Goal: Task Accomplishment & Management: Manage account settings

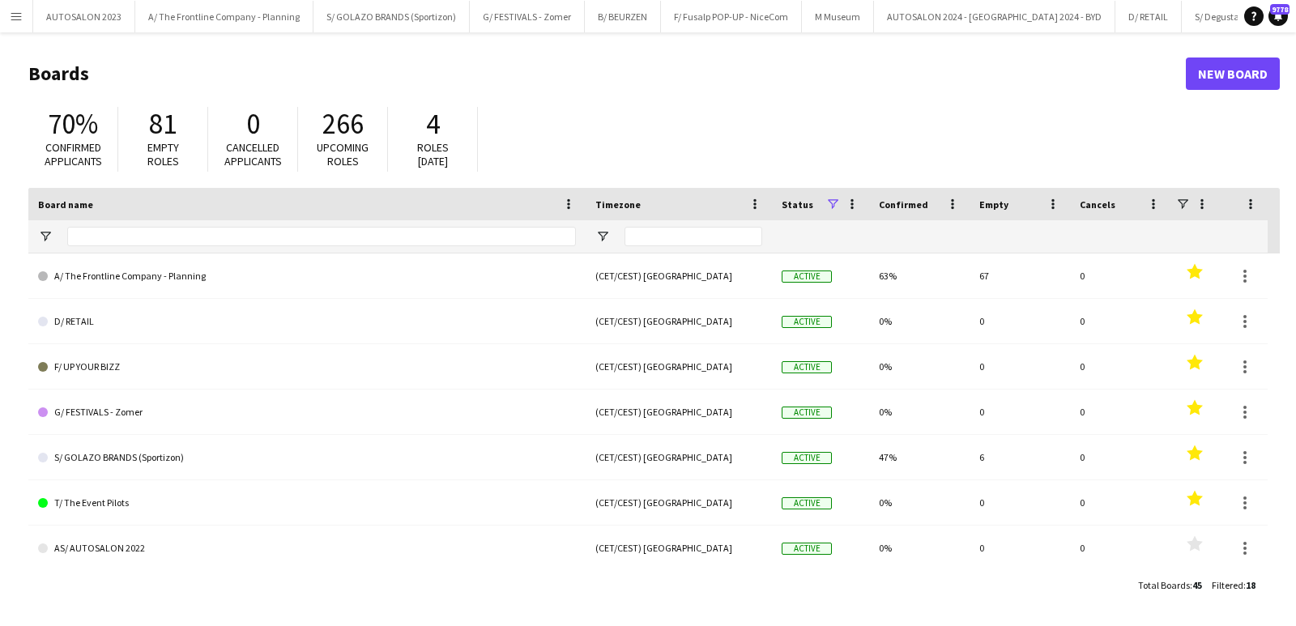
click at [5, 5] on button "Menu" at bounding box center [16, 16] width 32 height 32
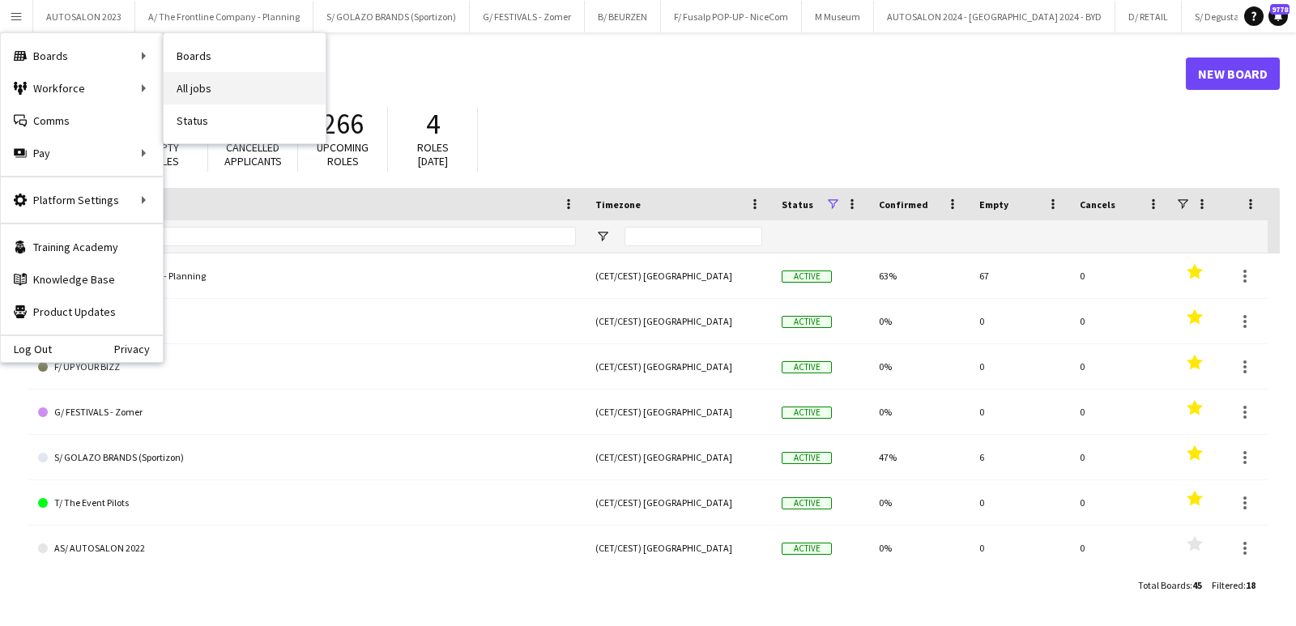
click at [232, 73] on link "All jobs" at bounding box center [245, 88] width 162 height 32
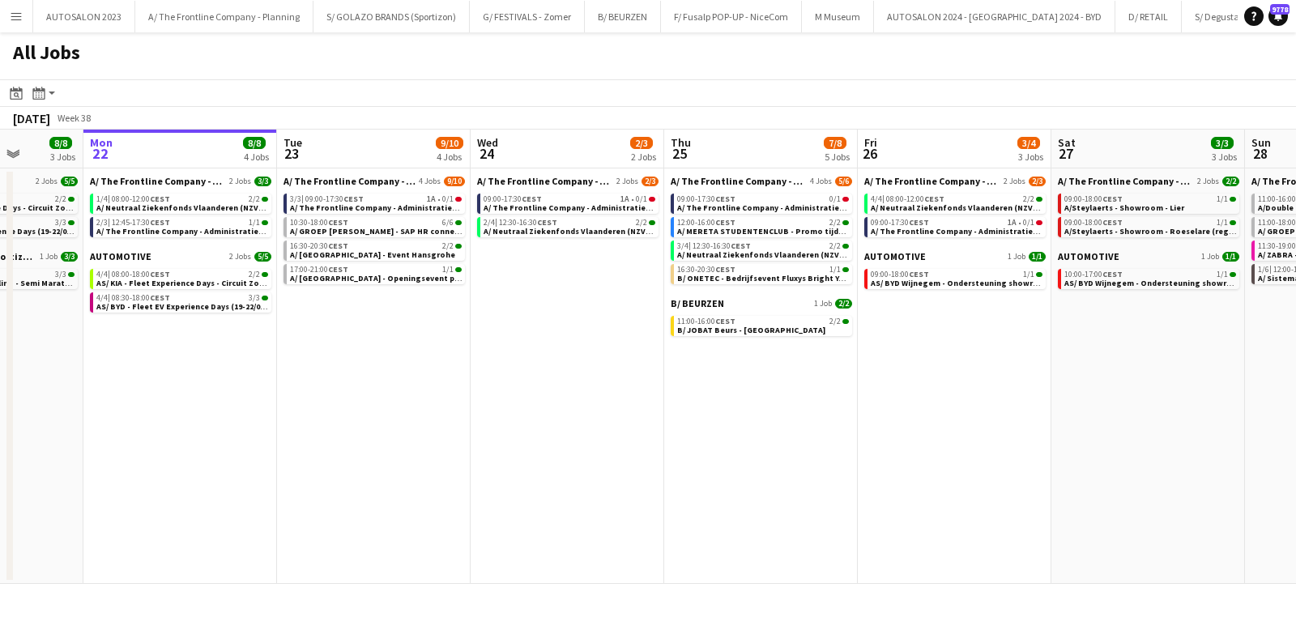
scroll to position [0, 498]
click at [555, 204] on span "A/ The Frontline Company - Administratieve support op TFC Kantoor" at bounding box center [617, 208] width 268 height 11
click at [219, 223] on div "2/3 | 12:45-17:30 CEST 1/1" at bounding box center [182, 223] width 172 height 8
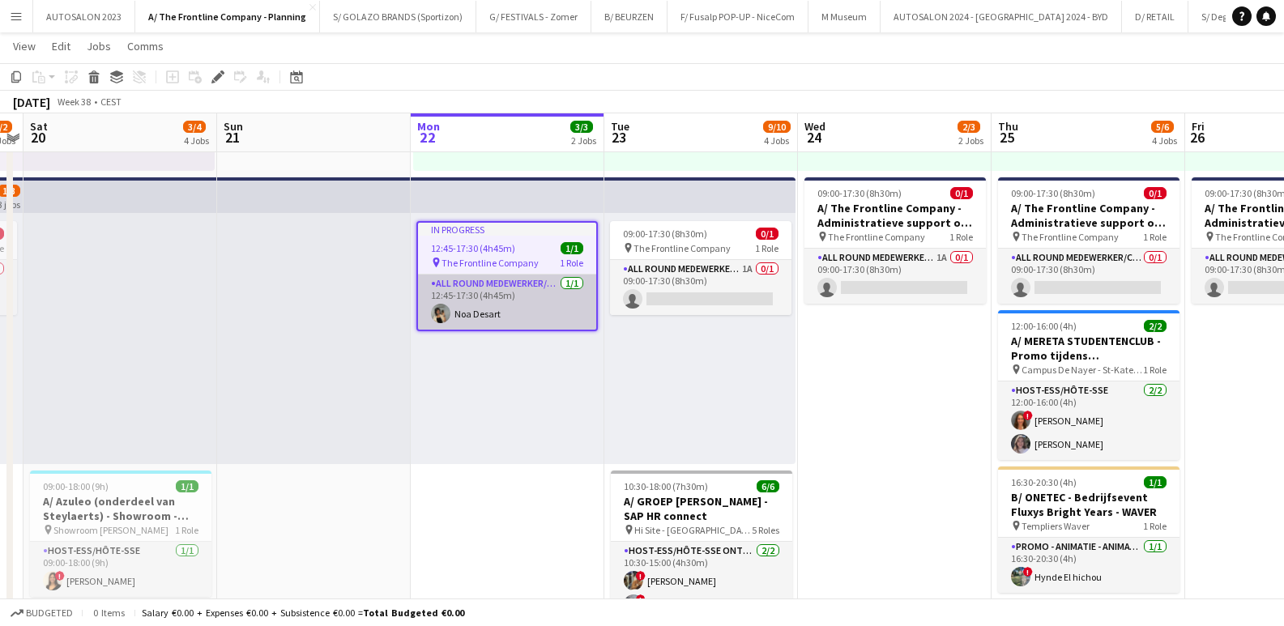
scroll to position [314, 0]
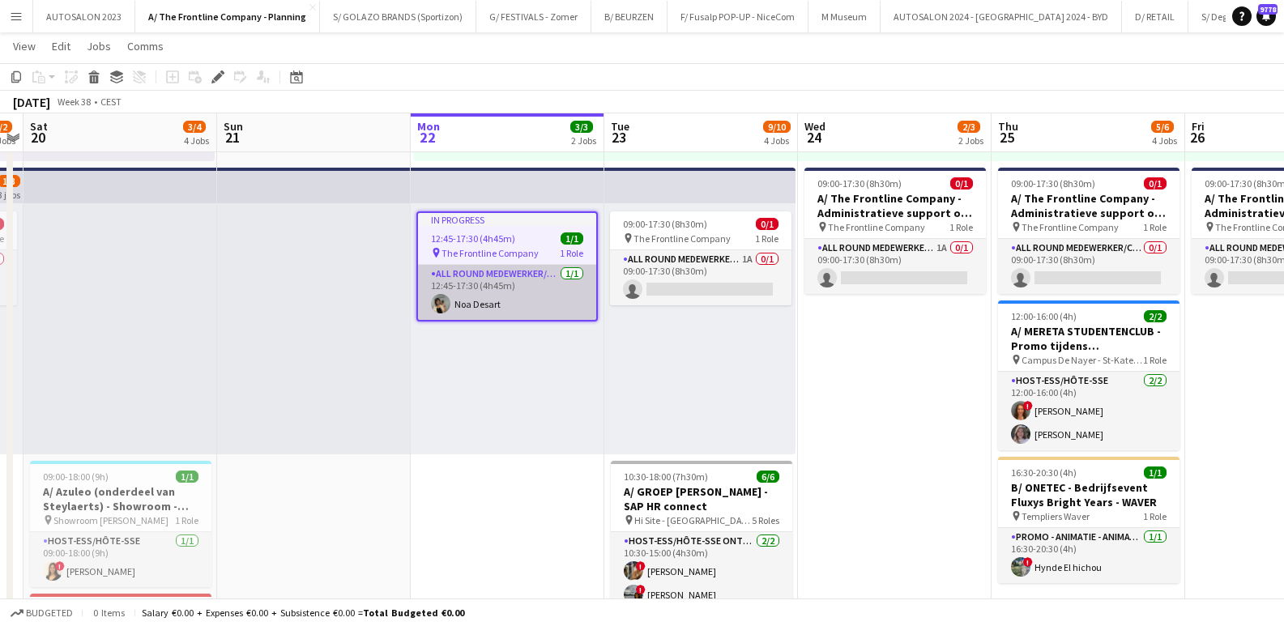
click at [486, 285] on app-card-role "All Round medewerker/collaborateur 1/1 12:45-17:30 (4h45m) Noa Desart" at bounding box center [507, 292] width 178 height 55
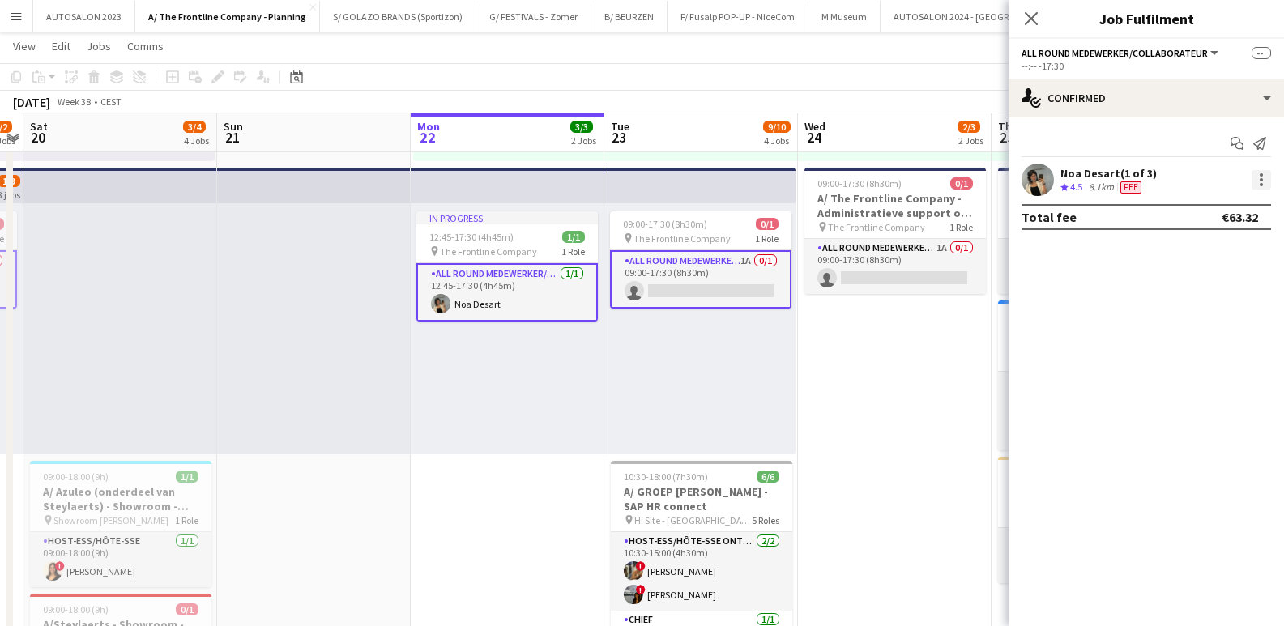
click at [1263, 178] on div at bounding box center [1261, 179] width 19 height 19
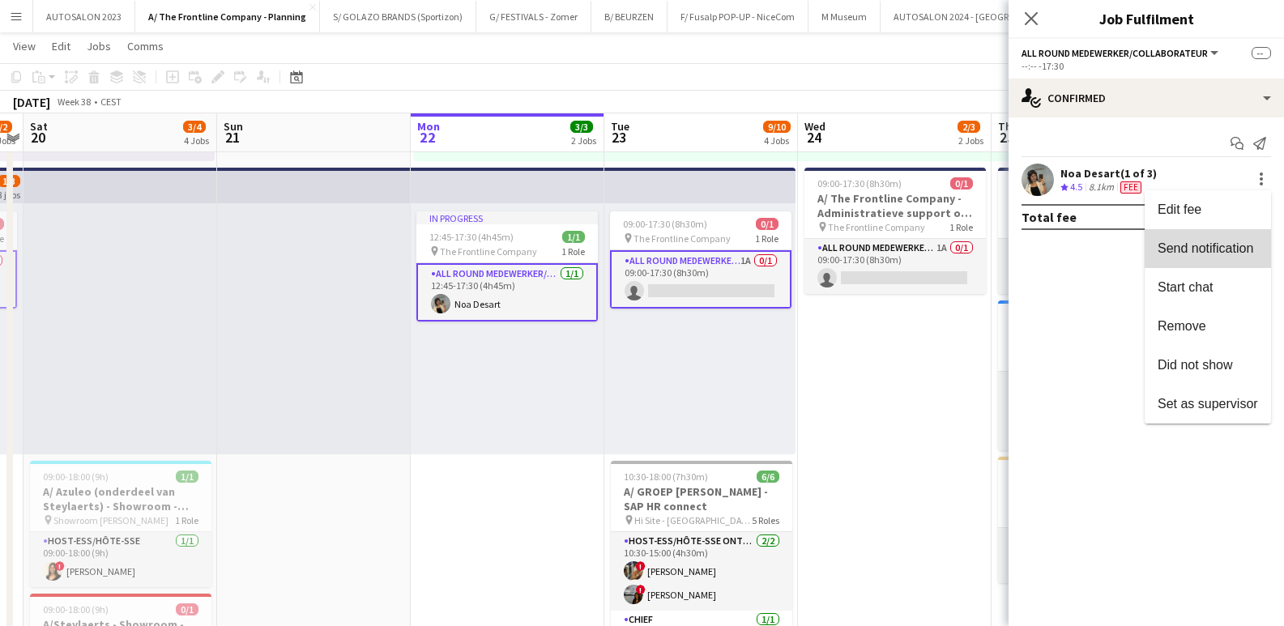
click at [1210, 259] on button "Send notification" at bounding box center [1208, 248] width 126 height 39
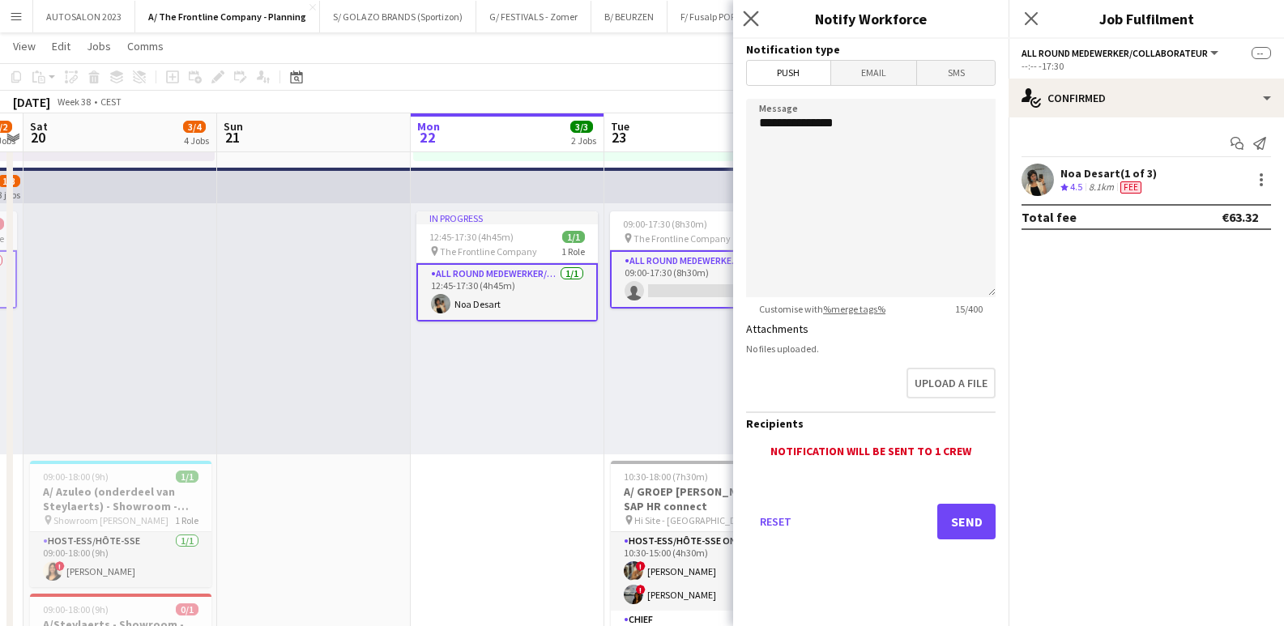
drag, startPoint x: 735, startPoint y: 10, endPoint x: 744, endPoint y: 15, distance: 10.6
click at [744, 15] on div "Close pop-in" at bounding box center [753, 18] width 41 height 37
click at [745, 15] on icon "Close pop-in" at bounding box center [750, 18] width 15 height 15
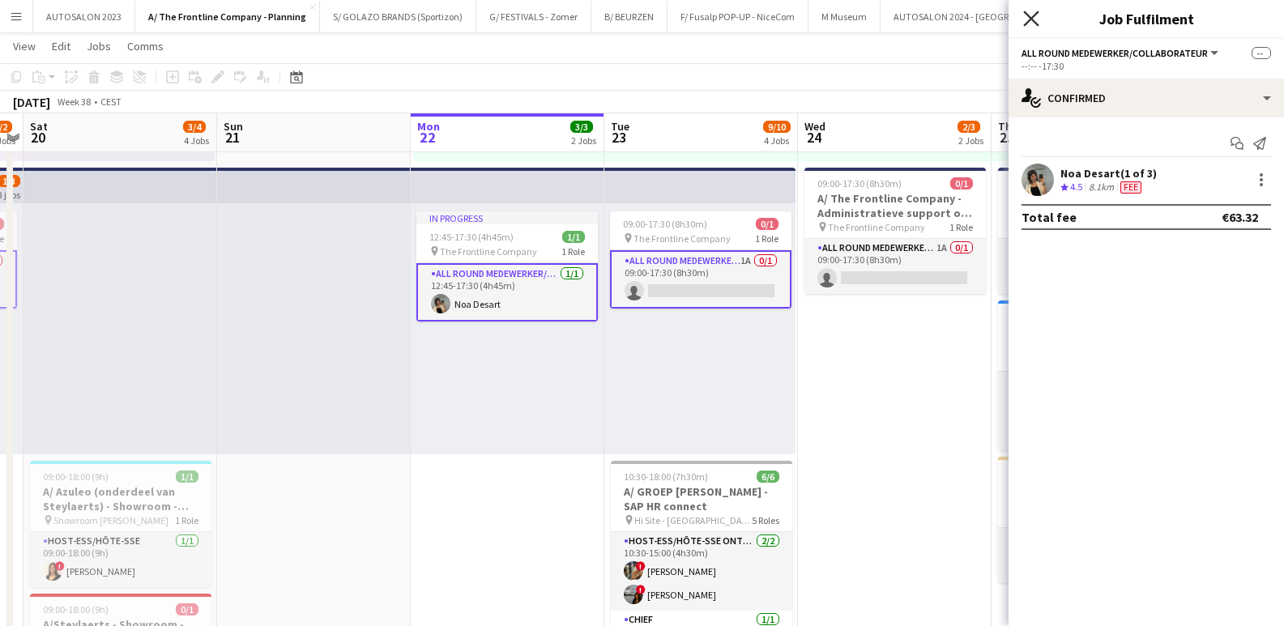
click at [1035, 15] on icon at bounding box center [1030, 18] width 15 height 15
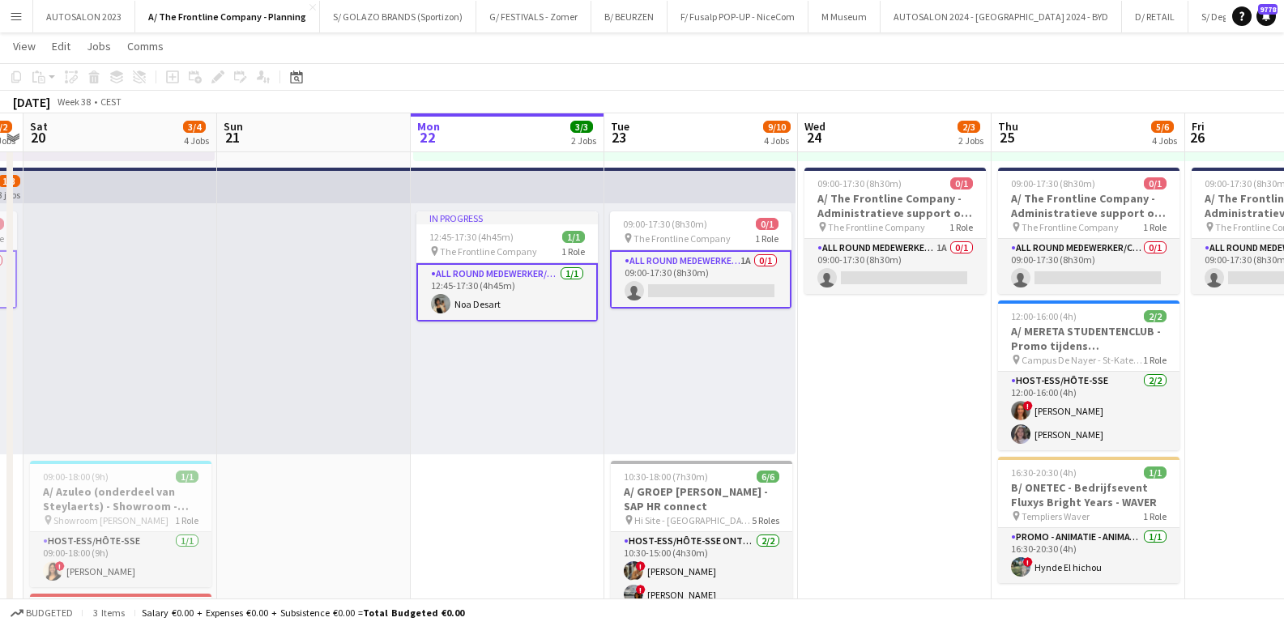
click at [11, 19] on app-icon "Menu" at bounding box center [16, 16] width 13 height 13
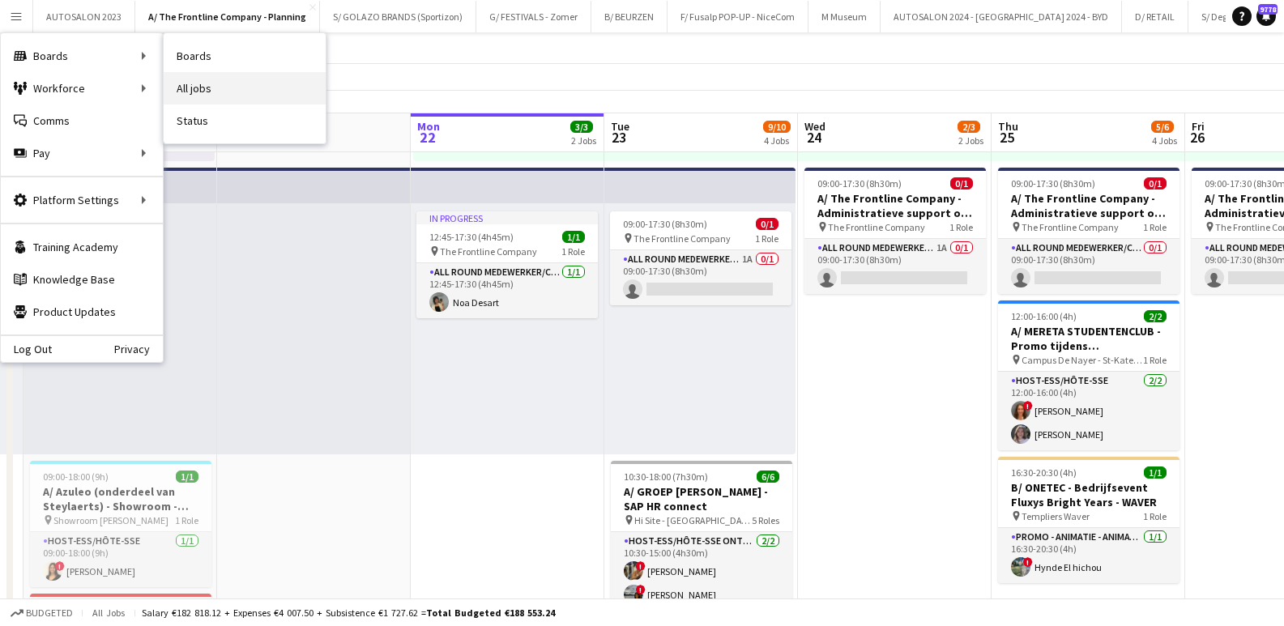
click at [188, 81] on link "All jobs" at bounding box center [245, 88] width 162 height 32
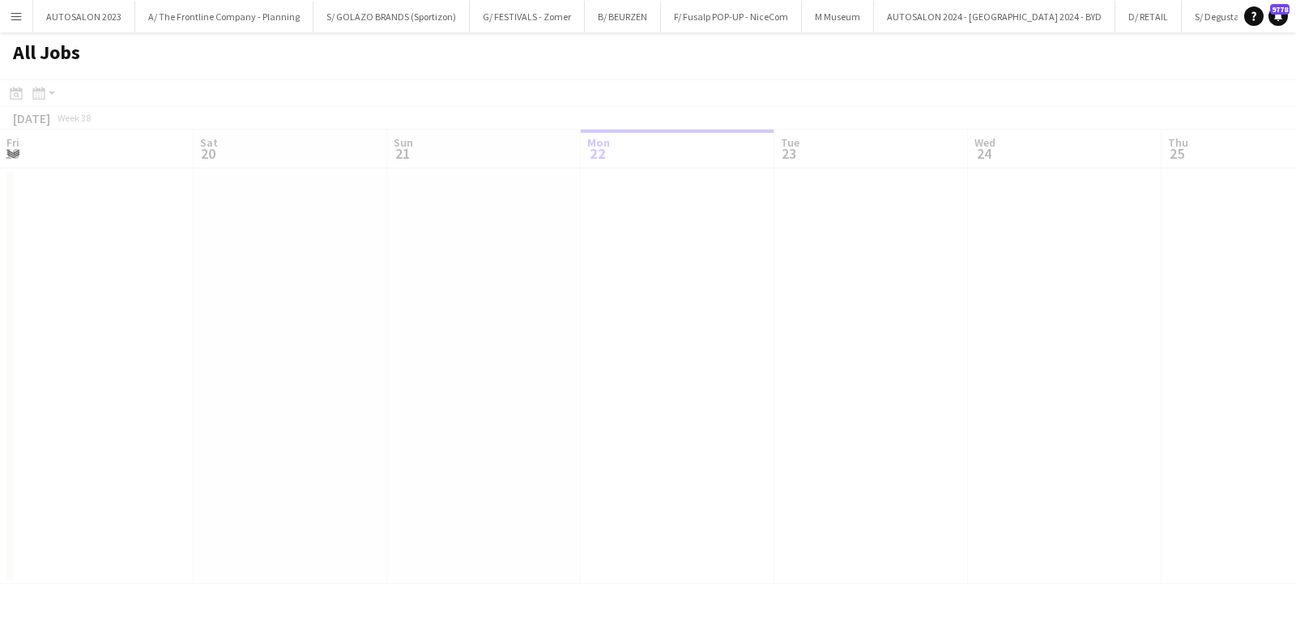
scroll to position [0, 387]
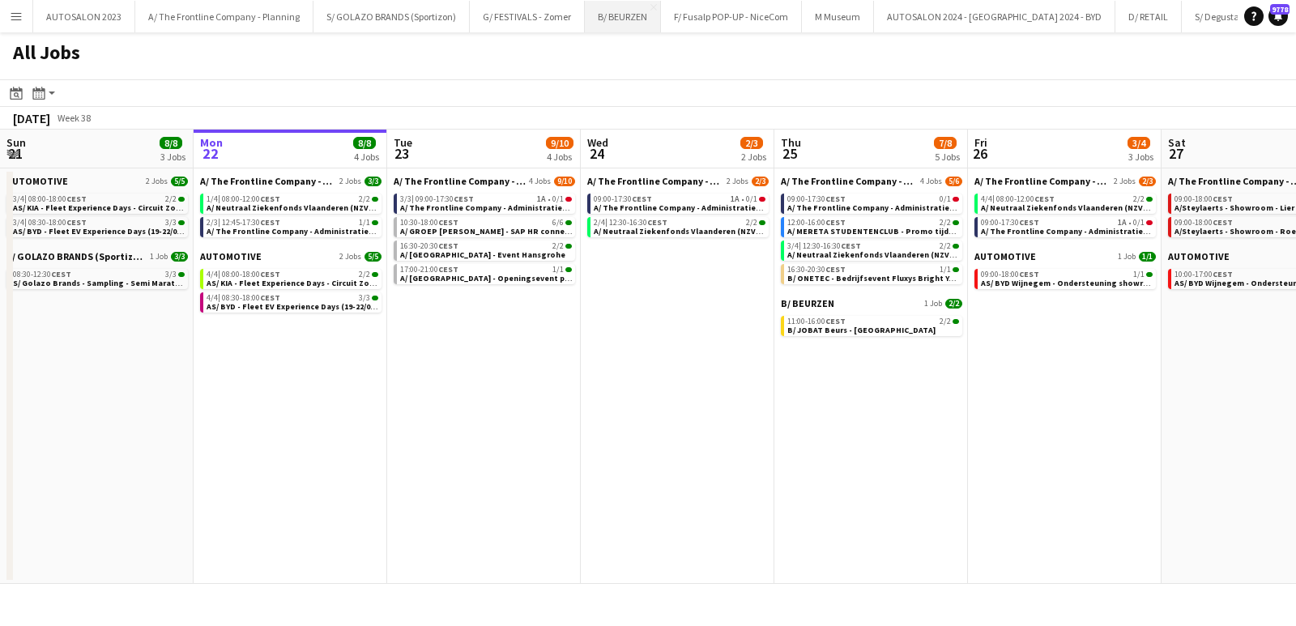
click at [608, 7] on button "B/ BEURZEN Close" at bounding box center [623, 17] width 76 height 32
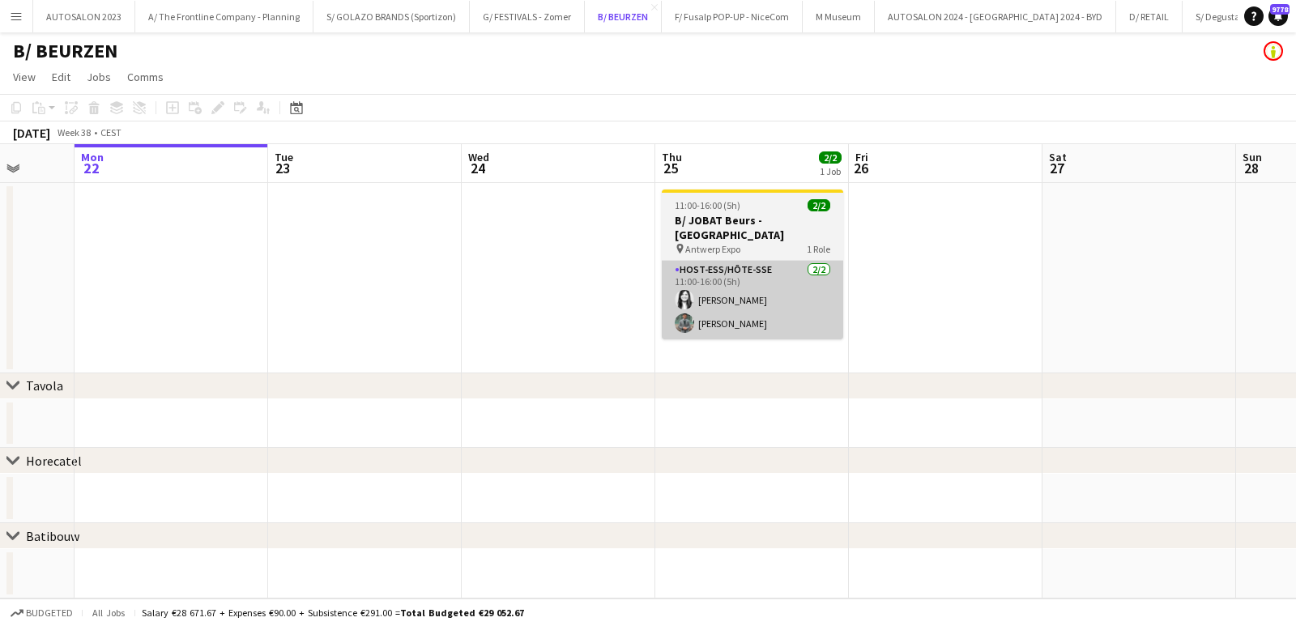
scroll to position [0, 507]
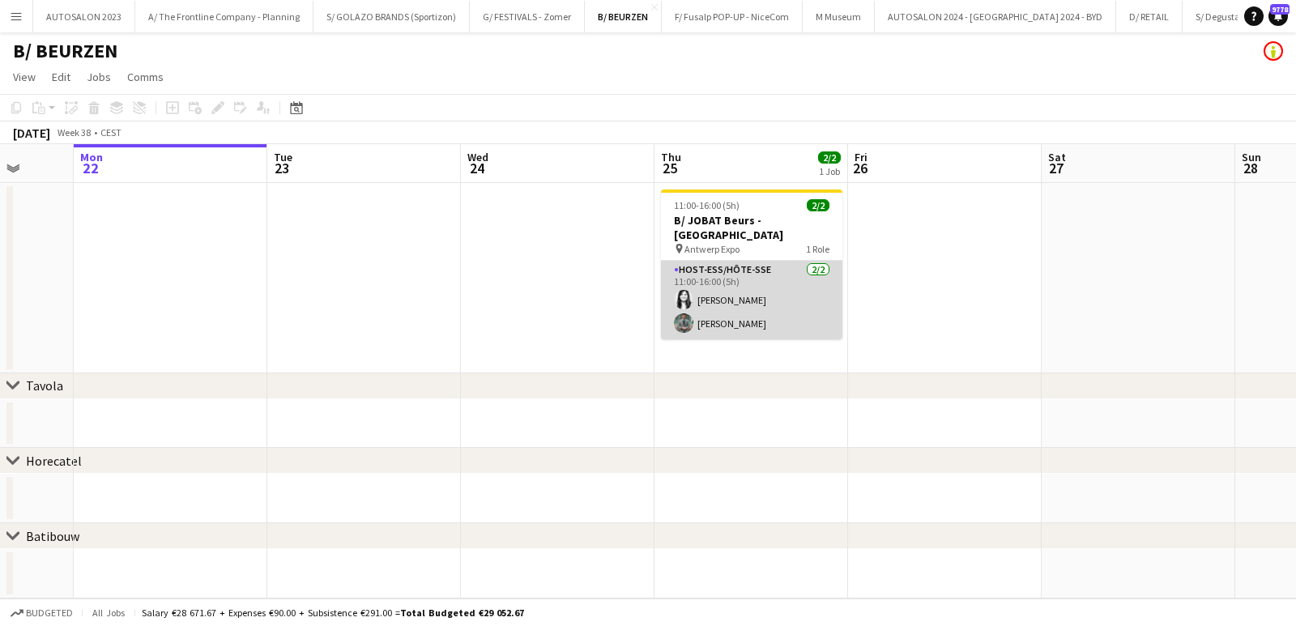
click at [748, 272] on app-card-role "Host-ess/Hôte-sse 2/2 11:00-16:00 (5h) Carmen Cleymaet Henry Lim" at bounding box center [751, 300] width 181 height 79
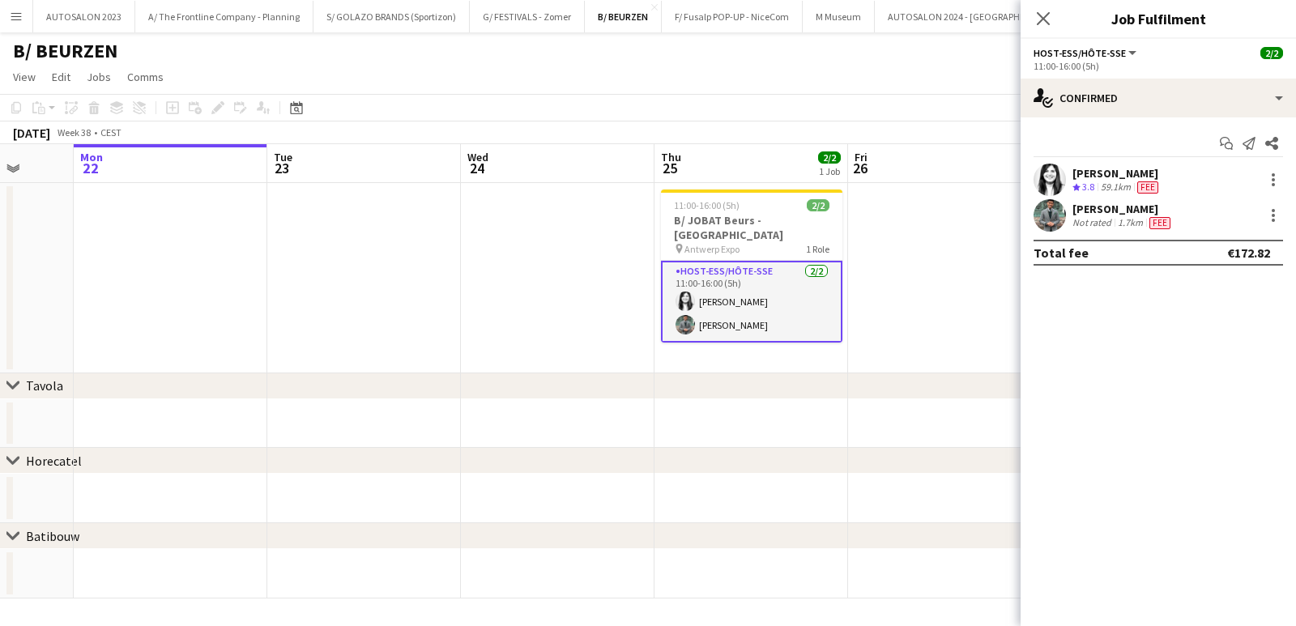
click at [1111, 187] on div "59.1km" at bounding box center [1116, 188] width 36 height 14
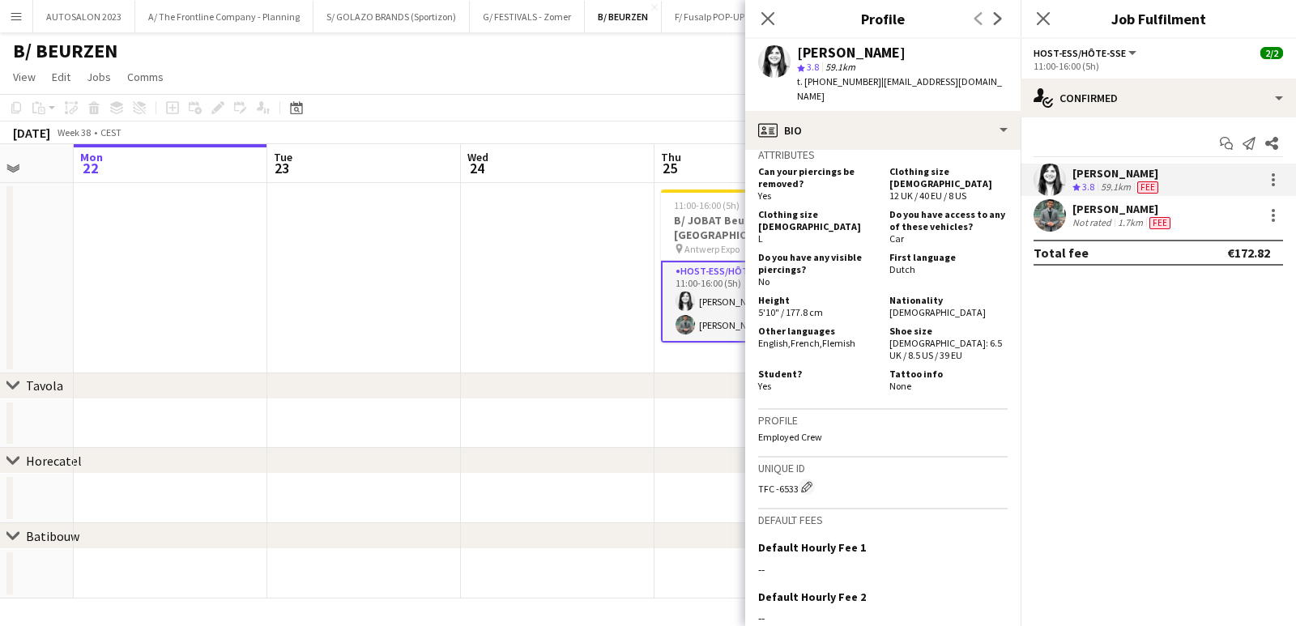
scroll to position [723, 0]
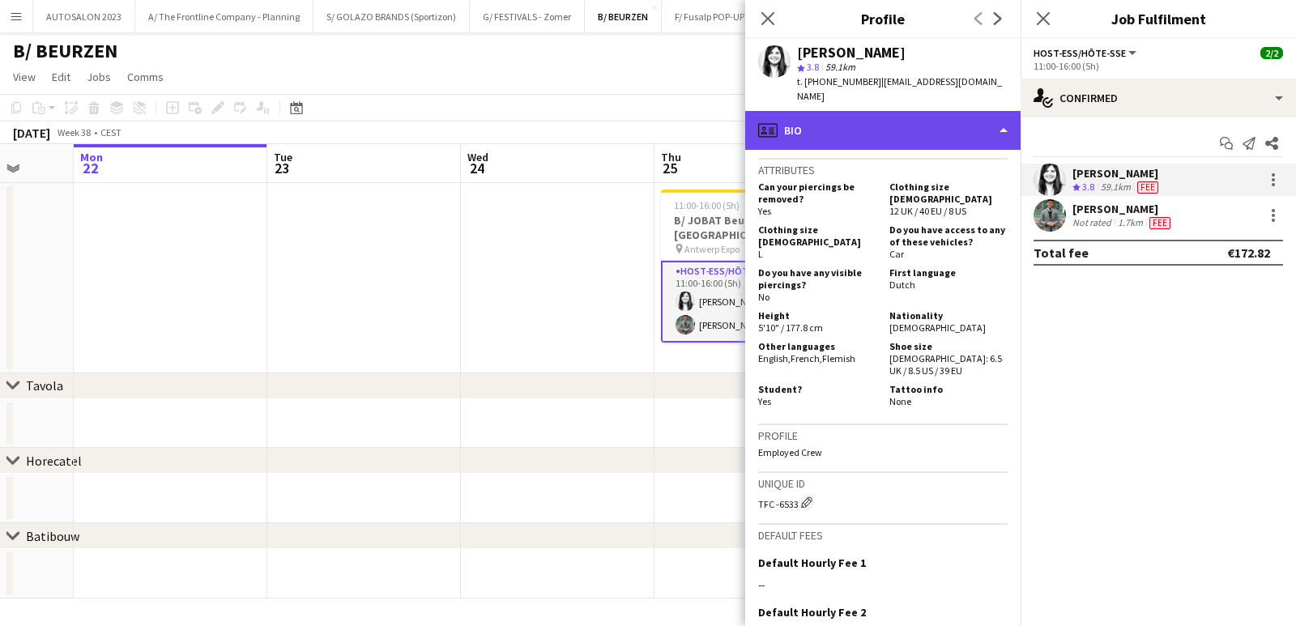
click at [888, 122] on div "profile Bio" at bounding box center [882, 130] width 275 height 39
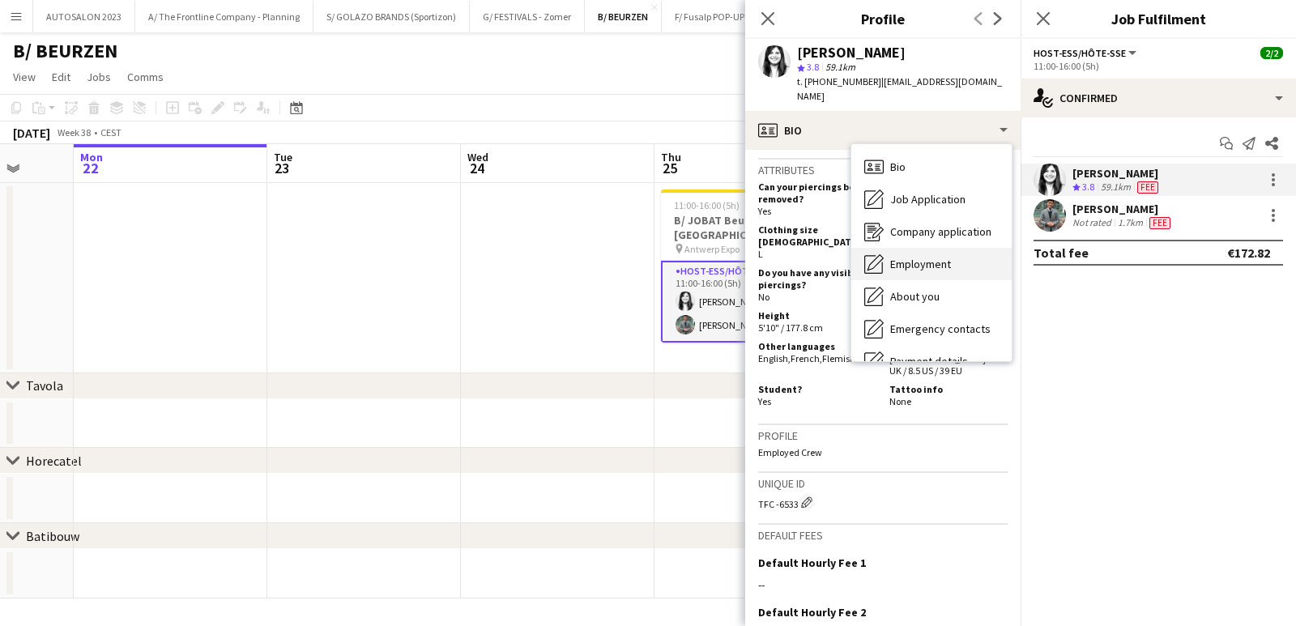
click at [883, 254] on icon "Employment" at bounding box center [873, 263] width 19 height 19
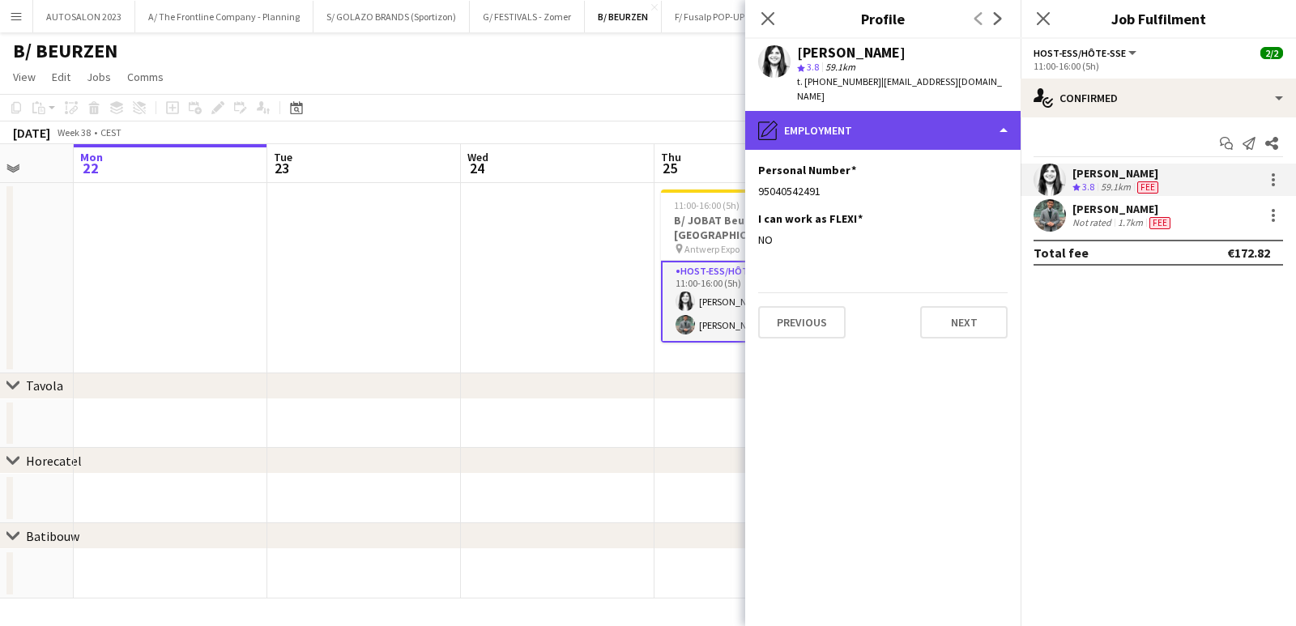
click at [879, 114] on div "pencil4 Employment" at bounding box center [882, 130] width 275 height 39
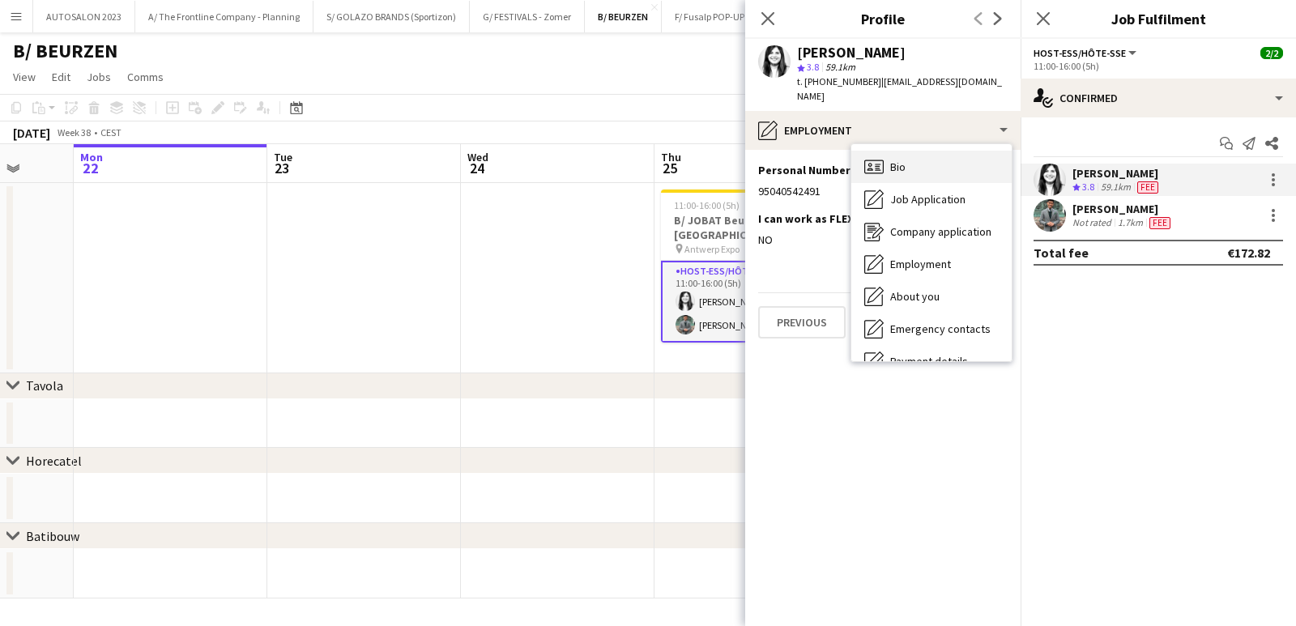
click at [878, 157] on icon "Bio" at bounding box center [873, 166] width 19 height 19
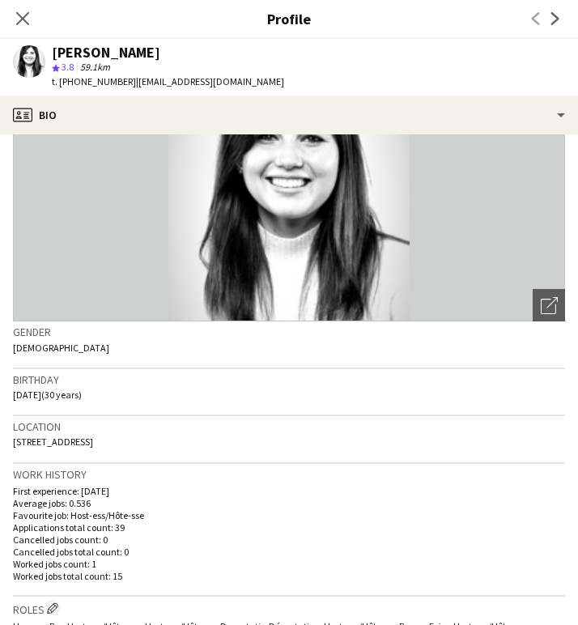
scroll to position [84, 0]
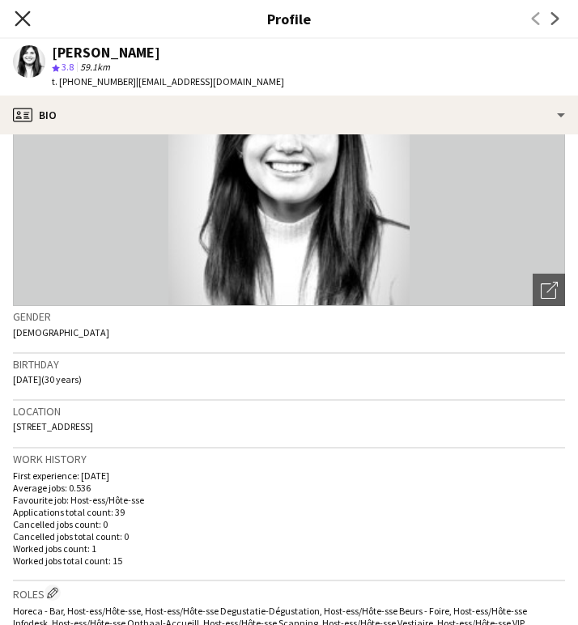
click at [25, 16] on icon at bounding box center [22, 18] width 15 height 15
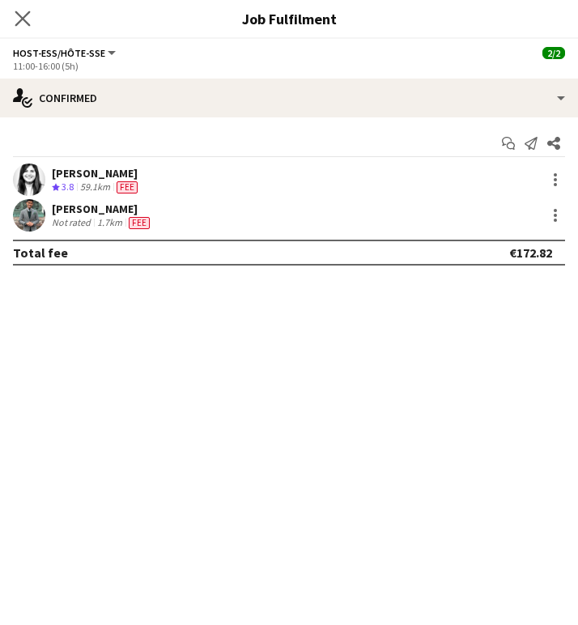
click at [15, 14] on app-icon "Close pop-in" at bounding box center [22, 18] width 23 height 23
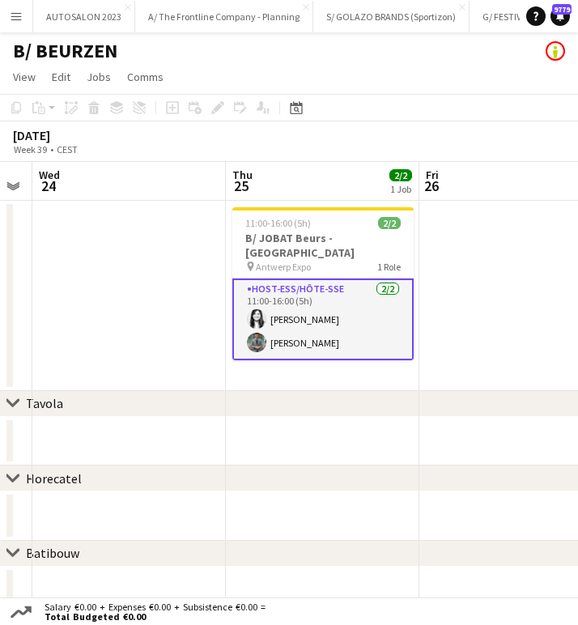
scroll to position [0, 555]
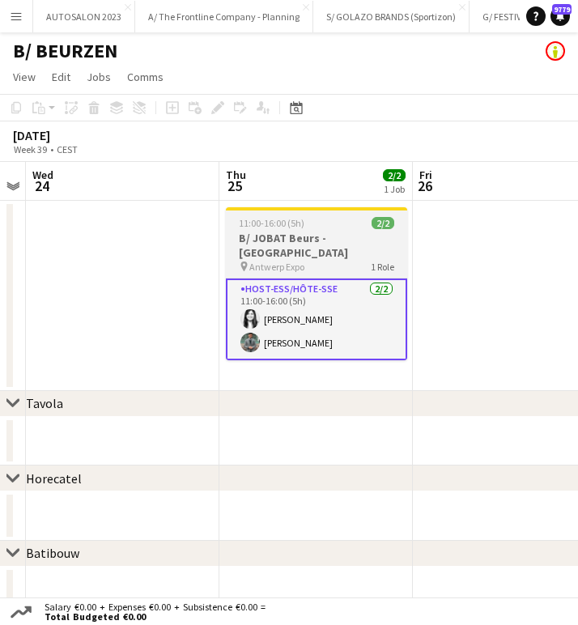
click at [308, 220] on div "11:00-16:00 (5h) 2/2" at bounding box center [316, 223] width 181 height 12
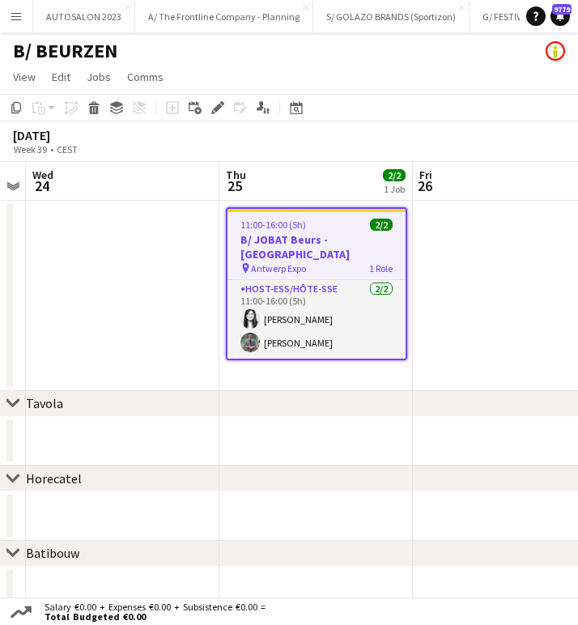
click at [314, 228] on div "11:00-16:00 (5h) 2/2" at bounding box center [317, 225] width 178 height 12
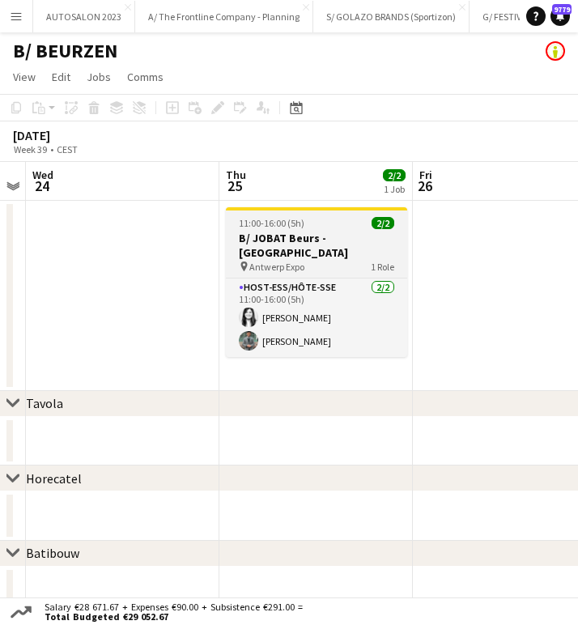
click at [325, 261] on app-job-card "11:00-16:00 (5h) 2/2 B/ JOBAT Beurs - Antwerpen pin Antwerp Expo 1 Role Host-es…" at bounding box center [316, 282] width 181 height 150
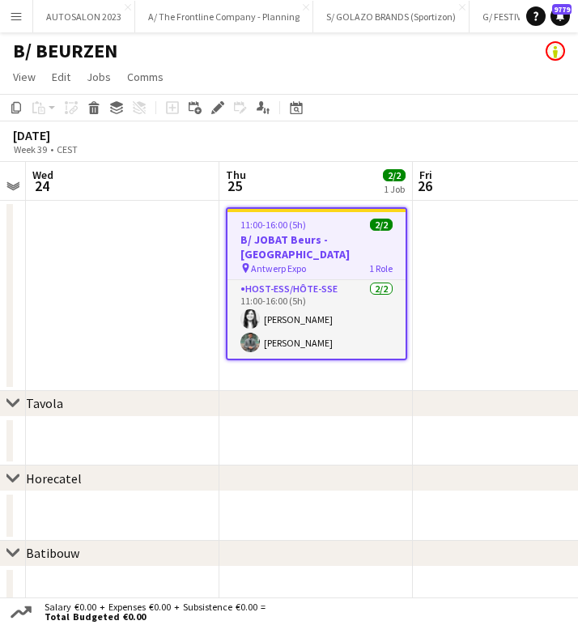
scroll to position [0, 556]
click at [218, 109] on icon at bounding box center [217, 108] width 9 height 9
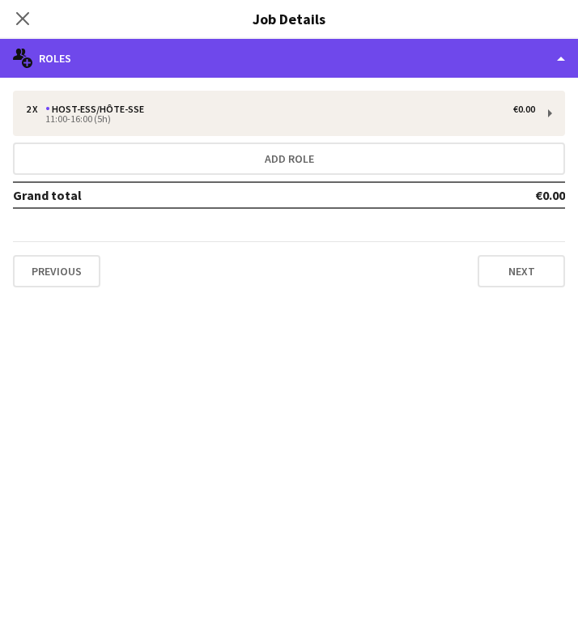
click at [82, 50] on div "multiple-users-add Roles" at bounding box center [289, 58] width 578 height 39
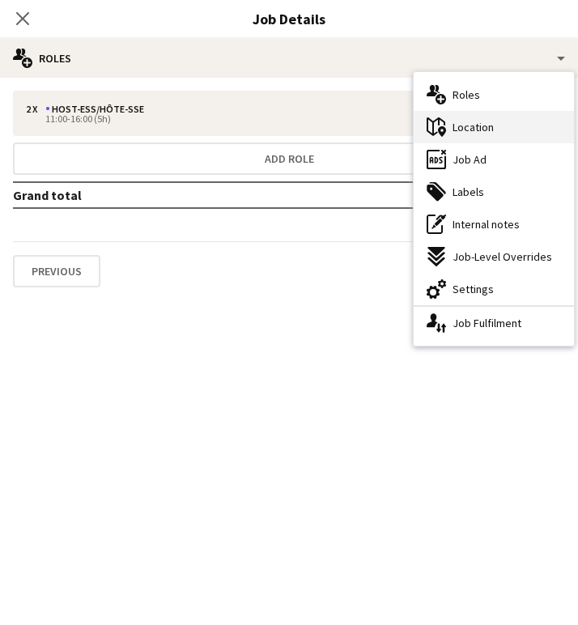
click at [484, 132] on span "Location" at bounding box center [473, 127] width 41 height 15
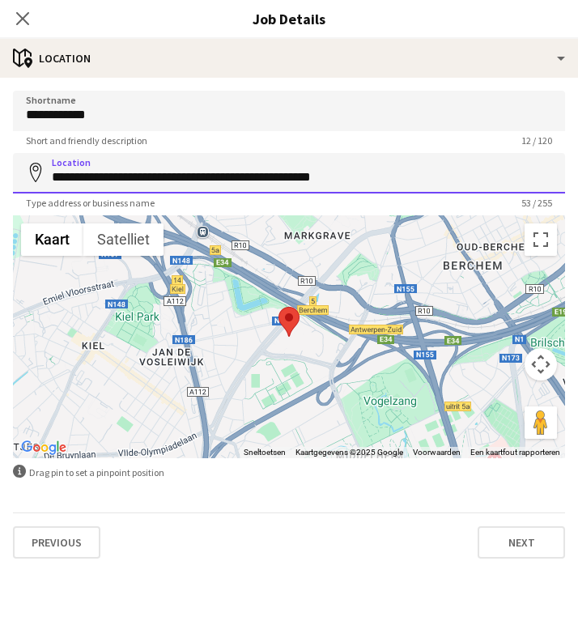
click at [206, 173] on input "**********" at bounding box center [289, 173] width 553 height 41
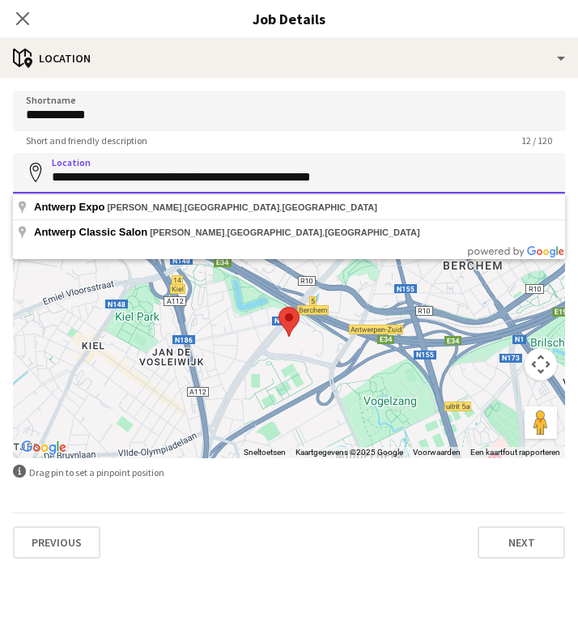
click at [206, 173] on input "**********" at bounding box center [289, 173] width 553 height 41
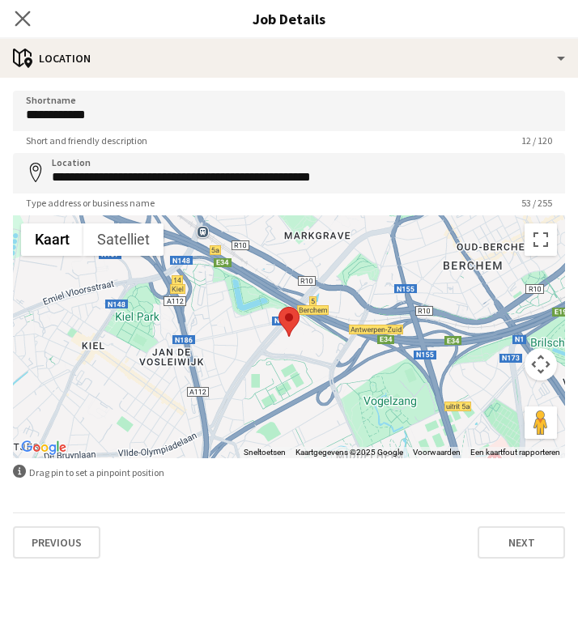
click at [18, 9] on app-icon "Close pop-in" at bounding box center [22, 18] width 23 height 23
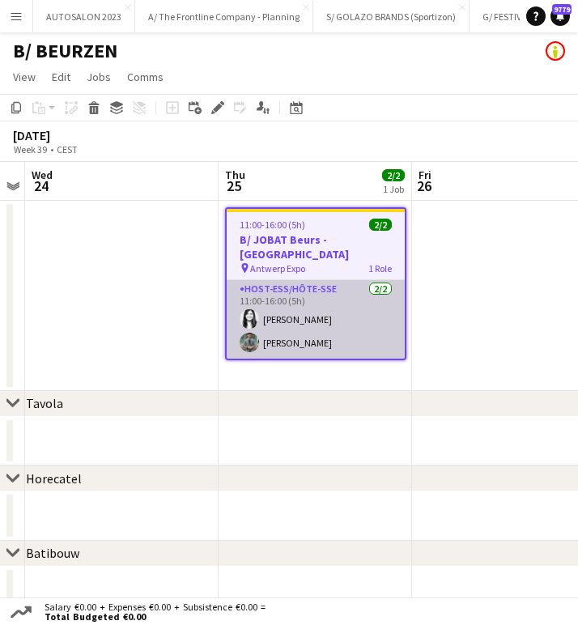
scroll to position [0, 557]
click at [340, 310] on app-card-role "Host-ess/Hôte-sse 2/2 11:00-16:00 (5h) Carmen Cleymaet Henry Lim" at bounding box center [315, 319] width 178 height 79
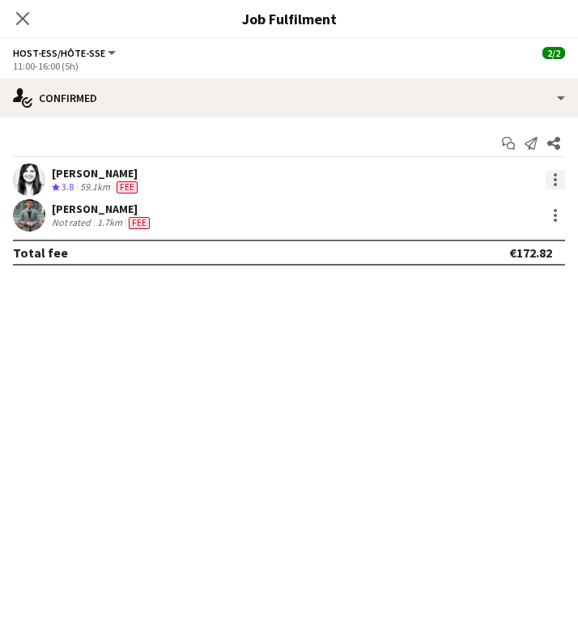
click at [557, 174] on div at bounding box center [555, 174] width 3 height 3
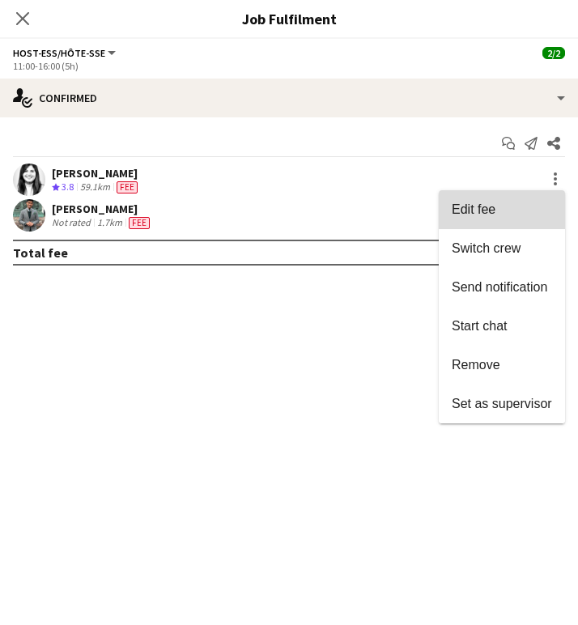
click at [523, 196] on button "Edit fee" at bounding box center [502, 209] width 126 height 39
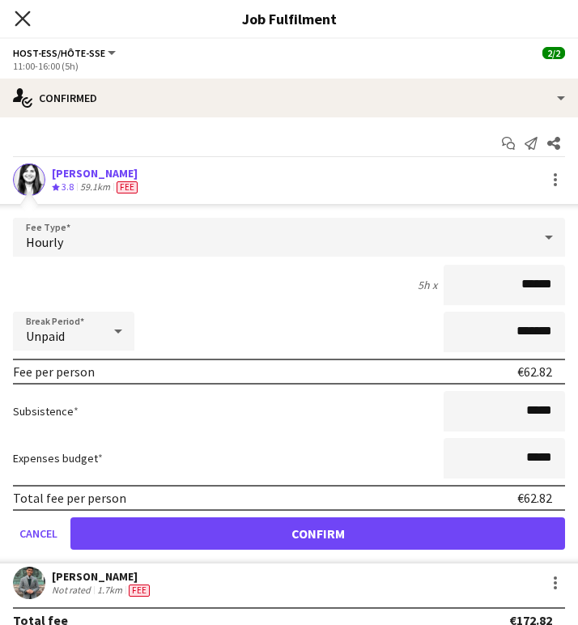
click at [26, 18] on icon "Close pop-in" at bounding box center [22, 18] width 15 height 15
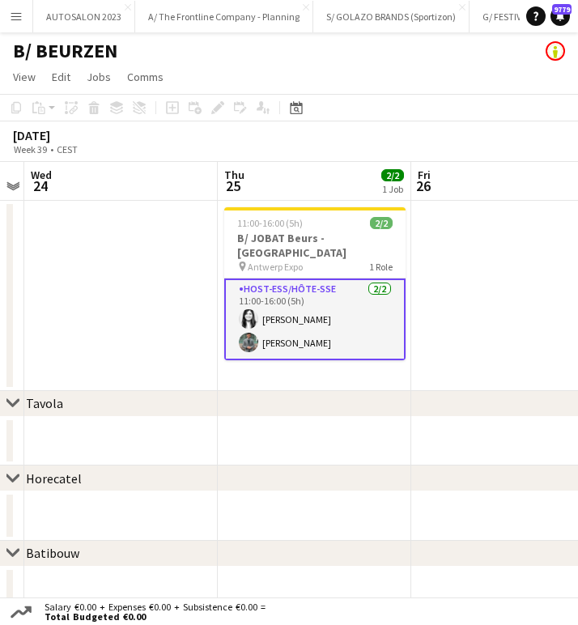
click at [358, 286] on app-card-role "Host-ess/Hôte-sse 2/2 11:00-16:00 (5h) Carmen Cleymaet Henry Lim" at bounding box center [314, 320] width 181 height 82
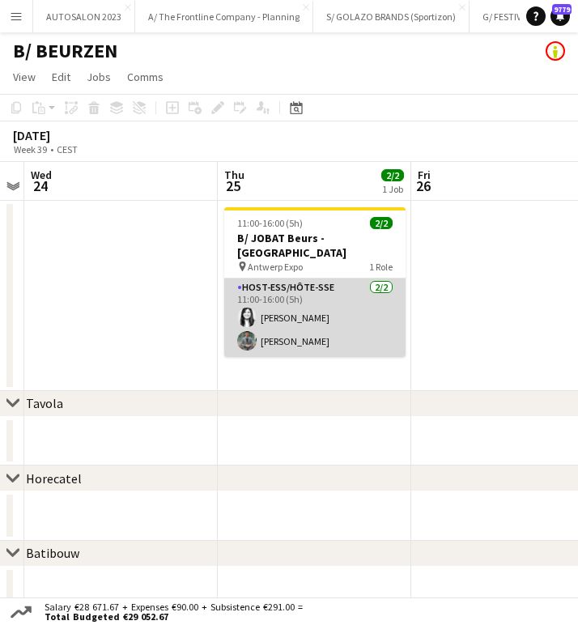
click at [343, 314] on app-card-role "Host-ess/Hôte-sse 2/2 11:00-16:00 (5h) Carmen Cleymaet Henry Lim" at bounding box center [314, 318] width 181 height 79
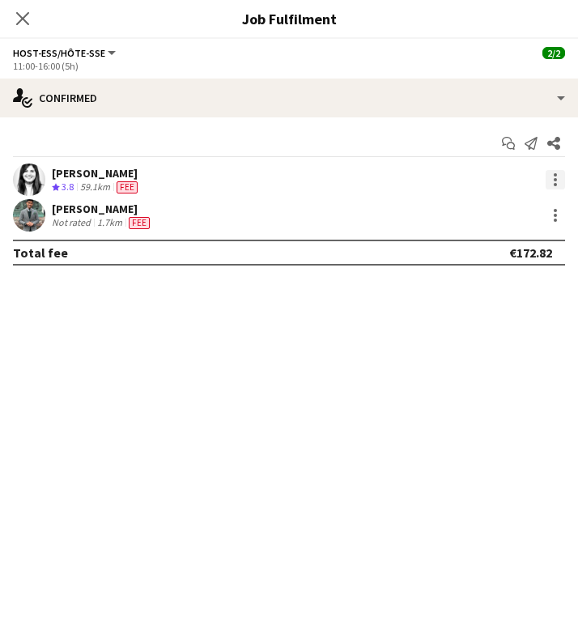
click at [563, 174] on div at bounding box center [555, 179] width 19 height 19
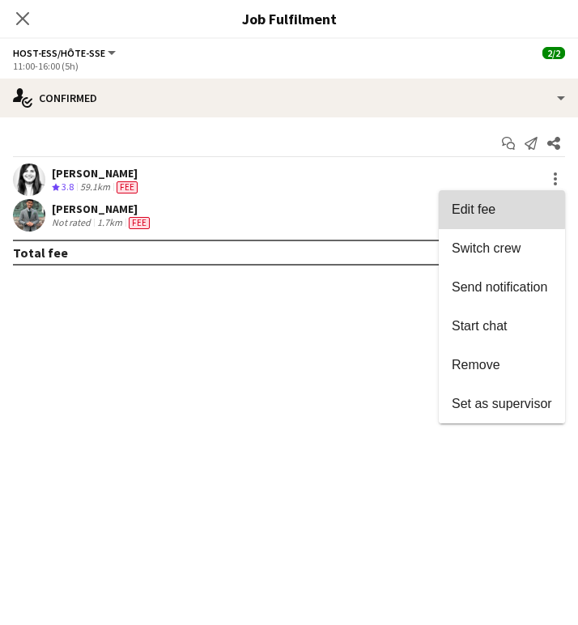
click at [502, 203] on span "Edit fee" at bounding box center [502, 210] width 100 height 15
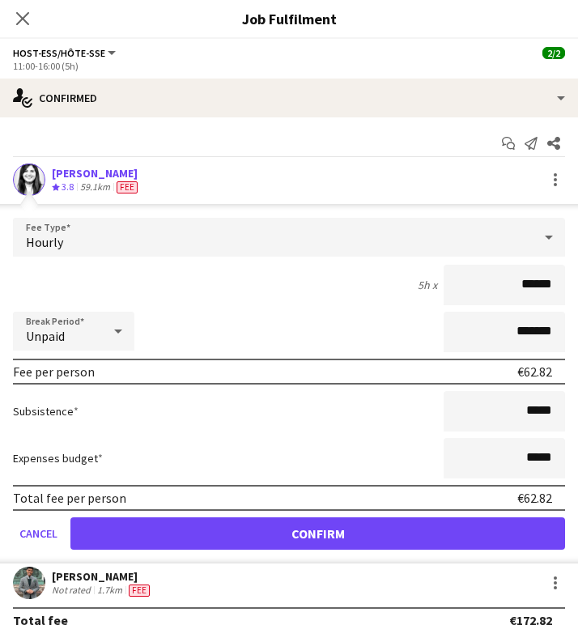
scroll to position [21, 0]
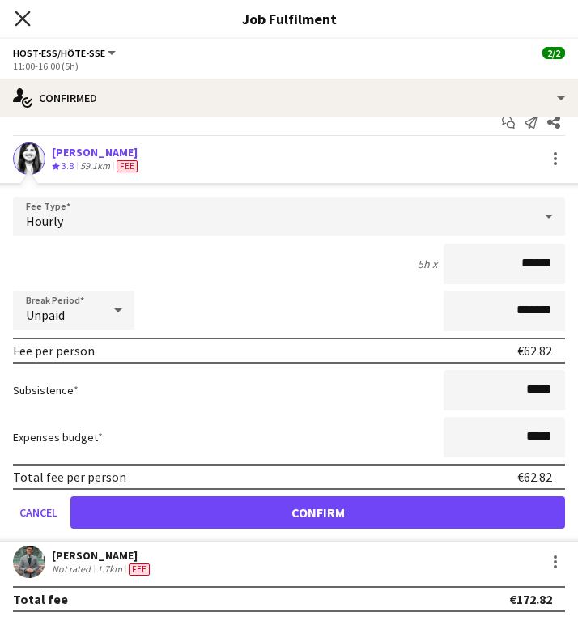
click at [28, 23] on icon at bounding box center [22, 18] width 15 height 15
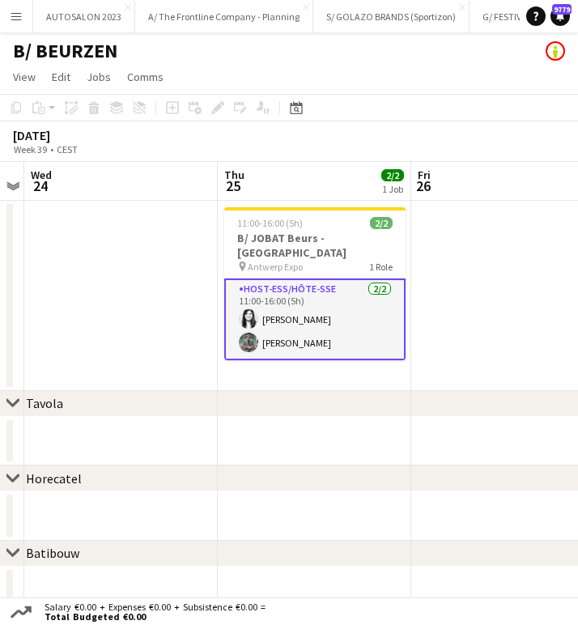
click at [345, 308] on app-card-role "Host-ess/Hôte-sse 2/2 11:00-16:00 (5h) Carmen Cleymaet Henry Lim" at bounding box center [314, 320] width 181 height 82
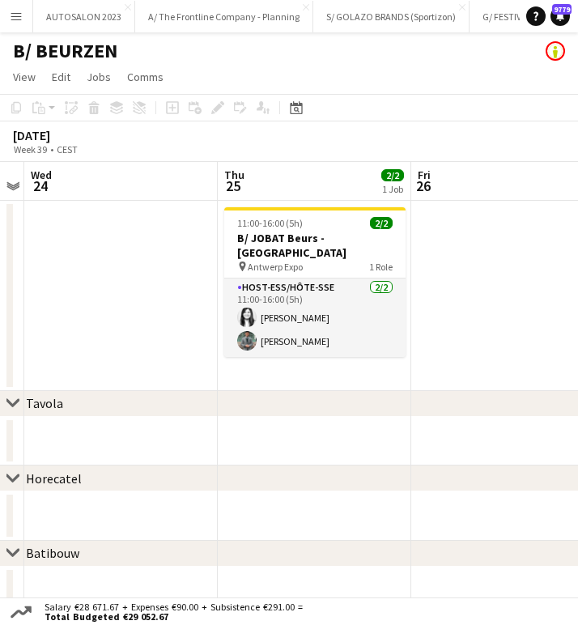
click at [313, 344] on app-date-cell "11:00-16:00 (5h) 2/2 B/ JOBAT Beurs - Antwerpen pin Antwerp Expo 1 Role Host-es…" at bounding box center [315, 296] width 194 height 190
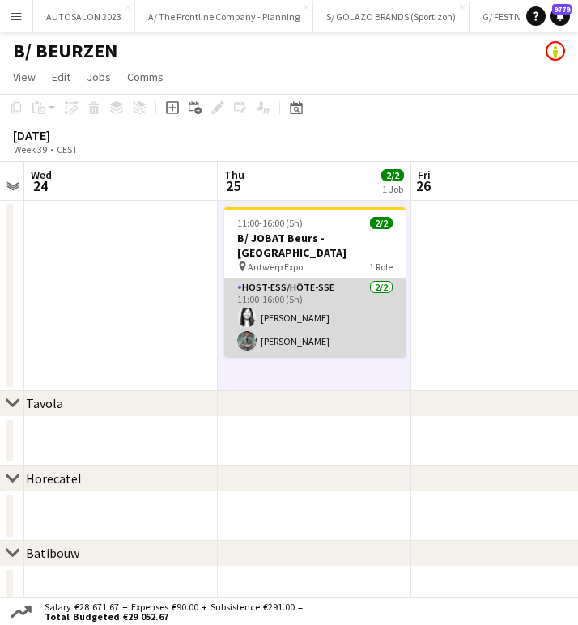
click at [315, 319] on app-card-role "Host-ess/Hôte-sse 2/2 11:00-16:00 (5h) Carmen Cleymaet Henry Lim" at bounding box center [314, 318] width 181 height 79
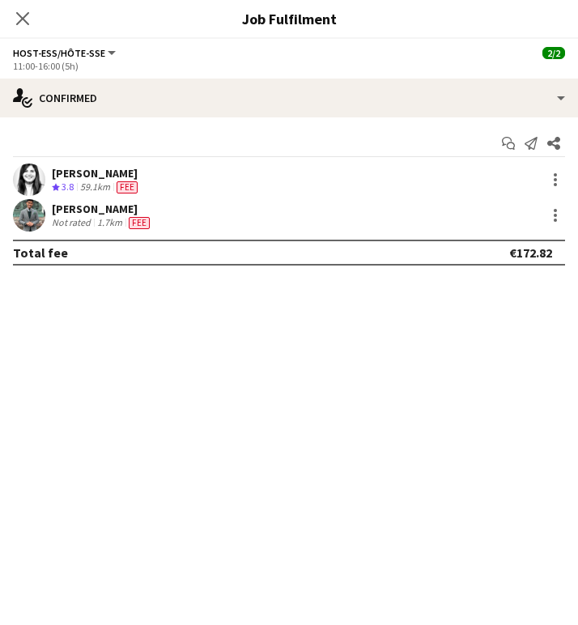
click at [420, 220] on div "Henry Lim Not rated 1.7km Fee" at bounding box center [289, 215] width 578 height 32
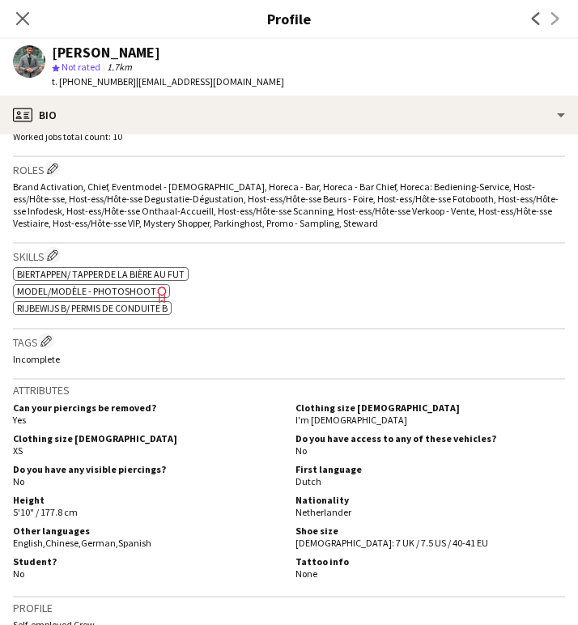
scroll to position [429, 0]
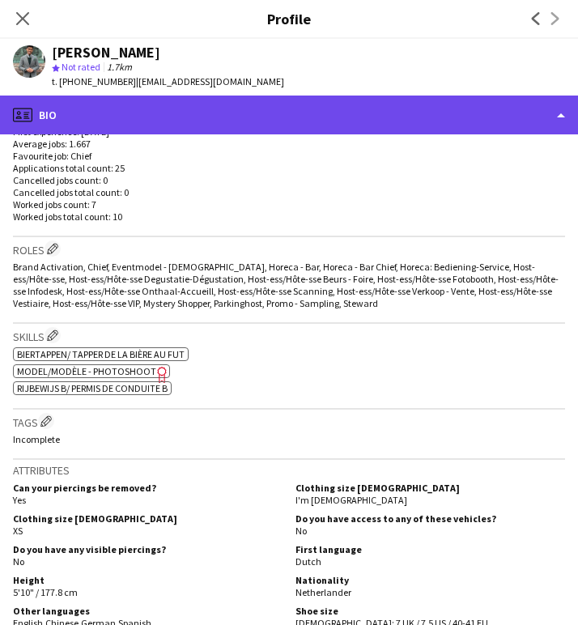
click at [190, 117] on div "profile Bio" at bounding box center [289, 115] width 578 height 39
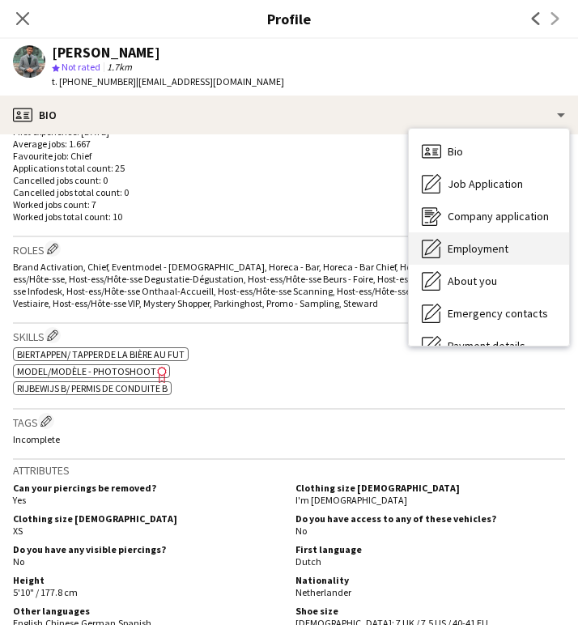
click at [503, 240] on div "Employment Employment" at bounding box center [489, 249] width 160 height 32
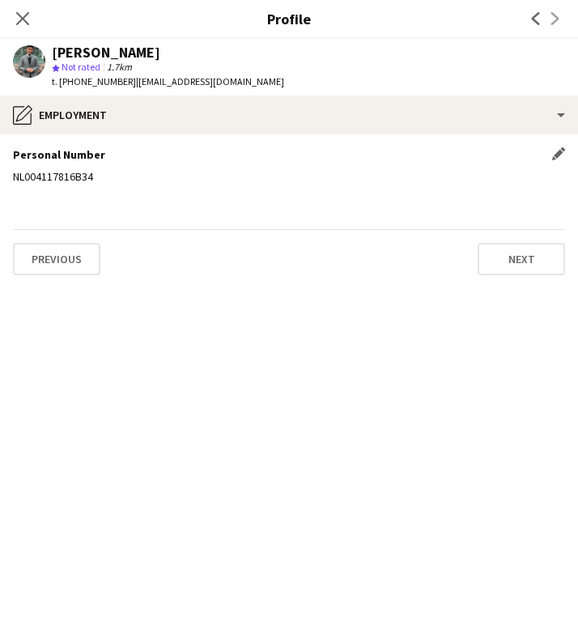
scroll to position [0, 0]
click at [28, 29] on app-icon "Close pop-in" at bounding box center [22, 18] width 23 height 23
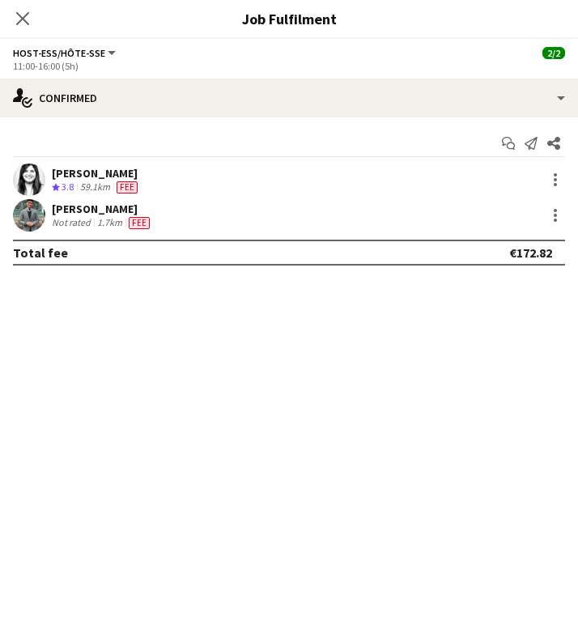
click at [28, 29] on div "Close pop-in" at bounding box center [22, 18] width 45 height 37
click at [19, 11] on icon "Close pop-in" at bounding box center [22, 18] width 15 height 15
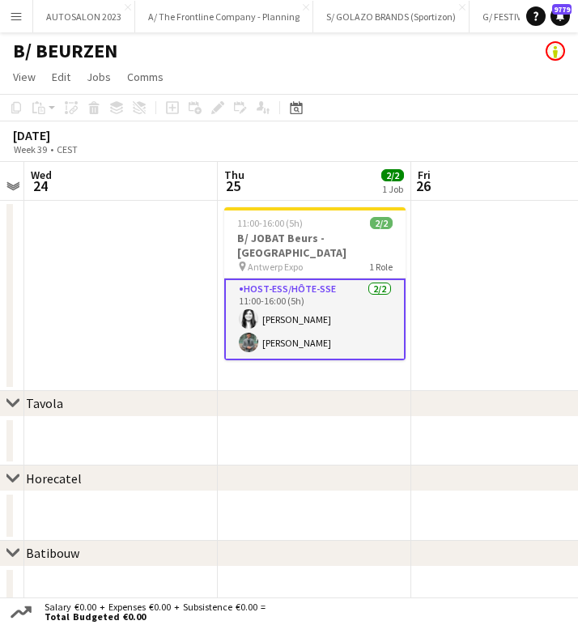
click at [313, 318] on app-card-role "Host-ess/Hôte-sse 2/2 11:00-16:00 (5h) Carmen Cleymaet Henry Lim" at bounding box center [314, 320] width 181 height 82
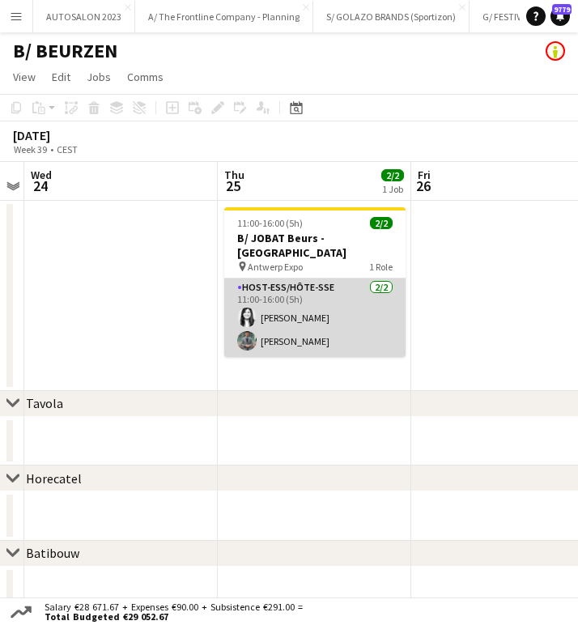
click at [339, 298] on app-card-role "Host-ess/Hôte-sse 2/2 11:00-16:00 (5h) Carmen Cleymaet Henry Lim" at bounding box center [314, 318] width 181 height 79
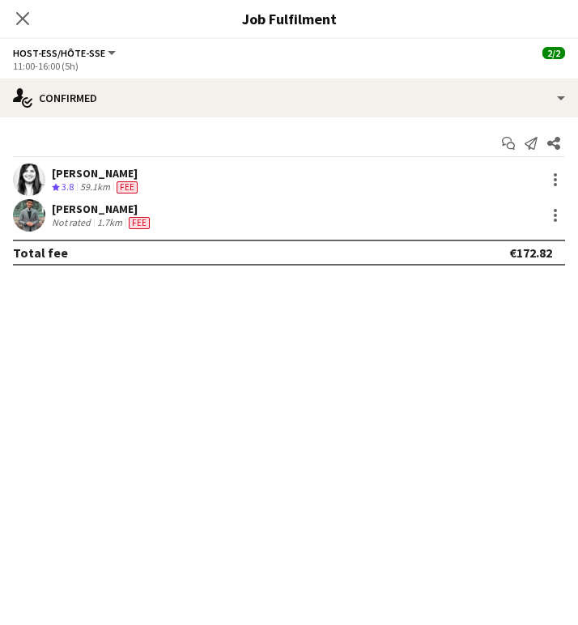
click at [169, 220] on div "Henry Lim Not rated 1.7km Fee" at bounding box center [289, 215] width 578 height 32
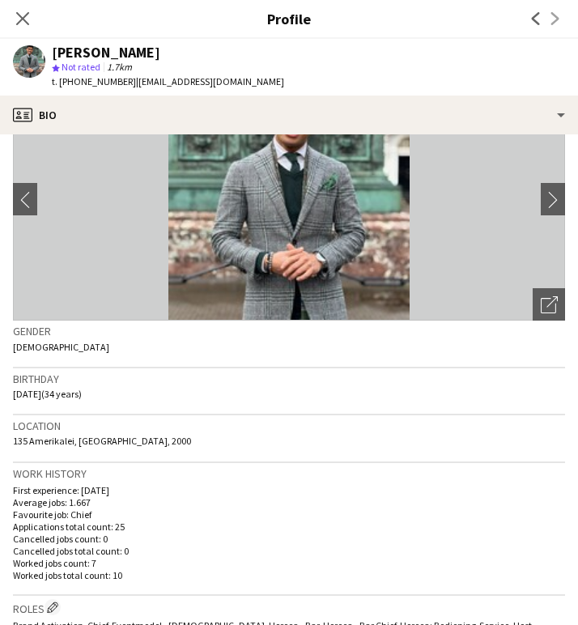
scroll to position [87, 0]
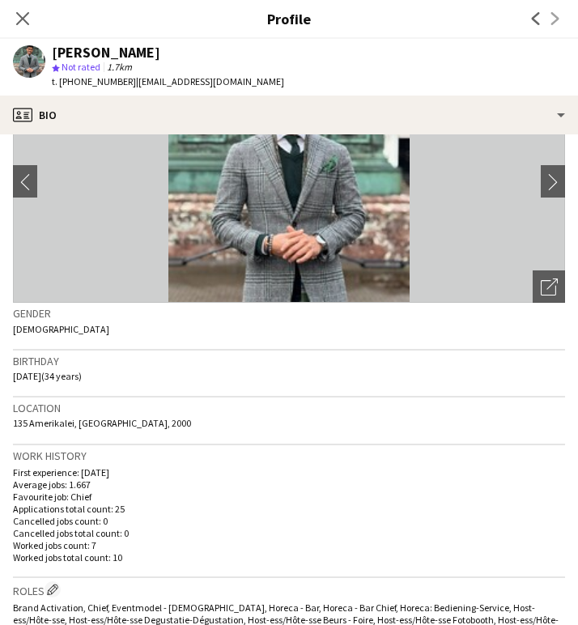
click at [17, 7] on div "Close pop-in" at bounding box center [22, 18] width 45 height 37
click at [29, 23] on icon "Close pop-in" at bounding box center [22, 18] width 15 height 15
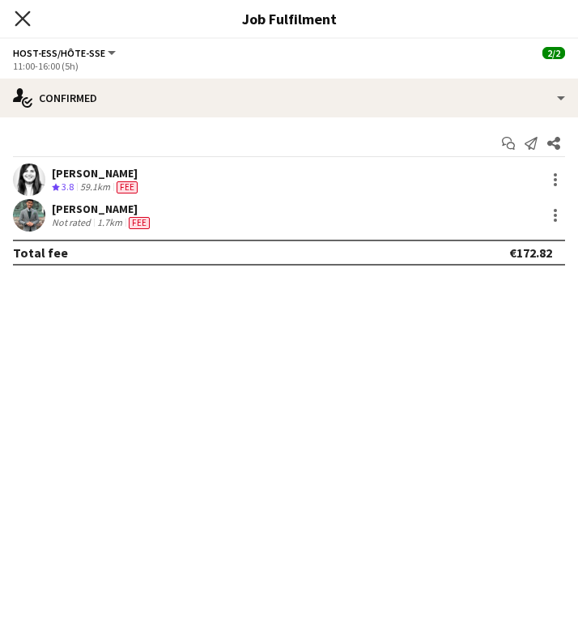
click at [28, 23] on icon "Close pop-in" at bounding box center [22, 18] width 15 height 15
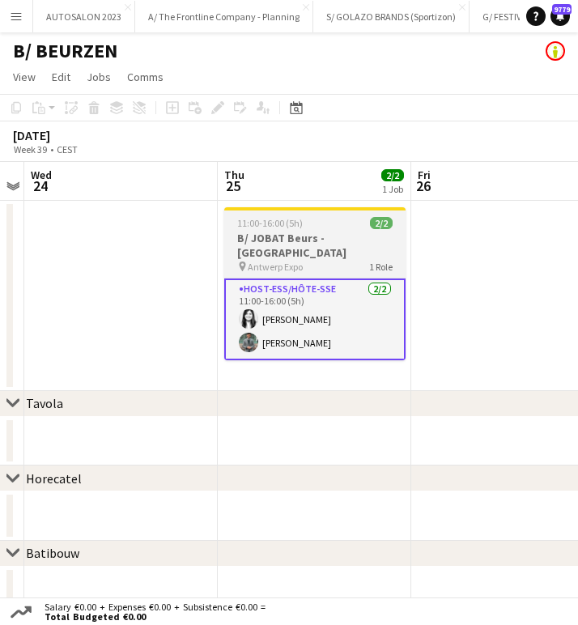
click at [310, 235] on h3 "B/ JOBAT Beurs - Antwerpen" at bounding box center [314, 245] width 181 height 29
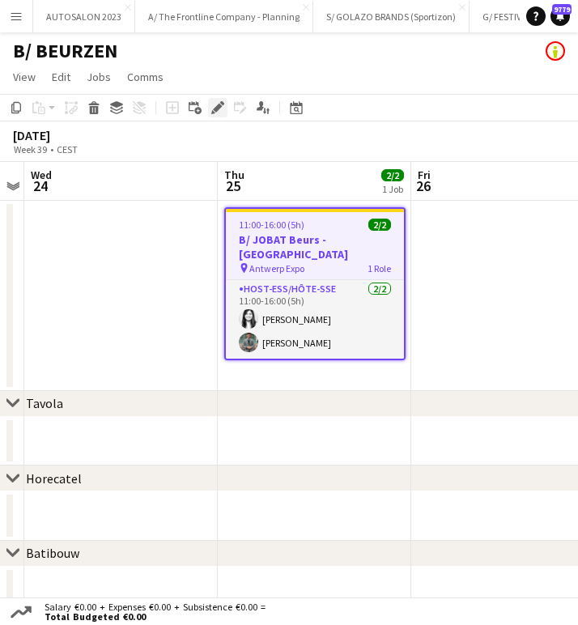
click at [220, 106] on icon at bounding box center [217, 108] width 9 height 9
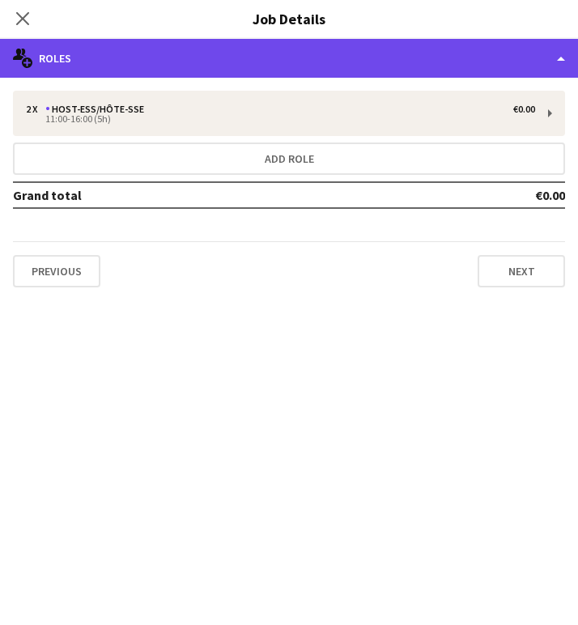
click at [381, 51] on div "multiple-users-add Roles" at bounding box center [289, 58] width 578 height 39
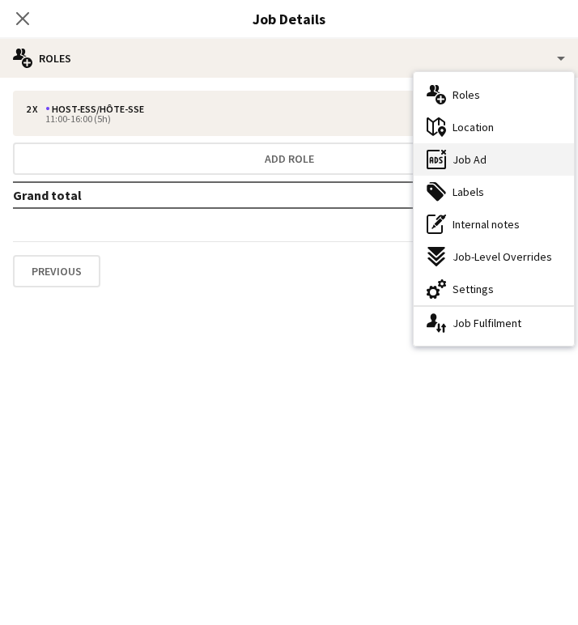
click at [509, 149] on div "ads-window Job Ad" at bounding box center [494, 159] width 160 height 32
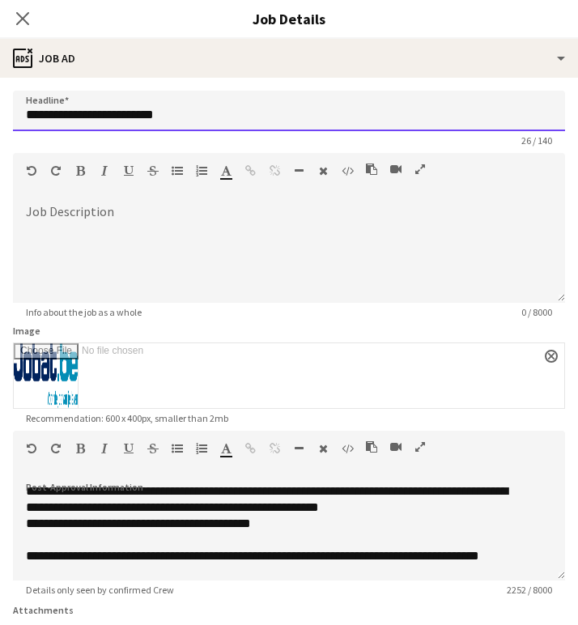
click at [117, 116] on input "**********" at bounding box center [289, 111] width 553 height 41
drag, startPoint x: 176, startPoint y: 114, endPoint x: 42, endPoint y: 113, distance: 133.7
click at [42, 113] on input "**********" at bounding box center [289, 111] width 553 height 41
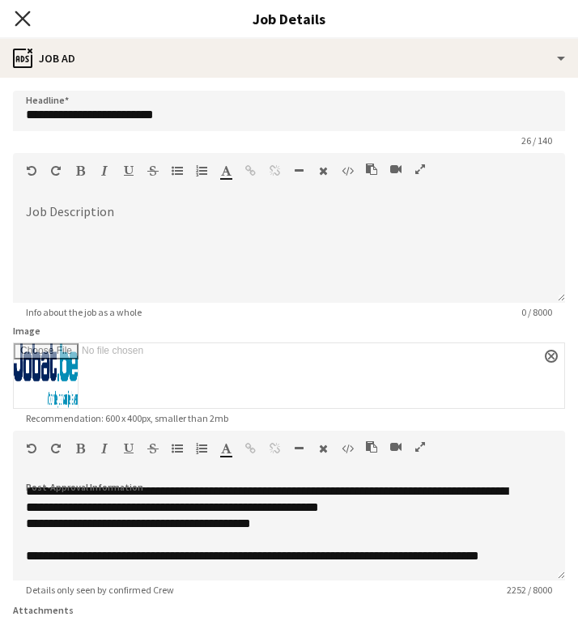
click at [26, 12] on icon "Close pop-in" at bounding box center [22, 18] width 15 height 15
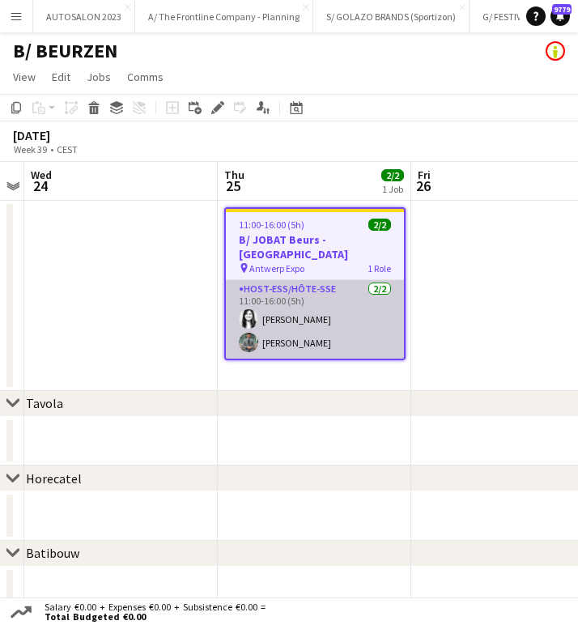
click at [342, 297] on app-card-role "Host-ess/Hôte-sse 2/2 11:00-16:00 (5h) Carmen Cleymaet Henry Lim" at bounding box center [315, 319] width 178 height 79
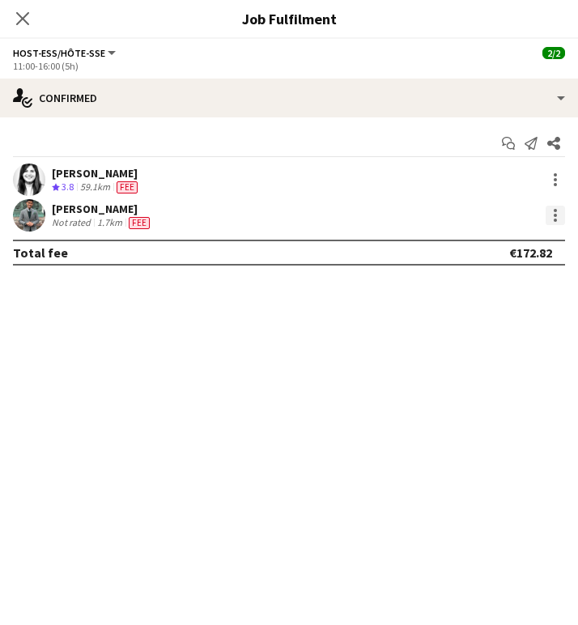
click at [551, 224] on div at bounding box center [555, 215] width 19 height 19
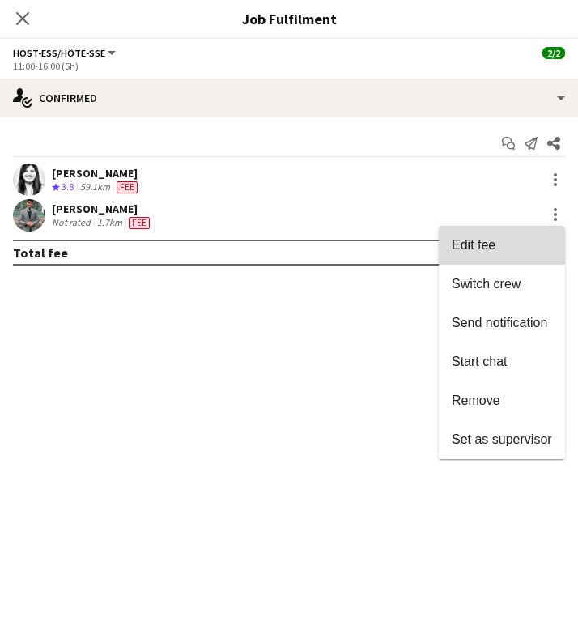
click at [514, 249] on span "Edit fee" at bounding box center [502, 245] width 100 height 15
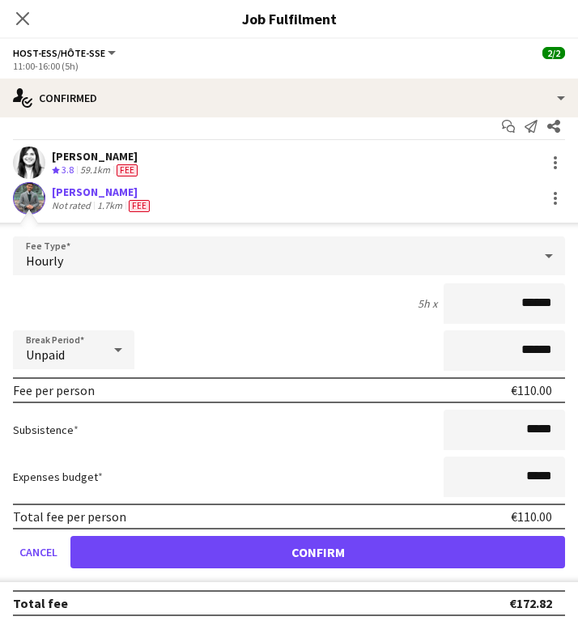
scroll to position [21, 0]
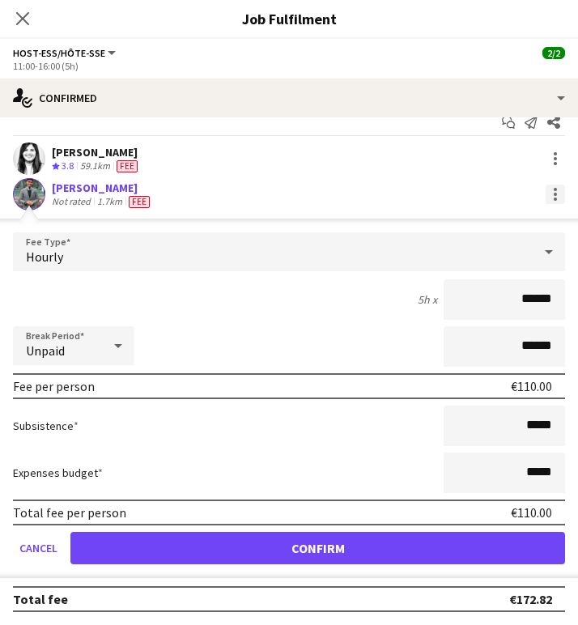
click at [546, 202] on div at bounding box center [555, 194] width 19 height 19
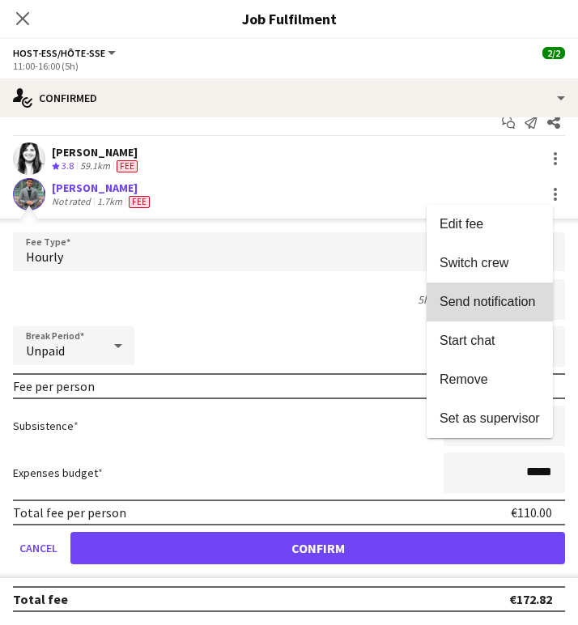
click at [518, 304] on span "Send notification" at bounding box center [488, 302] width 96 height 14
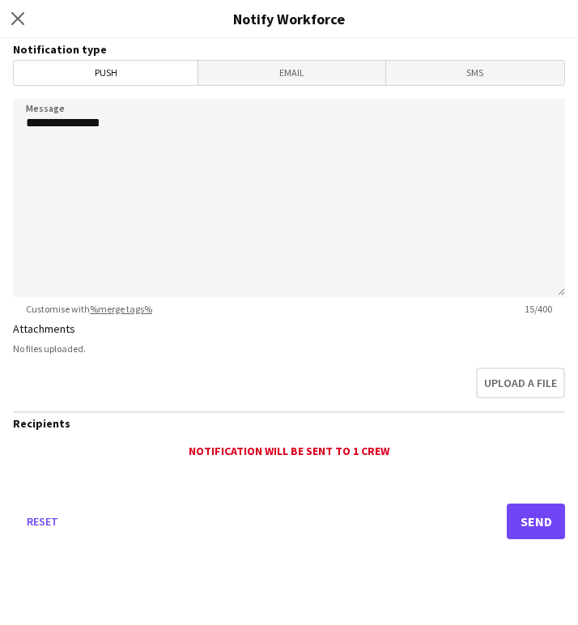
click at [318, 68] on span "Email" at bounding box center [291, 73] width 186 height 24
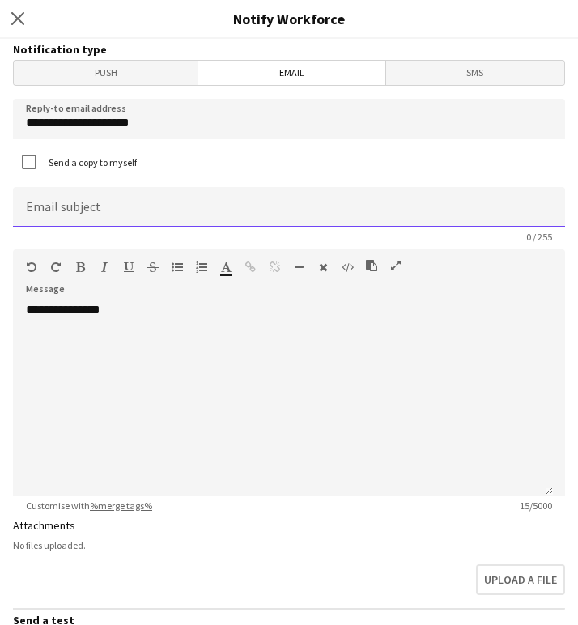
click at [161, 207] on input at bounding box center [289, 207] width 553 height 41
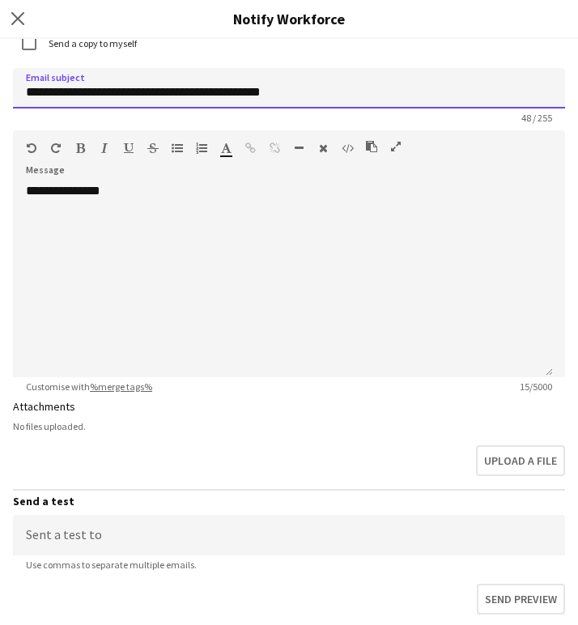
scroll to position [121, 0]
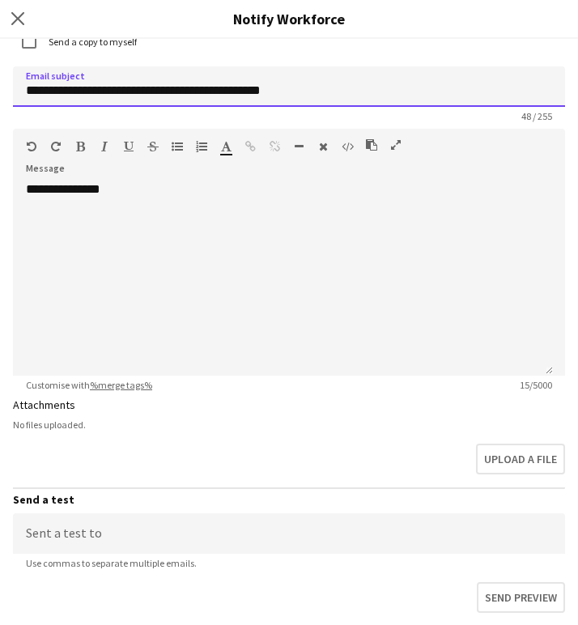
type input "**********"
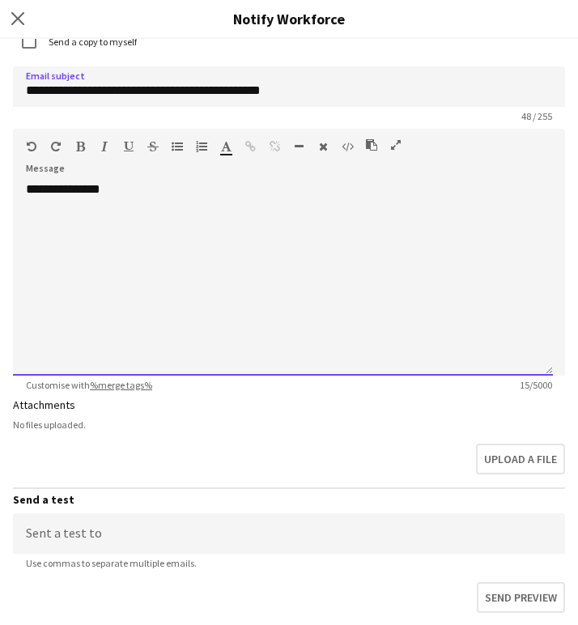
click at [122, 268] on div "**********" at bounding box center [283, 278] width 540 height 194
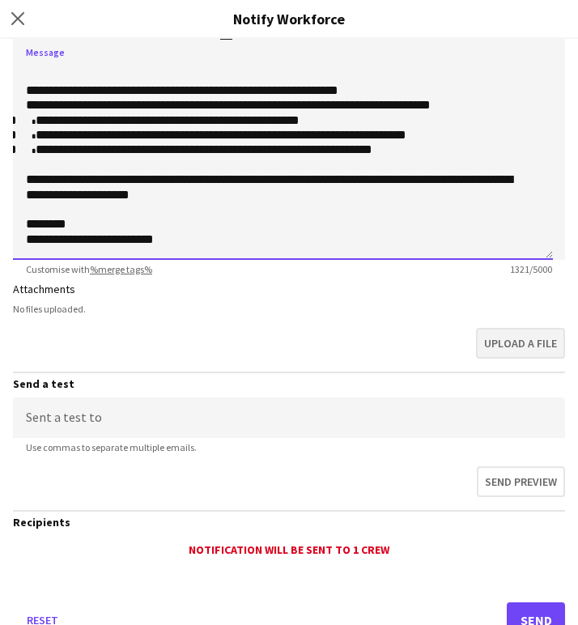
scroll to position [245, 0]
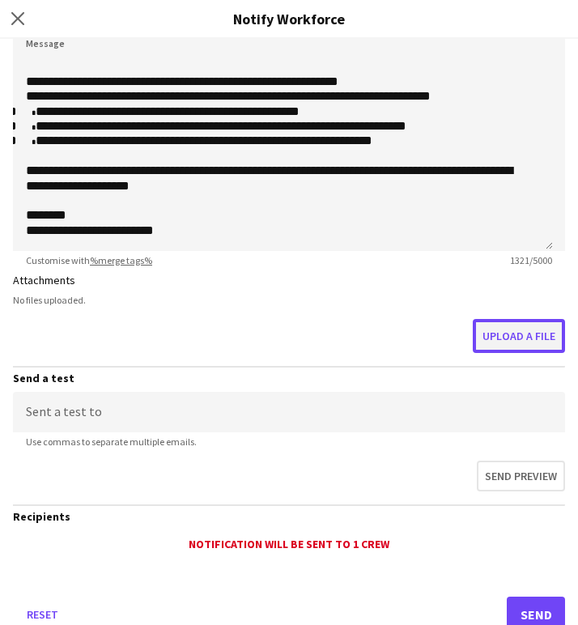
click at [521, 343] on button "Upload a file" at bounding box center [519, 336] width 92 height 34
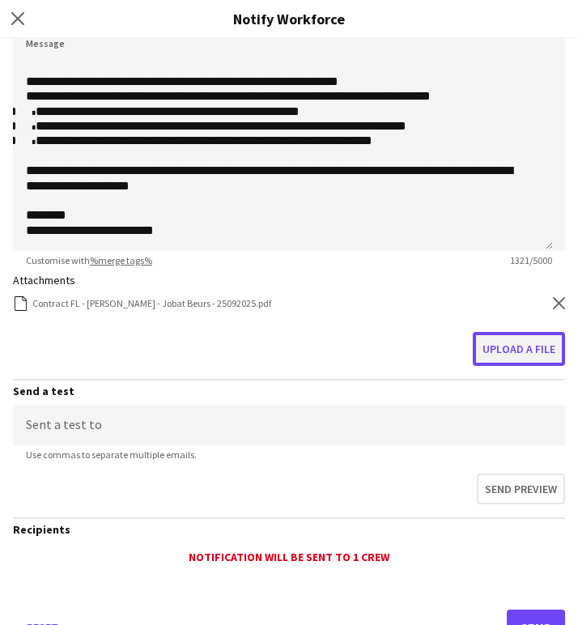
click at [512, 352] on button "Upload a file" at bounding box center [519, 349] width 92 height 34
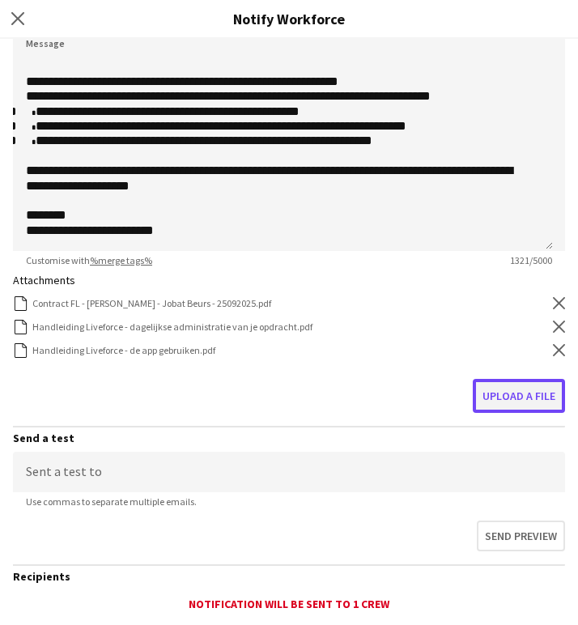
click at [476, 379] on button "Upload a file" at bounding box center [519, 396] width 92 height 34
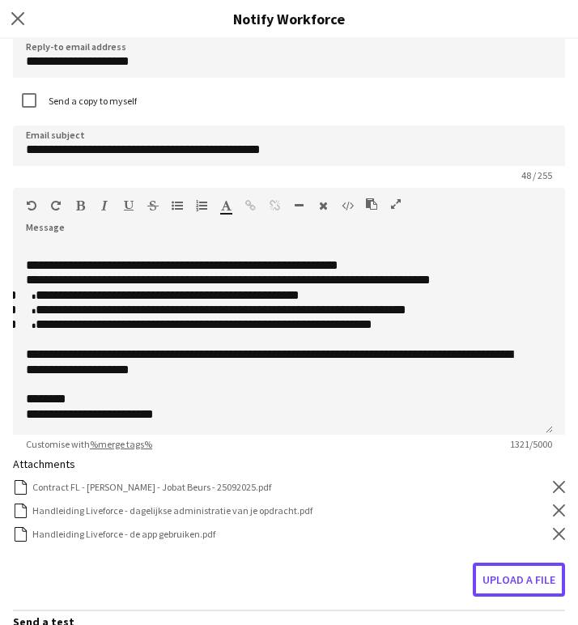
scroll to position [0, 0]
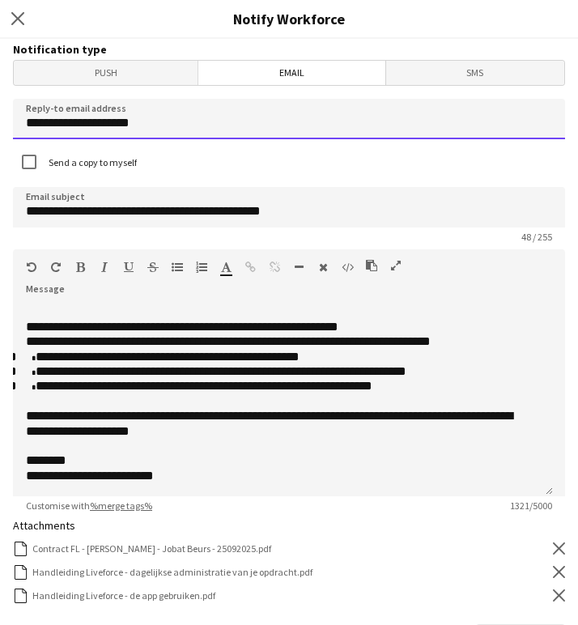
click at [165, 132] on input "**********" at bounding box center [289, 119] width 553 height 41
type input "**********"
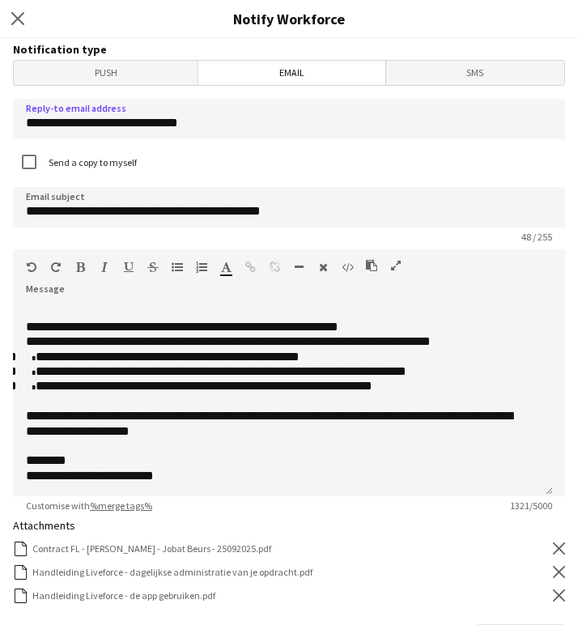
click at [198, 154] on div "Send a copy to myself" at bounding box center [289, 163] width 553 height 35
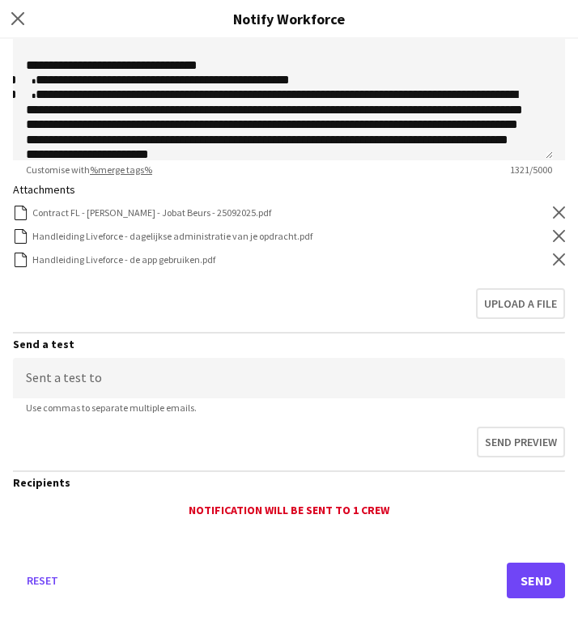
scroll to position [355, 0]
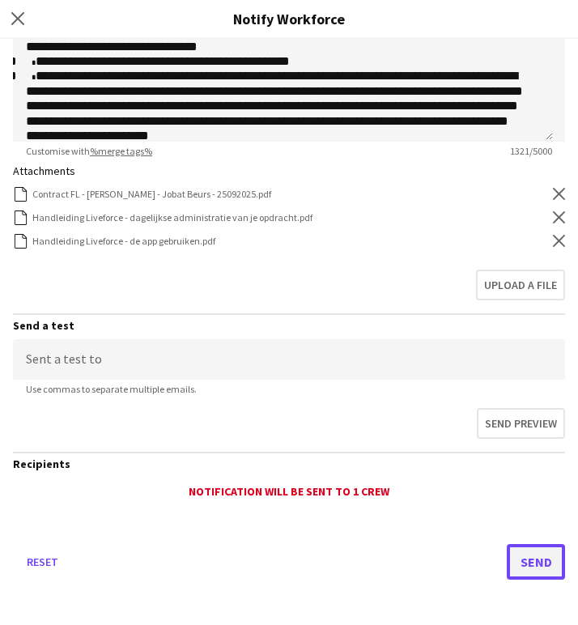
click at [540, 560] on button "Send" at bounding box center [536, 562] width 58 height 36
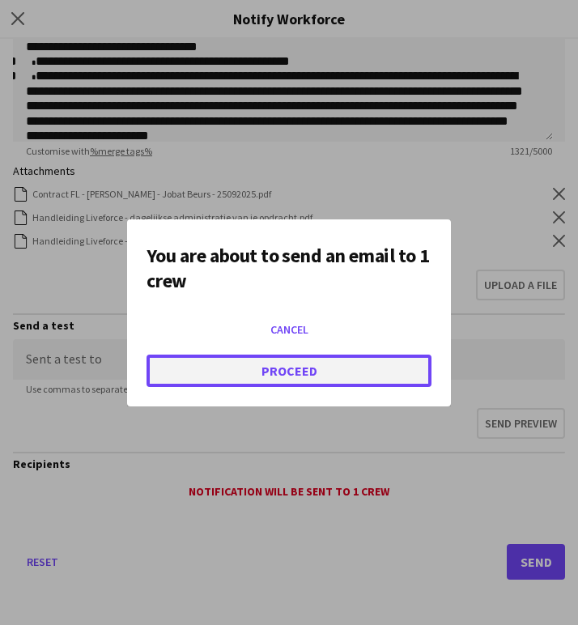
click at [372, 365] on button "Proceed" at bounding box center [289, 371] width 285 height 32
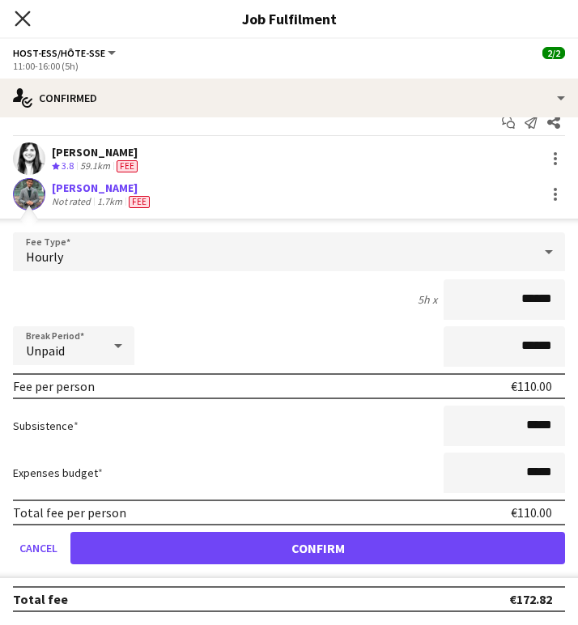
click at [29, 23] on icon "Close pop-in" at bounding box center [22, 18] width 15 height 15
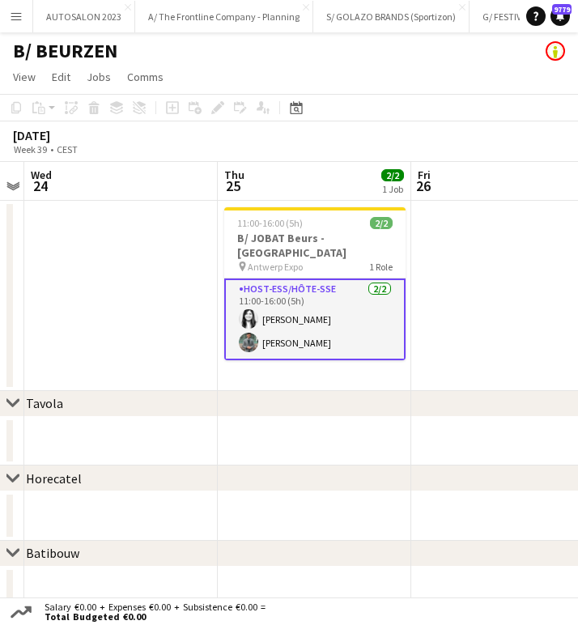
click at [171, 284] on app-date-cell at bounding box center [121, 296] width 194 height 190
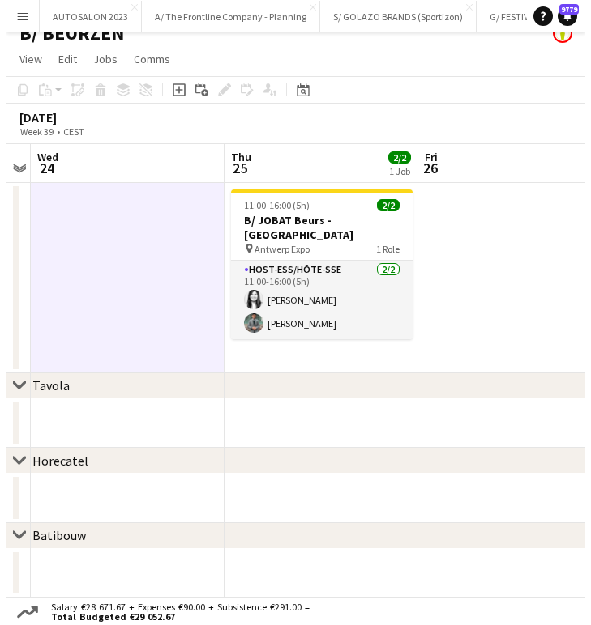
scroll to position [0, 0]
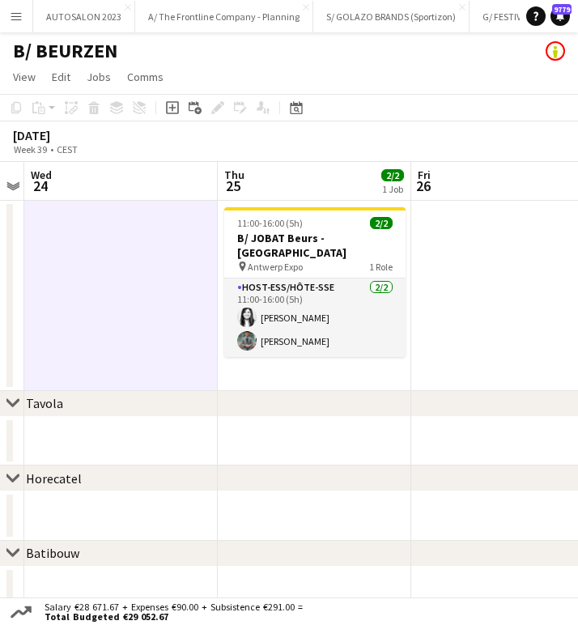
click at [28, 12] on button "Menu" at bounding box center [16, 16] width 32 height 32
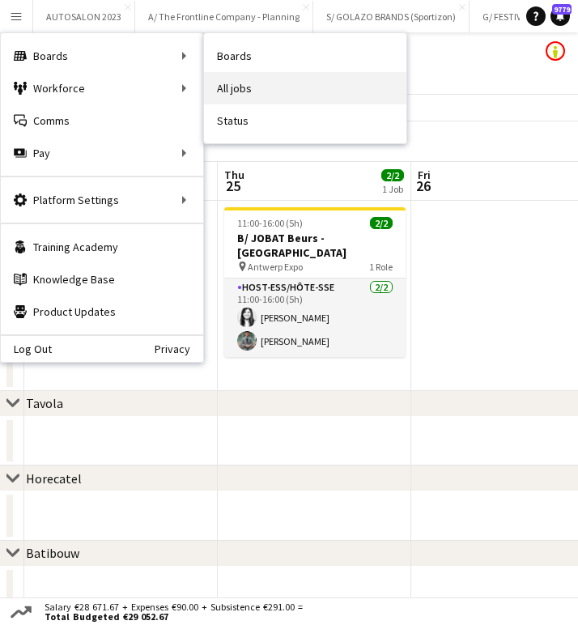
click at [237, 73] on link "All jobs" at bounding box center [305, 88] width 203 height 32
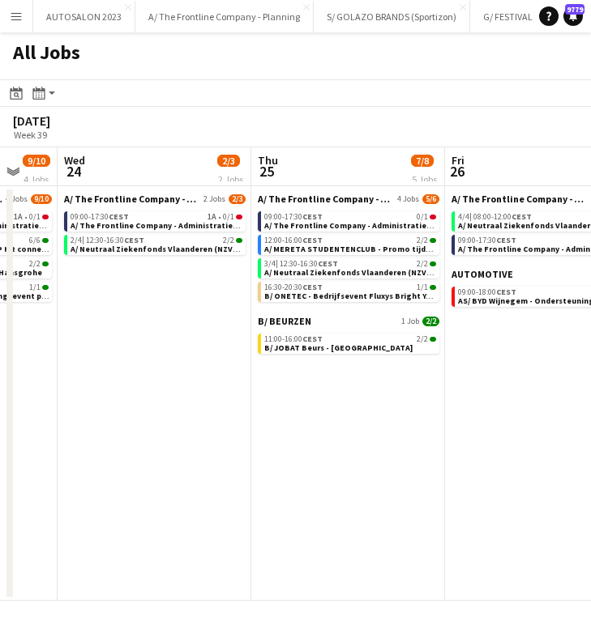
scroll to position [0, 557]
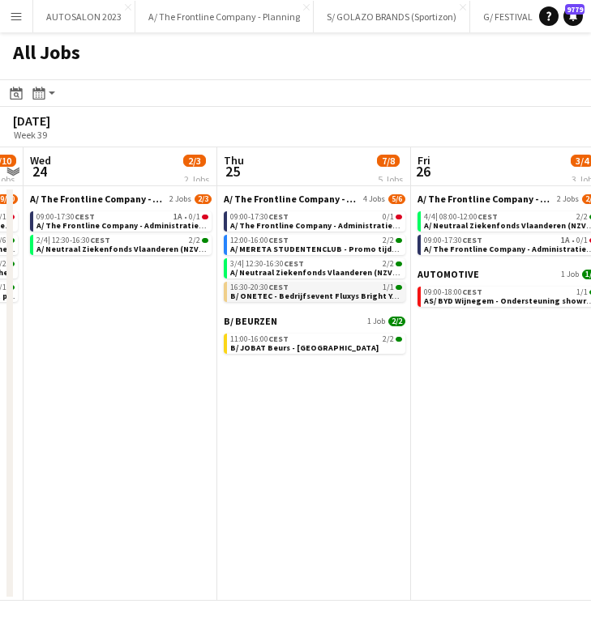
click at [302, 293] on span "B/ ONETEC - Bedrijfsevent Fluxys Bright Years - WAVER" at bounding box center [335, 296] width 211 height 11
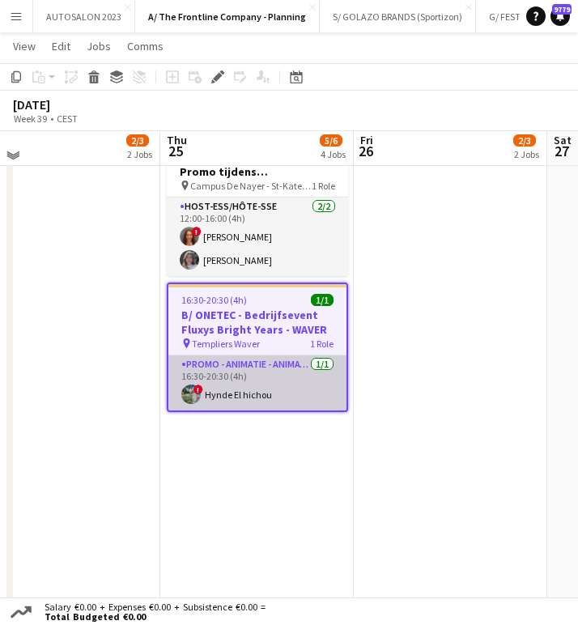
scroll to position [501, 0]
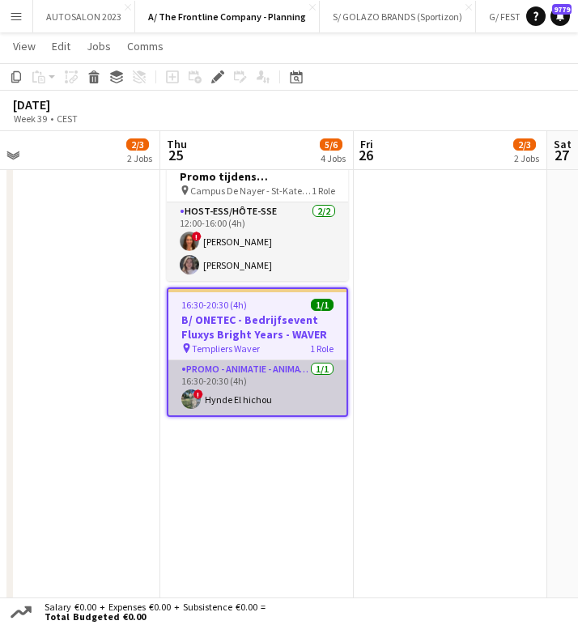
click at [241, 376] on app-card-role "Promo - Animatie - Animation 1/1 16:30-20:30 (4h) ! Hynde El hichou" at bounding box center [258, 388] width 178 height 55
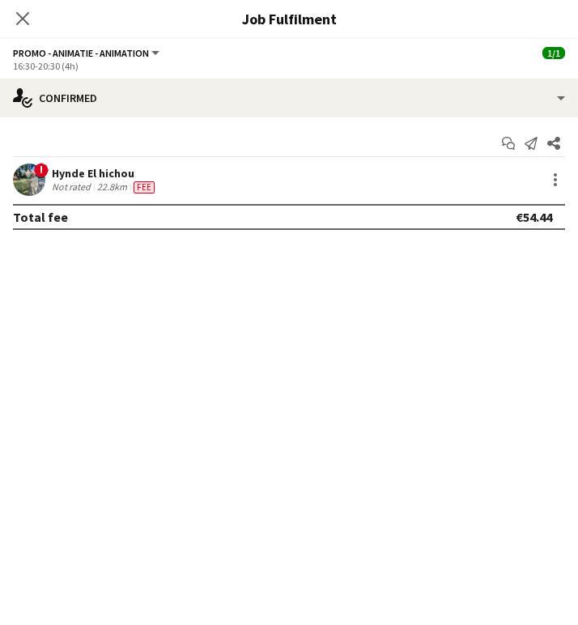
click at [80, 180] on div "Hynde El hichou" at bounding box center [105, 173] width 106 height 15
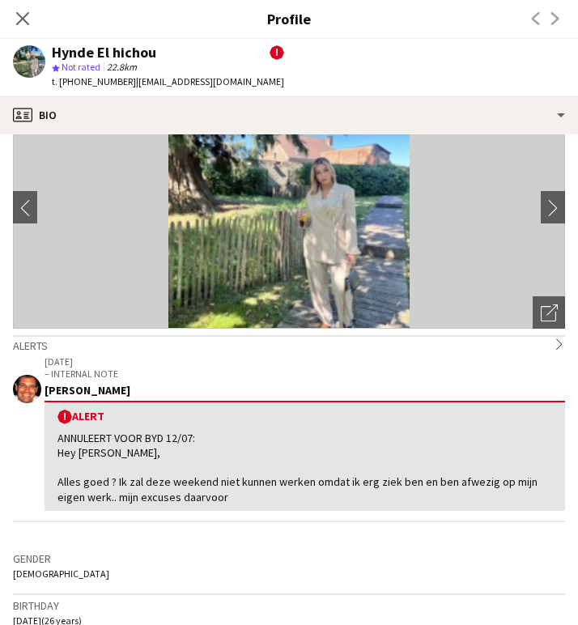
scroll to position [68, 0]
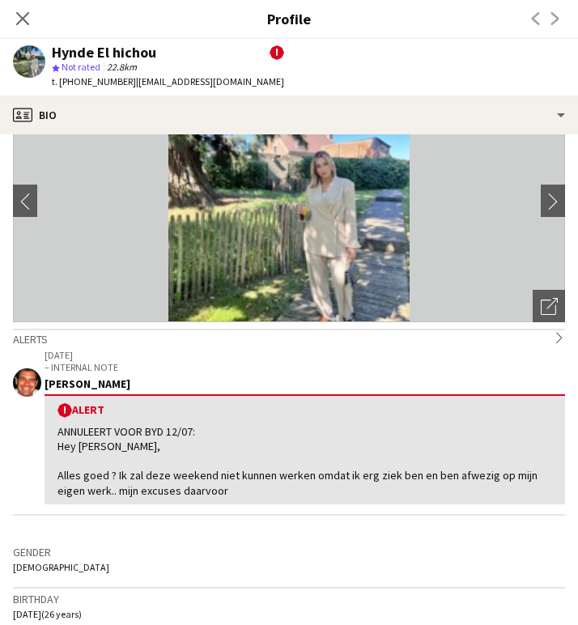
click at [267, 484] on div "ANNULEERT VOOR BYD 12/07: Hey peter, Alles goed ? Ik zal deze weekend niet kunn…" at bounding box center [305, 462] width 495 height 74
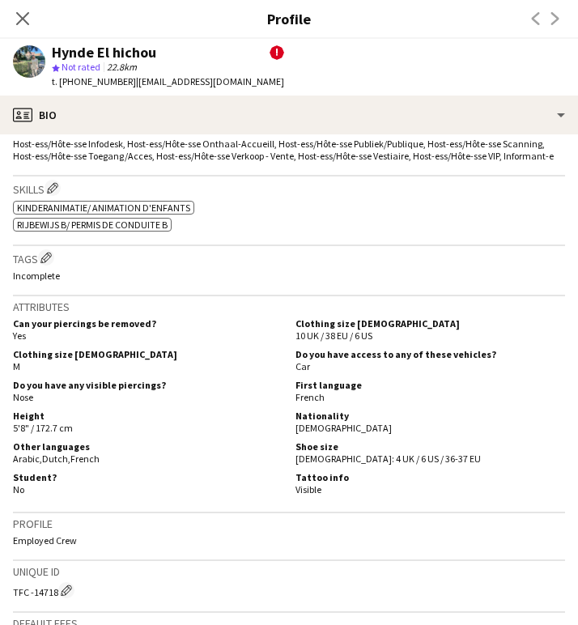
scroll to position [771, 0]
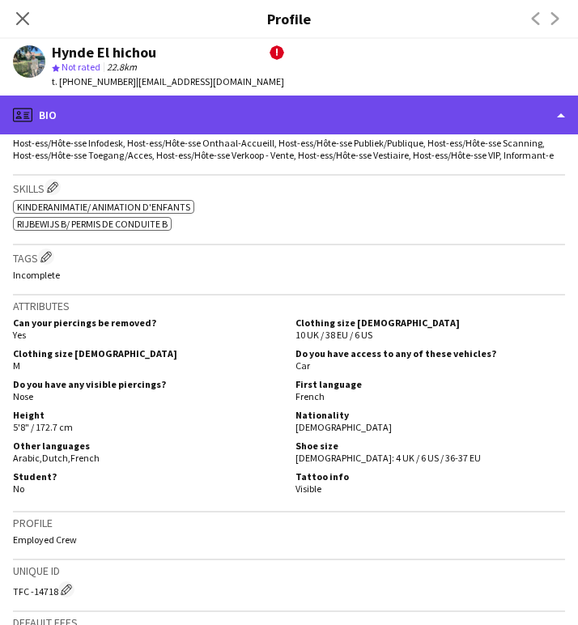
click at [216, 123] on div "profile Bio" at bounding box center [289, 115] width 578 height 39
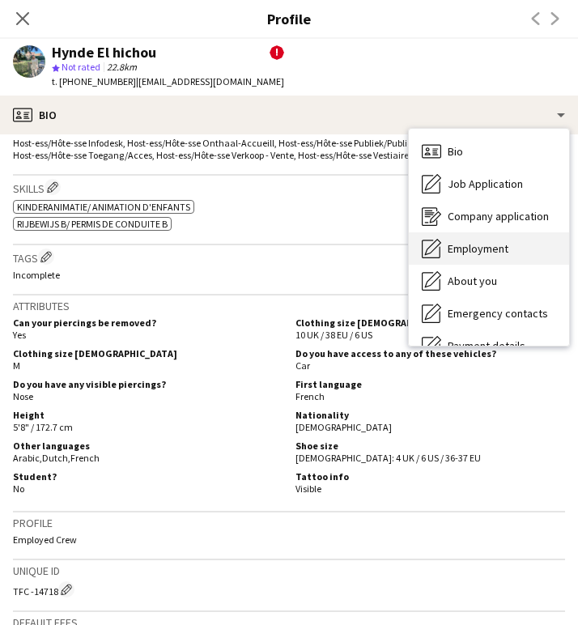
click at [539, 257] on div "Employment Employment" at bounding box center [489, 249] width 160 height 32
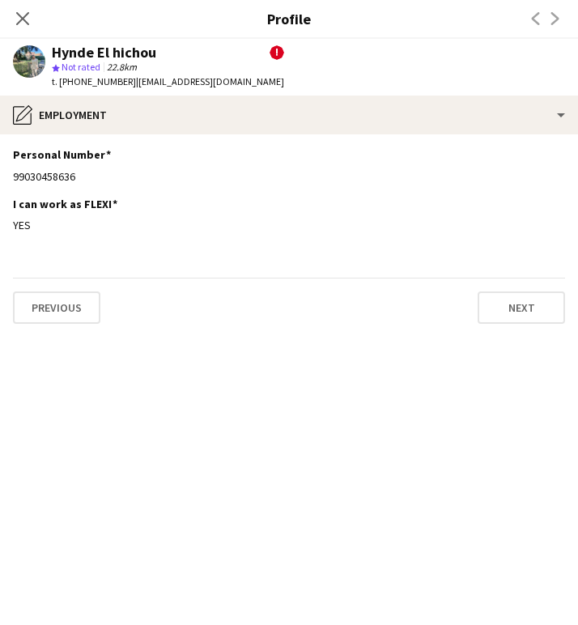
click at [13, 30] on div "Close pop-in" at bounding box center [22, 18] width 45 height 37
click at [23, 9] on app-icon "Close pop-in" at bounding box center [22, 18] width 23 height 23
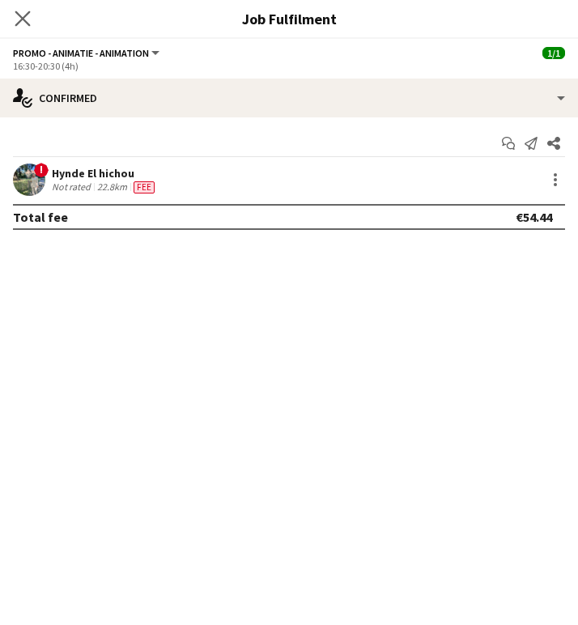
click at [24, 25] on icon "Close pop-in" at bounding box center [22, 18] width 15 height 15
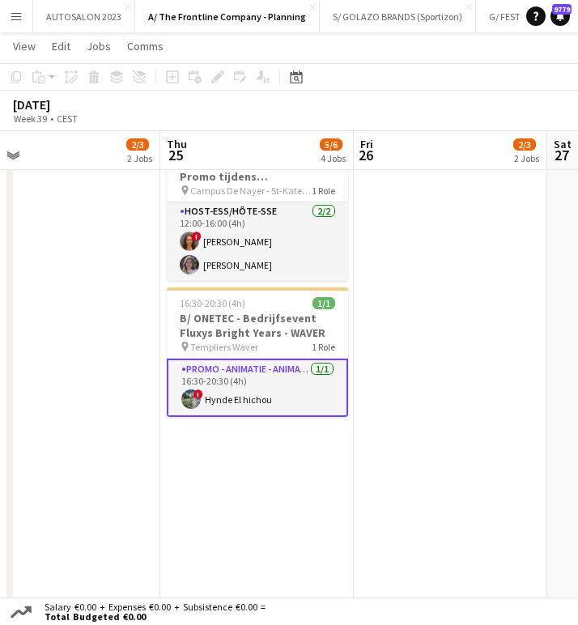
click at [130, 328] on app-date-cell "Toggle View A/ Neutraal Ziekenfonds Vlaanderen (NZVL) - Kortrijk - 22+24-26/09 …" at bounding box center [64, 412] width 194 height 1427
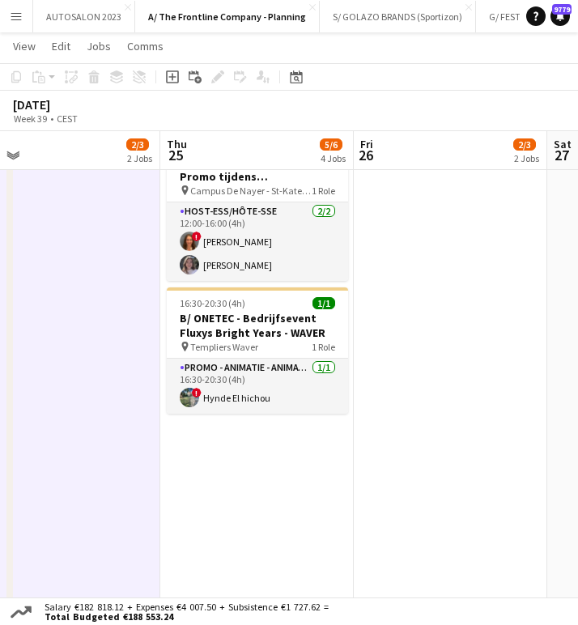
drag, startPoint x: 394, startPoint y: 1, endPoint x: 437, endPoint y: 258, distance: 261.3
click at [437, 258] on app-date-cell "08:00-12:00 (4h) 2/2 pin Kortrijk 1 Role Host-ess/Hôte-sse 2/2 08:00-12:00 (4h)…" at bounding box center [451, 412] width 194 height 1427
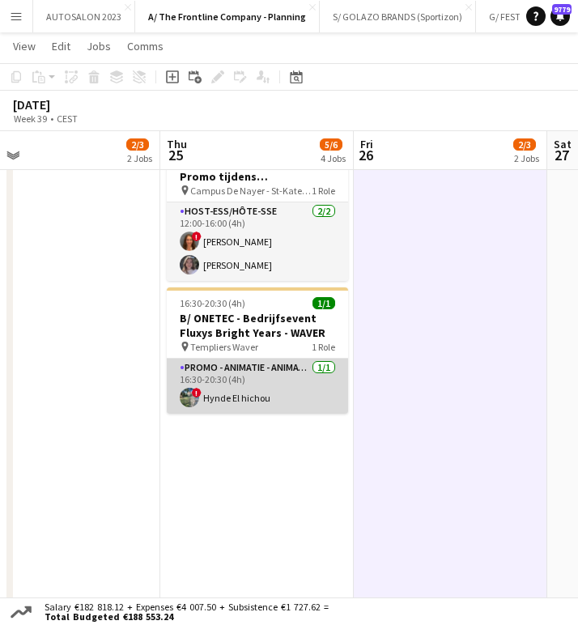
click at [247, 390] on app-card-role "Promo - Animatie - Animation 1/1 16:30-20:30 (4h) ! Hynde El hichou" at bounding box center [257, 386] width 181 height 55
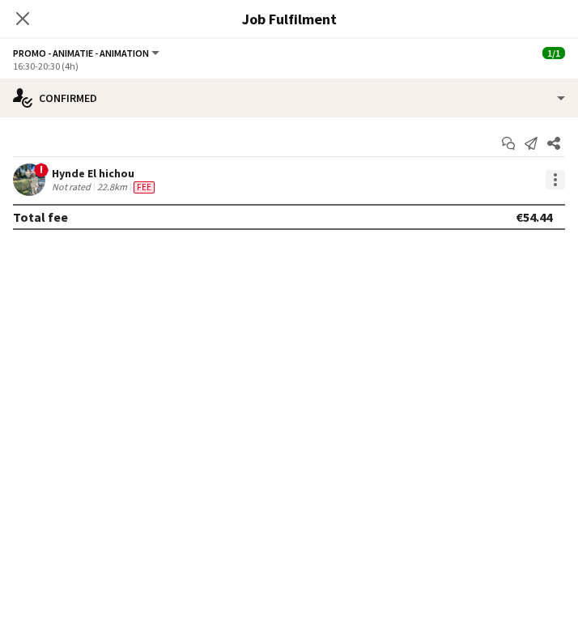
click at [550, 177] on div at bounding box center [555, 179] width 19 height 19
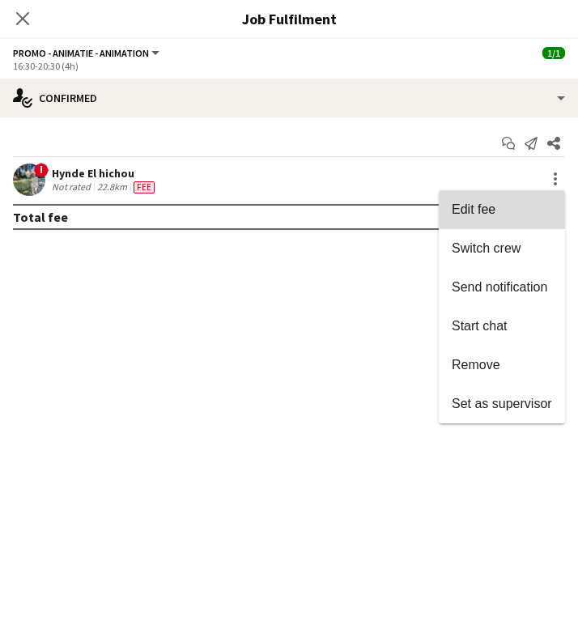
click at [505, 224] on button "Edit fee" at bounding box center [502, 209] width 126 height 39
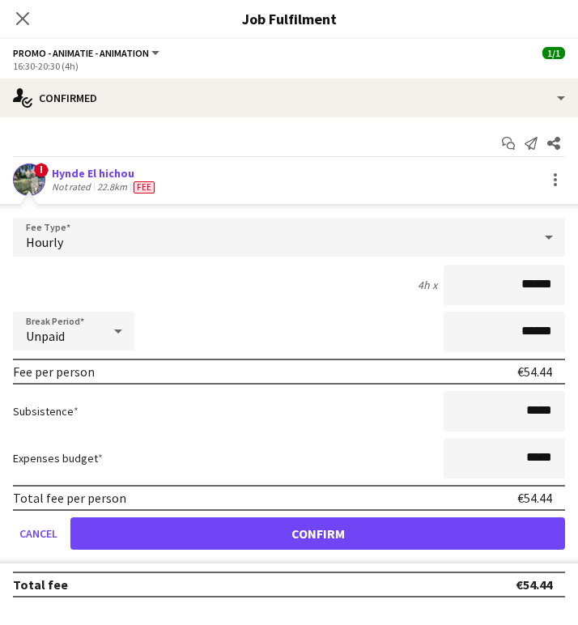
click at [109, 184] on div "22.8km" at bounding box center [112, 187] width 36 height 13
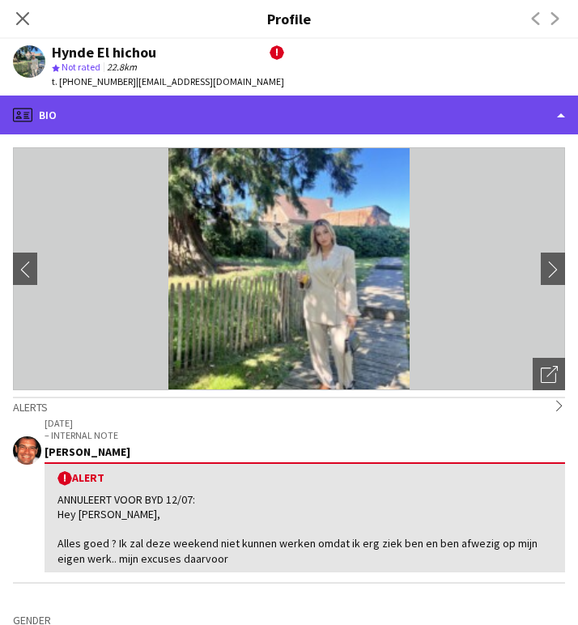
click at [136, 116] on div "profile Bio" at bounding box center [289, 115] width 578 height 39
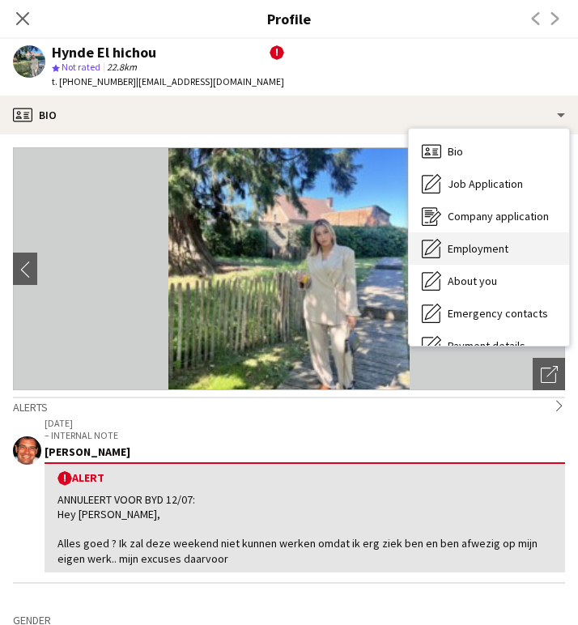
click at [496, 258] on div "Employment Employment" at bounding box center [489, 249] width 160 height 32
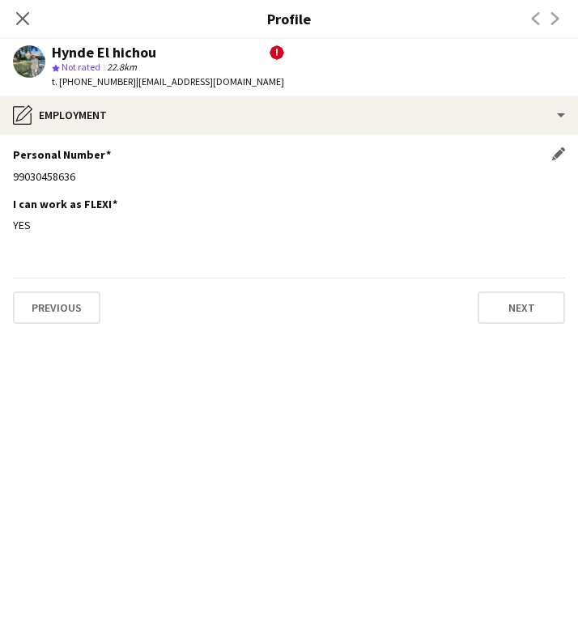
click at [53, 175] on div "99030458636" at bounding box center [289, 176] width 553 height 15
copy div "99030458636"
click at [16, 13] on icon at bounding box center [22, 18] width 15 height 15
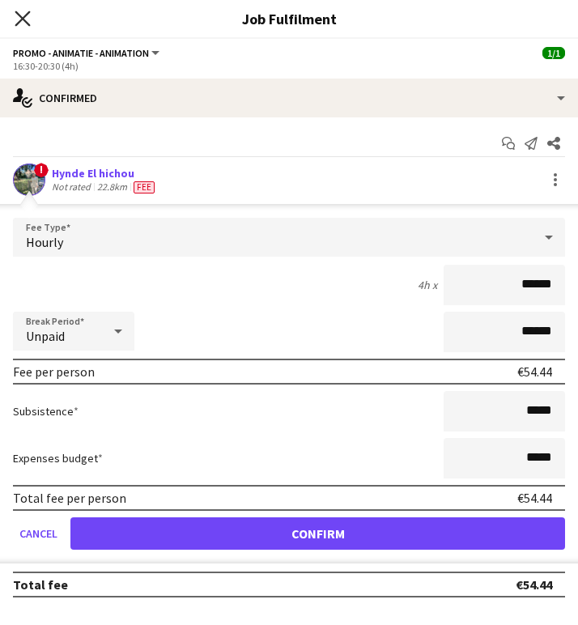
click at [23, 19] on icon at bounding box center [22, 18] width 15 height 15
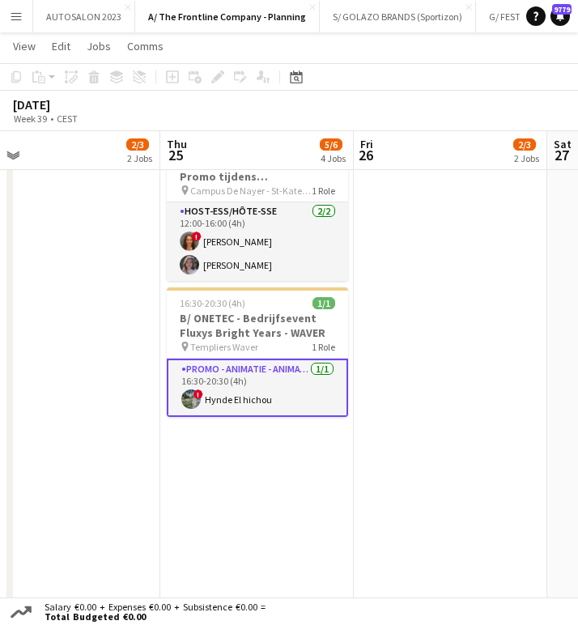
click at [240, 359] on app-card-role "Promo - Animatie - Animation 1/1 16:30-20:30 (4h) ! Hynde El hichou" at bounding box center [257, 388] width 181 height 58
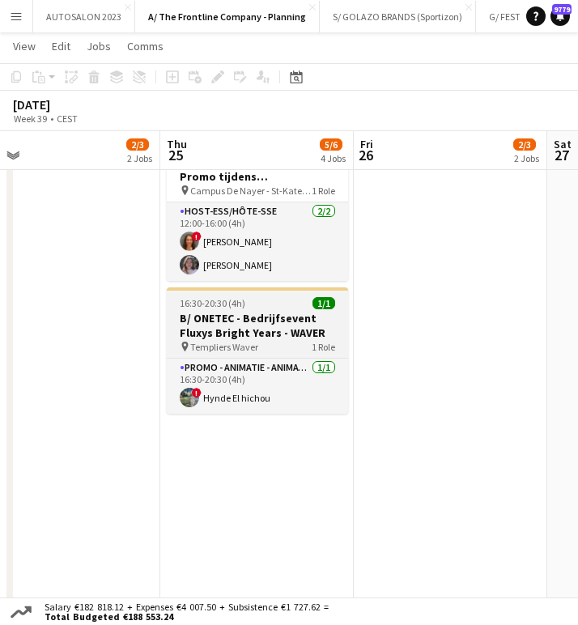
click at [246, 322] on h3 "B/ ONETEC - Bedrijfsevent Fluxys Bright Years - WAVER" at bounding box center [257, 325] width 181 height 29
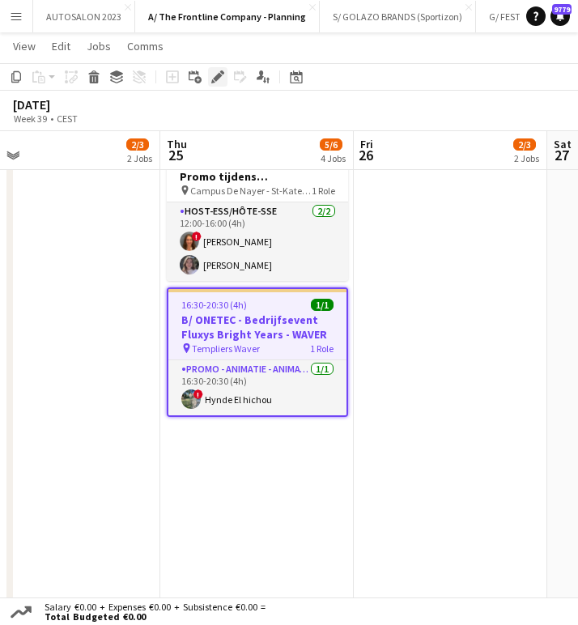
click at [211, 71] on div "Edit" at bounding box center [217, 76] width 19 height 19
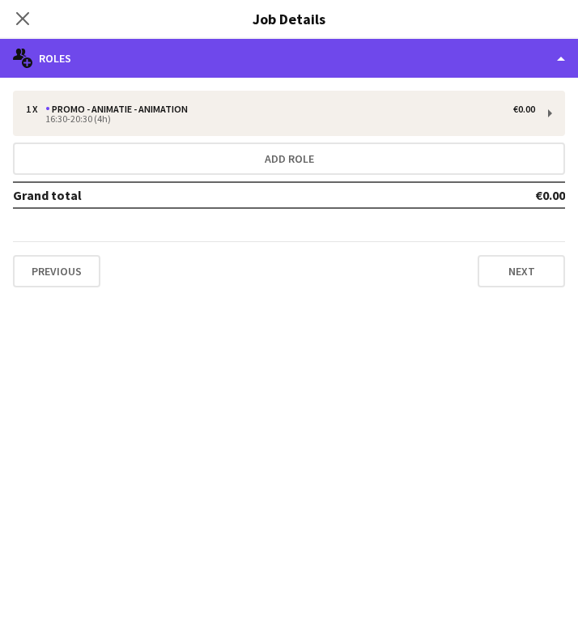
click at [485, 66] on div "multiple-users-add Roles" at bounding box center [289, 58] width 578 height 39
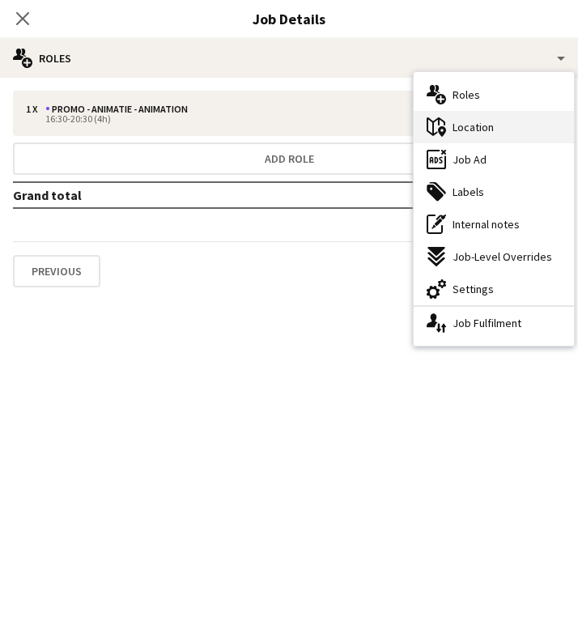
click at [490, 129] on span "Location" at bounding box center [473, 127] width 41 height 15
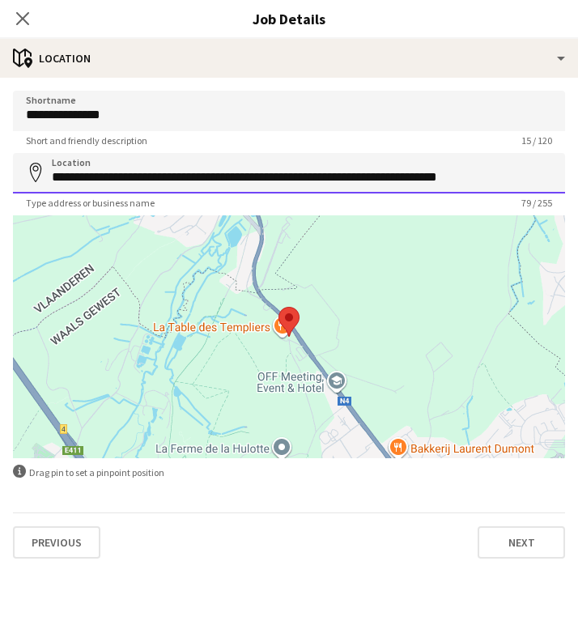
click at [202, 179] on input "**********" at bounding box center [289, 173] width 553 height 41
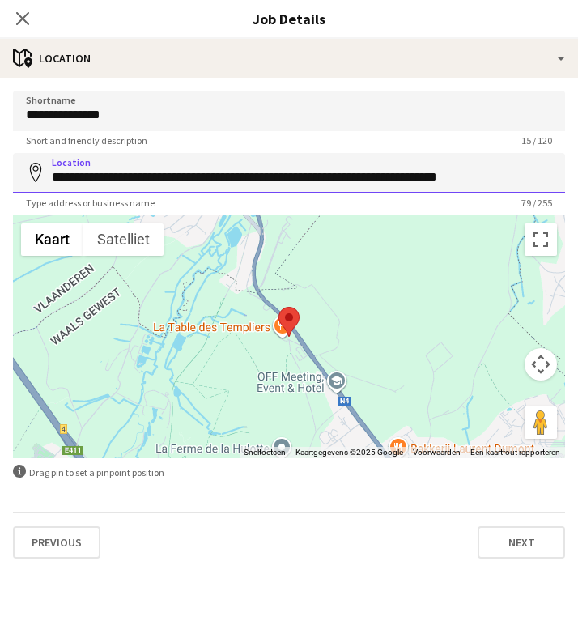
click at [202, 179] on input "**********" at bounding box center [289, 173] width 553 height 41
click at [12, 15] on app-icon "Close pop-in" at bounding box center [22, 18] width 23 height 23
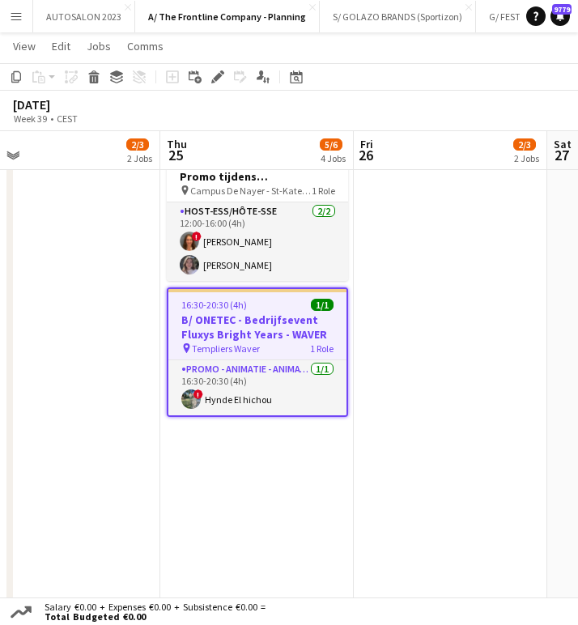
click at [103, 282] on app-date-cell "Toggle View A/ Neutraal Ziekenfonds Vlaanderen (NZVL) - Kortrijk - 22+24-26/09 …" at bounding box center [64, 412] width 194 height 1427
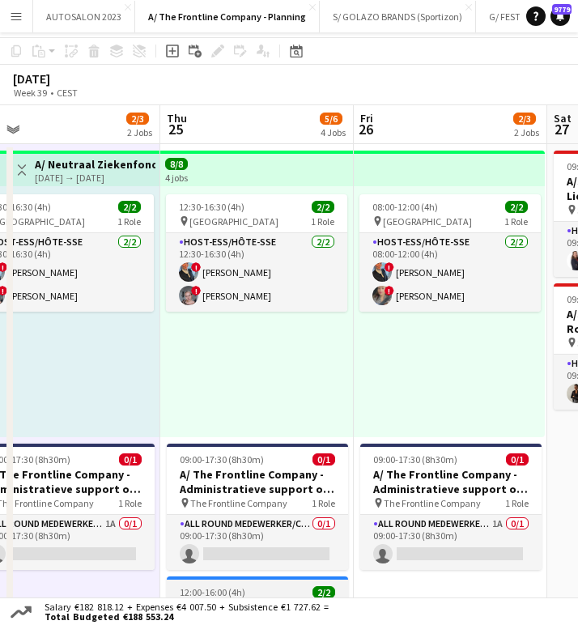
scroll to position [0, 0]
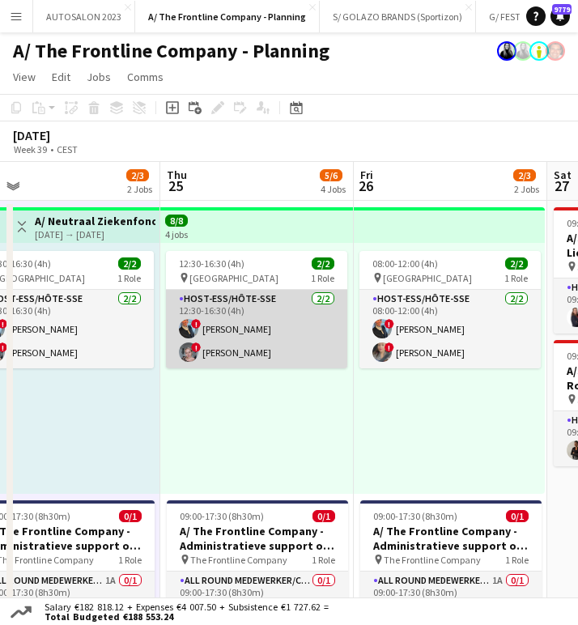
click at [253, 332] on app-card-role "Host-ess/Hôte-sse 2/2 12:30-16:30 (4h) ! Eveline Van Rompaey ! Elise Imbornone" at bounding box center [256, 329] width 181 height 79
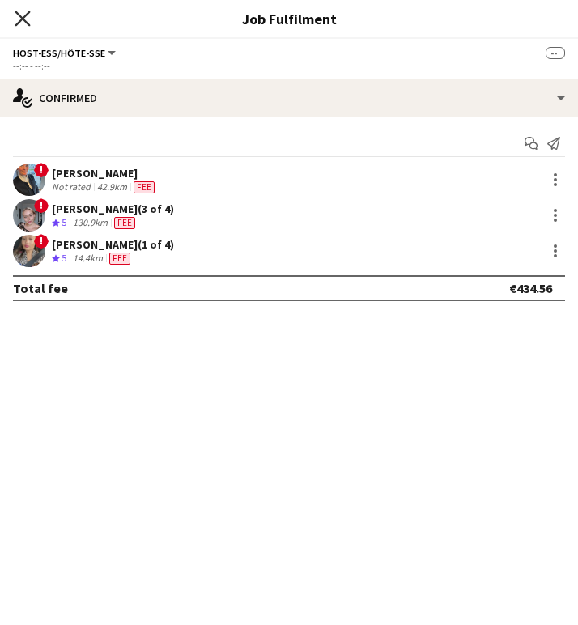
click at [20, 17] on icon at bounding box center [22, 18] width 15 height 15
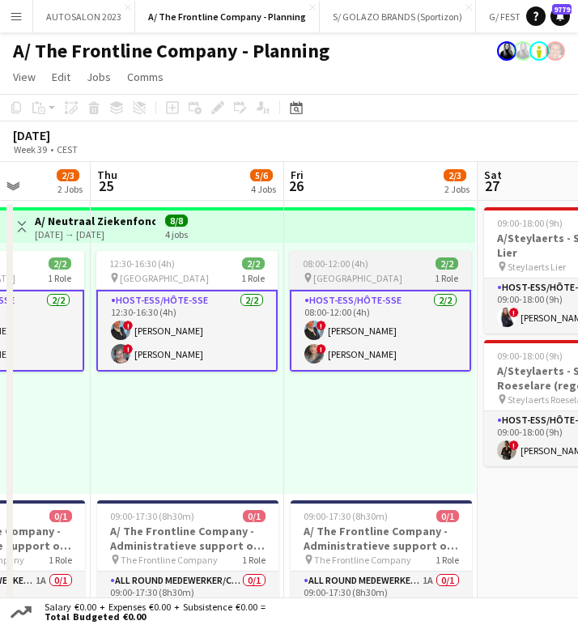
scroll to position [0, 501]
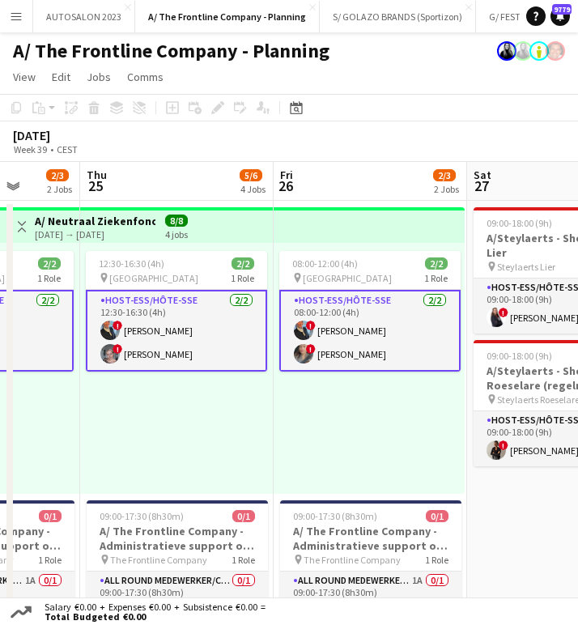
click at [382, 348] on app-card-role "Host-ess/Hôte-sse 2/2 08:00-12:00 (4h) ! Eveline Van Rompaey ! Soraya Bossuyt" at bounding box center [369, 331] width 181 height 82
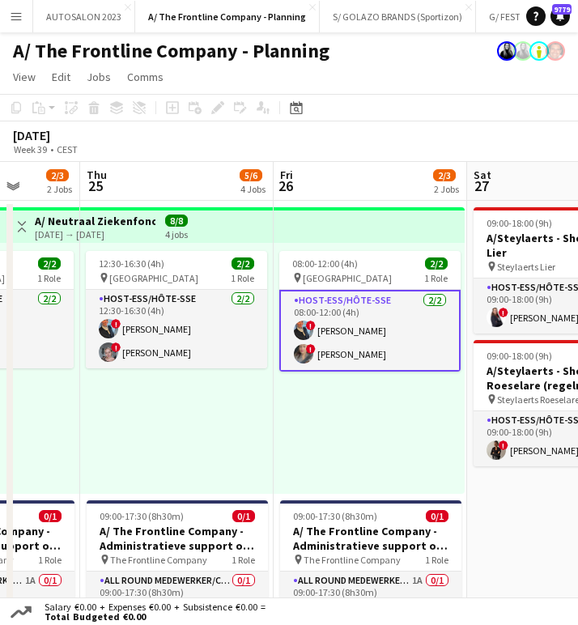
click at [385, 335] on app-card-role "Host-ess/Hôte-sse 2/2 08:00-12:00 (4h) ! Eveline Van Rompaey ! Soraya Bossuyt" at bounding box center [369, 331] width 181 height 82
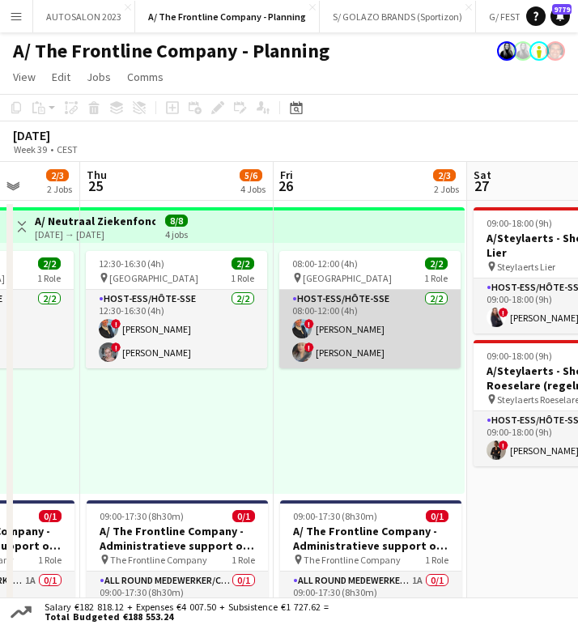
click at [385, 335] on app-card-role "Host-ess/Hôte-sse 2/2 08:00-12:00 (4h) ! Eveline Van Rompaey ! Soraya Bossuyt" at bounding box center [369, 329] width 181 height 79
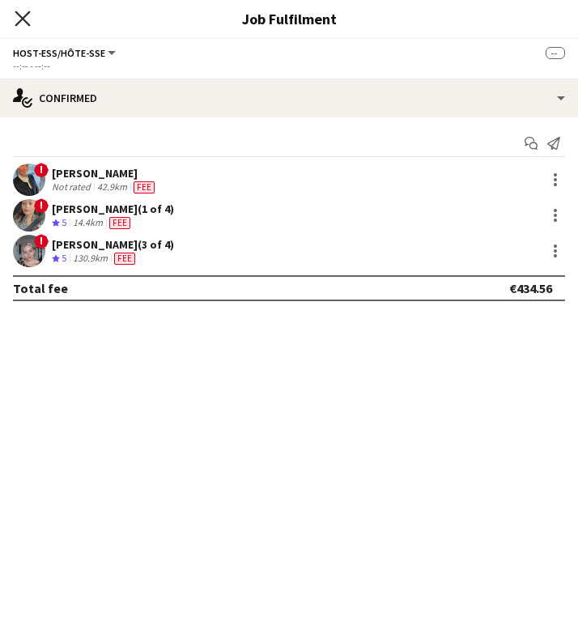
click at [21, 20] on icon at bounding box center [22, 18] width 15 height 15
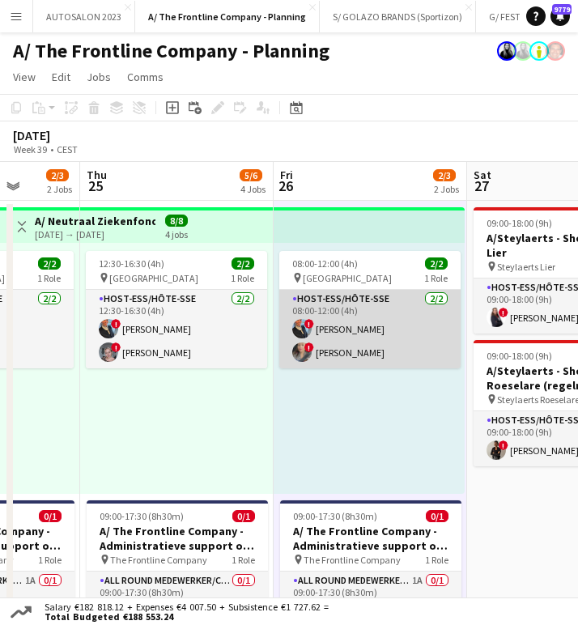
click at [378, 347] on app-card-role "Host-ess/Hôte-sse 2/2 08:00-12:00 (4h) ! Eveline Van Rompaey ! Soraya Bossuyt" at bounding box center [369, 329] width 181 height 79
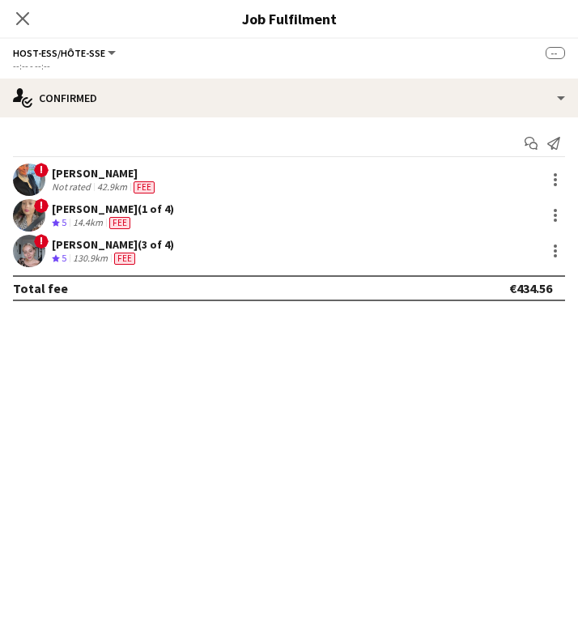
click at [133, 204] on div "Soraya Bossuyt (1 of 4)" at bounding box center [113, 209] width 122 height 15
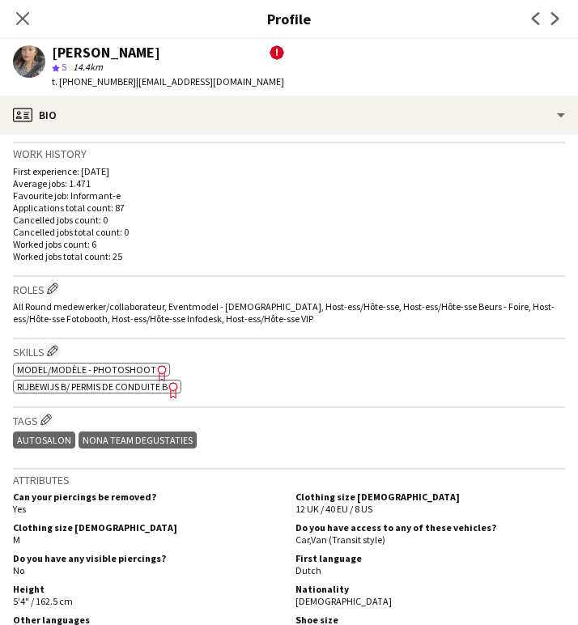
scroll to position [753, 0]
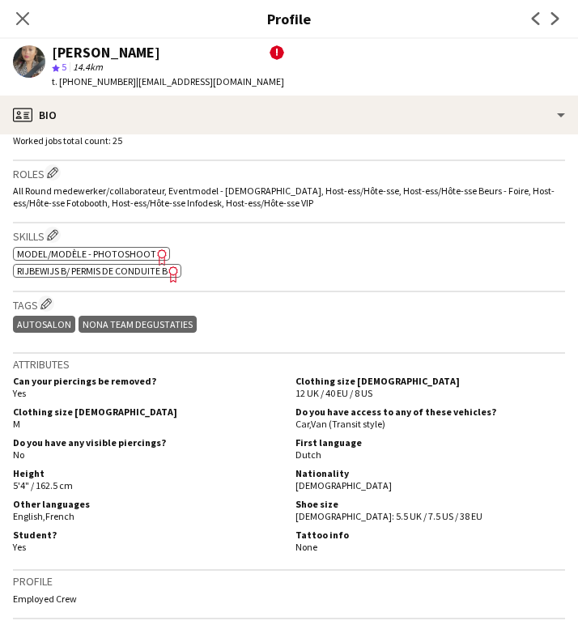
click at [193, 216] on div "Roles Edit crew company roles All Round medewerker/collaborateur, Eventmodel - …" at bounding box center [289, 192] width 553 height 62
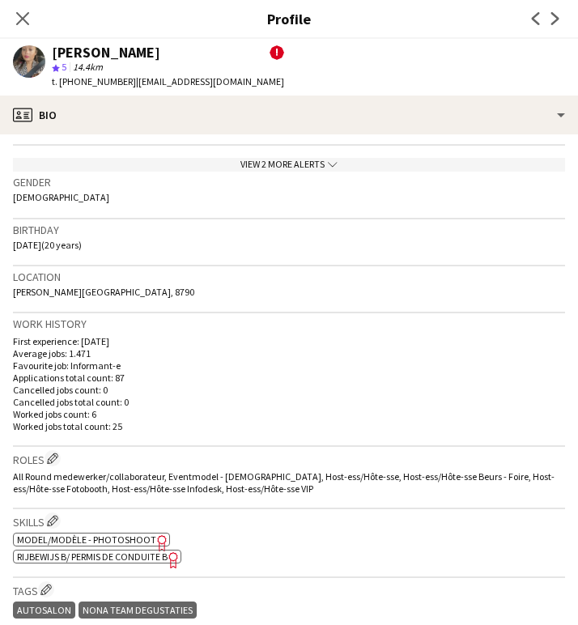
scroll to position [306, 0]
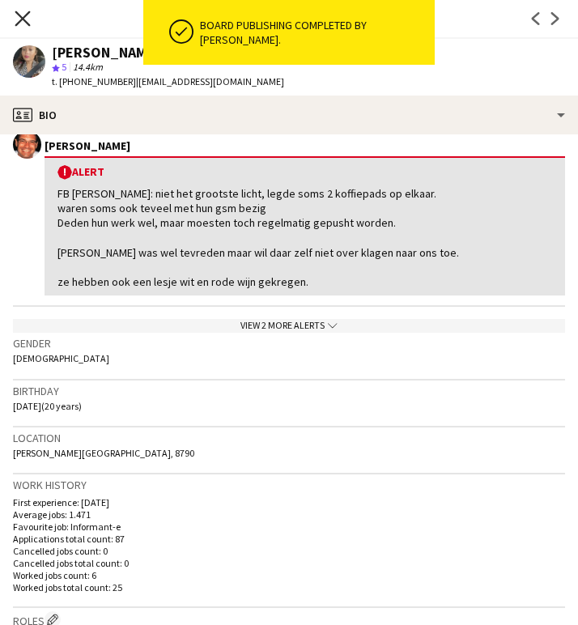
click at [19, 16] on icon at bounding box center [22, 18] width 15 height 15
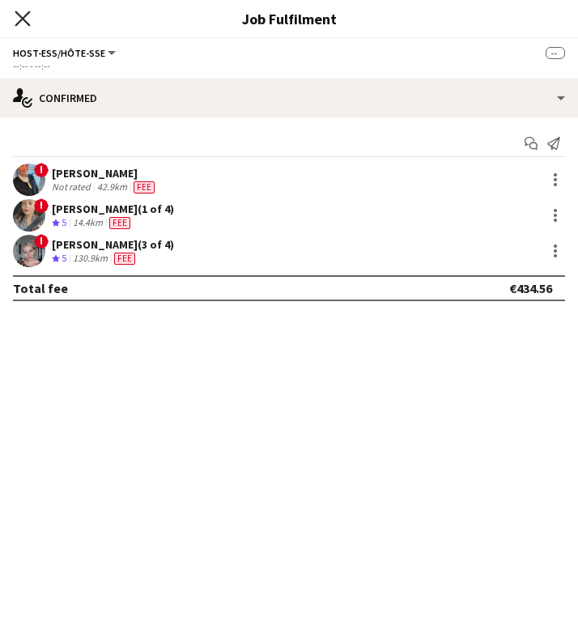
click at [18, 11] on icon "Close pop-in" at bounding box center [22, 18] width 15 height 15
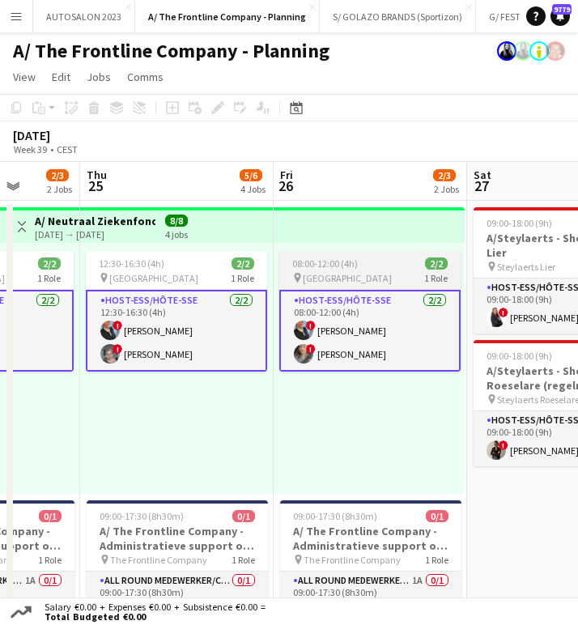
click at [393, 259] on div "08:00-12:00 (4h) 2/2" at bounding box center [369, 264] width 181 height 12
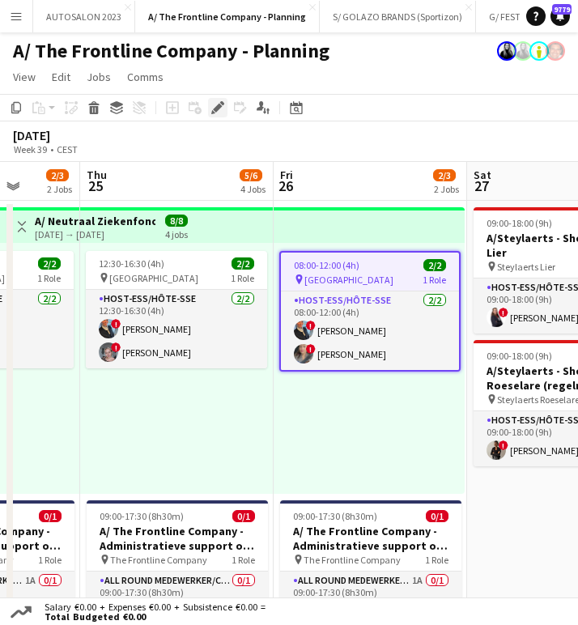
click at [220, 101] on icon "Edit" at bounding box center [217, 107] width 13 height 13
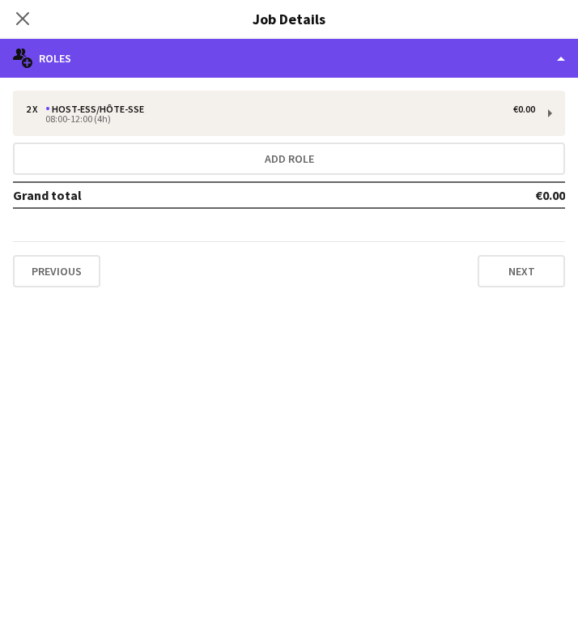
click at [373, 45] on div "multiple-users-add Roles" at bounding box center [289, 58] width 578 height 39
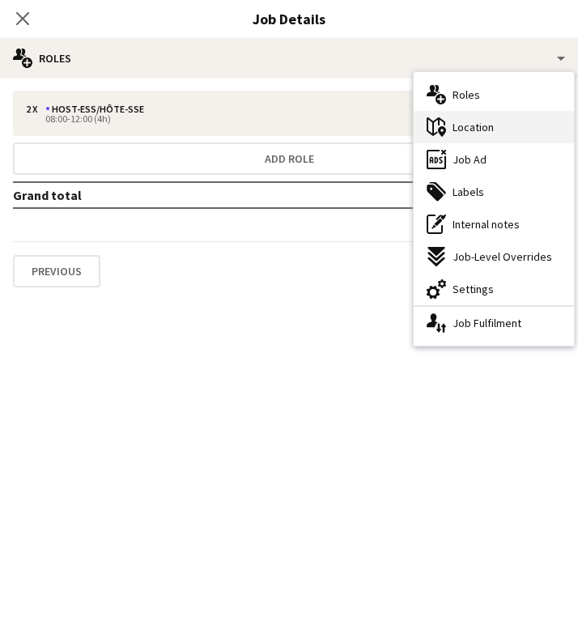
click at [496, 135] on div "maps-pin-1 Location" at bounding box center [494, 127] width 160 height 32
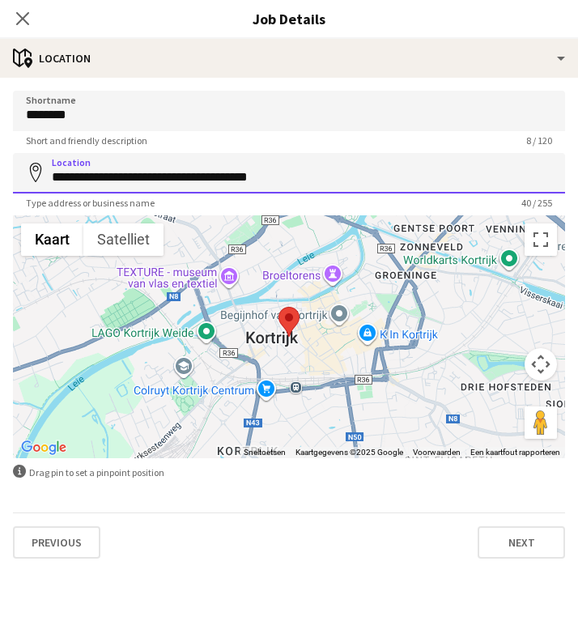
click at [166, 177] on input "**********" at bounding box center [289, 173] width 553 height 41
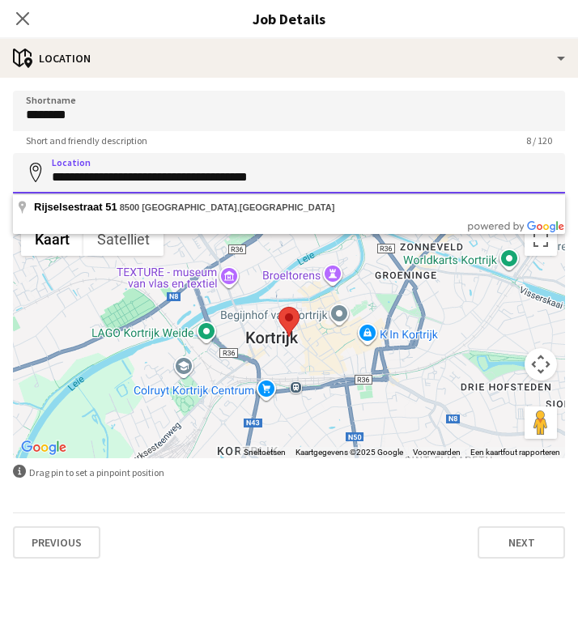
click at [166, 177] on input "**********" at bounding box center [289, 173] width 553 height 41
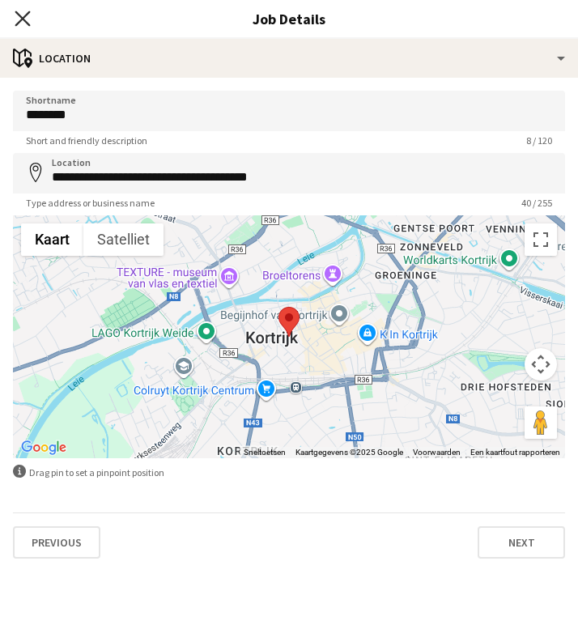
click at [23, 23] on icon "Close pop-in" at bounding box center [22, 18] width 15 height 15
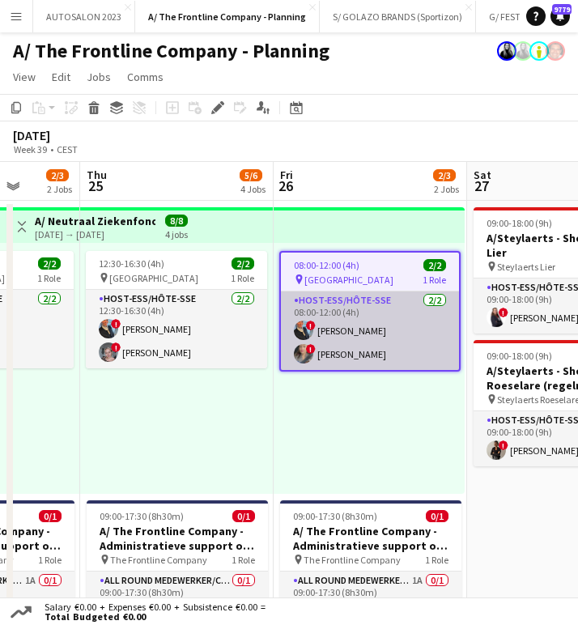
click at [360, 321] on app-card-role "Host-ess/Hôte-sse 2/2 08:00-12:00 (4h) ! Eveline Van Rompaey ! Soraya Bossuyt" at bounding box center [370, 331] width 178 height 79
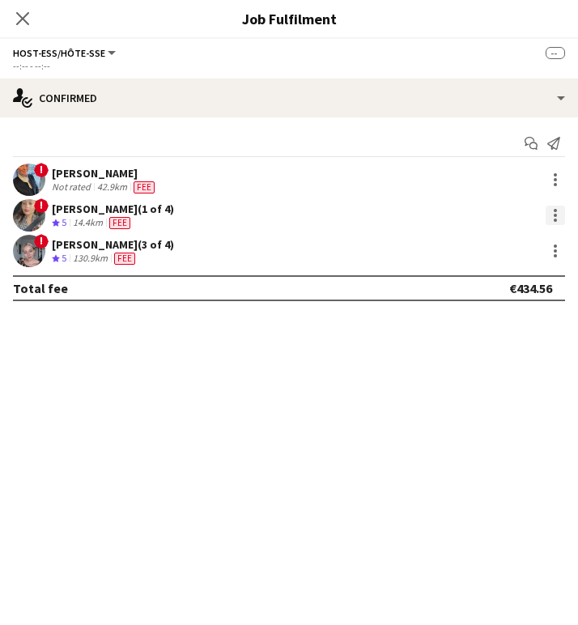
click at [551, 220] on div at bounding box center [555, 215] width 19 height 19
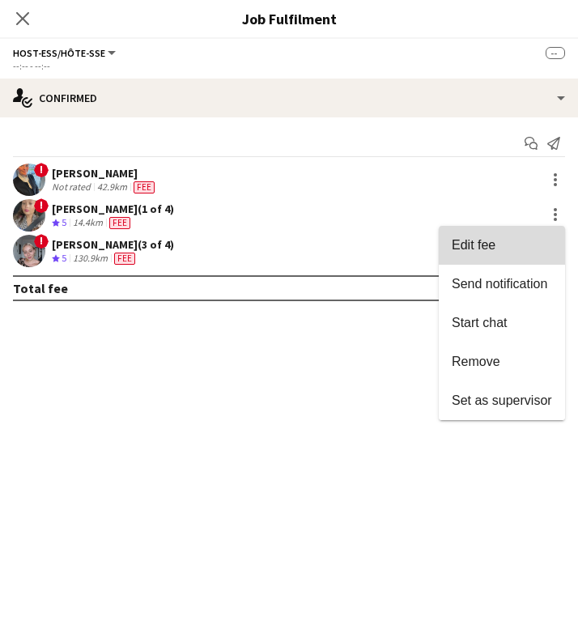
click at [506, 248] on span "Edit fee" at bounding box center [502, 245] width 100 height 15
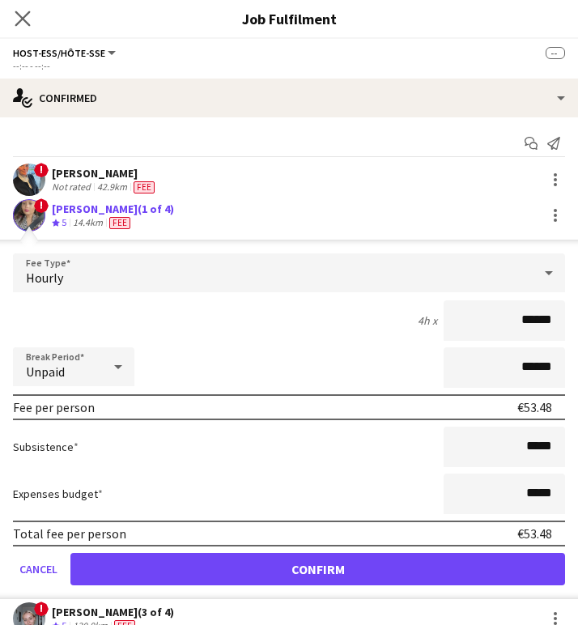
click at [30, 16] on app-icon "Close pop-in" at bounding box center [22, 18] width 23 height 23
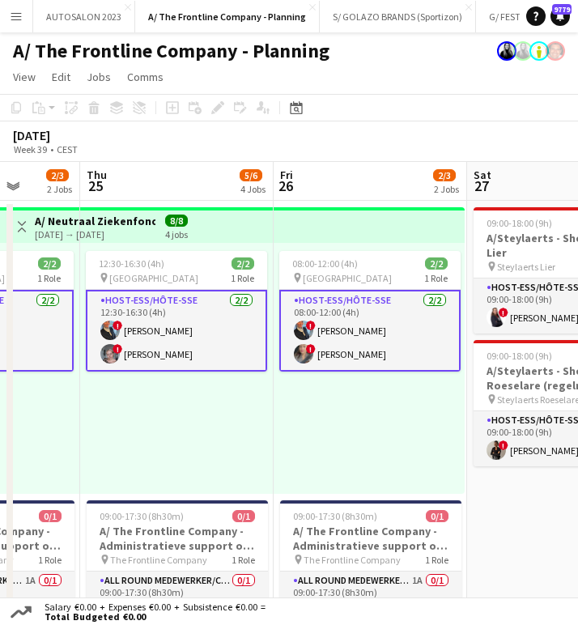
click at [380, 318] on app-card-role "Host-ess/Hôte-sse 2/2 08:00-12:00 (4h) ! Eveline Van Rompaey ! Soraya Bossuyt" at bounding box center [369, 331] width 181 height 82
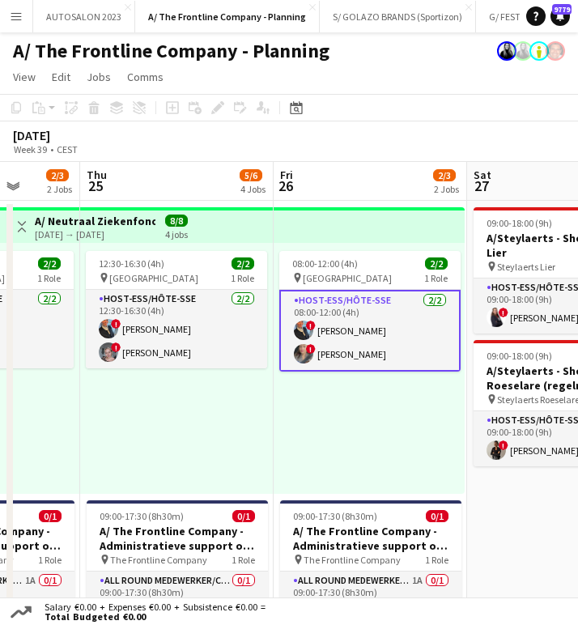
click at [355, 320] on app-card-role "Host-ess/Hôte-sse 2/2 08:00-12:00 (4h) ! Eveline Van Rompaey ! Soraya Bossuyt" at bounding box center [369, 331] width 181 height 82
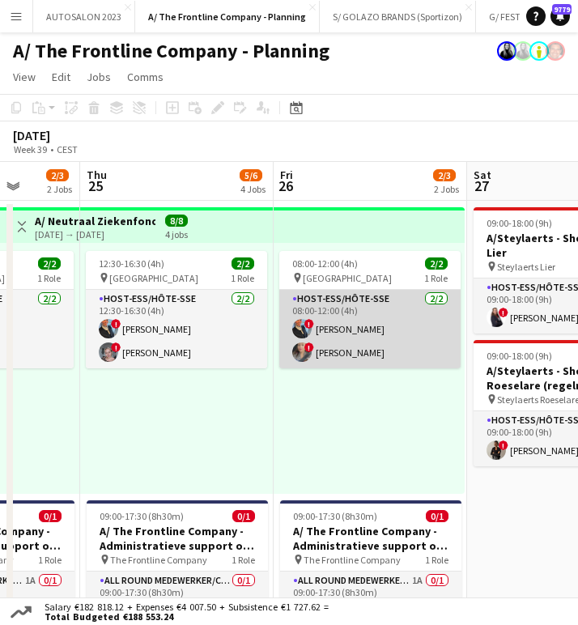
click at [346, 337] on app-card-role "Host-ess/Hôte-sse 2/2 08:00-12:00 (4h) ! Eveline Van Rompaey ! Soraya Bossuyt" at bounding box center [369, 329] width 181 height 79
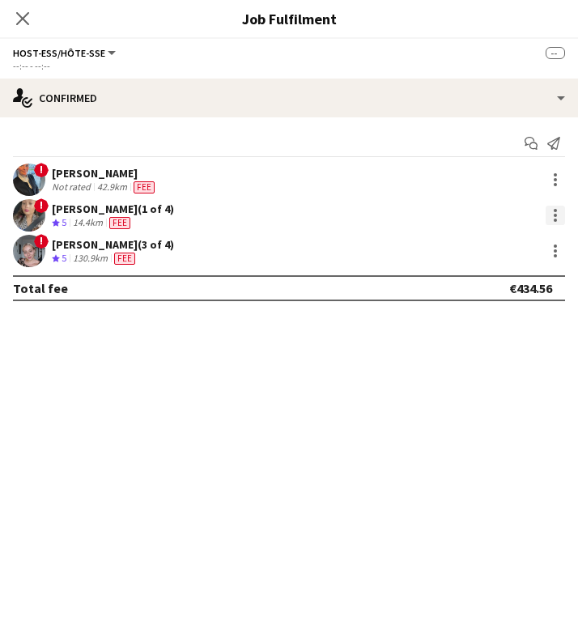
click at [560, 217] on div at bounding box center [555, 215] width 19 height 19
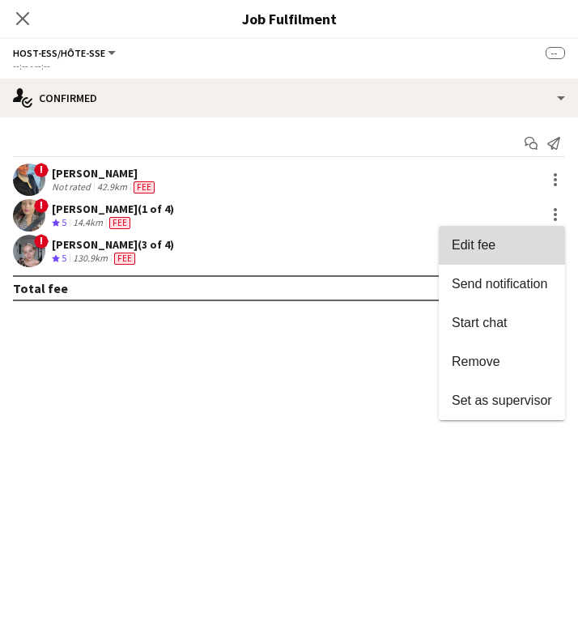
click at [505, 247] on span "Edit fee" at bounding box center [502, 245] width 100 height 15
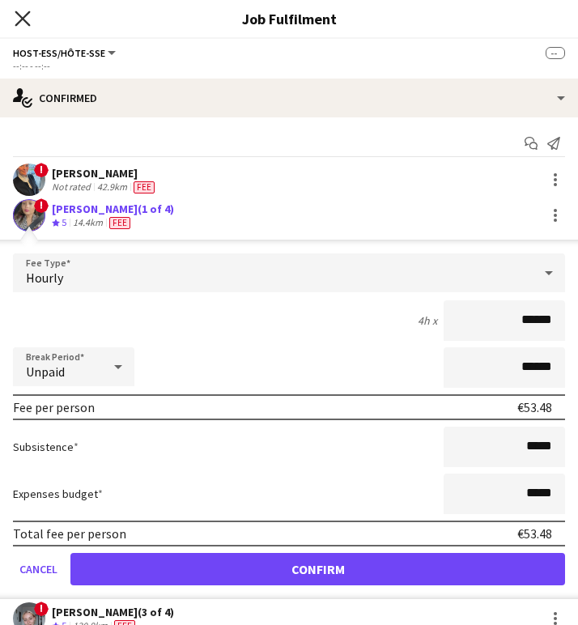
click at [25, 15] on icon at bounding box center [22, 18] width 15 height 15
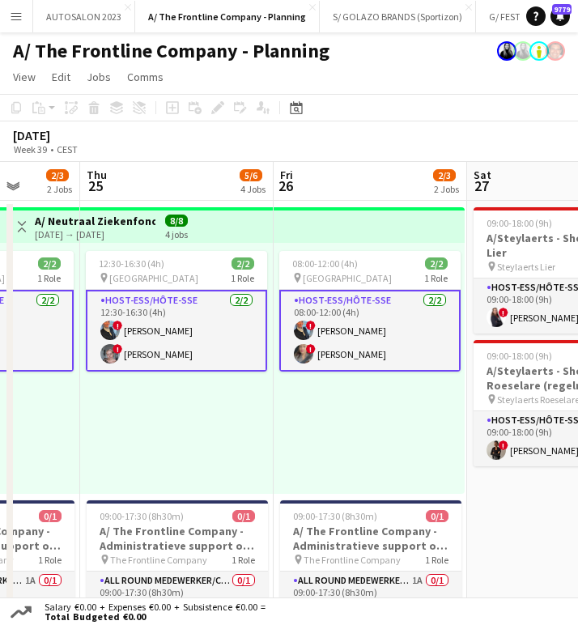
click at [254, 401] on div "12:30-16:30 (4h) 2/2 pin Kortrijk 1 Role Host-ess/Hôte-sse 2/2 12:30-16:30 (4h)…" at bounding box center [177, 368] width 194 height 251
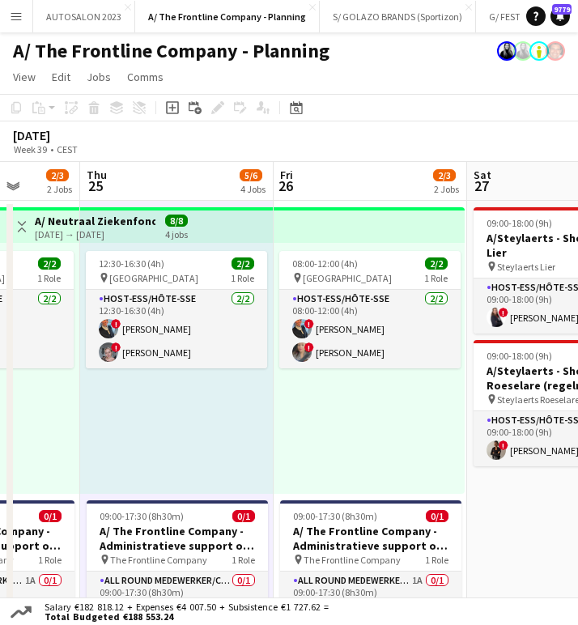
click at [78, 218] on h3 "A/ Neutraal Ziekenfonds Vlaanderen (NZVL) - [GEOGRAPHIC_DATA] - 22+24-26/09" at bounding box center [95, 221] width 121 height 15
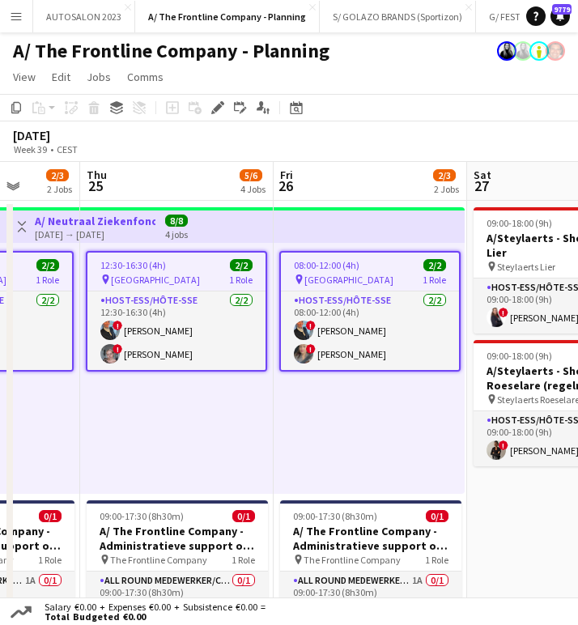
click at [87, 218] on h3 "A/ Neutraal Ziekenfonds Vlaanderen (NZVL) - [GEOGRAPHIC_DATA] - 22+24-26/09" at bounding box center [95, 221] width 121 height 15
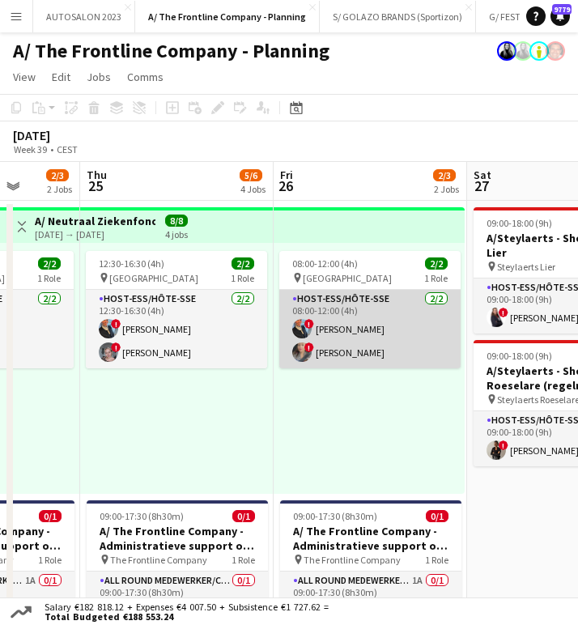
click at [440, 337] on app-card-role "Host-ess/Hôte-sse 2/2 08:00-12:00 (4h) ! Eveline Van Rompaey ! Soraya Bossuyt" at bounding box center [369, 329] width 181 height 79
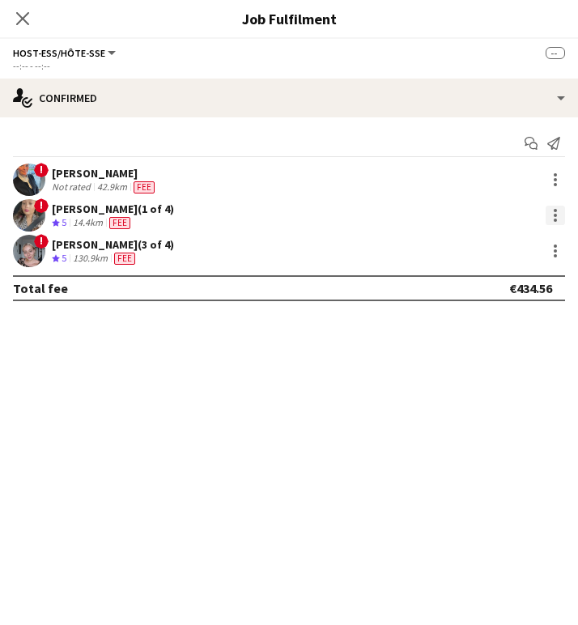
click at [557, 220] on div at bounding box center [555, 215] width 19 height 19
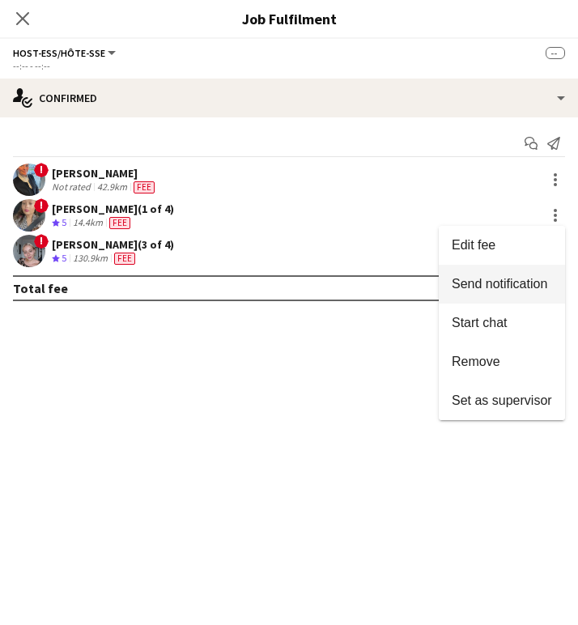
click at [517, 297] on button "Send notification" at bounding box center [502, 284] width 126 height 39
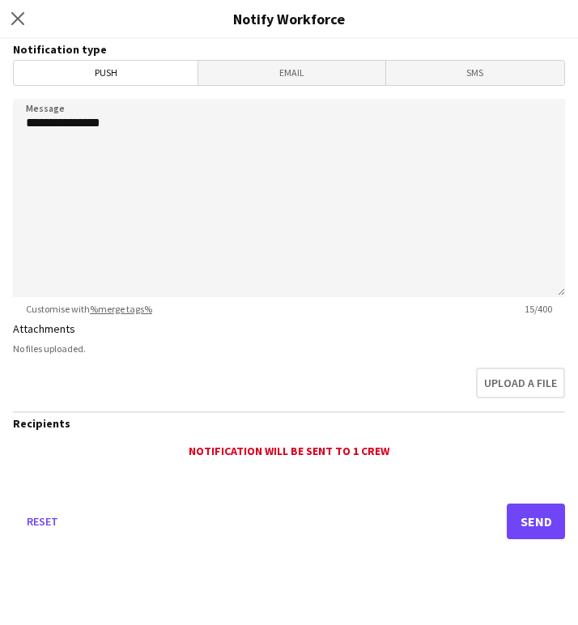
click at [221, 79] on span "Email" at bounding box center [291, 73] width 186 height 24
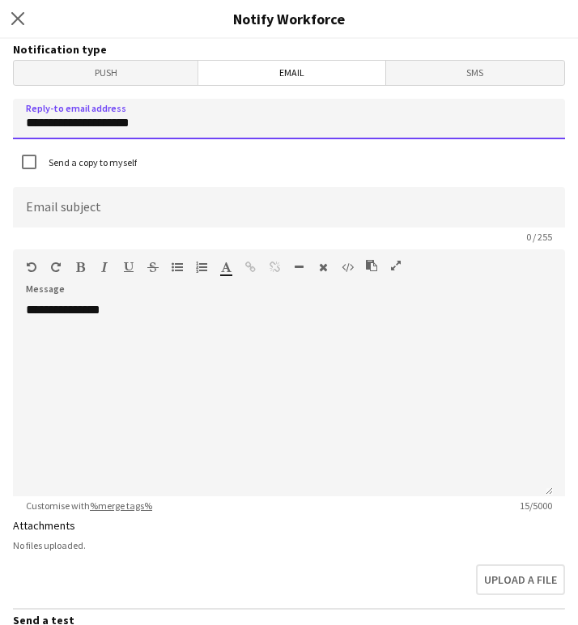
drag, startPoint x: 247, startPoint y: 120, endPoint x: -300, endPoint y: 111, distance: 546.9
type input "**********"
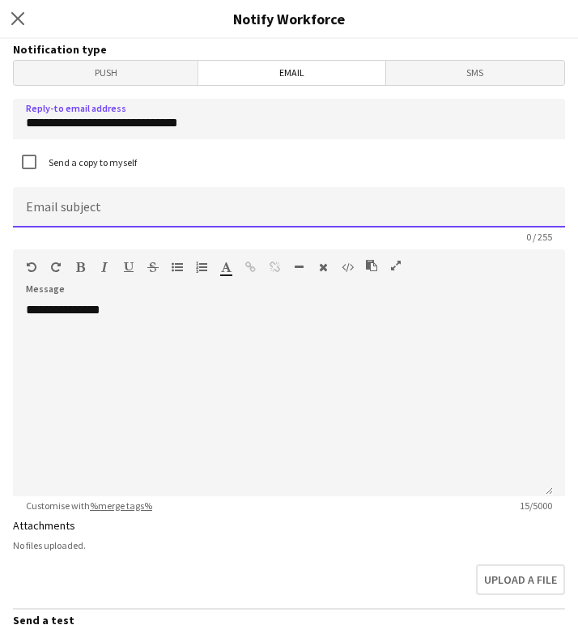
click at [62, 203] on input at bounding box center [289, 207] width 553 height 41
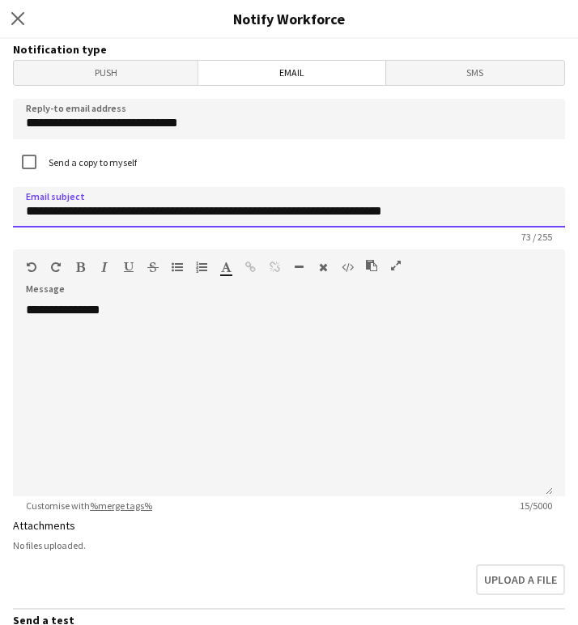
type input "**********"
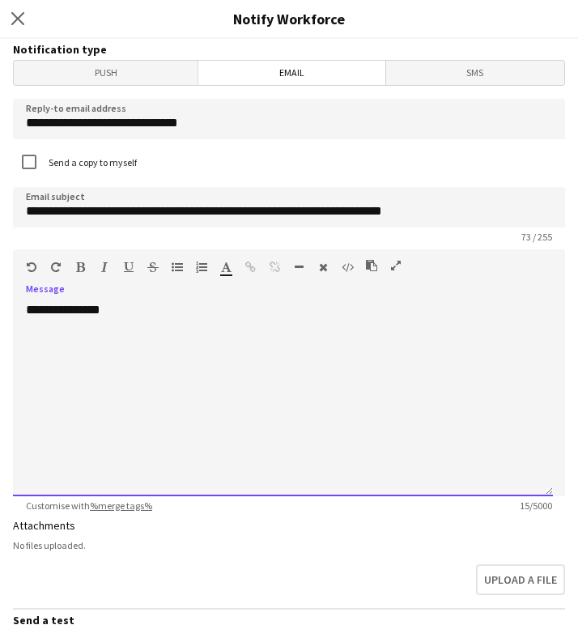
click at [100, 383] on div "**********" at bounding box center [283, 399] width 540 height 194
click at [147, 367] on div "**********" at bounding box center [283, 399] width 540 height 194
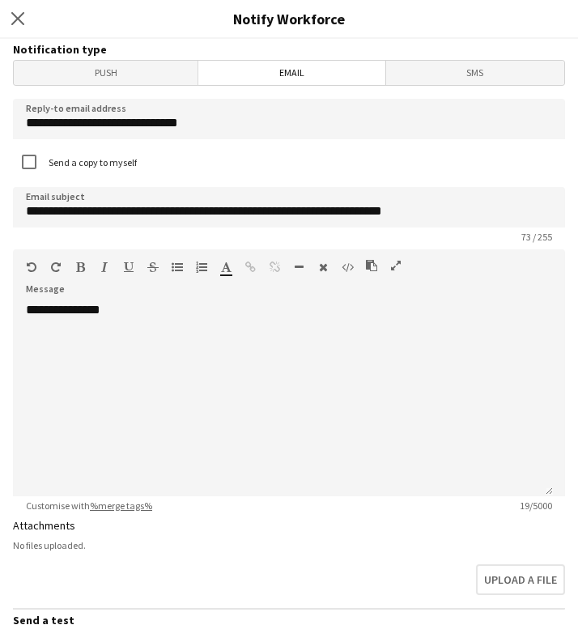
click at [218, 83] on span "Email" at bounding box center [291, 73] width 186 height 24
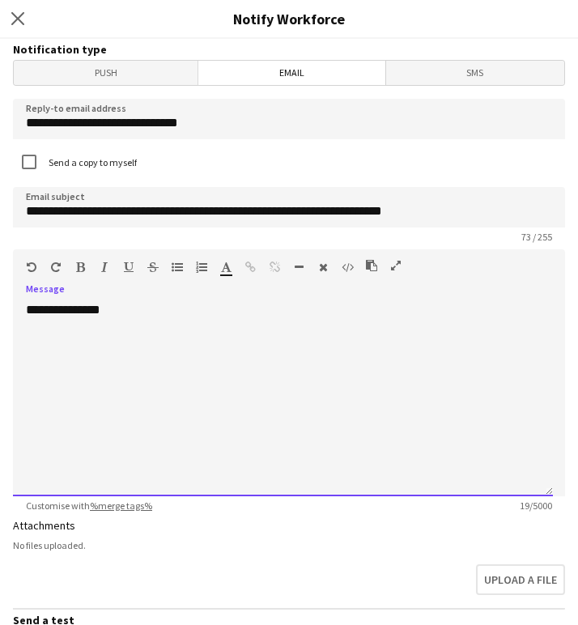
click at [152, 354] on div "**********" at bounding box center [283, 399] width 540 height 194
click at [156, 354] on div "**********" at bounding box center [283, 399] width 540 height 194
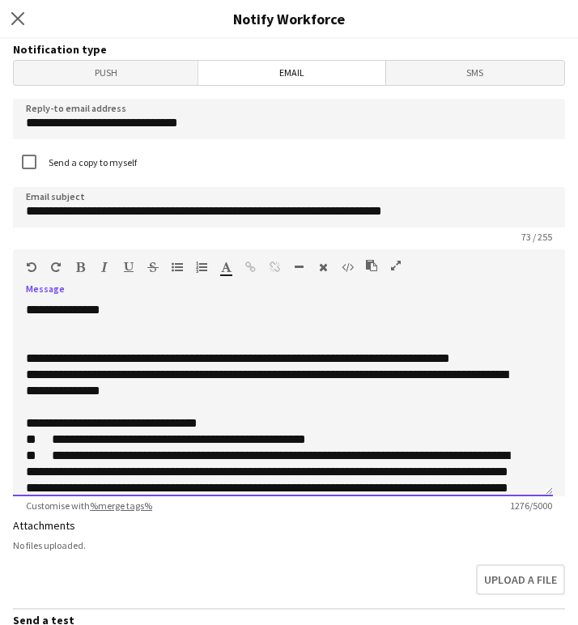
scroll to position [228, 0]
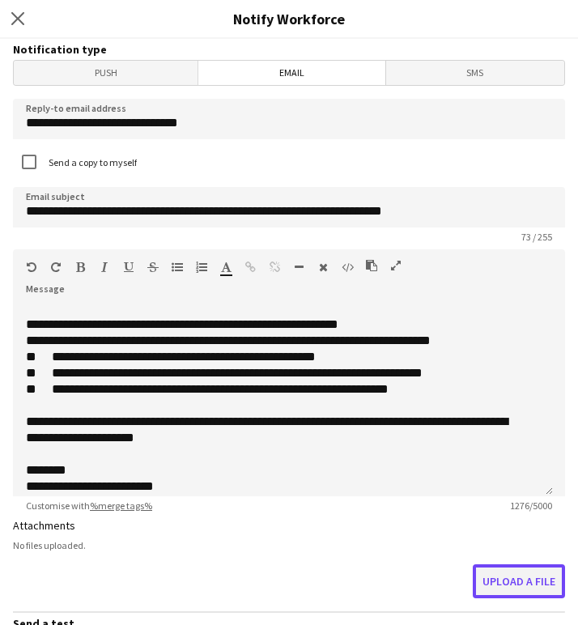
click at [514, 567] on button "Upload a file" at bounding box center [519, 582] width 92 height 34
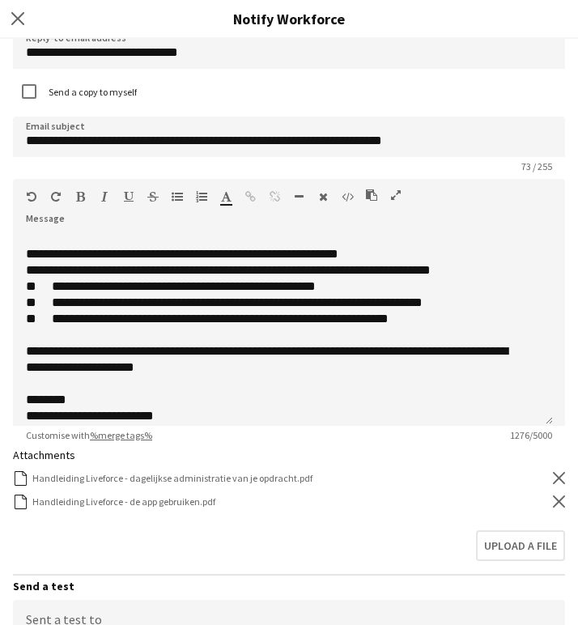
scroll to position [86, 0]
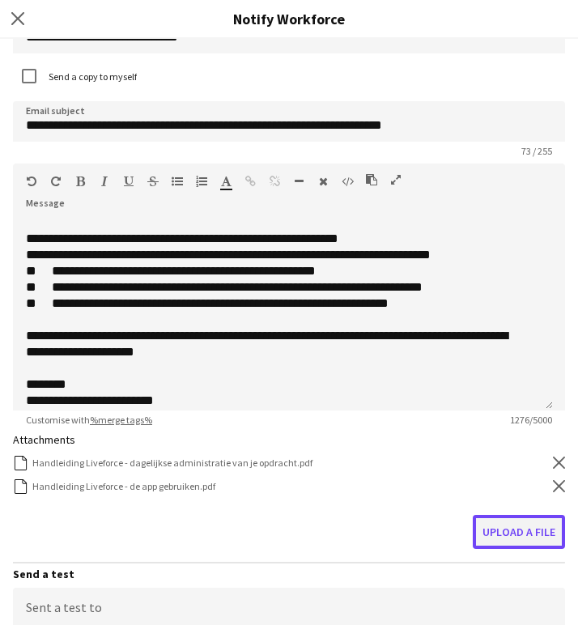
click at [518, 536] on button "Upload a file" at bounding box center [519, 532] width 92 height 34
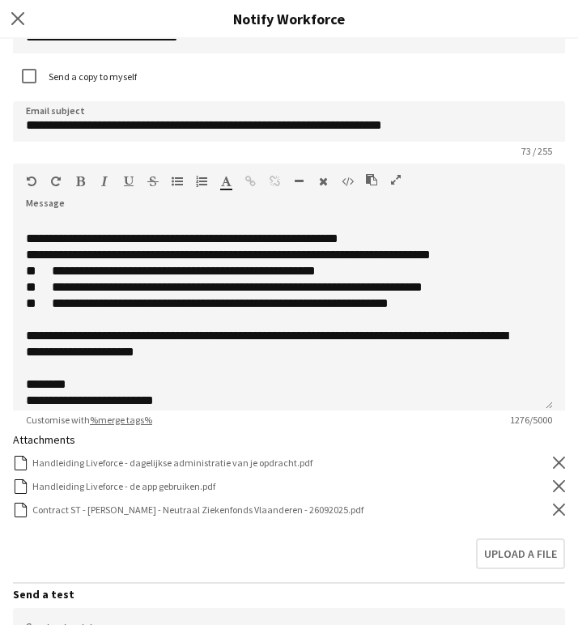
click at [422, 449] on form "**********" at bounding box center [289, 423] width 578 height 941
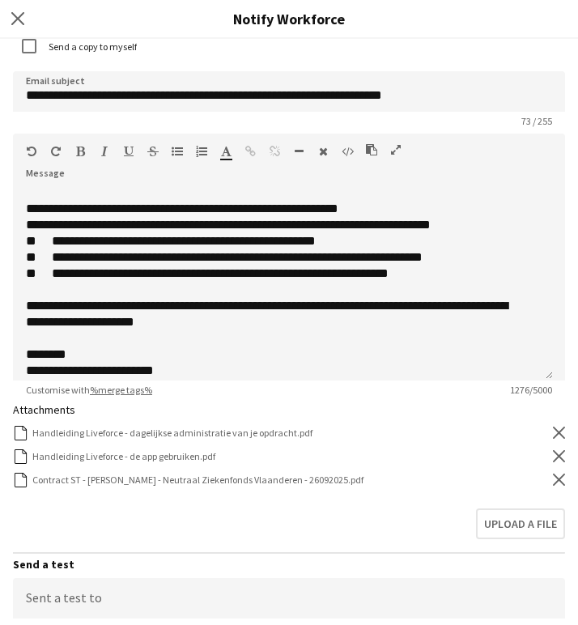
scroll to position [100, 0]
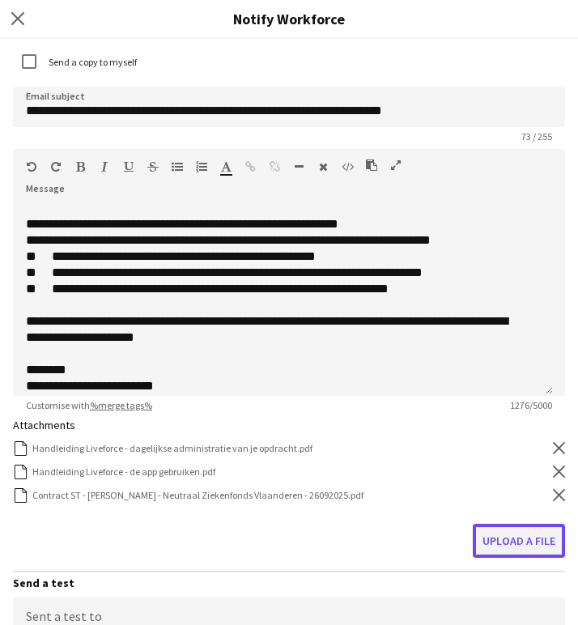
click at [508, 553] on button "Upload a file" at bounding box center [519, 541] width 92 height 34
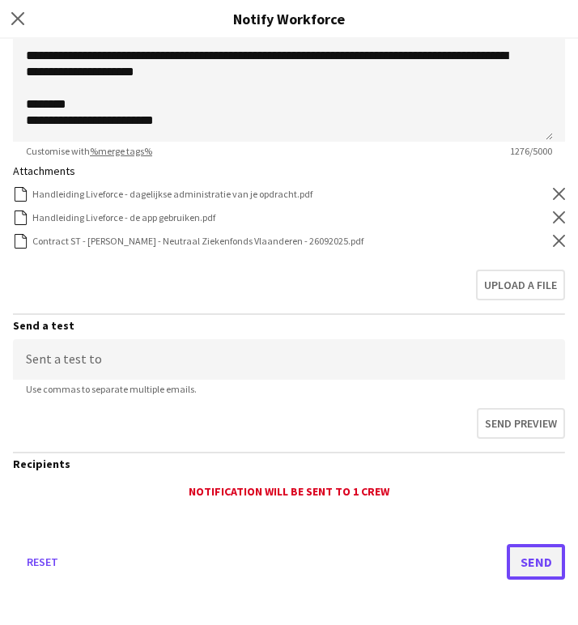
scroll to position [355, 0]
click at [518, 553] on button "Send" at bounding box center [536, 562] width 58 height 36
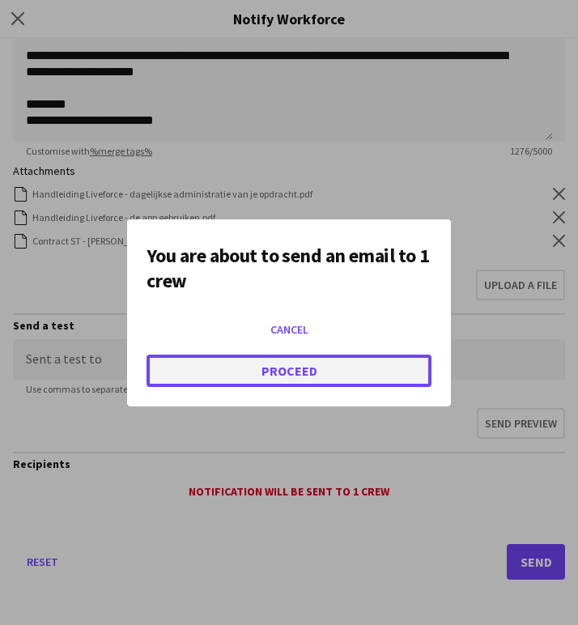
click at [363, 373] on button "Proceed" at bounding box center [289, 371] width 285 height 32
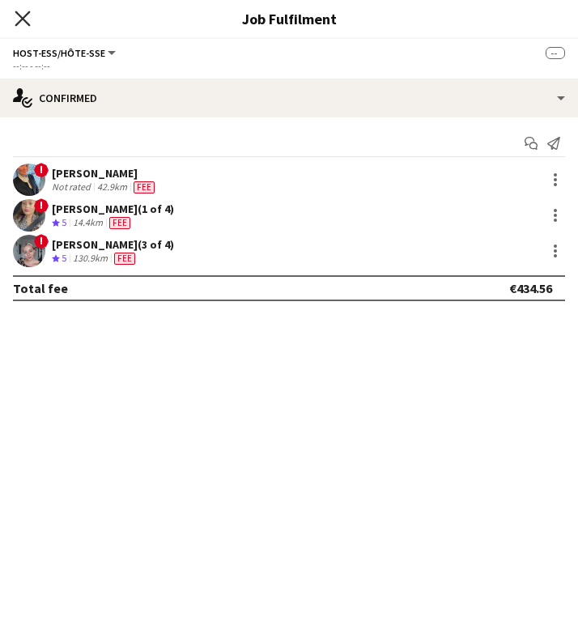
click at [23, 18] on icon at bounding box center [22, 18] width 15 height 15
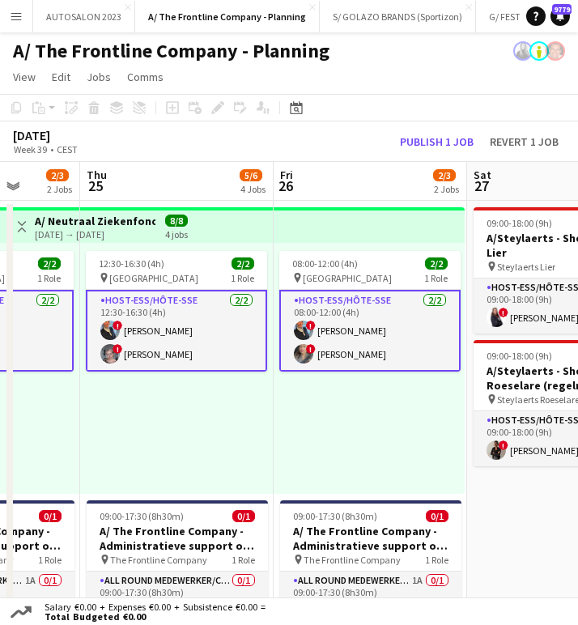
click at [378, 335] on app-card-role "Host-ess/Hôte-sse 2/2 08:00-12:00 (4h) ! Eveline Van Rompaey ! Soraya Bossuyt" at bounding box center [369, 331] width 181 height 82
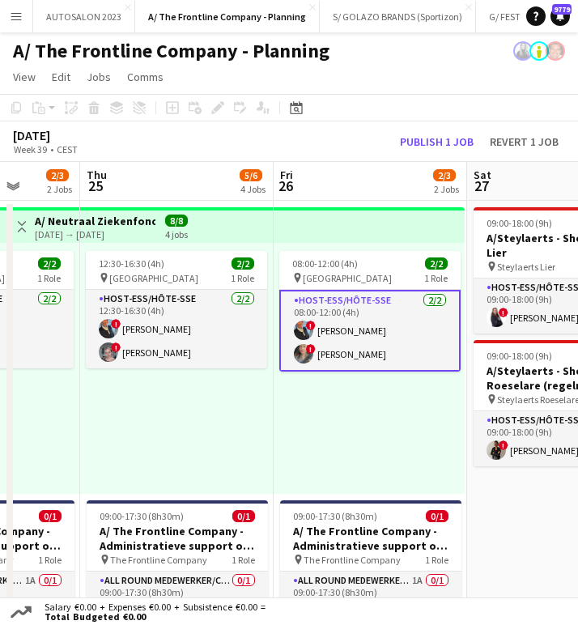
click at [375, 347] on app-card-role "Host-ess/Hôte-sse 2/2 08:00-12:00 (4h) ! Eveline Van Rompaey ! Soraya Bossuyt" at bounding box center [369, 331] width 181 height 82
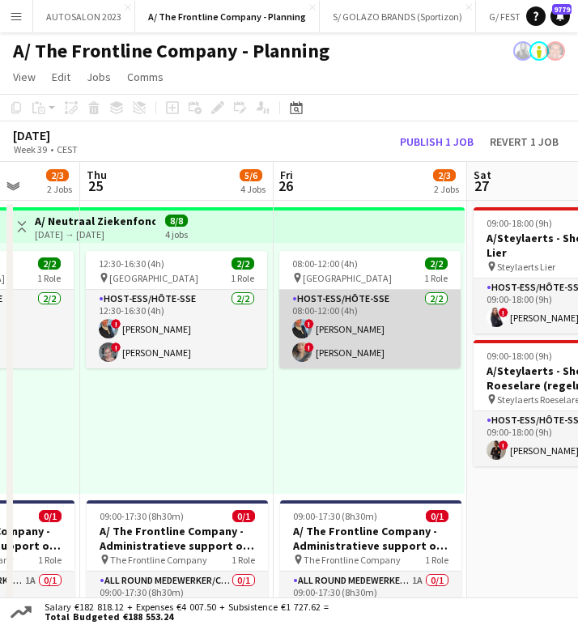
click at [404, 332] on app-card-role "Host-ess/Hôte-sse 2/2 08:00-12:00 (4h) ! Eveline Van Rompaey ! Soraya Bossuyt" at bounding box center [369, 329] width 181 height 79
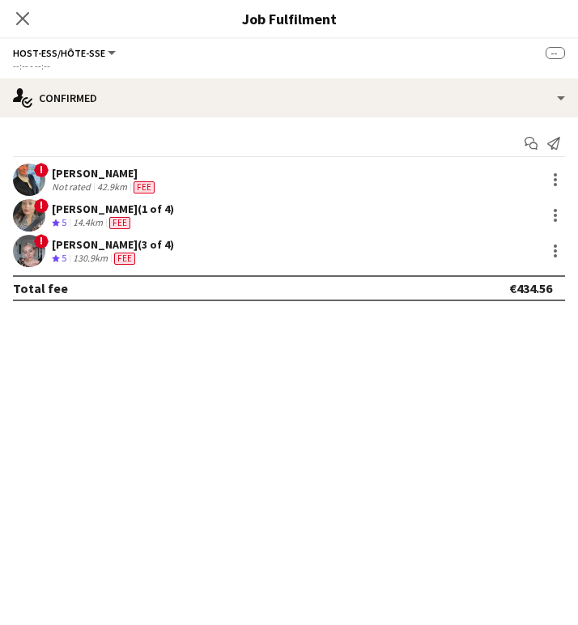
click at [122, 211] on div "Soraya Bossuyt (1 of 4)" at bounding box center [113, 209] width 122 height 15
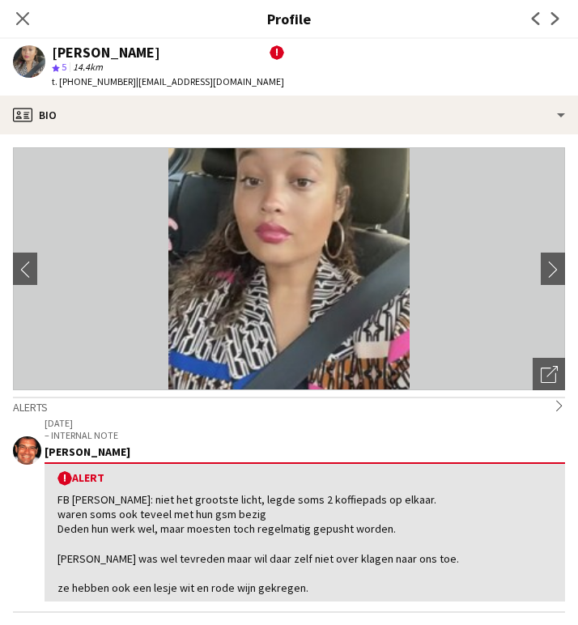
click at [144, 443] on div "18-09-2025 – INTERNAL NOTE Peter Desart ! Alert FB Kurt: niet het grootste lich…" at bounding box center [305, 510] width 521 height 186
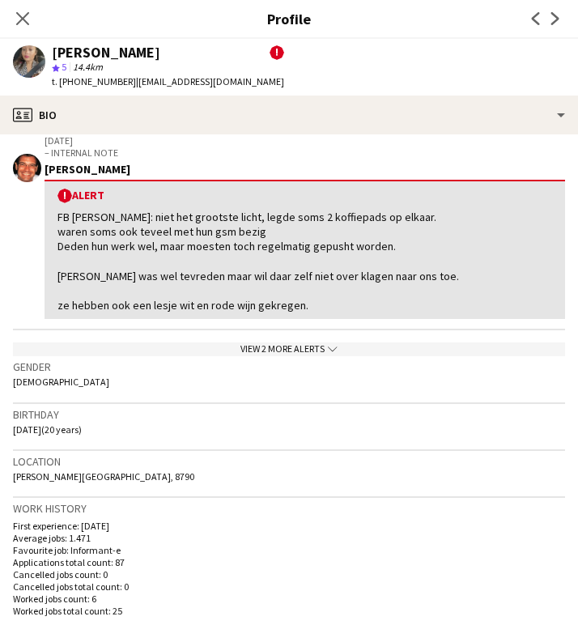
scroll to position [279, 0]
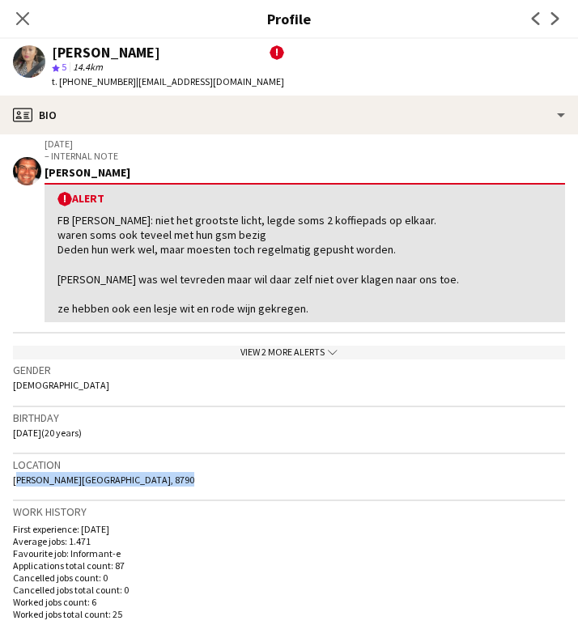
drag, startPoint x: 15, startPoint y: 481, endPoint x: 159, endPoint y: 481, distance: 144.2
click at [159, 481] on span "Albert Saverysstraat, Waregem, 8790" at bounding box center [103, 480] width 181 height 12
copy span "Albert Saverysstraat, Waregem, 8790"
click at [126, 92] on div "Soraya Bossuyt ! star 5 14.4km t. +32472773455 | sorayabossuyt@gmail.com" at bounding box center [148, 67] width 297 height 57
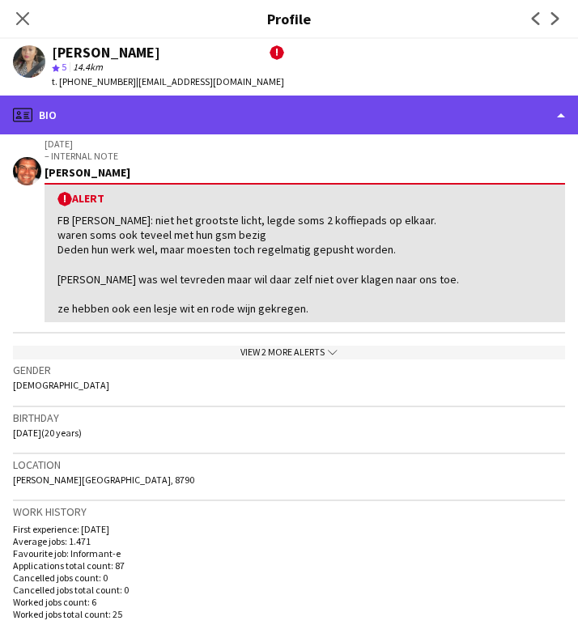
click at [126, 107] on div "profile Bio" at bounding box center [289, 115] width 578 height 39
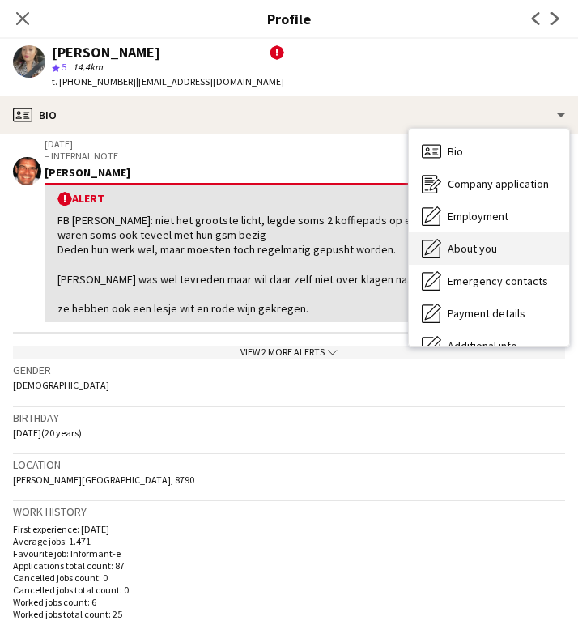
click at [510, 247] on div "About you About you" at bounding box center [489, 249] width 160 height 32
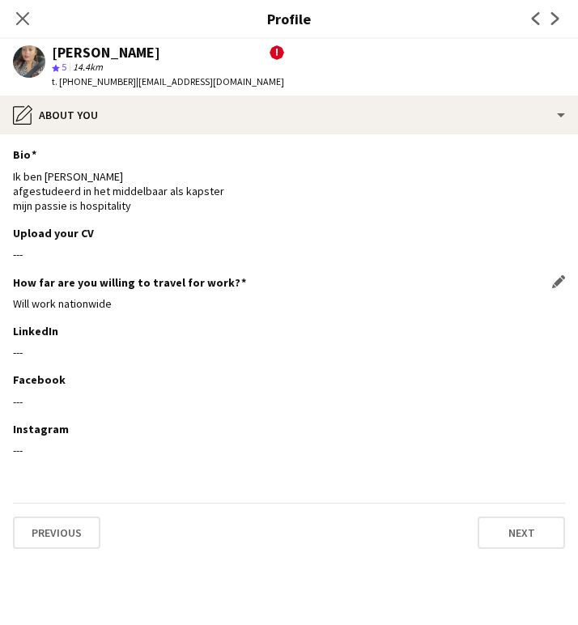
scroll to position [153, 0]
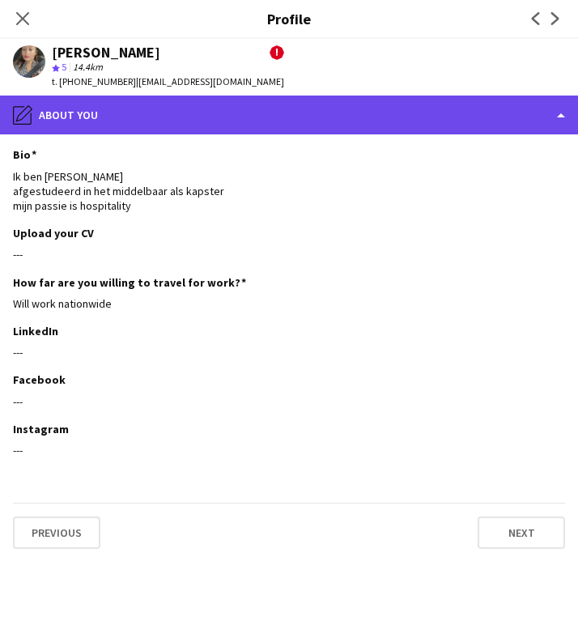
click at [259, 115] on div "pencil4 About you" at bounding box center [289, 115] width 578 height 39
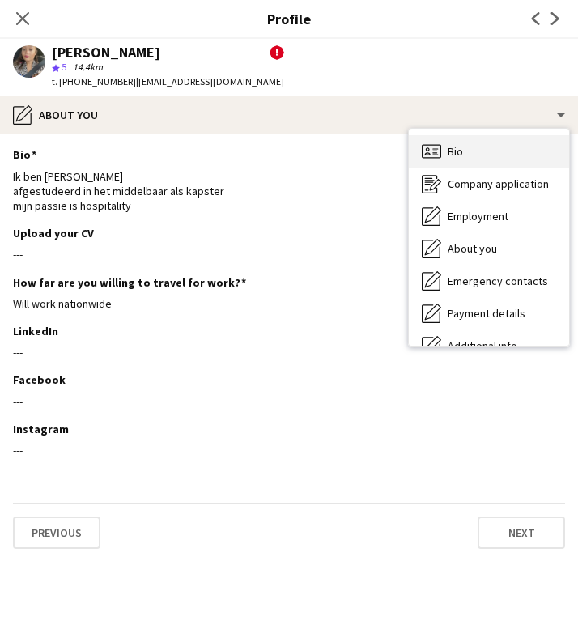
click at [531, 144] on div "Bio Bio" at bounding box center [489, 151] width 160 height 32
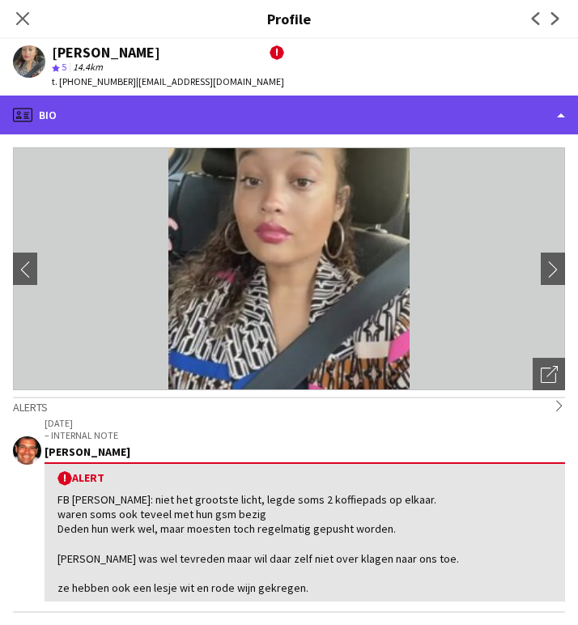
click at [441, 110] on div "profile Bio" at bounding box center [289, 115] width 578 height 39
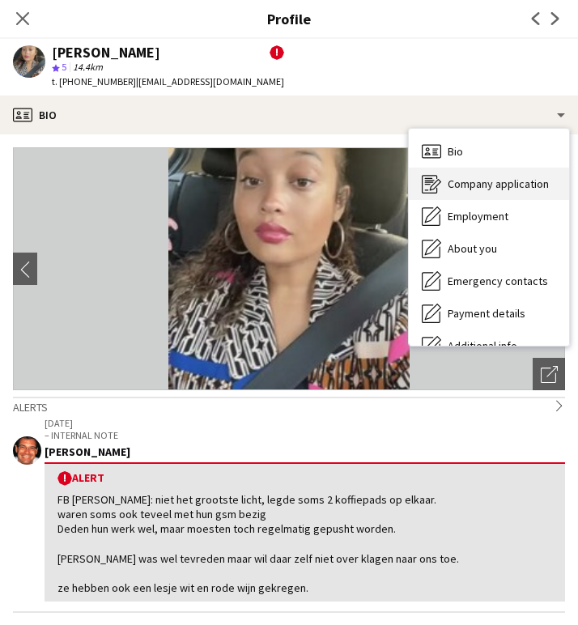
click at [463, 185] on span "Company application" at bounding box center [498, 184] width 101 height 15
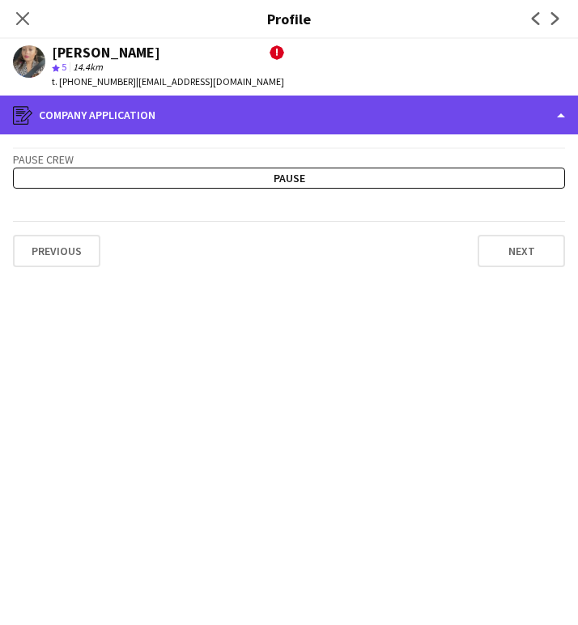
click at [369, 117] on div "register Company application" at bounding box center [289, 115] width 578 height 39
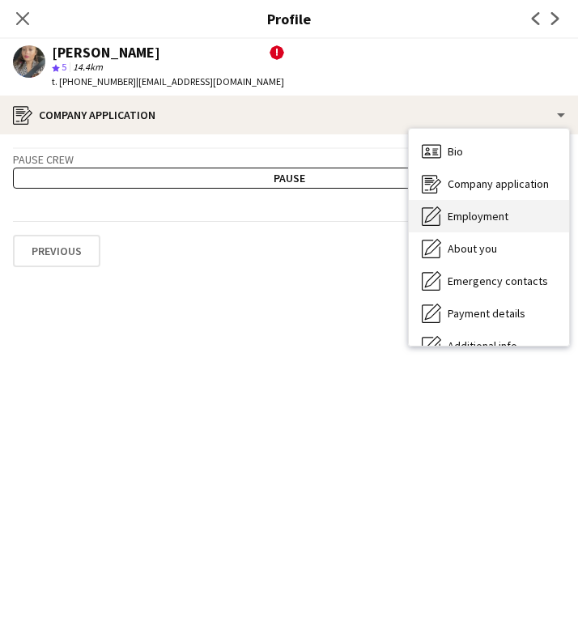
click at [514, 216] on div "Employment Employment" at bounding box center [489, 216] width 160 height 32
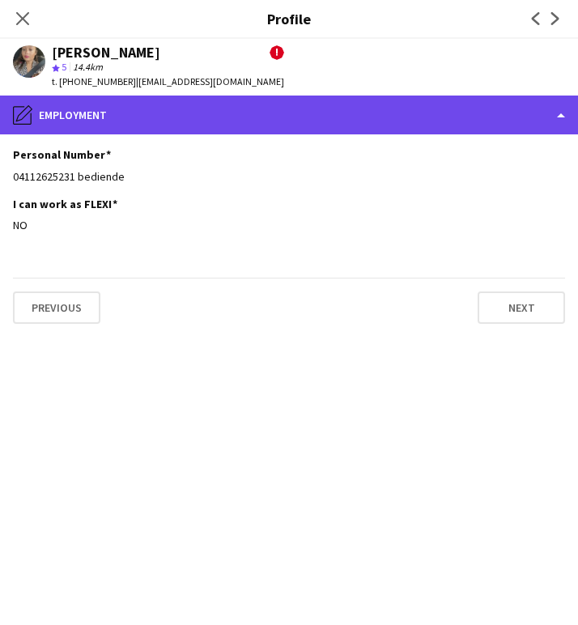
click at [433, 121] on div "pencil4 Employment" at bounding box center [289, 115] width 578 height 39
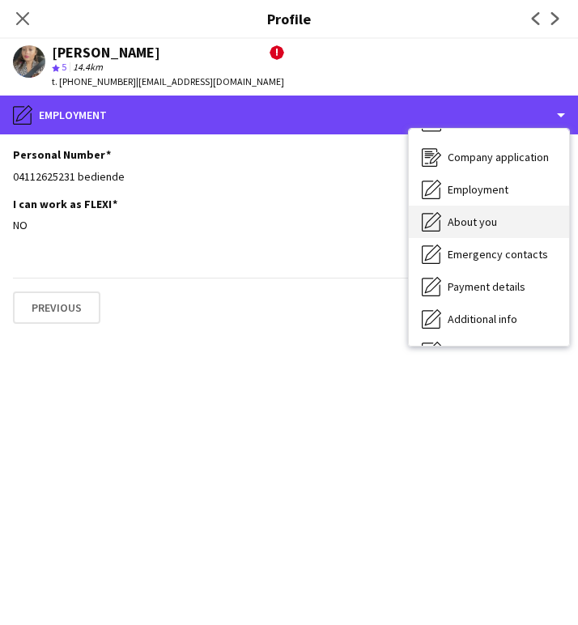
scroll to position [41, 0]
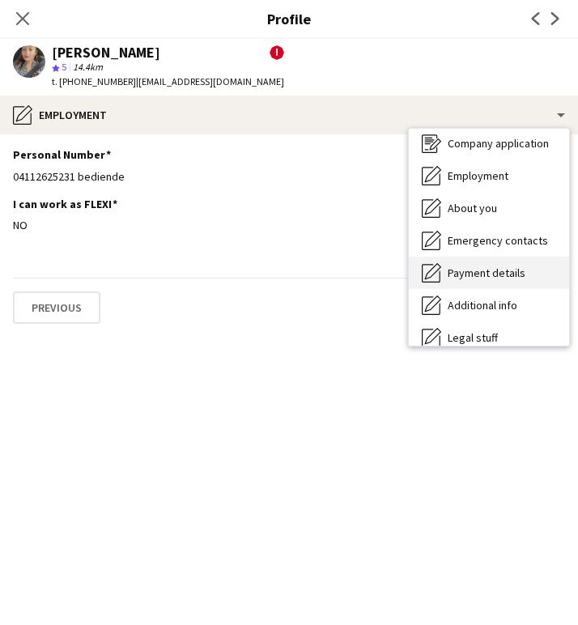
click at [499, 287] on div "Payment details Payment details" at bounding box center [489, 273] width 160 height 32
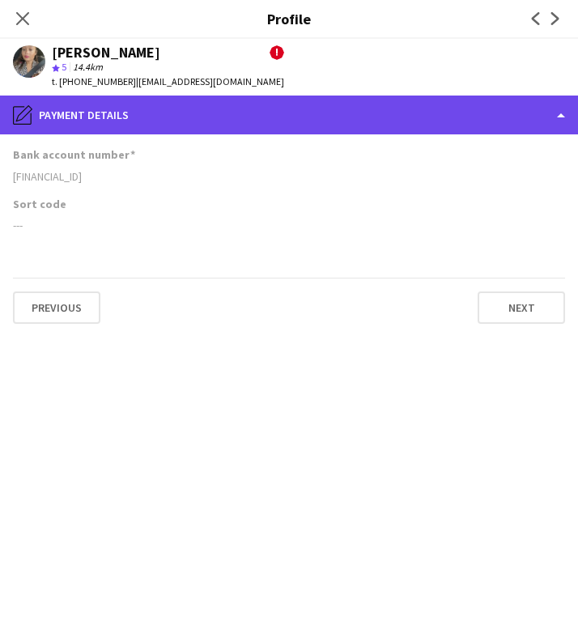
click at [299, 122] on div "pencil4 Payment details" at bounding box center [289, 115] width 578 height 39
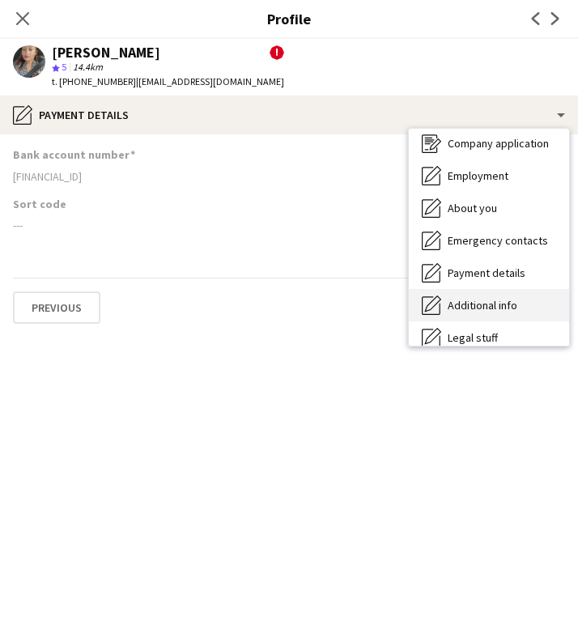
click at [514, 308] on span "Additional info" at bounding box center [483, 305] width 70 height 15
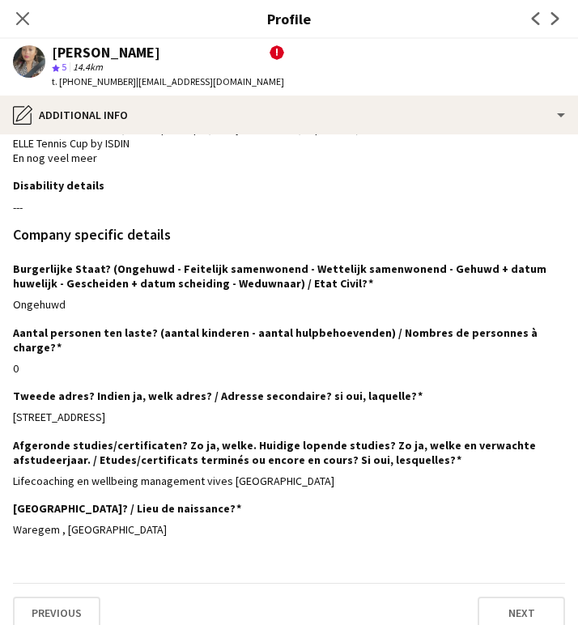
scroll to position [160, 0]
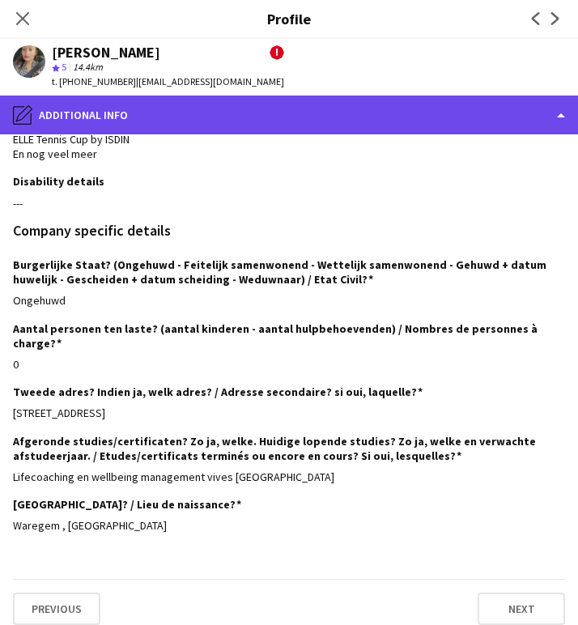
click at [180, 122] on div "pencil4 Additional info" at bounding box center [289, 115] width 578 height 39
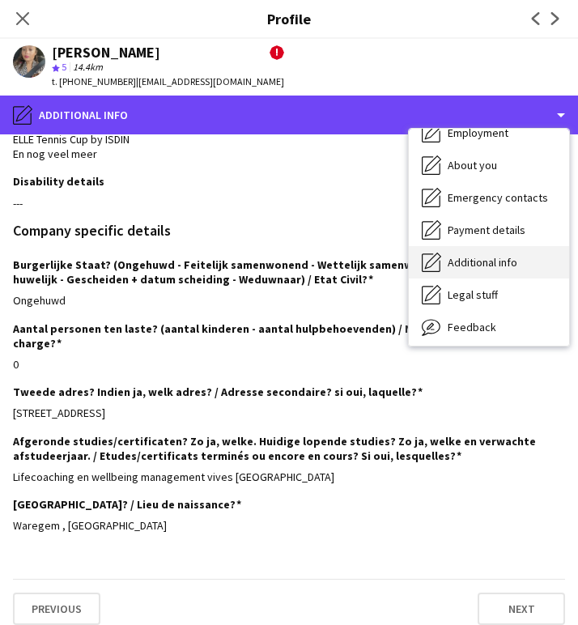
scroll to position [100, 0]
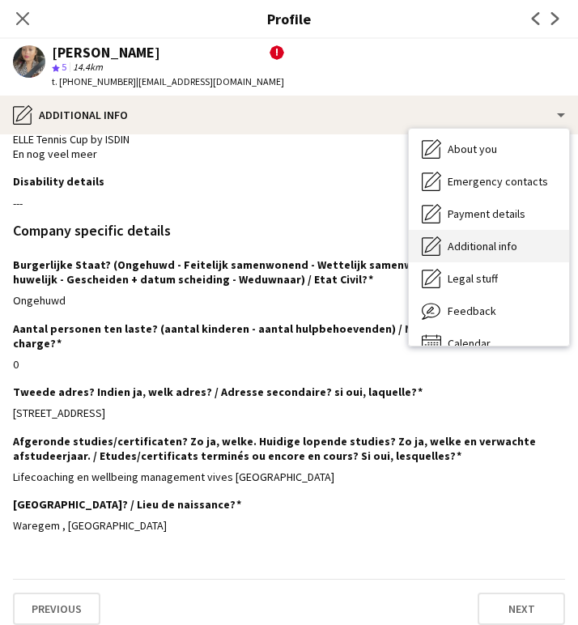
click at [507, 251] on span "Additional info" at bounding box center [483, 246] width 70 height 15
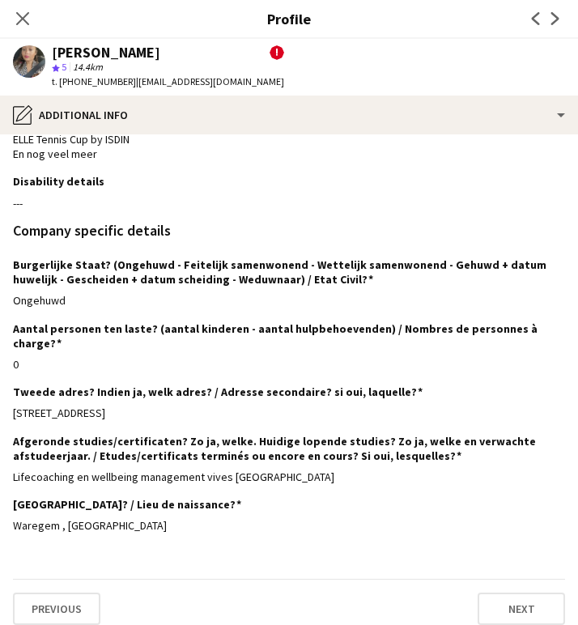
scroll to position [0, 0]
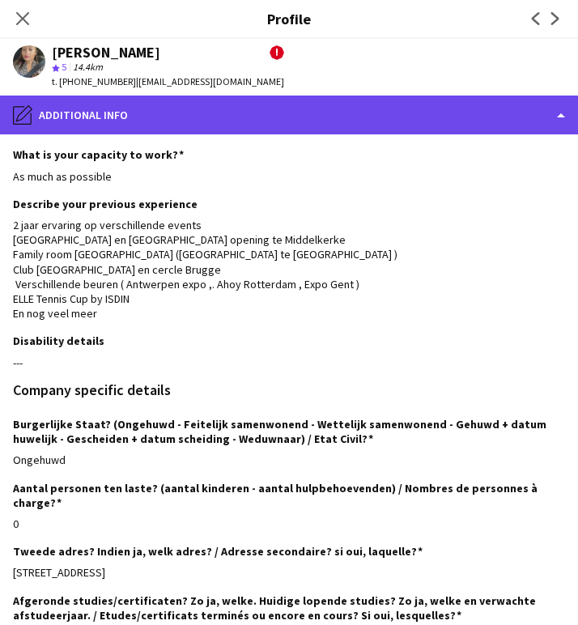
click at [269, 117] on div "pencil4 Additional info" at bounding box center [289, 115] width 578 height 39
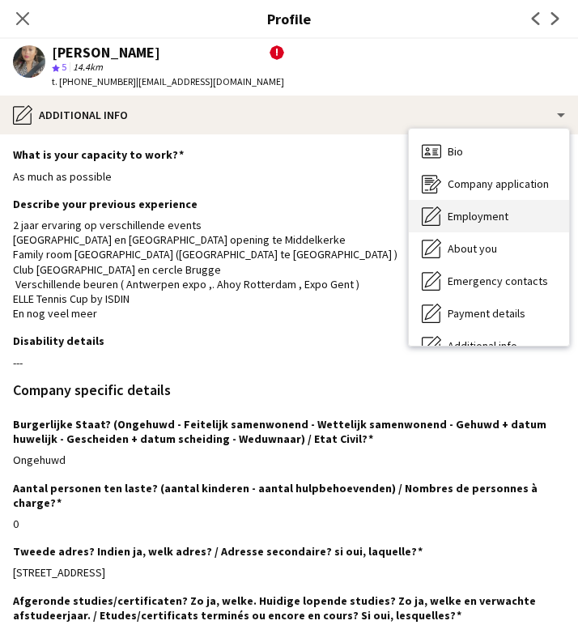
click at [483, 209] on span "Employment" at bounding box center [478, 216] width 61 height 15
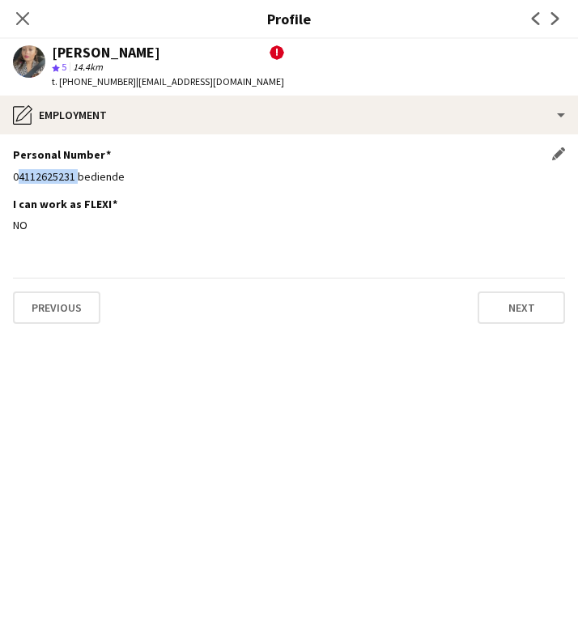
drag, startPoint x: 14, startPoint y: 173, endPoint x: 73, endPoint y: 177, distance: 59.3
click at [73, 177] on div "04112625231 bediende" at bounding box center [289, 176] width 553 height 15
copy div "04112625231"
click at [23, 23] on icon "Close pop-in" at bounding box center [22, 18] width 15 height 15
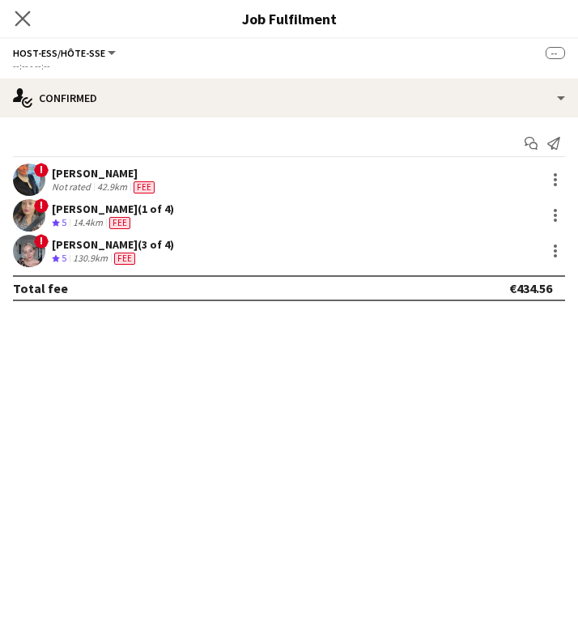
click at [28, 11] on icon "Close pop-in" at bounding box center [22, 18] width 15 height 15
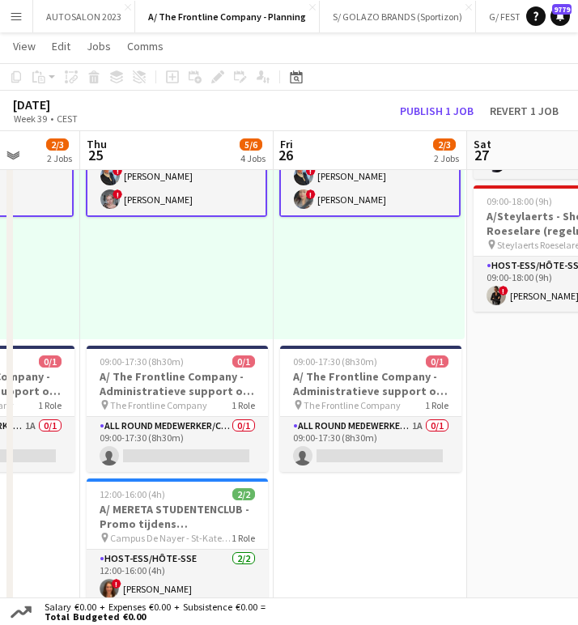
scroll to position [0, 502]
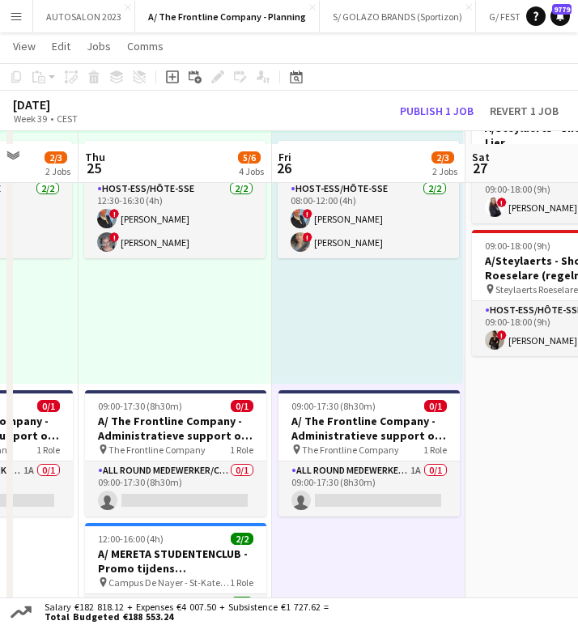
scroll to position [0, 0]
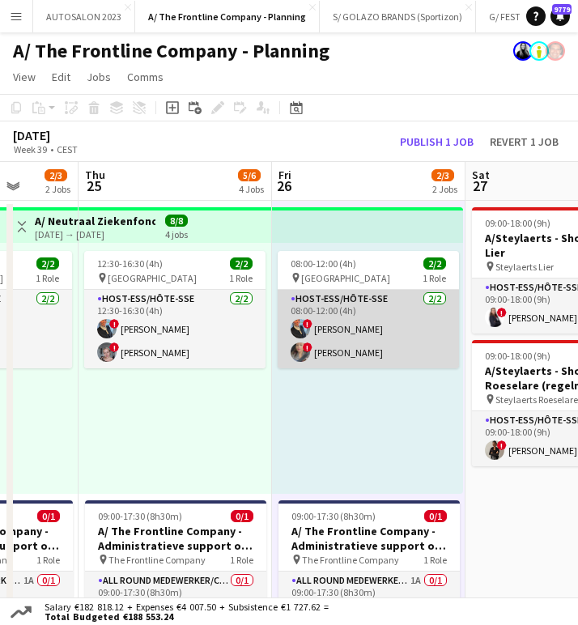
click at [356, 331] on app-card-role "Host-ess/Hôte-sse 2/2 08:00-12:00 (4h) ! Eveline Van Rompaey ! Soraya Bossuyt" at bounding box center [368, 329] width 181 height 79
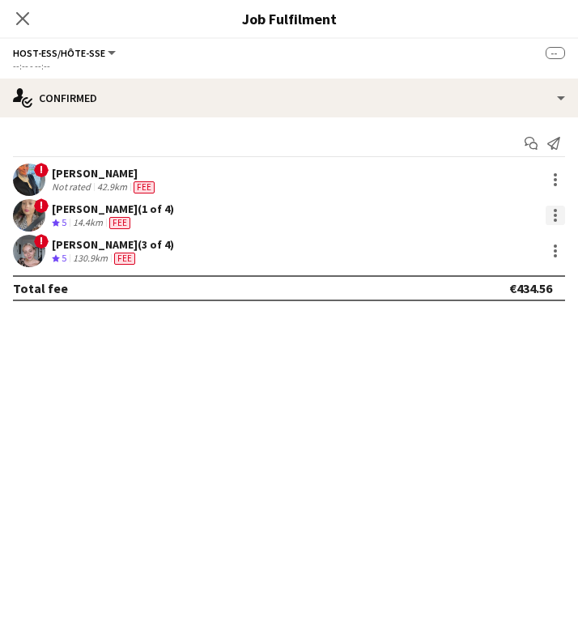
click at [547, 218] on div at bounding box center [555, 215] width 19 height 19
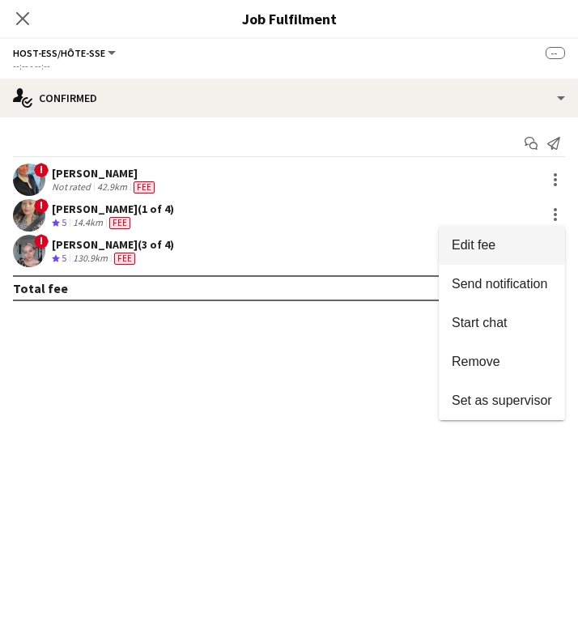
click at [514, 245] on span "Edit fee" at bounding box center [502, 245] width 100 height 15
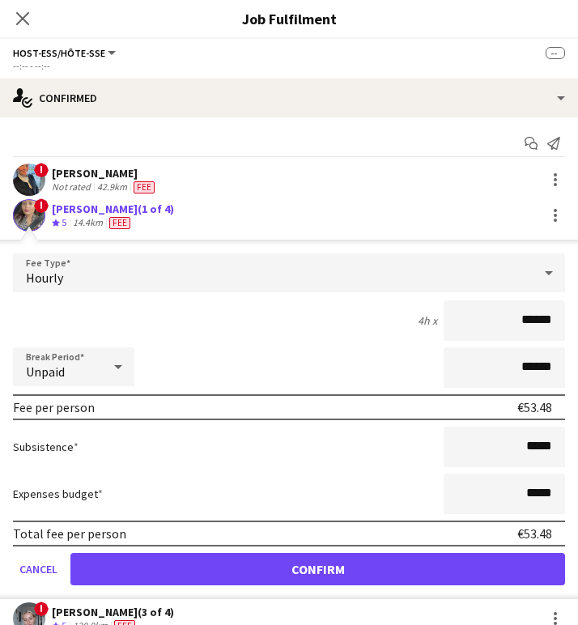
click at [95, 214] on div "Soraya Bossuyt (1 of 4)" at bounding box center [113, 209] width 122 height 15
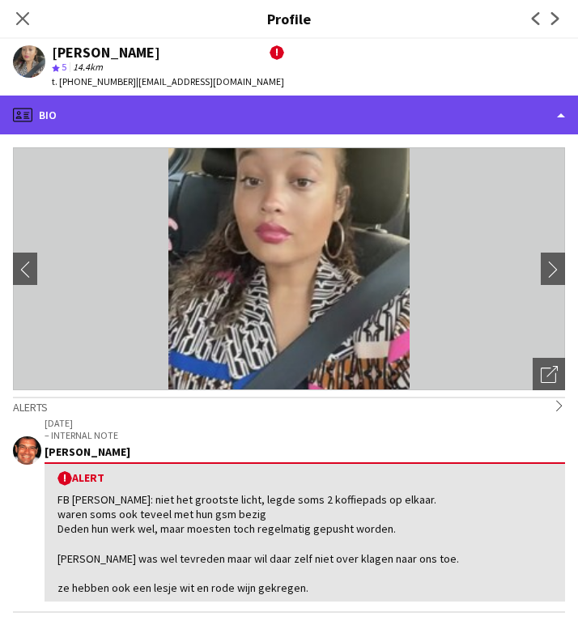
click at [217, 97] on div "profile Bio" at bounding box center [289, 115] width 578 height 39
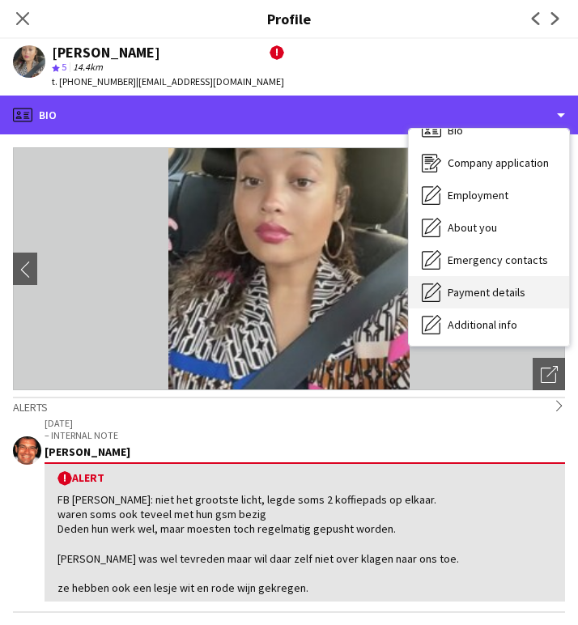
scroll to position [22, 0]
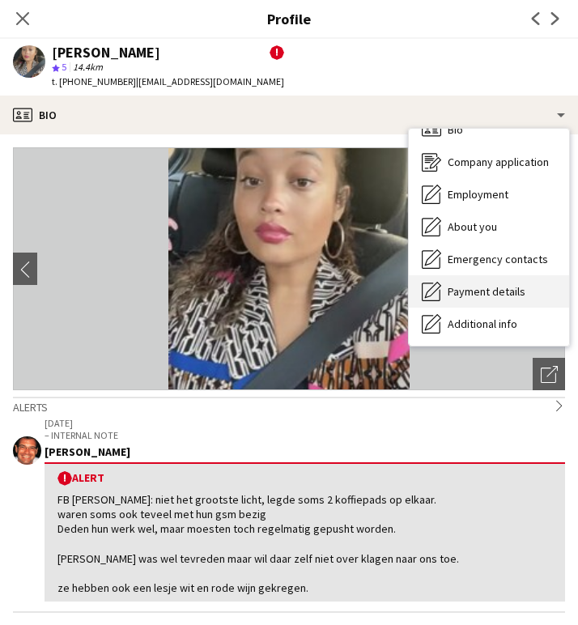
click at [458, 279] on div "Payment details Payment details" at bounding box center [489, 291] width 160 height 32
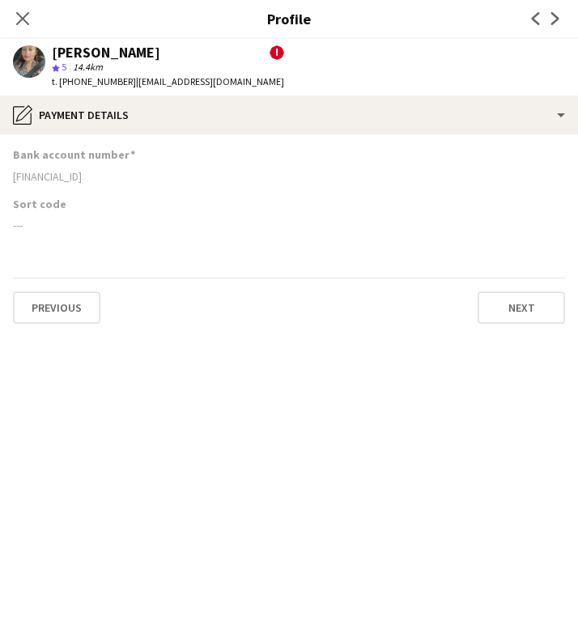
click at [62, 177] on div "BE85001897204206" at bounding box center [289, 176] width 553 height 15
copy div "BE85001897204206"
click at [20, 11] on icon "Close pop-in" at bounding box center [22, 18] width 15 height 15
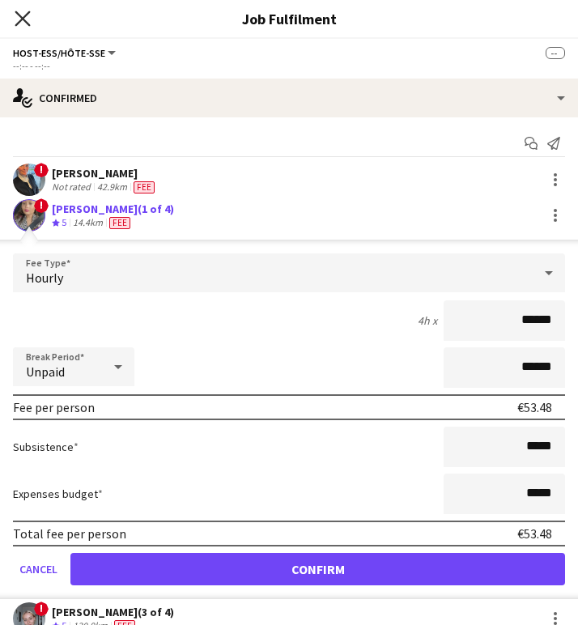
click at [24, 11] on icon "Close pop-in" at bounding box center [22, 18] width 15 height 15
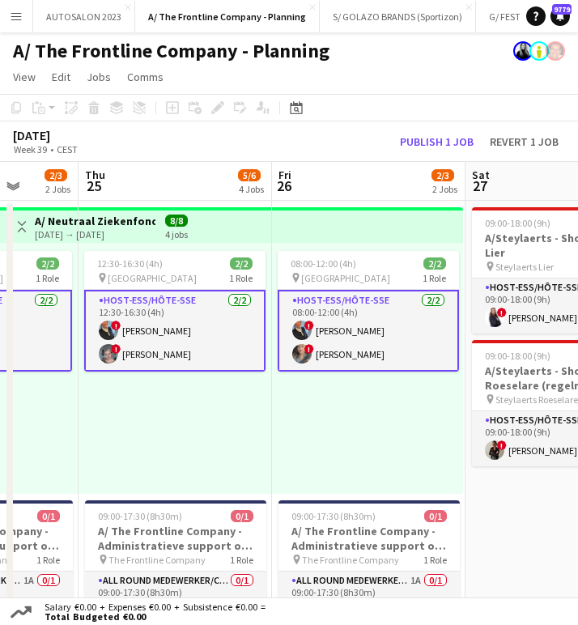
click at [365, 349] on app-card-role "Host-ess/Hôte-sse 2/2 08:00-12:00 (4h) ! Eveline Van Rompaey ! Soraya Bossuyt" at bounding box center [368, 331] width 181 height 82
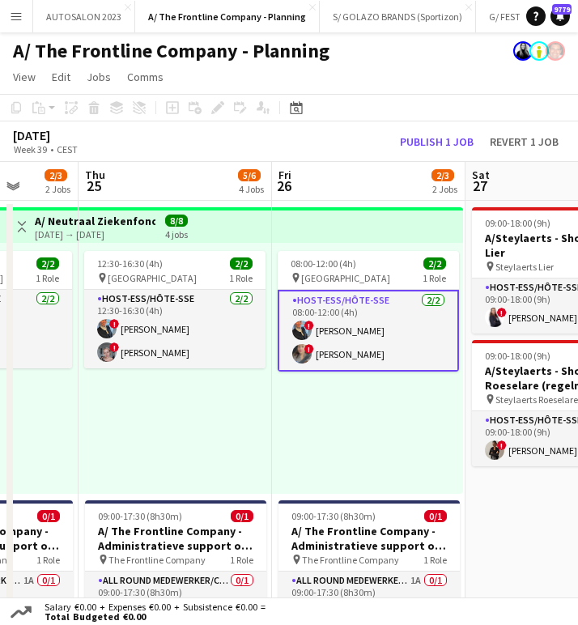
click at [379, 341] on app-card-role "Host-ess/Hôte-sse 2/2 08:00-12:00 (4h) ! Eveline Van Rompaey ! Soraya Bossuyt" at bounding box center [368, 331] width 181 height 82
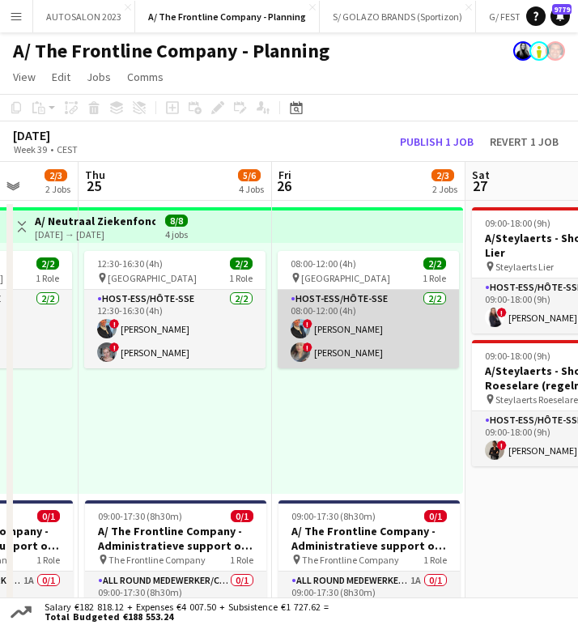
click at [382, 339] on app-card-role "Host-ess/Hôte-sse 2/2 08:00-12:00 (4h) ! Eveline Van Rompaey ! Soraya Bossuyt" at bounding box center [368, 329] width 181 height 79
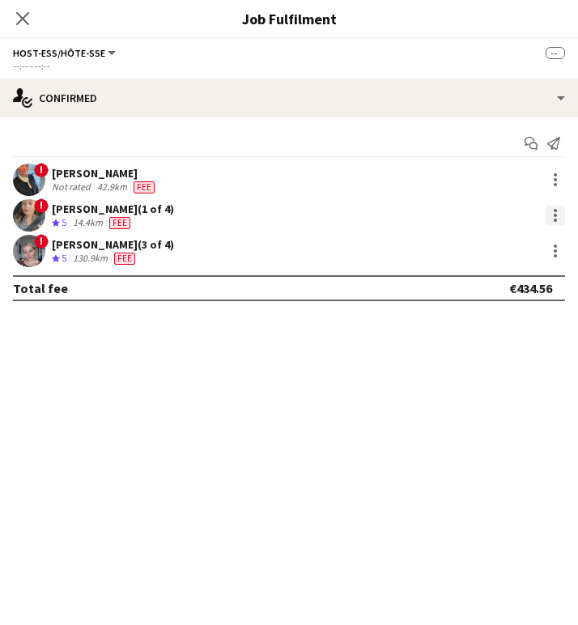
click at [547, 207] on div at bounding box center [555, 215] width 19 height 19
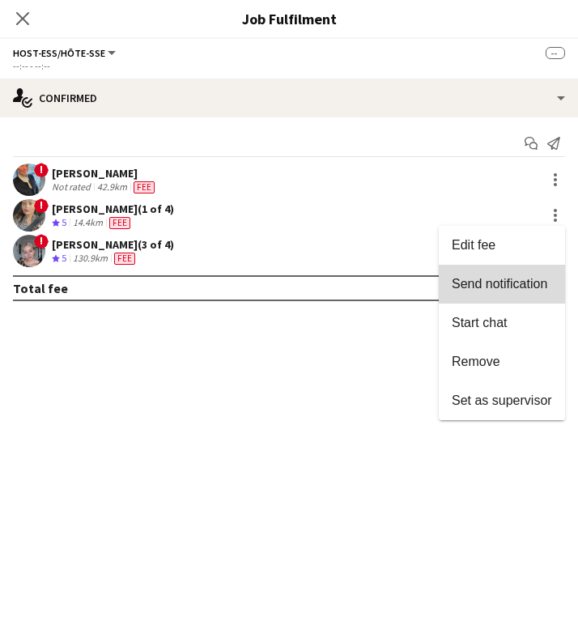
click at [507, 297] on button "Send notification" at bounding box center [502, 284] width 126 height 39
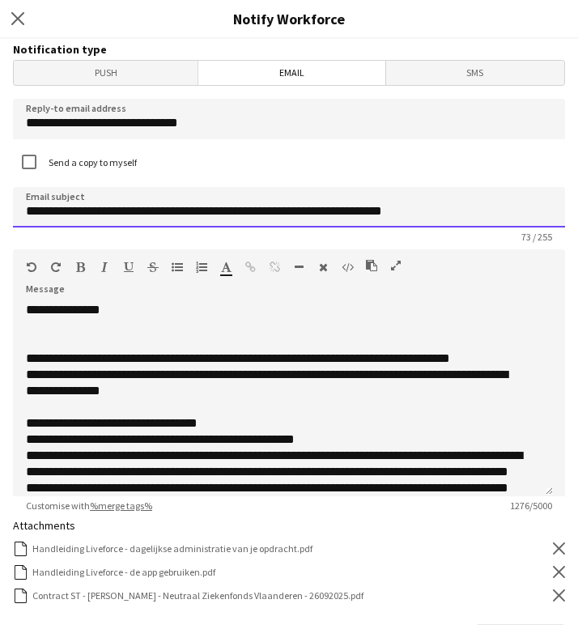
click at [86, 207] on input "**********" at bounding box center [289, 207] width 553 height 41
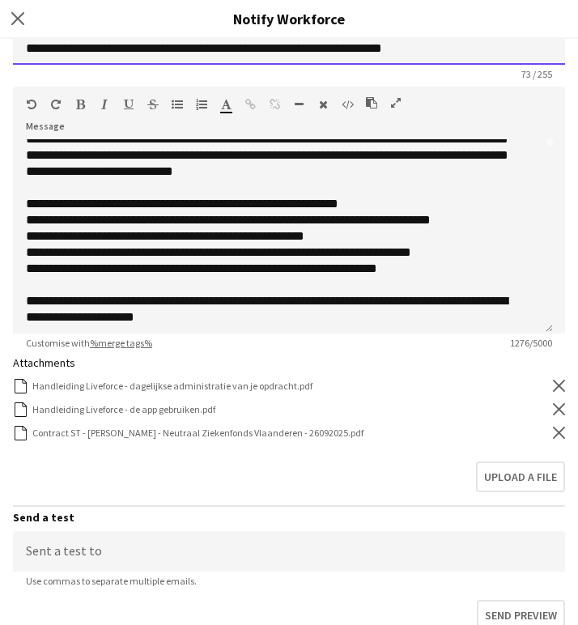
scroll to position [220, 0]
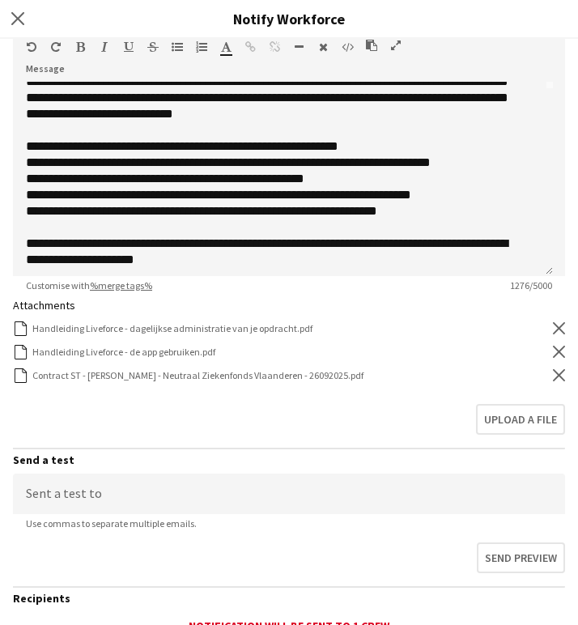
type input "**********"
click at [553, 373] on icon "Remove" at bounding box center [559, 375] width 12 height 12
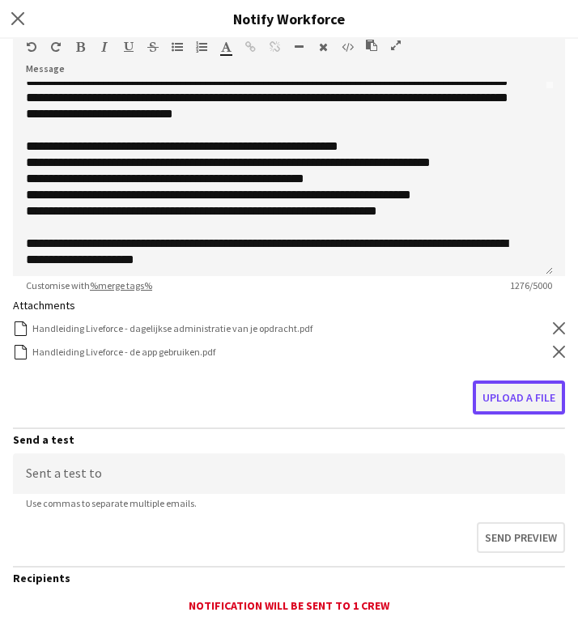
click at [514, 394] on button "Upload a file" at bounding box center [519, 398] width 92 height 34
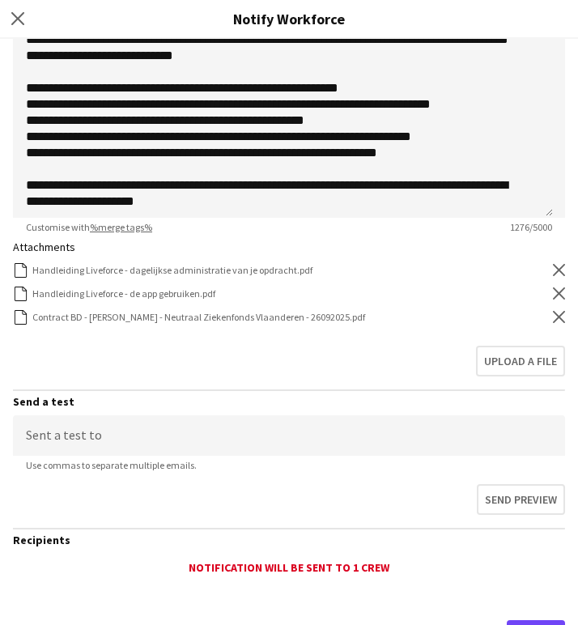
scroll to position [355, 0]
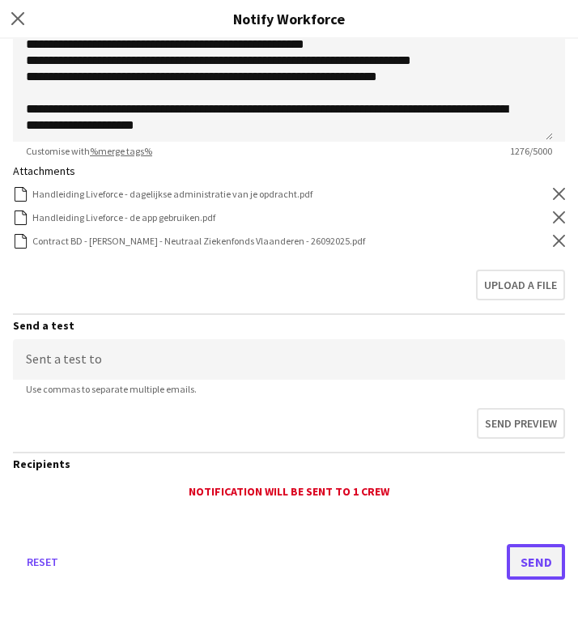
click at [516, 558] on button "Send" at bounding box center [536, 562] width 58 height 36
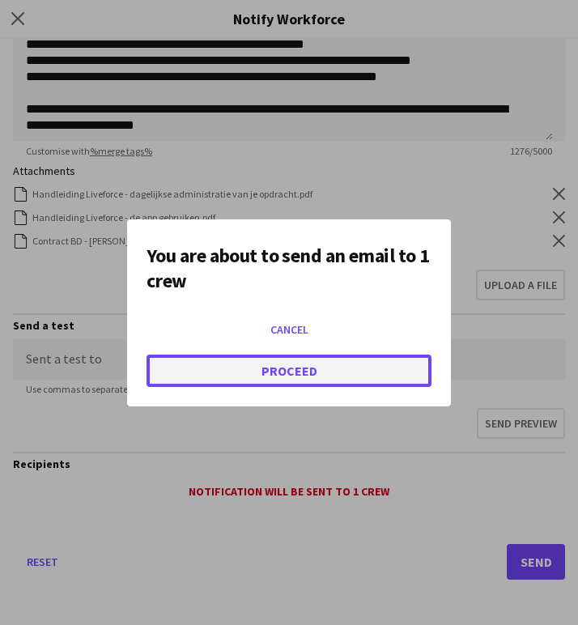
click at [388, 358] on button "Proceed" at bounding box center [289, 371] width 285 height 32
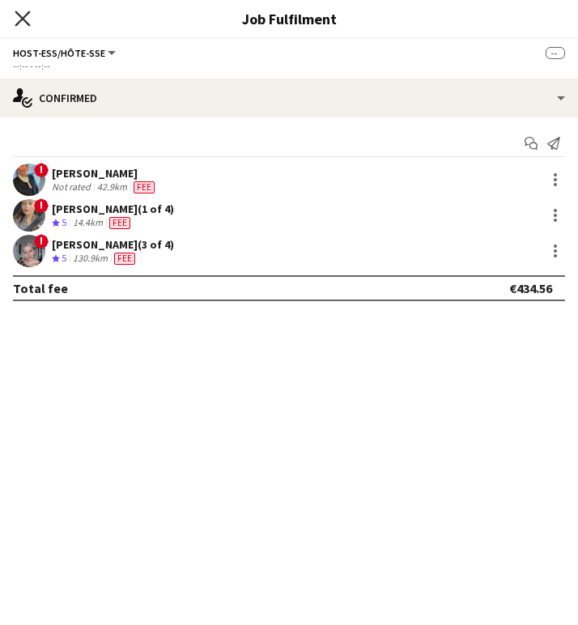
click at [25, 16] on icon at bounding box center [22, 18] width 15 height 15
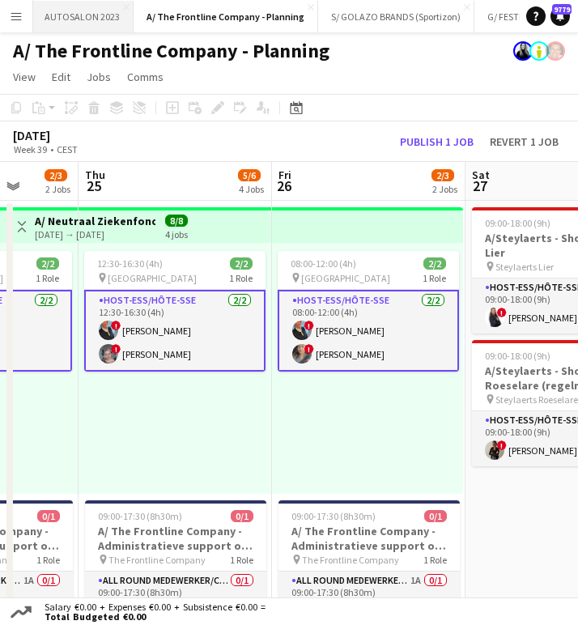
scroll to position [0, 0]
click at [79, 15] on button "AUTOSALON 2023 Close" at bounding box center [84, 17] width 102 height 32
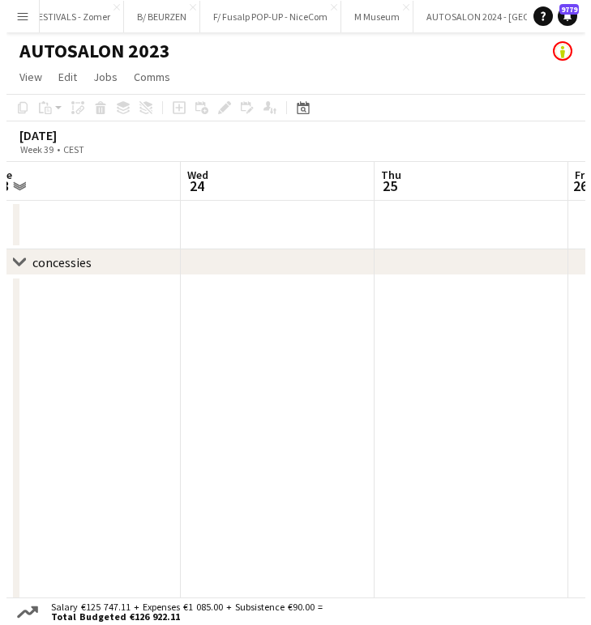
scroll to position [0, 468]
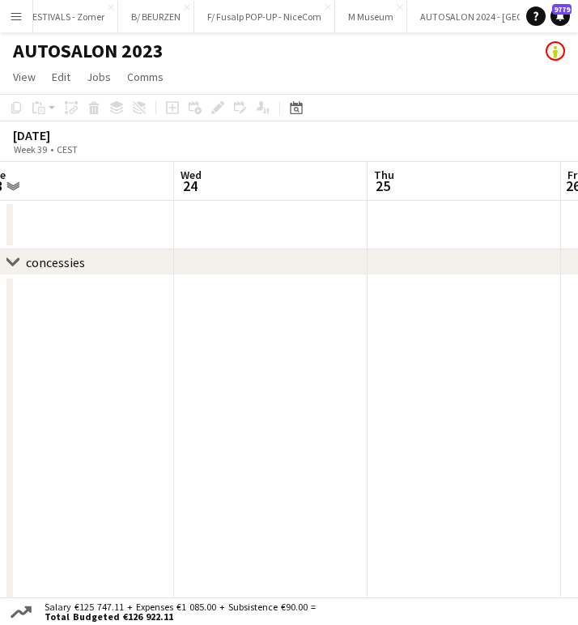
click at [19, 19] on app-icon "Menu" at bounding box center [16, 16] width 13 height 13
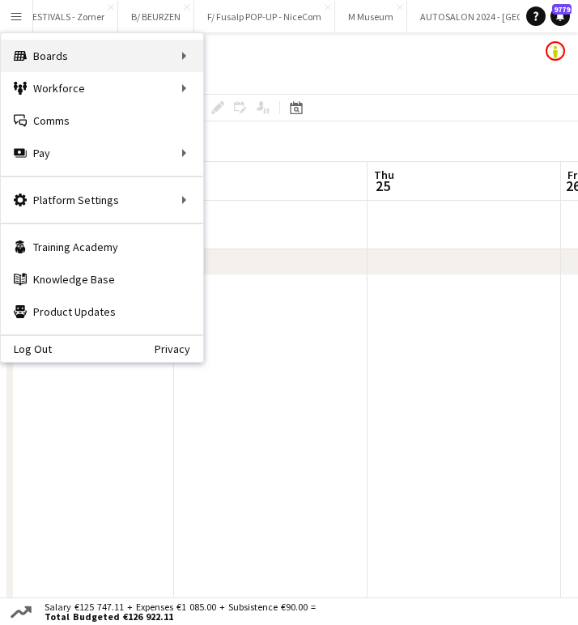
click at [157, 54] on div "Boards Boards" at bounding box center [102, 56] width 203 height 32
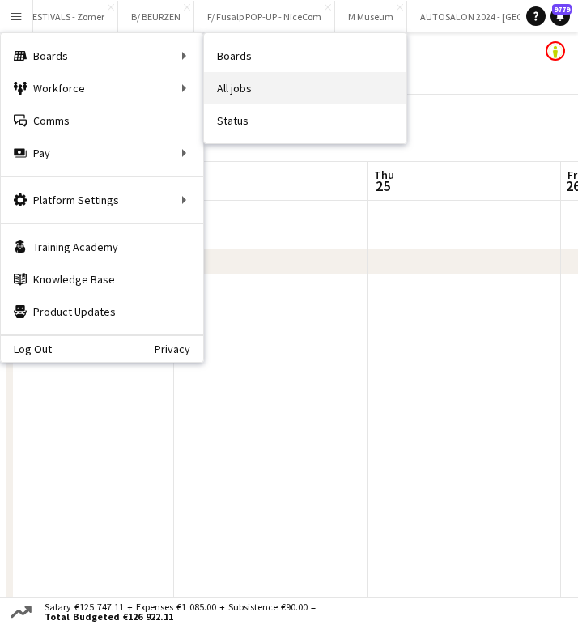
click at [288, 100] on link "All jobs" at bounding box center [305, 88] width 203 height 32
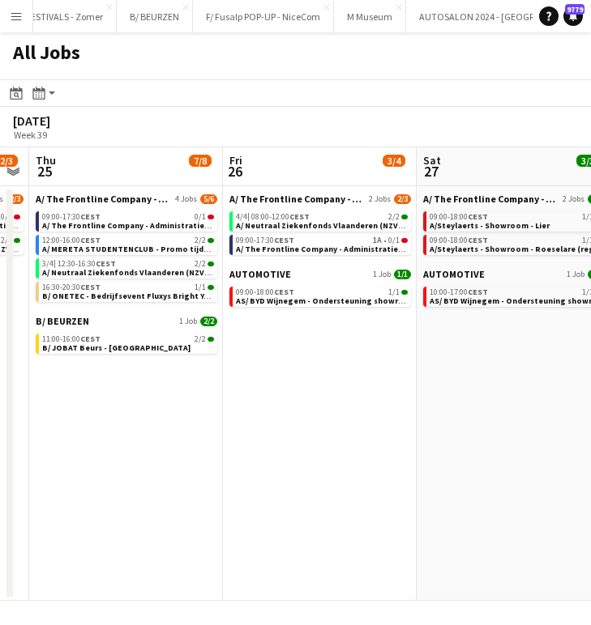
scroll to position [0, 766]
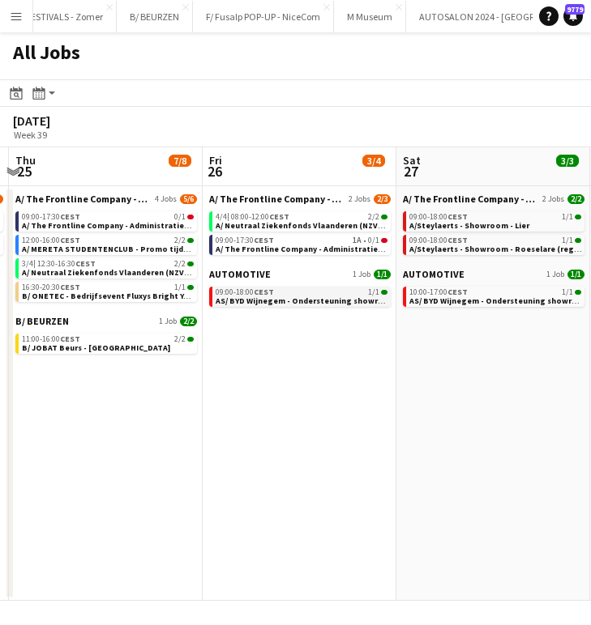
click at [287, 292] on div "09:00-18:00 CEST 1/1" at bounding box center [301, 292] width 172 height 8
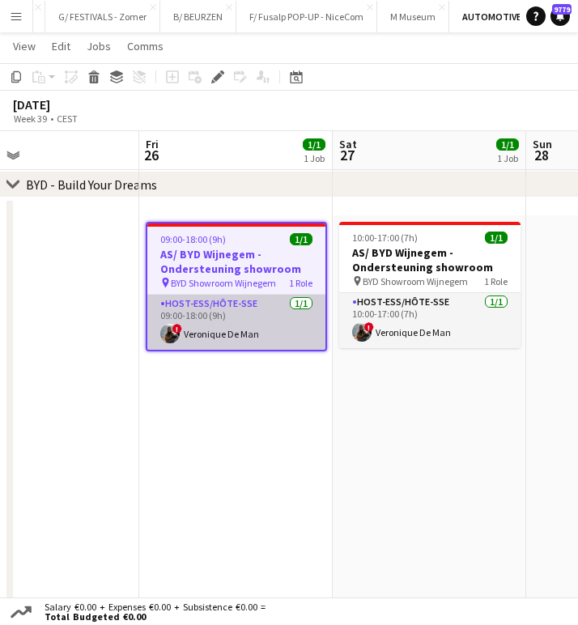
scroll to position [0, 442]
click at [254, 332] on app-card-role "Host-ess/Hôte-sse 1/1 09:00-18:00 (9h) ! Veronique De Man" at bounding box center [236, 322] width 178 height 55
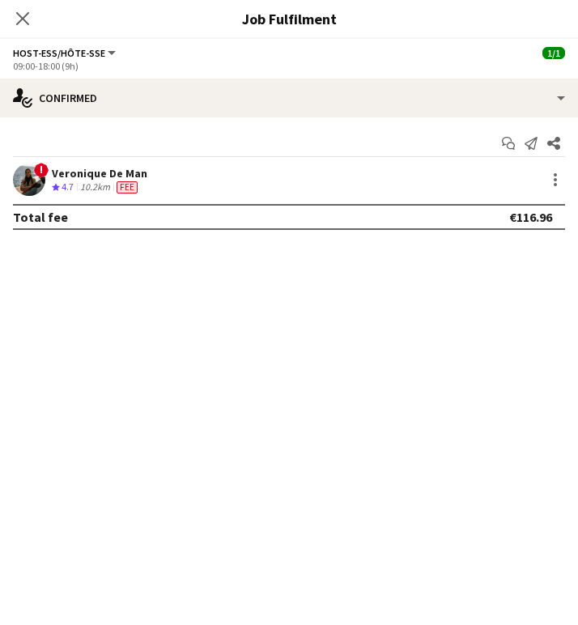
click at [190, 181] on div "! Veronique De Man Crew rating 4.7 10.2km Fee" at bounding box center [289, 180] width 578 height 32
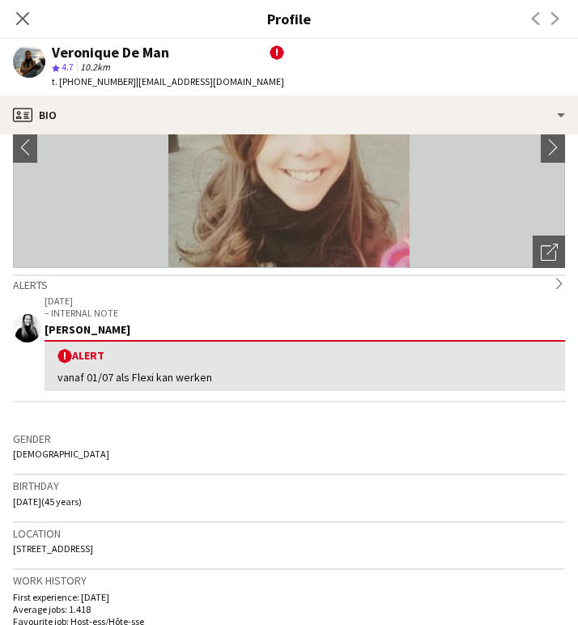
scroll to position [164, 0]
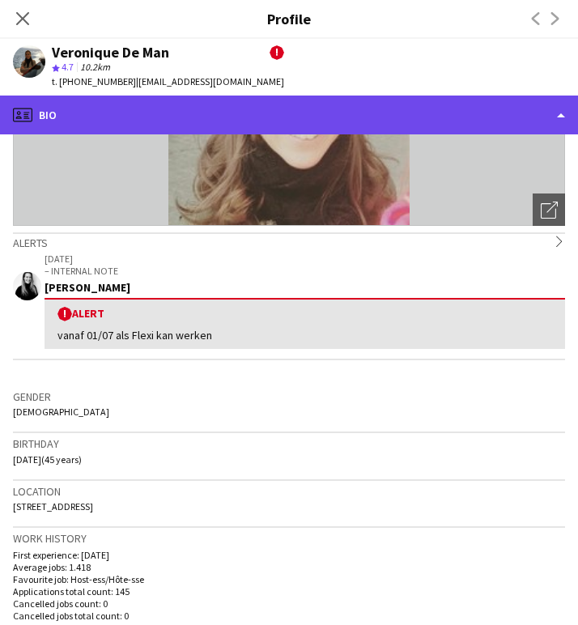
click at [109, 123] on div "profile Bio" at bounding box center [289, 115] width 578 height 39
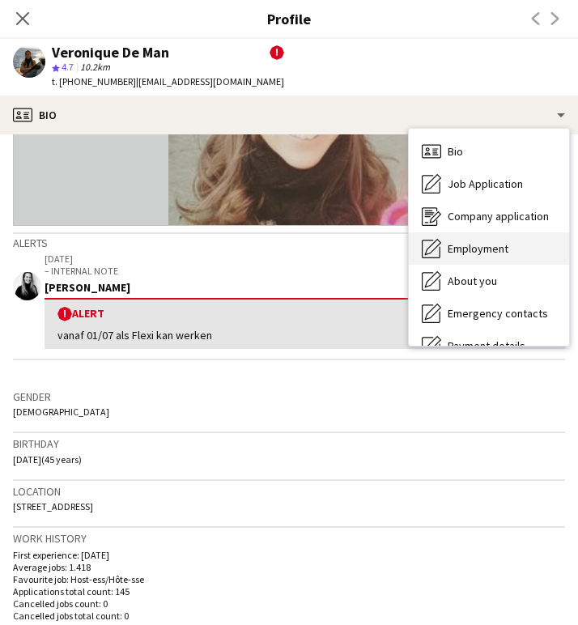
click at [471, 243] on span "Employment" at bounding box center [478, 248] width 61 height 15
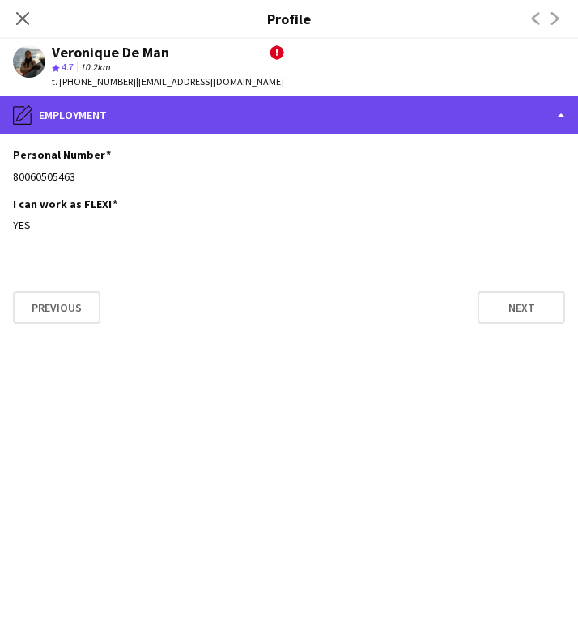
click at [123, 113] on div "pencil4 Employment" at bounding box center [289, 115] width 578 height 39
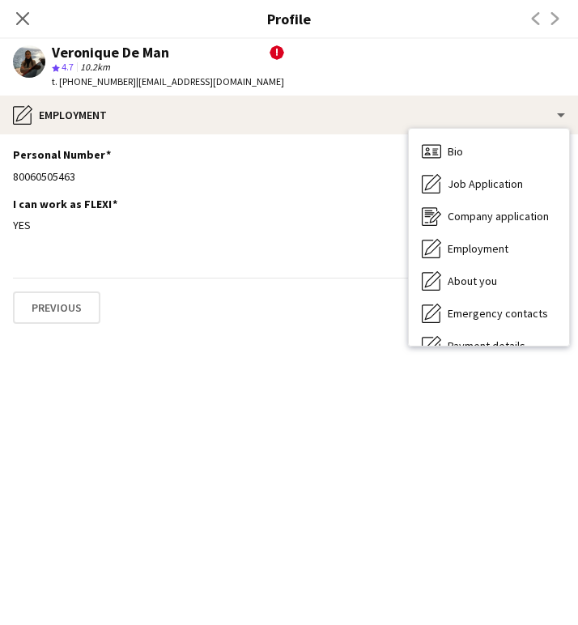
click at [498, 132] on div "Bio Bio Job Application Job Application Company application Company application…" at bounding box center [489, 237] width 160 height 217
click at [493, 154] on div "Bio Bio" at bounding box center [489, 151] width 160 height 32
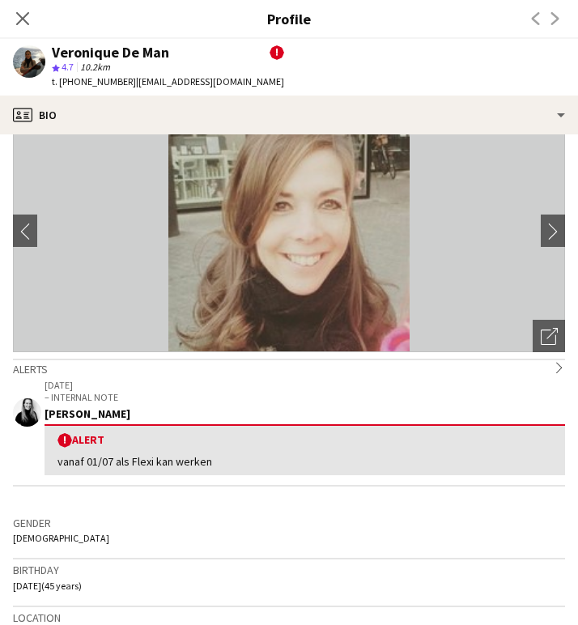
scroll to position [0, 0]
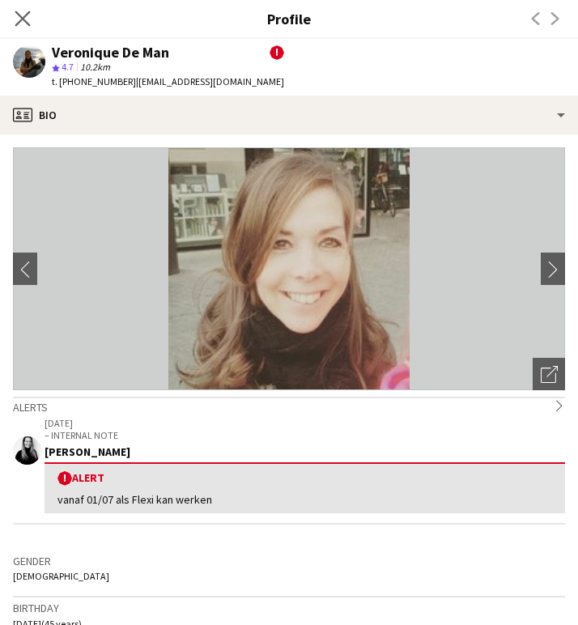
click at [31, 8] on app-icon "Close pop-in" at bounding box center [22, 18] width 23 height 23
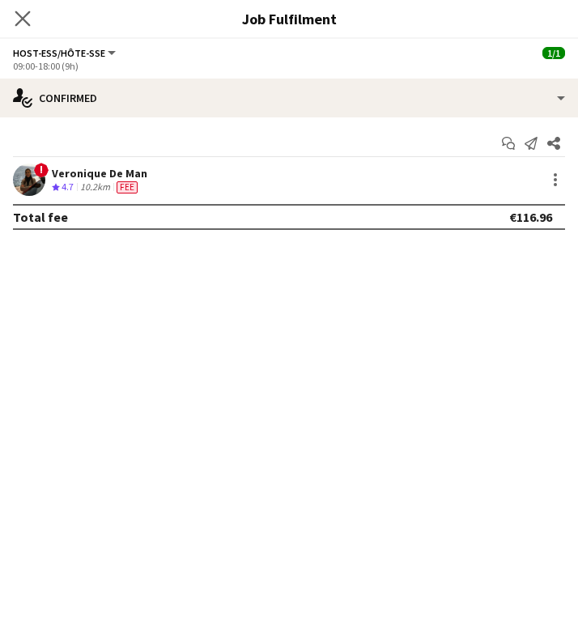
click at [31, 12] on app-icon "Close pop-in" at bounding box center [22, 18] width 23 height 23
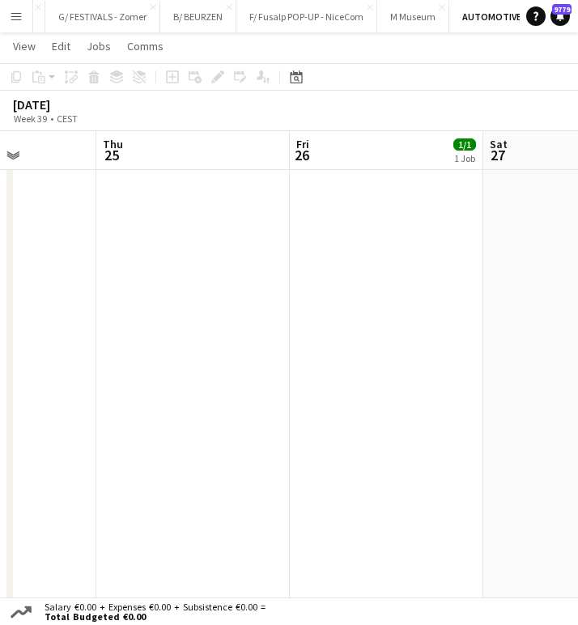
scroll to position [0, 474]
drag, startPoint x: 243, startPoint y: 356, endPoint x: 169, endPoint y: 407, distance: 89.7
click at [169, 407] on app-date-cell at bounding box center [204, 480] width 194 height 1180
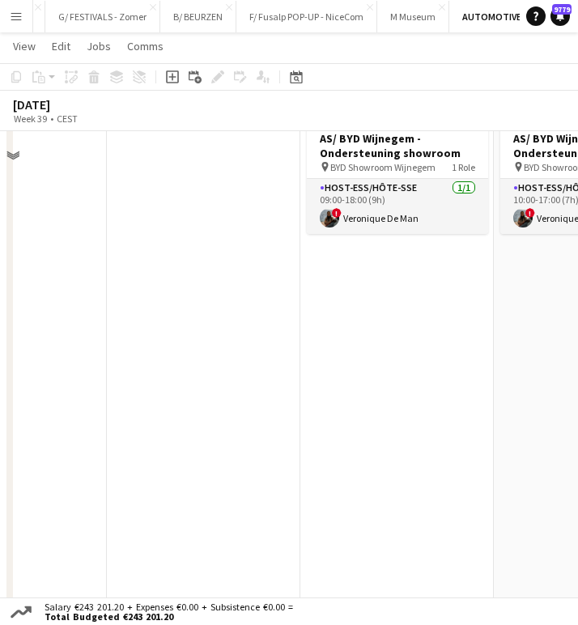
scroll to position [1304, 0]
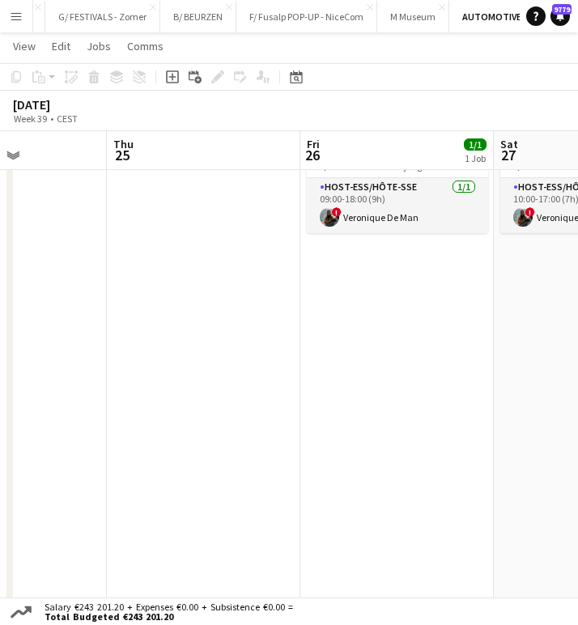
drag, startPoint x: 169, startPoint y: 407, endPoint x: 148, endPoint y: 420, distance: 25.2
click at [148, 420] on app-date-cell at bounding box center [204, 476] width 194 height 753
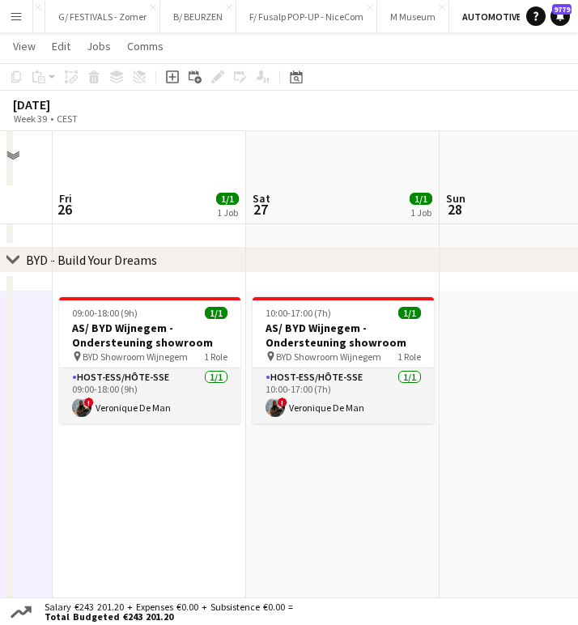
scroll to position [1086, 0]
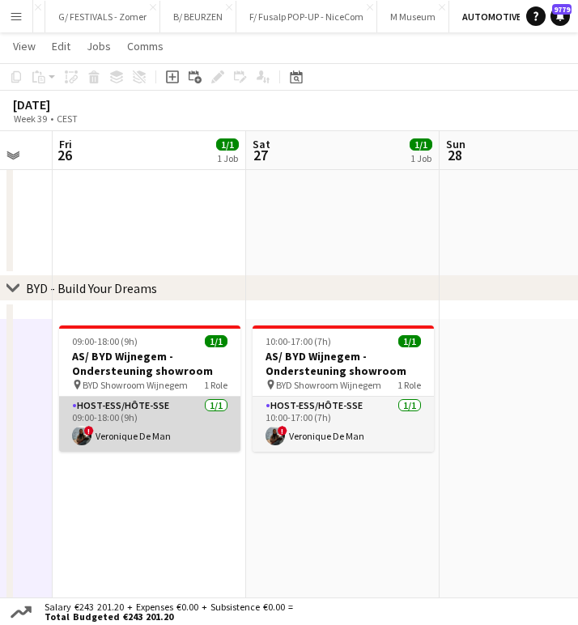
click at [125, 423] on app-card-role "Host-ess/Hôte-sse 1/1 09:00-18:00 (9h) ! Veronique De Man" at bounding box center [149, 424] width 181 height 55
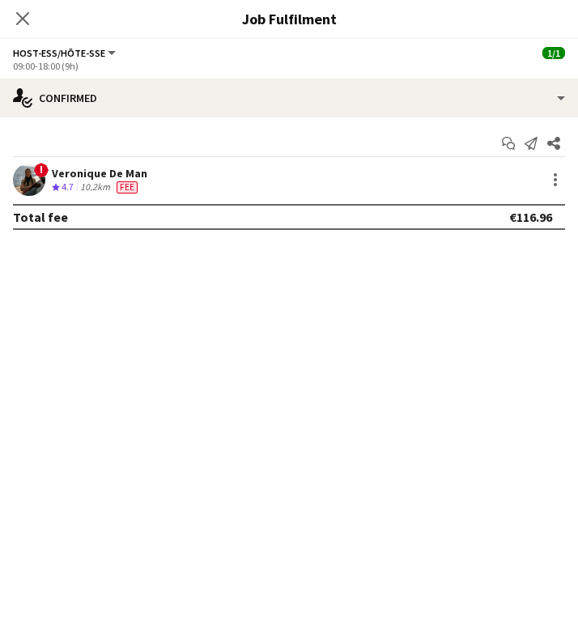
click at [111, 186] on div "10.2km" at bounding box center [95, 188] width 36 height 14
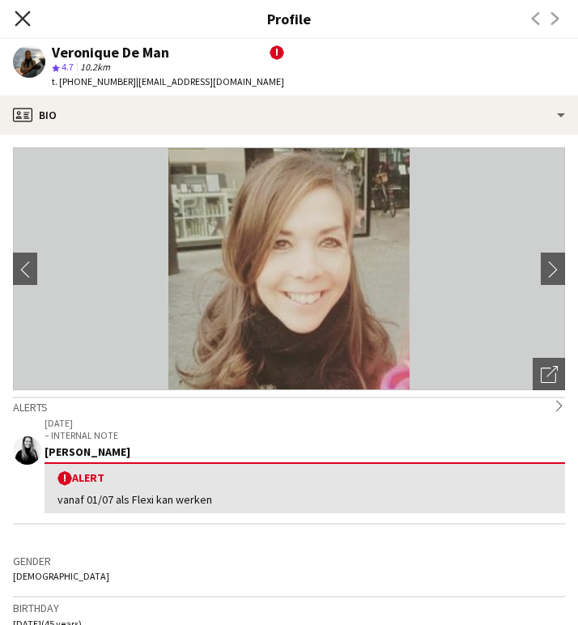
click at [23, 20] on icon at bounding box center [22, 18] width 15 height 15
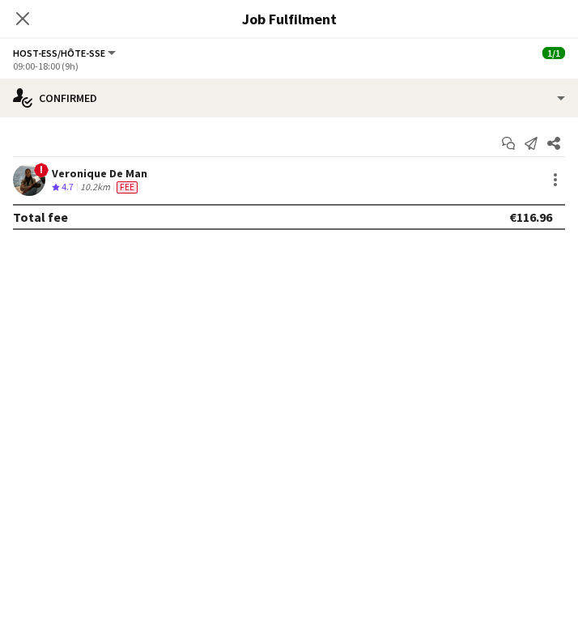
click at [23, 20] on icon at bounding box center [22, 18] width 13 height 13
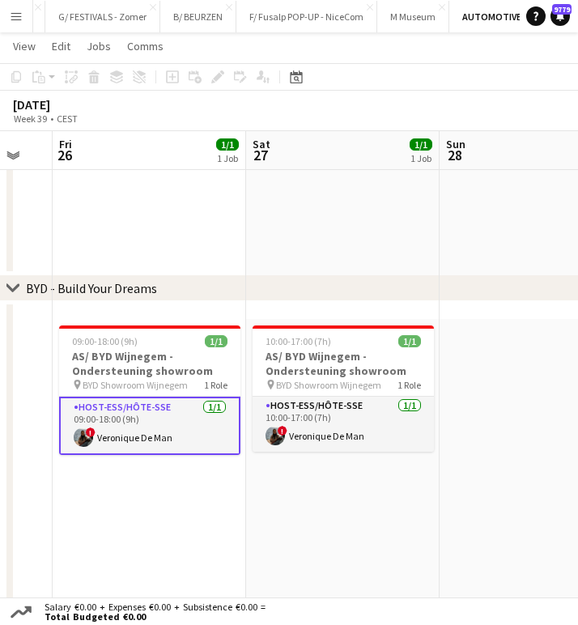
click at [166, 418] on app-card-role "Host-ess/Hôte-sse 1/1 09:00-18:00 (9h) ! Veronique De Man" at bounding box center [149, 426] width 181 height 58
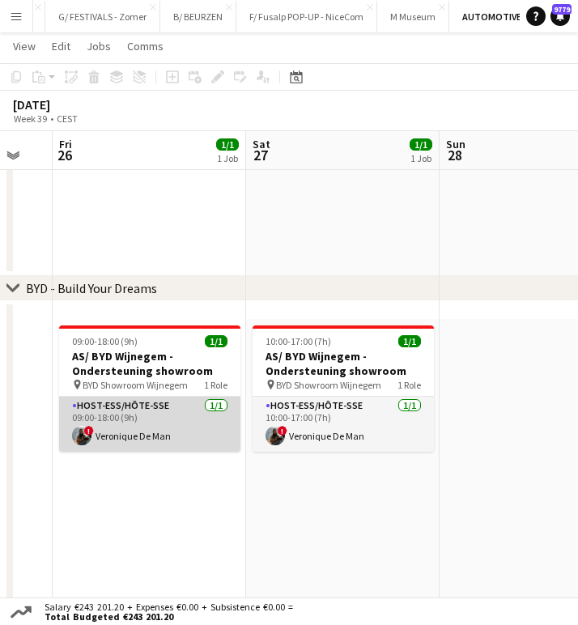
click at [185, 430] on app-card-role "Host-ess/Hôte-sse 1/1 09:00-18:00 (9h) ! Veronique De Man" at bounding box center [149, 424] width 181 height 55
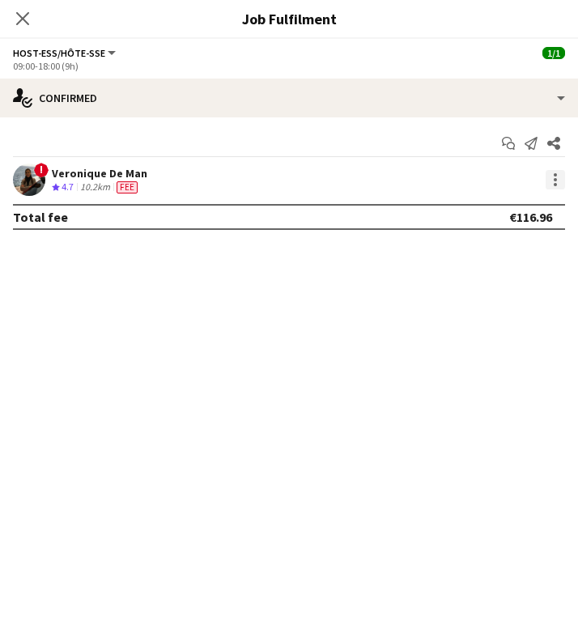
click at [557, 172] on div at bounding box center [555, 179] width 19 height 19
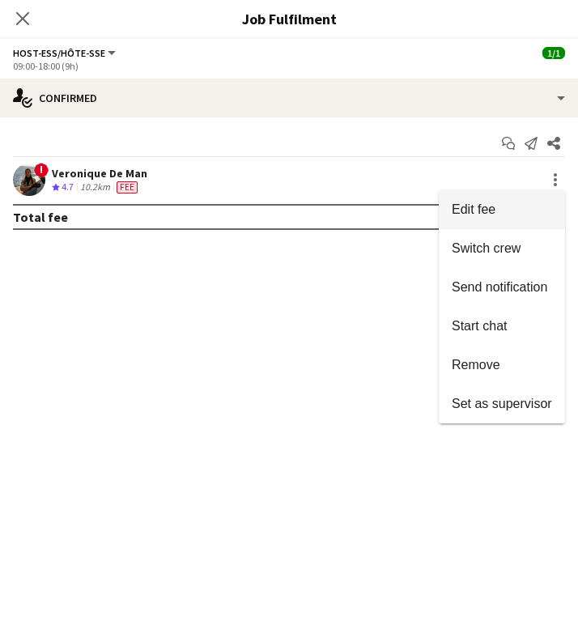
click at [515, 206] on span "Edit fee" at bounding box center [502, 210] width 100 height 15
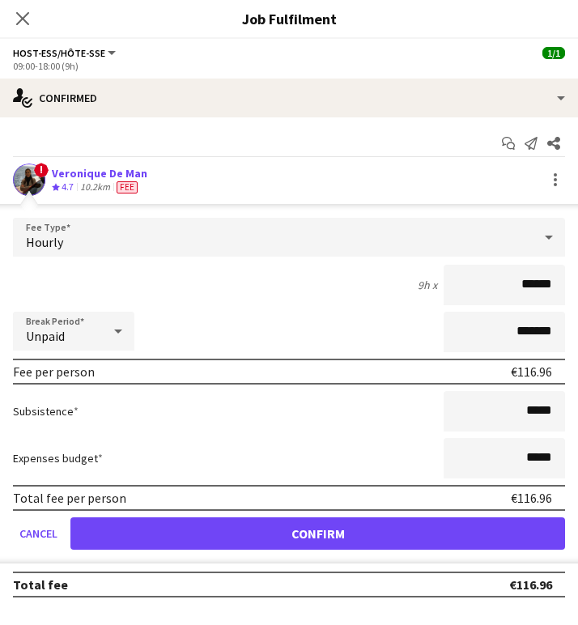
click at [102, 179] on div "Veronique De Man" at bounding box center [100, 173] width 96 height 15
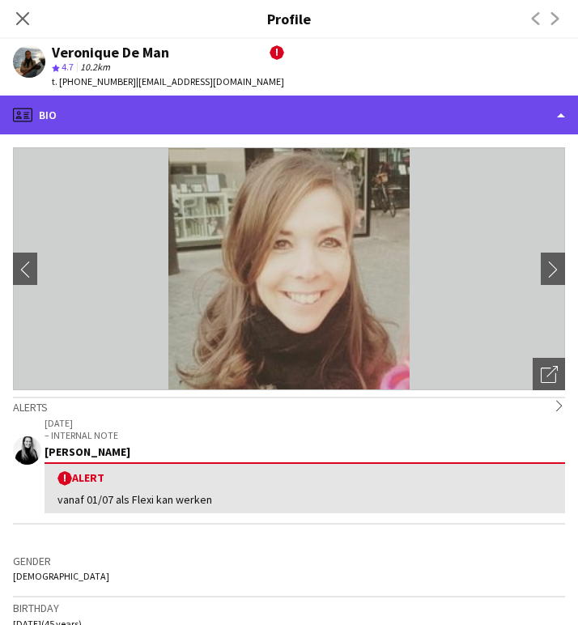
click at [159, 126] on div "profile Bio" at bounding box center [289, 115] width 578 height 39
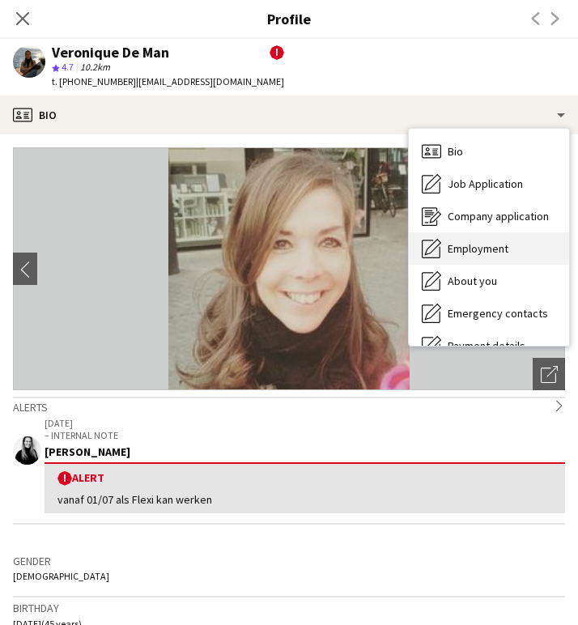
click at [485, 240] on div "Employment Employment" at bounding box center [489, 249] width 160 height 32
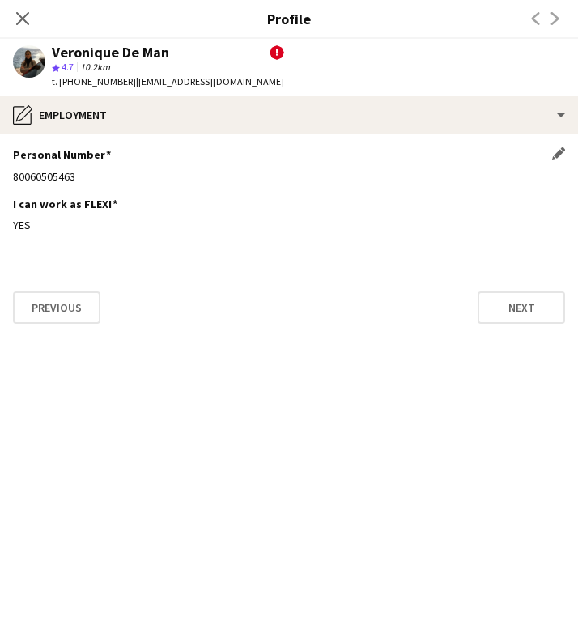
click at [32, 173] on div "80060505463" at bounding box center [289, 176] width 553 height 15
copy div "80060505463"
click at [29, 23] on icon "Close pop-in" at bounding box center [22, 18] width 15 height 15
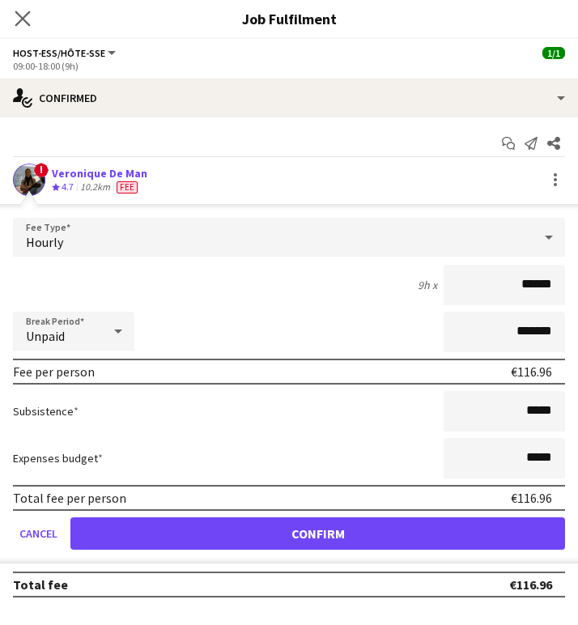
click at [26, 26] on icon "Close pop-in" at bounding box center [22, 18] width 15 height 15
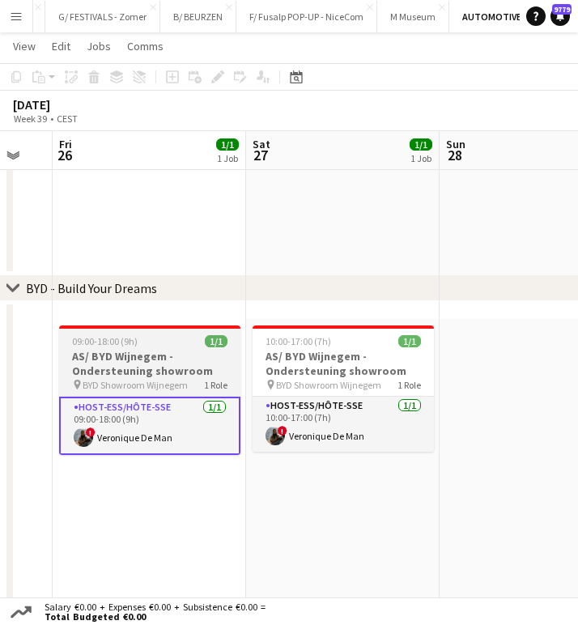
click at [173, 342] on div "09:00-18:00 (9h) 1/1" at bounding box center [149, 341] width 181 height 12
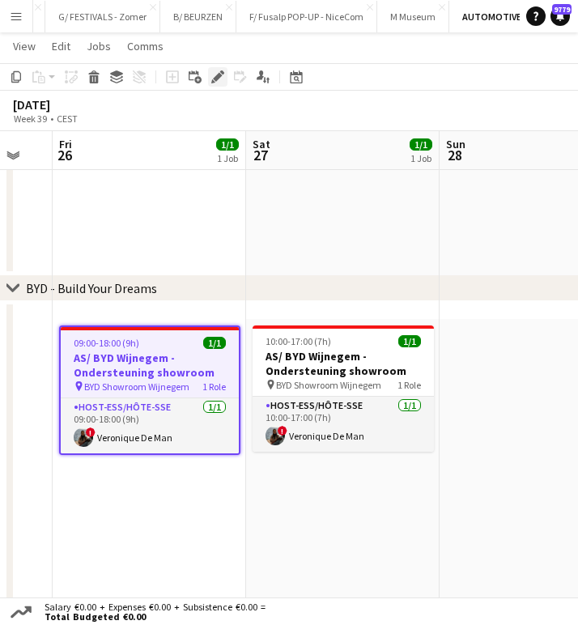
click at [211, 82] on icon "Edit" at bounding box center [217, 76] width 13 height 13
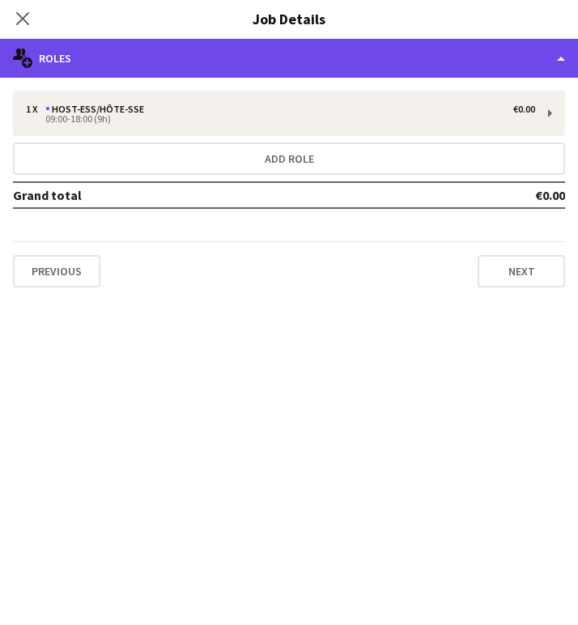
click at [513, 60] on div "multiple-users-add Roles" at bounding box center [289, 58] width 578 height 39
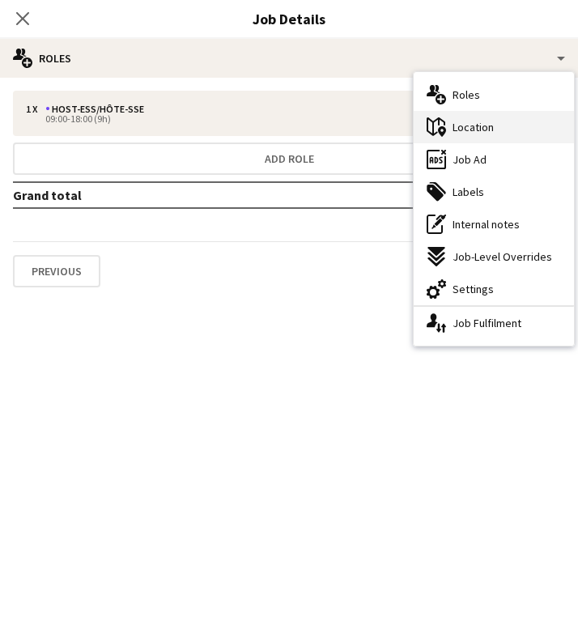
click at [518, 134] on div "maps-pin-1 Location" at bounding box center [494, 127] width 160 height 32
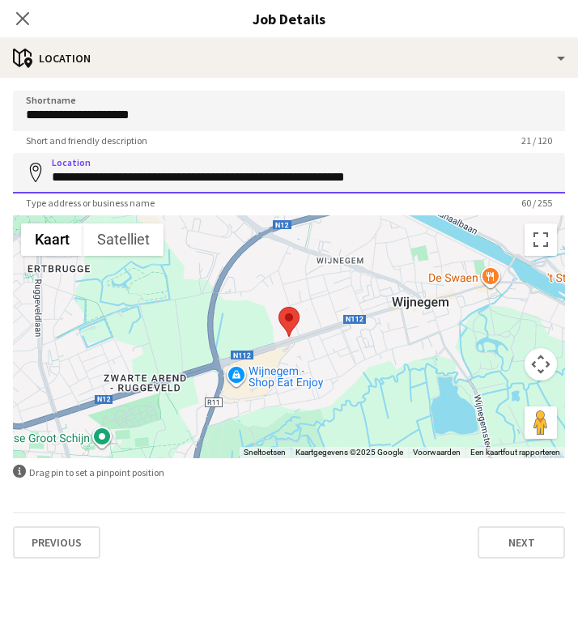
click at [174, 174] on input "**********" at bounding box center [289, 173] width 553 height 41
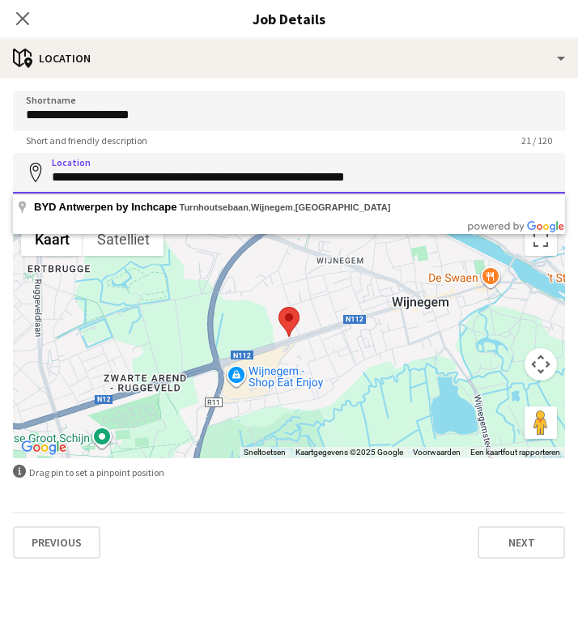
click at [174, 174] on input "**********" at bounding box center [289, 173] width 553 height 41
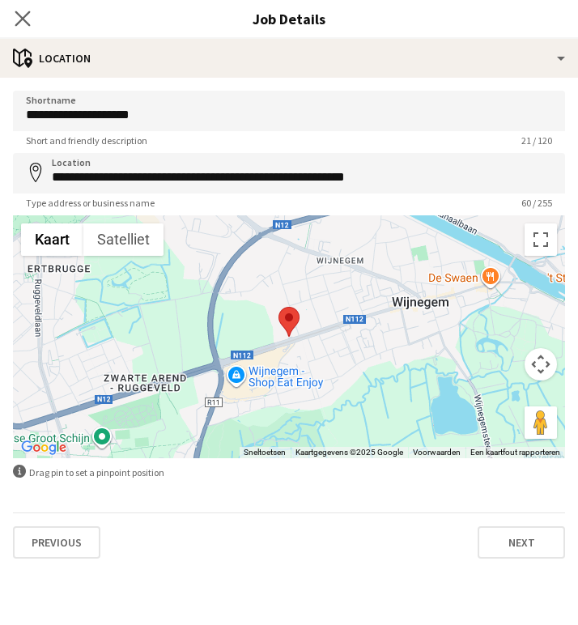
click at [20, 9] on app-icon "Close pop-in" at bounding box center [22, 18] width 23 height 23
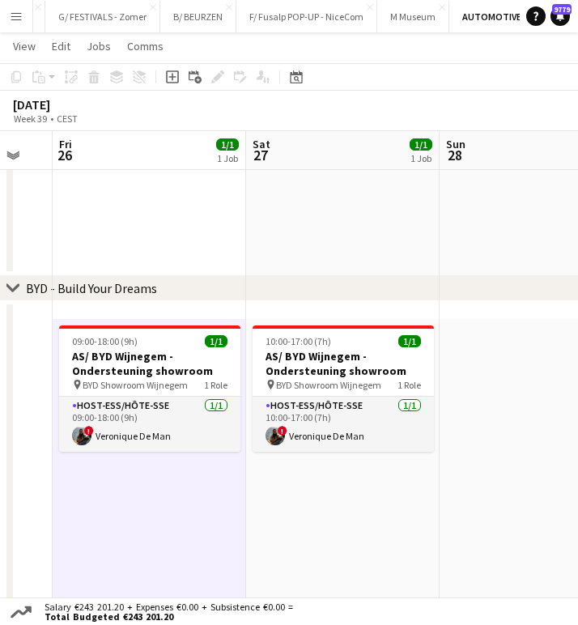
click at [23, 20] on button "Menu" at bounding box center [16, 16] width 32 height 32
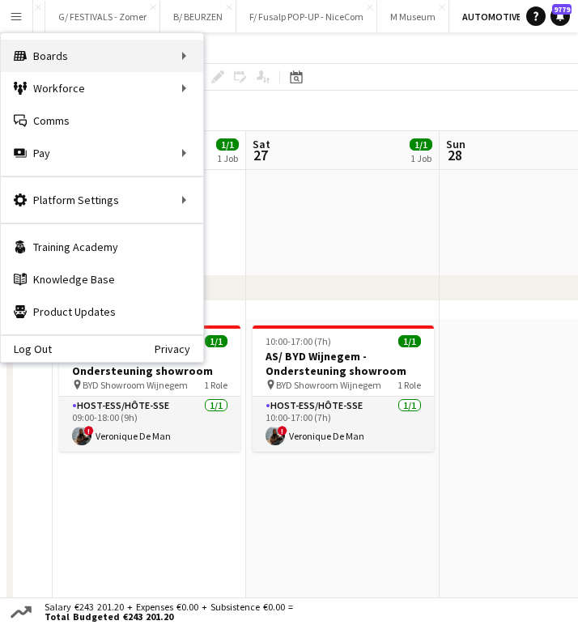
click at [194, 66] on div "Boards Boards" at bounding box center [102, 56] width 203 height 32
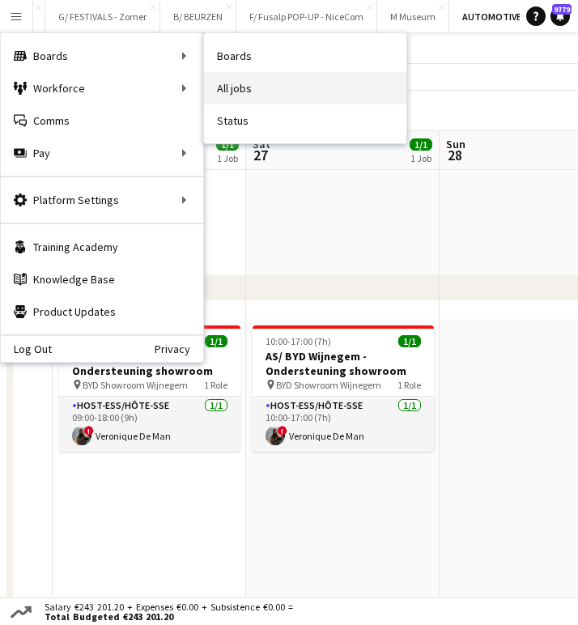
click at [240, 95] on link "All jobs" at bounding box center [305, 88] width 203 height 32
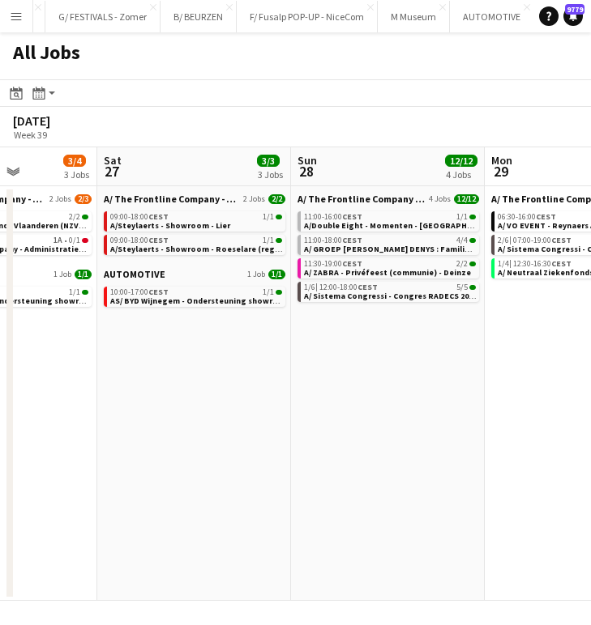
scroll to position [0, 504]
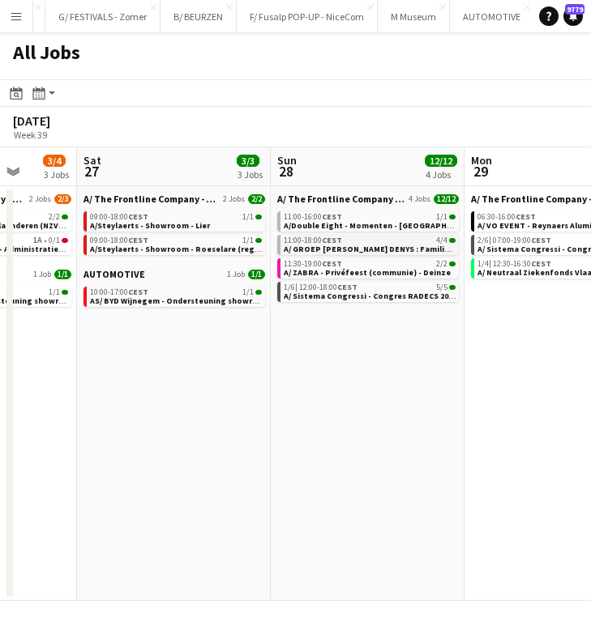
click at [407, 246] on span "A/ GROEP [PERSON_NAME] [PERSON_NAME] : Familiedag - [PERSON_NAME] Foundation St…" at bounding box center [435, 249] width 303 height 11
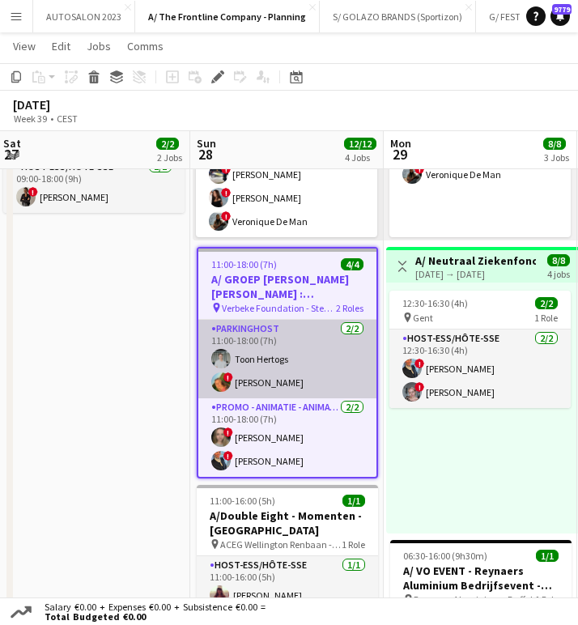
scroll to position [251, 0]
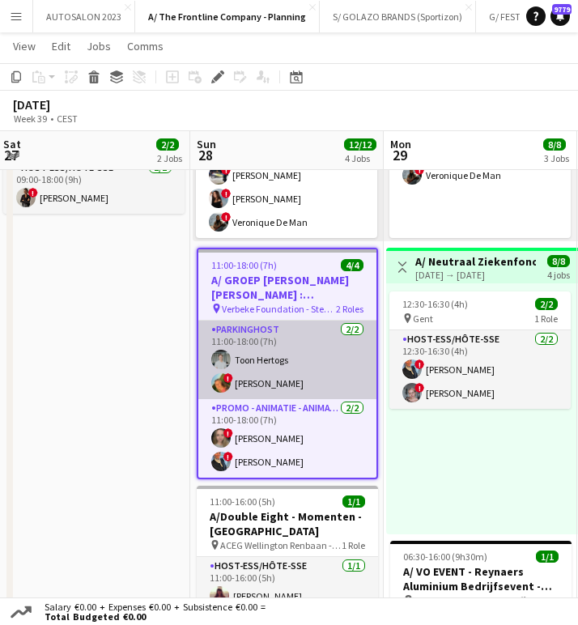
click at [284, 336] on app-card-role "Parkinghost [DATE] 11:00-18:00 (7h) Toon Hertogs ! [PERSON_NAME]" at bounding box center [287, 360] width 178 height 79
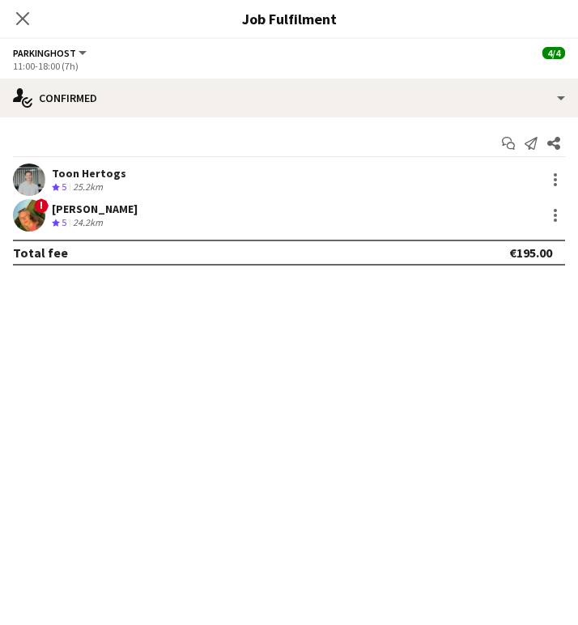
click at [210, 184] on div "Toon Hertogs Crew rating 5 25.2km" at bounding box center [289, 180] width 578 height 32
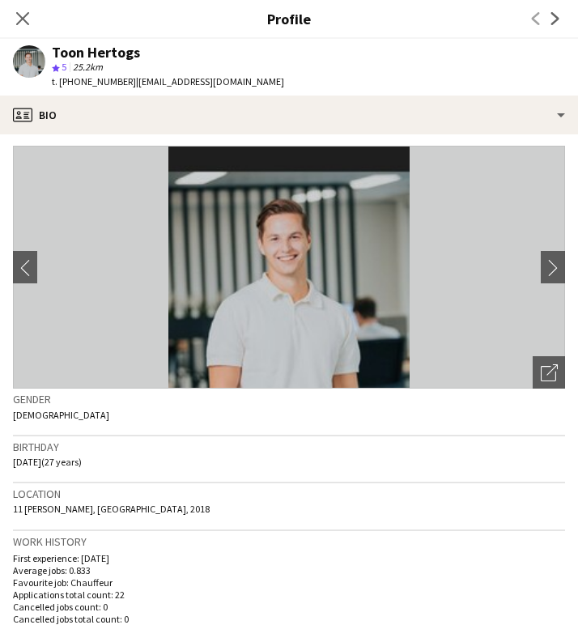
scroll to position [0, 0]
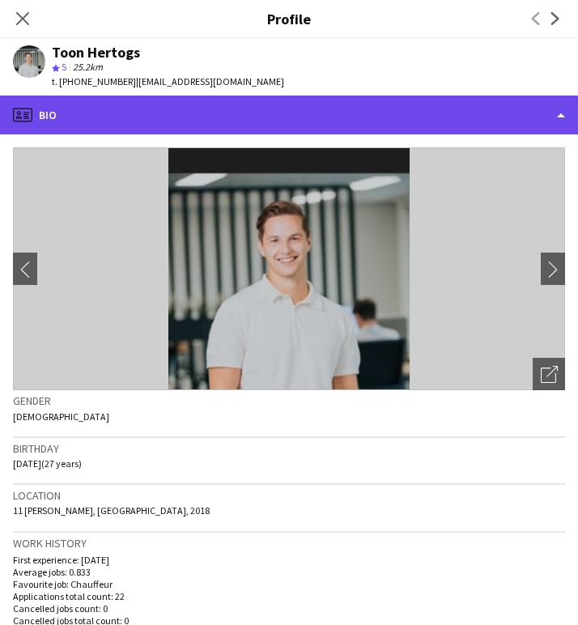
click at [307, 121] on div "profile Bio" at bounding box center [289, 115] width 578 height 39
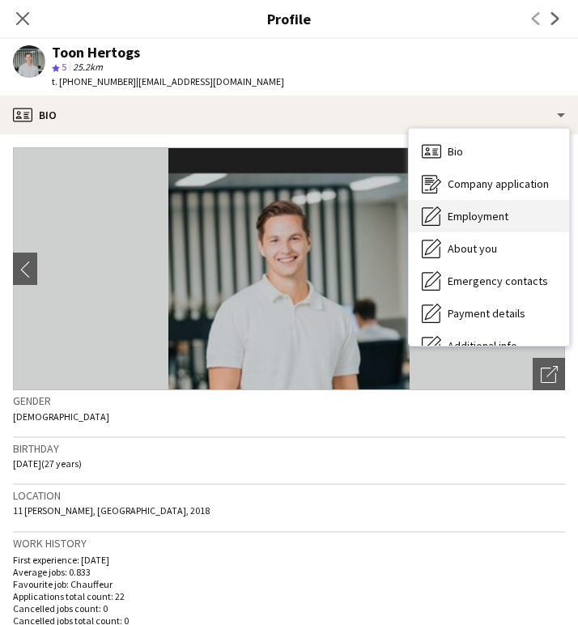
click at [480, 211] on span "Employment" at bounding box center [478, 216] width 61 height 15
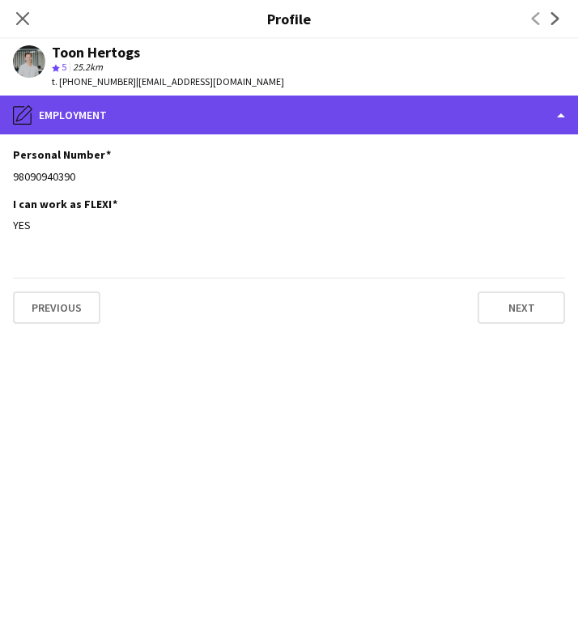
click at [314, 104] on div "pencil4 Employment" at bounding box center [289, 115] width 578 height 39
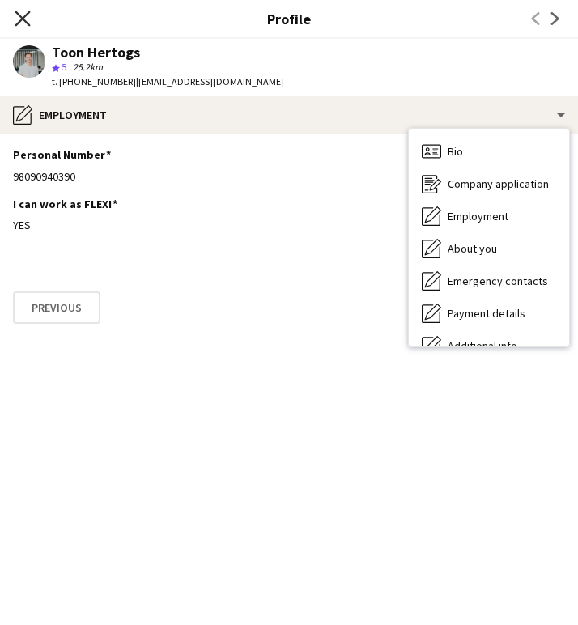
click at [25, 23] on icon "Close pop-in" at bounding box center [22, 18] width 15 height 15
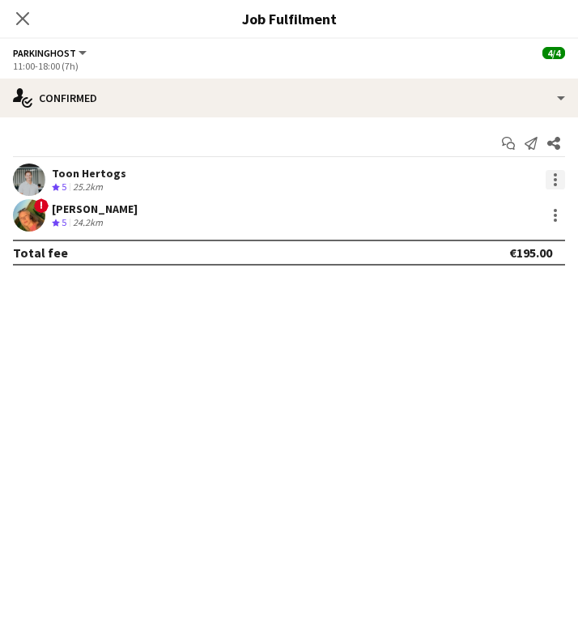
click at [558, 183] on div at bounding box center [555, 179] width 19 height 19
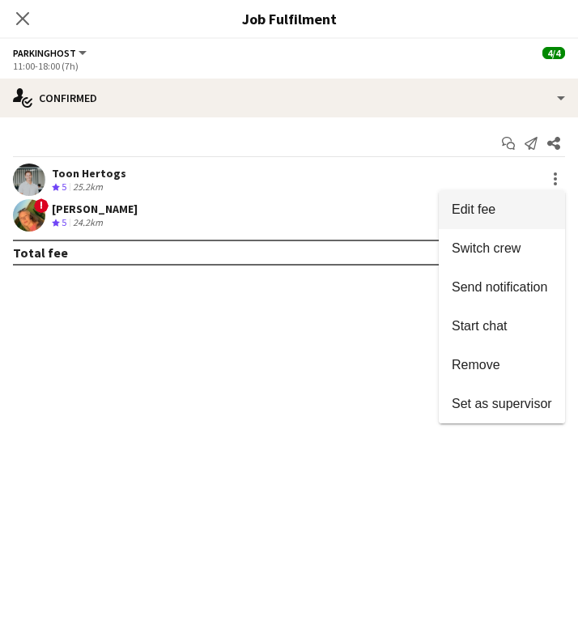
click at [535, 209] on span "Edit fee" at bounding box center [502, 210] width 100 height 15
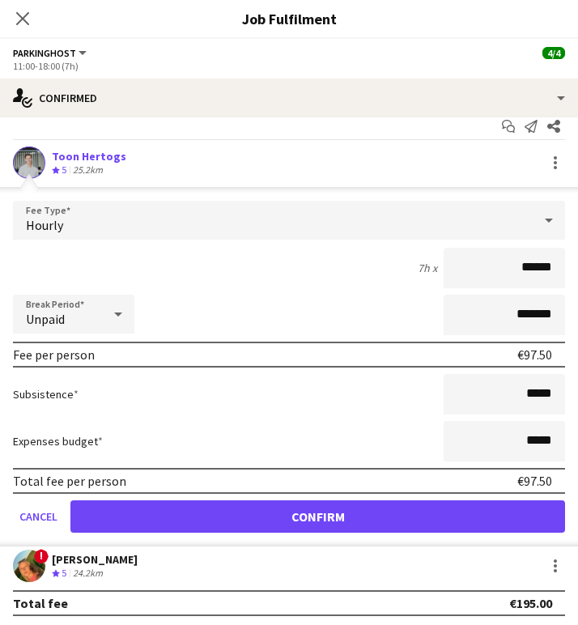
scroll to position [21, 0]
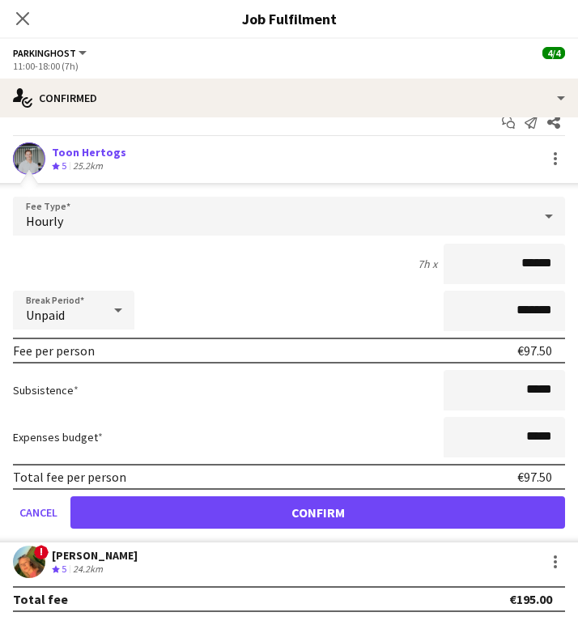
click at [399, 559] on div "! [PERSON_NAME] Crew rating 5 24.2km" at bounding box center [289, 562] width 578 height 32
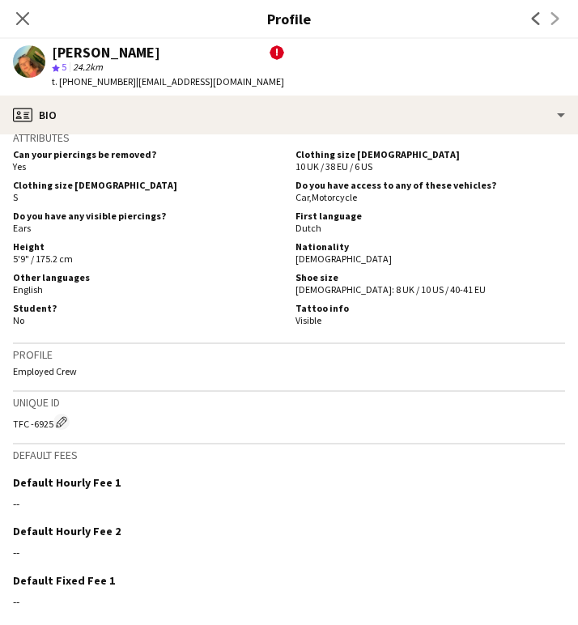
scroll to position [969, 0]
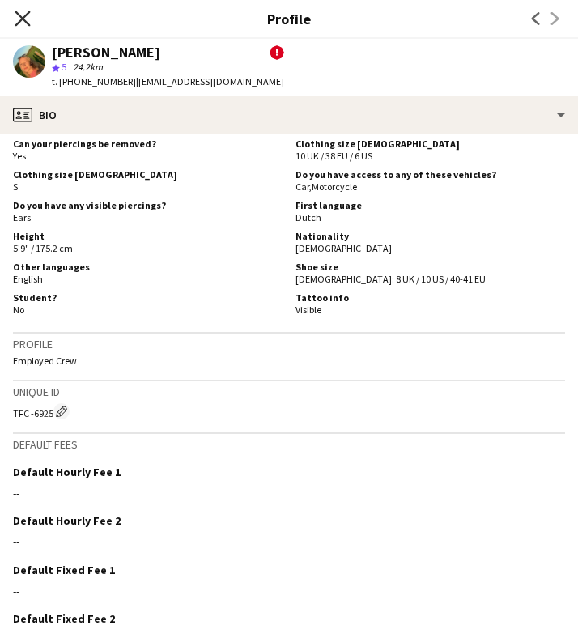
click at [28, 20] on icon "Close pop-in" at bounding box center [22, 18] width 15 height 15
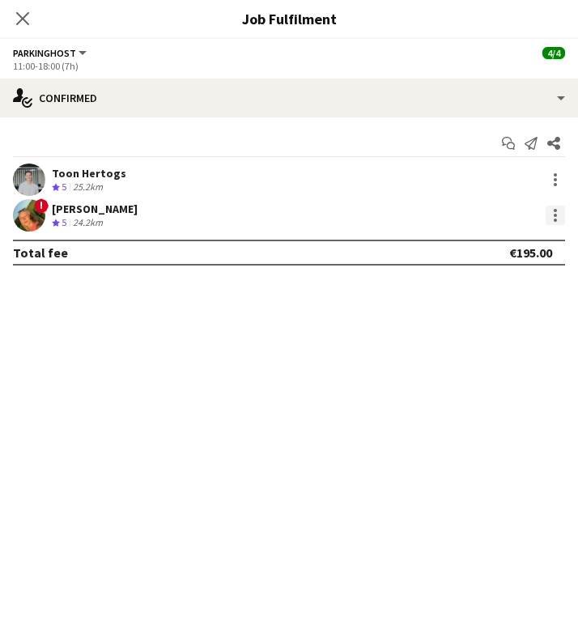
click at [548, 212] on div at bounding box center [555, 215] width 19 height 19
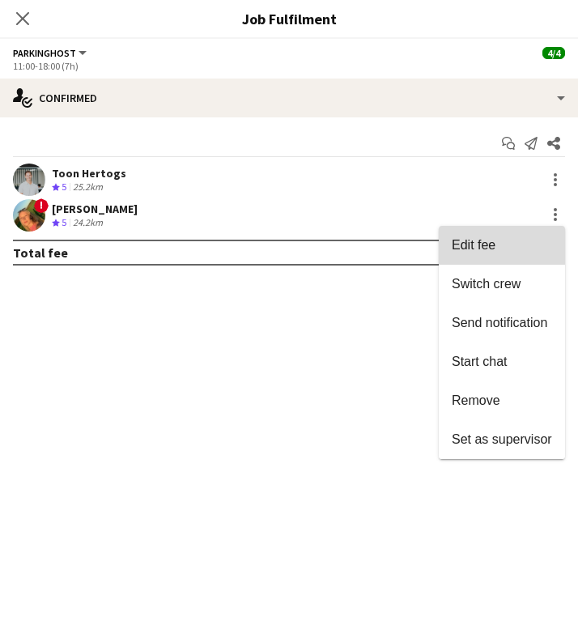
click at [518, 248] on span "Edit fee" at bounding box center [502, 245] width 100 height 15
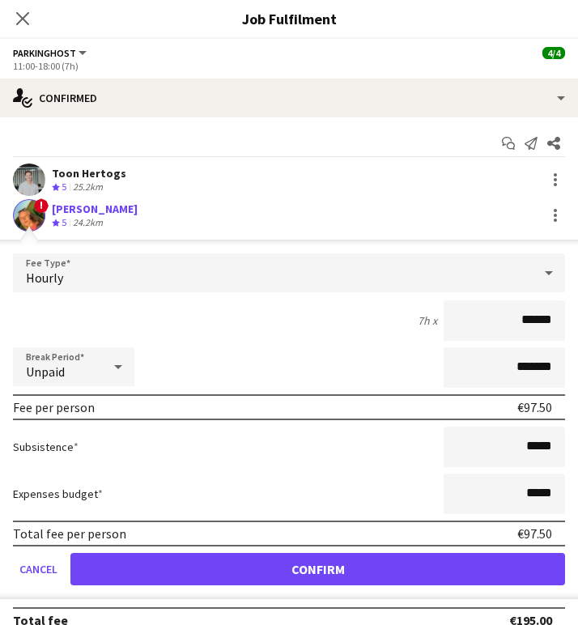
click at [353, 212] on div "! [PERSON_NAME] Crew rating 5 24.2km" at bounding box center [289, 215] width 578 height 32
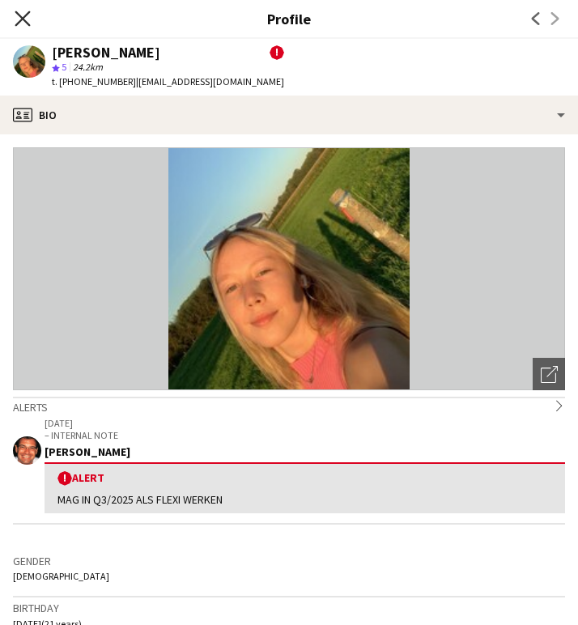
click at [24, 15] on icon "Close pop-in" at bounding box center [22, 18] width 15 height 15
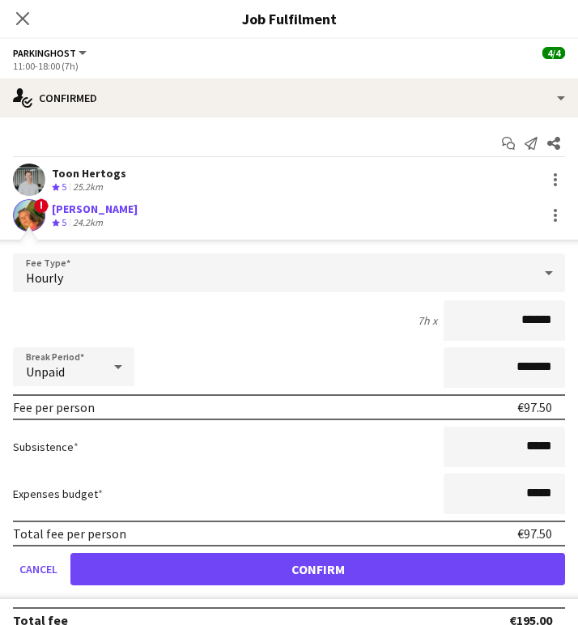
click at [114, 179] on div "Toon Hertogs" at bounding box center [89, 173] width 75 height 15
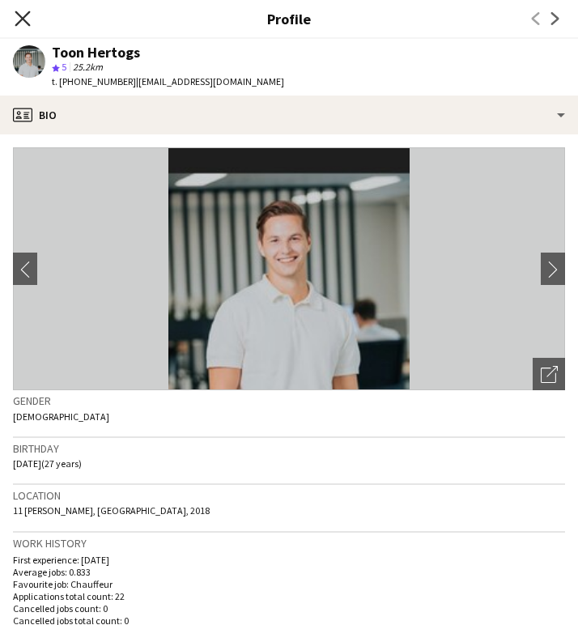
click at [19, 11] on icon "Close pop-in" at bounding box center [22, 18] width 15 height 15
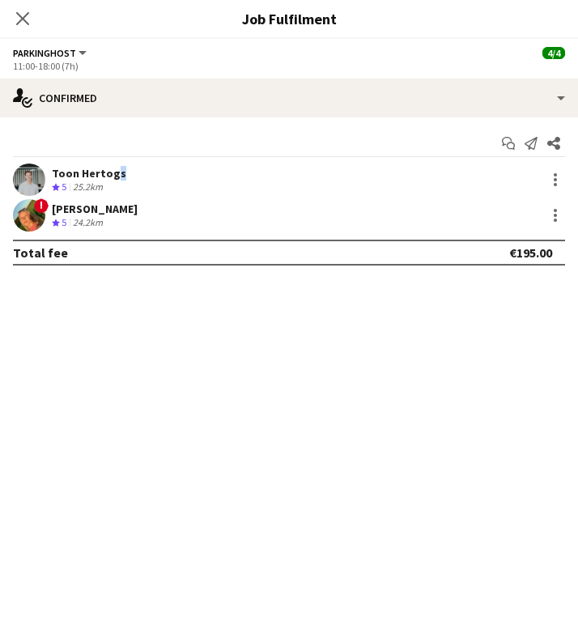
click at [108, 167] on div "Start chat Send notification Share Toon Hertogs Crew rating 5 25.2km ! [PERSON_…" at bounding box center [289, 197] width 578 height 161
click at [99, 175] on div "Toon Hertogs" at bounding box center [89, 173] width 75 height 15
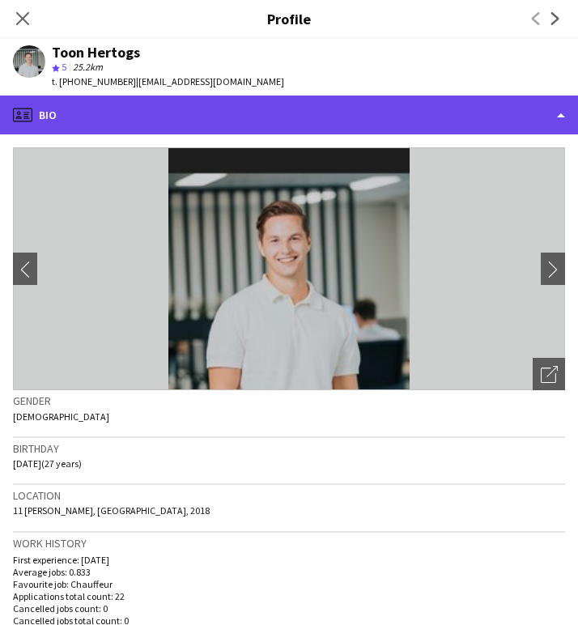
click at [141, 97] on div "profile Bio" at bounding box center [289, 115] width 578 height 39
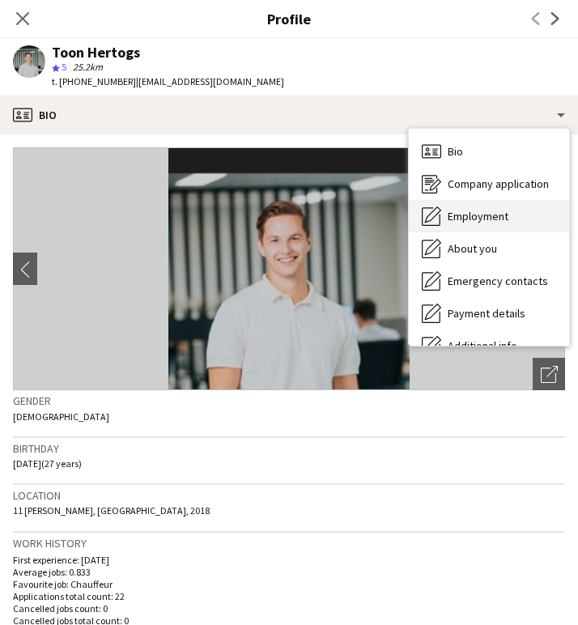
click at [464, 203] on div "Employment Employment" at bounding box center [489, 216] width 160 height 32
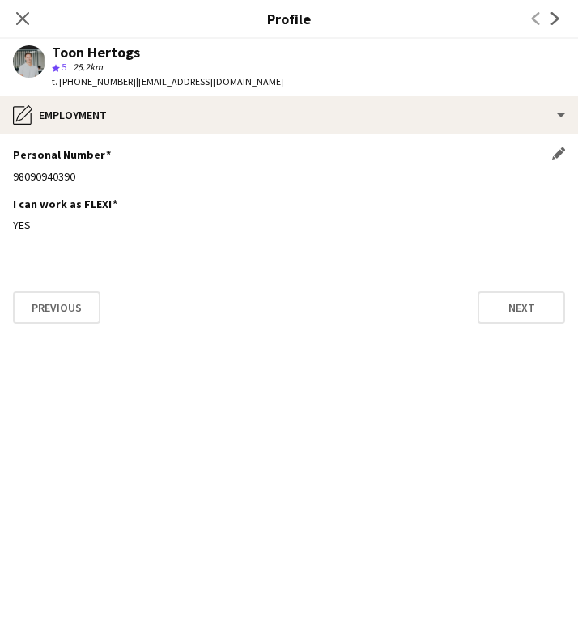
click at [49, 172] on div "98090940390" at bounding box center [289, 176] width 553 height 15
copy div "98090940390"
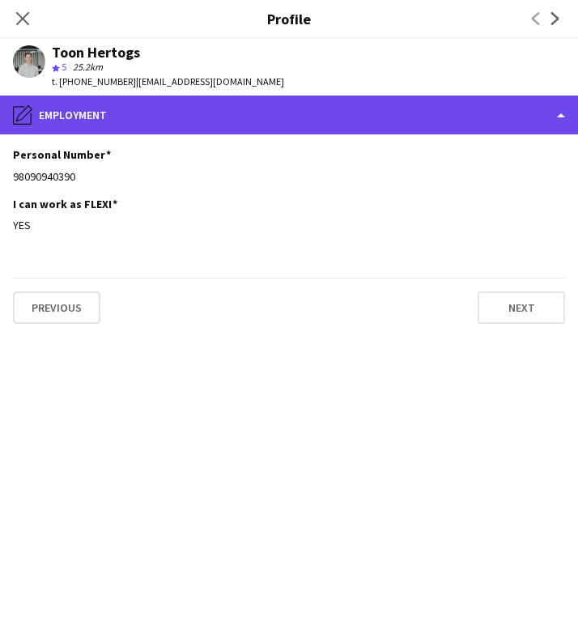
click at [134, 100] on div "pencil4 Employment" at bounding box center [289, 115] width 578 height 39
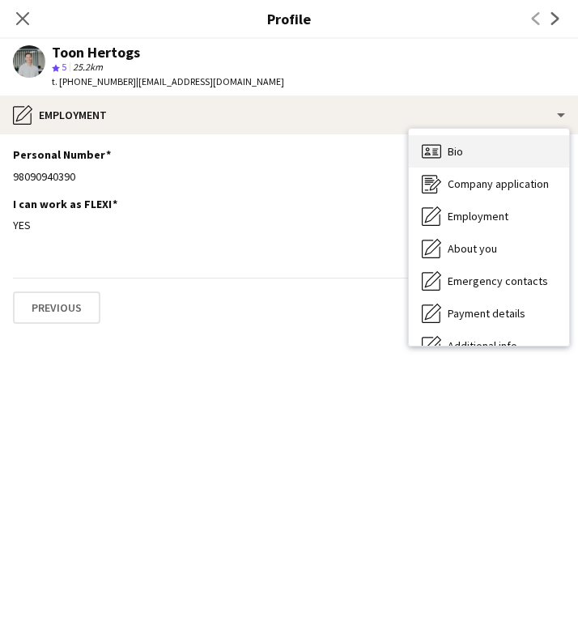
click at [511, 151] on div "Bio Bio" at bounding box center [489, 151] width 160 height 32
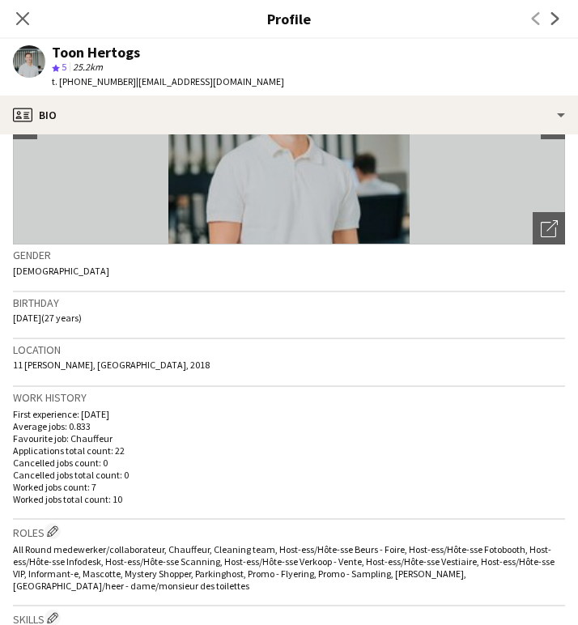
scroll to position [147, 0]
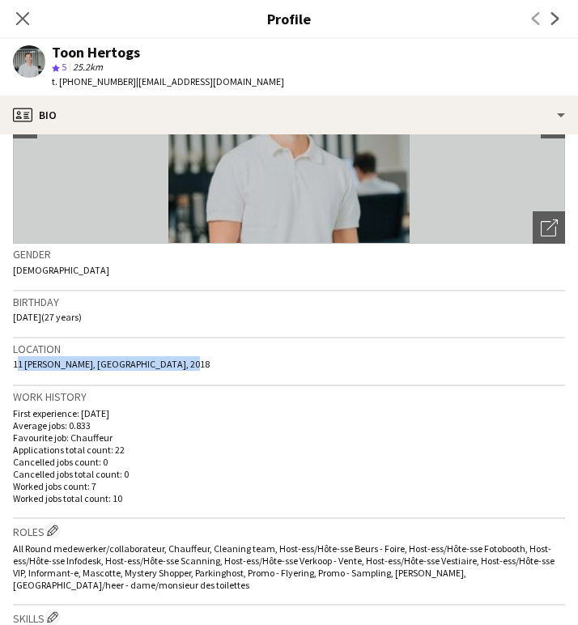
drag, startPoint x: 15, startPoint y: 365, endPoint x: 172, endPoint y: 364, distance: 157.2
click at [172, 364] on div "Location 11 Quinten Matsijslei, Antwerpen, 2018" at bounding box center [289, 362] width 553 height 47
copy span "11 Quinten Matsijslei, Antwerpen, 2018"
click at [23, 16] on icon "Close pop-in" at bounding box center [22, 18] width 15 height 15
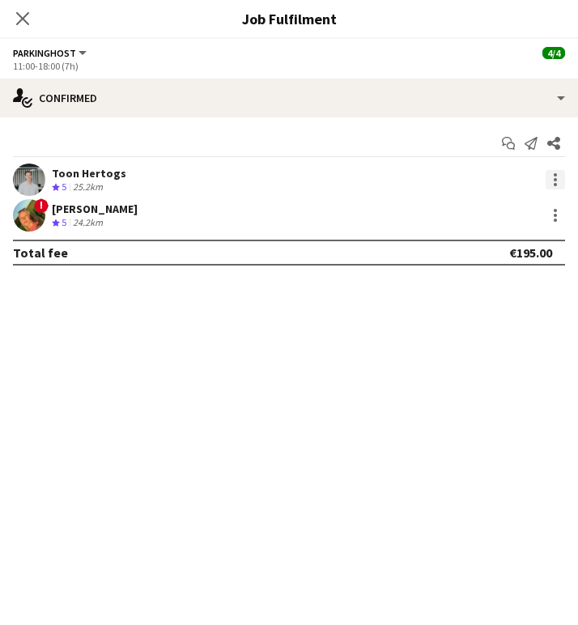
click at [559, 179] on div at bounding box center [555, 179] width 19 height 19
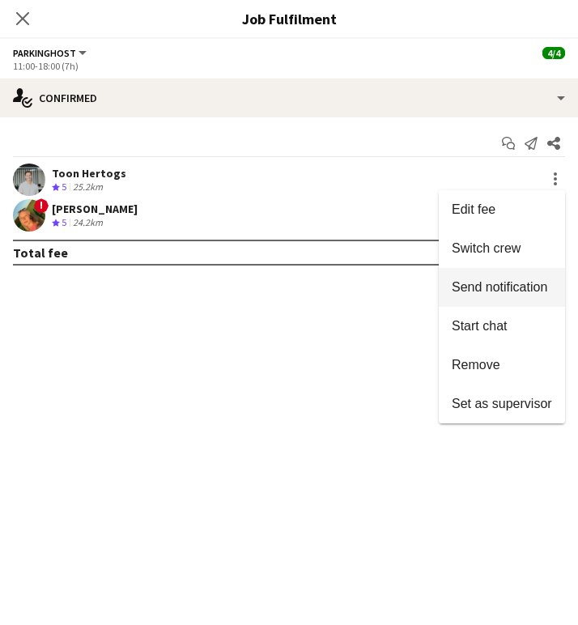
click at [527, 286] on span "Send notification" at bounding box center [500, 287] width 96 height 14
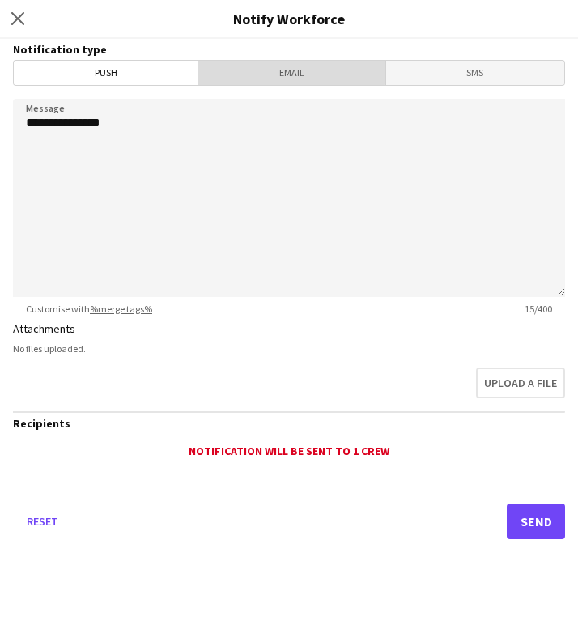
click at [259, 69] on span "Email" at bounding box center [291, 73] width 186 height 24
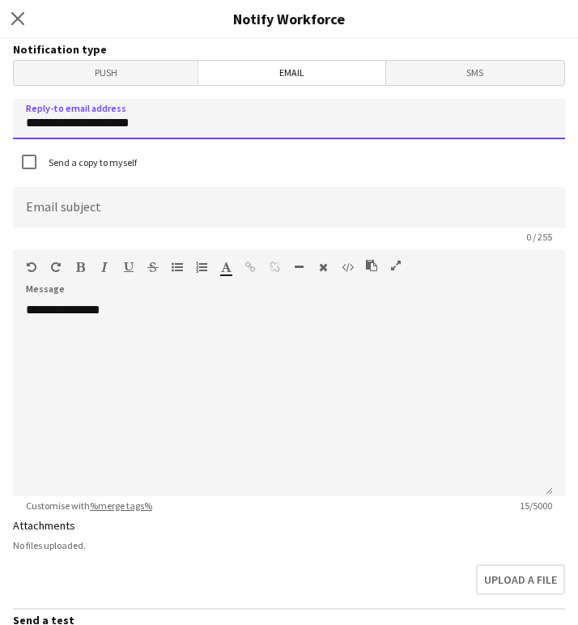
drag, startPoint x: 229, startPoint y: 118, endPoint x: -303, endPoint y: 154, distance: 533.4
type input "**********"
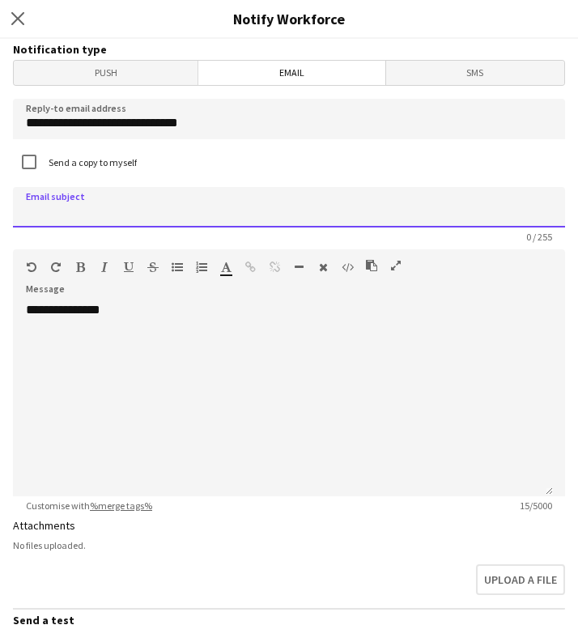
click at [53, 213] on input at bounding box center [289, 207] width 553 height 41
type input "**********"
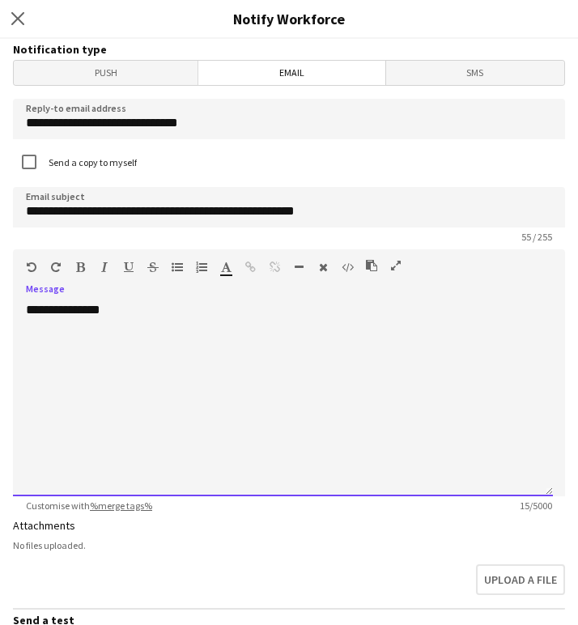
click at [181, 402] on div "**********" at bounding box center [283, 399] width 540 height 194
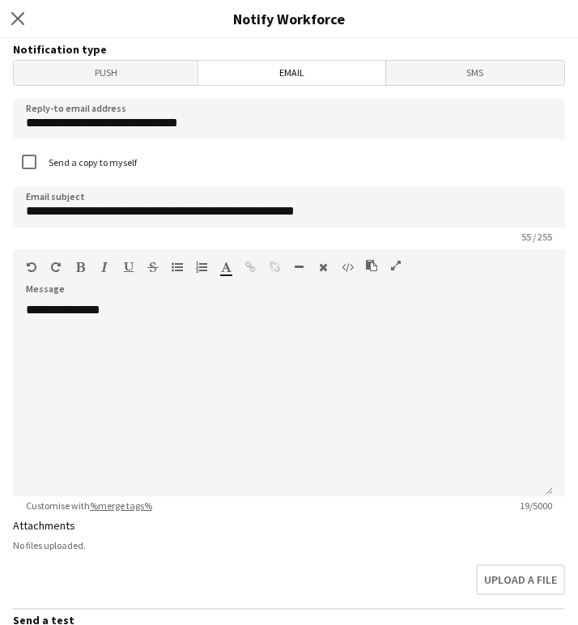
click at [397, 2] on div "Close pop-in Notify Workforce" at bounding box center [289, 19] width 578 height 39
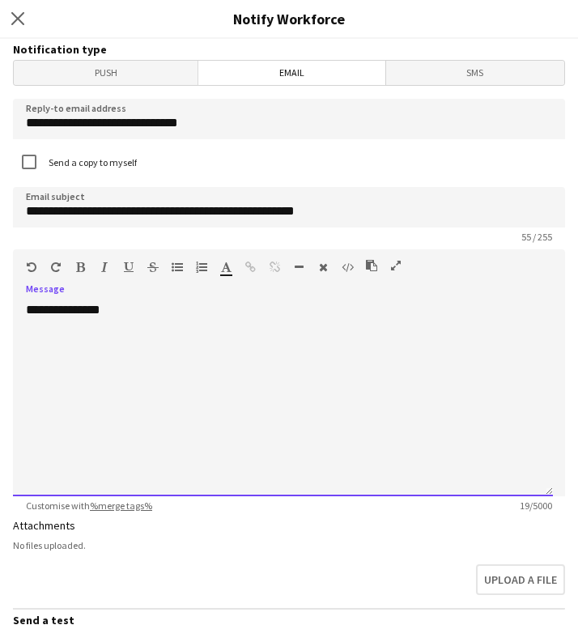
click at [77, 452] on div "**********" at bounding box center [283, 399] width 540 height 194
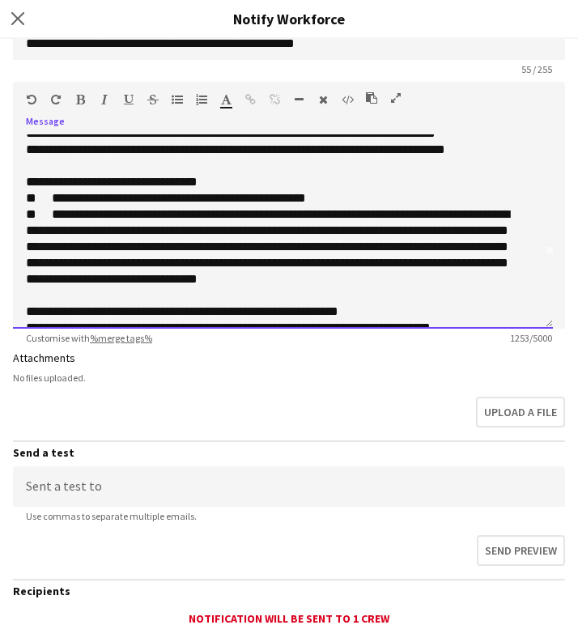
scroll to position [199, 0]
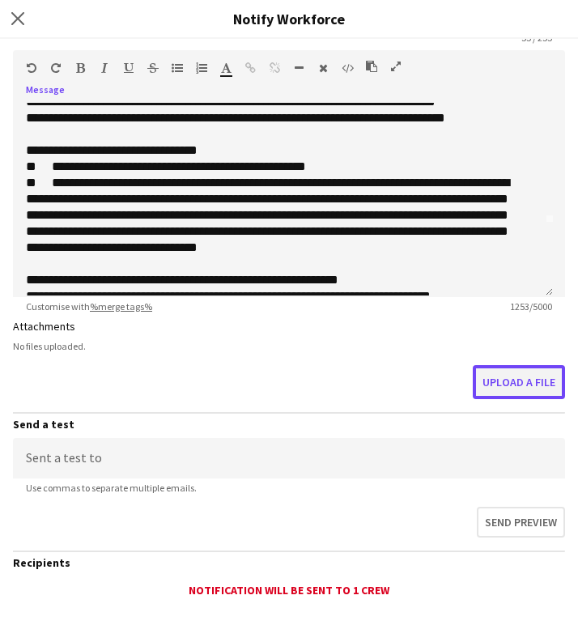
click at [501, 370] on button "Upload a file" at bounding box center [519, 382] width 92 height 34
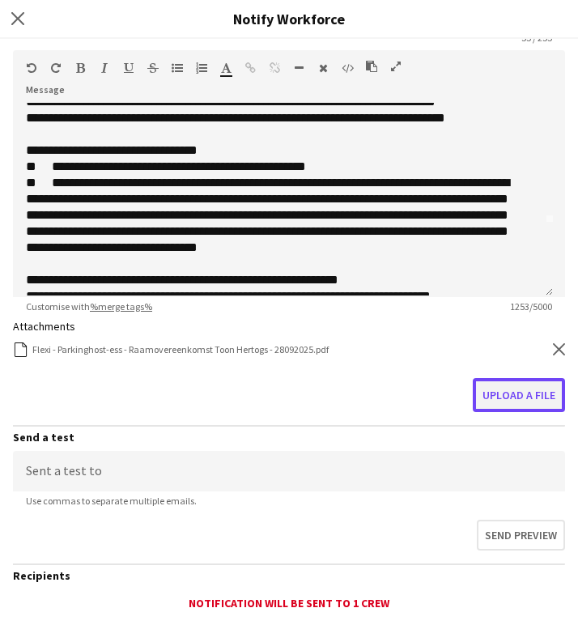
click at [526, 383] on button "Upload a file" at bounding box center [519, 395] width 92 height 34
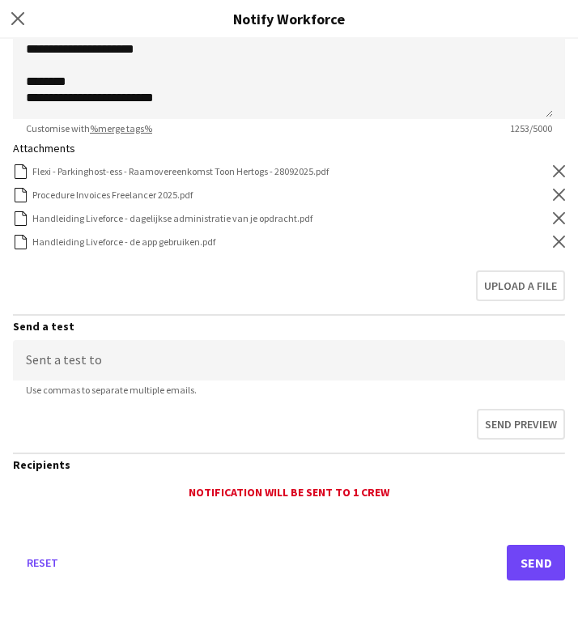
scroll to position [378, 0]
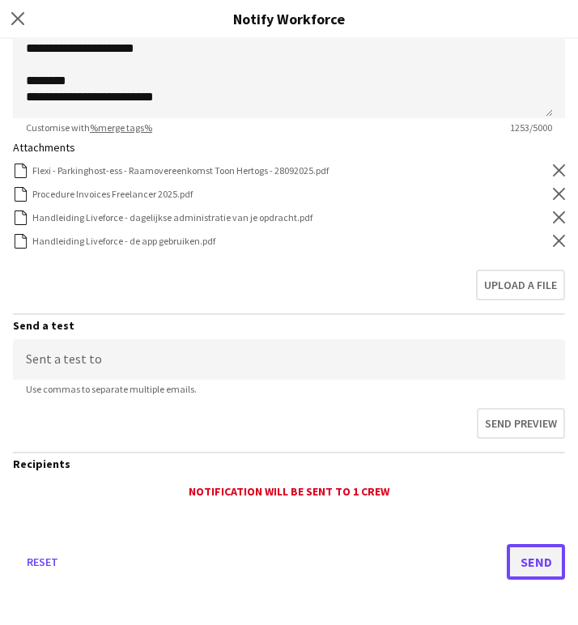
click at [518, 562] on button "Send" at bounding box center [536, 562] width 58 height 36
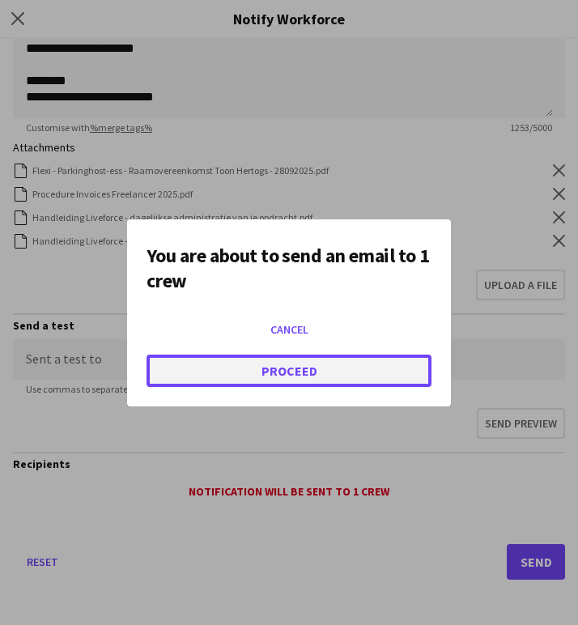
click at [328, 369] on button "Proceed" at bounding box center [289, 371] width 285 height 32
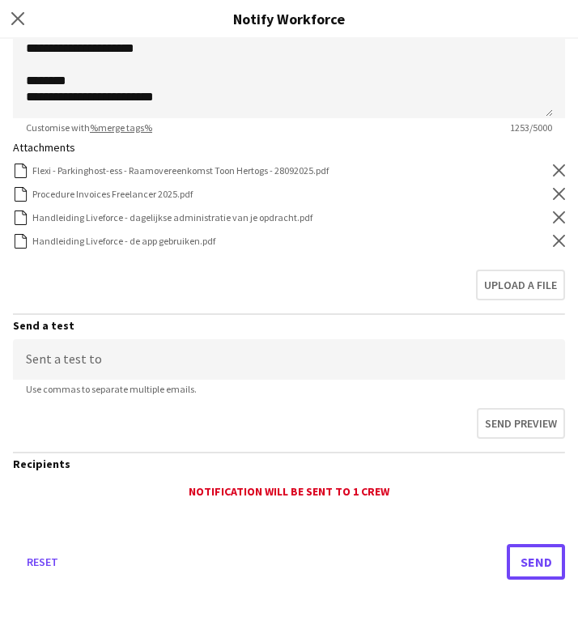
scroll to position [251, 0]
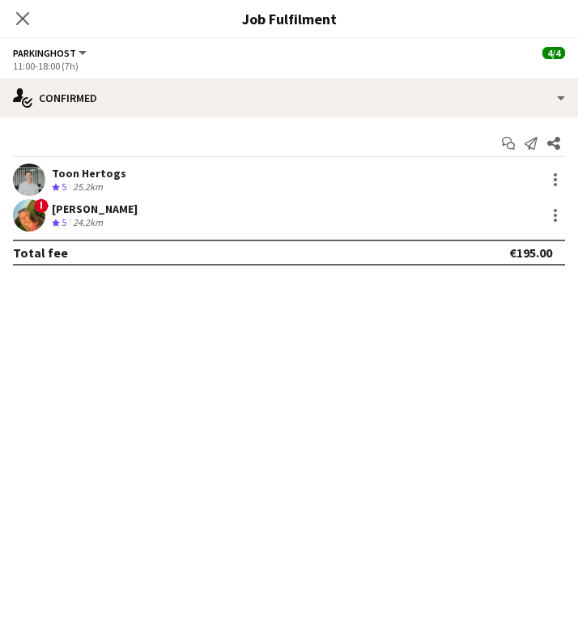
click at [33, 15] on div "Close pop-in" at bounding box center [22, 18] width 45 height 37
click at [25, 16] on icon at bounding box center [22, 18] width 15 height 15
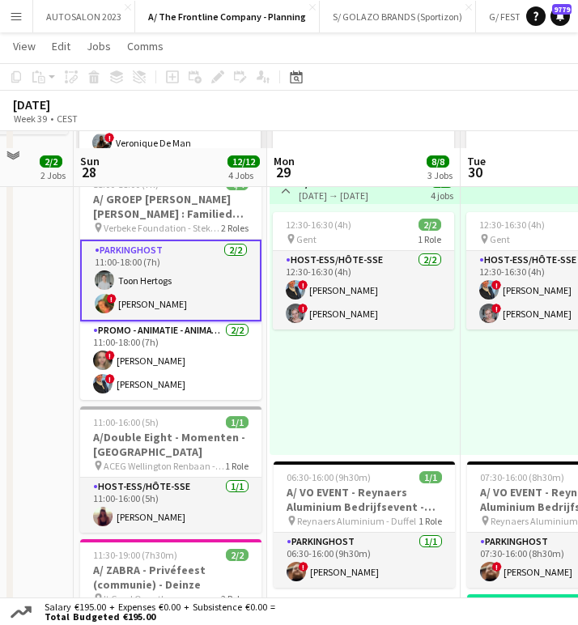
scroll to position [348, 0]
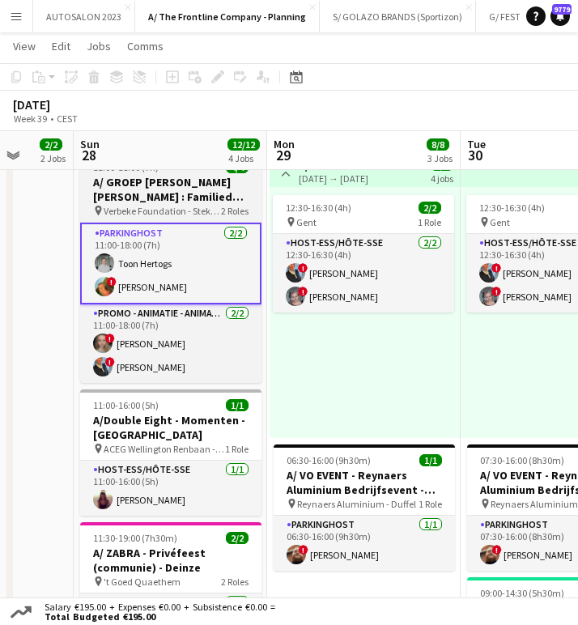
click at [172, 197] on h3 "A/ GROEP [PERSON_NAME] [PERSON_NAME] : Familiedag - [PERSON_NAME] Foundation St…" at bounding box center [170, 189] width 181 height 29
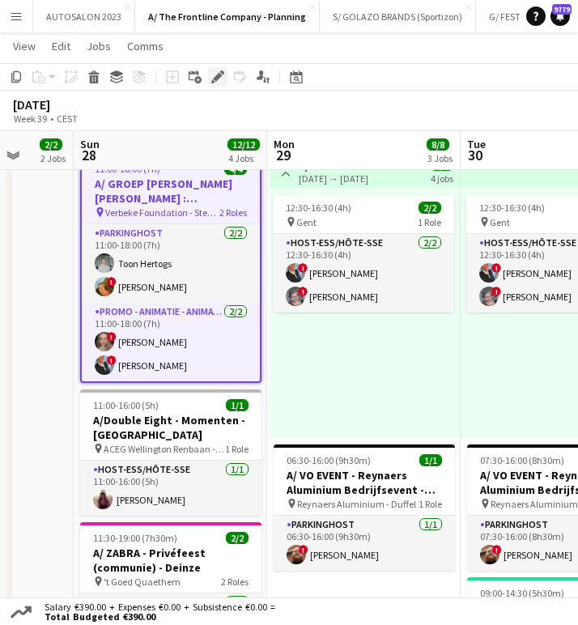
click at [226, 67] on div "Edit" at bounding box center [217, 76] width 19 height 19
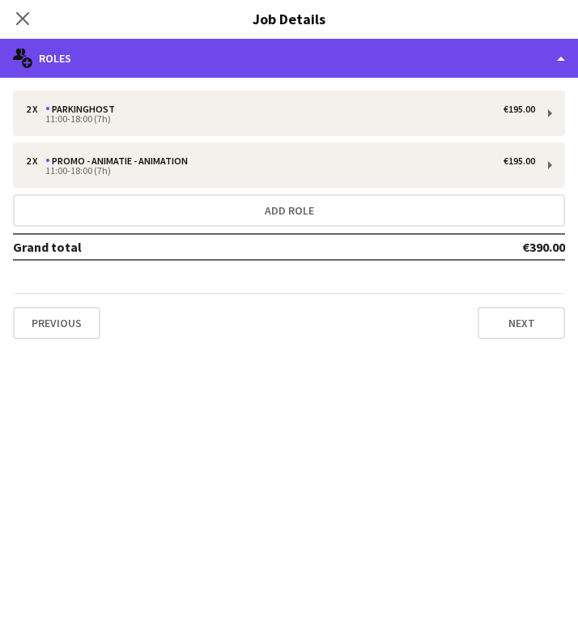
click at [513, 50] on div "multiple-users-add Roles" at bounding box center [289, 58] width 578 height 39
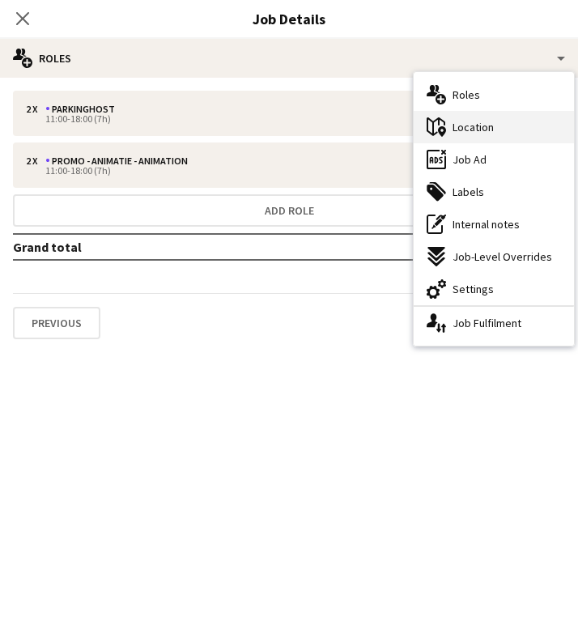
click at [519, 129] on div "maps-pin-1 Location" at bounding box center [494, 127] width 160 height 32
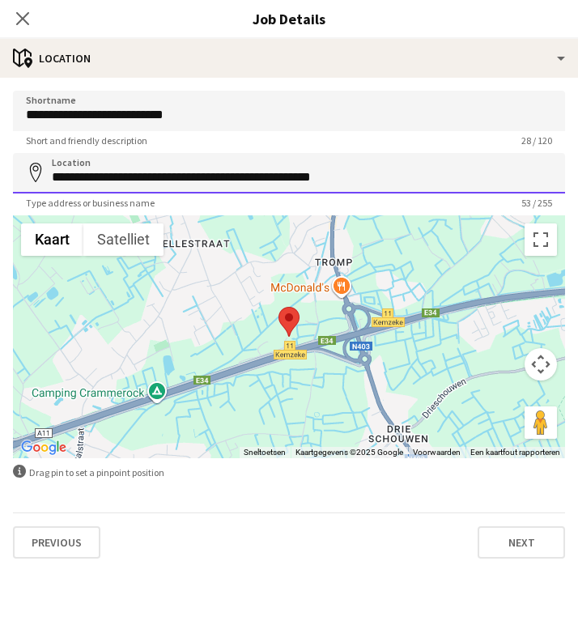
click at [224, 178] on input "**********" at bounding box center [289, 173] width 553 height 41
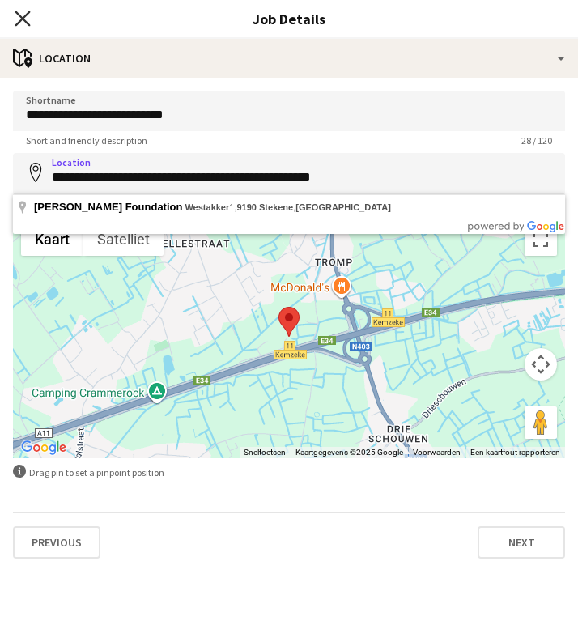
click at [29, 18] on icon "Close pop-in" at bounding box center [22, 18] width 15 height 15
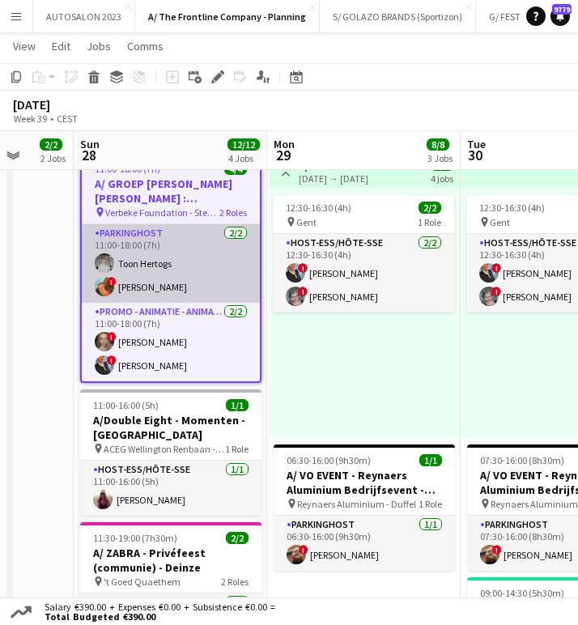
click at [205, 285] on app-card-role "Parkinghost 2/2 11:00-18:00 (7h) Toon Hertogs ! Emmy Rombaut" at bounding box center [171, 263] width 178 height 79
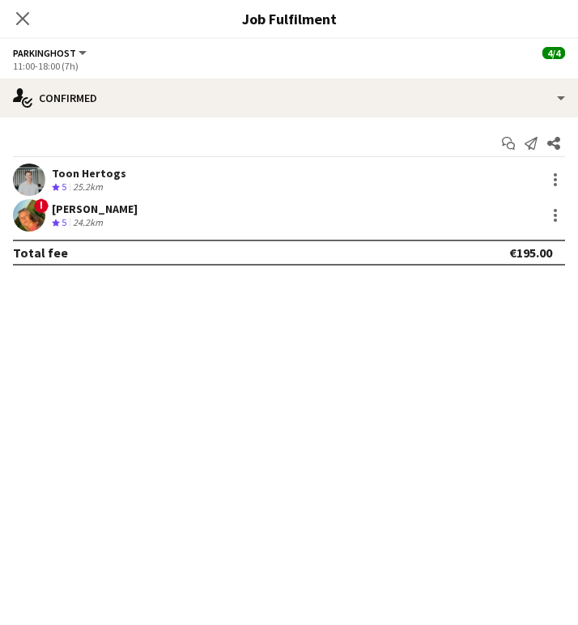
click at [72, 207] on div "[PERSON_NAME]" at bounding box center [95, 209] width 86 height 15
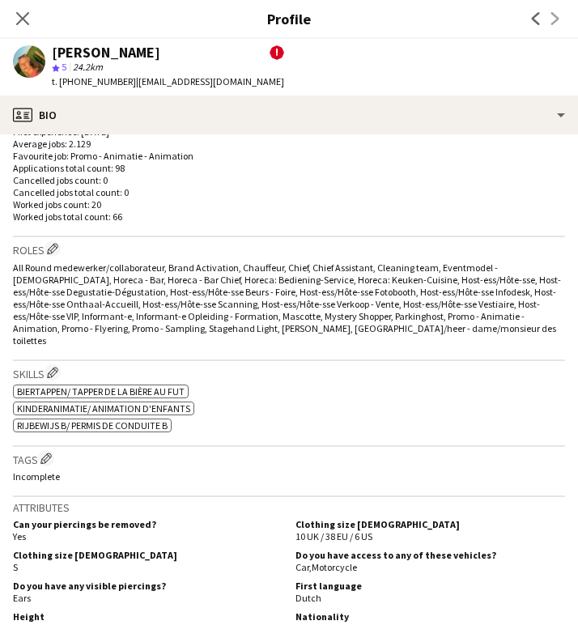
scroll to position [679, 0]
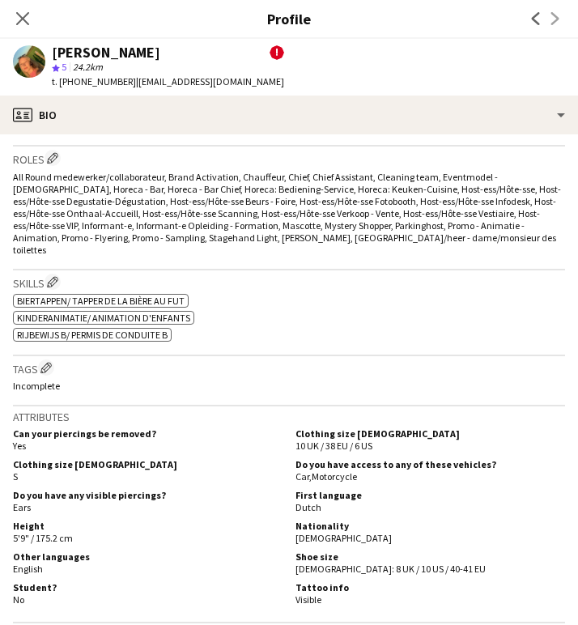
click at [32, 19] on div "Close pop-in" at bounding box center [22, 18] width 45 height 37
click at [29, 19] on icon "Close pop-in" at bounding box center [22, 18] width 15 height 15
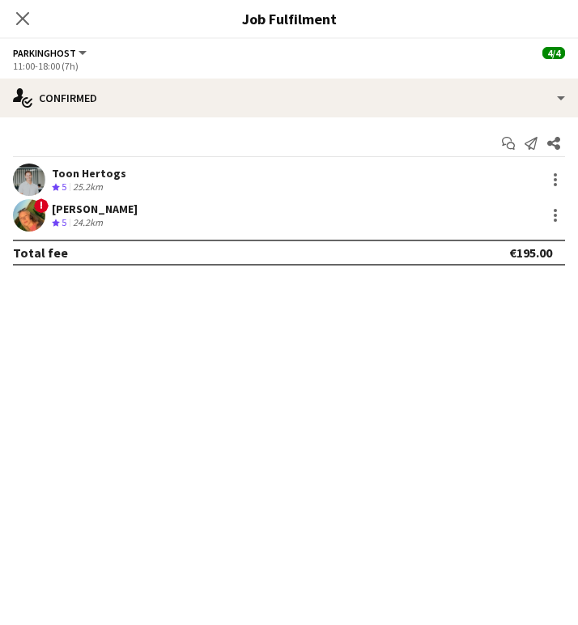
click at [28, 33] on div "Close pop-in" at bounding box center [22, 18] width 45 height 37
click at [24, 18] on icon at bounding box center [22, 18] width 15 height 15
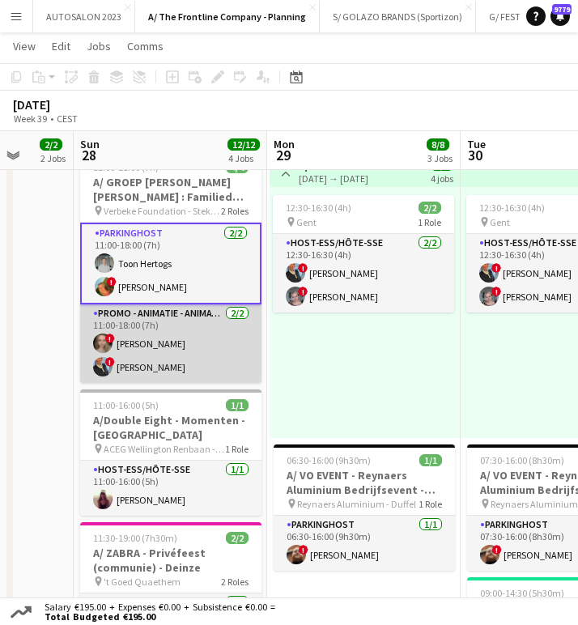
click at [196, 340] on app-card-role "Promo - Animatie - Animation 2/2 11:00-18:00 (7h) ! Evelien Van De Velde ! Evel…" at bounding box center [170, 344] width 181 height 79
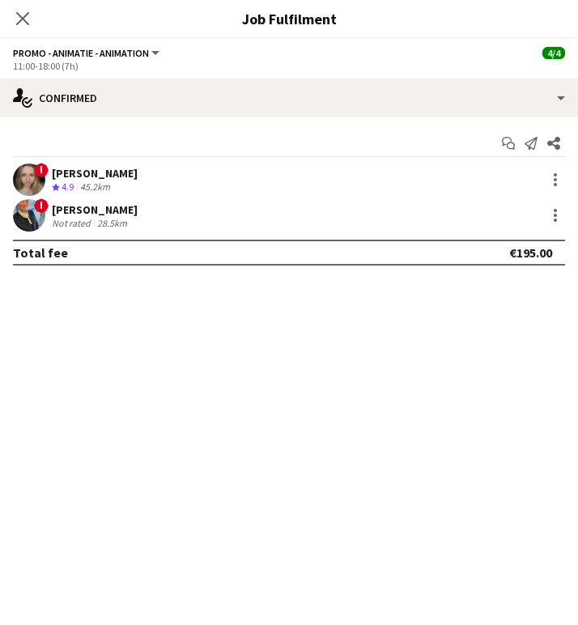
click at [89, 183] on div "45.2km" at bounding box center [95, 188] width 36 height 14
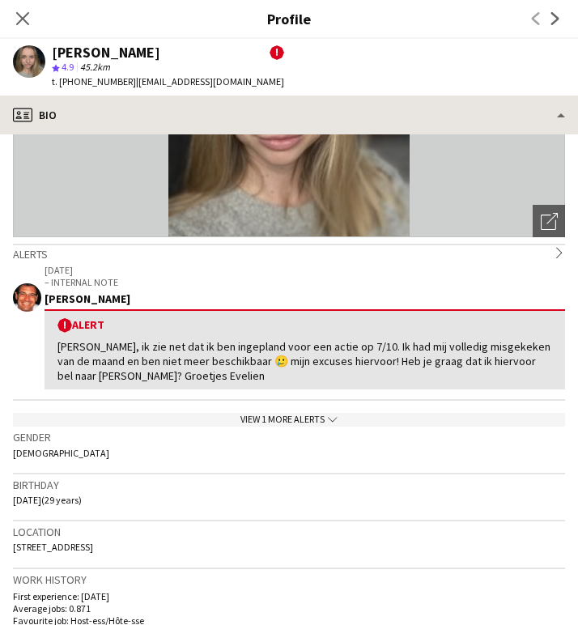
scroll to position [111, 0]
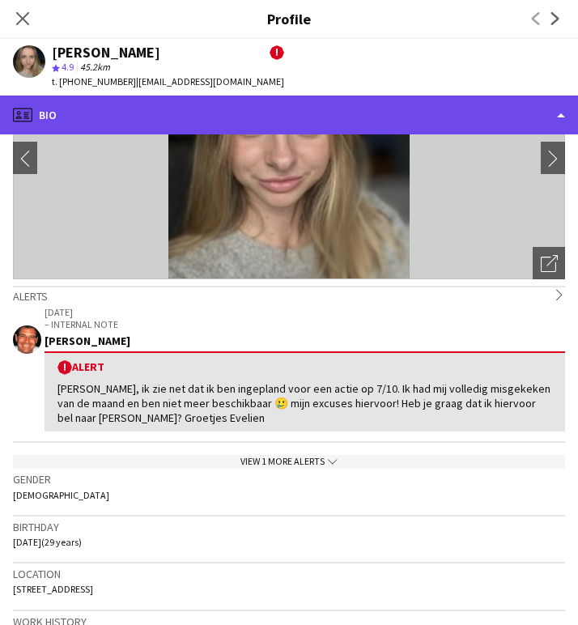
click at [180, 122] on div "profile Bio" at bounding box center [289, 115] width 578 height 39
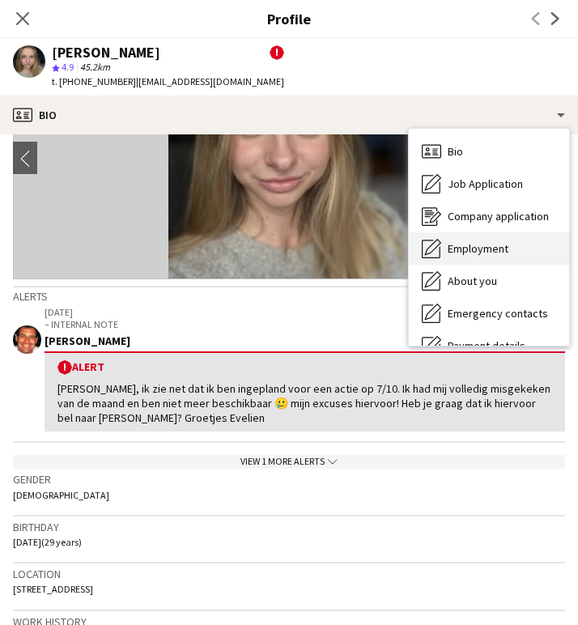
click at [484, 252] on span "Employment" at bounding box center [478, 248] width 61 height 15
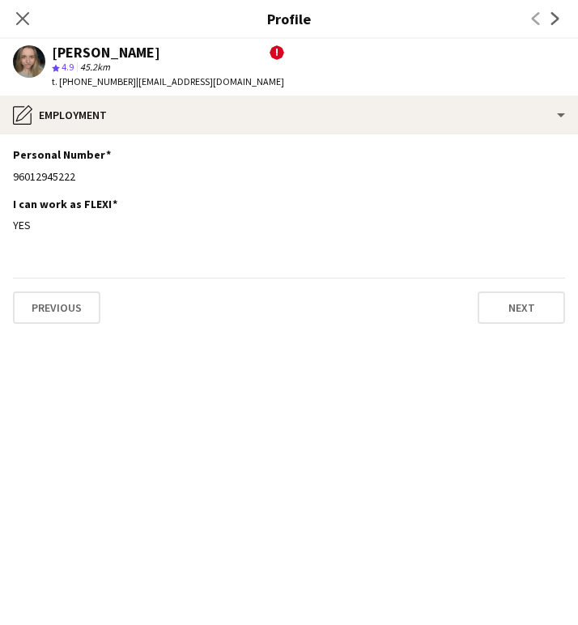
click at [33, 26] on div "Close pop-in" at bounding box center [22, 18] width 45 height 37
click at [23, 19] on icon at bounding box center [22, 18] width 15 height 15
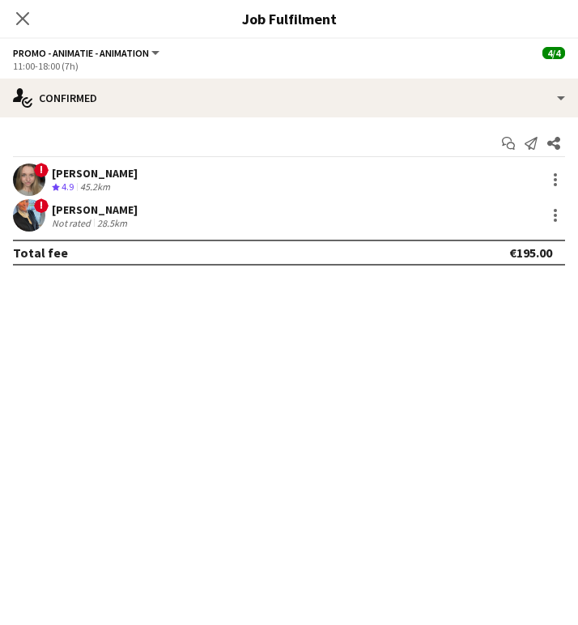
click at [23, 19] on icon at bounding box center [22, 18] width 13 height 13
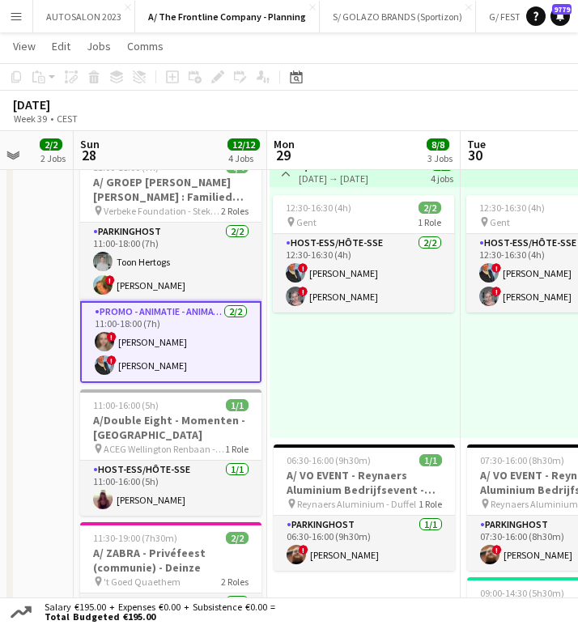
click at [159, 331] on app-card-role "Promo - Animatie - Animation 2/2 11:00-18:00 (7h) ! Evelien Van De Velde ! Evel…" at bounding box center [170, 342] width 181 height 82
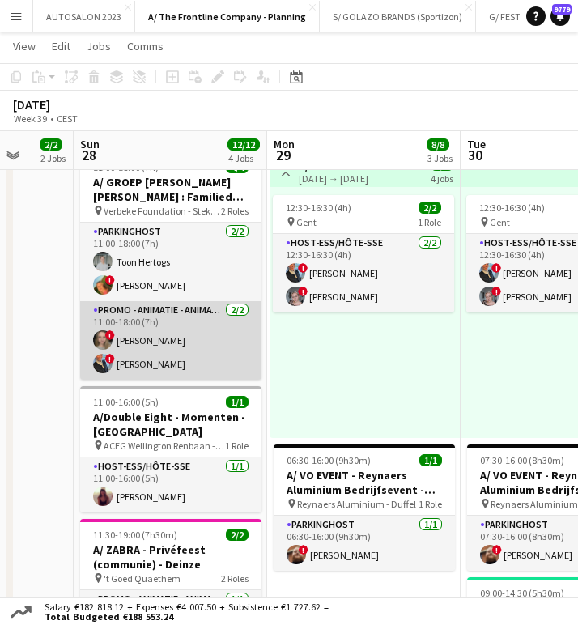
click at [144, 359] on app-card-role "Promo - Animatie - Animation 2/2 11:00-18:00 (7h) ! Evelien Van De Velde ! Evel…" at bounding box center [170, 340] width 181 height 79
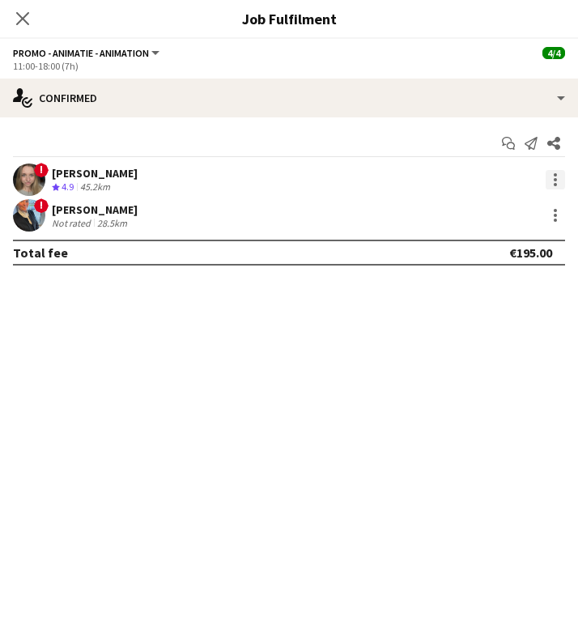
click at [557, 185] on div at bounding box center [555, 179] width 19 height 19
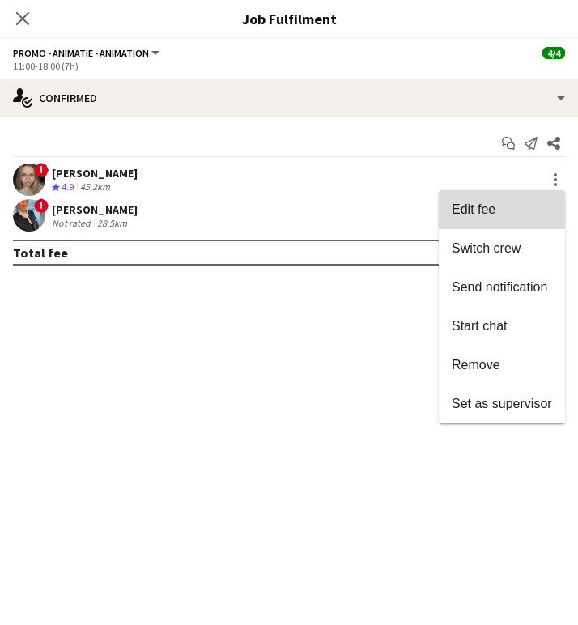
click at [516, 217] on span "Edit fee" at bounding box center [502, 210] width 100 height 15
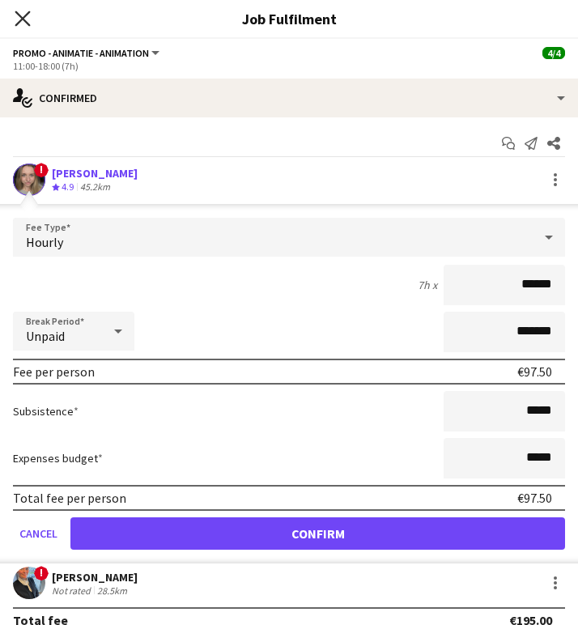
click at [23, 18] on icon at bounding box center [22, 18] width 15 height 15
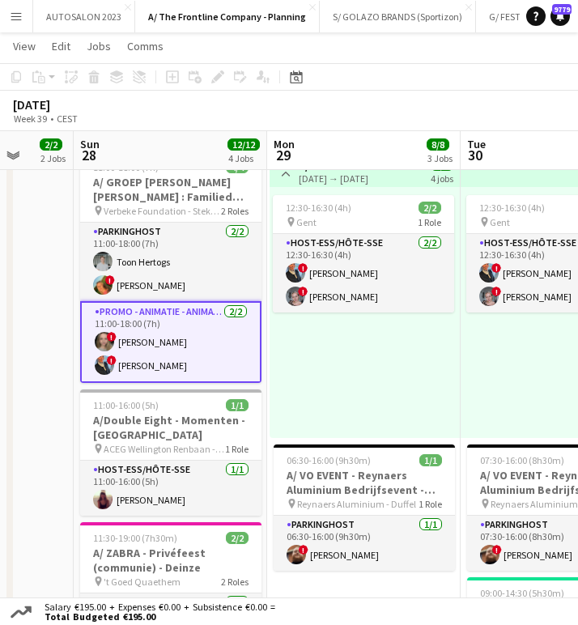
click at [163, 355] on app-card-role "Promo - Animatie - Animation 2/2 11:00-18:00 (7h) ! Evelien Van De Velde ! Evel…" at bounding box center [170, 342] width 181 height 82
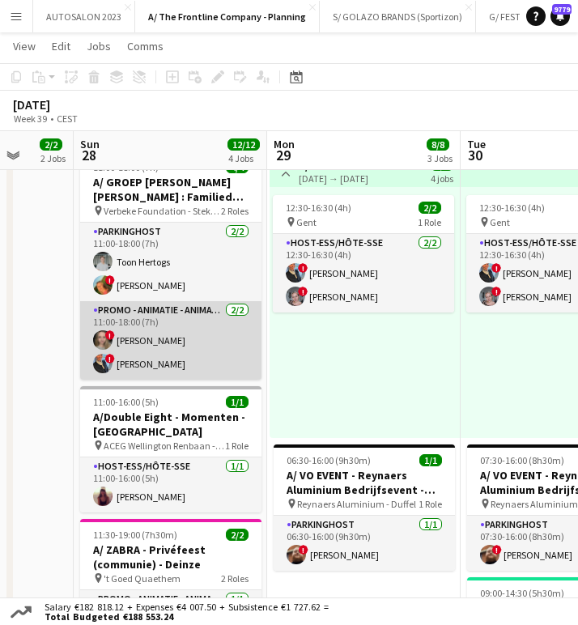
click at [163, 355] on app-card-role "Promo - Animatie - Animation 2/2 11:00-18:00 (7h) ! Evelien Van De Velde ! Evel…" at bounding box center [170, 340] width 181 height 79
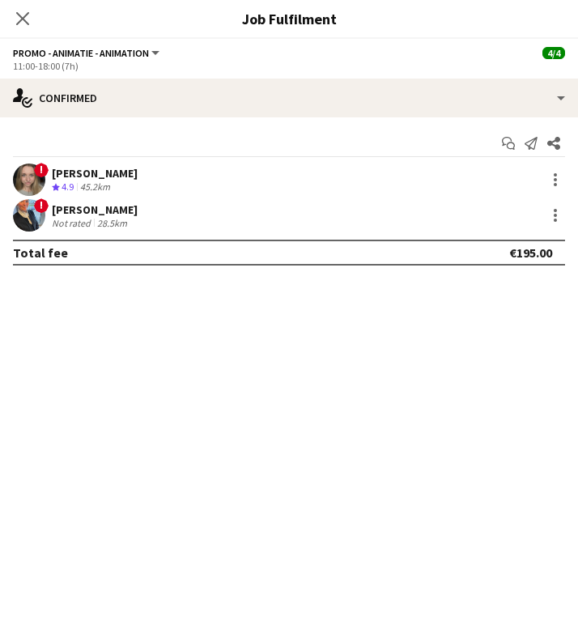
click at [86, 169] on div "[PERSON_NAME]" at bounding box center [95, 173] width 86 height 15
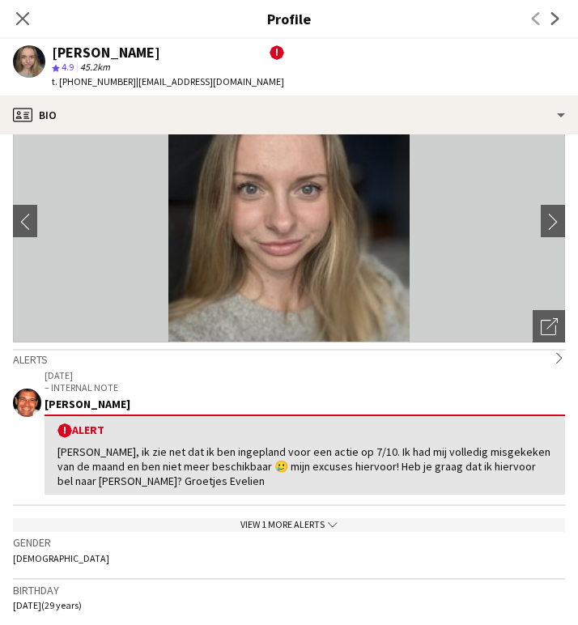
scroll to position [56, 0]
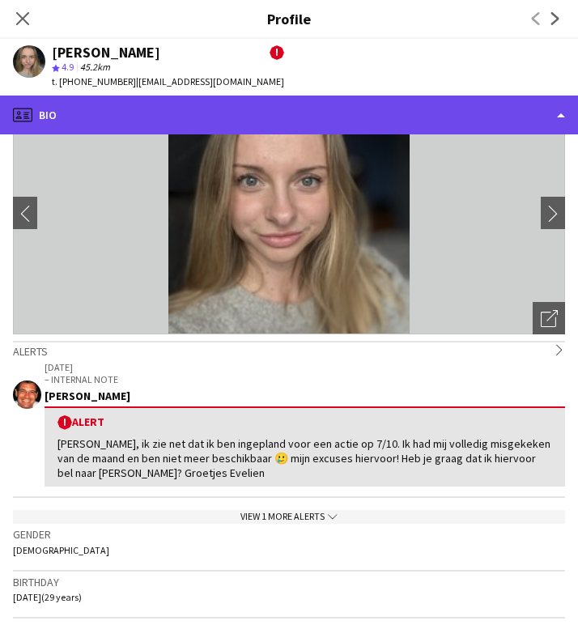
click at [222, 110] on div "profile Bio" at bounding box center [289, 115] width 578 height 39
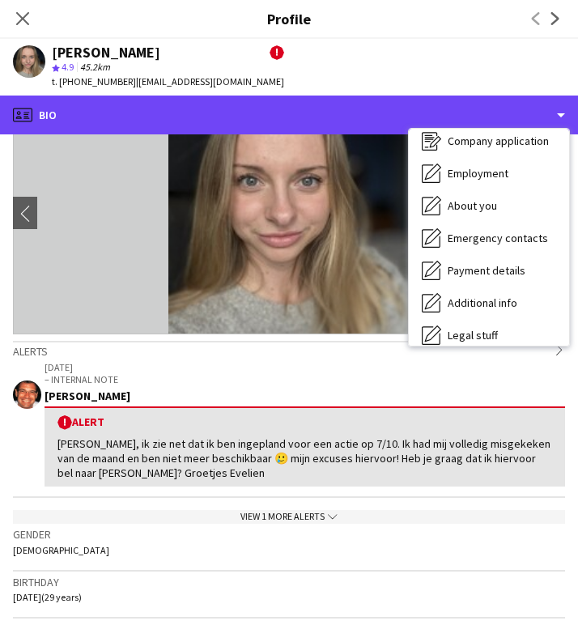
scroll to position [152, 0]
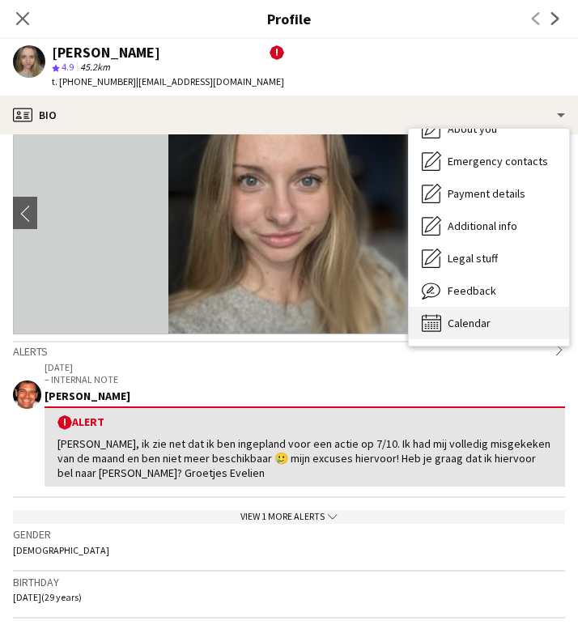
click at [461, 327] on span "Calendar" at bounding box center [469, 323] width 43 height 15
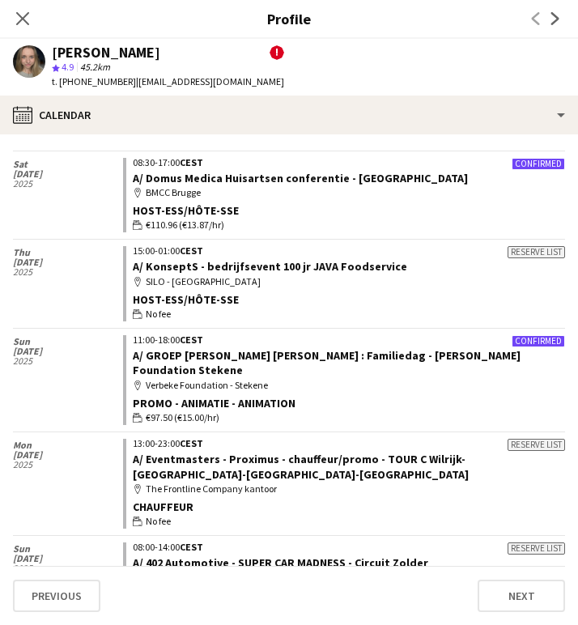
scroll to position [373, 0]
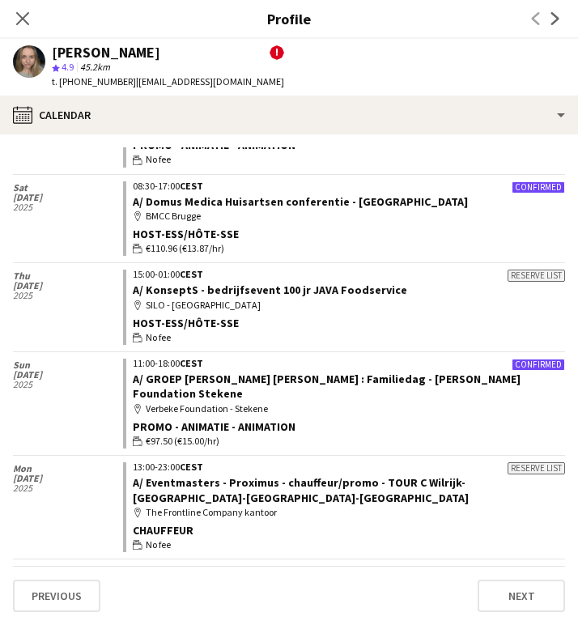
click at [332, 420] on div "Promo - Animatie - Animation" at bounding box center [349, 427] width 433 height 15
click at [32, 17] on app-icon "Close pop-in" at bounding box center [22, 18] width 23 height 23
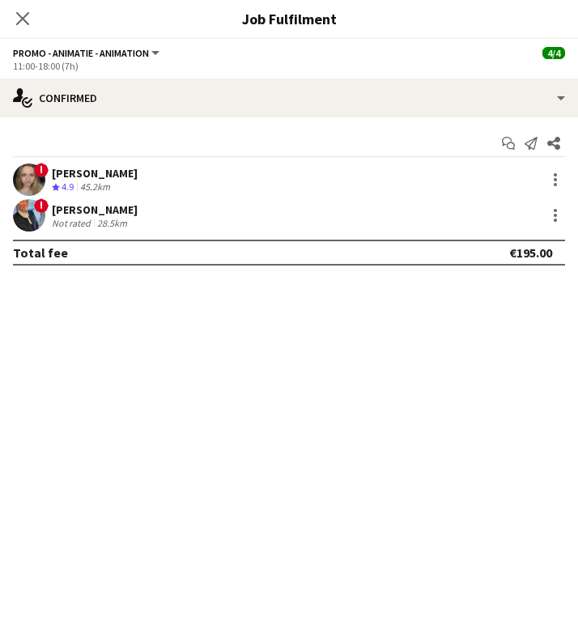
click at [93, 174] on div "[PERSON_NAME]" at bounding box center [95, 173] width 86 height 15
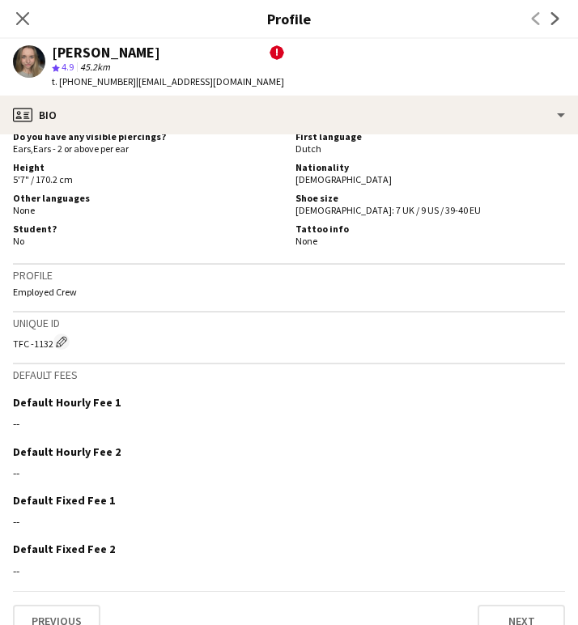
scroll to position [989, 0]
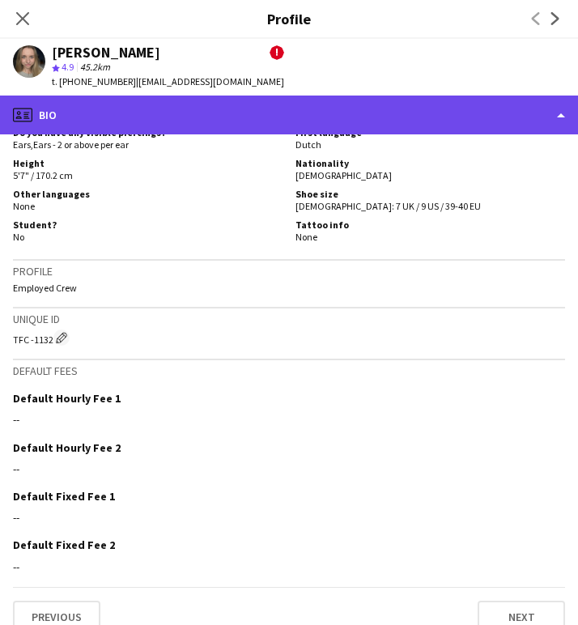
click at [131, 122] on div "profile Bio" at bounding box center [289, 115] width 578 height 39
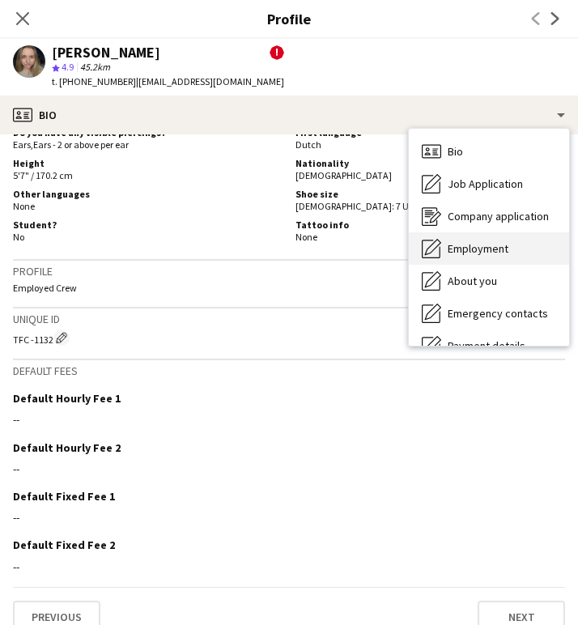
click at [506, 240] on div "Employment Employment" at bounding box center [489, 249] width 160 height 32
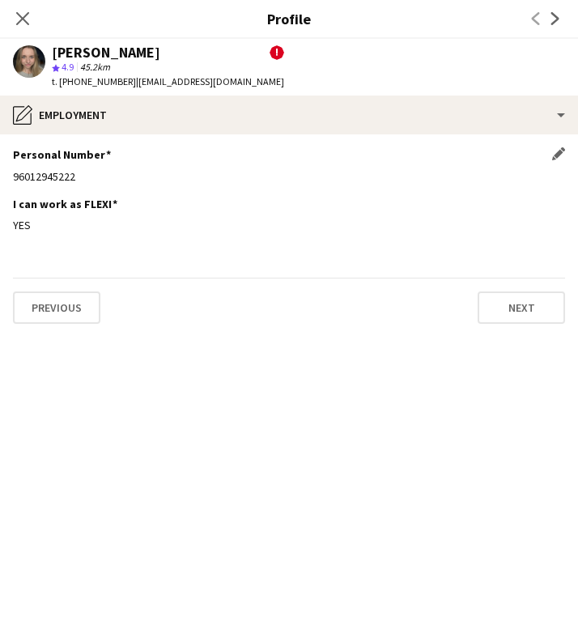
click at [39, 176] on div "96012945222" at bounding box center [289, 176] width 553 height 15
copy div "96012945222"
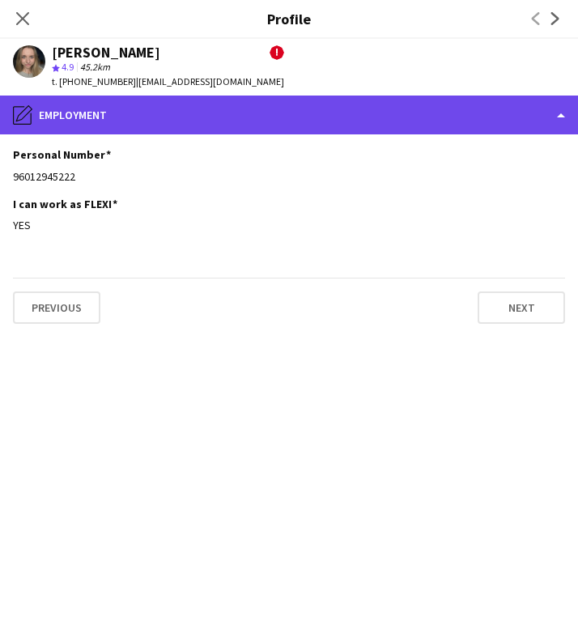
click at [140, 101] on div "pencil4 Employment" at bounding box center [289, 115] width 578 height 39
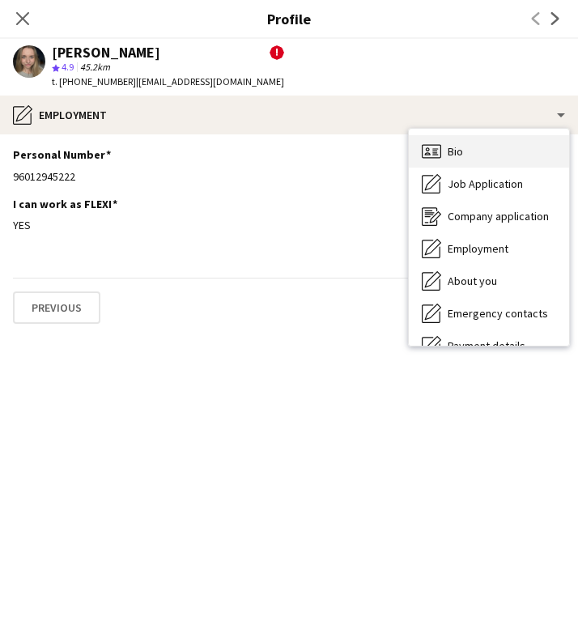
click at [456, 142] on div "Bio Bio" at bounding box center [489, 151] width 160 height 32
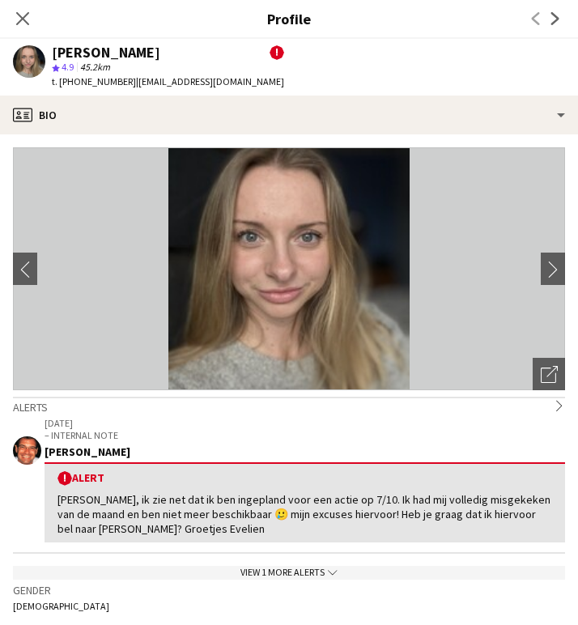
scroll to position [267, 0]
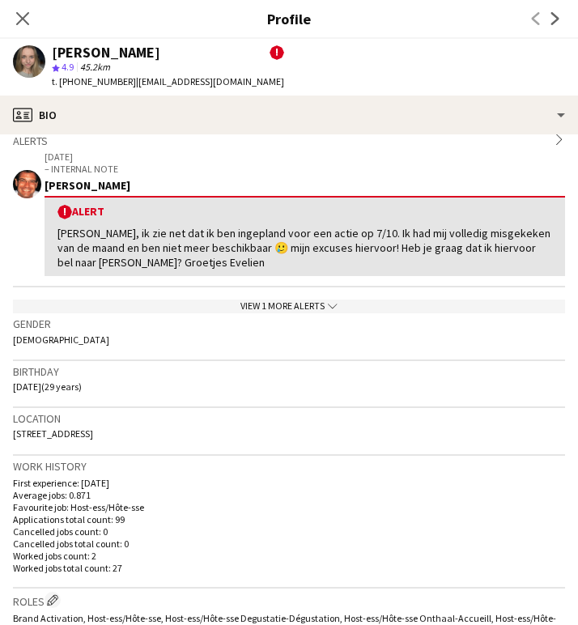
click at [89, 430] on span "99 Zuidlaan, Zwalm, 9630" at bounding box center [53, 434] width 80 height 12
copy span "99 Zuidlaan, Zwalm, 9630"
click at [28, 15] on icon "Close pop-in" at bounding box center [22, 18] width 15 height 15
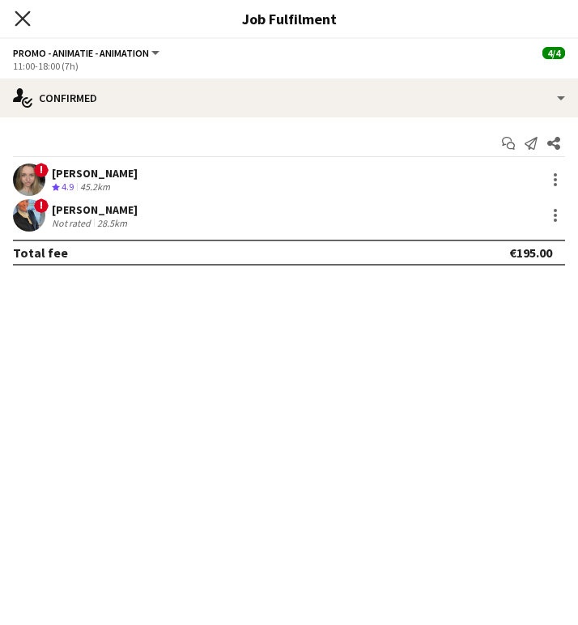
click at [21, 18] on icon at bounding box center [22, 18] width 15 height 15
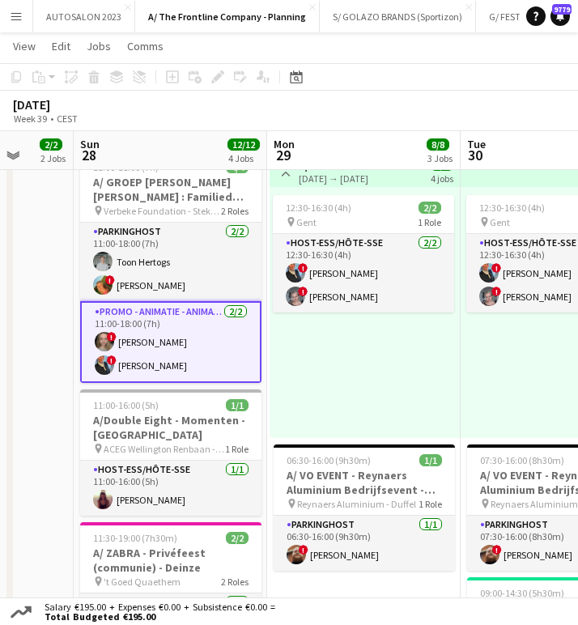
click at [213, 365] on app-card-role "Promo - Animatie - Animation 2/2 11:00-18:00 (7h) ! Evelien Van De Velde ! Evel…" at bounding box center [170, 342] width 181 height 82
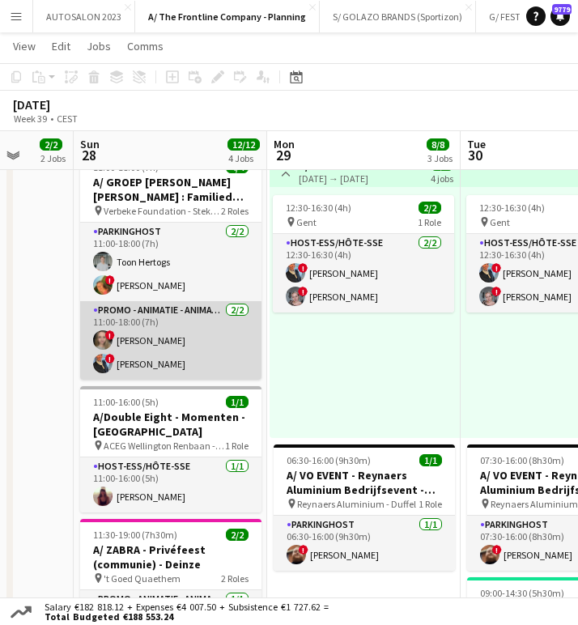
click at [179, 331] on app-card-role "Promo - Animatie - Animation 2/2 11:00-18:00 (7h) ! Evelien Van De Velde ! Evel…" at bounding box center [170, 340] width 181 height 79
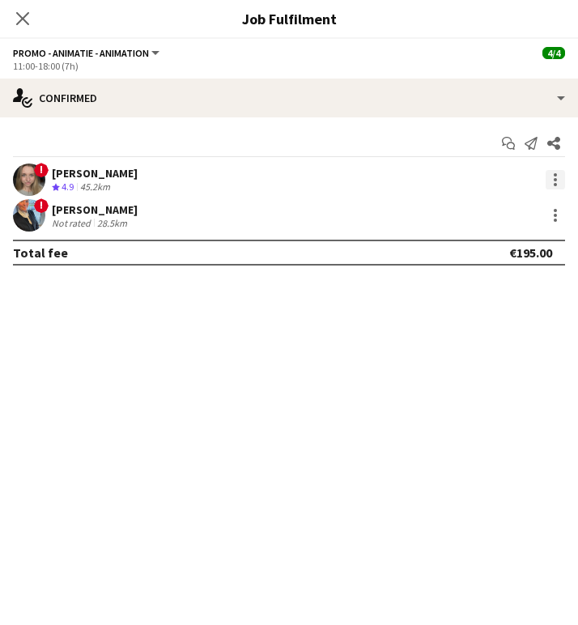
click at [555, 185] on div at bounding box center [555, 184] width 3 height 3
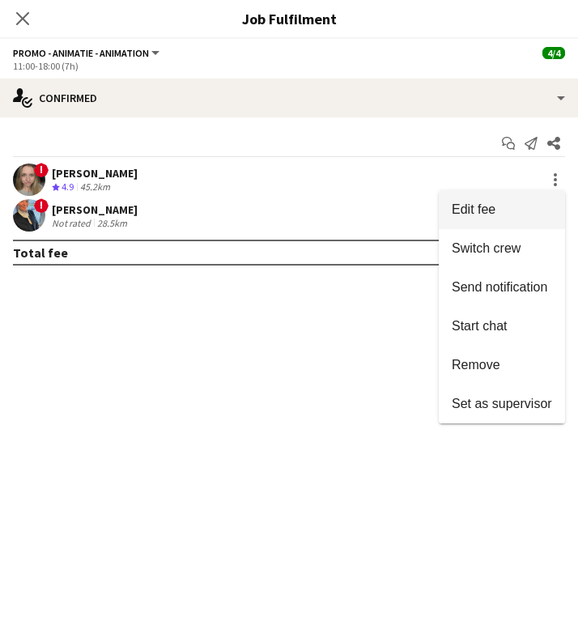
click at [530, 207] on span "Edit fee" at bounding box center [502, 210] width 100 height 15
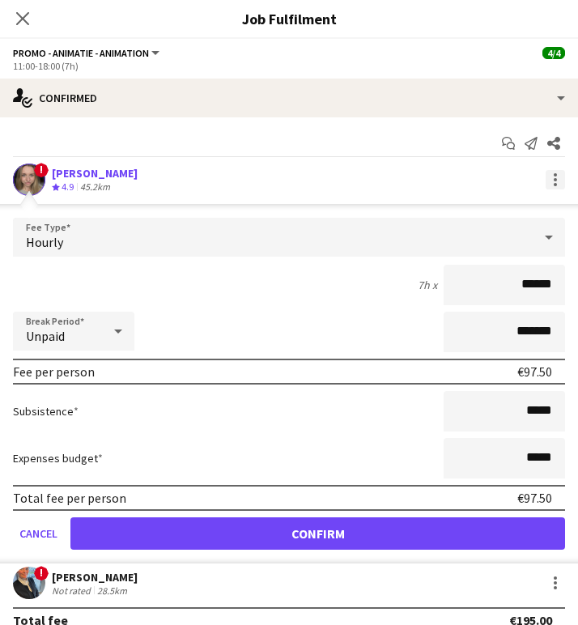
click at [551, 177] on div at bounding box center [555, 179] width 19 height 19
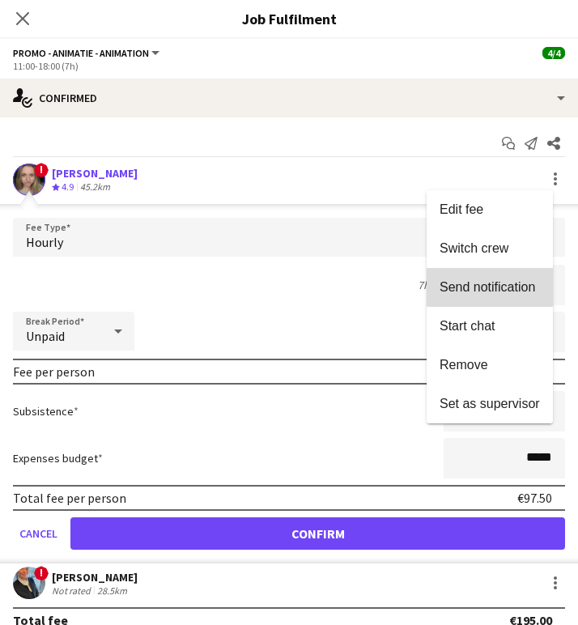
click at [480, 288] on span "Send notification" at bounding box center [488, 287] width 96 height 14
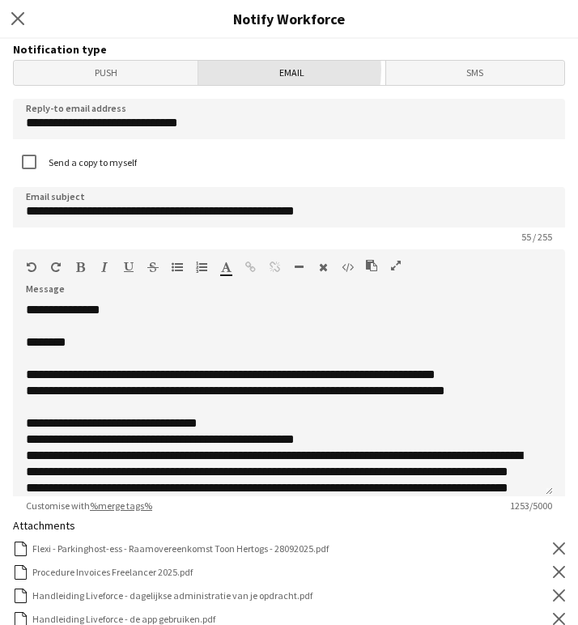
click at [265, 70] on span "Email" at bounding box center [291, 73] width 186 height 24
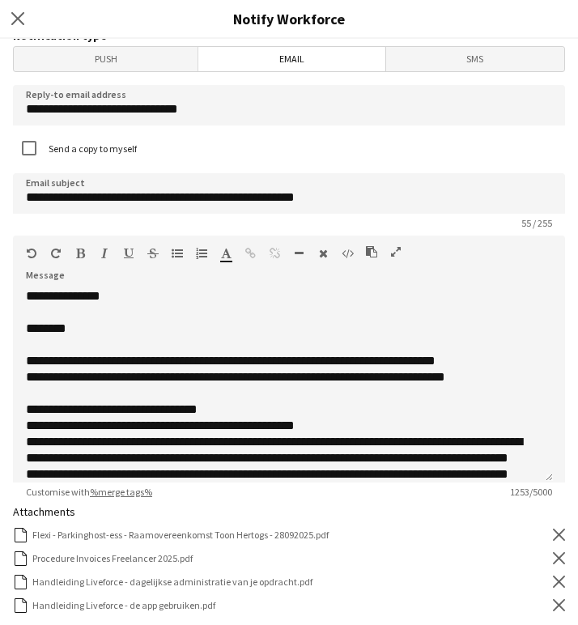
scroll to position [15, 0]
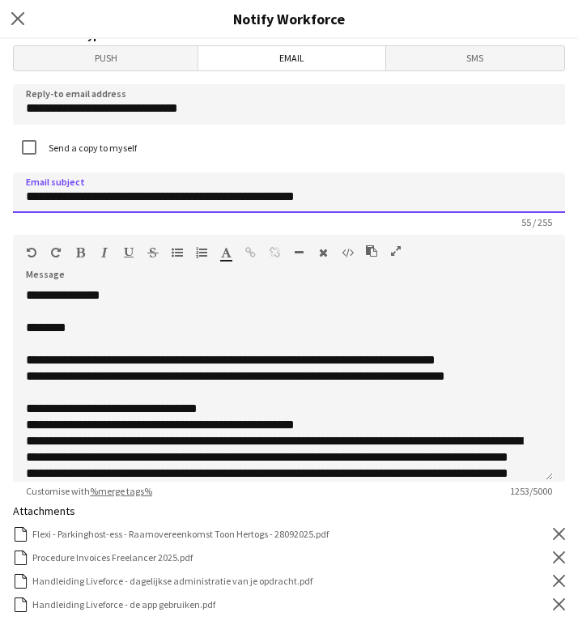
click at [175, 195] on input "**********" at bounding box center [289, 193] width 553 height 41
click at [173, 195] on input "**********" at bounding box center [289, 193] width 553 height 41
type input "**********"
click at [553, 530] on icon at bounding box center [559, 534] width 12 height 12
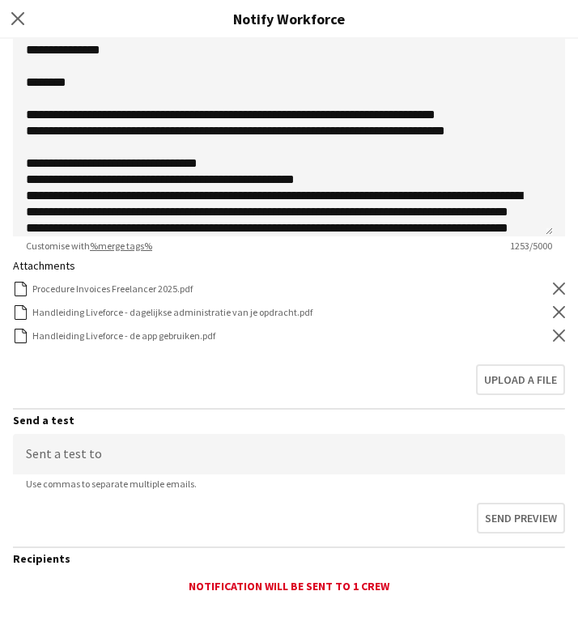
scroll to position [355, 0]
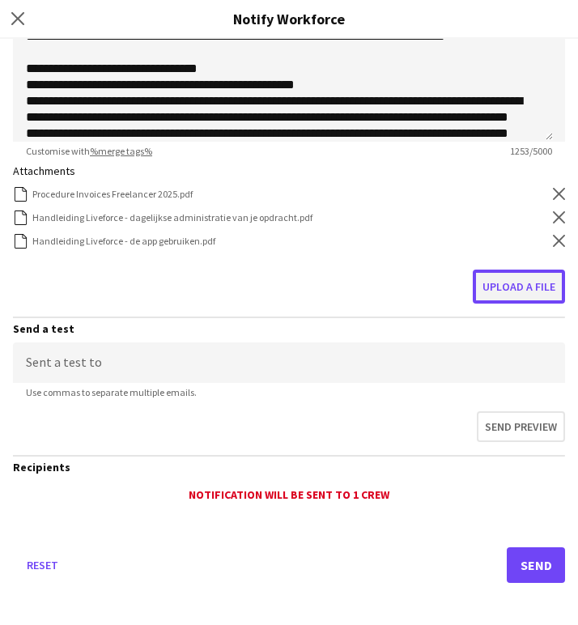
click at [508, 283] on button "Upload a file" at bounding box center [519, 287] width 92 height 34
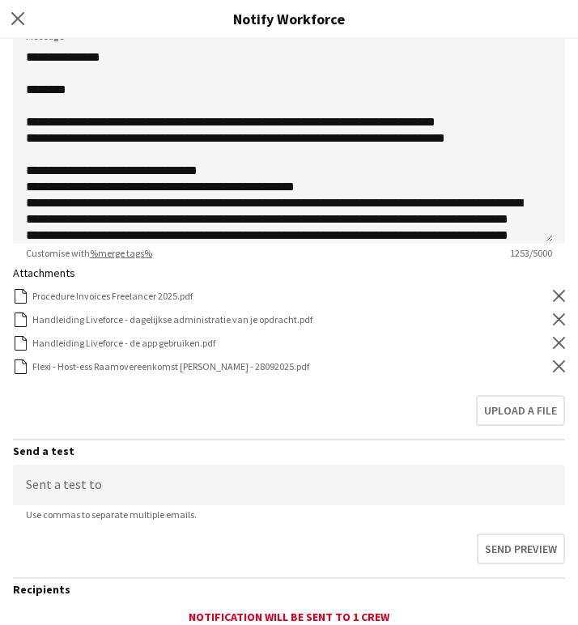
scroll to position [378, 0]
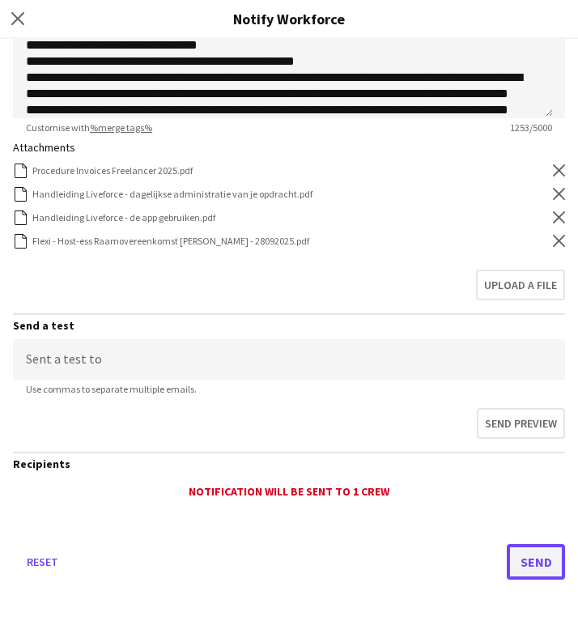
click at [512, 555] on button "Send" at bounding box center [536, 562] width 58 height 36
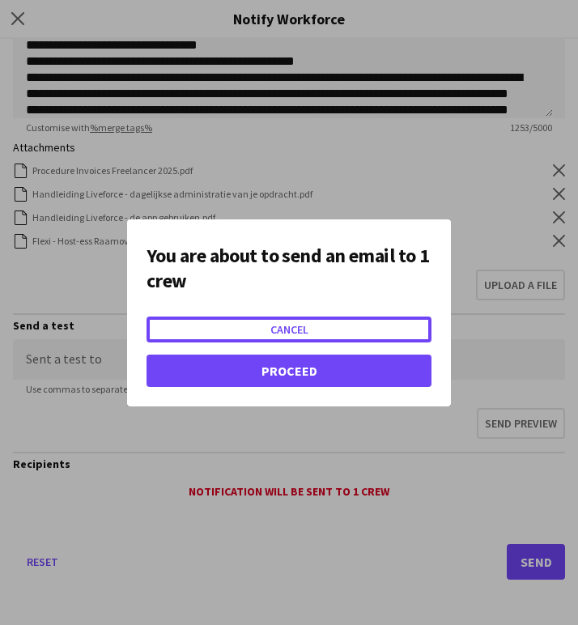
scroll to position [0, 0]
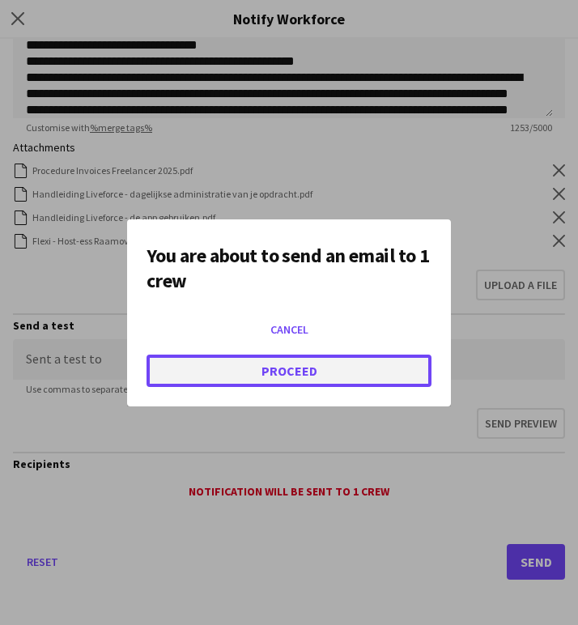
click at [320, 363] on button "Proceed" at bounding box center [289, 371] width 285 height 32
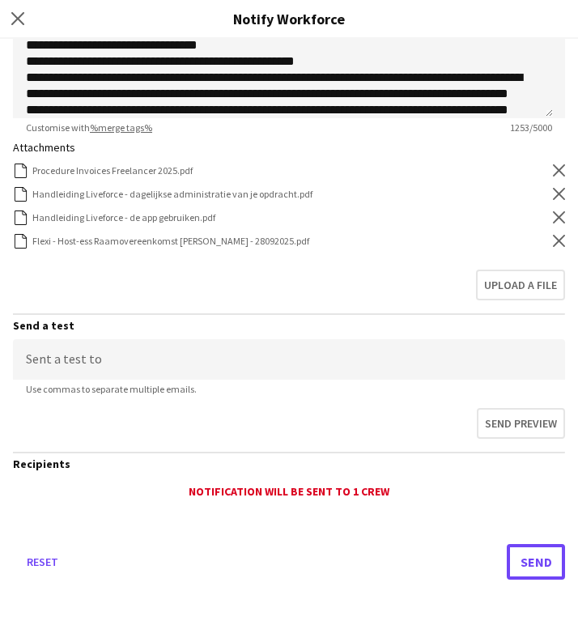
scroll to position [348, 0]
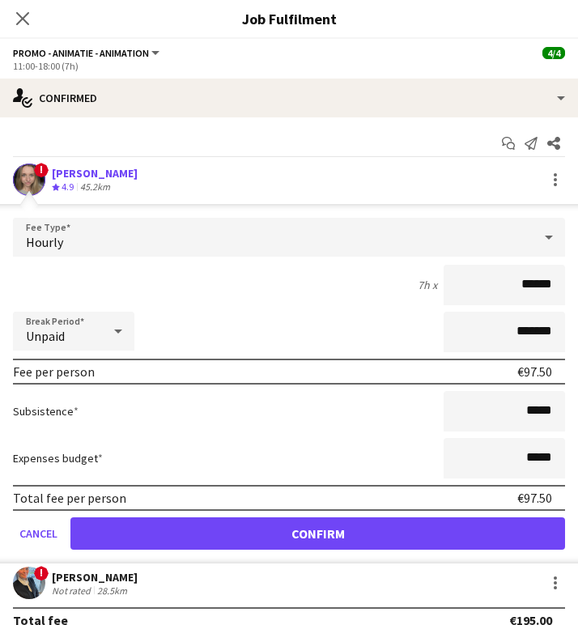
click at [89, 571] on div "[PERSON_NAME]" at bounding box center [95, 577] width 86 height 15
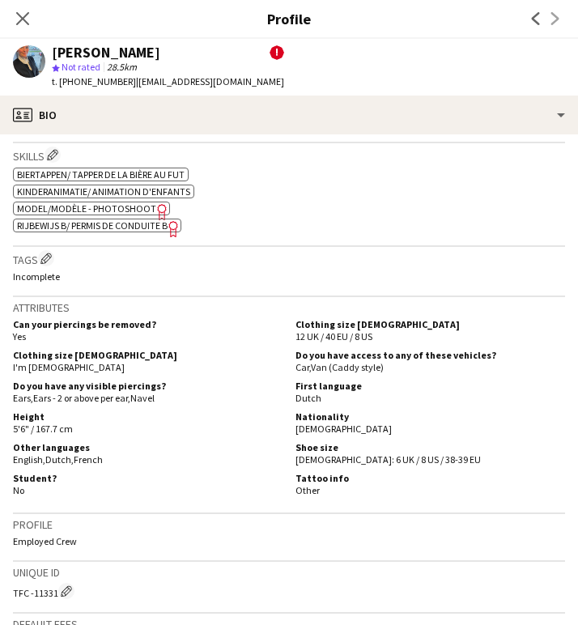
scroll to position [932, 0]
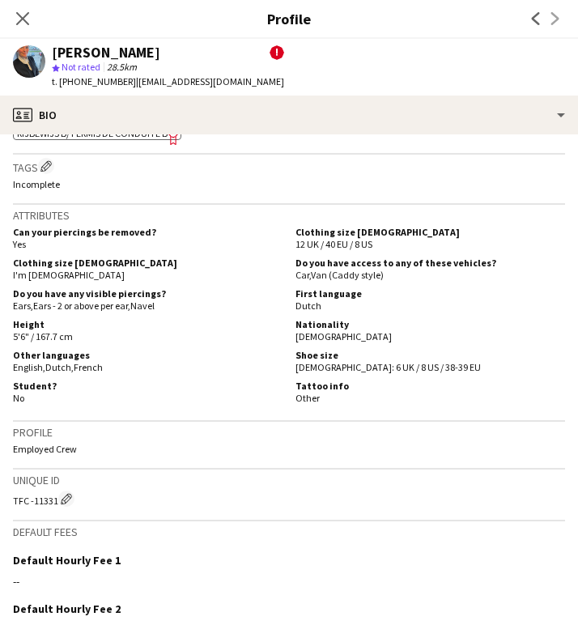
click at [206, 95] on div "Eveline Van Rompaey ! star Not rated 28.5km t. +32489522427 | analieke@hotmail.…" at bounding box center [148, 67] width 297 height 57
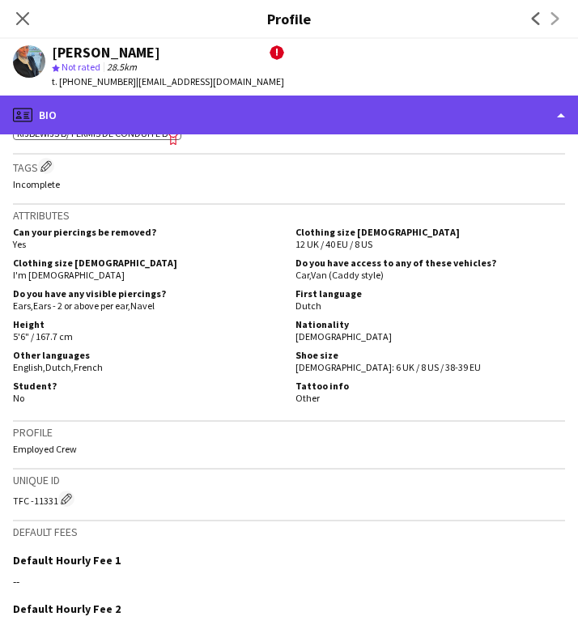
click at [199, 109] on div "profile Bio" at bounding box center [289, 115] width 578 height 39
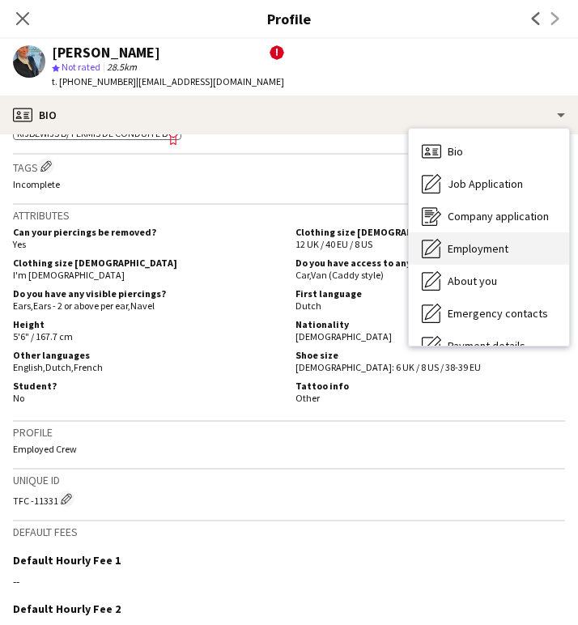
click at [492, 251] on span "Employment" at bounding box center [478, 248] width 61 height 15
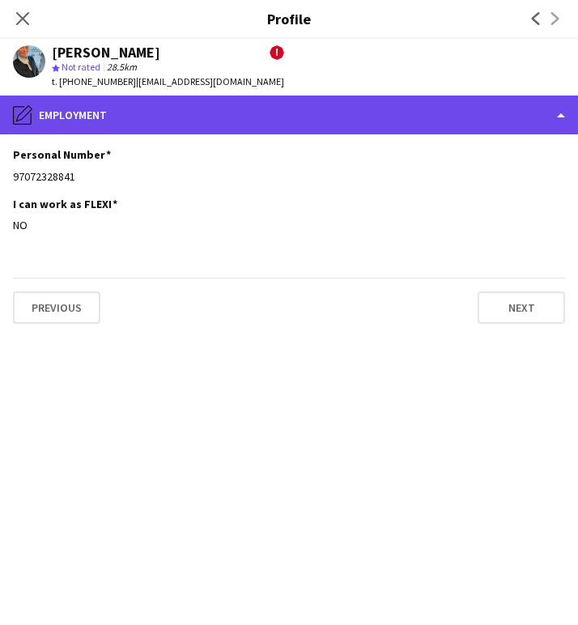
click at [139, 133] on div "pencil4 Employment" at bounding box center [289, 115] width 578 height 39
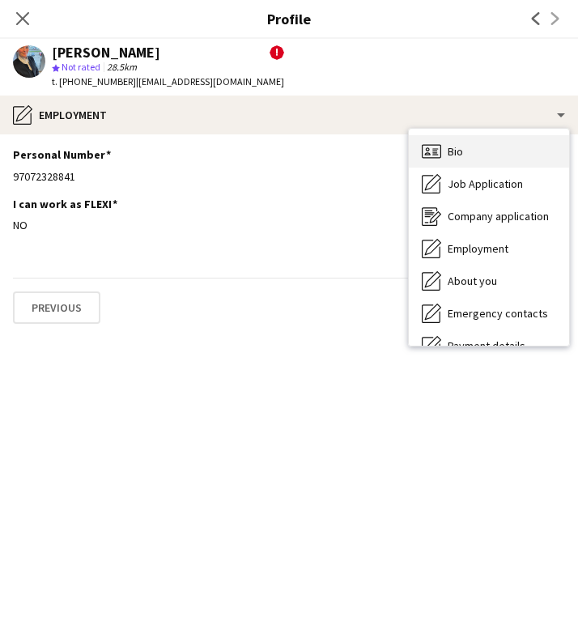
click at [474, 150] on div "Bio Bio" at bounding box center [489, 151] width 160 height 32
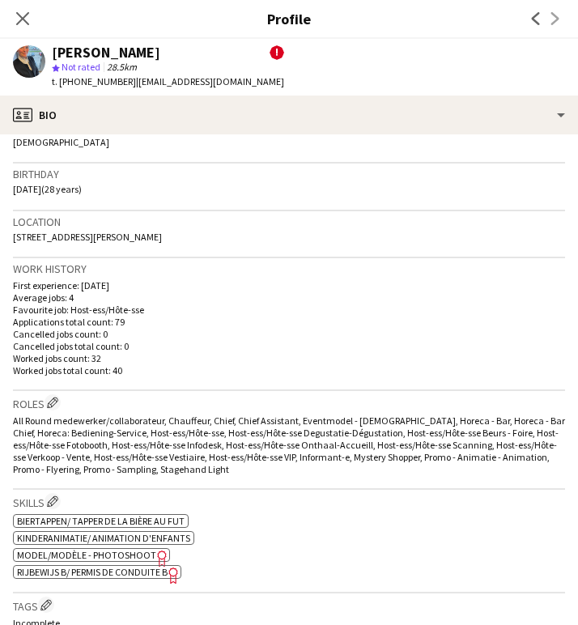
scroll to position [500, 0]
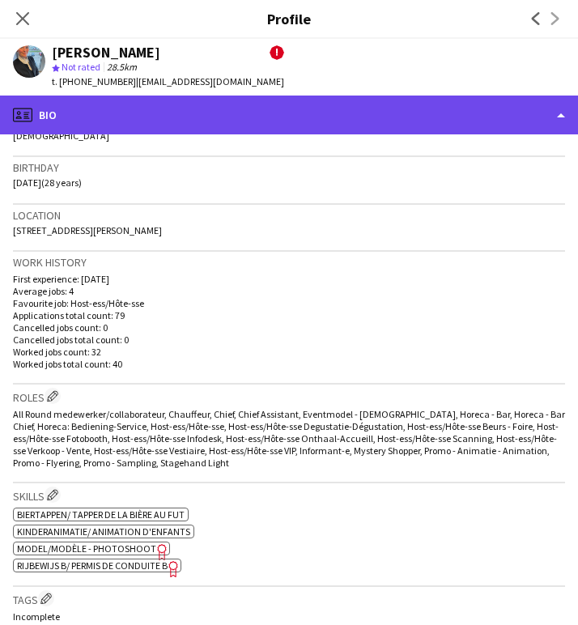
click at [130, 101] on div "profile Bio" at bounding box center [289, 115] width 578 height 39
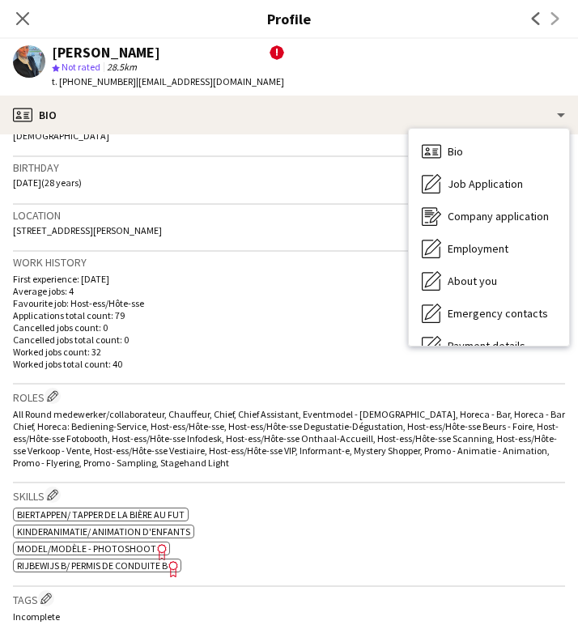
click at [6, 6] on div "Close pop-in" at bounding box center [22, 18] width 45 height 37
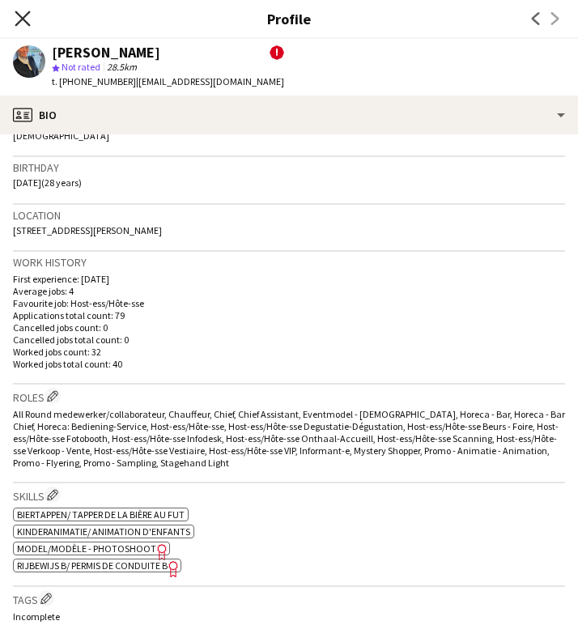
click at [23, 15] on icon "Close pop-in" at bounding box center [22, 18] width 15 height 15
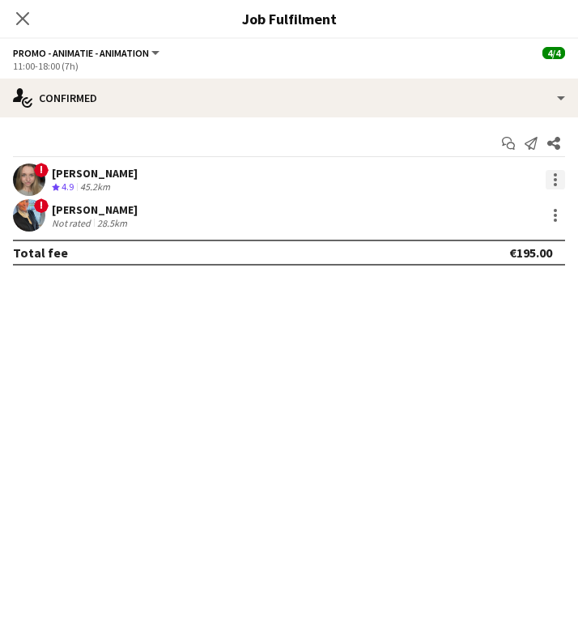
click at [561, 173] on div at bounding box center [555, 179] width 19 height 19
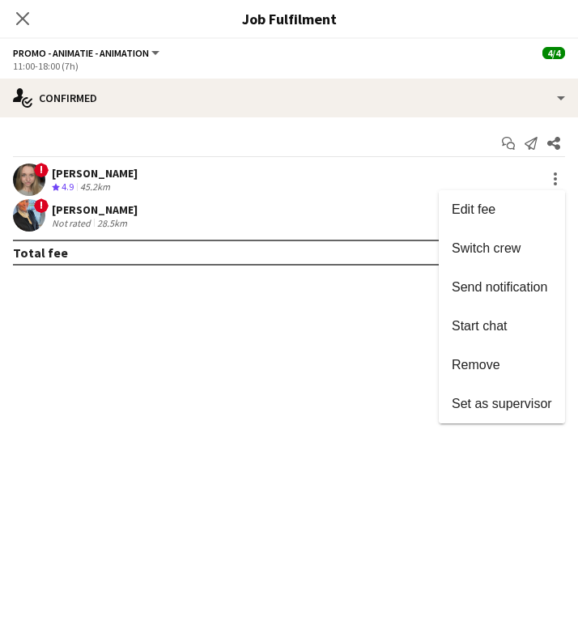
click at [384, 205] on div at bounding box center [289, 312] width 578 height 625
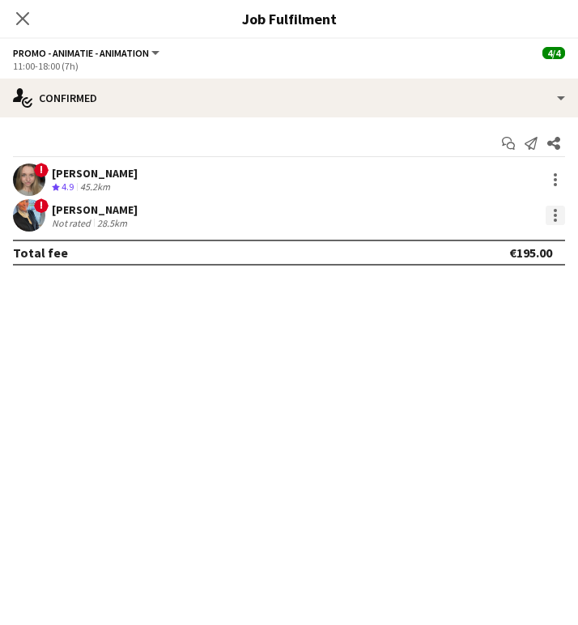
click at [548, 214] on div at bounding box center [555, 215] width 19 height 19
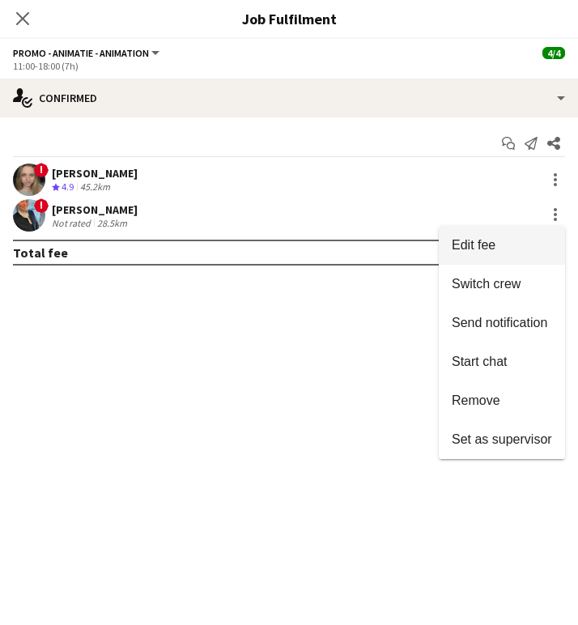
click at [508, 247] on span "Edit fee" at bounding box center [502, 245] width 100 height 15
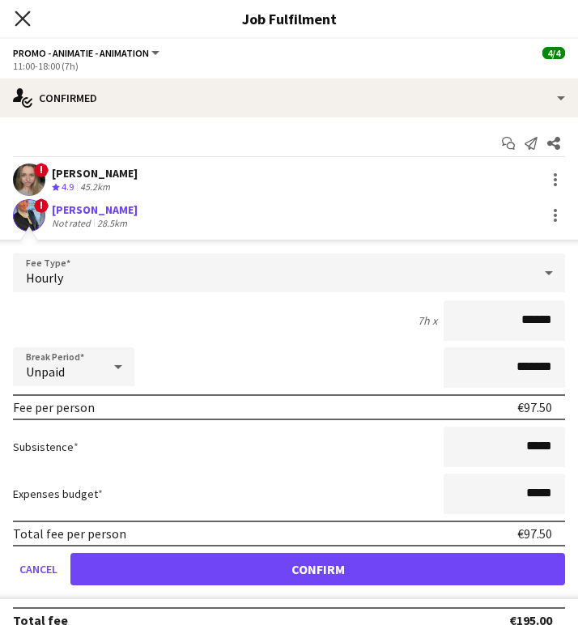
click at [24, 14] on icon "Close pop-in" at bounding box center [22, 18] width 15 height 15
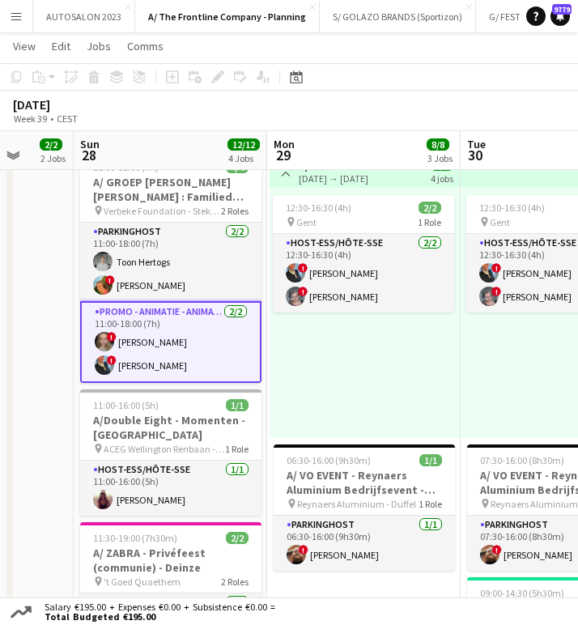
click at [185, 326] on app-card-role "Promo - Animatie - Animation 2/2 11:00-18:00 (7h) ! Evelien Van De Velde ! Evel…" at bounding box center [170, 342] width 181 height 82
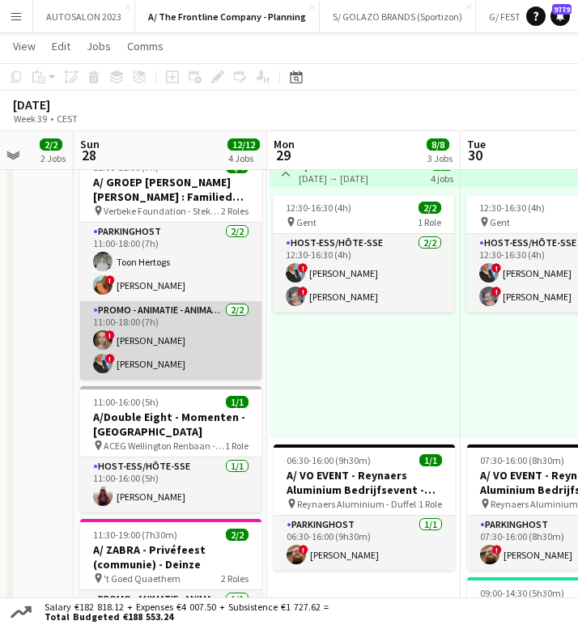
click at [226, 355] on app-card-role "Promo - Animatie - Animation 2/2 11:00-18:00 (7h) ! Evelien Van De Velde ! Evel…" at bounding box center [170, 340] width 181 height 79
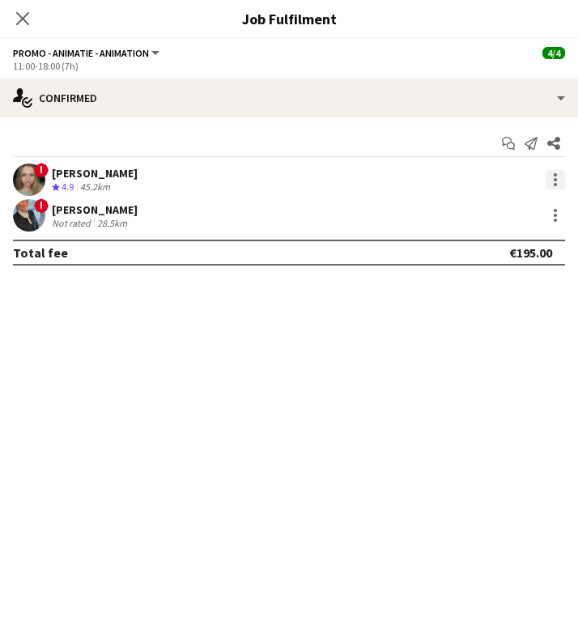
click at [564, 172] on div at bounding box center [555, 179] width 19 height 19
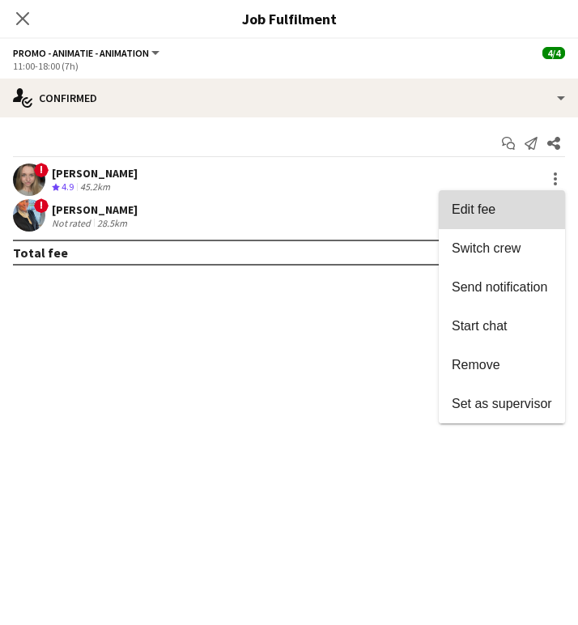
click at [529, 205] on span "Edit fee" at bounding box center [502, 210] width 100 height 15
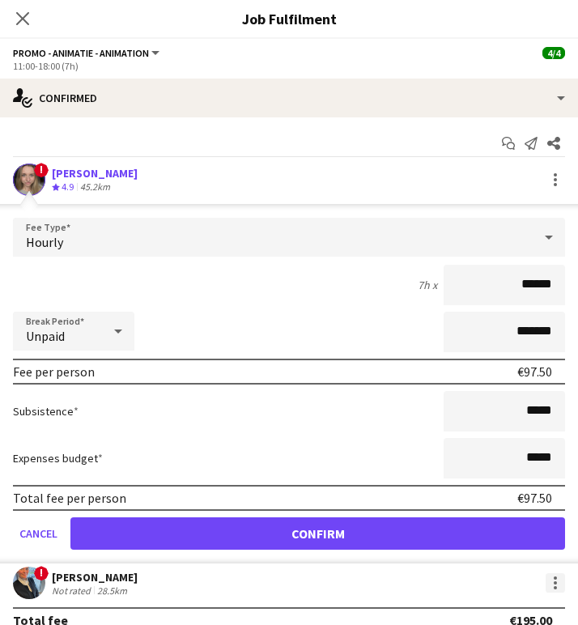
click at [549, 587] on div at bounding box center [555, 583] width 19 height 19
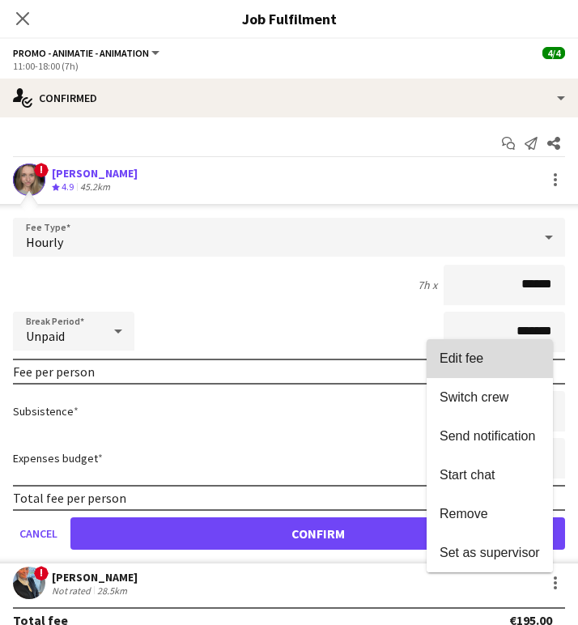
click at [505, 370] on button "Edit fee" at bounding box center [490, 358] width 126 height 39
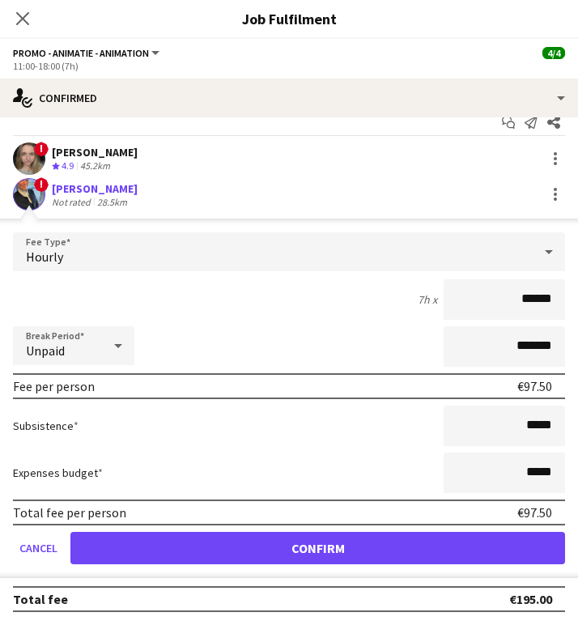
scroll to position [1114, 0]
click at [22, 10] on app-icon "Close pop-in" at bounding box center [22, 18] width 23 height 23
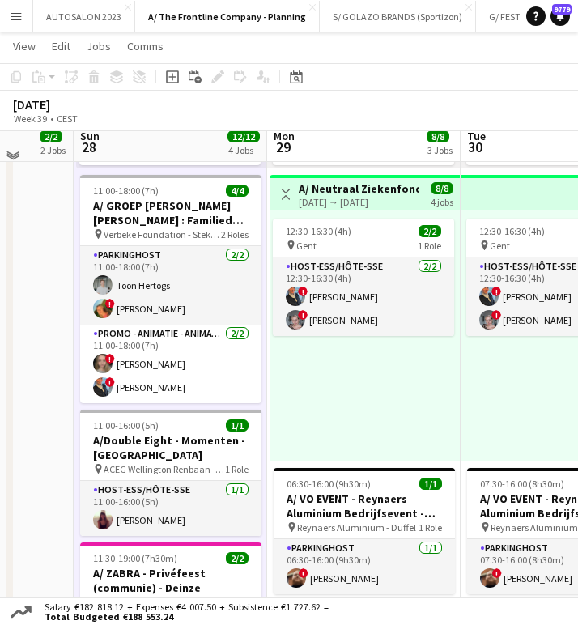
scroll to position [316, 0]
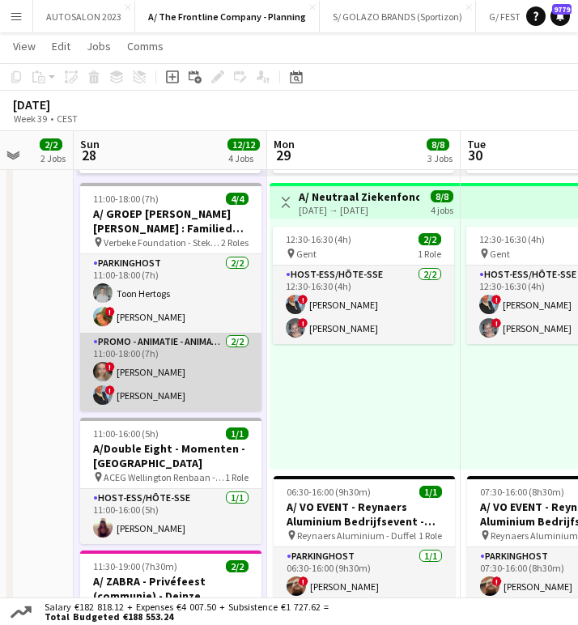
click at [184, 377] on app-card-role "Promo - Animatie - Animation 2/2 11:00-18:00 (7h) ! Evelien Van De Velde ! Evel…" at bounding box center [170, 372] width 181 height 79
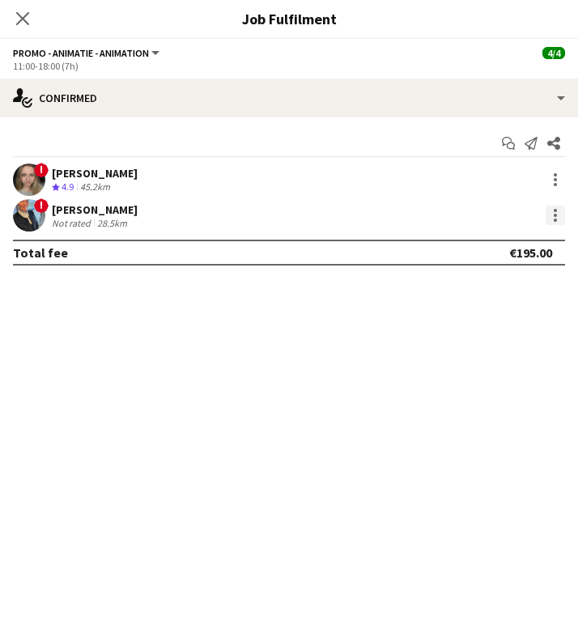
click at [558, 221] on div at bounding box center [555, 215] width 19 height 19
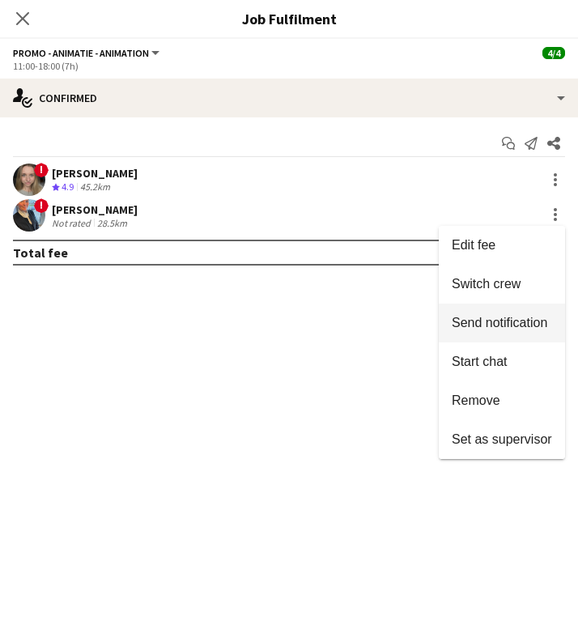
click at [487, 331] on button "Send notification" at bounding box center [502, 323] width 126 height 39
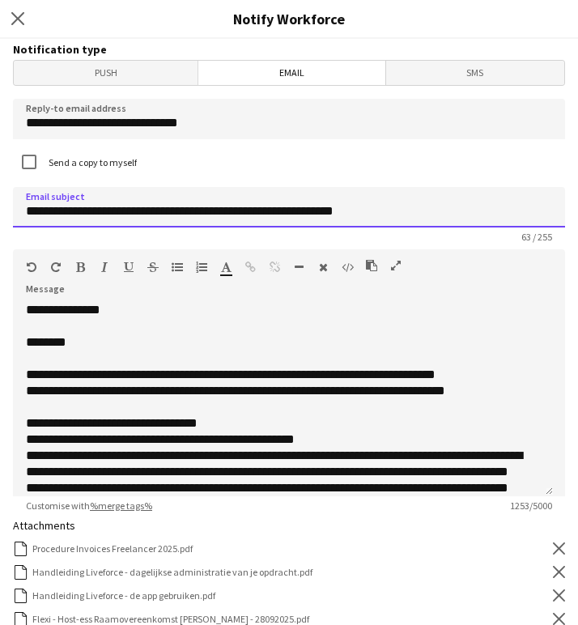
drag, startPoint x: 389, startPoint y: 197, endPoint x: -48, endPoint y: 213, distance: 437.0
click at [0, 213] on html "Menu Boards Boards Boards All jobs Status Workforce Workforce My Workforce Recr…" at bounding box center [289, 585] width 578 height 1803
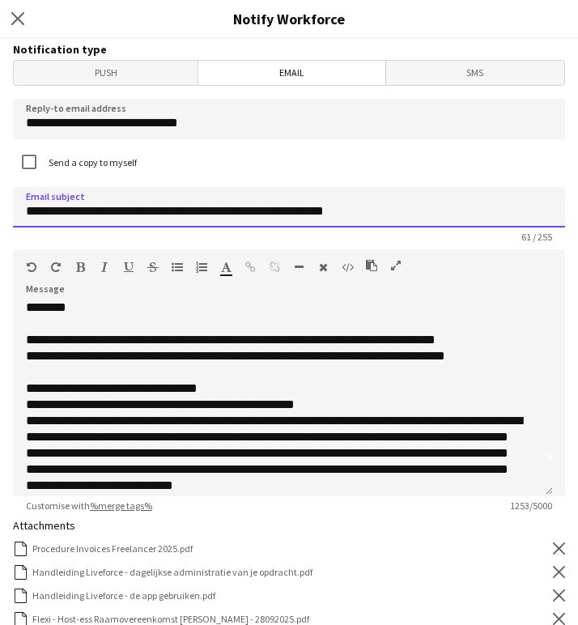
scroll to position [0, 0]
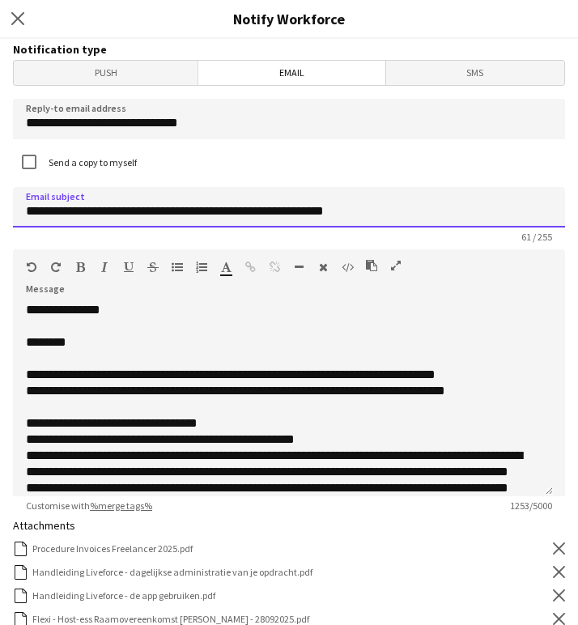
type input "**********"
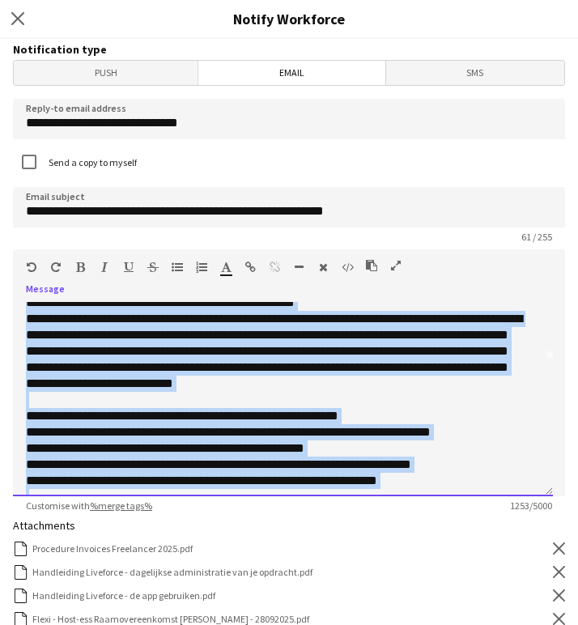
scroll to position [240, 0]
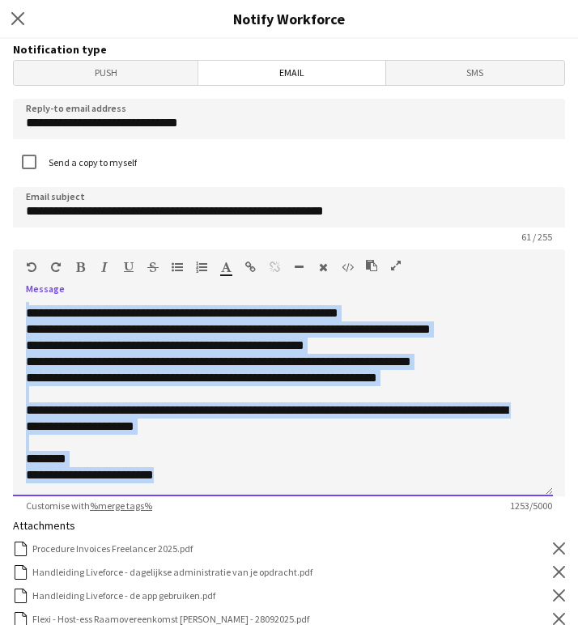
drag, startPoint x: 25, startPoint y: 340, endPoint x: 306, endPoint y: 569, distance: 362.2
click at [306, 569] on form "**********" at bounding box center [289, 521] width 578 height 965
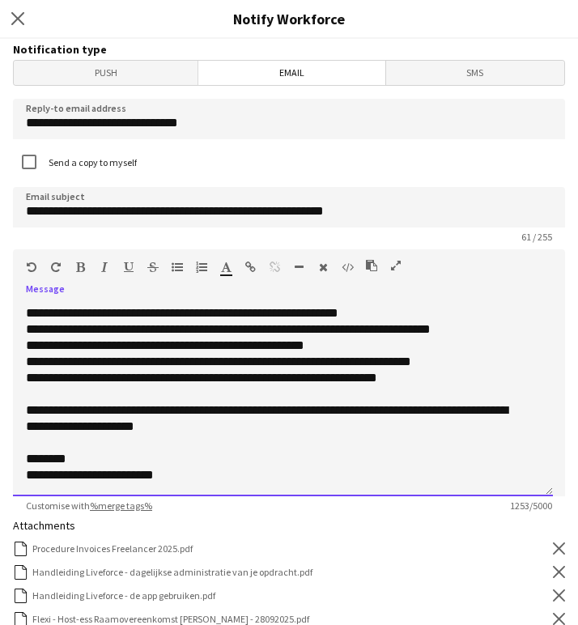
scroll to position [0, 0]
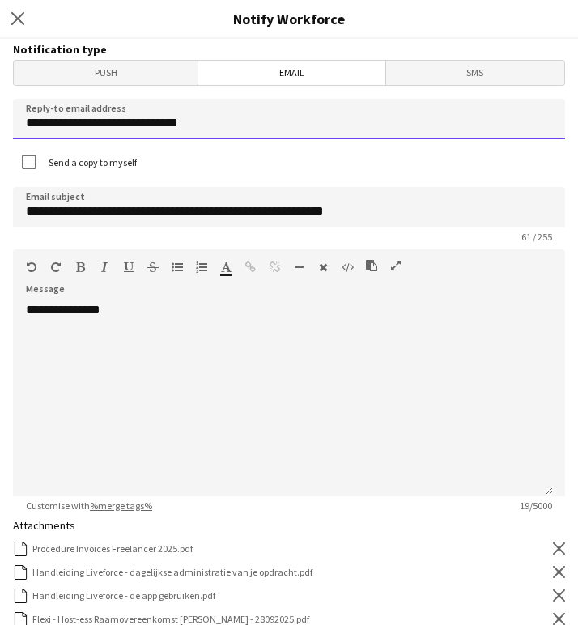
click at [251, 126] on input "**********" at bounding box center [289, 119] width 553 height 41
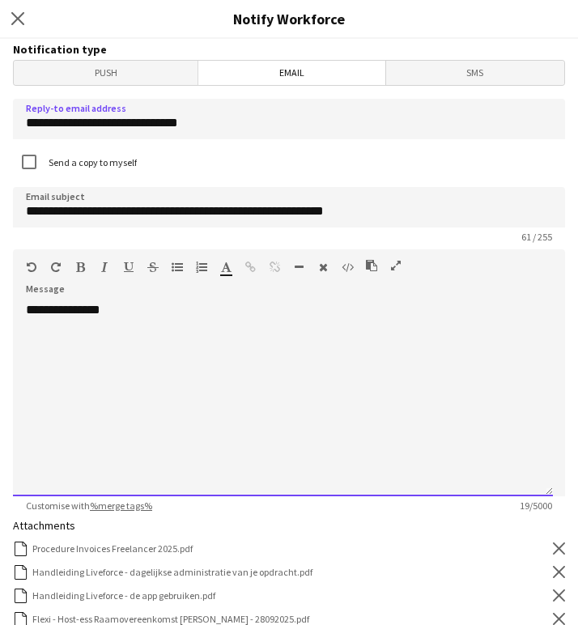
click at [160, 391] on div "**********" at bounding box center [283, 399] width 540 height 194
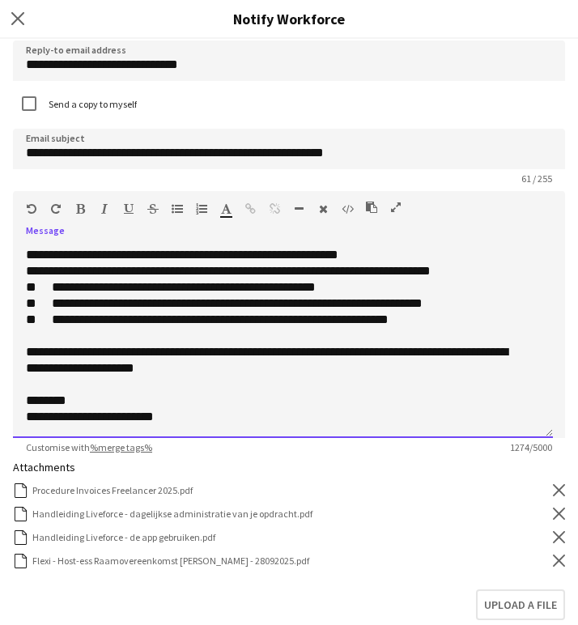
scroll to position [70, 0]
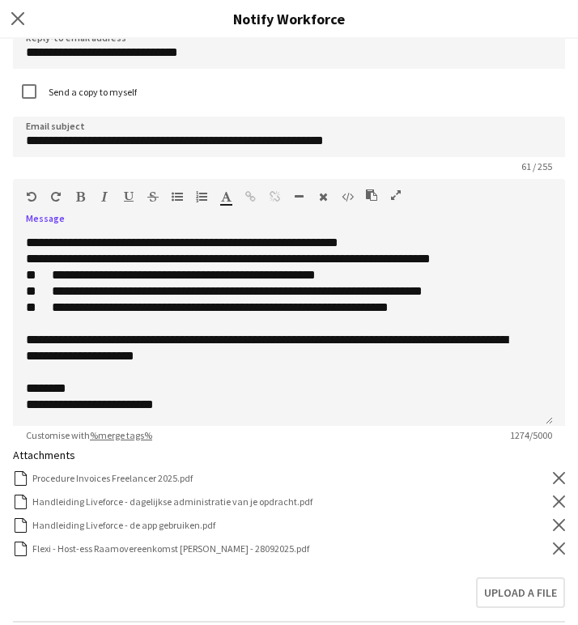
click at [553, 472] on icon "Remove" at bounding box center [559, 478] width 12 height 12
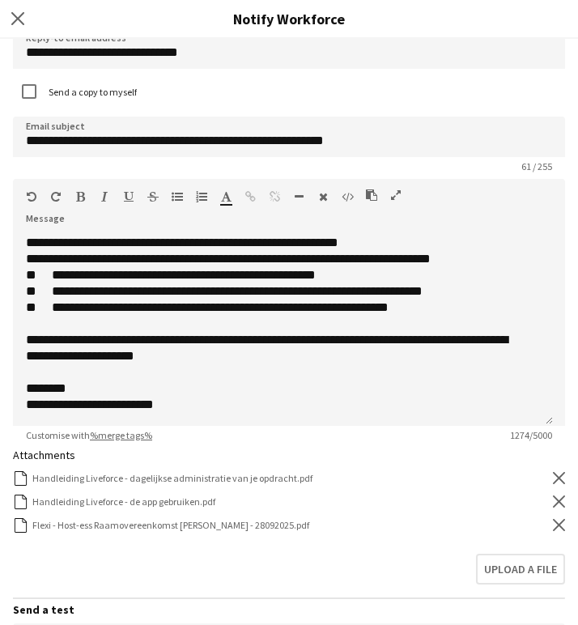
click at [545, 532] on div "Flexi - Host-ess Raamovereenkomst Evelien Van De Velde - 28092025.pdf Flexi - H…" at bounding box center [289, 525] width 553 height 15
click at [553, 522] on icon "Remove" at bounding box center [559, 525] width 12 height 12
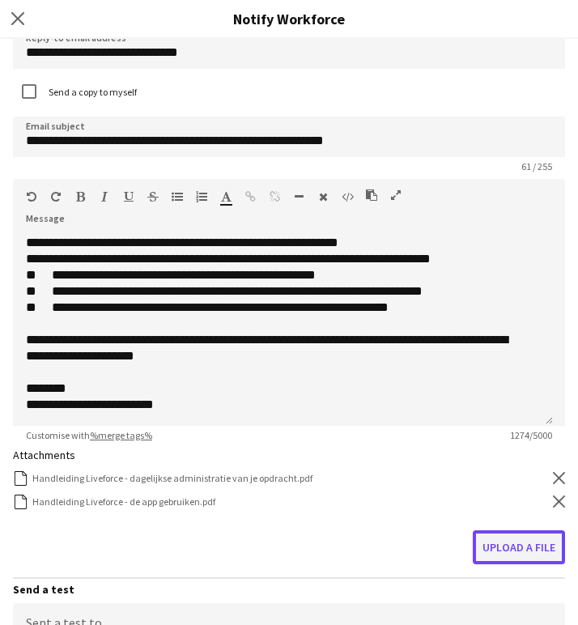
click at [520, 553] on button "Upload a file" at bounding box center [519, 548] width 92 height 34
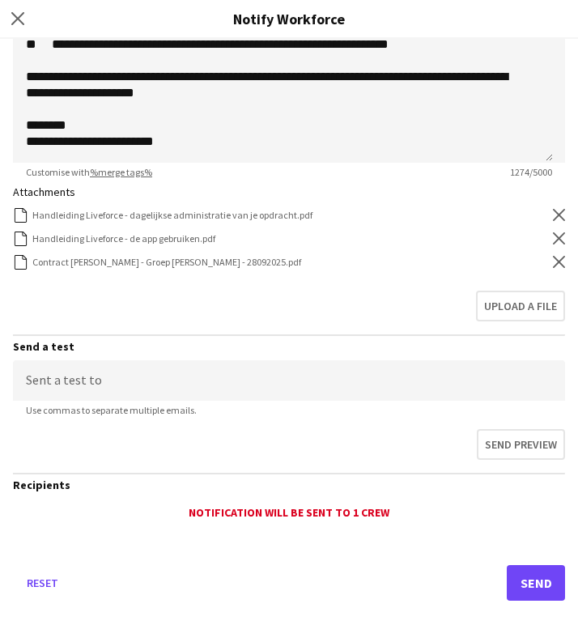
scroll to position [355, 0]
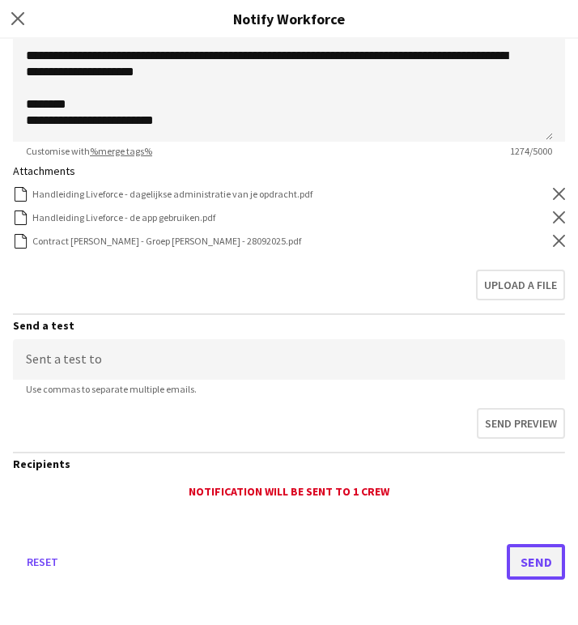
click at [534, 561] on button "Send" at bounding box center [536, 562] width 58 height 36
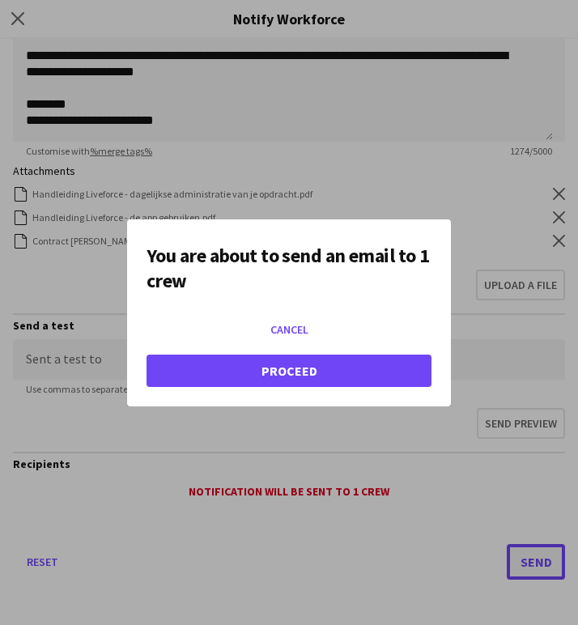
scroll to position [0, 0]
click at [232, 347] on mat-dialog-actions "Cancel Proceed" at bounding box center [289, 357] width 285 height 97
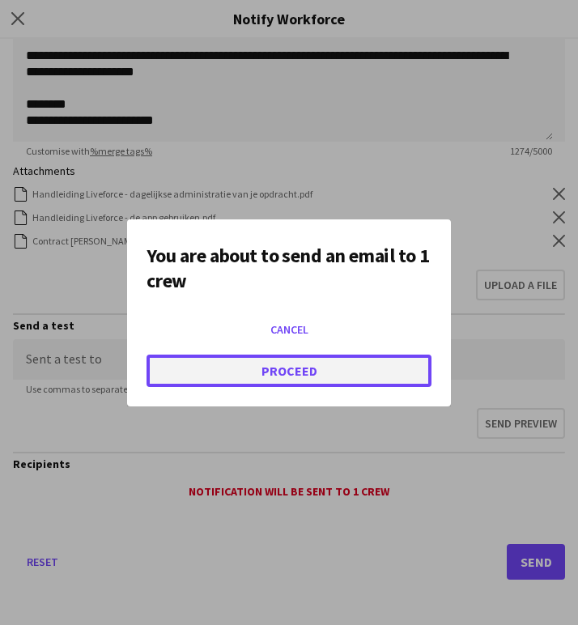
click at [233, 364] on button "Proceed" at bounding box center [289, 371] width 285 height 32
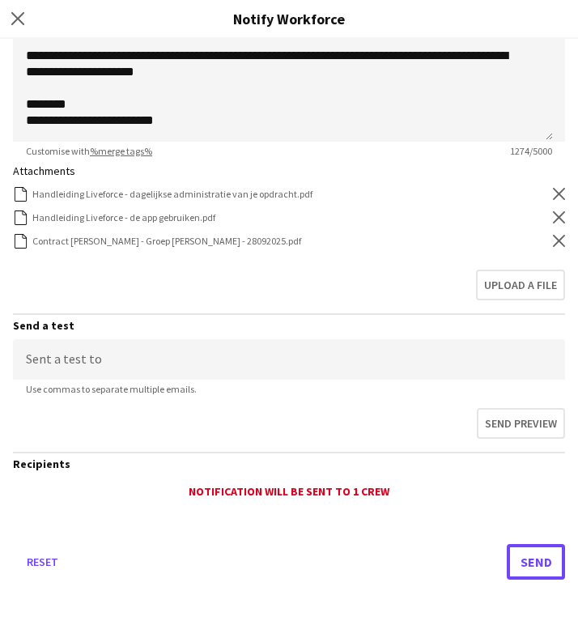
scroll to position [316, 0]
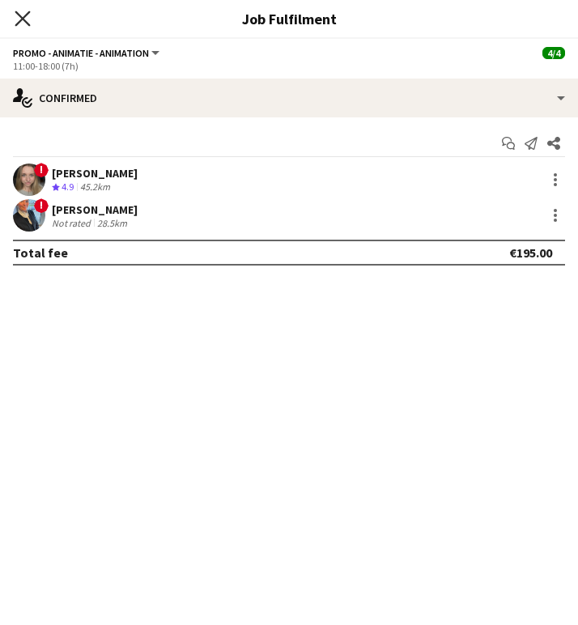
click at [27, 23] on icon at bounding box center [22, 18] width 15 height 15
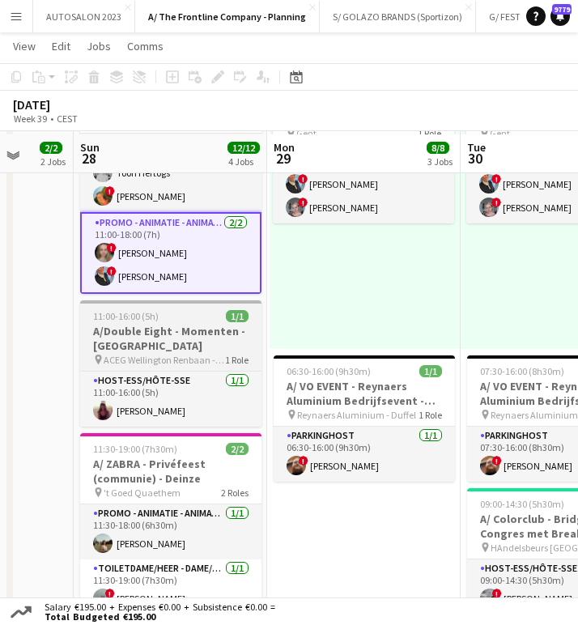
scroll to position [440, 0]
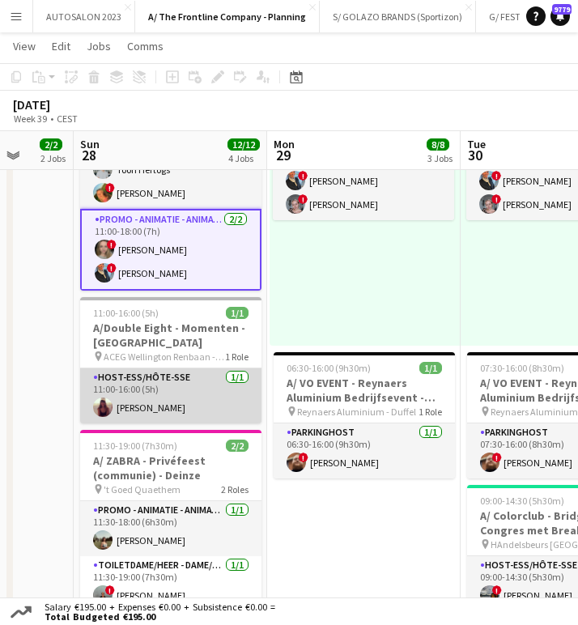
click at [173, 407] on app-card-role "Host-ess/Hôte-sse 1/1 11:00-16:00 (5h) Femke De Meester" at bounding box center [170, 396] width 181 height 55
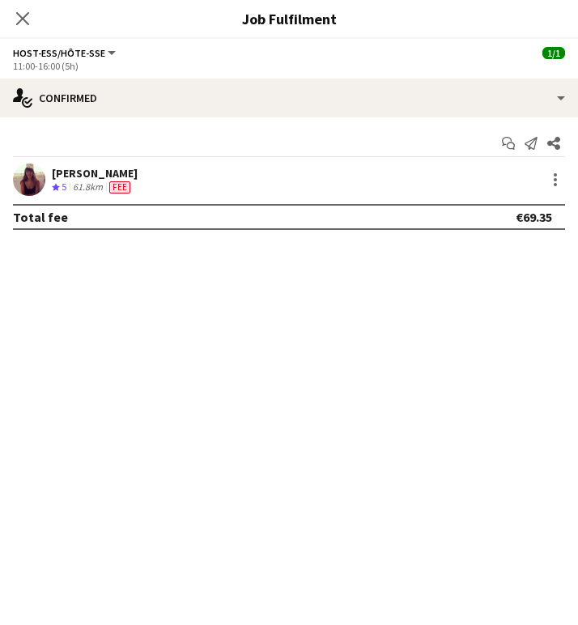
click at [77, 166] on div "[PERSON_NAME]" at bounding box center [95, 173] width 86 height 15
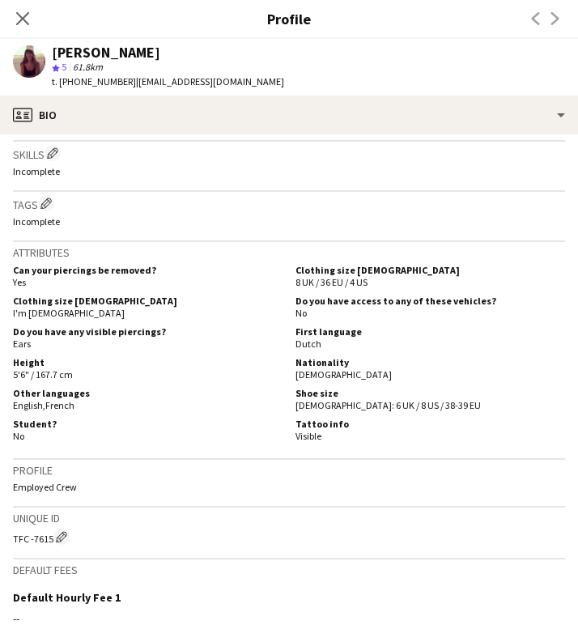
scroll to position [598, 0]
click at [181, 95] on div "Femke De Meester star 5 61.8km t. +320473253970 | demeesterfemke@hotmail.com" at bounding box center [148, 67] width 297 height 57
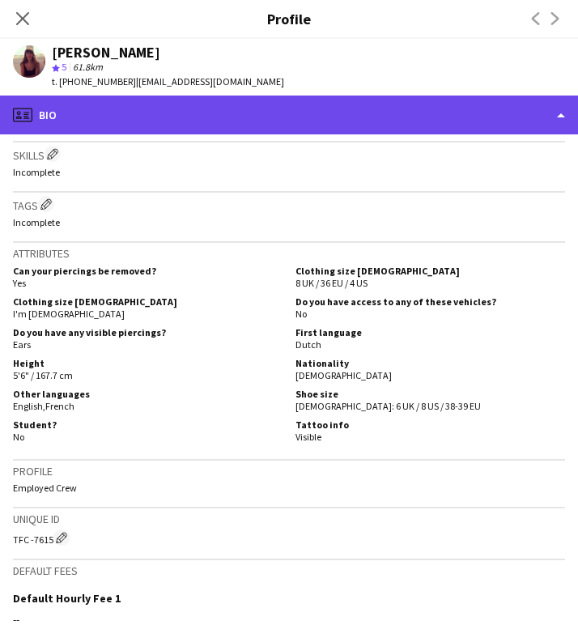
click at [179, 109] on div "profile Bio" at bounding box center [289, 115] width 578 height 39
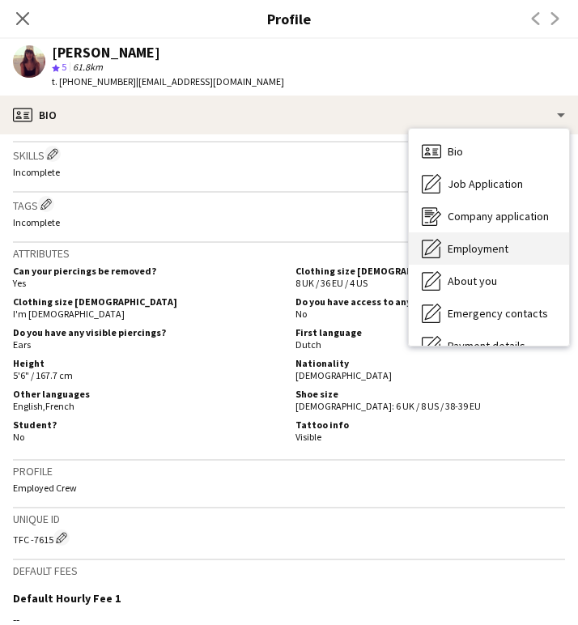
click at [489, 252] on span "Employment" at bounding box center [478, 248] width 61 height 15
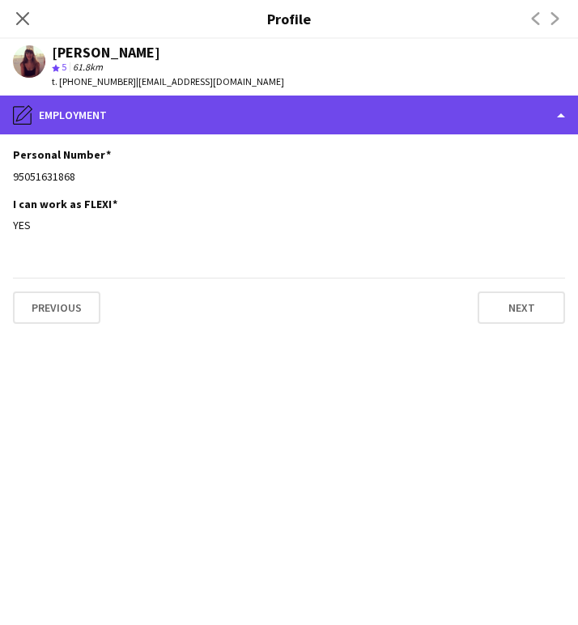
click at [138, 121] on div "pencil4 Employment" at bounding box center [289, 115] width 578 height 39
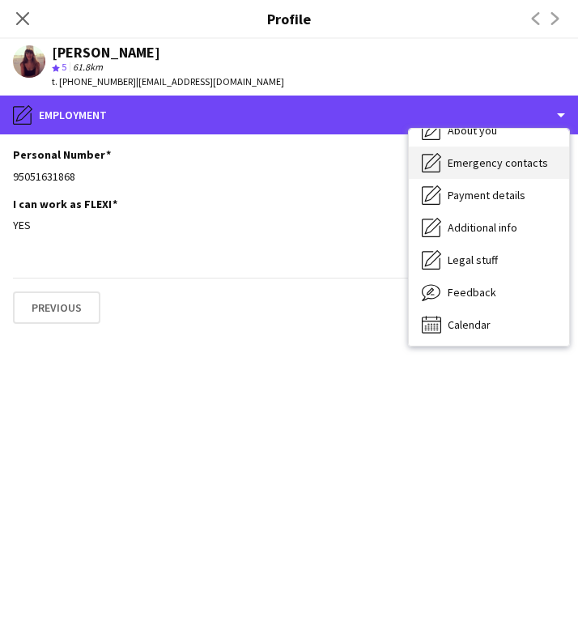
scroll to position [152, 0]
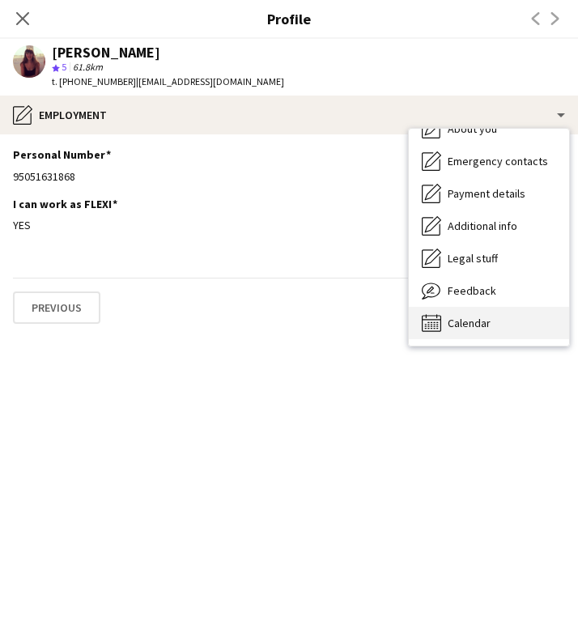
click at [476, 324] on span "Calendar" at bounding box center [469, 323] width 43 height 15
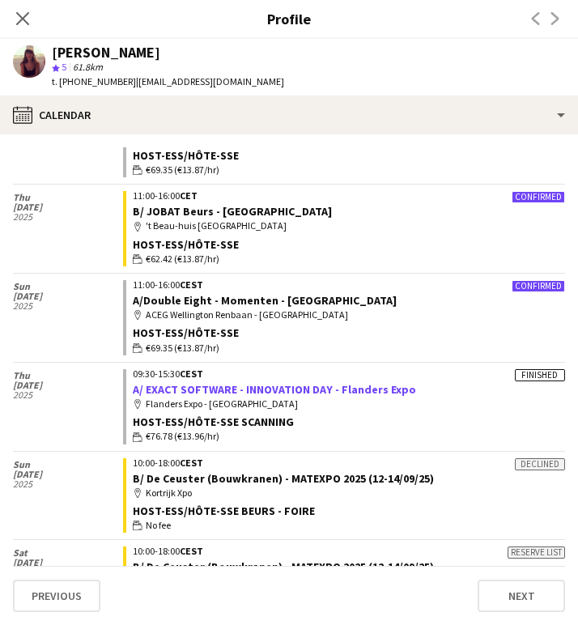
scroll to position [0, 0]
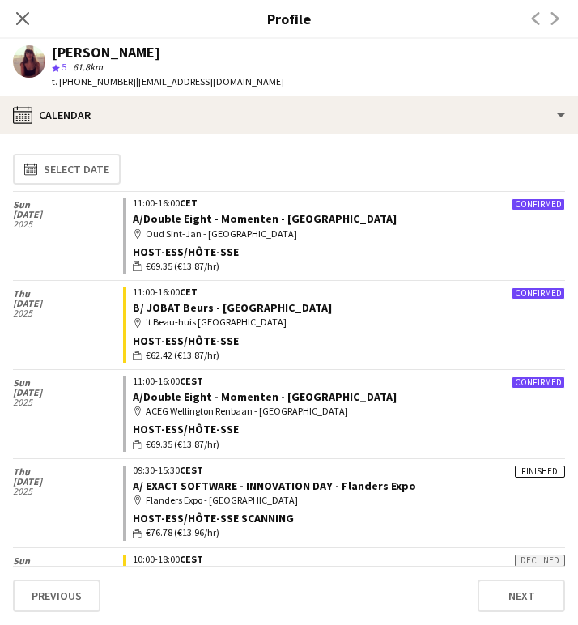
click at [6, 297] on app-calendar-tab "calendar-full Select date Sun 23 Nov 2025 Confirmed 11:00-16:00 CET A/Double Ei…" at bounding box center [289, 379] width 578 height 491
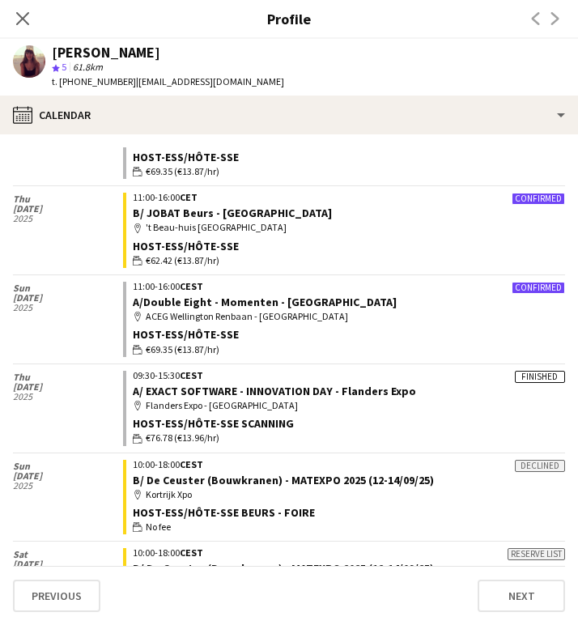
scroll to position [107, 0]
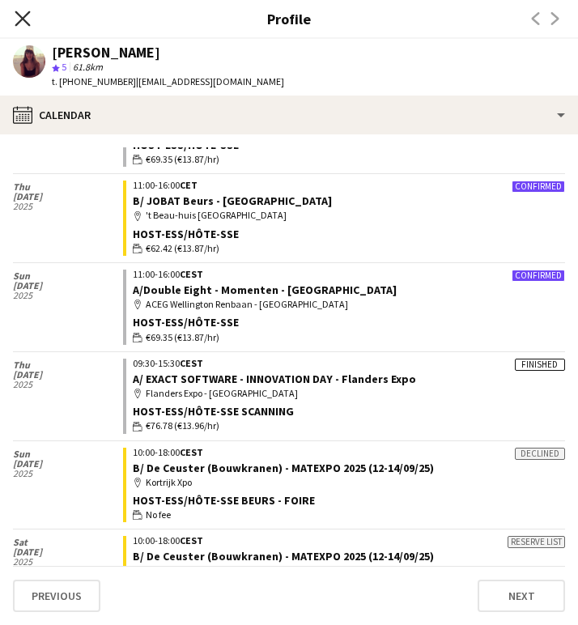
click at [22, 12] on icon "Close pop-in" at bounding box center [22, 18] width 15 height 15
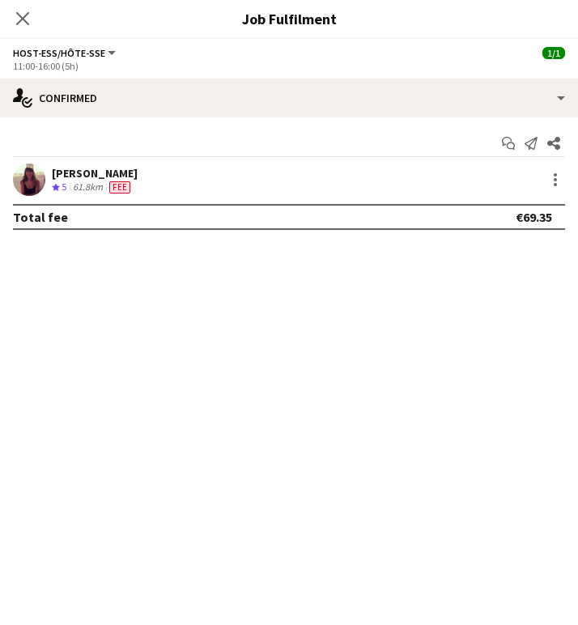
click at [22, 12] on icon "Close pop-in" at bounding box center [22, 18] width 13 height 13
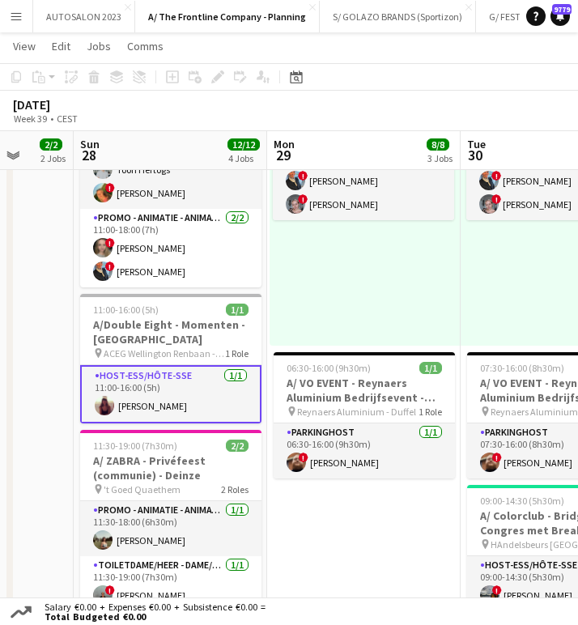
click at [215, 383] on app-card-role "Host-ess/Hôte-sse 1/1 11:00-16:00 (5h) Femke De Meester" at bounding box center [170, 394] width 181 height 58
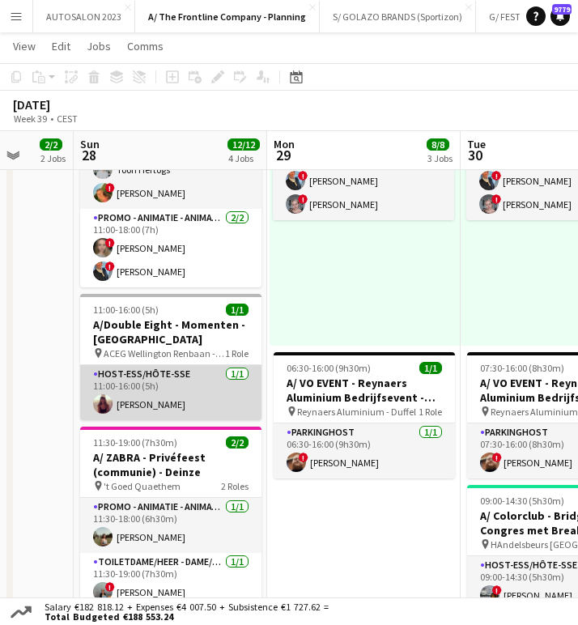
click at [194, 389] on app-card-role "Host-ess/Hôte-sse 1/1 11:00-16:00 (5h) Femke De Meester" at bounding box center [170, 392] width 181 height 55
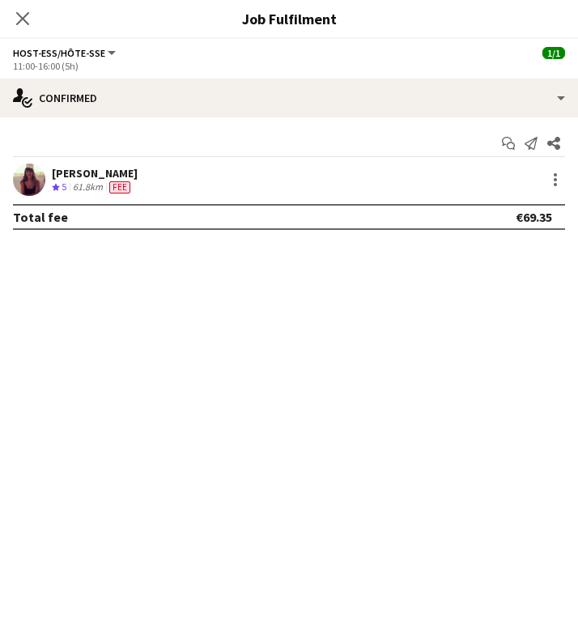
click at [553, 203] on app-confirmed-crew "Femke De Meester Crew rating 5 61.8km Fee Total fee €69.35" at bounding box center [289, 197] width 578 height 66
click at [555, 182] on div at bounding box center [555, 179] width 19 height 19
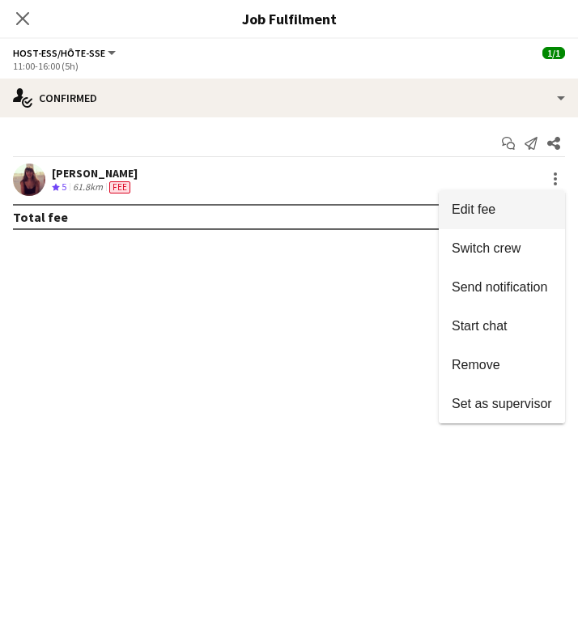
click at [517, 206] on span "Edit fee" at bounding box center [502, 210] width 100 height 15
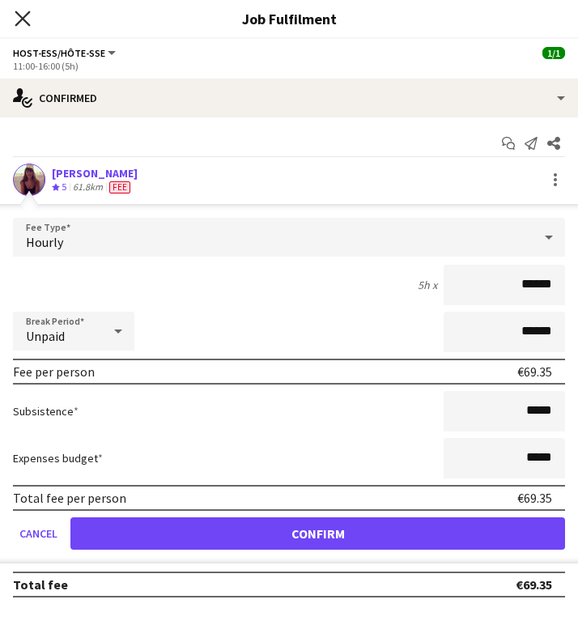
click at [22, 14] on icon "Close pop-in" at bounding box center [22, 18] width 15 height 15
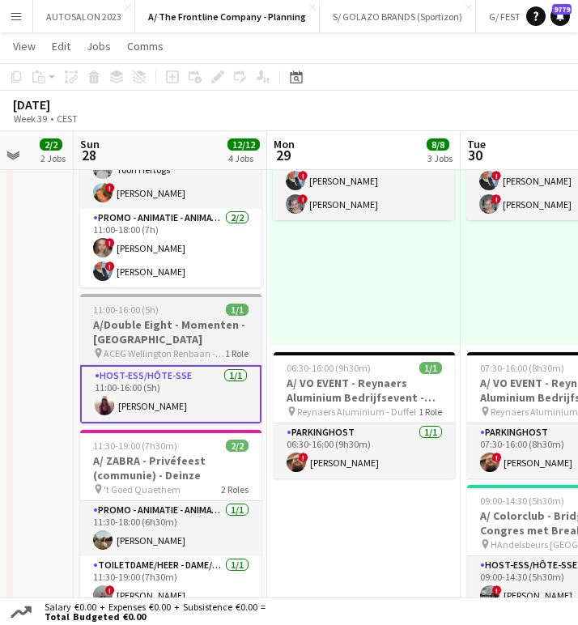
click at [173, 332] on h3 "A/Double Eight - Momenten - [GEOGRAPHIC_DATA]" at bounding box center [170, 332] width 181 height 29
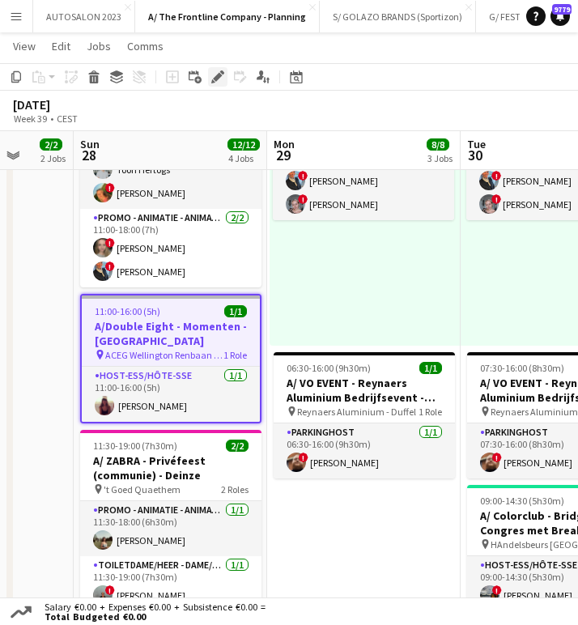
click at [219, 75] on icon at bounding box center [217, 77] width 9 height 9
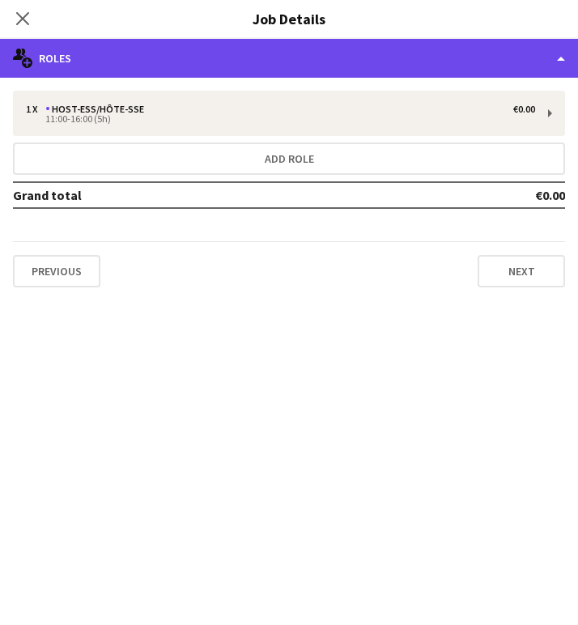
click at [490, 56] on div "multiple-users-add Roles" at bounding box center [289, 58] width 578 height 39
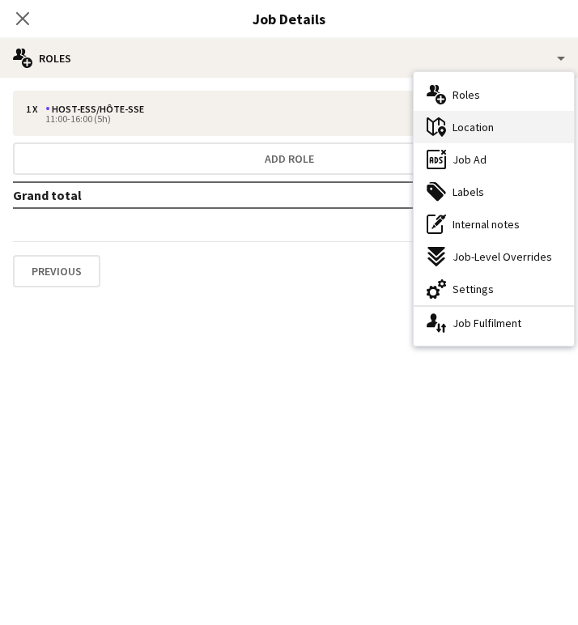
click at [489, 124] on span "Location" at bounding box center [473, 127] width 41 height 15
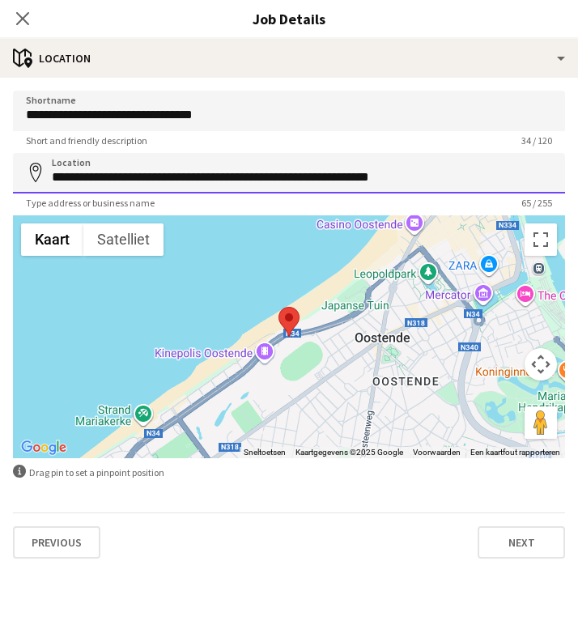
click at [246, 188] on input "**********" at bounding box center [289, 173] width 553 height 41
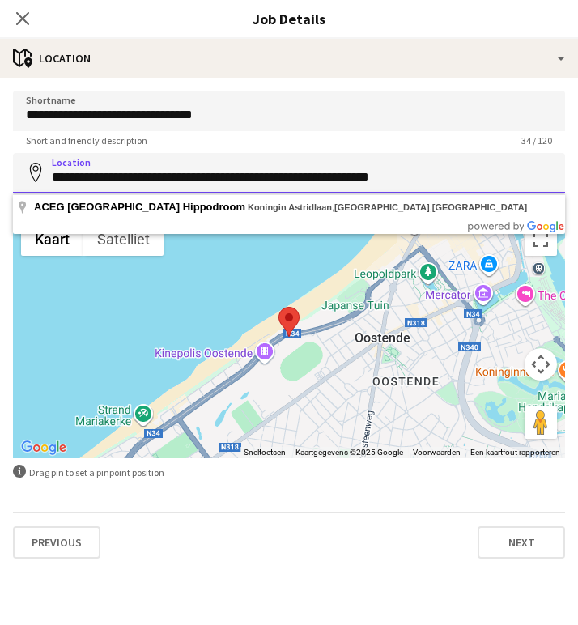
click at [246, 188] on input "**********" at bounding box center [289, 173] width 553 height 41
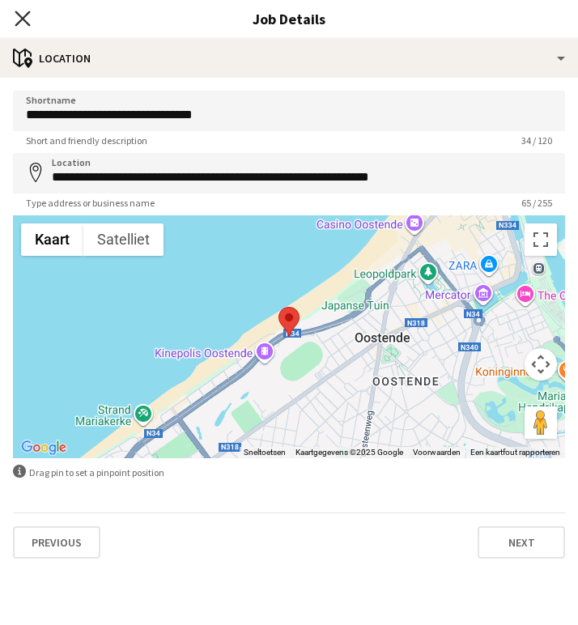
click at [26, 18] on icon "Close pop-in" at bounding box center [22, 18] width 15 height 15
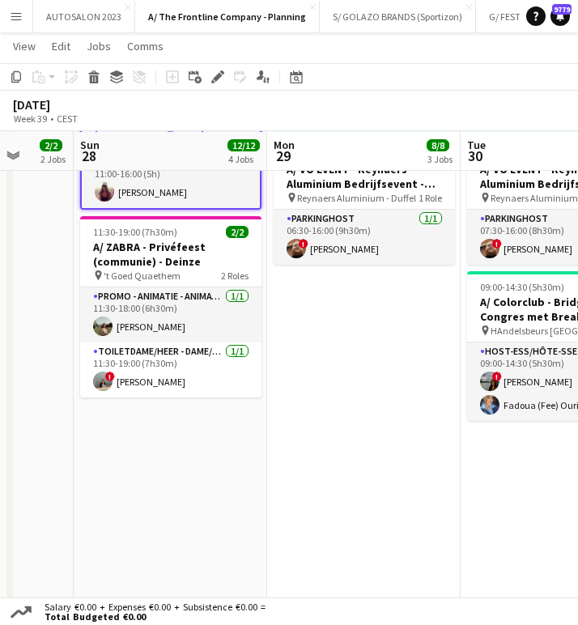
scroll to position [655, 0]
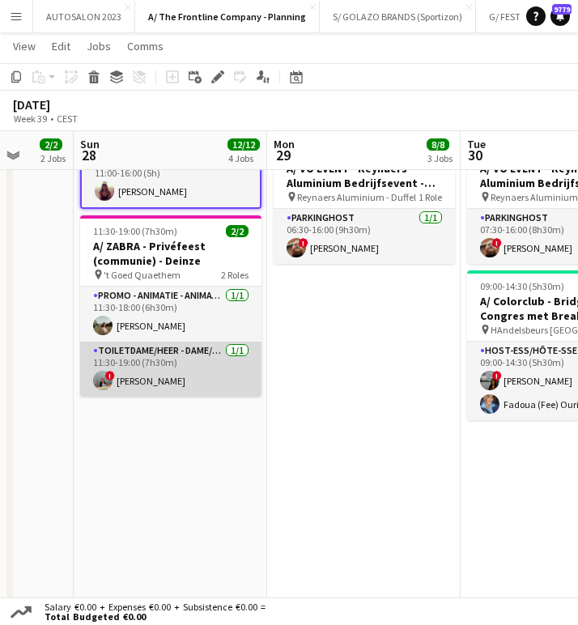
click at [141, 373] on app-card-role "Toiletdame/heer - dame/monsieur des toilettes 1/1 11:30-19:00 (7h30m) ! Ann Wij…" at bounding box center [170, 369] width 181 height 55
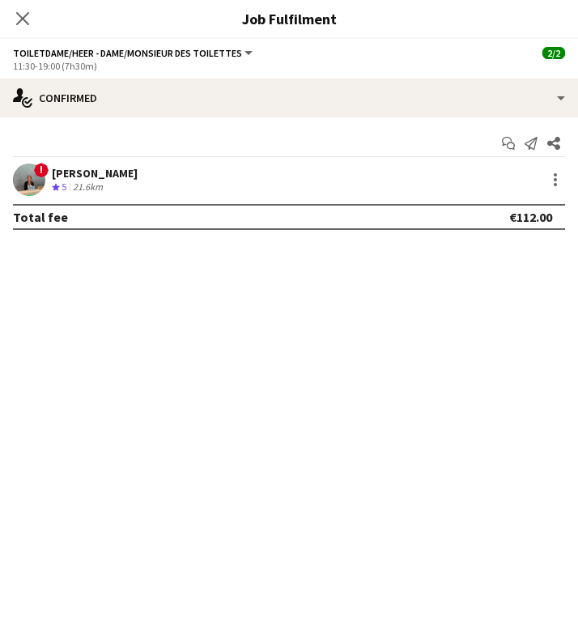
click at [116, 175] on div "[PERSON_NAME]" at bounding box center [95, 173] width 86 height 15
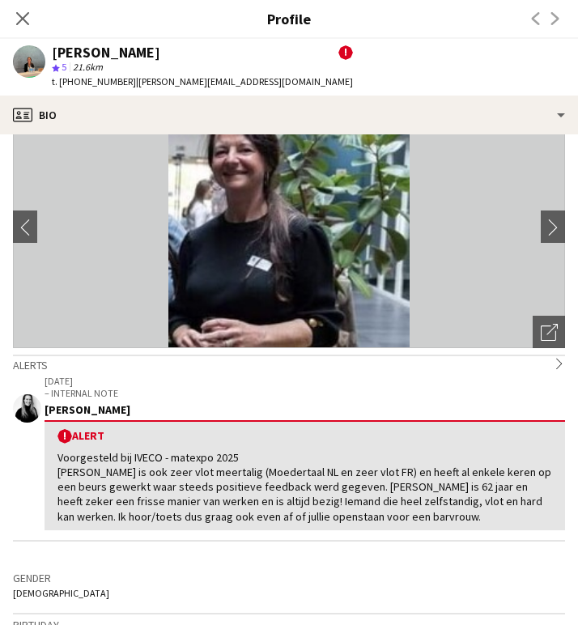
scroll to position [0, 0]
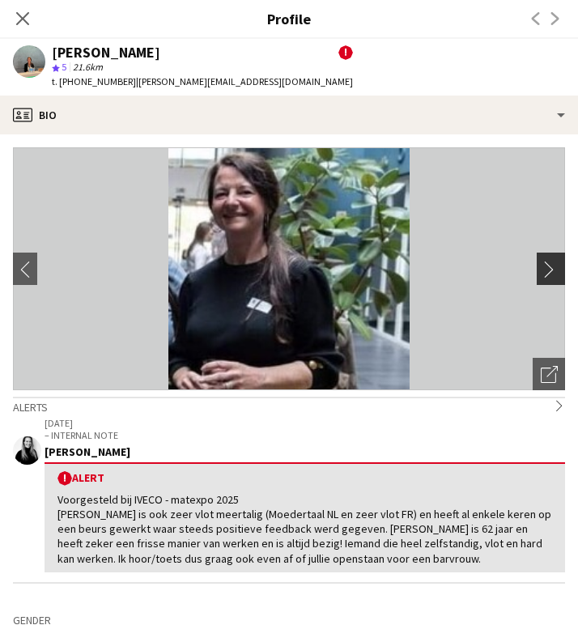
click at [546, 267] on app-icon "chevron-right" at bounding box center [553, 269] width 25 height 17
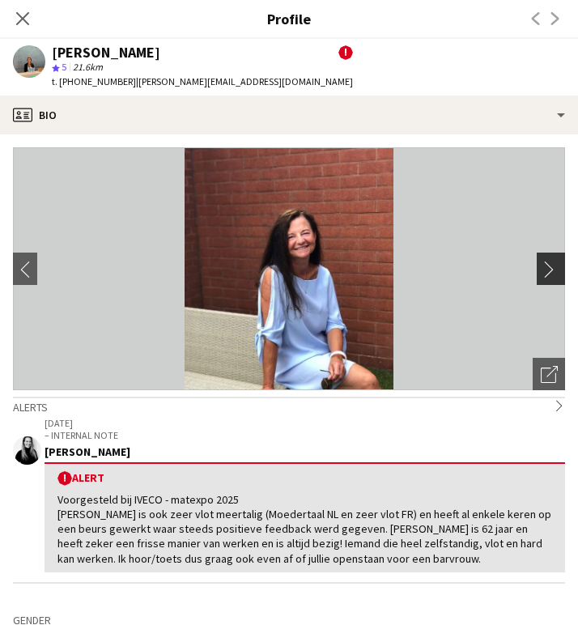
click at [546, 267] on app-icon "chevron-right" at bounding box center [553, 269] width 25 height 17
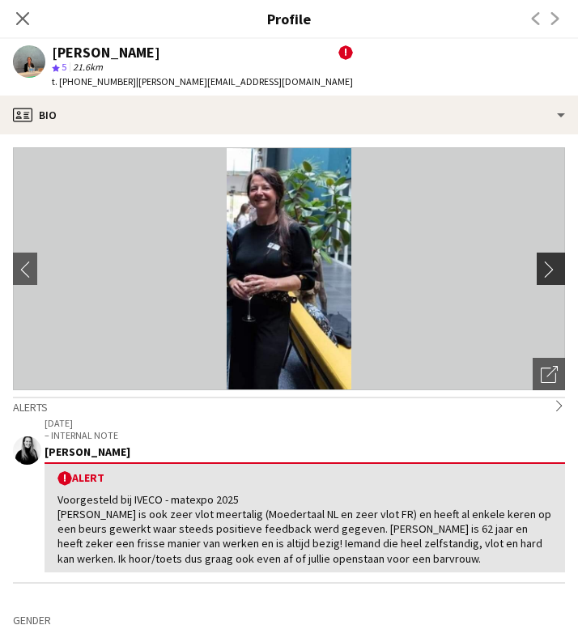
click at [546, 267] on app-icon "chevron-right" at bounding box center [553, 269] width 25 height 17
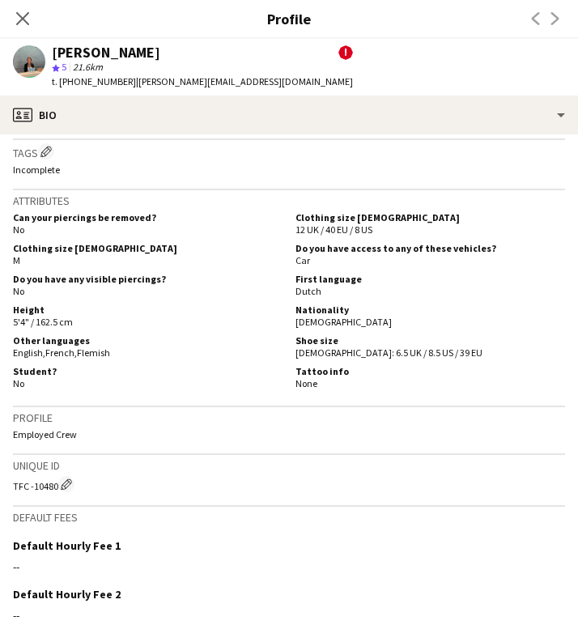
scroll to position [907, 0]
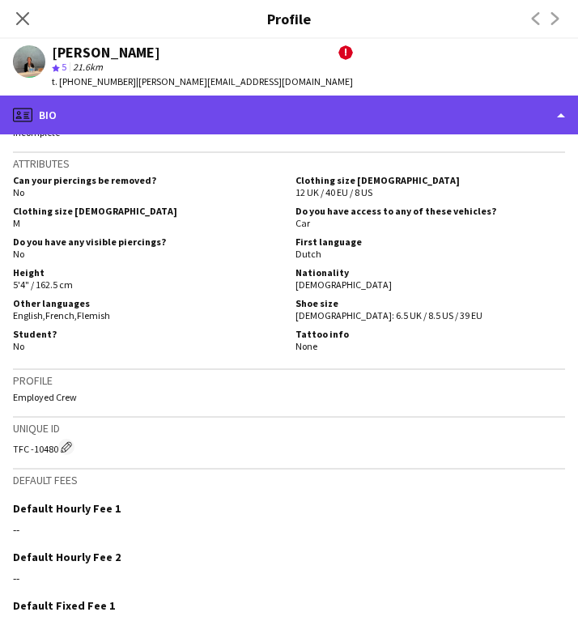
click at [159, 122] on div "profile Bio" at bounding box center [289, 115] width 578 height 39
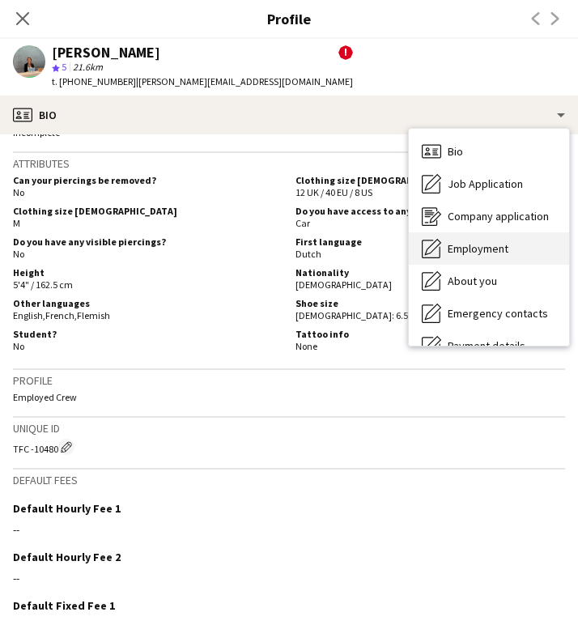
click at [501, 258] on div "Employment Employment" at bounding box center [489, 249] width 160 height 32
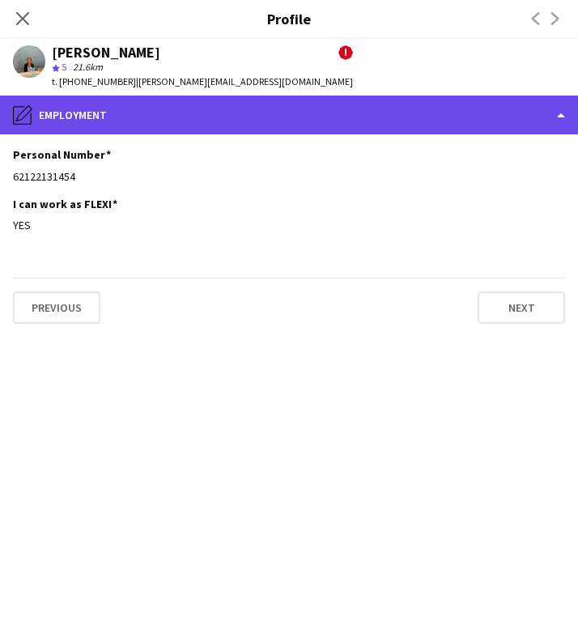
click at [131, 122] on div "pencil4 Employment" at bounding box center [289, 115] width 578 height 39
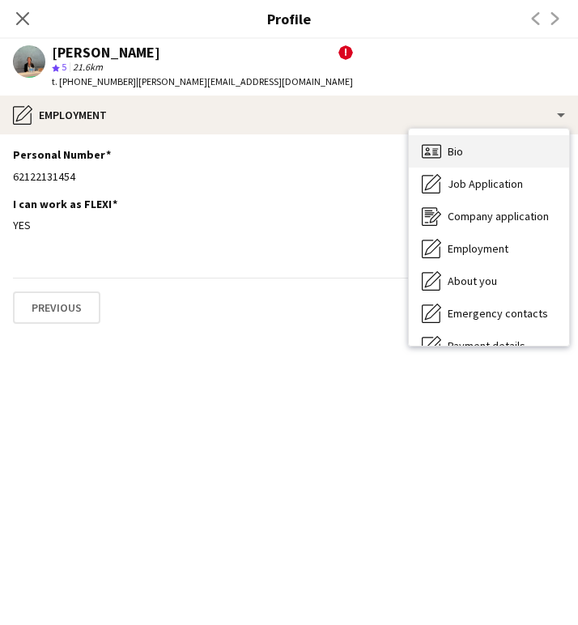
click at [492, 155] on div "Bio Bio" at bounding box center [489, 151] width 160 height 32
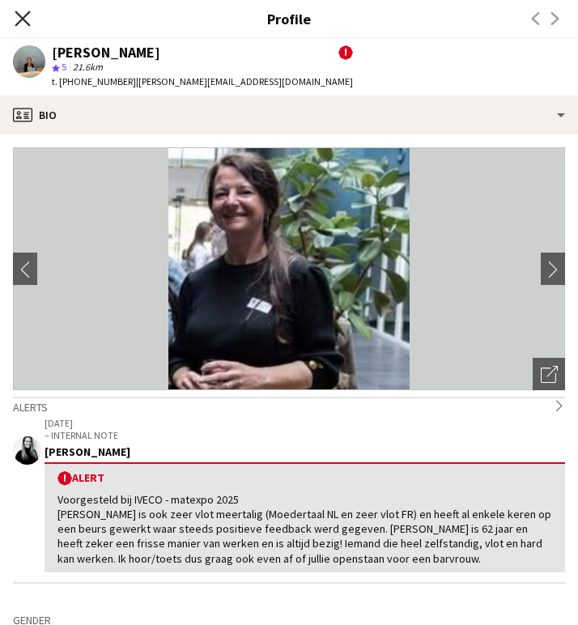
click at [28, 16] on icon "Close pop-in" at bounding box center [22, 18] width 15 height 15
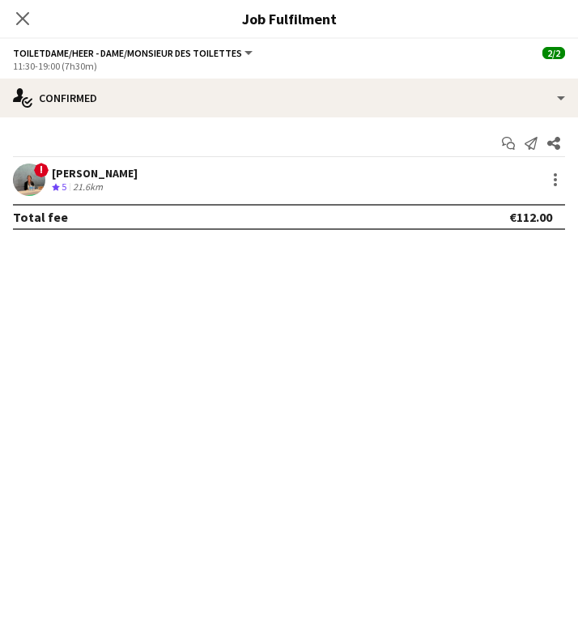
click at [442, 174] on div "! Ann Wijnendaele Crew rating 5 21.6km" at bounding box center [289, 180] width 578 height 32
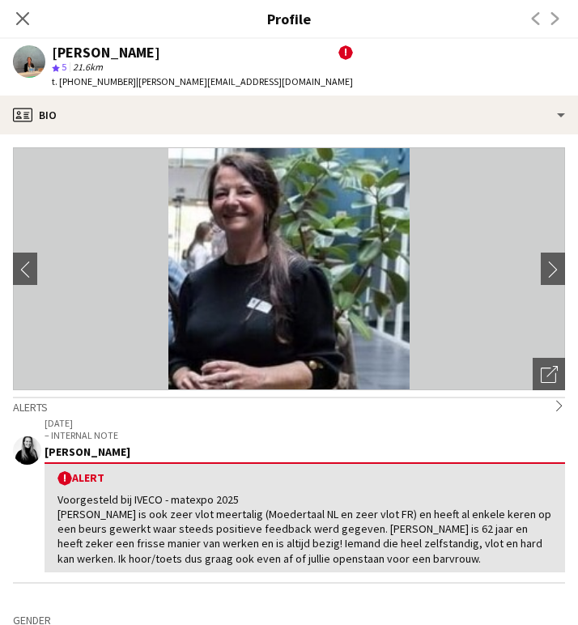
click at [386, 92] on app-profile-header "Ann Wijnendaele ! star 5 21.6km t. +320494102744 | ann.wijnendaele@hotmail.be" at bounding box center [289, 67] width 578 height 57
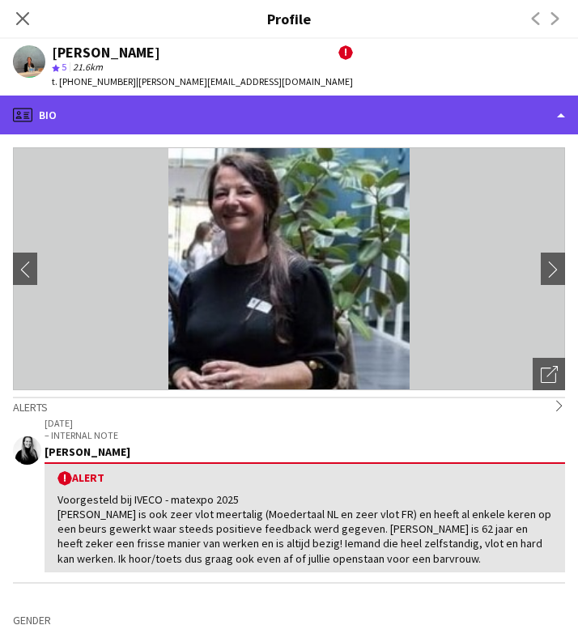
click at [364, 122] on div "profile Bio" at bounding box center [289, 115] width 578 height 39
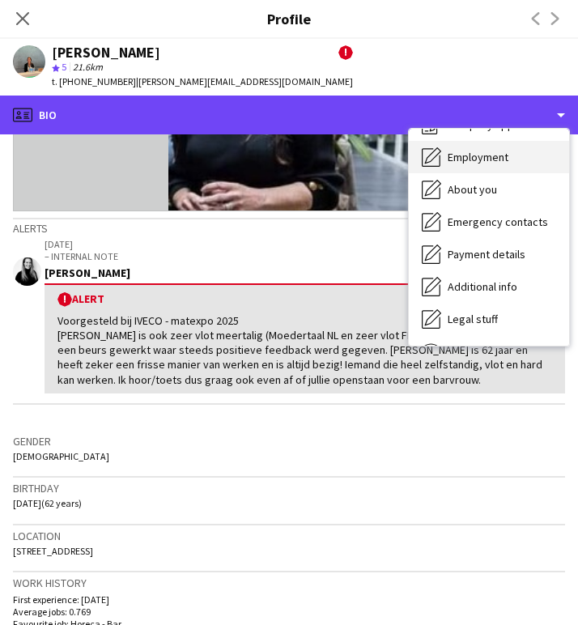
scroll to position [152, 0]
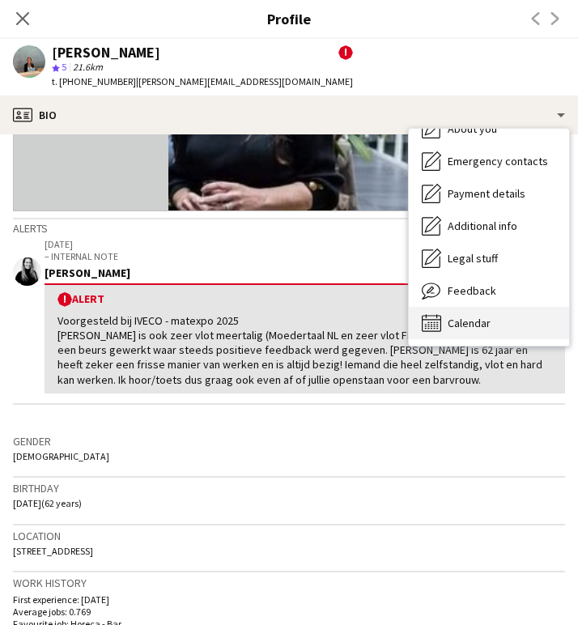
click at [482, 310] on div "Calendar Calendar" at bounding box center [489, 323] width 160 height 32
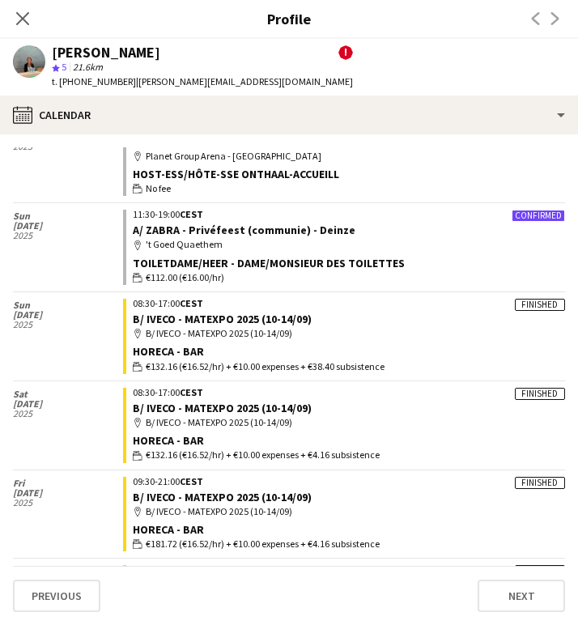
scroll to position [0, 0]
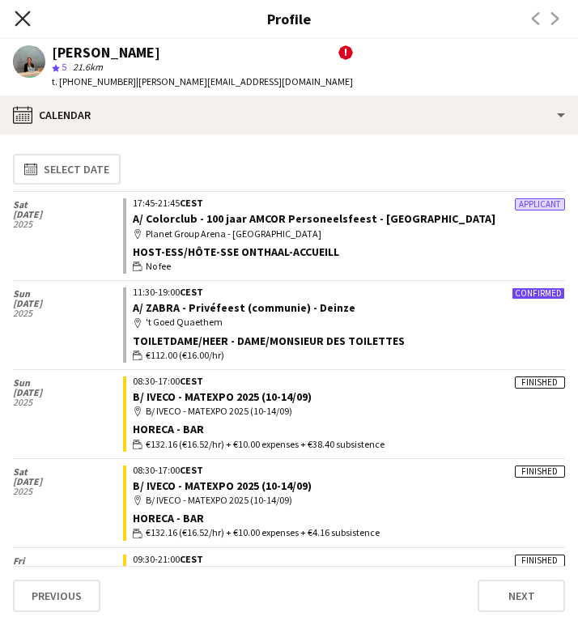
click at [19, 20] on icon "Close pop-in" at bounding box center [22, 18] width 15 height 15
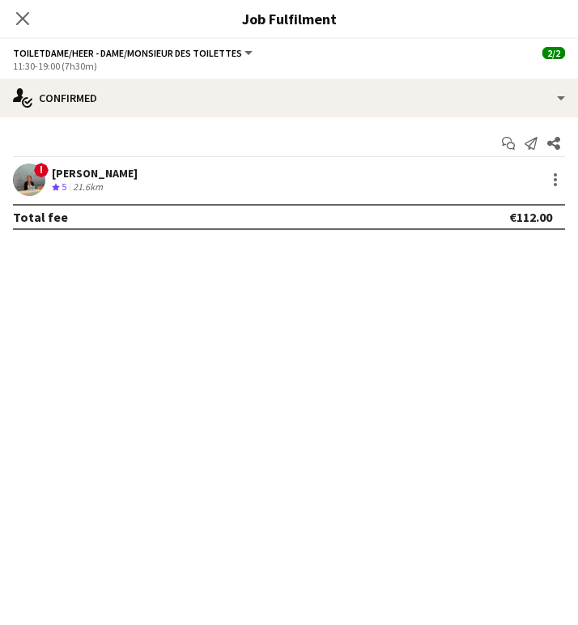
click at [93, 187] on div "21.6km" at bounding box center [88, 188] width 36 height 14
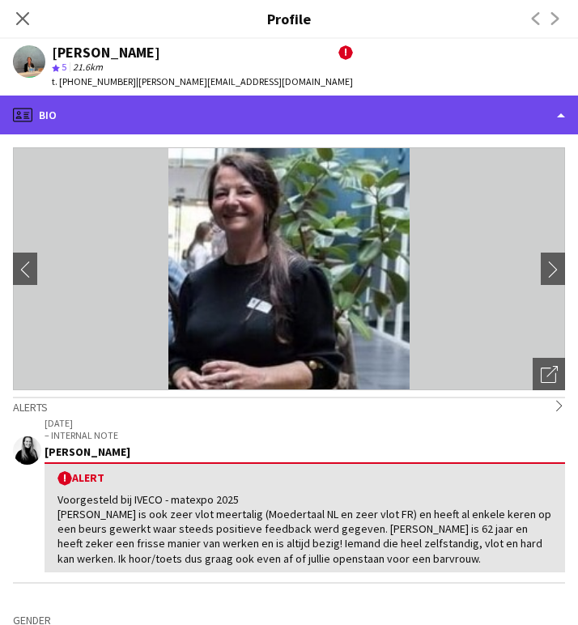
click at [164, 107] on div "profile Bio" at bounding box center [289, 115] width 578 height 39
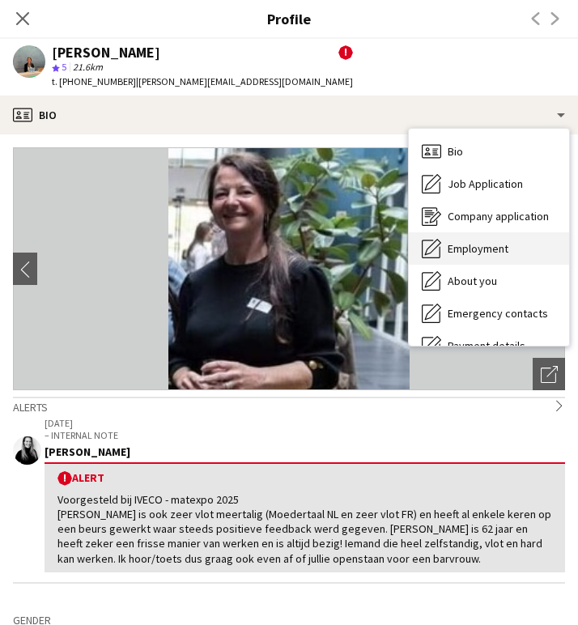
click at [499, 254] on span "Employment" at bounding box center [478, 248] width 61 height 15
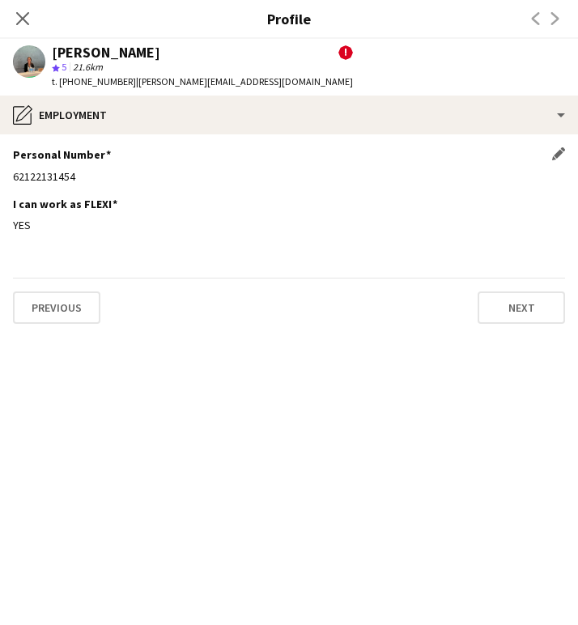
click at [36, 177] on div "62122131454" at bounding box center [289, 176] width 553 height 15
copy div "62122131454"
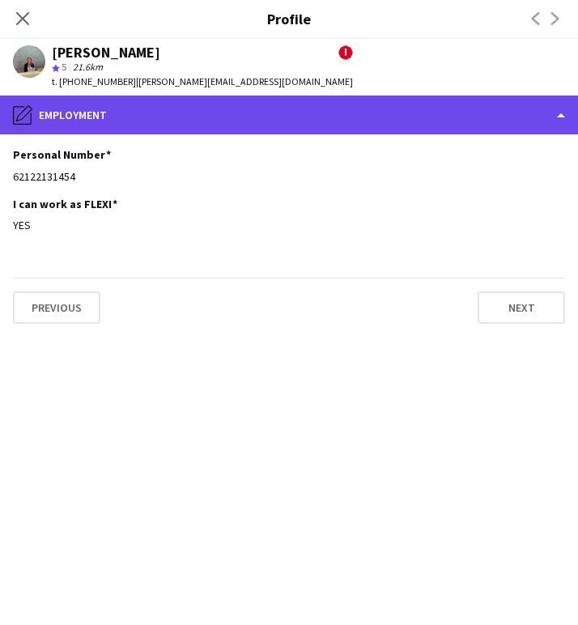
click at [83, 119] on div "pencil4 Employment" at bounding box center [289, 115] width 578 height 39
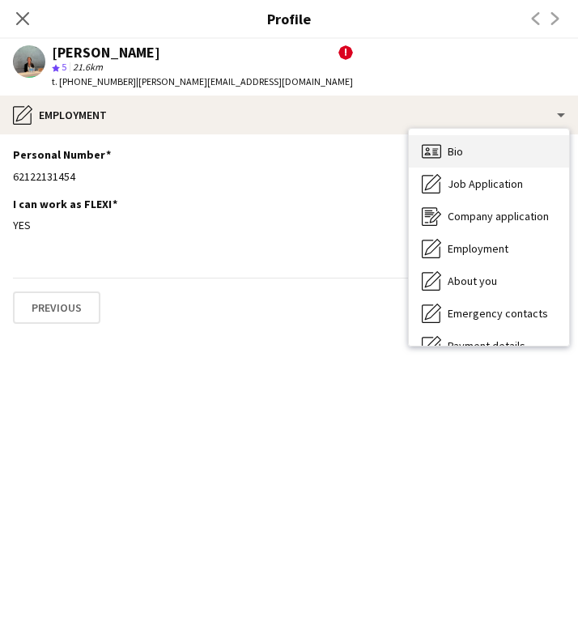
click at [474, 149] on div "Bio Bio" at bounding box center [489, 151] width 160 height 32
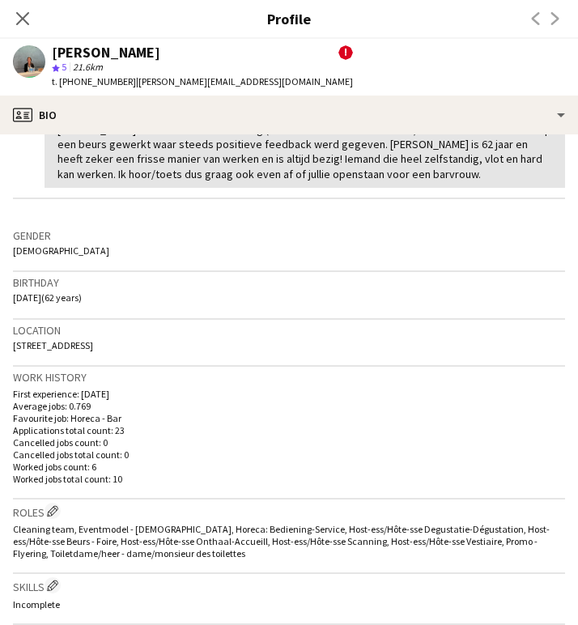
scroll to position [416, 0]
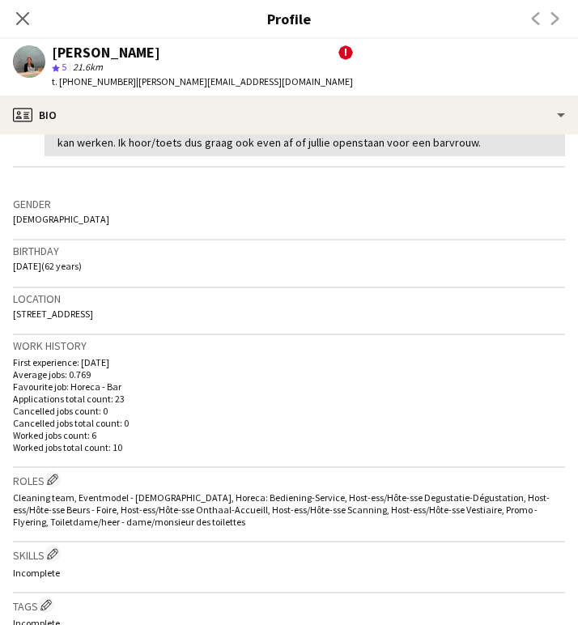
click at [93, 317] on span "32 Krabbenijkstraat, Sint-Lievens-Houtem, 9520" at bounding box center [53, 314] width 80 height 12
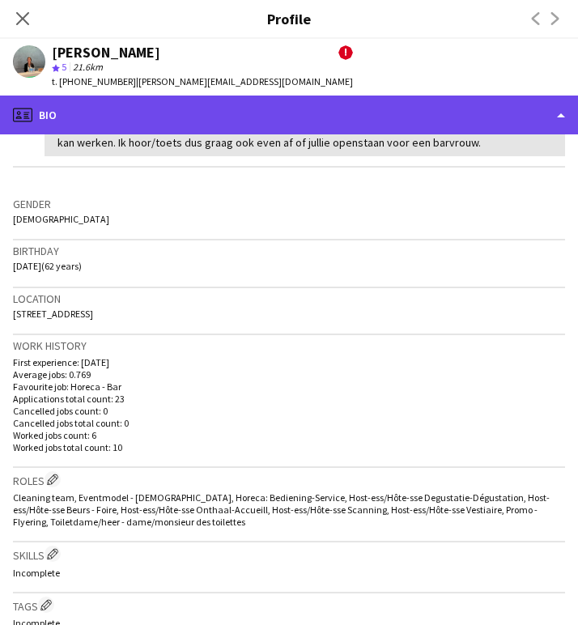
click at [245, 126] on div "profile Bio" at bounding box center [289, 115] width 578 height 39
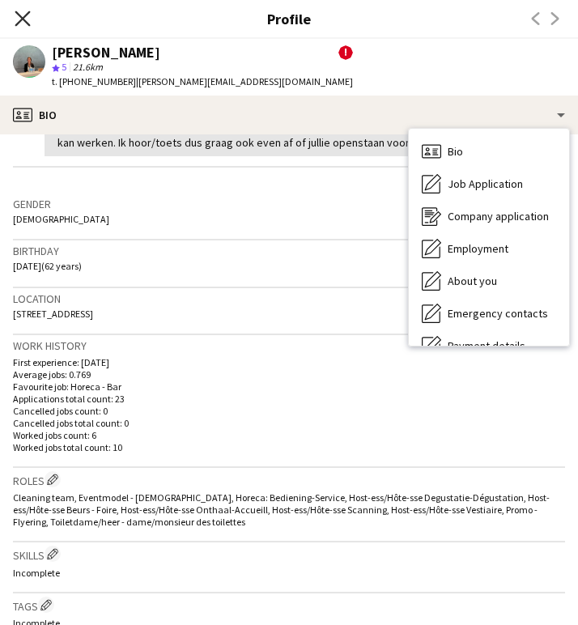
click at [28, 16] on icon "Close pop-in" at bounding box center [22, 18] width 15 height 15
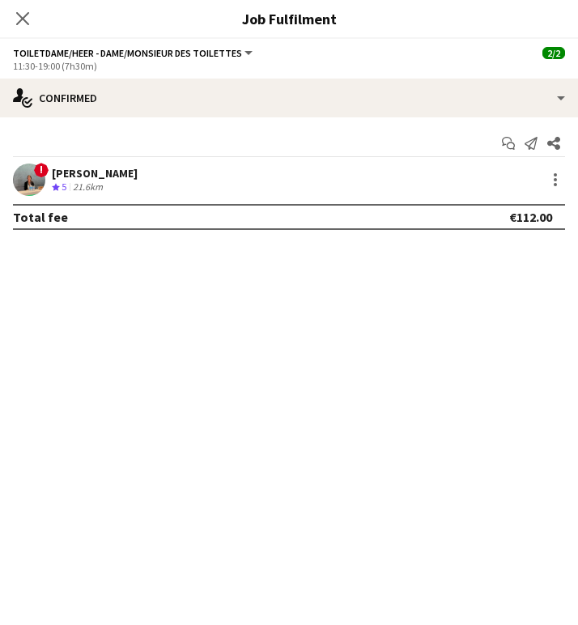
click at [557, 165] on div "Start chat Send notification Share ! Ann Wijnendaele Crew rating 5 21.6km Total…" at bounding box center [289, 180] width 578 height 126
click at [557, 179] on div at bounding box center [555, 179] width 3 height 3
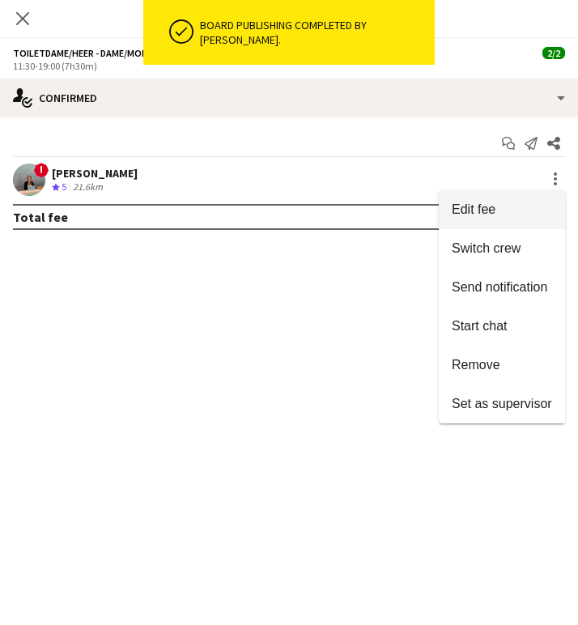
click at [548, 207] on span "Edit fee" at bounding box center [502, 210] width 100 height 15
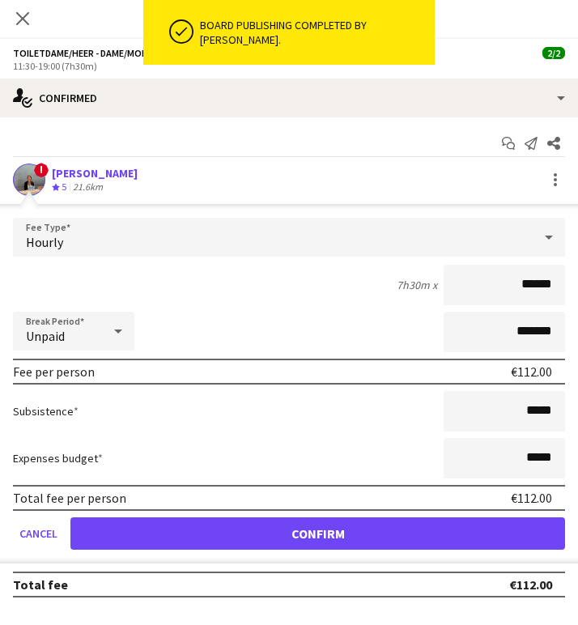
click at [26, 29] on div "Close pop-in" at bounding box center [22, 18] width 45 height 37
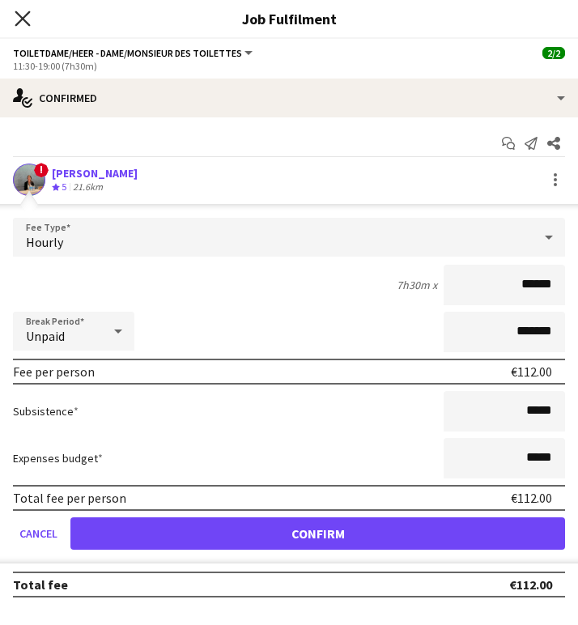
click at [21, 11] on icon "Close pop-in" at bounding box center [22, 18] width 15 height 15
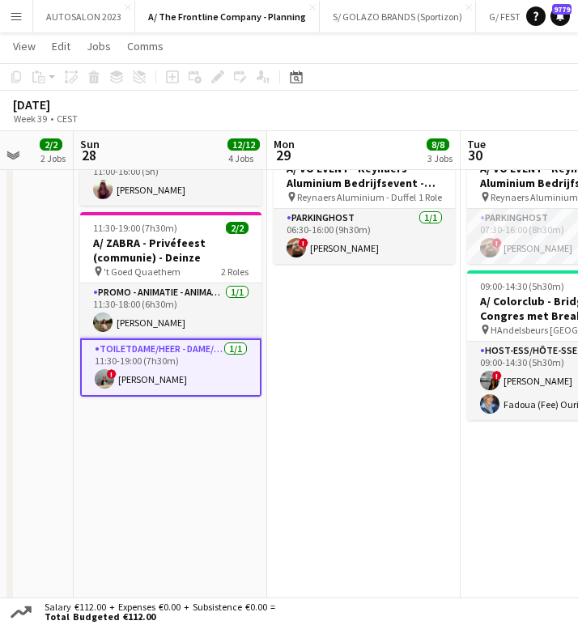
click at [134, 378] on app-card-role "Toiletdame/heer - dame/monsieur des toilettes 1/1 11:30-19:00 (7h30m) ! Ann Wij…" at bounding box center [170, 368] width 181 height 58
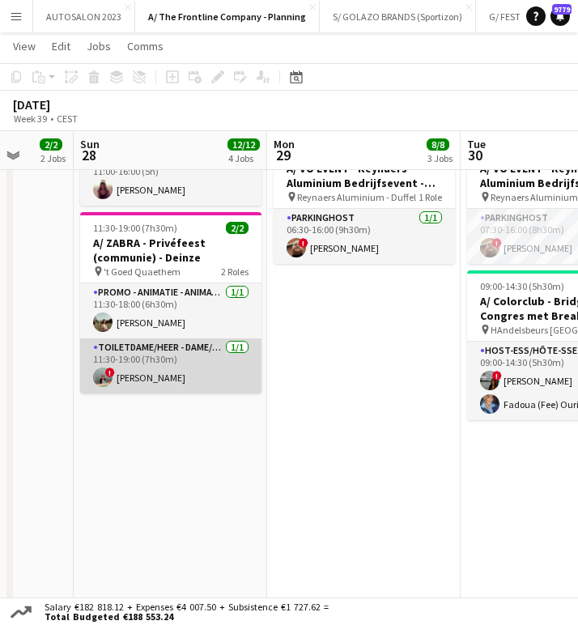
click at [223, 365] on app-card-role "Toiletdame/heer - dame/monsieur des toilettes 1/1 11:30-19:00 (7h30m) ! Ann Wij…" at bounding box center [170, 366] width 181 height 55
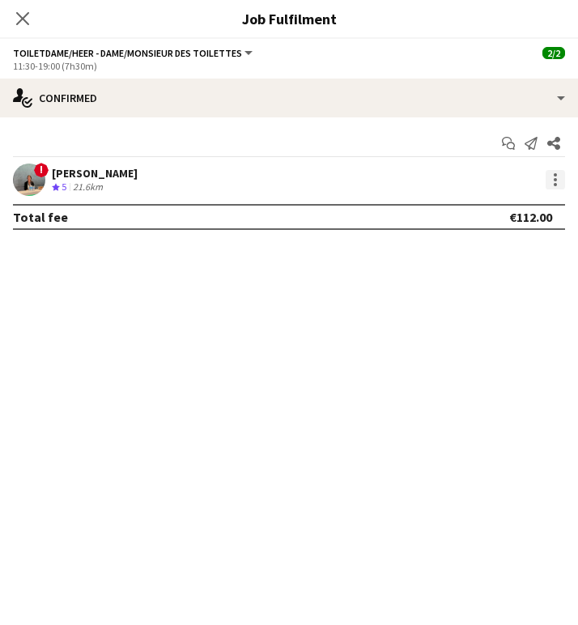
click at [557, 180] on div at bounding box center [555, 179] width 19 height 19
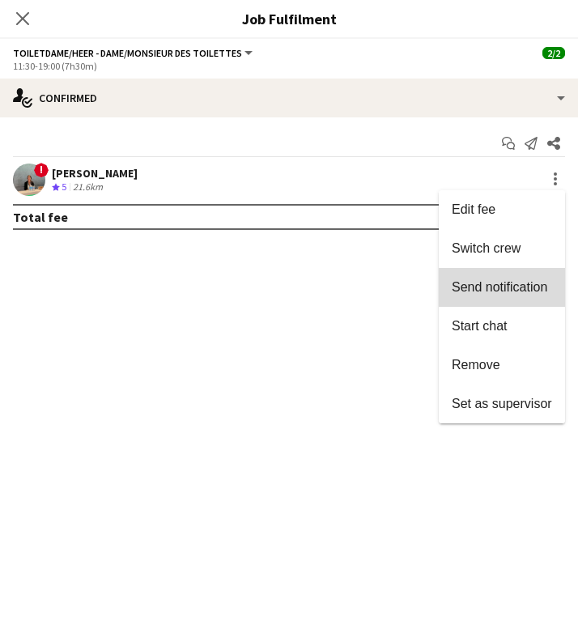
click at [508, 297] on button "Send notification" at bounding box center [502, 287] width 126 height 39
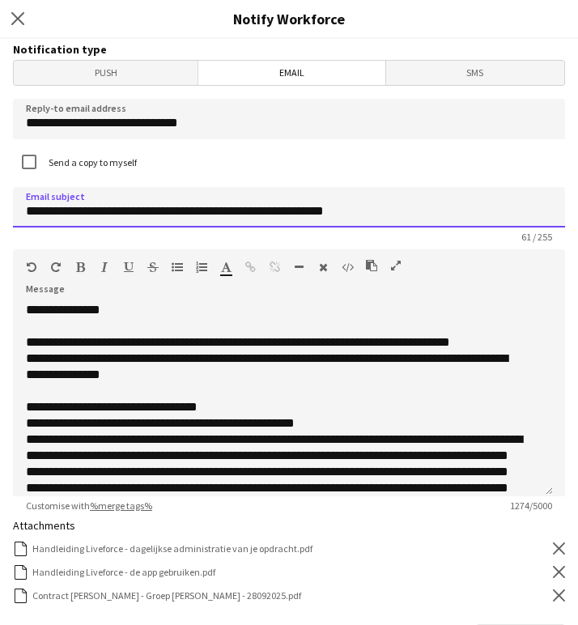
drag, startPoint x: 381, startPoint y: 215, endPoint x: 87, endPoint y: 212, distance: 294.1
click at [87, 212] on input "**********" at bounding box center [289, 207] width 553 height 41
type input "**********"
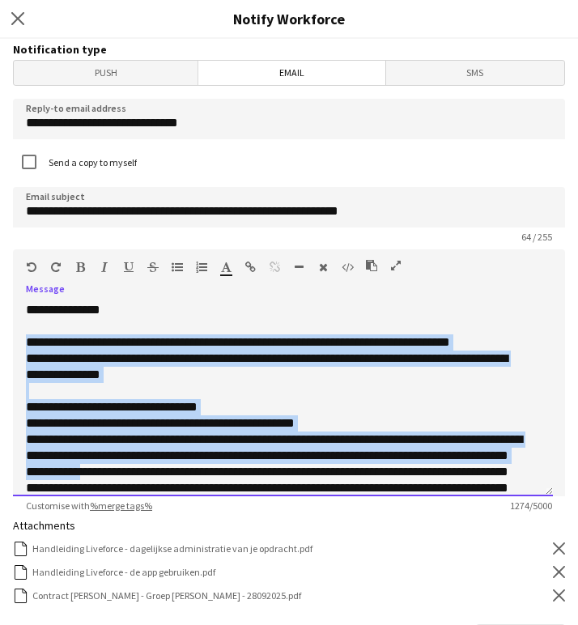
scroll to position [224, 0]
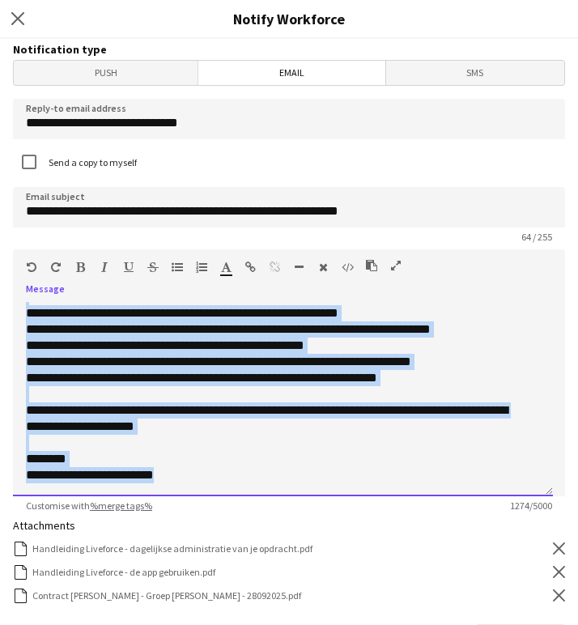
drag, startPoint x: 28, startPoint y: 339, endPoint x: 346, endPoint y: 586, distance: 402.4
click at [346, 586] on form "**********" at bounding box center [289, 509] width 578 height 941
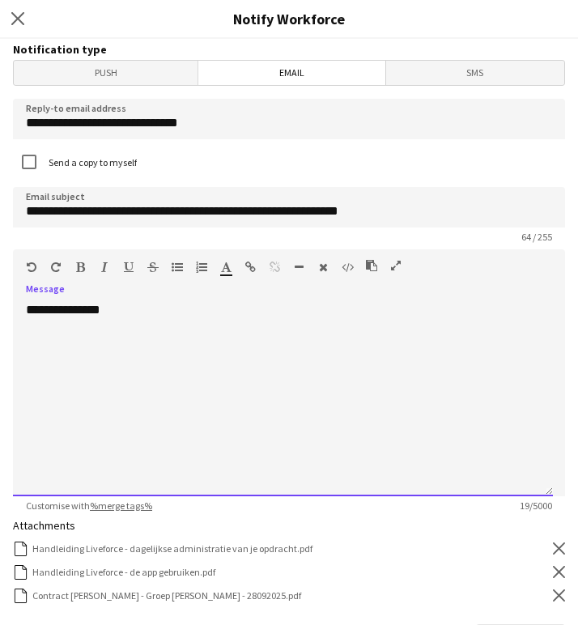
scroll to position [0, 0]
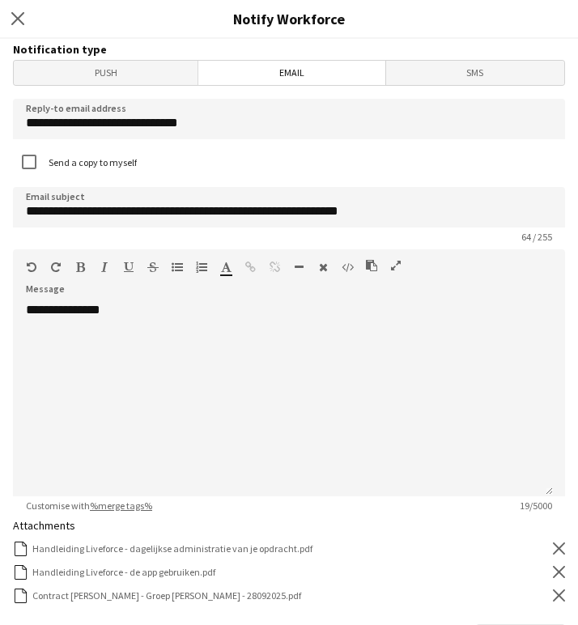
click at [383, 38] on div "Close pop-in Notify Workforce" at bounding box center [289, 19] width 578 height 39
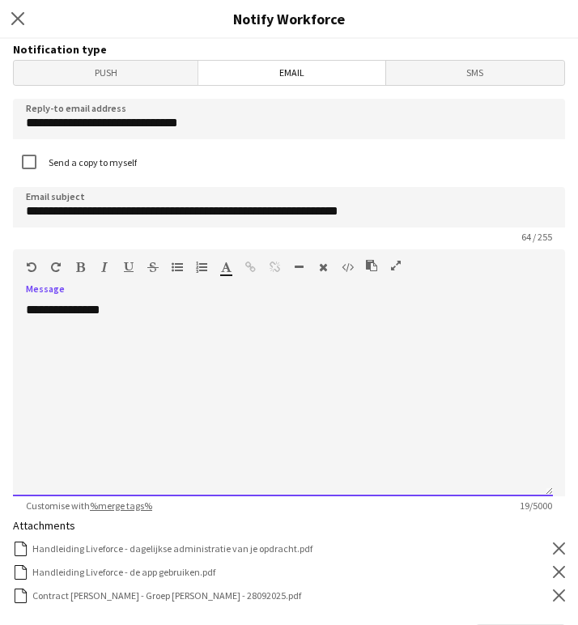
click at [155, 343] on div at bounding box center [283, 343] width 514 height 16
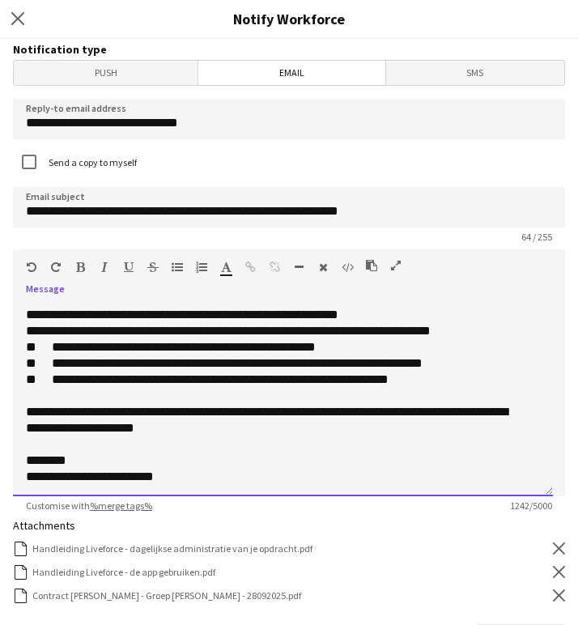
scroll to position [207, 0]
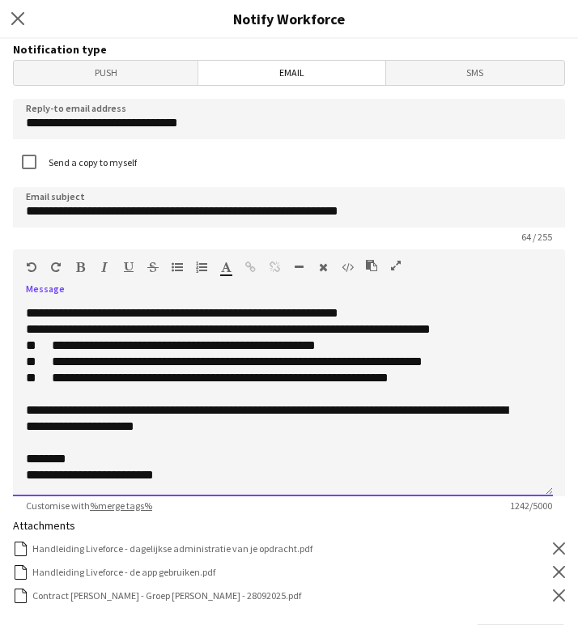
drag, startPoint x: 181, startPoint y: 394, endPoint x: 250, endPoint y: 410, distance: 70.7
click at [250, 410] on div "**********" at bounding box center [283, 305] width 514 height 356
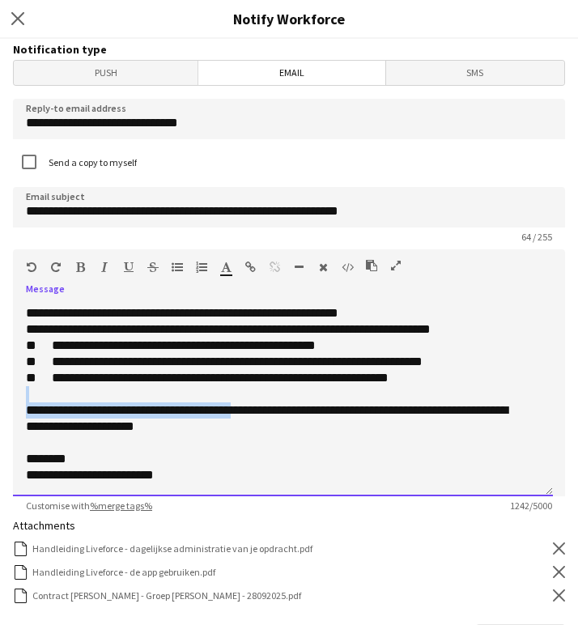
scroll to position [160, 0]
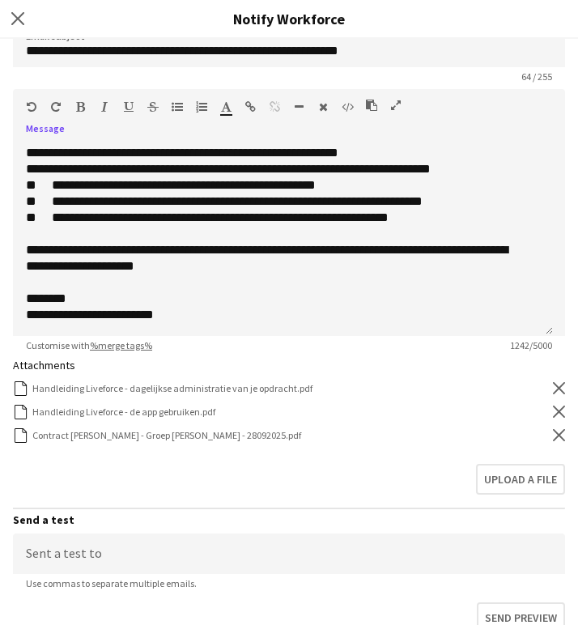
click at [553, 436] on icon "Remove" at bounding box center [559, 435] width 12 height 12
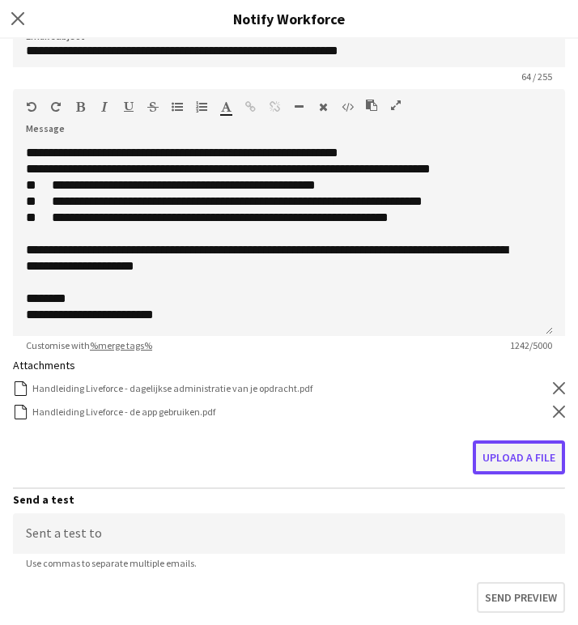
click at [518, 450] on button "Upload a file" at bounding box center [519, 458] width 92 height 34
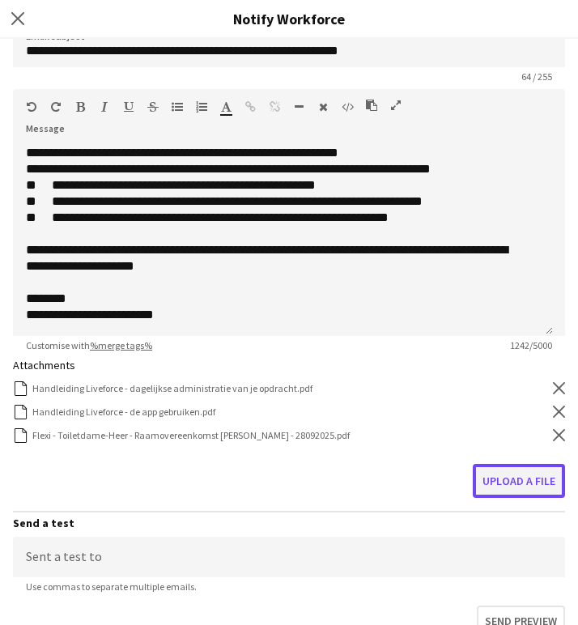
click at [506, 480] on button "Upload a file" at bounding box center [519, 481] width 92 height 34
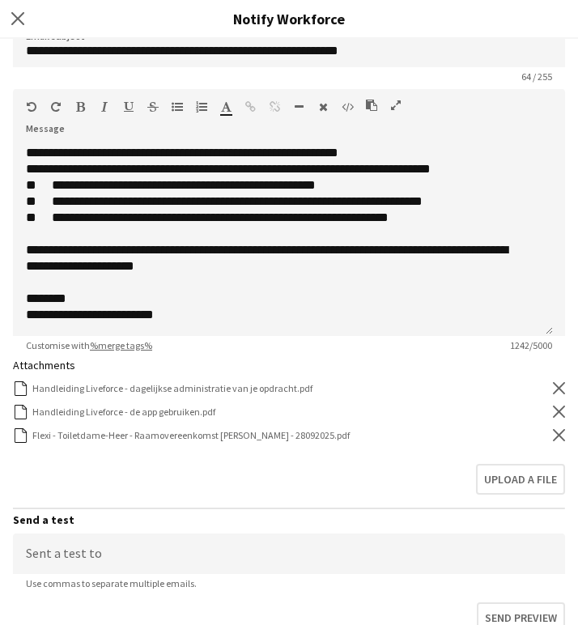
click at [326, 524] on h3 "Send a test" at bounding box center [289, 520] width 553 height 15
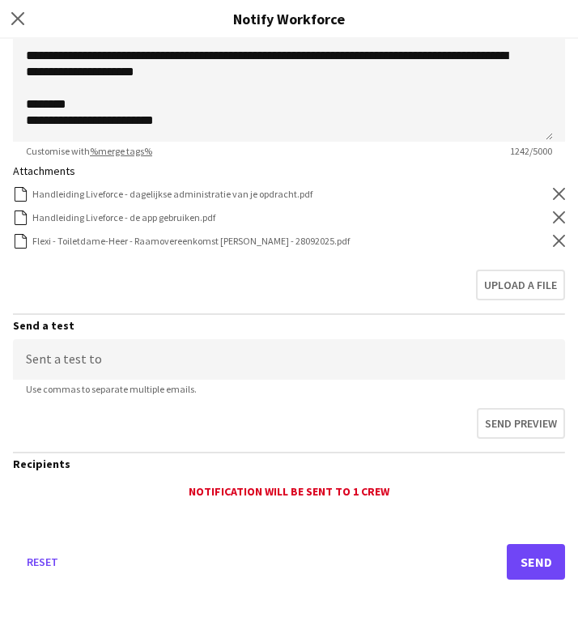
scroll to position [750, 0]
click at [512, 562] on button "Send" at bounding box center [536, 562] width 58 height 36
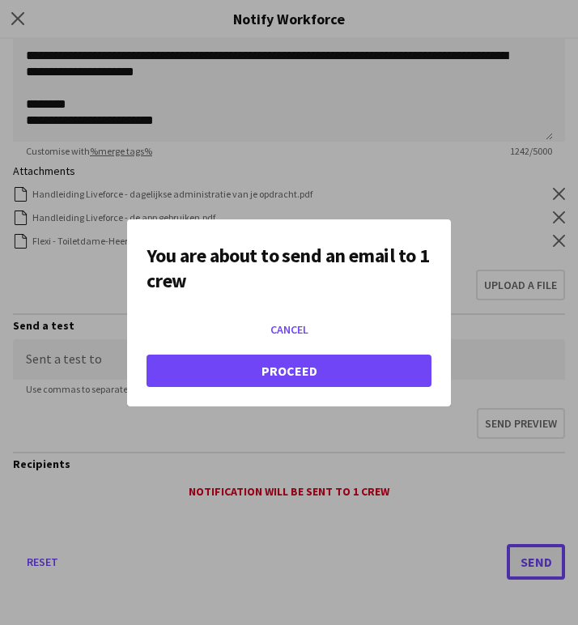
scroll to position [0, 0]
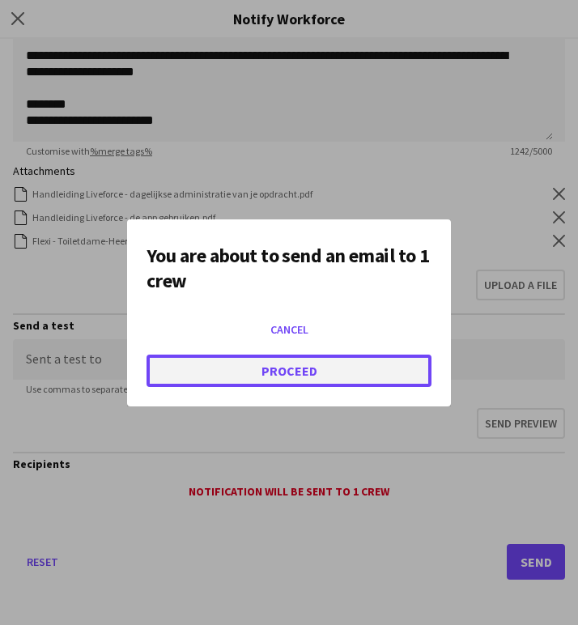
click at [374, 365] on button "Proceed" at bounding box center [289, 371] width 285 height 32
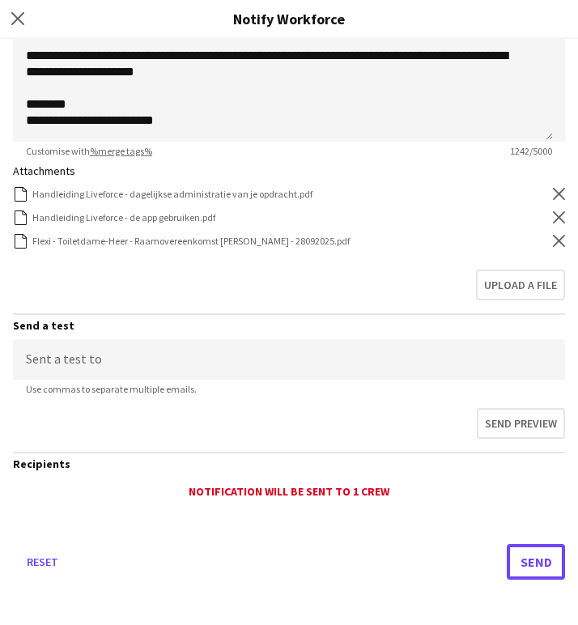
scroll to position [750, 0]
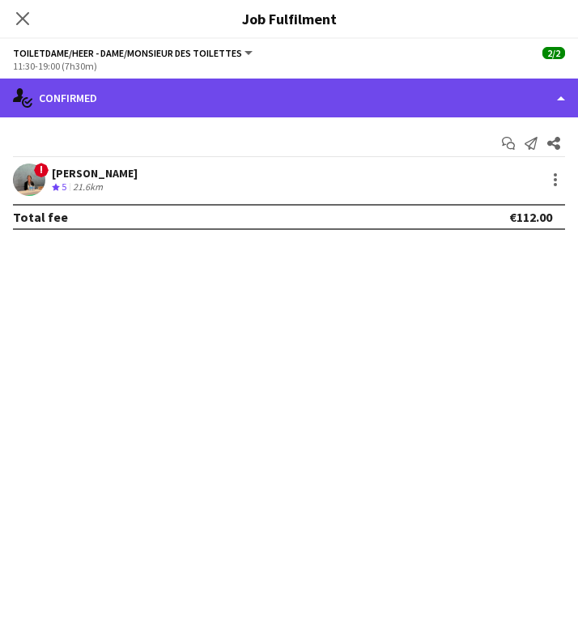
click at [167, 95] on div "single-neutral-actions-check-2 Confirmed" at bounding box center [289, 98] width 578 height 39
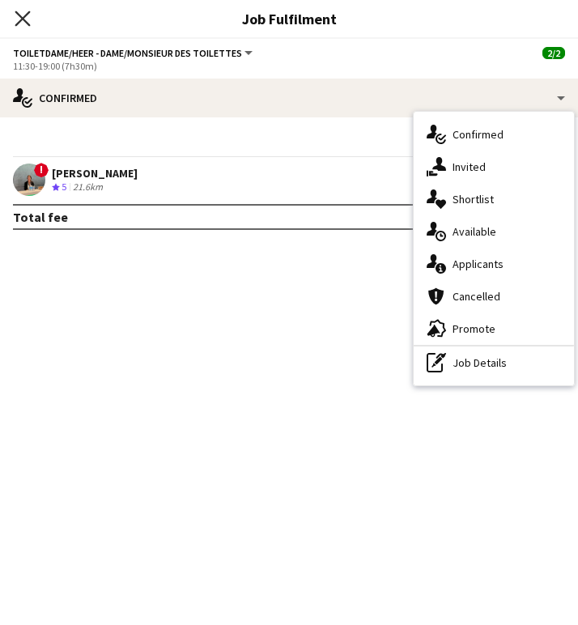
click at [27, 18] on icon "Close pop-in" at bounding box center [22, 18] width 15 height 15
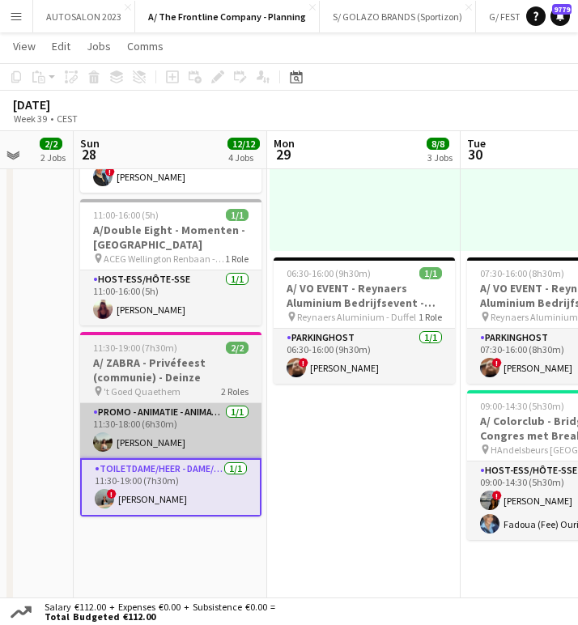
scroll to position [534, 0]
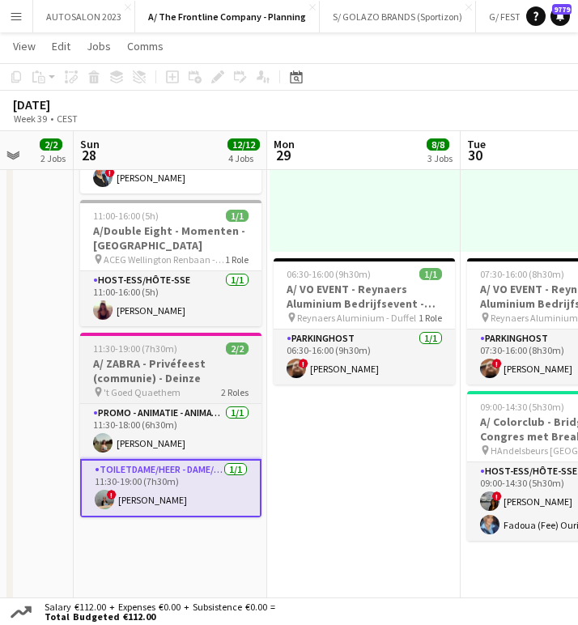
click at [160, 369] on h3 "A/ ZABRA - Privéfeest (communie) - Deinze" at bounding box center [170, 370] width 181 height 29
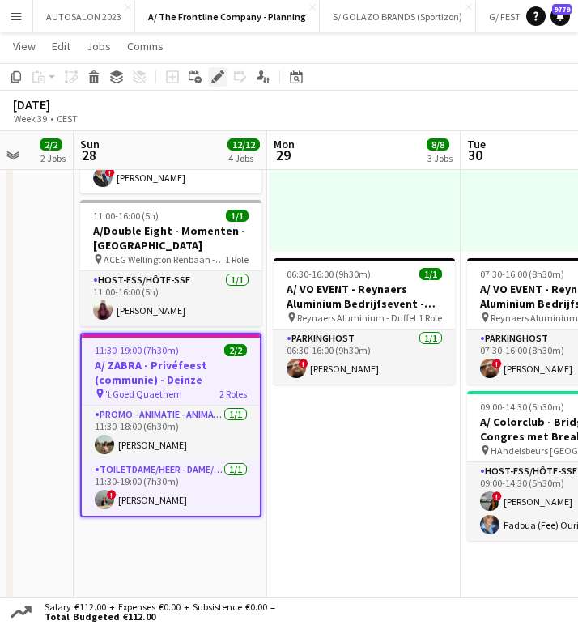
click at [220, 79] on icon "Edit" at bounding box center [217, 76] width 13 height 13
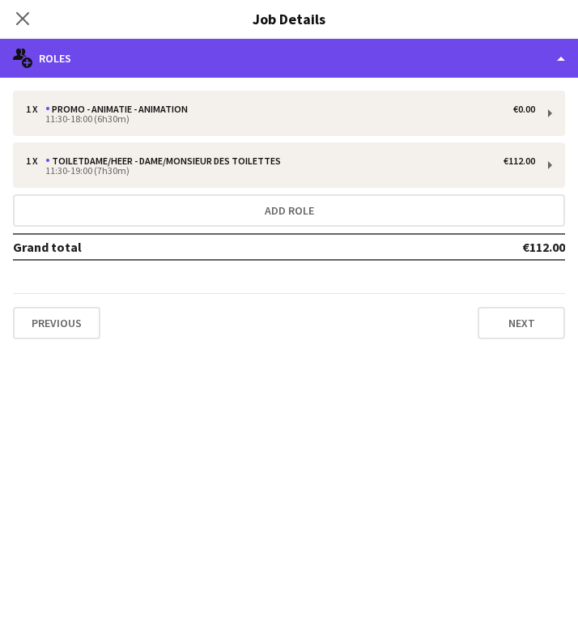
click at [352, 54] on div "multiple-users-add Roles" at bounding box center [289, 58] width 578 height 39
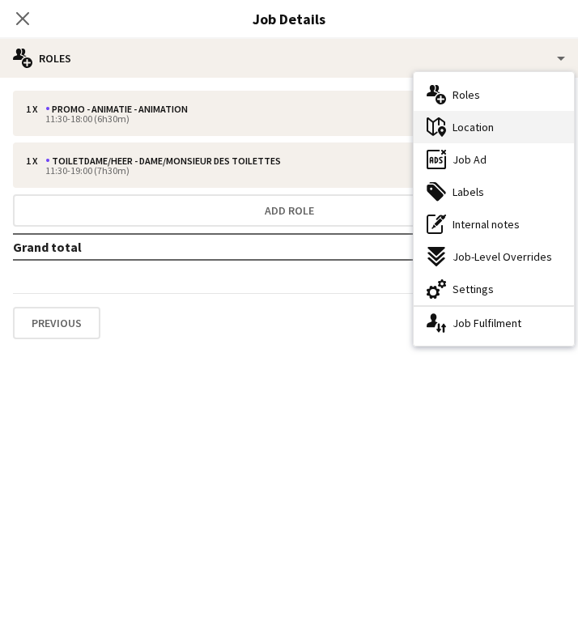
click at [504, 124] on div "maps-pin-1 Location" at bounding box center [494, 127] width 160 height 32
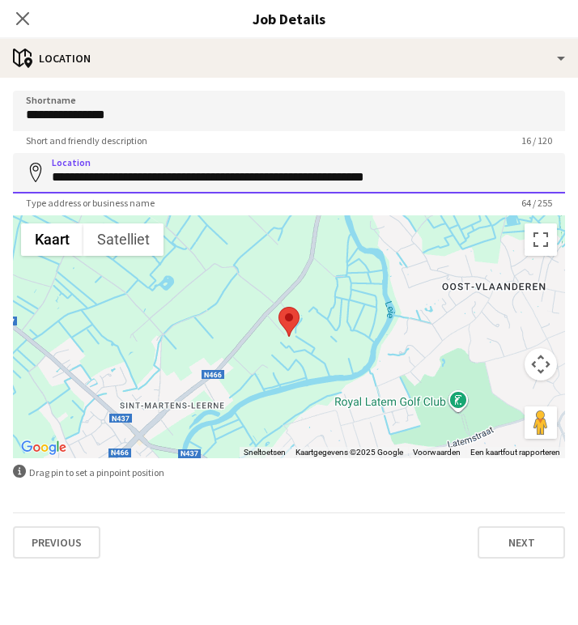
click at [234, 175] on input "**********" at bounding box center [289, 173] width 553 height 41
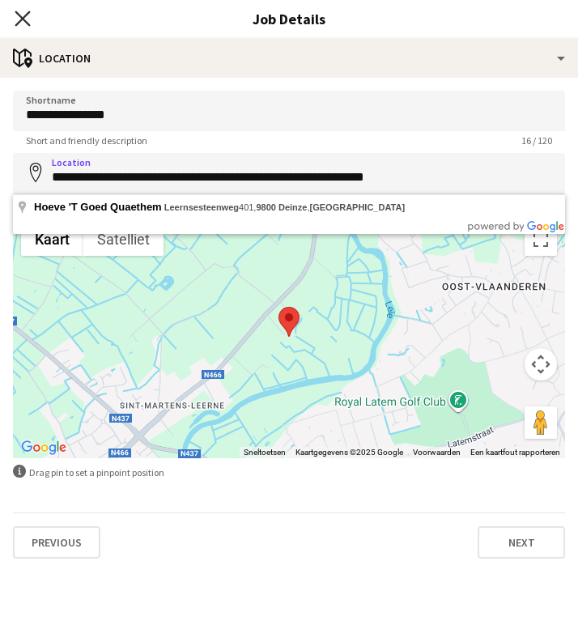
click at [30, 19] on app-icon "Close pop-in" at bounding box center [22, 18] width 23 height 23
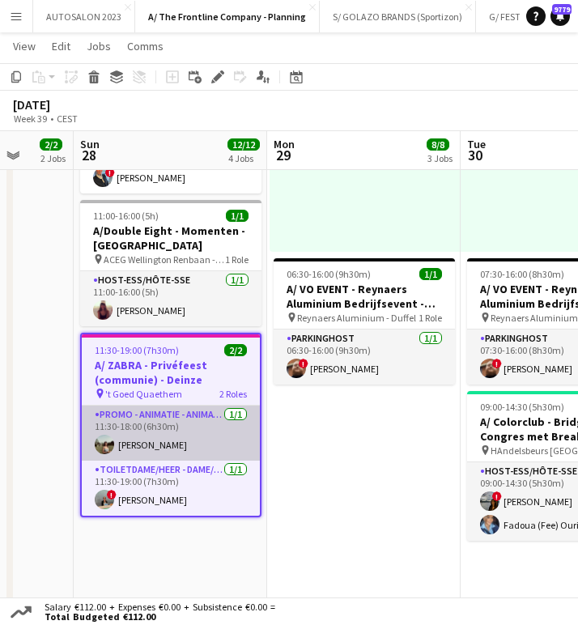
click at [172, 435] on app-card-role "Promo - Animatie - Animation 1/1 11:30-18:00 (6h30m) Laura Sergeant" at bounding box center [171, 433] width 178 height 55
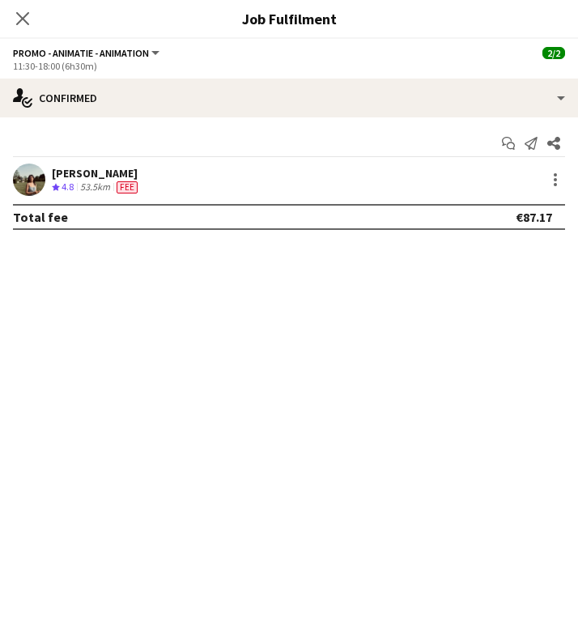
click at [153, 175] on div "Laura Sergeant Crew rating 4.8 53.5km Fee" at bounding box center [289, 180] width 578 height 32
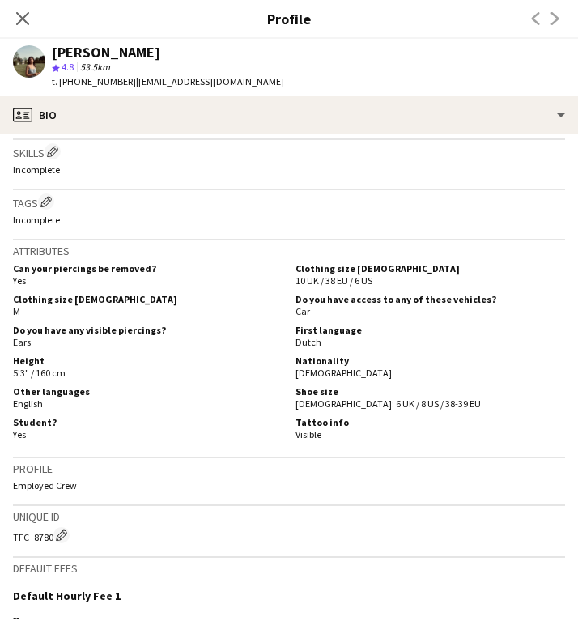
scroll to position [613, 0]
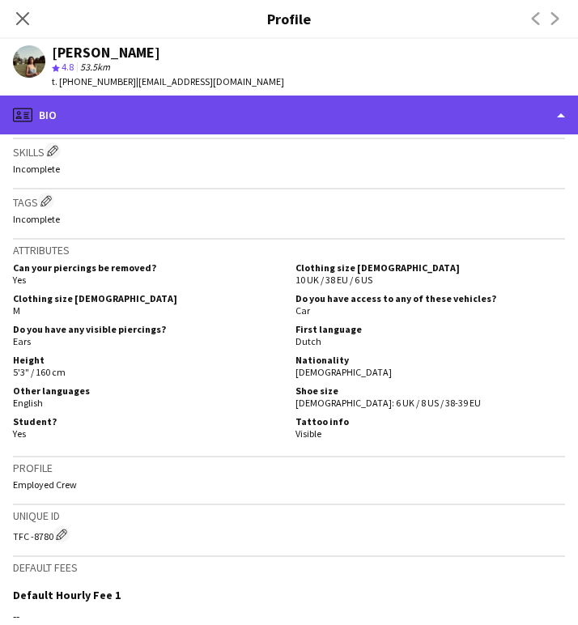
click at [142, 111] on div "profile Bio" at bounding box center [289, 115] width 578 height 39
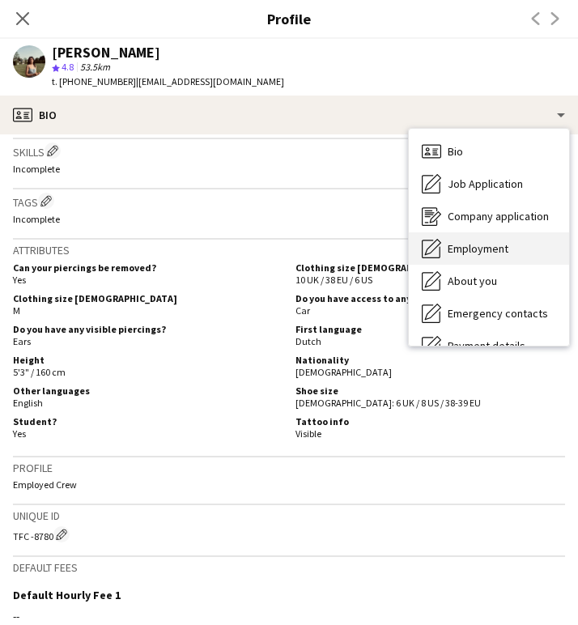
click at [488, 245] on span "Employment" at bounding box center [478, 248] width 61 height 15
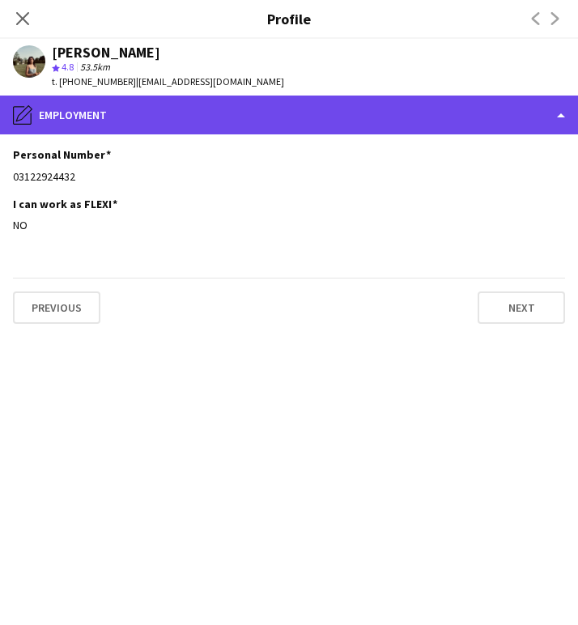
click at [202, 112] on div "pencil4 Employment" at bounding box center [289, 115] width 578 height 39
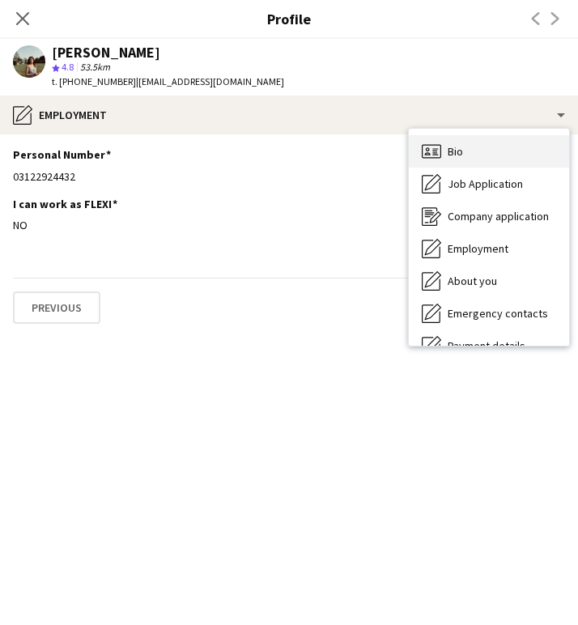
click at [471, 151] on div "Bio Bio" at bounding box center [489, 151] width 160 height 32
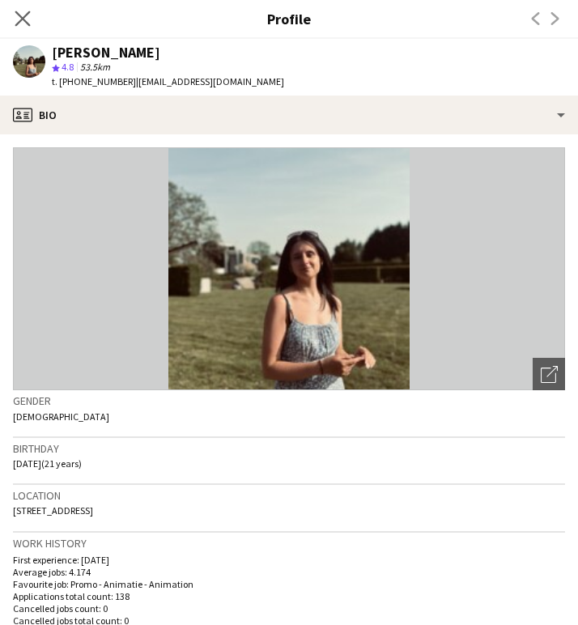
click at [24, 10] on app-icon "Close pop-in" at bounding box center [22, 18] width 23 height 23
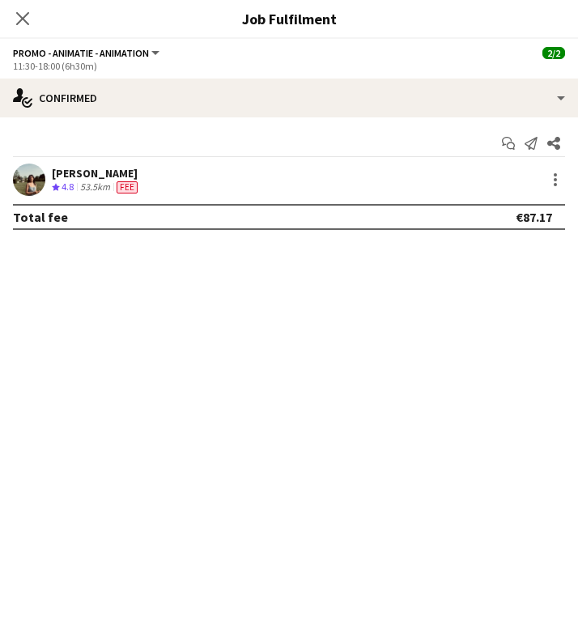
click at [565, 183] on div "Laura Sergeant Crew rating 4.8 53.5km Fee" at bounding box center [289, 180] width 578 height 32
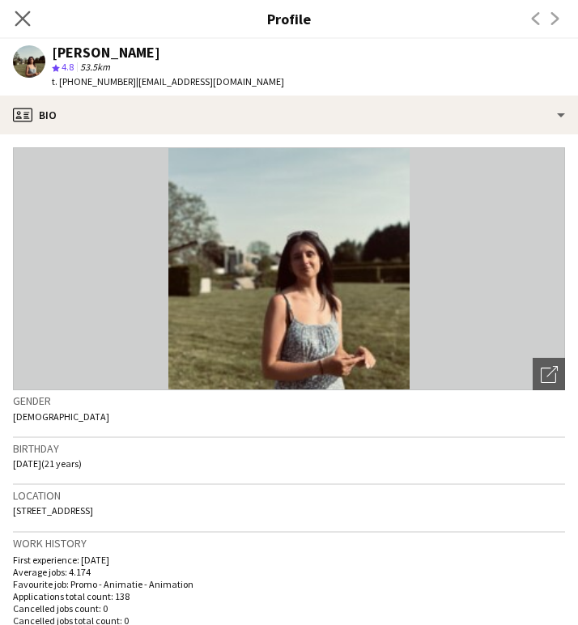
click at [31, 21] on app-icon "Close pop-in" at bounding box center [22, 18] width 23 height 23
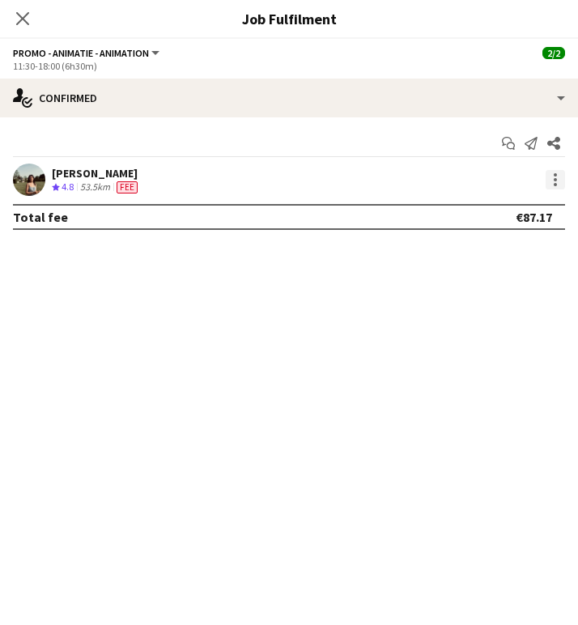
click at [556, 185] on div at bounding box center [555, 184] width 3 height 3
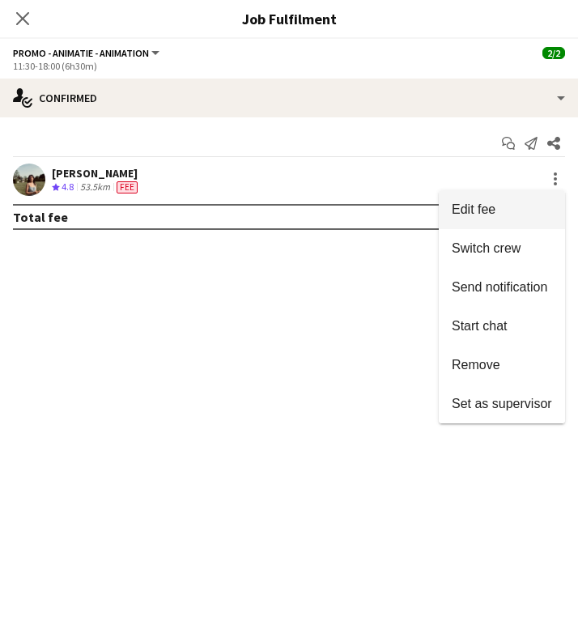
click at [476, 228] on button "Edit fee" at bounding box center [502, 209] width 126 height 39
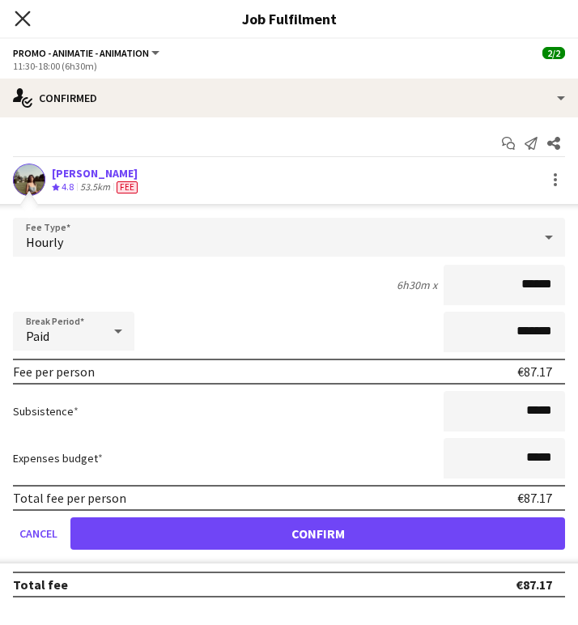
click at [23, 11] on icon "Close pop-in" at bounding box center [22, 18] width 15 height 15
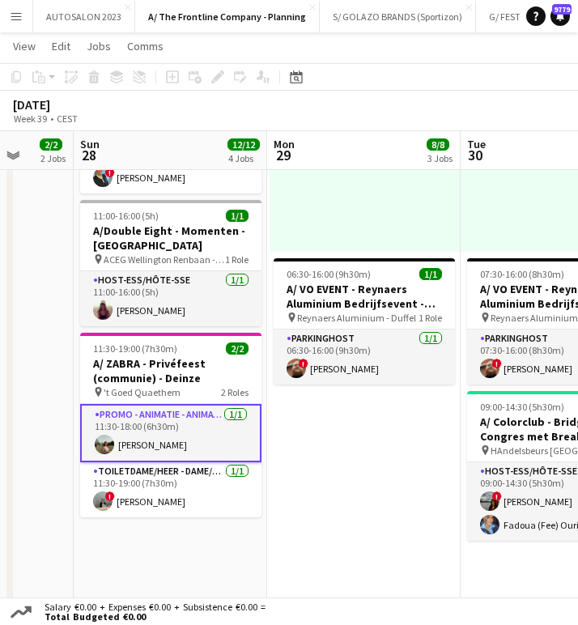
click at [229, 440] on app-card-role "Promo - Animatie - Animation 1/1 11:30-18:00 (6h30m) Laura Sergeant" at bounding box center [170, 433] width 181 height 58
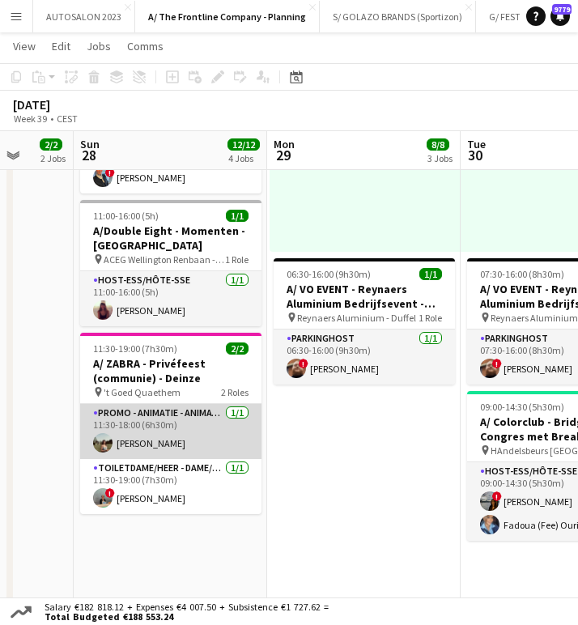
click at [154, 435] on app-card-role "Promo - Animatie - Animation 1/1 11:30-18:00 (6h30m) Laura Sergeant" at bounding box center [170, 431] width 181 height 55
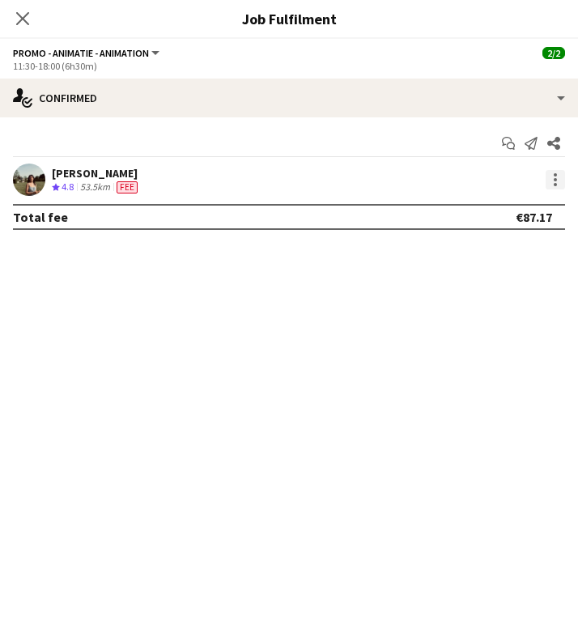
click at [556, 190] on div at bounding box center [555, 179] width 19 height 19
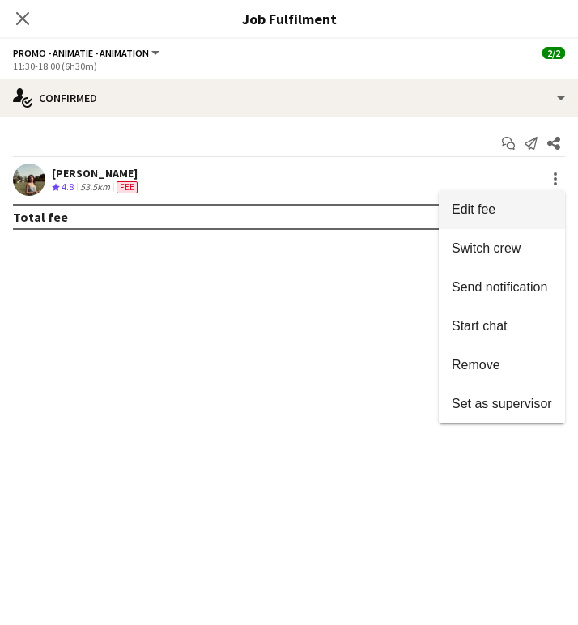
click at [497, 215] on span "Edit fee" at bounding box center [502, 210] width 100 height 15
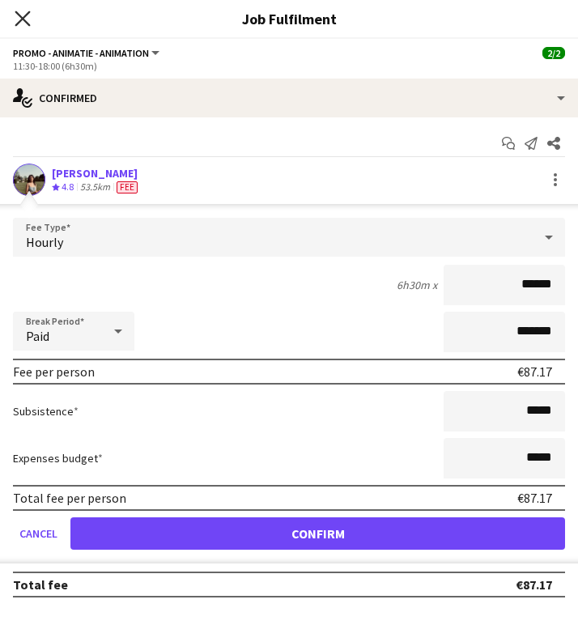
click at [23, 16] on icon "Close pop-in" at bounding box center [22, 18] width 15 height 15
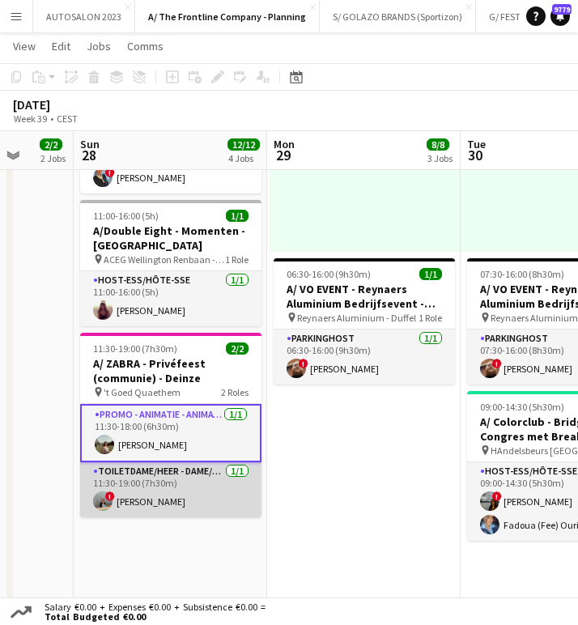
click at [161, 471] on app-card-role "Toiletdame/heer - dame/monsieur des toilettes 1/1 11:30-19:00 (7h30m) ! Ann Wij…" at bounding box center [170, 490] width 181 height 55
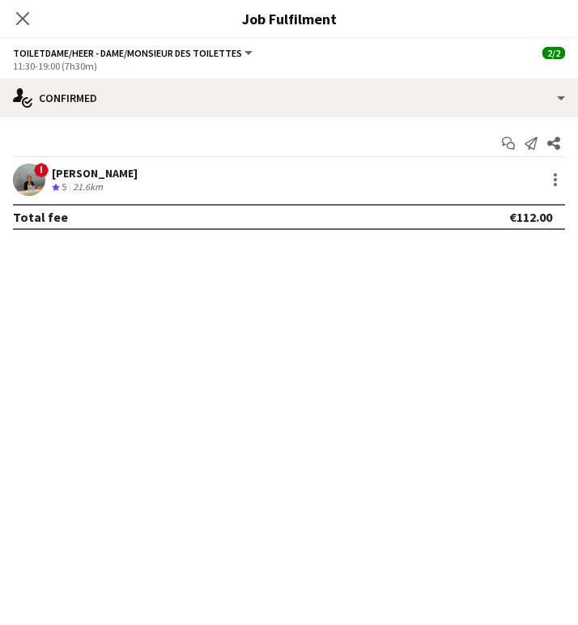
click at [177, 442] on mat-expansion-panel "check Confirmed Start chat Send notification Share ! Ann Wijnendaele Crew ratin…" at bounding box center [289, 371] width 578 height 508
click at [12, 28] on app-icon "Close pop-in" at bounding box center [22, 18] width 23 height 23
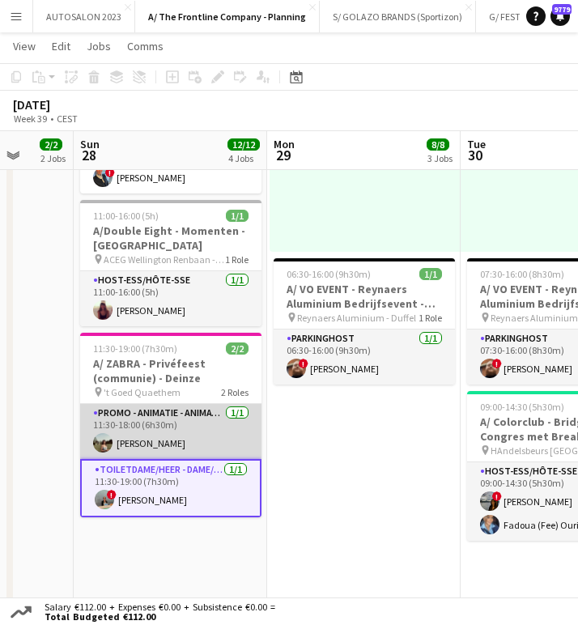
click at [194, 429] on app-card-role "Promo - Animatie - Animation 1/1 11:30-18:00 (6h30m) Laura Sergeant" at bounding box center [170, 431] width 181 height 55
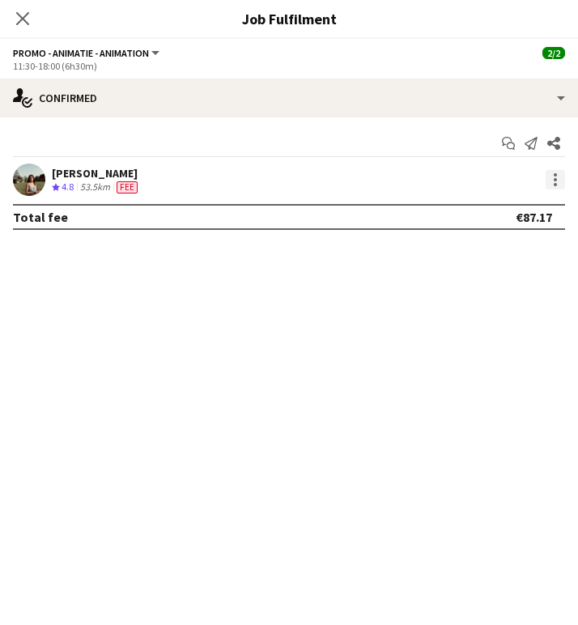
click at [557, 181] on div at bounding box center [555, 179] width 19 height 19
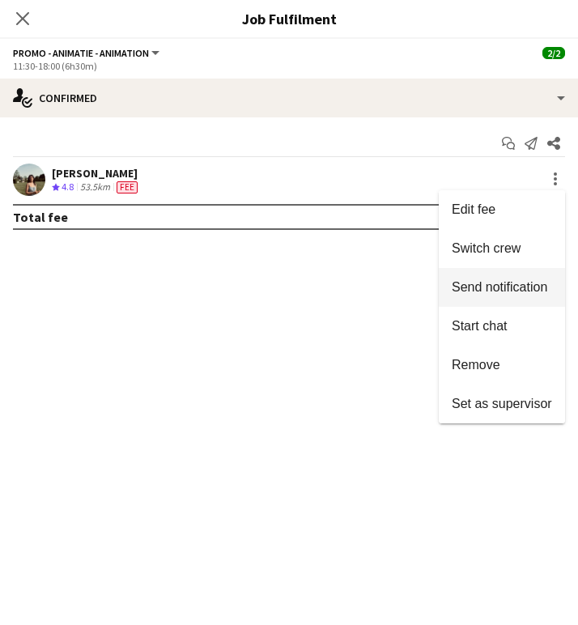
click at [495, 286] on span "Send notification" at bounding box center [500, 287] width 96 height 14
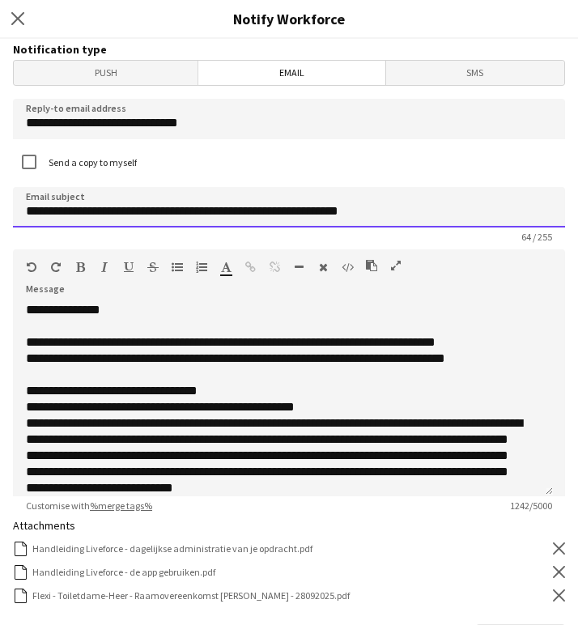
click at [373, 209] on input "**********" at bounding box center [289, 207] width 553 height 41
drag, startPoint x: 189, startPoint y: 211, endPoint x: 74, endPoint y: 216, distance: 115.1
click at [74, 216] on input "**********" at bounding box center [289, 207] width 553 height 41
type input "**********"
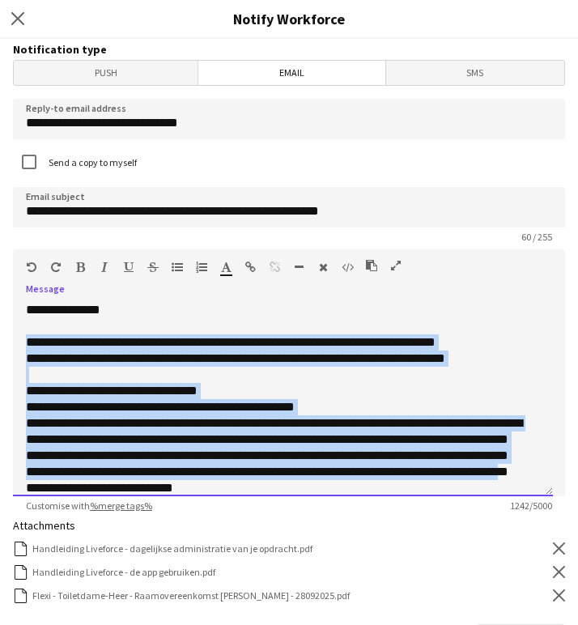
scroll to position [207, 0]
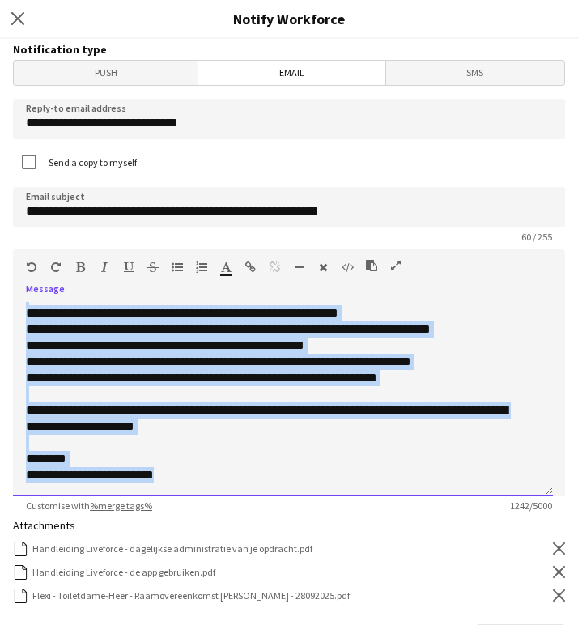
drag, startPoint x: 26, startPoint y: 343, endPoint x: 315, endPoint y: 539, distance: 349.4
click at [315, 539] on form "**********" at bounding box center [289, 509] width 578 height 941
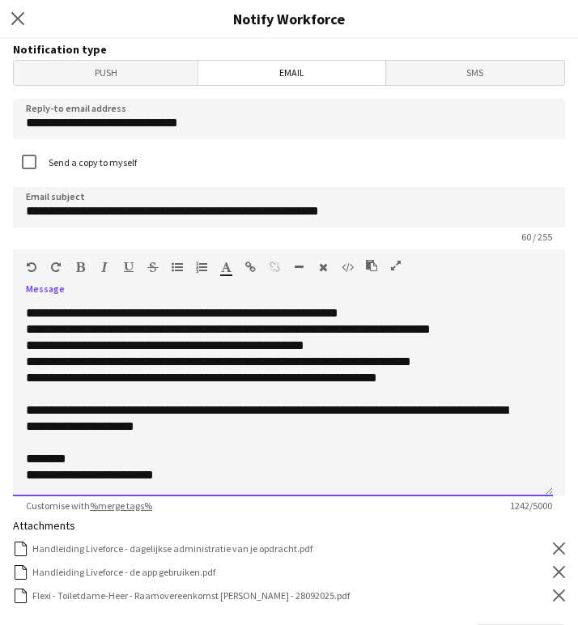
scroll to position [0, 0]
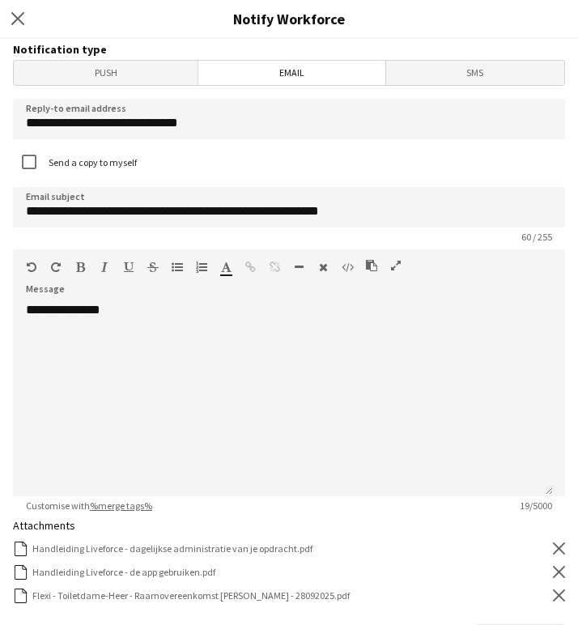
click at [351, 42] on h3 "Notification type" at bounding box center [289, 49] width 553 height 15
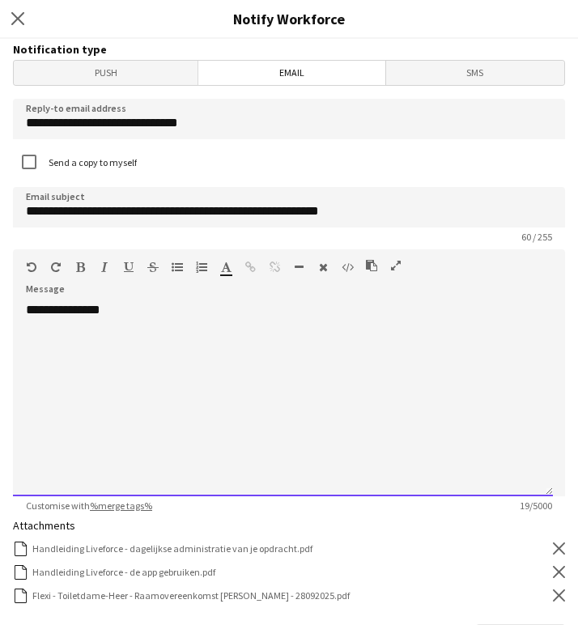
click at [134, 378] on div "**********" at bounding box center [283, 399] width 540 height 194
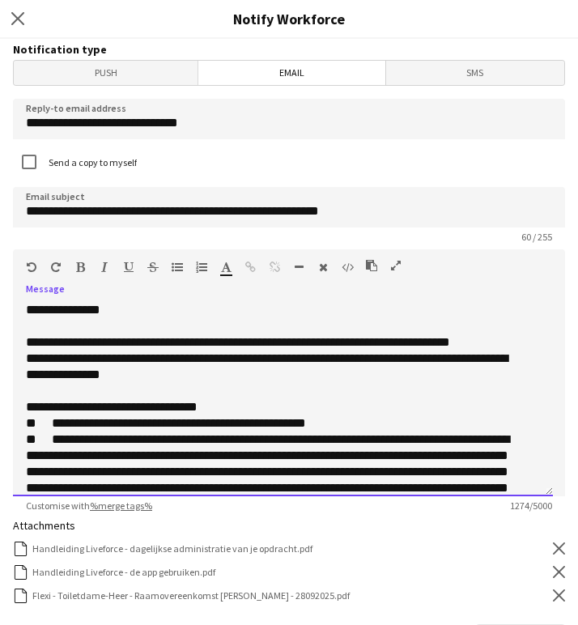
scroll to position [212, 0]
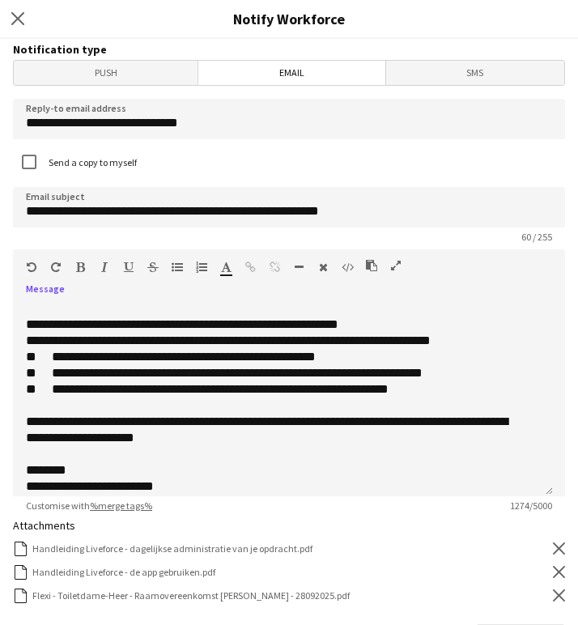
click at [553, 599] on icon "Remove" at bounding box center [559, 596] width 12 height 12
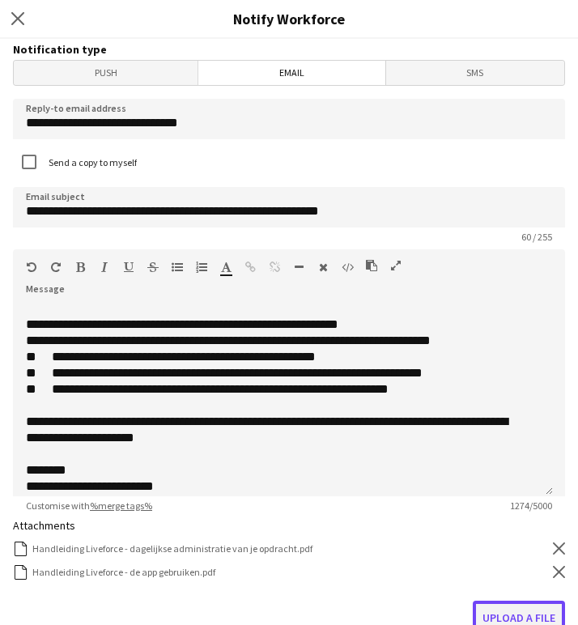
click at [541, 602] on button "Upload a file" at bounding box center [519, 618] width 92 height 34
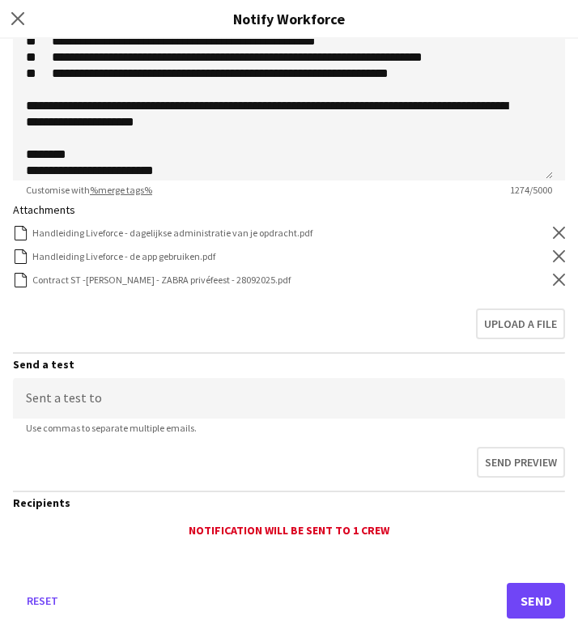
scroll to position [355, 0]
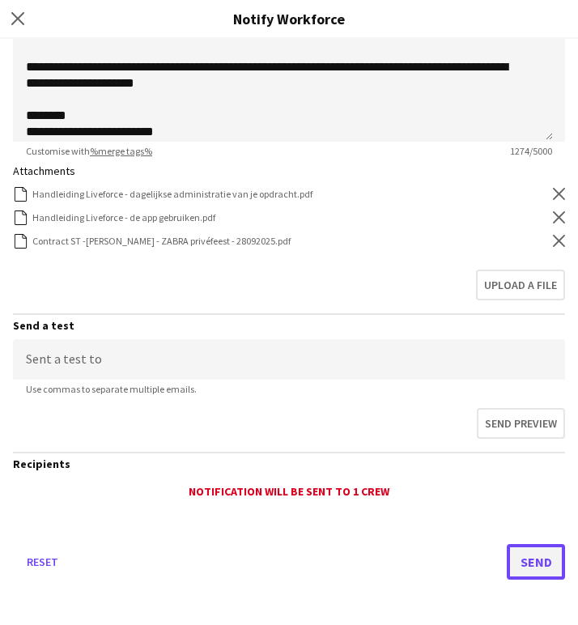
click at [519, 557] on button "Send" at bounding box center [536, 562] width 58 height 36
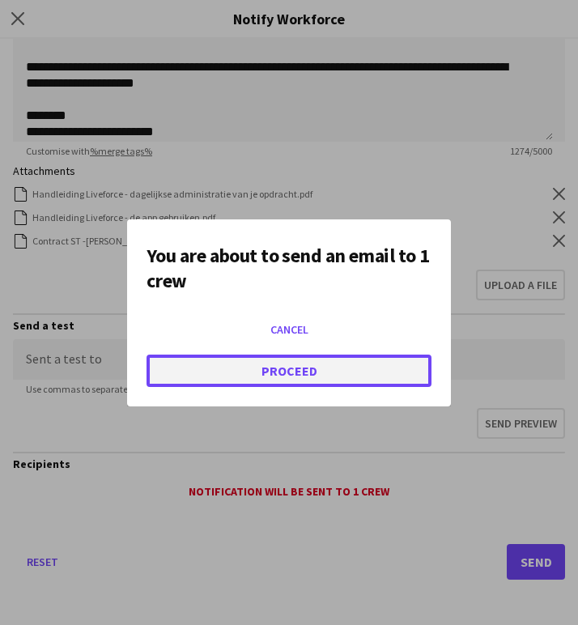
click at [241, 356] on button "Proceed" at bounding box center [289, 371] width 285 height 32
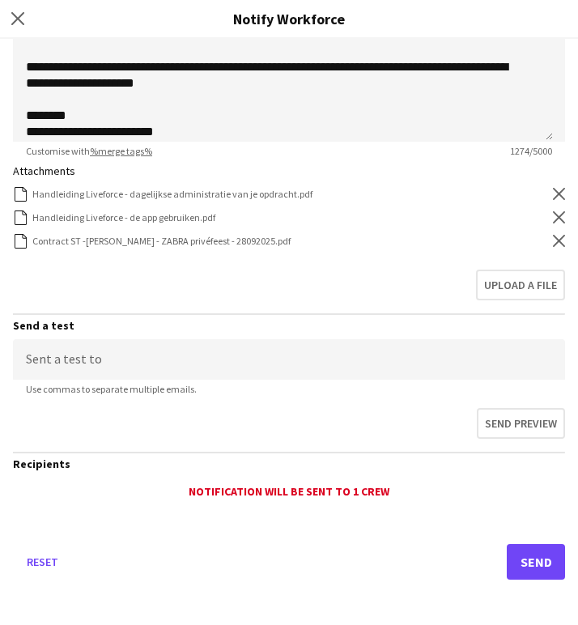
scroll to position [534, 0]
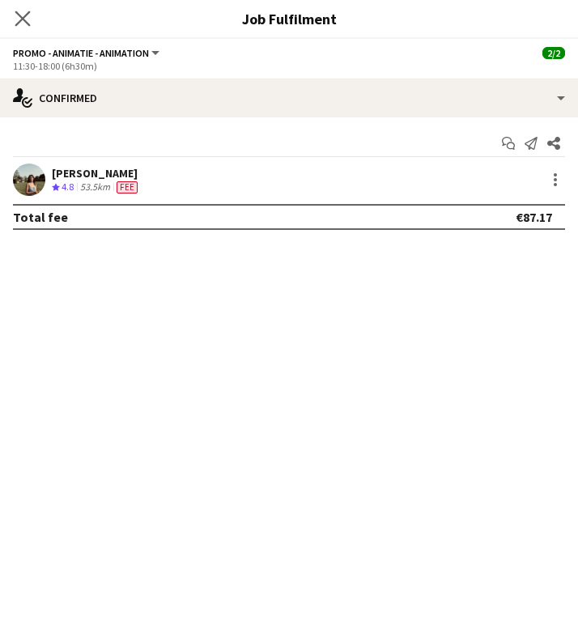
click at [32, 15] on app-icon "Close pop-in" at bounding box center [22, 18] width 23 height 23
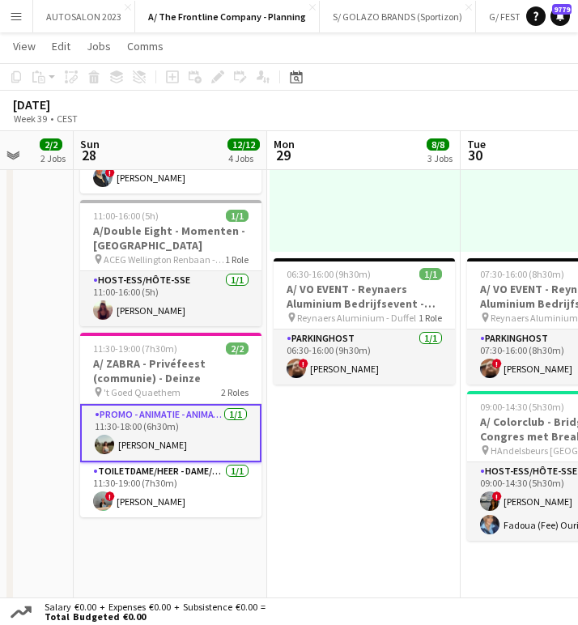
click at [345, 530] on app-date-cell "07:00-19:00 (12h) 5/5 pin Room with a ZOO 2 Roles Host-ess/Hôte-sse 2/2 07:00-1…" at bounding box center [364, 378] width 194 height 1427
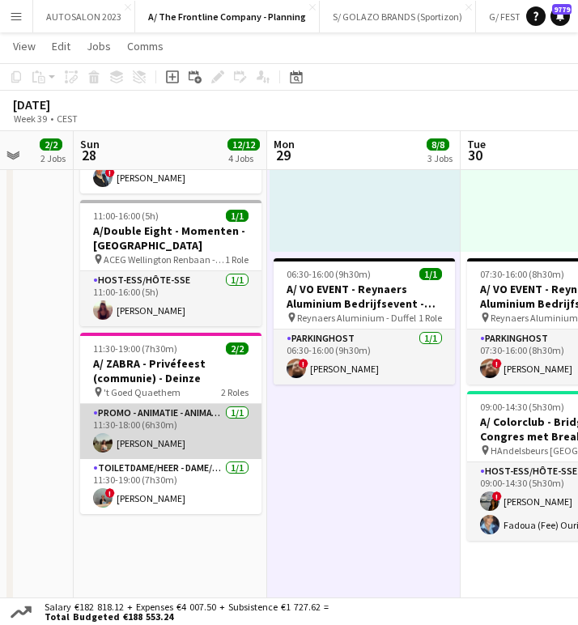
click at [207, 440] on app-card-role "Promo - Animatie - Animation 1/1 11:30-18:00 (6h30m) Laura Sergeant" at bounding box center [170, 431] width 181 height 55
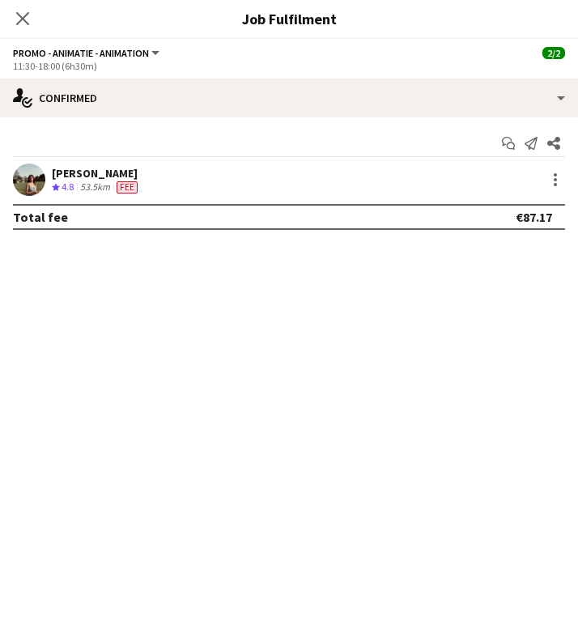
click at [25, 28] on div "Close pop-in" at bounding box center [22, 18] width 45 height 37
click at [26, 16] on icon at bounding box center [22, 18] width 15 height 15
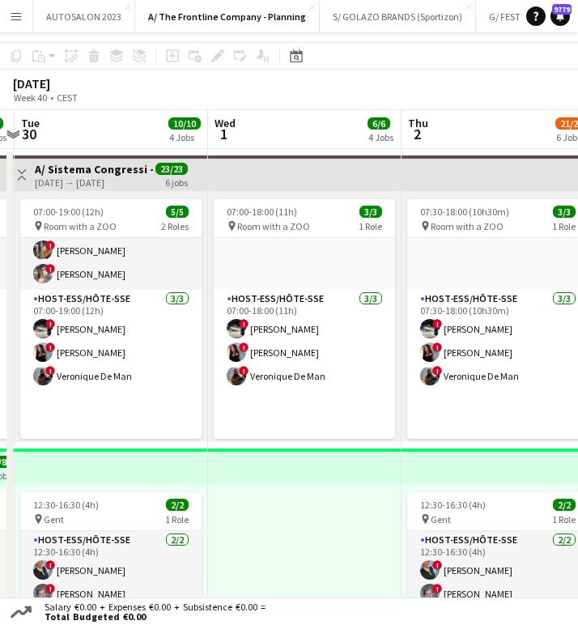
scroll to position [0, 0]
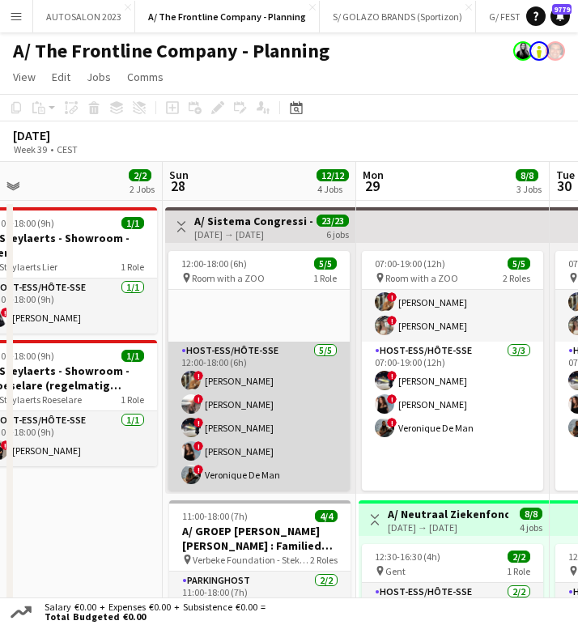
click at [207, 399] on app-card-role "Host-ess/Hôte-sse 5/5 12:00-18:00 (6h) ! Sarah Wautier ! Dorien Poels ! Marie D…" at bounding box center [259, 416] width 181 height 149
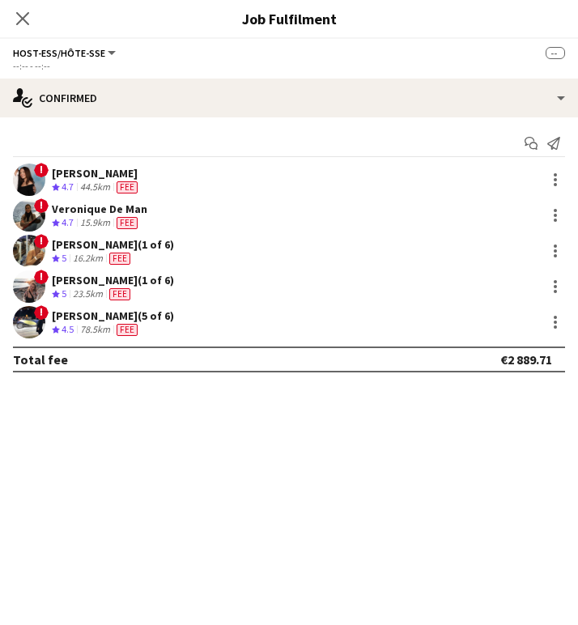
click at [95, 175] on div "[PERSON_NAME]" at bounding box center [96, 173] width 89 height 15
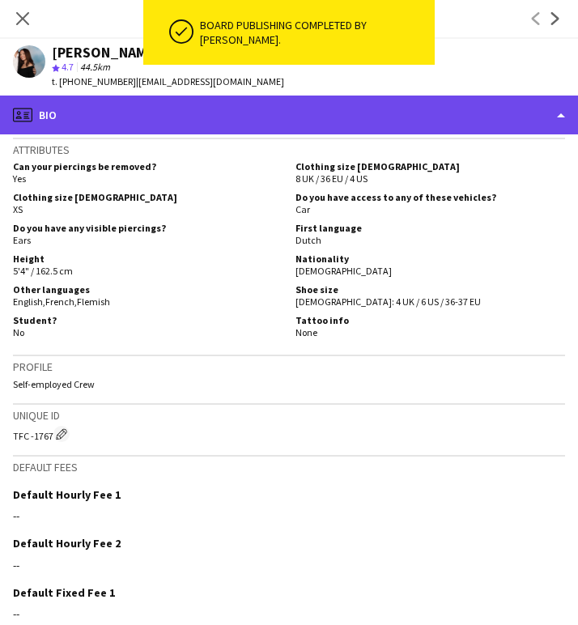
click at [141, 121] on div "profile Bio" at bounding box center [289, 115] width 578 height 39
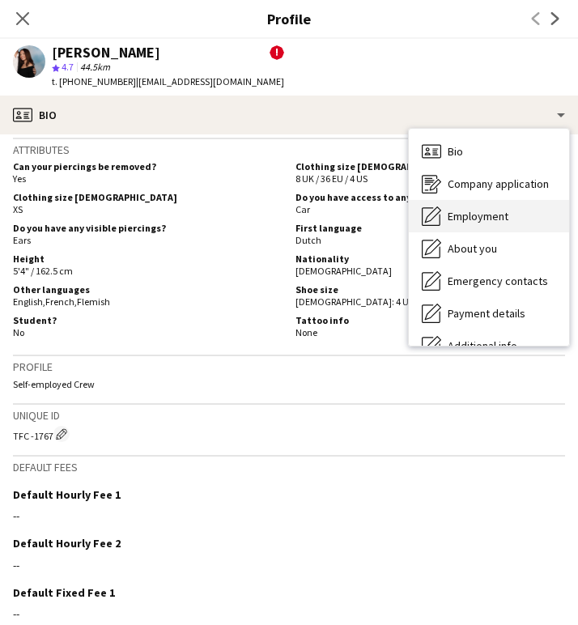
click at [502, 222] on span "Employment" at bounding box center [478, 216] width 61 height 15
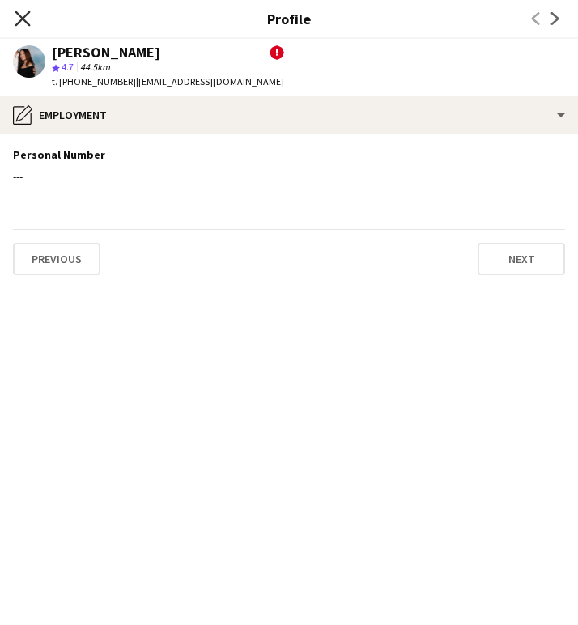
click at [27, 22] on icon at bounding box center [22, 18] width 15 height 15
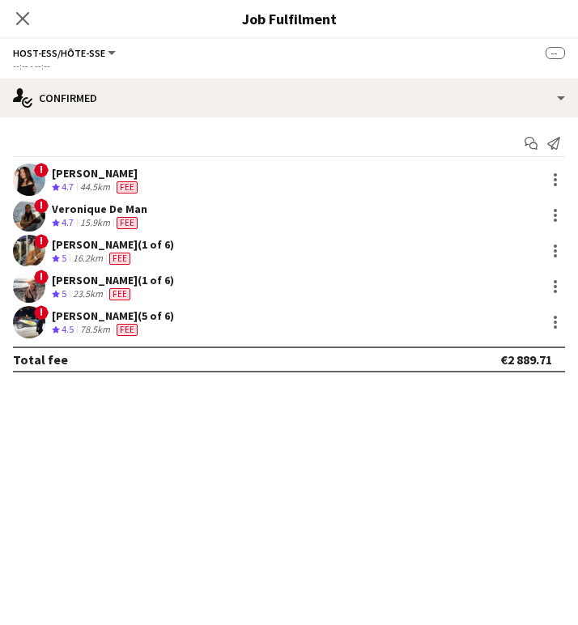
click at [98, 181] on div "44.5km" at bounding box center [95, 188] width 36 height 14
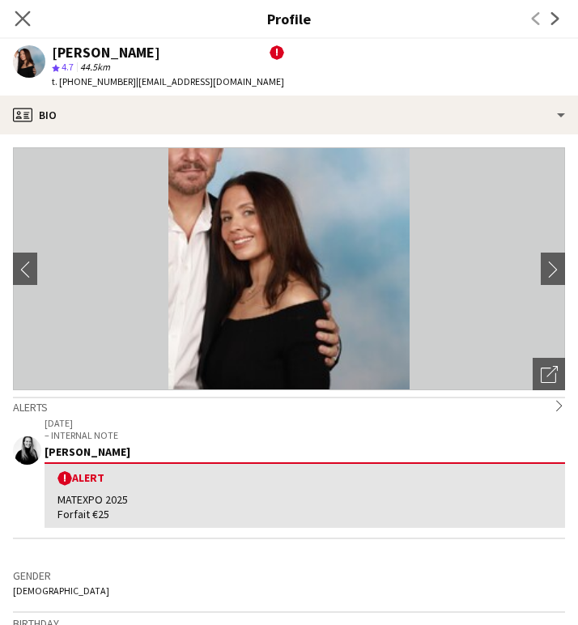
click at [34, 19] on app-icon "Close pop-in" at bounding box center [22, 18] width 23 height 23
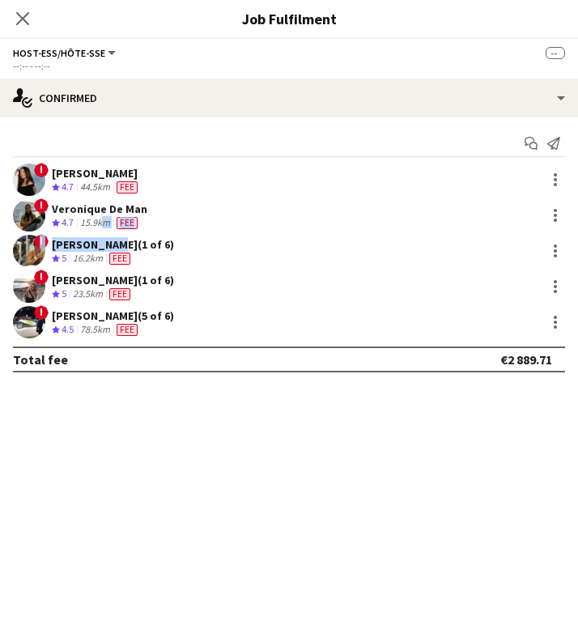
drag, startPoint x: 110, startPoint y: 237, endPoint x: 100, endPoint y: 223, distance: 17.3
click at [100, 223] on div "! Charlotte Goeman Crew rating 4.7 44.5km Fee ! Veronique De Man Crew rating 4.…" at bounding box center [289, 251] width 578 height 175
click at [100, 223] on div "15.9km" at bounding box center [95, 223] width 36 height 14
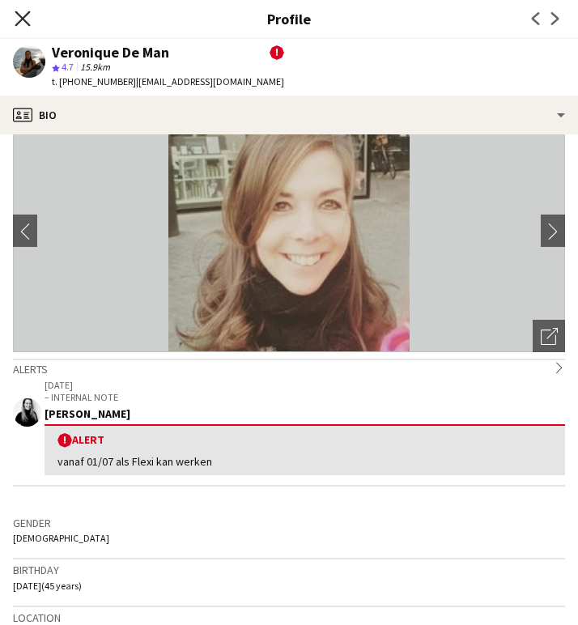
click at [29, 17] on icon "Close pop-in" at bounding box center [22, 18] width 15 height 15
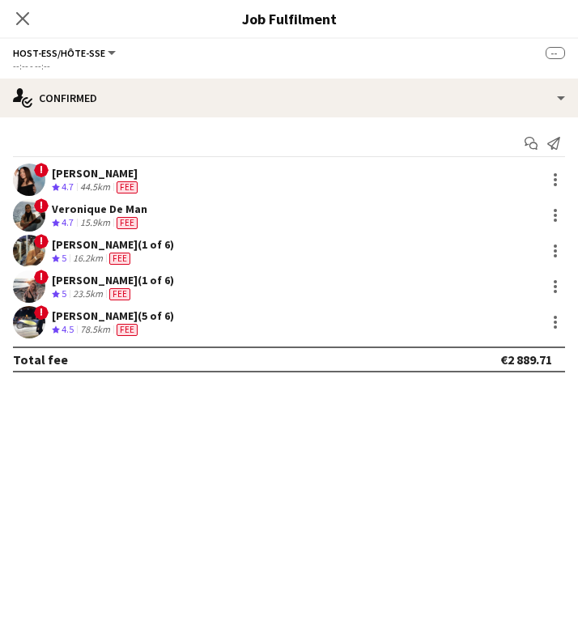
click at [75, 252] on div "16.2km" at bounding box center [88, 259] width 36 height 14
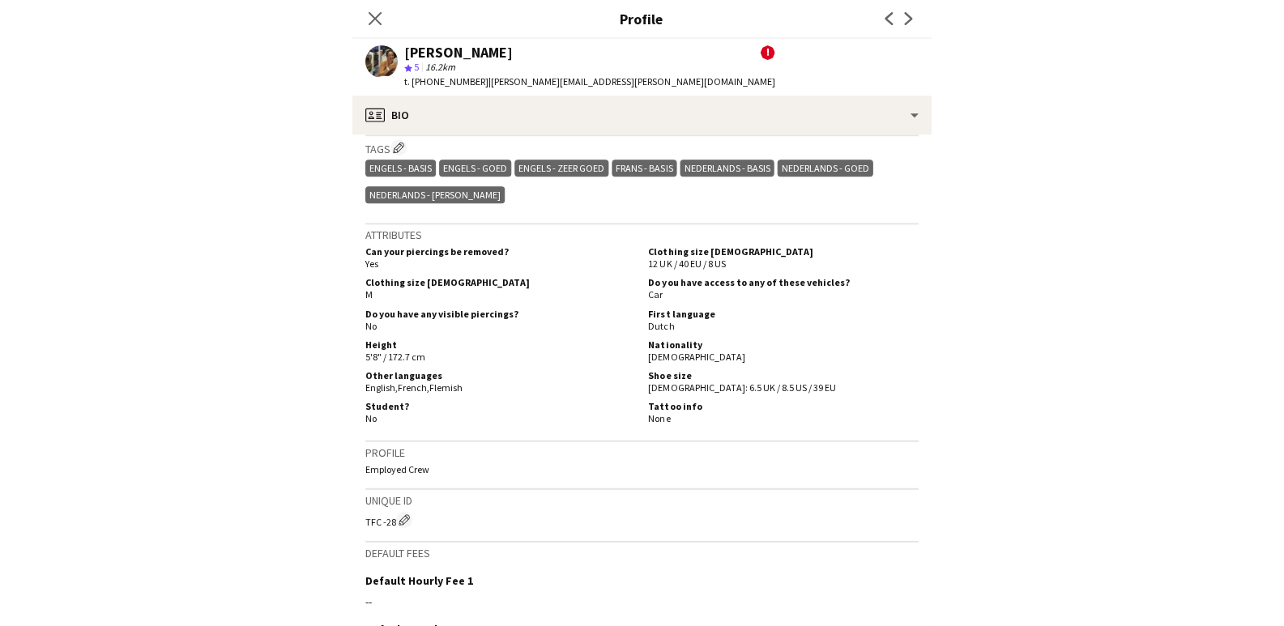
scroll to position [855, 0]
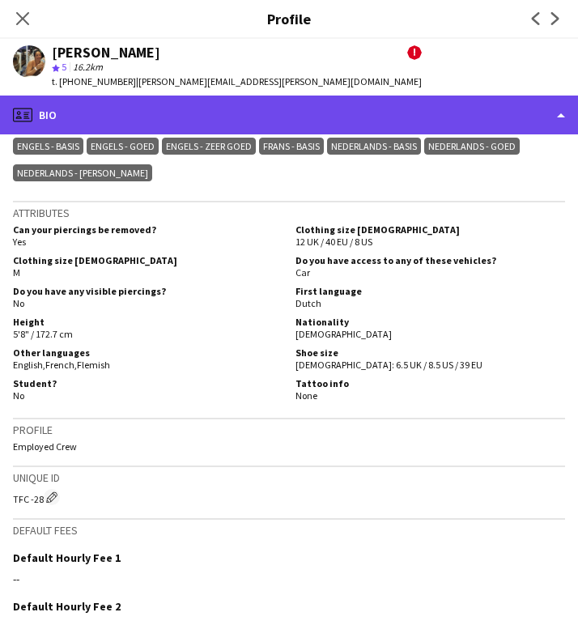
click at [160, 117] on div "profile Bio" at bounding box center [289, 115] width 578 height 39
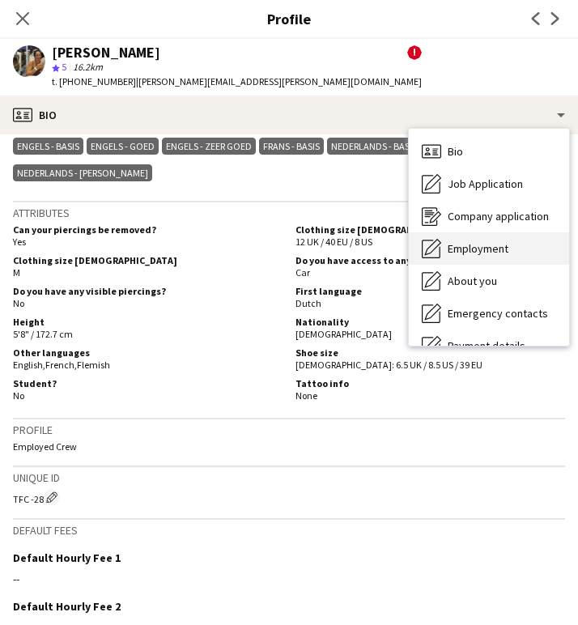
click at [490, 243] on span "Employment" at bounding box center [478, 248] width 61 height 15
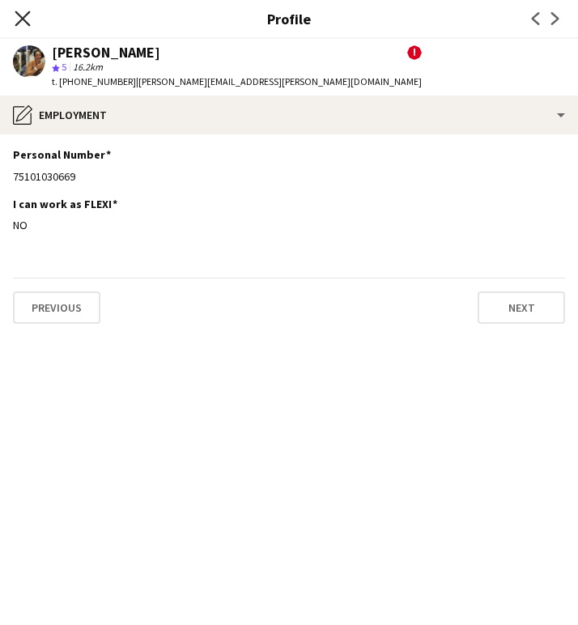
click at [22, 19] on icon at bounding box center [22, 18] width 15 height 15
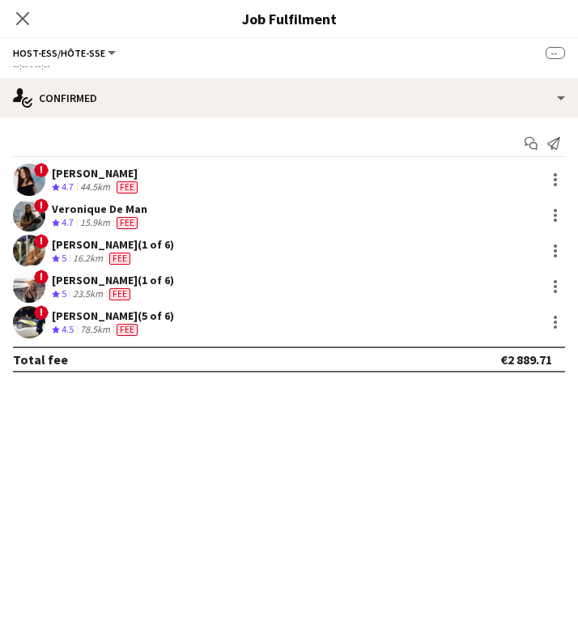
click at [84, 290] on div "23.5km" at bounding box center [88, 295] width 36 height 14
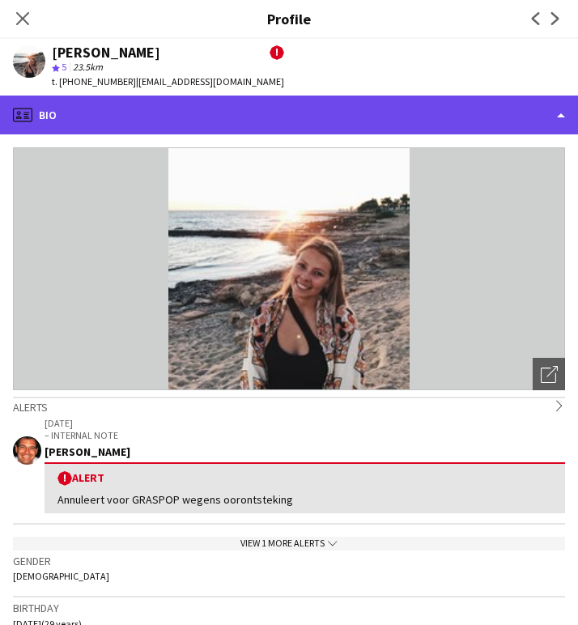
click at [200, 124] on div "profile Bio" at bounding box center [289, 115] width 578 height 39
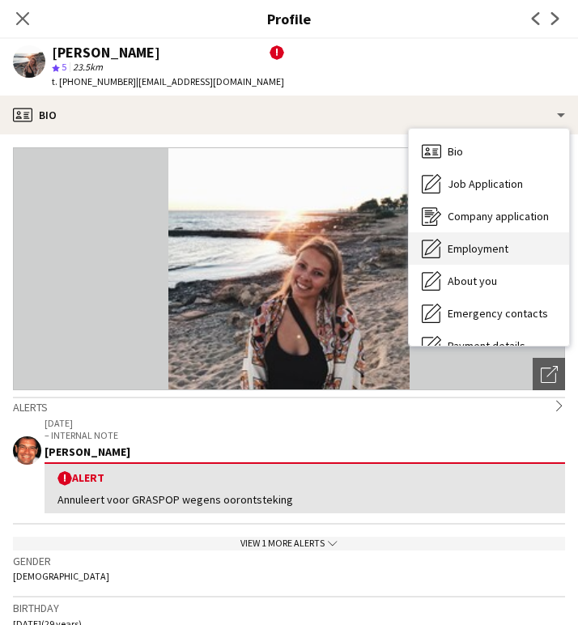
click at [499, 256] on span "Employment" at bounding box center [478, 248] width 61 height 15
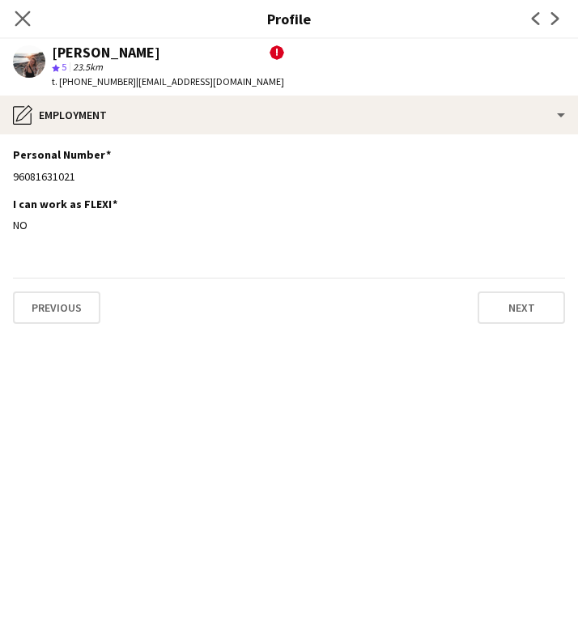
click at [27, 11] on icon "Close pop-in" at bounding box center [22, 18] width 15 height 15
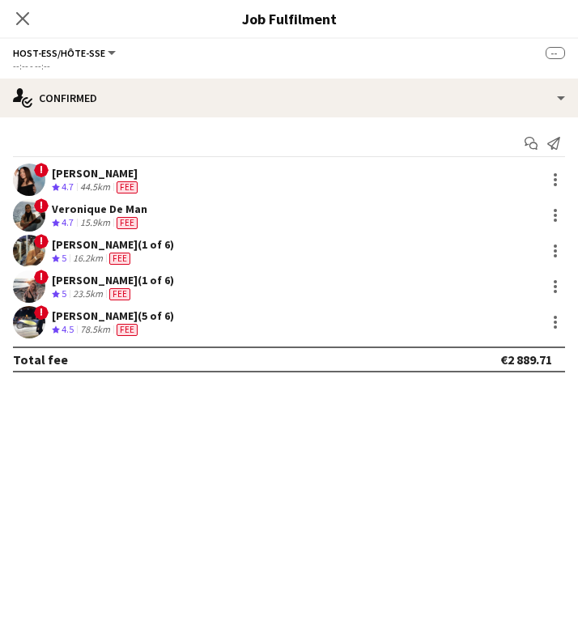
click at [92, 314] on div "Marie Decroix (5 of 6)" at bounding box center [113, 316] width 122 height 15
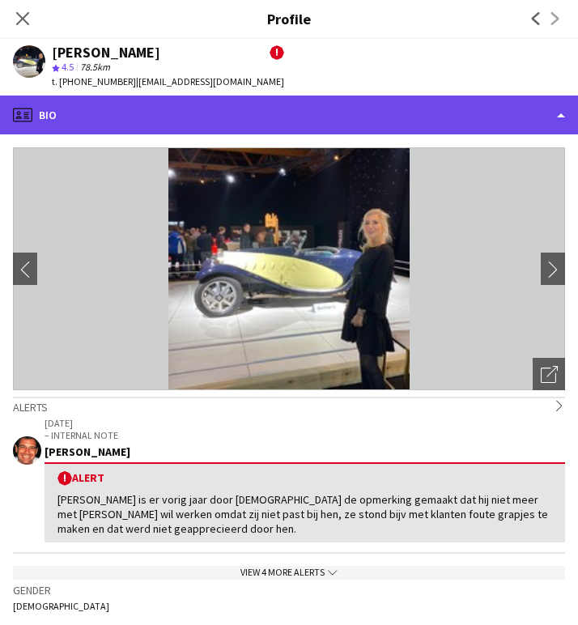
click at [233, 99] on div "profile Bio" at bounding box center [289, 115] width 578 height 39
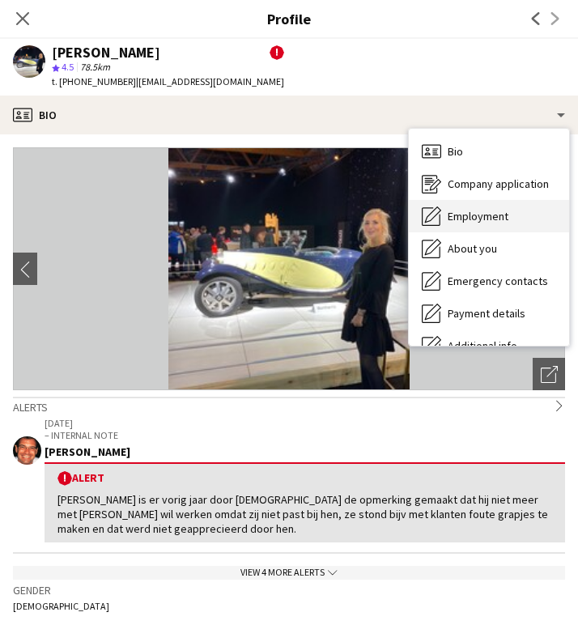
click at [454, 214] on span "Employment" at bounding box center [478, 216] width 61 height 15
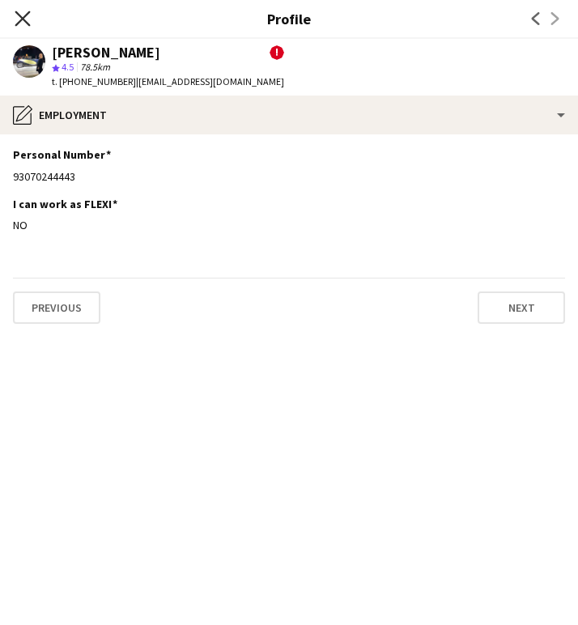
click at [23, 19] on icon at bounding box center [22, 18] width 15 height 15
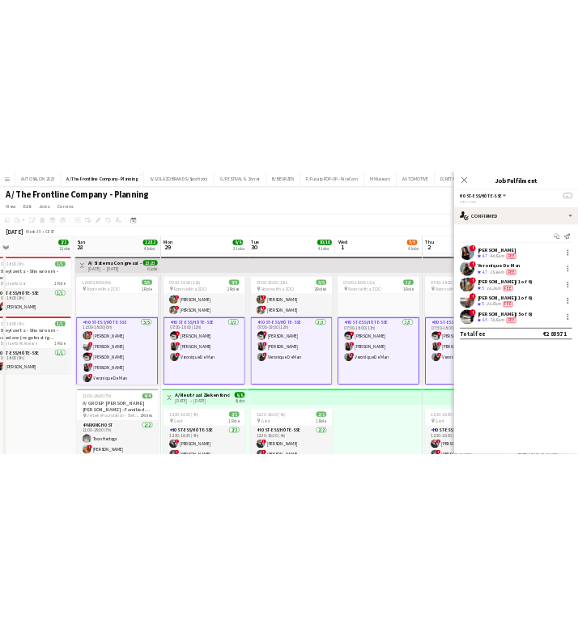
scroll to position [27, 0]
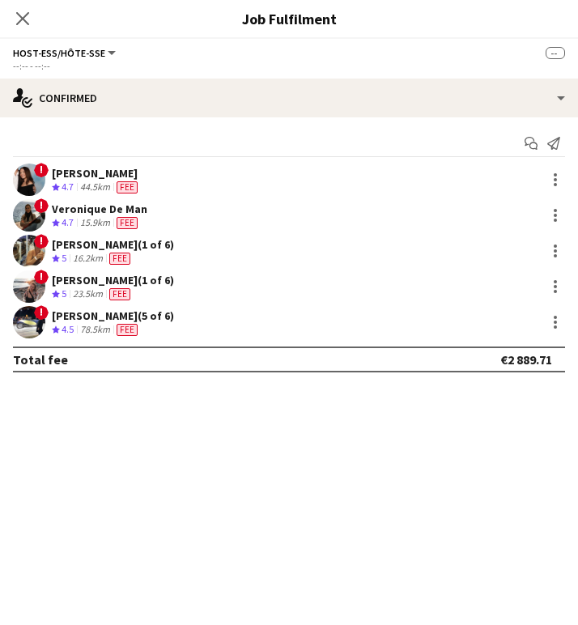
click at [16, 9] on app-icon "Close pop-in" at bounding box center [22, 18] width 19 height 19
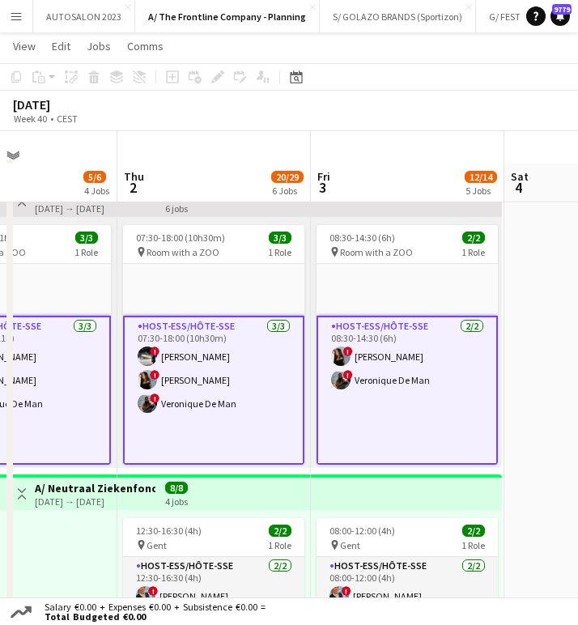
scroll to position [62, 0]
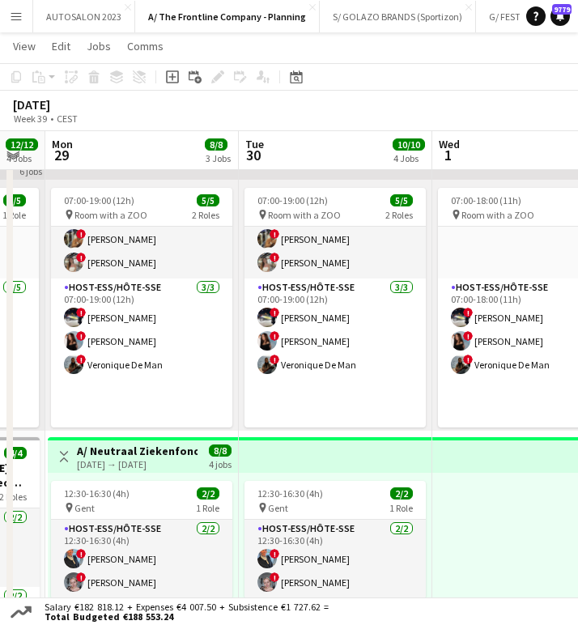
scroll to position [0, 501]
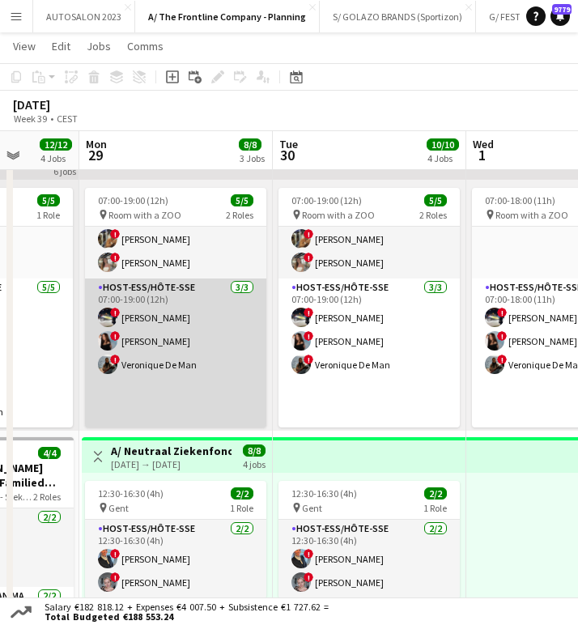
click at [174, 335] on app-card-role "Host-ess/Hôte-sse 3/3 07:00-19:00 (12h) ! Marie Decroix ! Charlotte Goeman ! Ve…" at bounding box center [175, 353] width 181 height 149
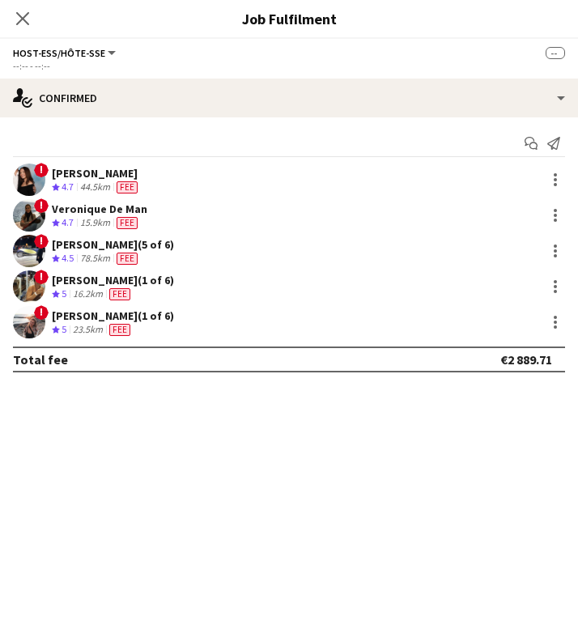
click at [77, 174] on div "[PERSON_NAME]" at bounding box center [96, 173] width 89 height 15
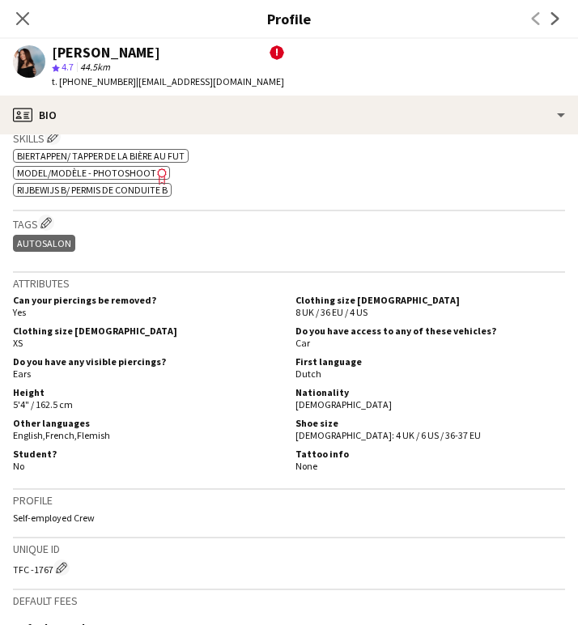
scroll to position [808, 0]
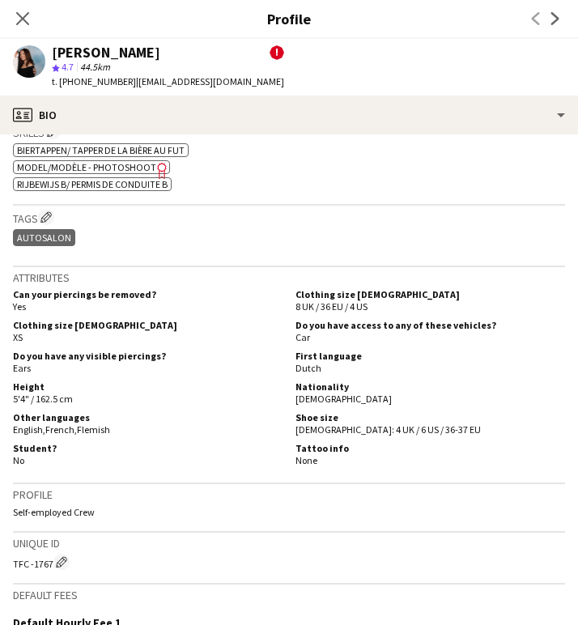
click at [203, 312] on div "Can your piercings be removed? Yes" at bounding box center [151, 300] width 276 height 24
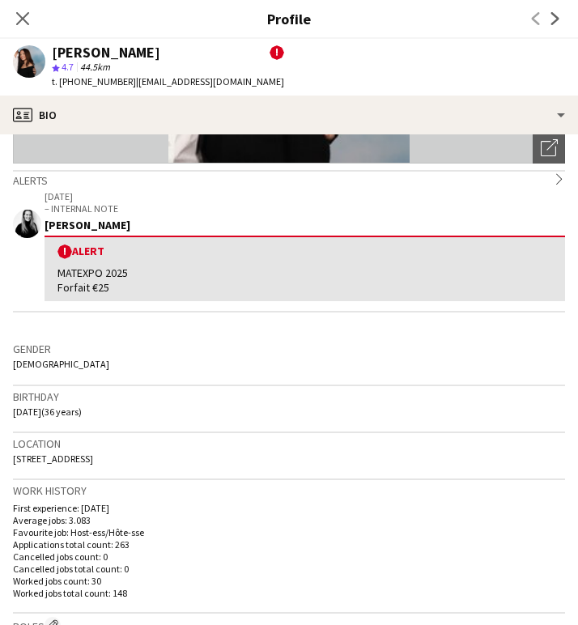
scroll to position [224, 0]
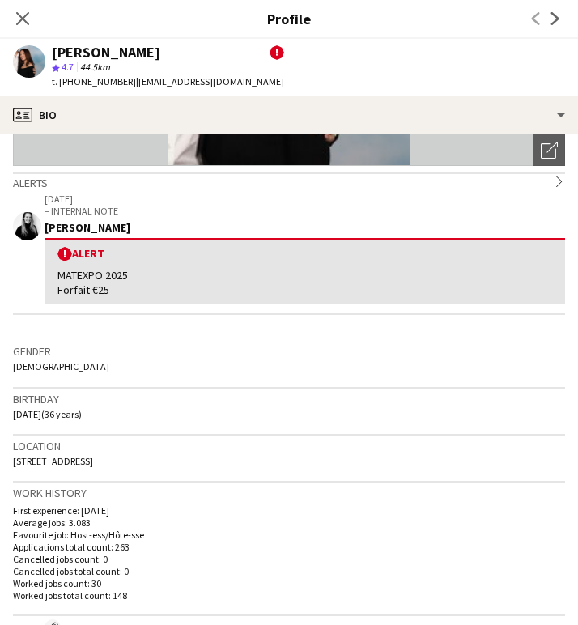
click at [93, 459] on span "Haenhoutstraat, 61, Destelbergen, 9070" at bounding box center [53, 461] width 80 height 12
click at [202, 404] on h3 "Birthday" at bounding box center [289, 399] width 553 height 15
click at [93, 464] on span "Haenhoutstraat, 61, Destelbergen, 9070" at bounding box center [53, 461] width 80 height 12
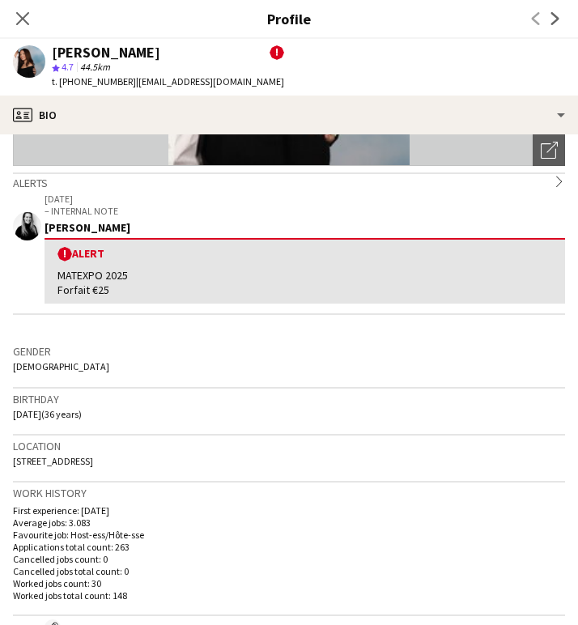
click at [93, 464] on span "Haenhoutstraat, 61, Destelbergen, 9070" at bounding box center [53, 461] width 80 height 12
click at [104, 450] on h3 "Location" at bounding box center [289, 446] width 553 height 15
click at [93, 458] on span "Haenhoutstraat, 61, Destelbergen, 9070" at bounding box center [53, 461] width 80 height 12
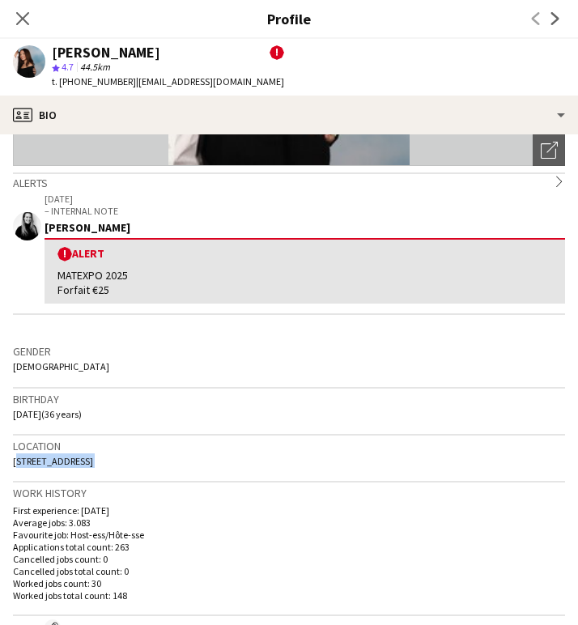
click at [93, 458] on span "Haenhoutstraat, 61, Destelbergen, 9070" at bounding box center [53, 461] width 80 height 12
copy span "Haenhoutstraat, 61, Destelbergen, 9070"
click at [15, 19] on icon "Close pop-in" at bounding box center [22, 18] width 15 height 15
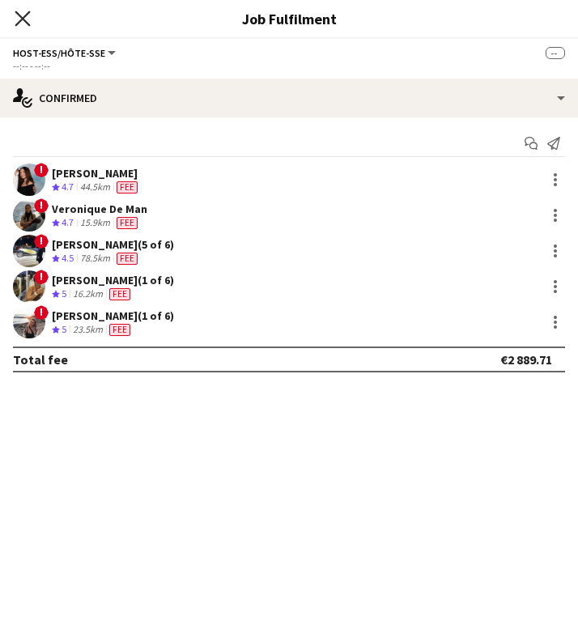
click at [27, 12] on icon "Close pop-in" at bounding box center [22, 18] width 15 height 15
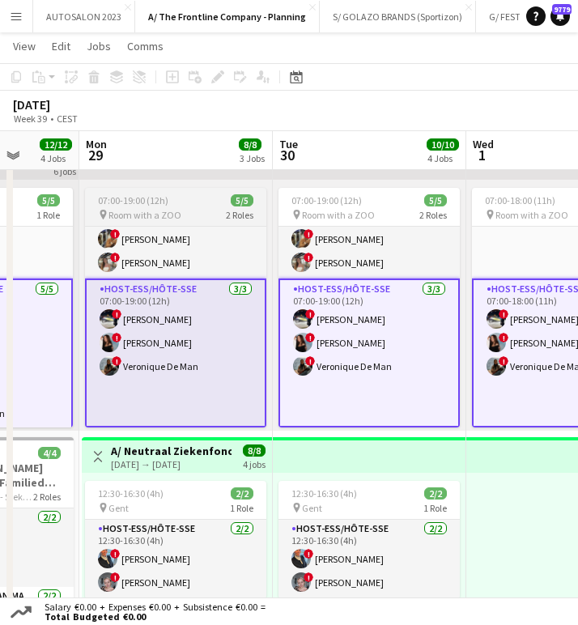
click at [172, 215] on span "Room with a ZOO" at bounding box center [145, 215] width 73 height 12
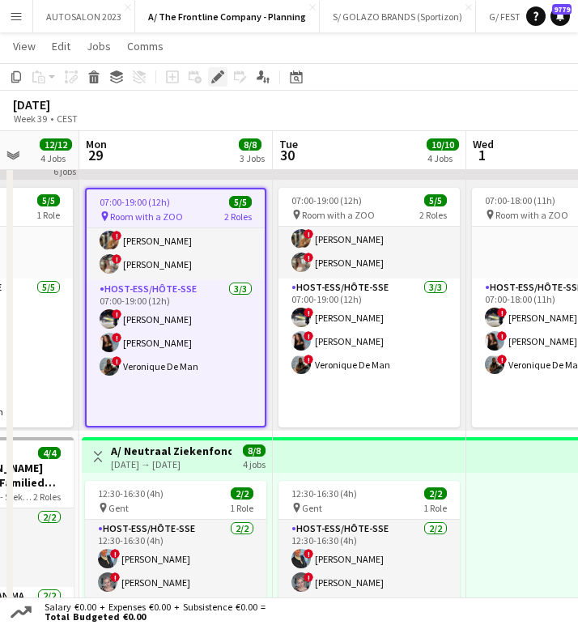
click at [224, 72] on icon at bounding box center [222, 72] width 4 height 4
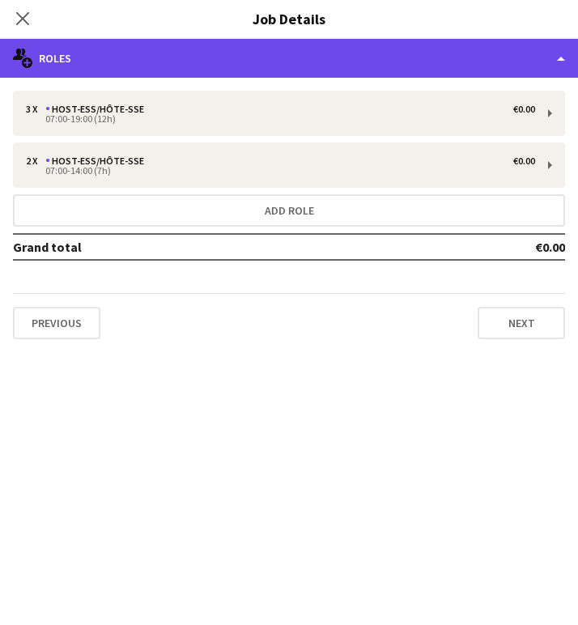
click at [329, 44] on div "multiple-users-add Roles" at bounding box center [289, 58] width 578 height 39
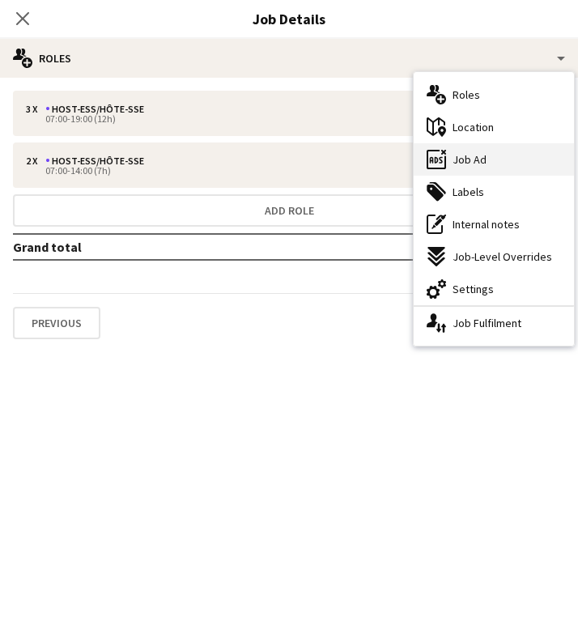
click at [497, 161] on div "ads-window Job Ad" at bounding box center [494, 159] width 160 height 32
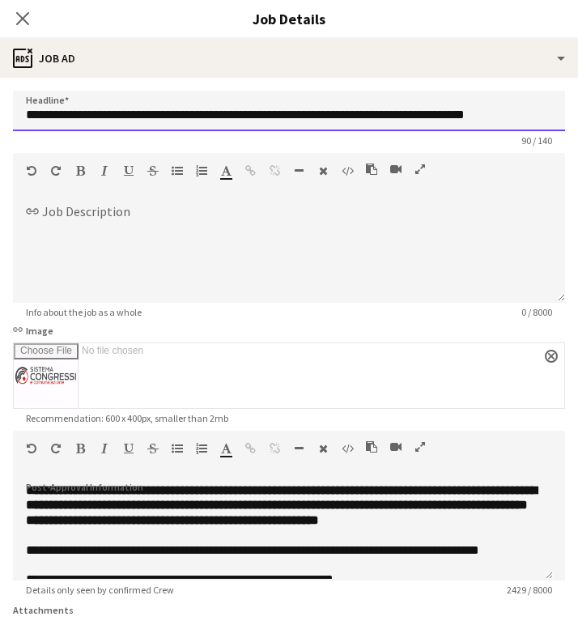
click at [173, 114] on input "**********" at bounding box center [289, 111] width 553 height 41
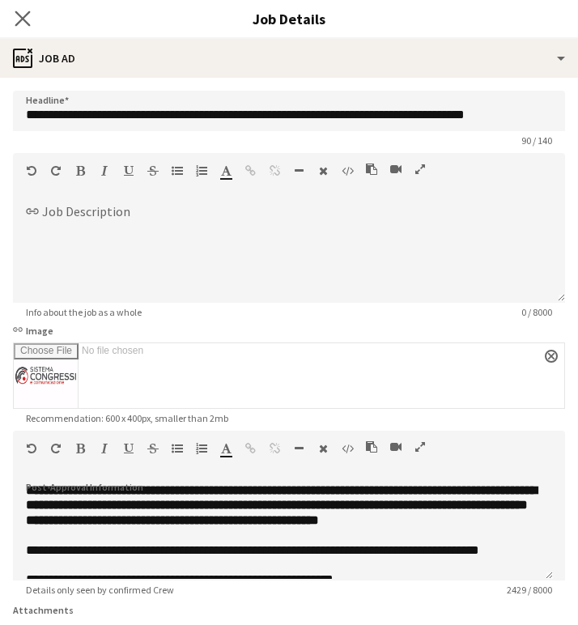
click at [11, 23] on app-icon "Close pop-in" at bounding box center [22, 18] width 23 height 23
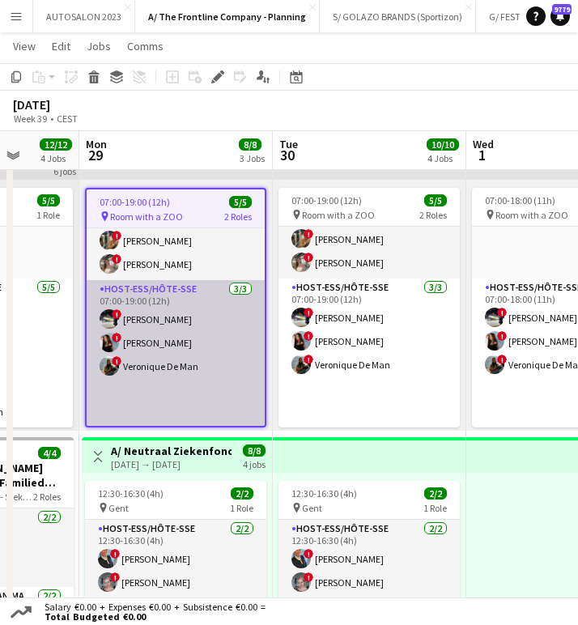
click at [173, 322] on app-card-role "Host-ess/Hôte-sse 3/3 07:00-19:00 (12h) ! Marie Decroix ! Charlotte Goeman ! Ve…" at bounding box center [176, 354] width 178 height 149
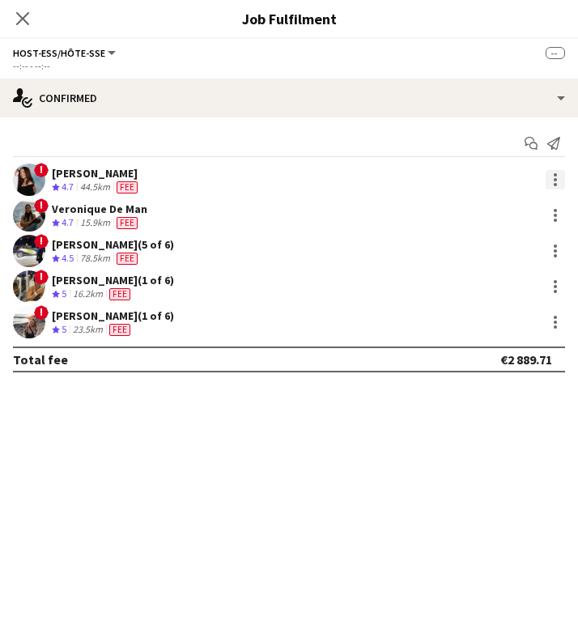
click at [550, 181] on div at bounding box center [555, 179] width 19 height 19
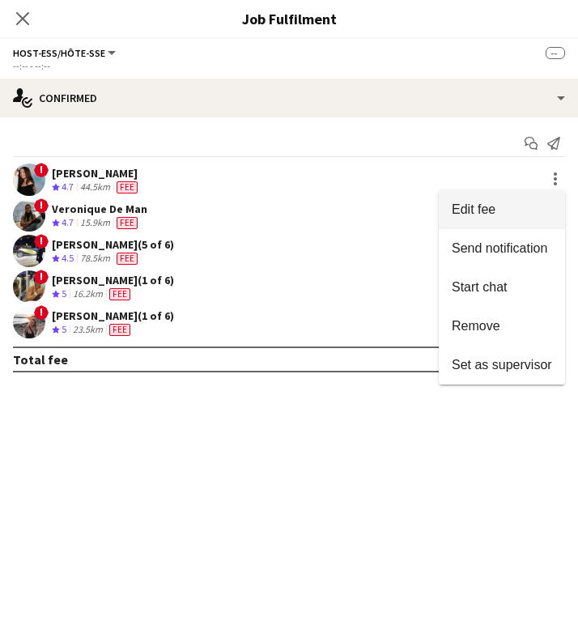
drag, startPoint x: 532, startPoint y: 186, endPoint x: 524, endPoint y: 198, distance: 15.3
click at [524, 198] on div "Edit fee Send notification Start chat Remove Set as supervisor" at bounding box center [289, 312] width 578 height 625
click at [524, 199] on button "Edit fee" at bounding box center [502, 209] width 126 height 39
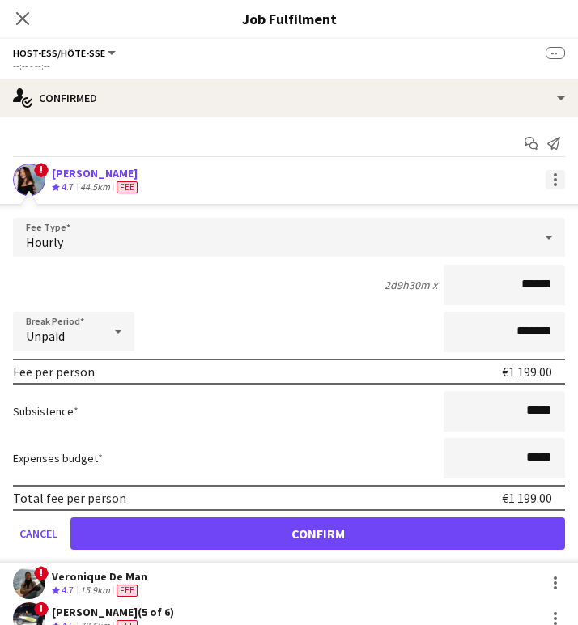
click at [550, 181] on div at bounding box center [555, 179] width 19 height 19
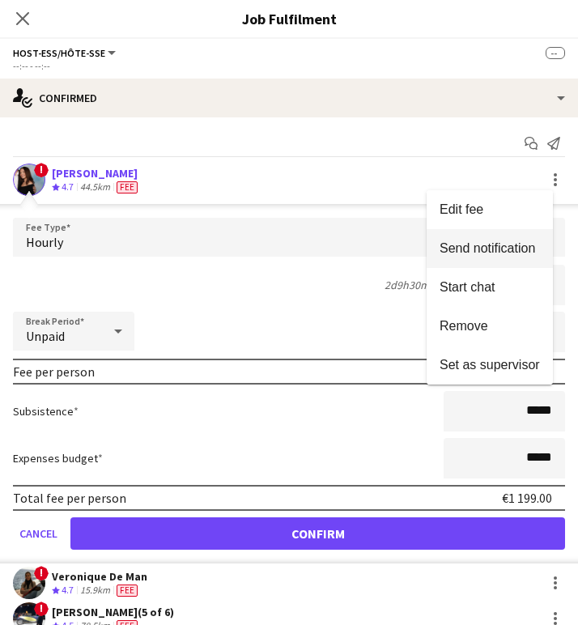
click at [500, 251] on span "Send notification" at bounding box center [488, 248] width 96 height 14
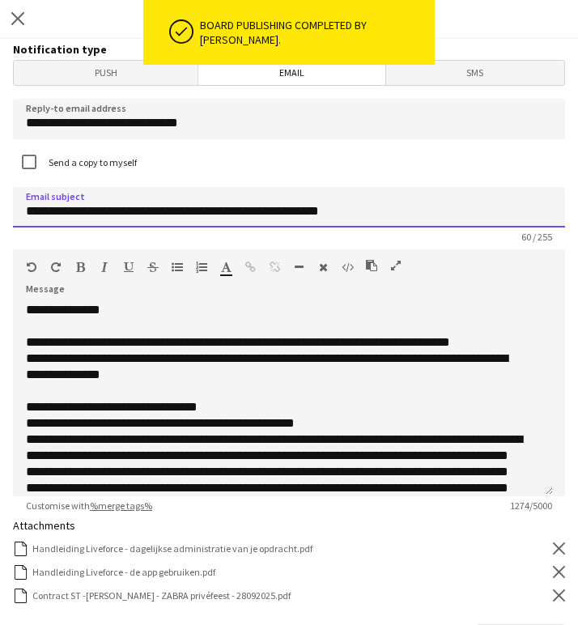
drag, startPoint x: 381, startPoint y: 207, endPoint x: 70, endPoint y: 213, distance: 310.3
click at [70, 213] on input "**********" at bounding box center [289, 207] width 553 height 41
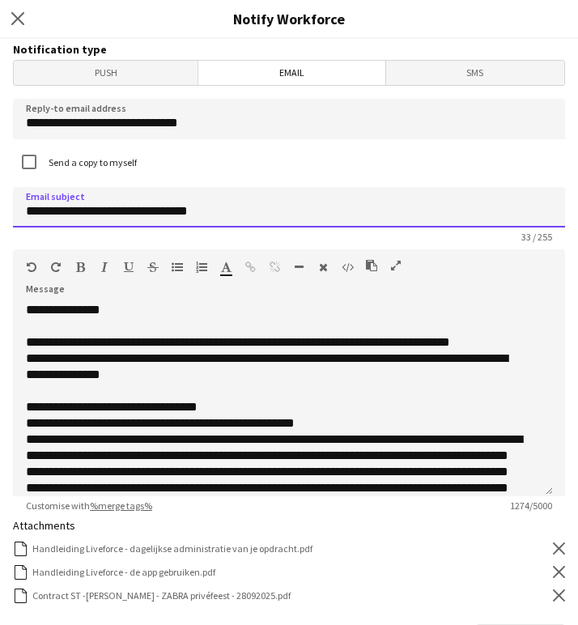
click at [297, 214] on input "**********" at bounding box center [289, 207] width 553 height 41
paste input "**********"
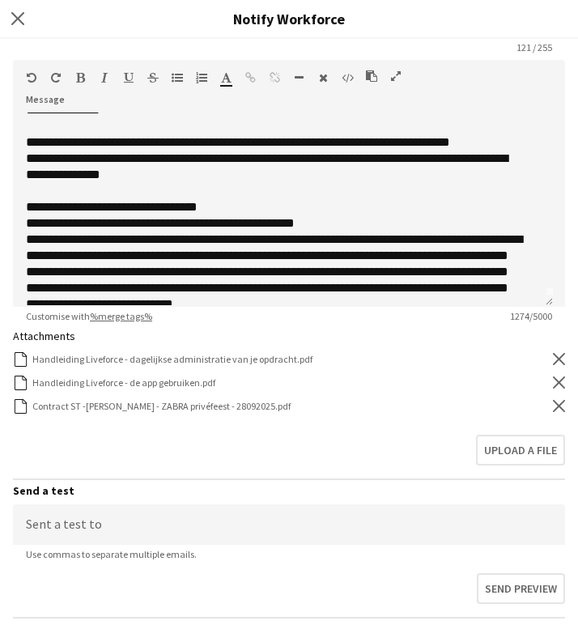
scroll to position [195, 0]
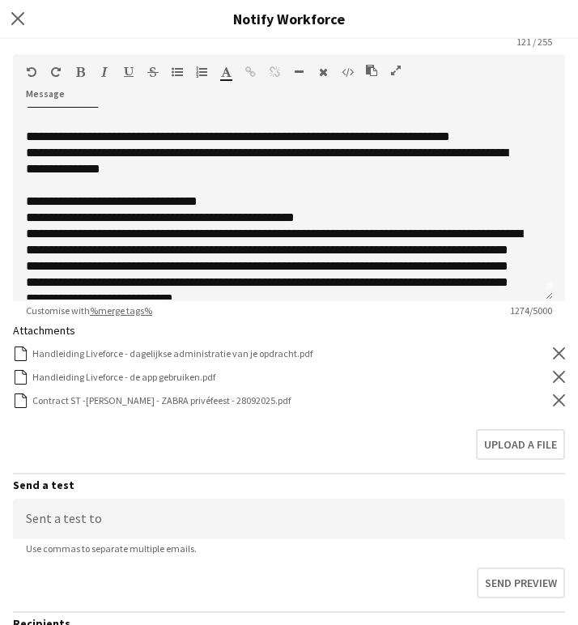
type input "**********"
click at [553, 402] on form "**********" at bounding box center [289, 314] width 578 height 941
click at [553, 406] on icon "Remove" at bounding box center [559, 401] width 12 height 12
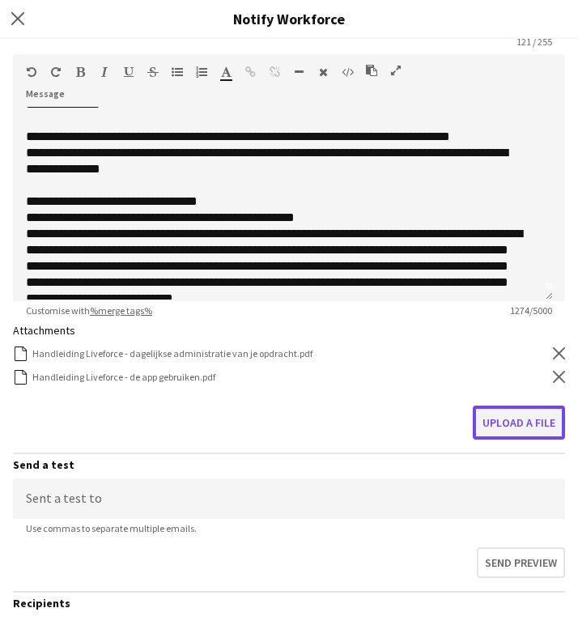
click at [527, 409] on button "Upload a file" at bounding box center [519, 423] width 92 height 34
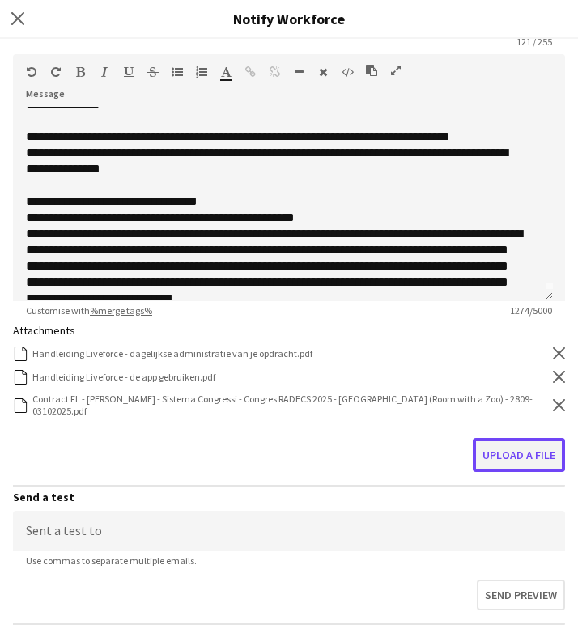
click at [492, 446] on button "Upload a file" at bounding box center [519, 455] width 92 height 34
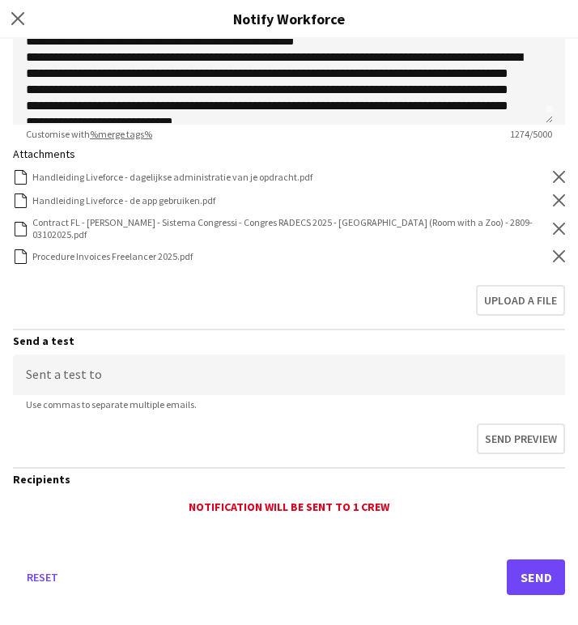
scroll to position [387, 0]
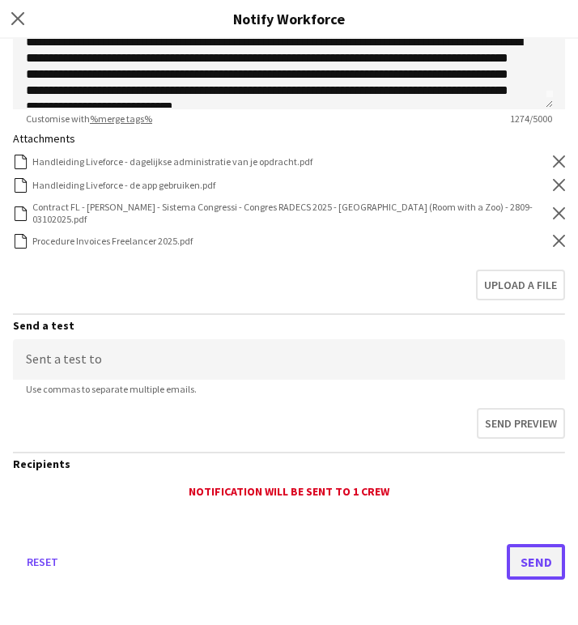
click at [509, 566] on button "Send" at bounding box center [536, 562] width 58 height 36
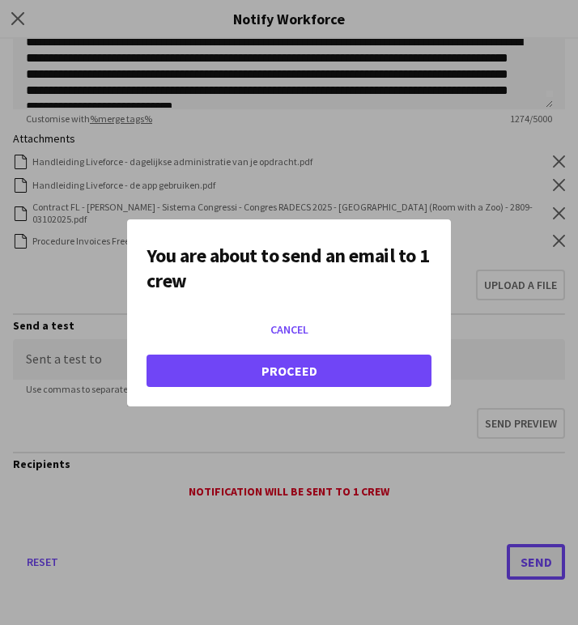
scroll to position [0, 0]
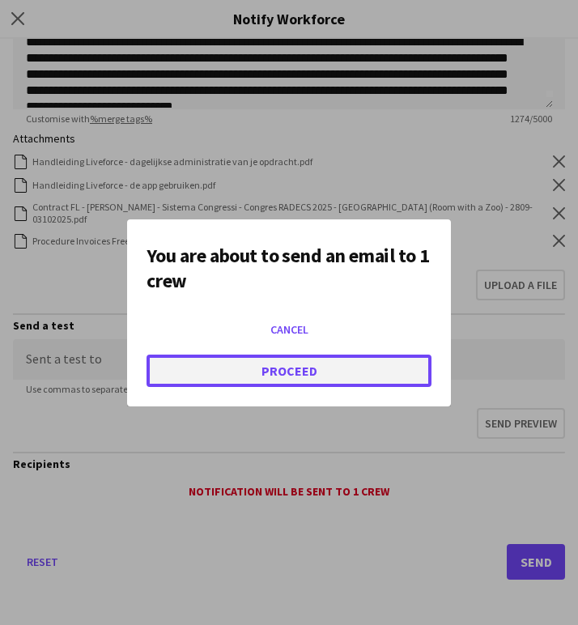
click at [267, 365] on button "Proceed" at bounding box center [289, 371] width 285 height 32
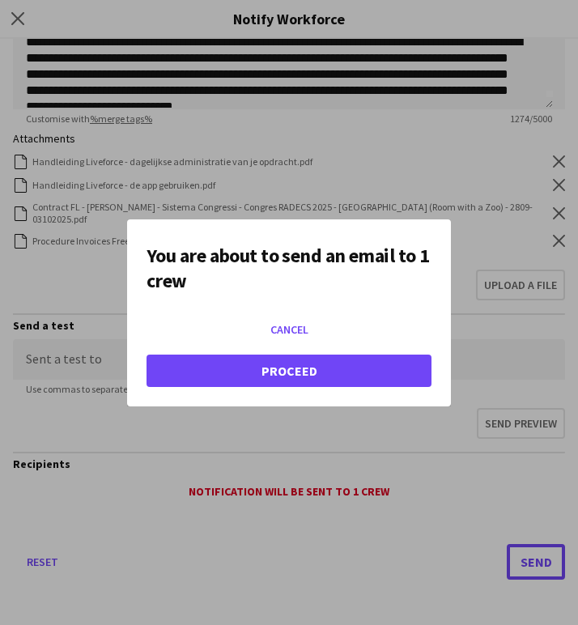
scroll to position [62, 0]
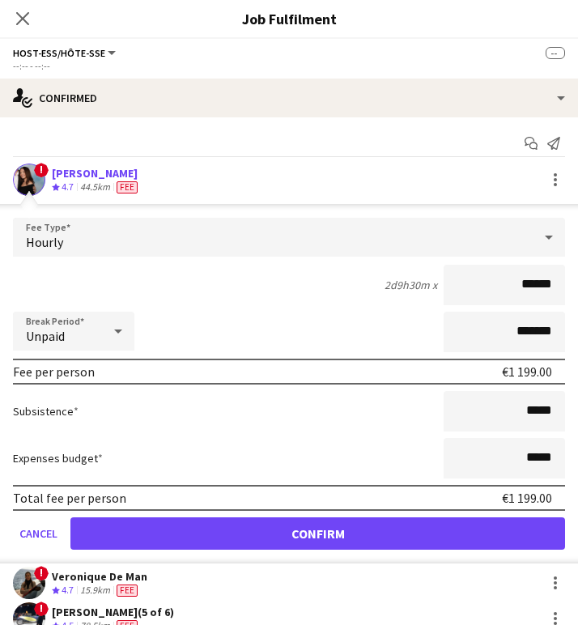
click at [26, 36] on div "Close pop-in" at bounding box center [22, 18] width 45 height 37
click at [22, 6] on div "Close pop-in" at bounding box center [22, 18] width 45 height 37
click at [27, 18] on icon "Close pop-in" at bounding box center [22, 18] width 15 height 15
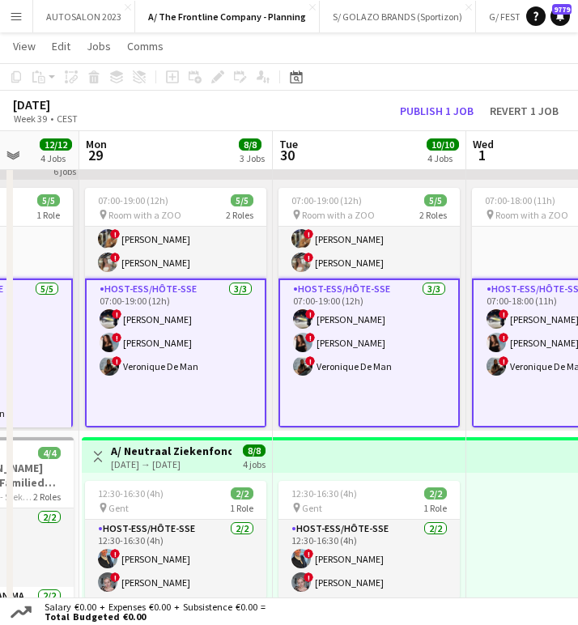
click at [201, 348] on app-card-role "Host-ess/Hôte-sse 3/3 07:00-19:00 (12h) ! Marie Decroix ! Charlotte Goeman ! Ve…" at bounding box center [175, 353] width 181 height 149
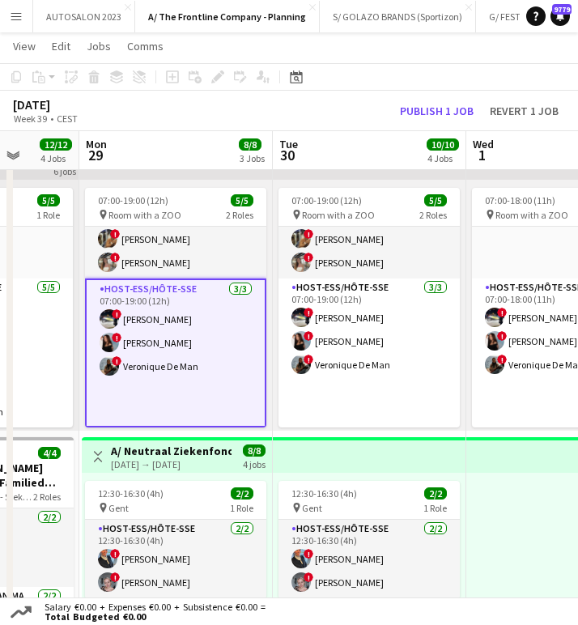
click at [201, 348] on app-card-role "Host-ess/Hôte-sse 3/3 07:00-19:00 (12h) ! Marie Decroix ! Charlotte Goeman ! Ve…" at bounding box center [175, 353] width 181 height 149
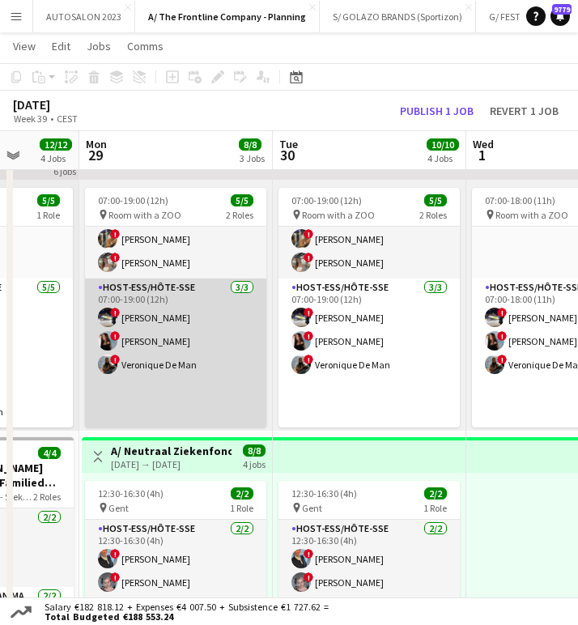
click at [201, 348] on app-card-role "Host-ess/Hôte-sse 3/3 07:00-19:00 (12h) ! Marie Decroix ! Charlotte Goeman ! Ve…" at bounding box center [175, 353] width 181 height 149
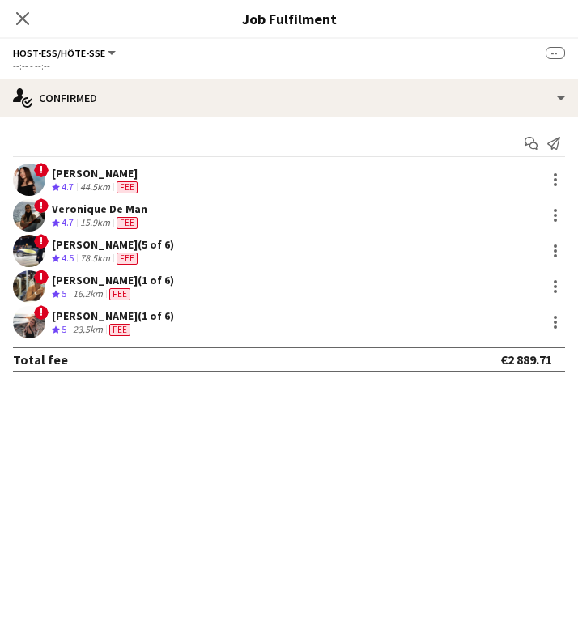
click at [110, 250] on div "Marie Decroix (5 of 6)" at bounding box center [113, 244] width 122 height 15
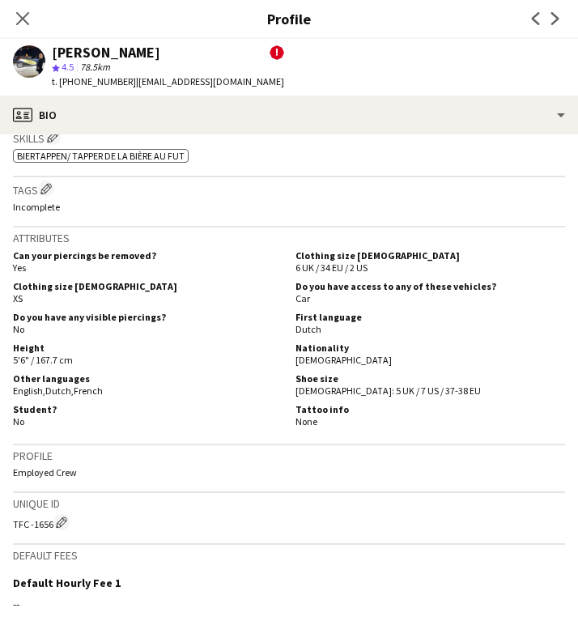
scroll to position [813, 0]
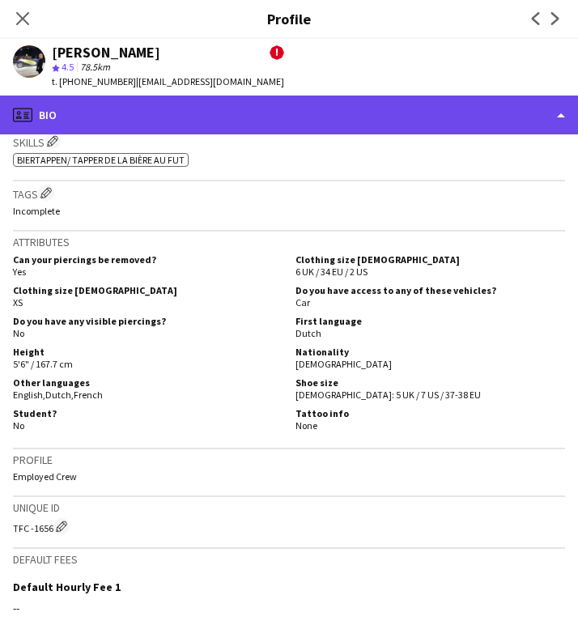
click at [151, 126] on div "profile Bio" at bounding box center [289, 115] width 578 height 39
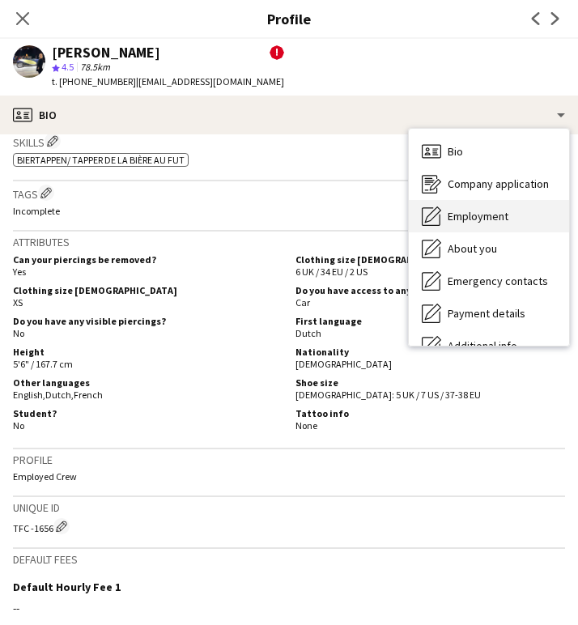
click at [493, 220] on span "Employment" at bounding box center [478, 216] width 61 height 15
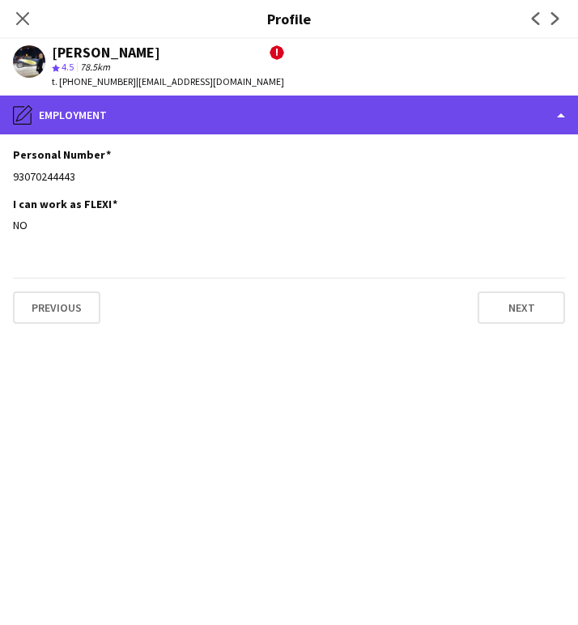
click at [136, 100] on div "pencil4 Employment" at bounding box center [289, 115] width 578 height 39
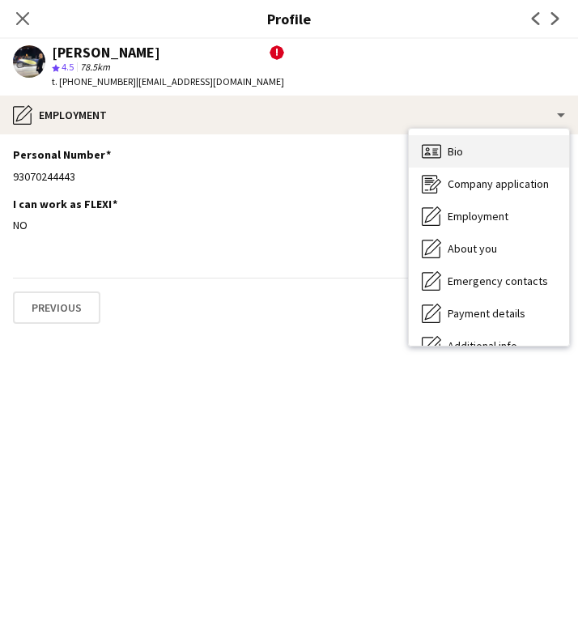
click at [446, 150] on div "Bio Bio" at bounding box center [489, 151] width 160 height 32
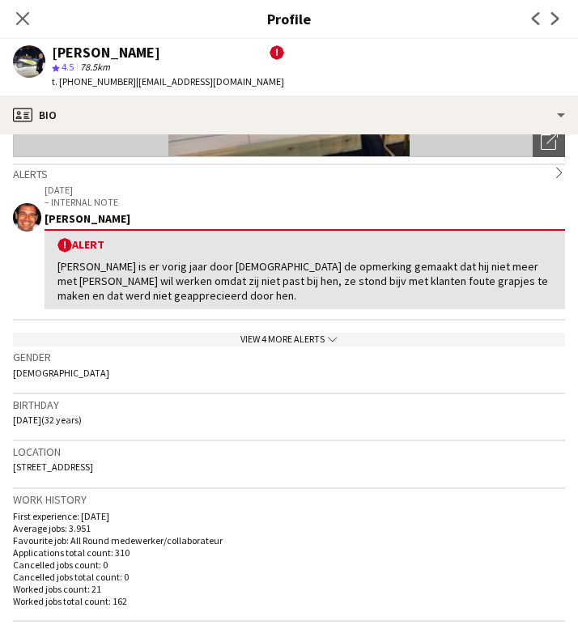
scroll to position [236, 0]
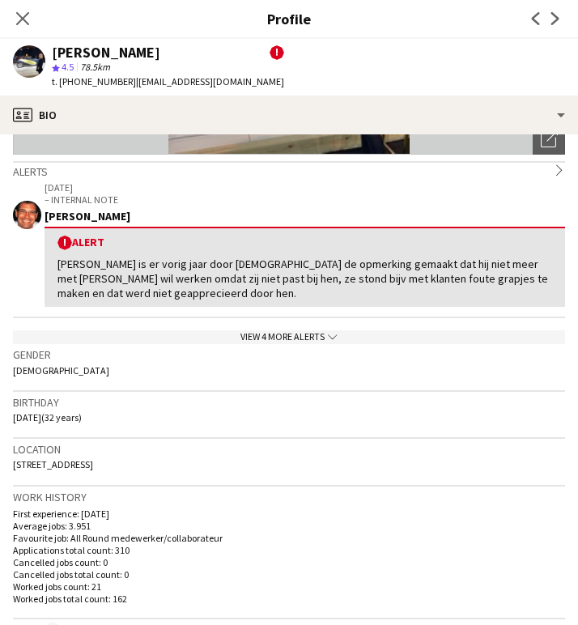
click at [116, 348] on h3 "Gender" at bounding box center [289, 355] width 553 height 15
click at [18, 16] on icon "Close pop-in" at bounding box center [22, 18] width 15 height 15
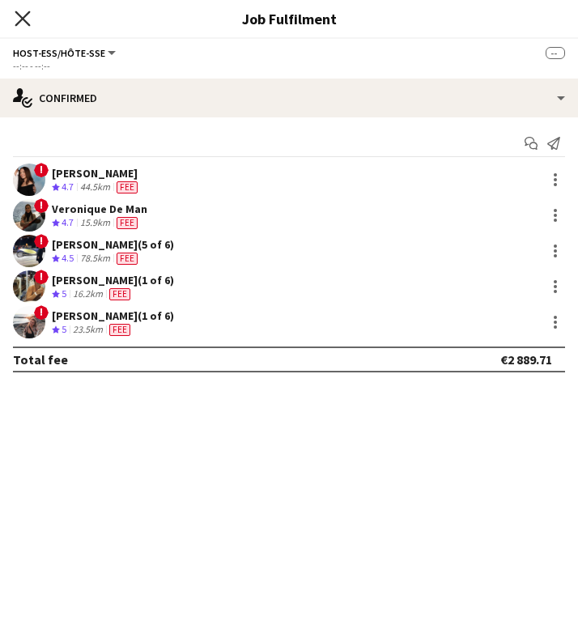
click at [22, 14] on icon "Close pop-in" at bounding box center [22, 18] width 15 height 15
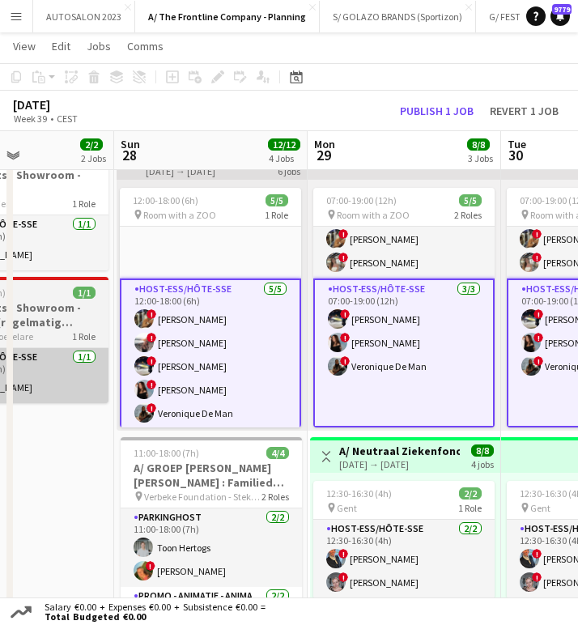
scroll to position [0, 466]
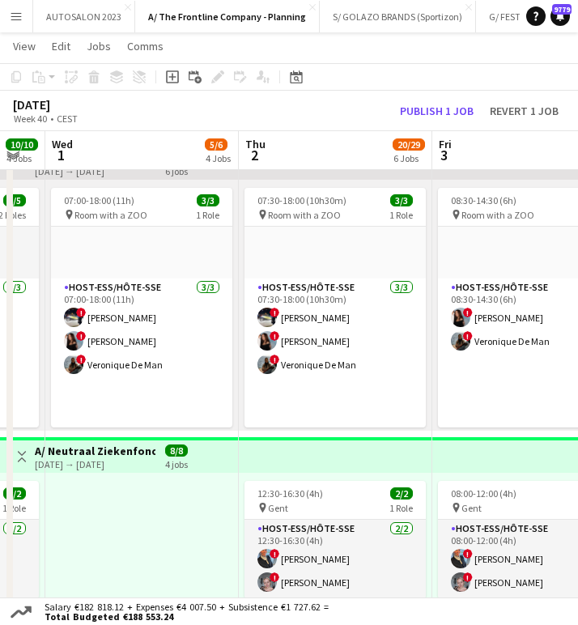
scroll to position [0, 565]
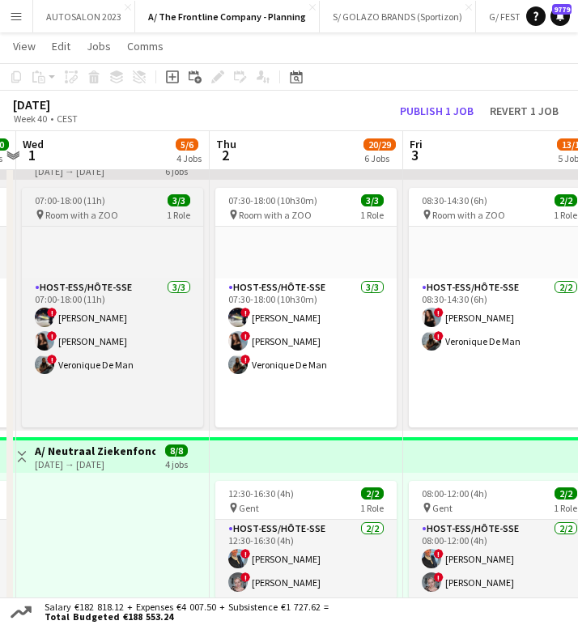
click at [92, 203] on span "07:00-18:00 (11h)" at bounding box center [70, 200] width 70 height 12
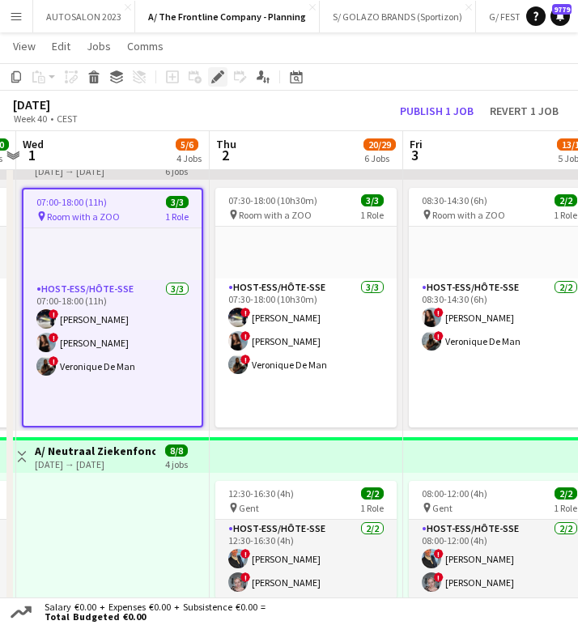
click at [219, 70] on icon "Edit" at bounding box center [217, 76] width 13 height 13
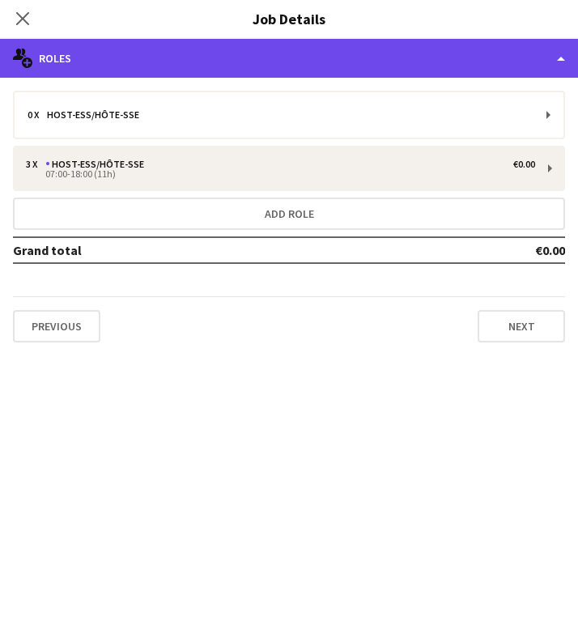
click at [384, 49] on div "multiple-users-add Roles" at bounding box center [289, 58] width 578 height 39
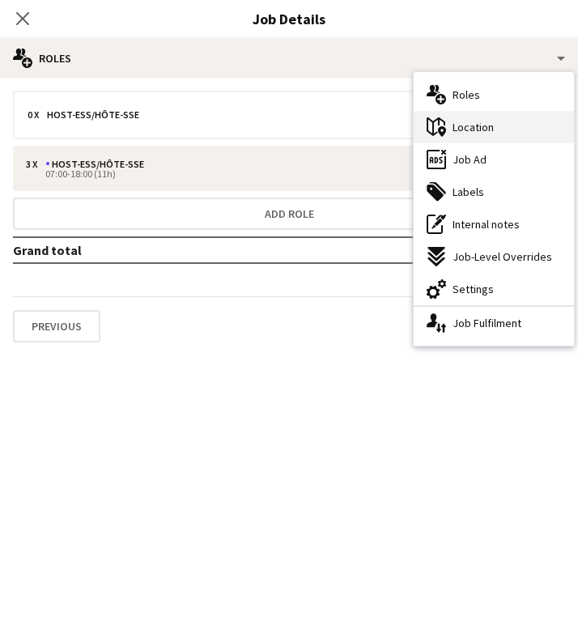
click at [514, 140] on div "maps-pin-1 Location" at bounding box center [494, 127] width 160 height 32
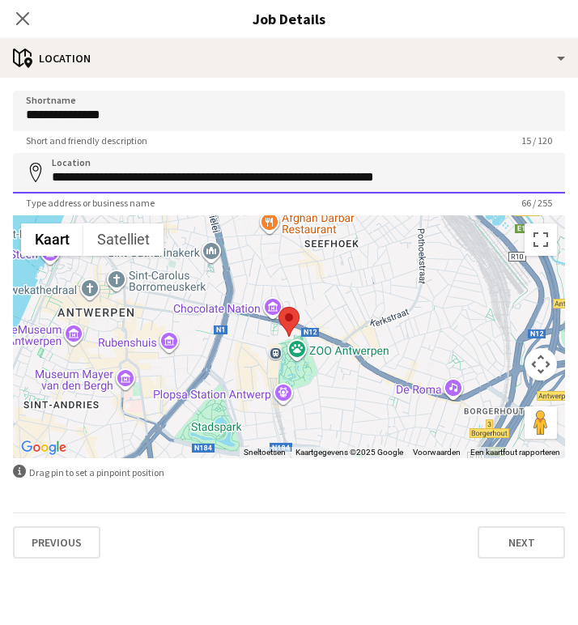
click at [220, 185] on input "**********" at bounding box center [289, 173] width 553 height 41
click at [26, 3] on div "Close pop-in" at bounding box center [22, 18] width 45 height 37
click at [23, 13] on icon "Close pop-in" at bounding box center [22, 18] width 15 height 15
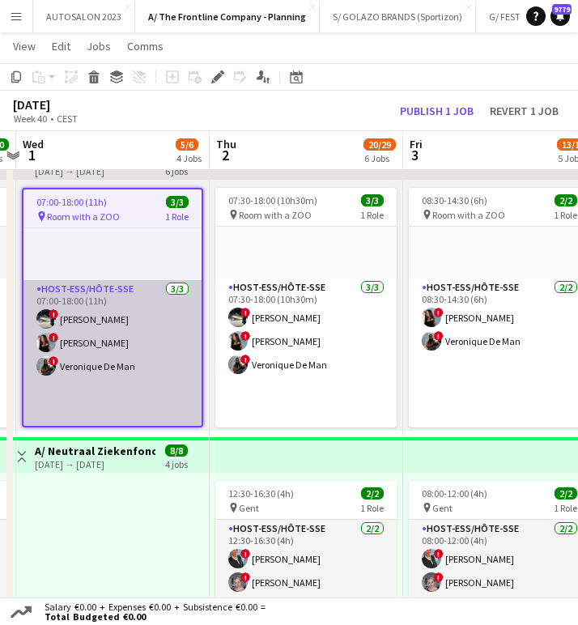
click at [111, 363] on app-card-role "Host-ess/Hôte-sse 3/3 07:00-18:00 (11h) ! Marie Decroix ! Charlotte Goeman ! Ve…" at bounding box center [112, 354] width 178 height 149
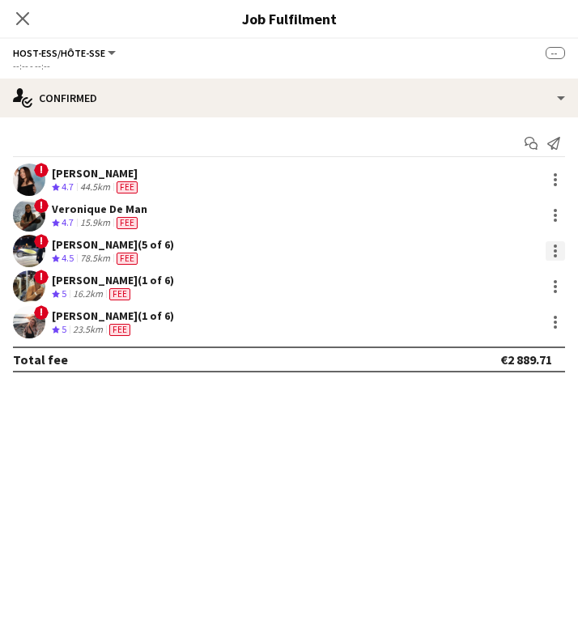
click at [547, 246] on div at bounding box center [555, 250] width 19 height 19
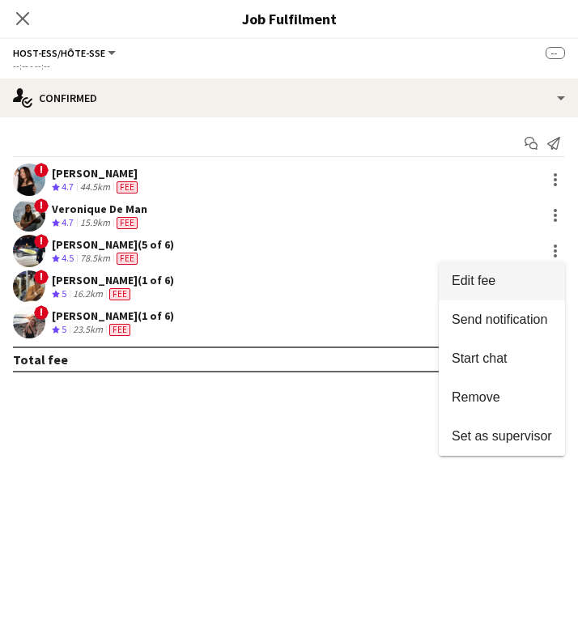
click at [531, 279] on span "Edit fee" at bounding box center [502, 281] width 100 height 15
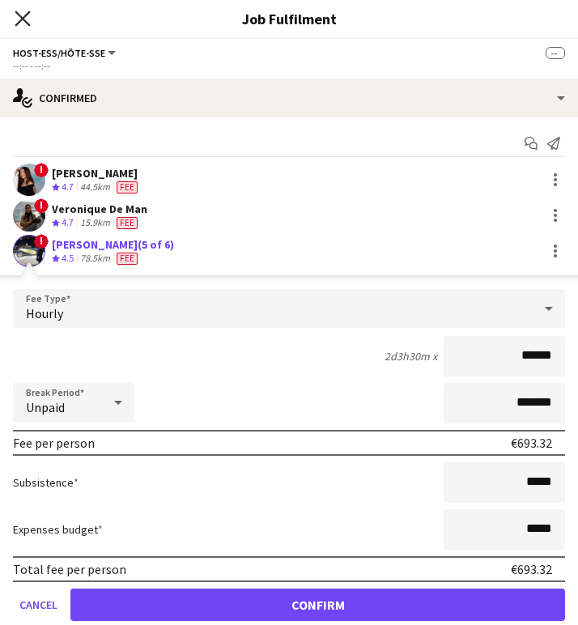
click at [27, 23] on icon at bounding box center [22, 18] width 15 height 15
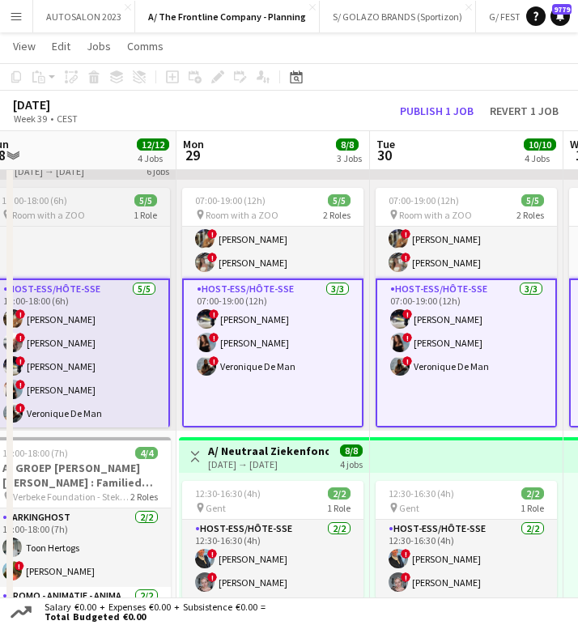
scroll to position [0, 380]
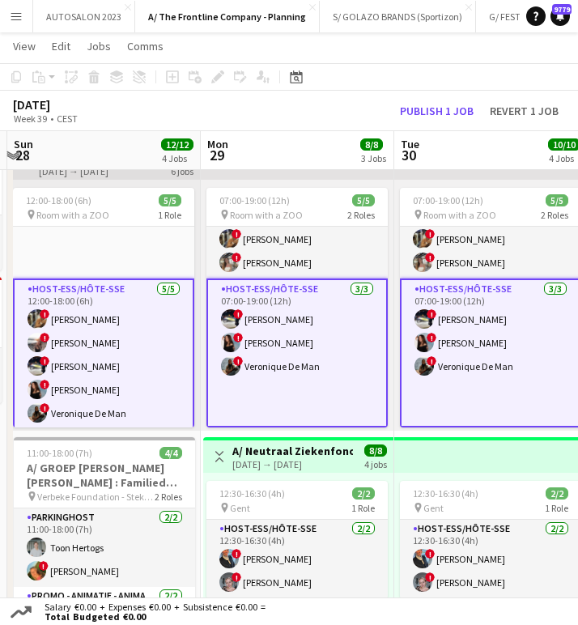
click at [307, 122] on div "September 2025 Week 39 • CEST Publish 1 job Revert 1 job" at bounding box center [289, 111] width 578 height 41
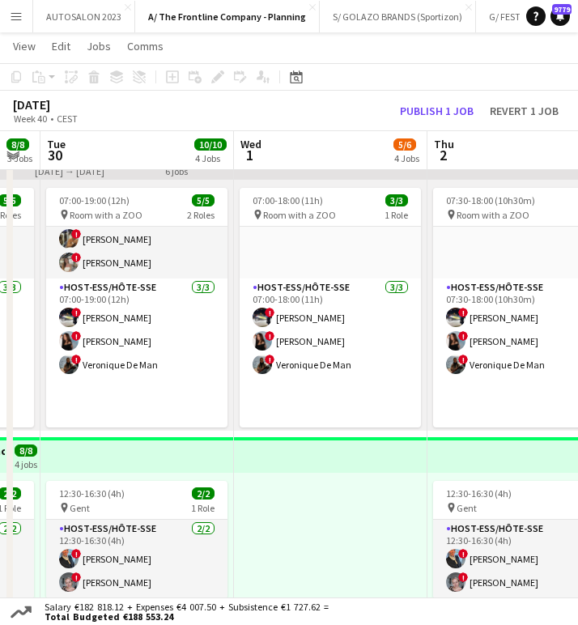
scroll to position [0, 544]
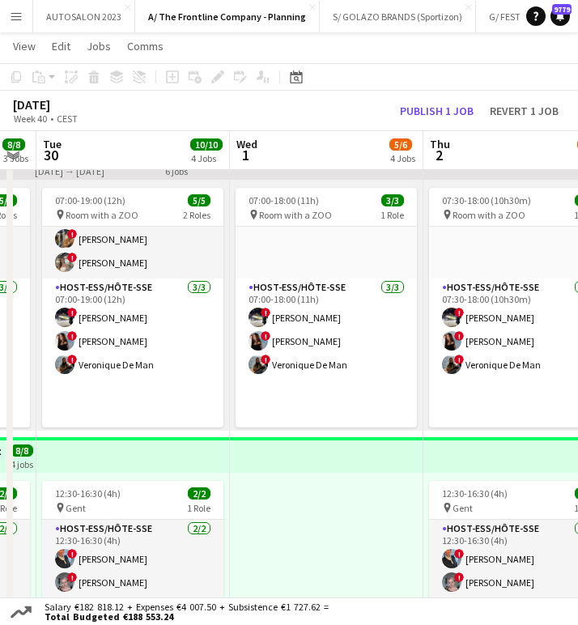
click at [336, 113] on div "September 2025 Week 40 • CEST Publish 1 job Revert 1 job" at bounding box center [289, 111] width 578 height 41
click at [291, 114] on div "September 2025 Week 40 • CEST Publish 1 job Revert 1 job" at bounding box center [289, 111] width 578 height 41
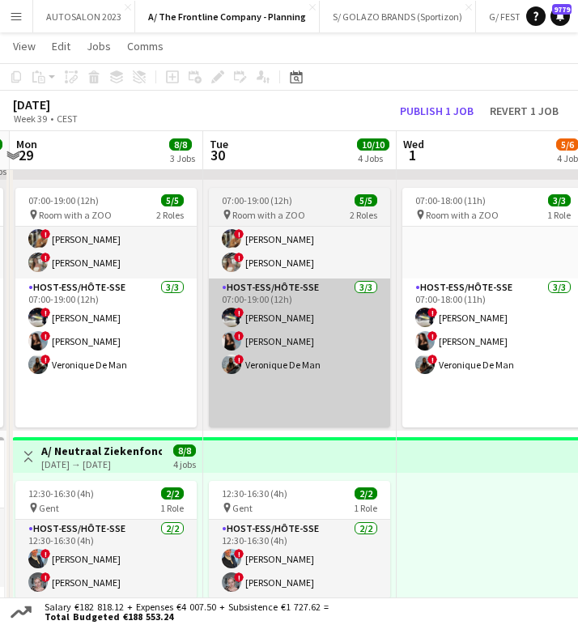
scroll to position [0, 338]
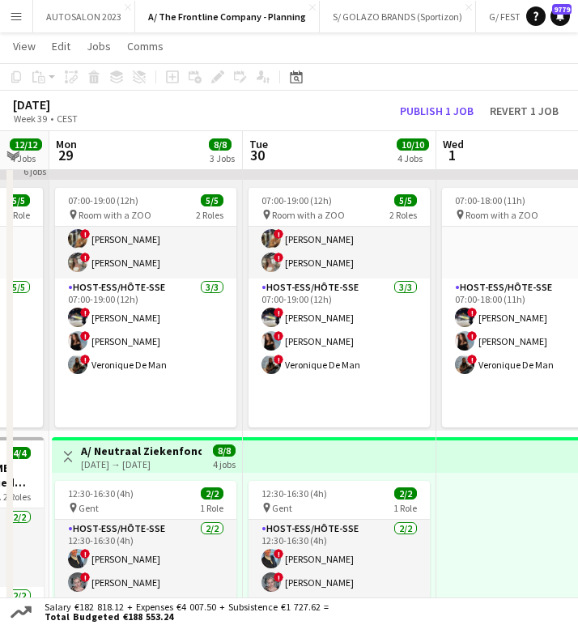
click at [520, 508] on div at bounding box center [534, 598] width 194 height 251
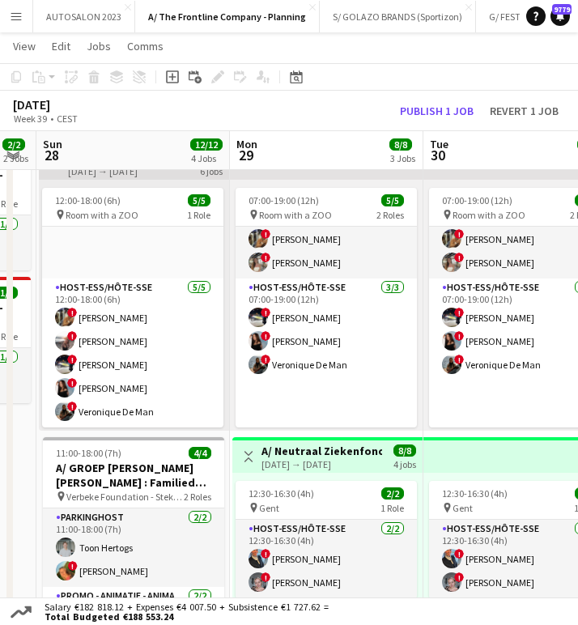
scroll to position [0, 349]
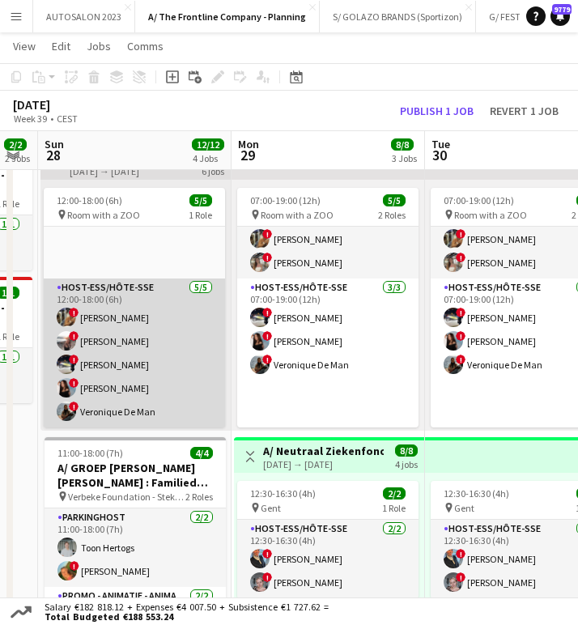
click at [131, 362] on app-card-role "Host-ess/Hôte-sse 5/5 12:00-18:00 (6h) ! Sarah Wautier ! Dorien Poels ! Marie D…" at bounding box center [134, 353] width 181 height 149
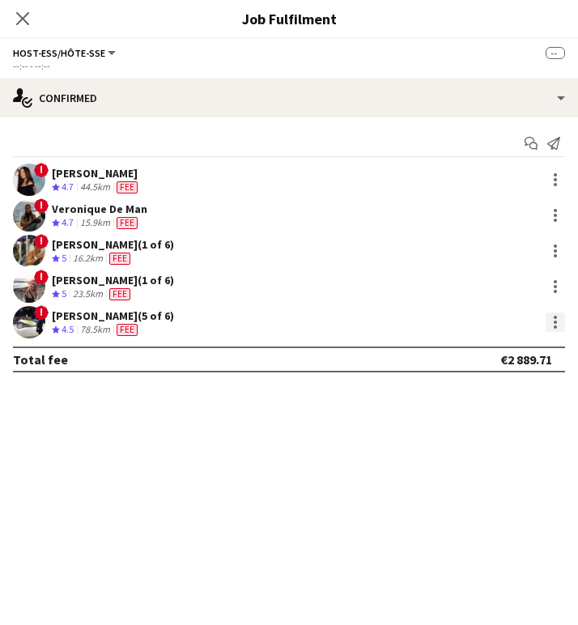
click at [552, 329] on div at bounding box center [555, 322] width 19 height 19
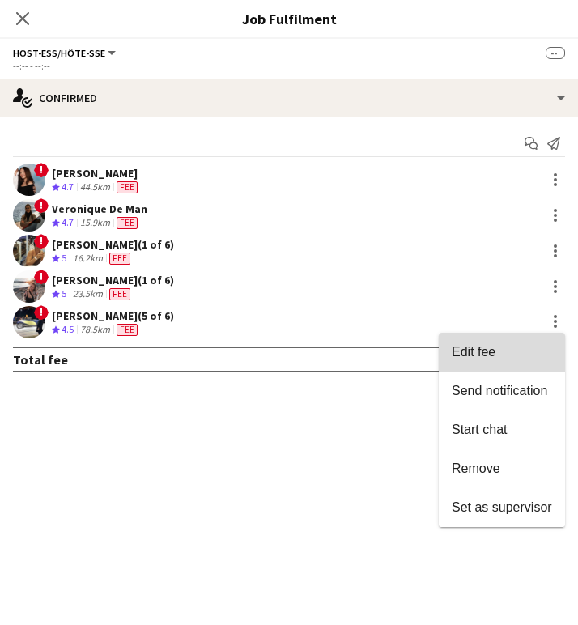
click at [509, 360] on span "Edit fee" at bounding box center [502, 352] width 100 height 15
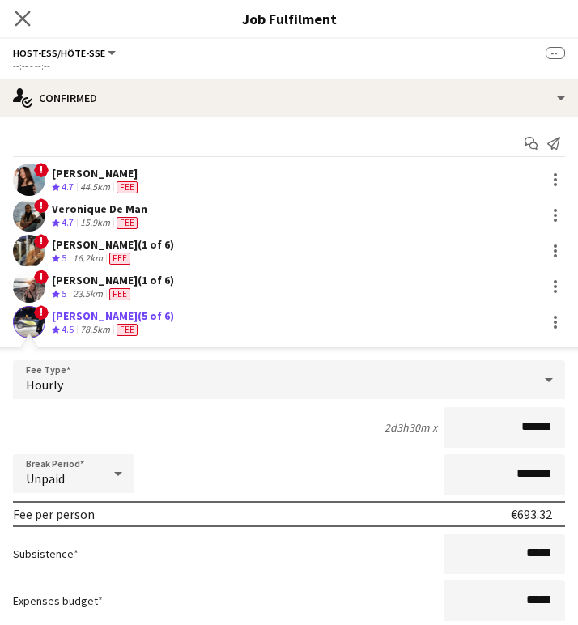
click at [32, 19] on app-icon "Close pop-in" at bounding box center [22, 18] width 23 height 23
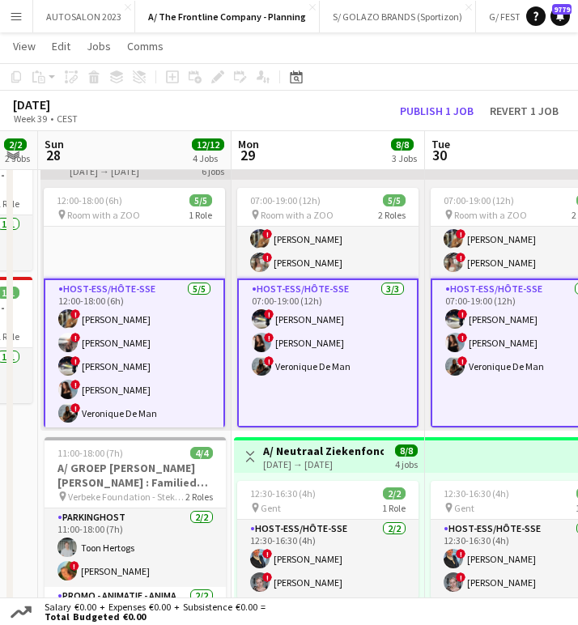
click at [433, 383] on app-card-role "Host-ess/Hôte-sse 3/3 07:00-19:00 (12h) ! Marie Decroix ! Charlotte Goeman ! Ve…" at bounding box center [521, 353] width 181 height 149
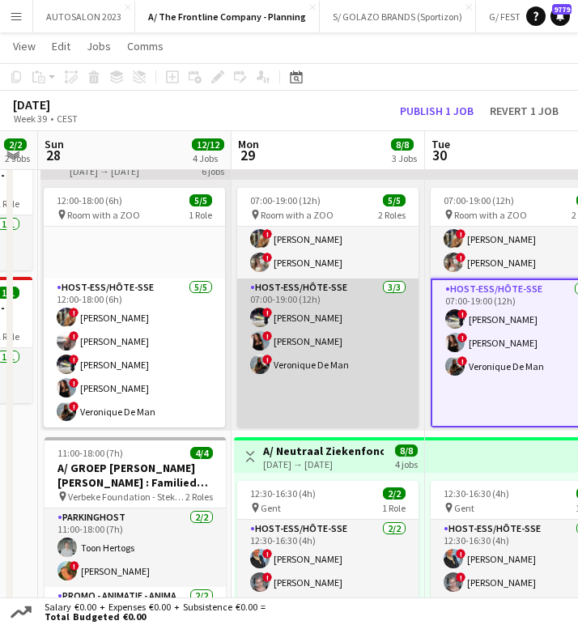
click at [334, 333] on app-card-role "Host-ess/Hôte-sse 3/3 07:00-19:00 (12h) ! Marie Decroix ! Charlotte Goeman ! Ve…" at bounding box center [327, 353] width 181 height 149
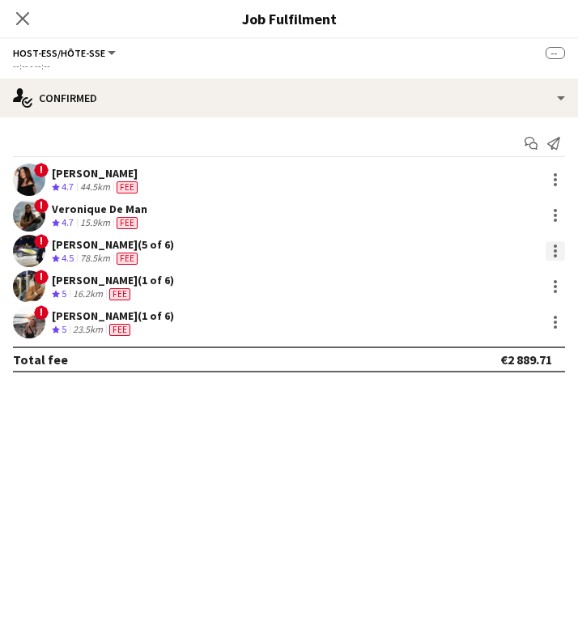
click at [553, 249] on div at bounding box center [555, 250] width 19 height 19
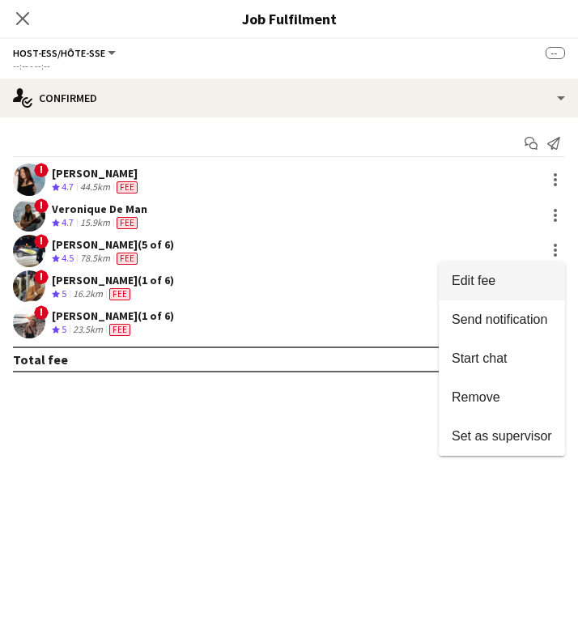
click at [499, 278] on span "Edit fee" at bounding box center [502, 281] width 100 height 15
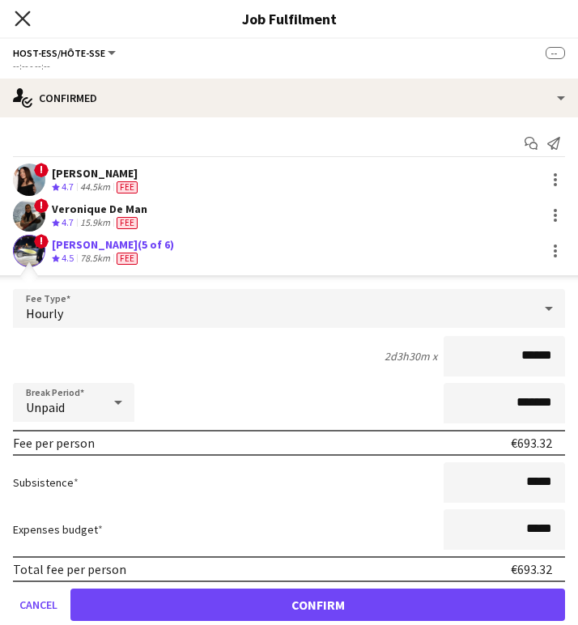
click at [26, 21] on icon at bounding box center [22, 18] width 15 height 15
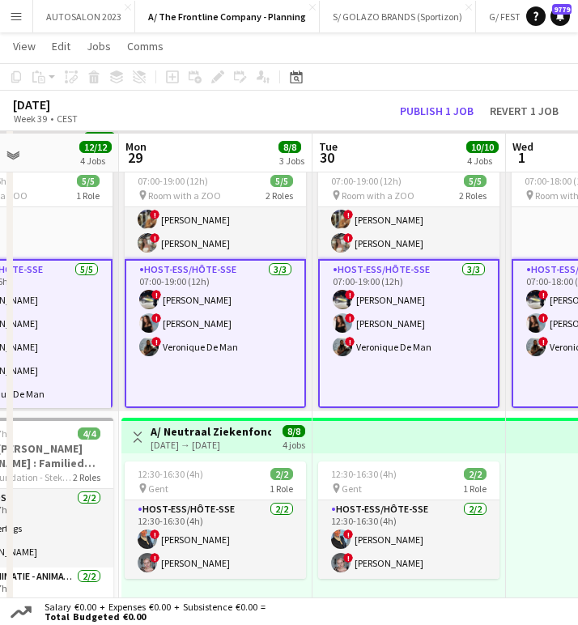
scroll to position [84, 0]
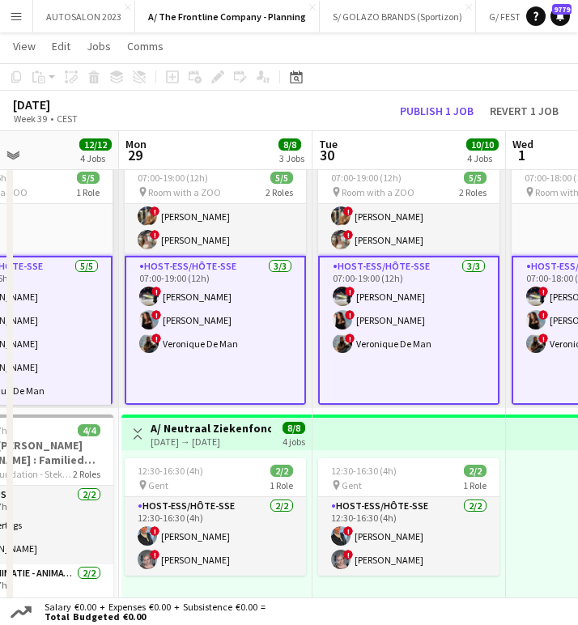
click at [207, 321] on app-card-role "Host-ess/Hôte-sse 3/3 07:00-19:00 (12h) ! Marie Decroix ! Charlotte Goeman ! Ve…" at bounding box center [215, 330] width 181 height 149
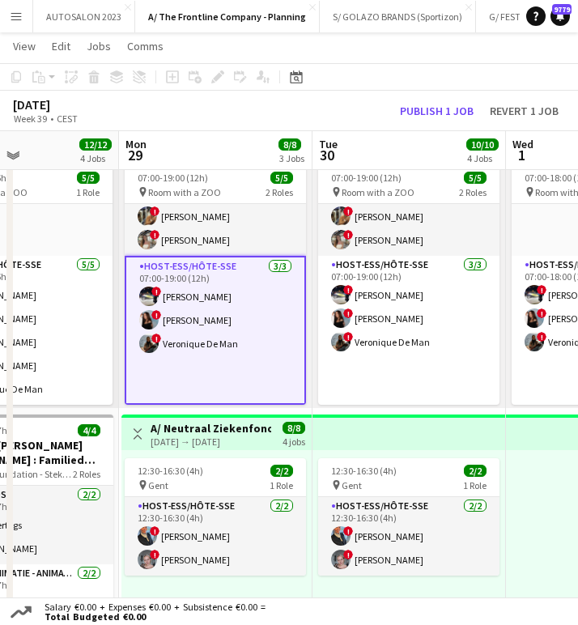
click at [207, 321] on app-card-role "Host-ess/Hôte-sse 3/3 07:00-19:00 (12h) ! Marie Decroix ! Charlotte Goeman ! Ve…" at bounding box center [215, 330] width 181 height 149
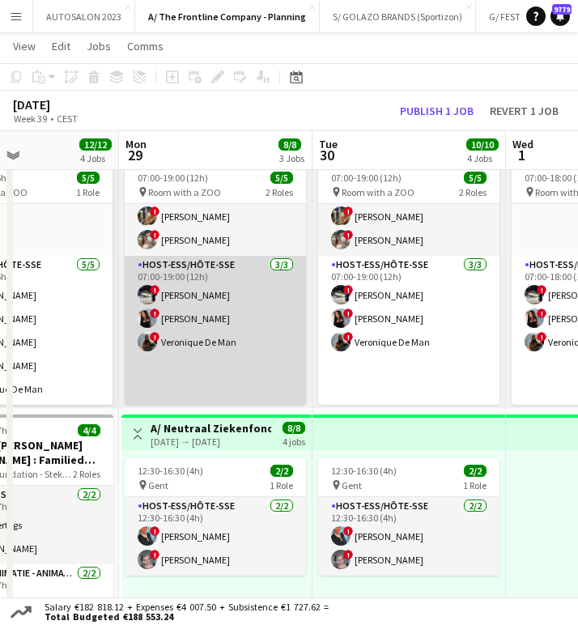
click at [167, 316] on app-card-role "Host-ess/Hôte-sse 3/3 07:00-19:00 (12h) ! Marie Decroix ! Charlotte Goeman ! Ve…" at bounding box center [215, 330] width 181 height 149
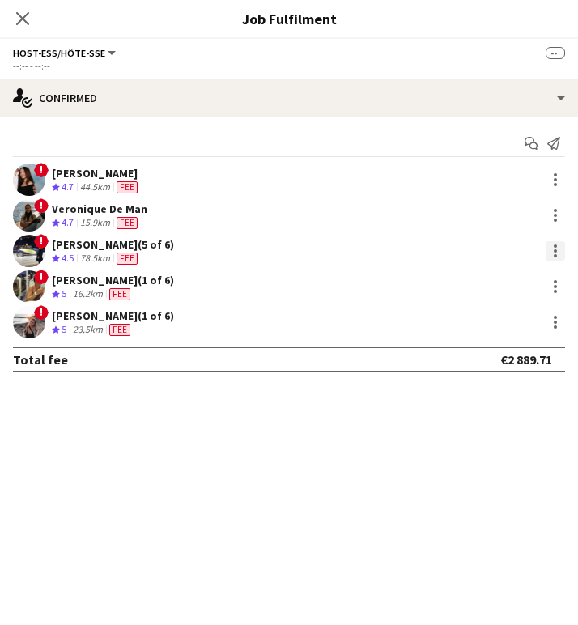
click at [553, 248] on div at bounding box center [555, 250] width 19 height 19
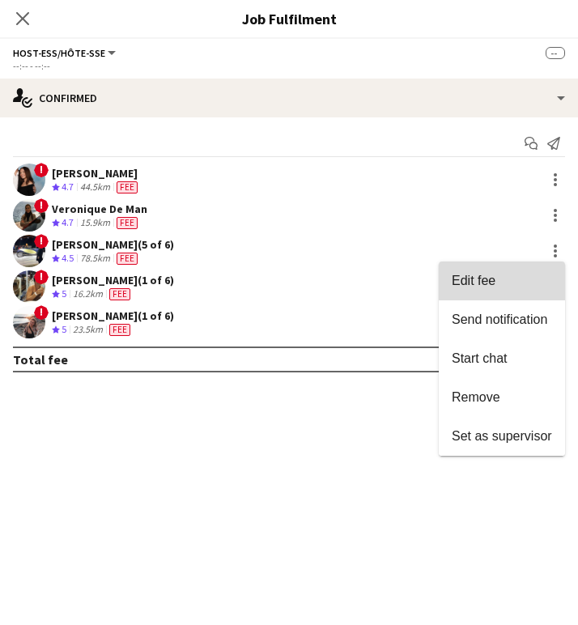
click at [500, 288] on span "Edit fee" at bounding box center [502, 281] width 100 height 15
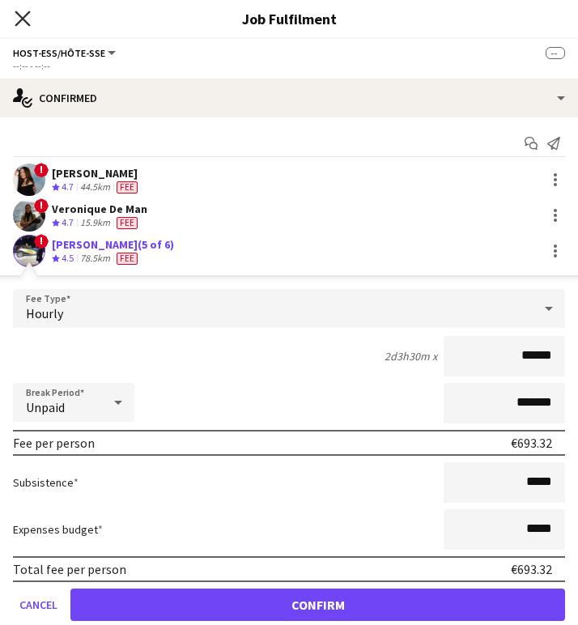
click at [27, 22] on icon at bounding box center [22, 18] width 15 height 15
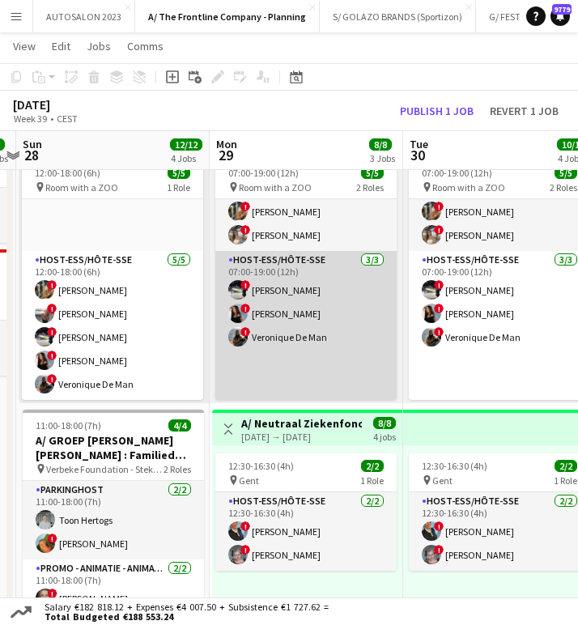
scroll to position [0, 366]
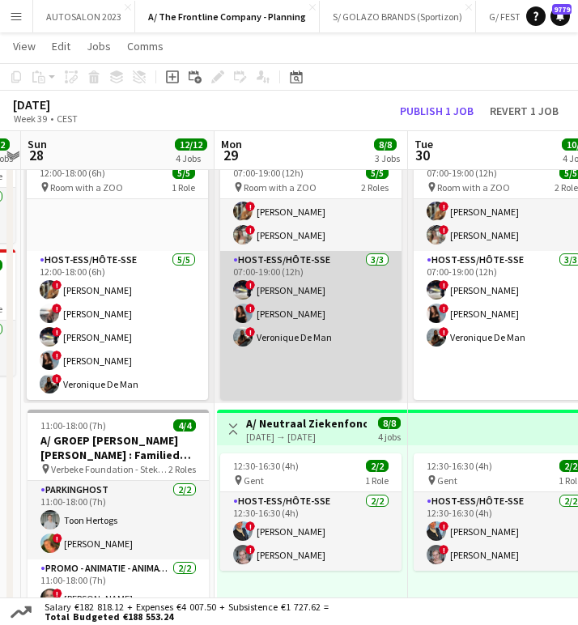
click at [314, 335] on app-card-role "Host-ess/Hôte-sse 3/3 07:00-19:00 (12h) ! Marie Decroix ! Charlotte Goeman ! Ve…" at bounding box center [310, 325] width 181 height 149
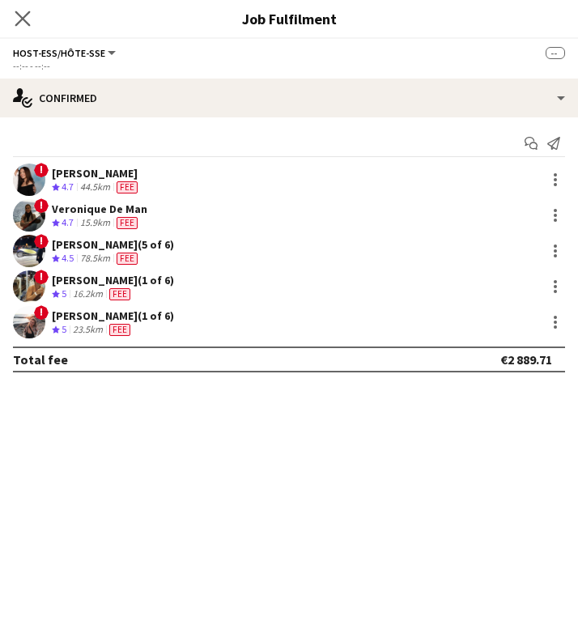
click at [14, 16] on app-icon "Close pop-in" at bounding box center [22, 18] width 23 height 23
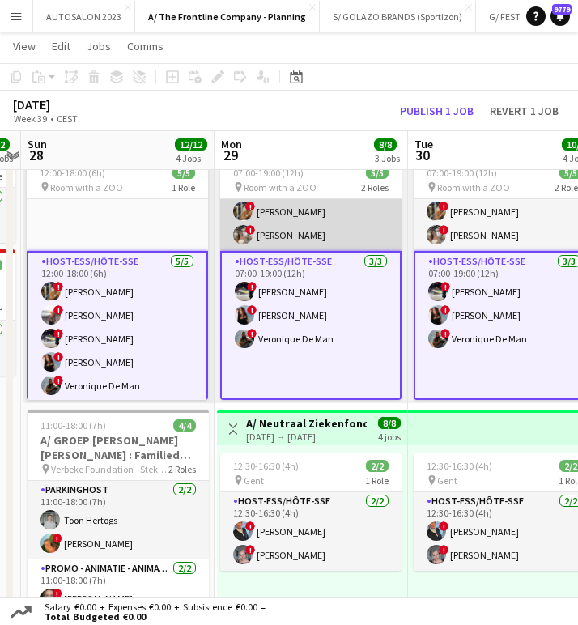
scroll to position [0, 0]
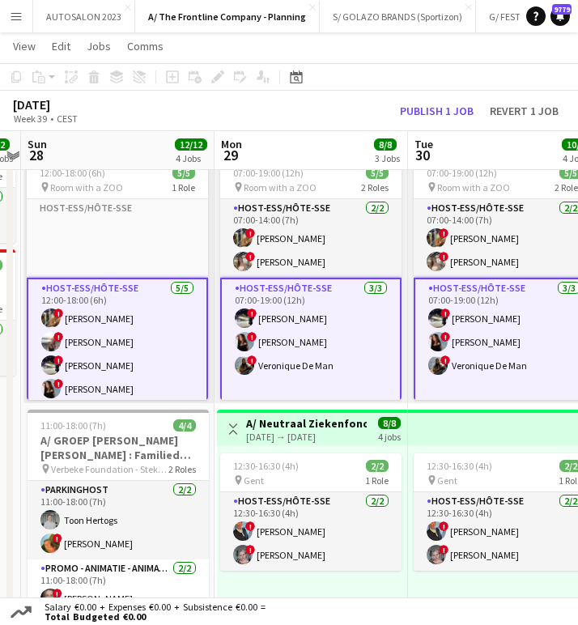
click at [322, 351] on app-card-role "Host-ess/Hôte-sse 3/3 07:00-19:00 (12h) ! Marie Decroix ! Charlotte Goeman ! Ve…" at bounding box center [310, 352] width 181 height 149
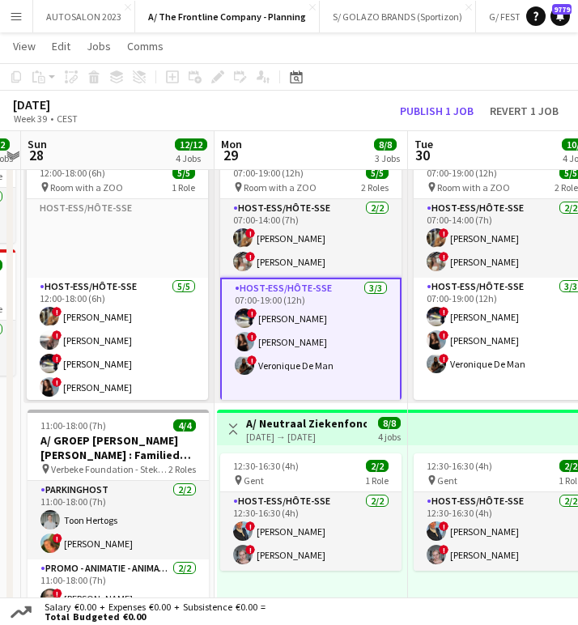
click at [350, 312] on app-card-role "Host-ess/Hôte-sse 3/3 07:00-19:00 (12h) ! Marie Decroix ! Charlotte Goeman ! Ve…" at bounding box center [310, 352] width 181 height 149
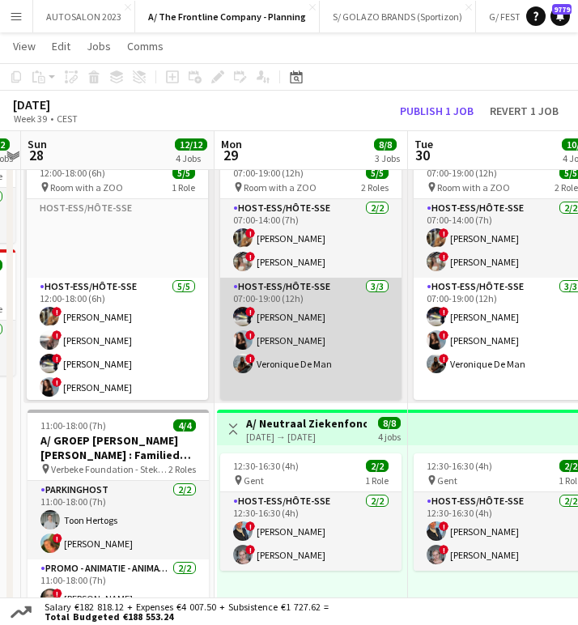
click at [301, 339] on app-card-role "Host-ess/Hôte-sse 3/3 07:00-19:00 (12h) ! Marie Decroix ! Charlotte Goeman ! Ve…" at bounding box center [310, 352] width 181 height 149
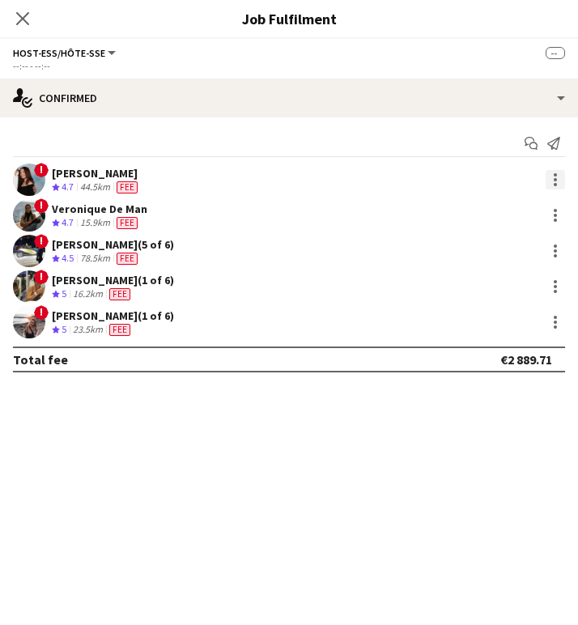
click at [554, 187] on div at bounding box center [555, 179] width 19 height 19
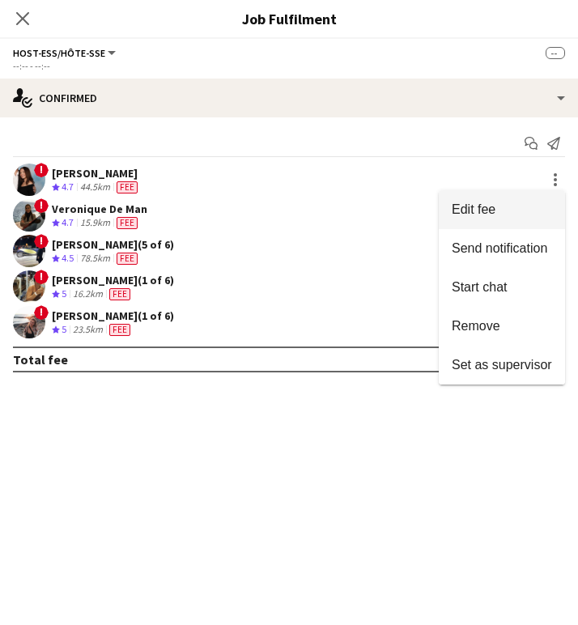
click at [526, 206] on span "Edit fee" at bounding box center [502, 210] width 100 height 15
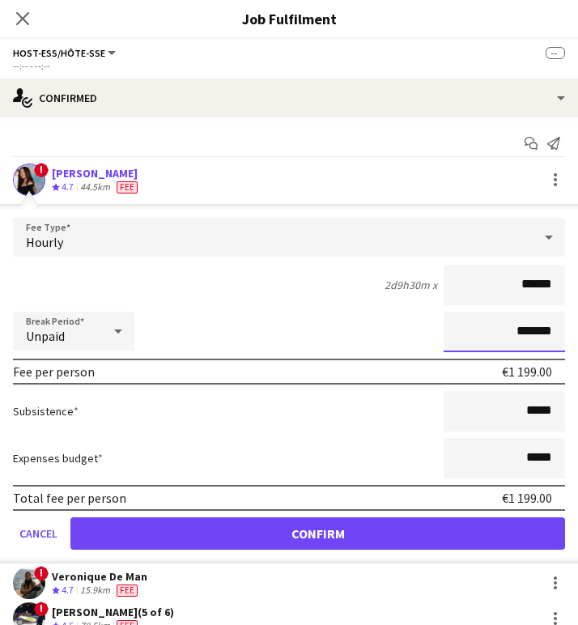
click at [513, 322] on input "*******" at bounding box center [505, 332] width 122 height 41
type input "******"
type input "*******"
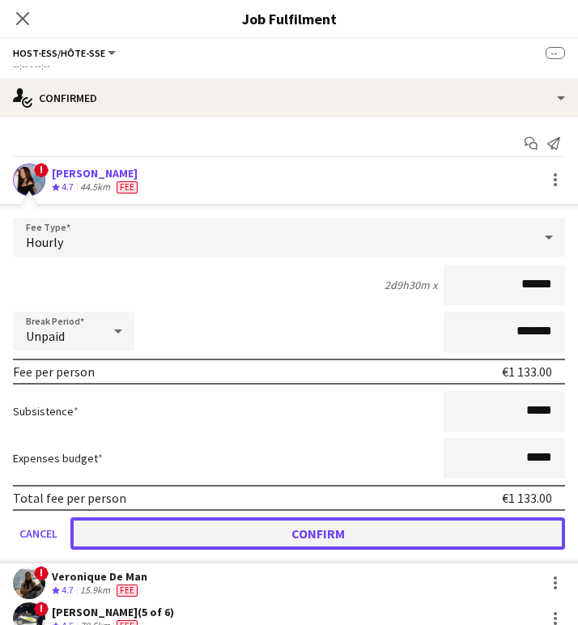
click at [361, 531] on button "Confirm" at bounding box center [317, 534] width 495 height 32
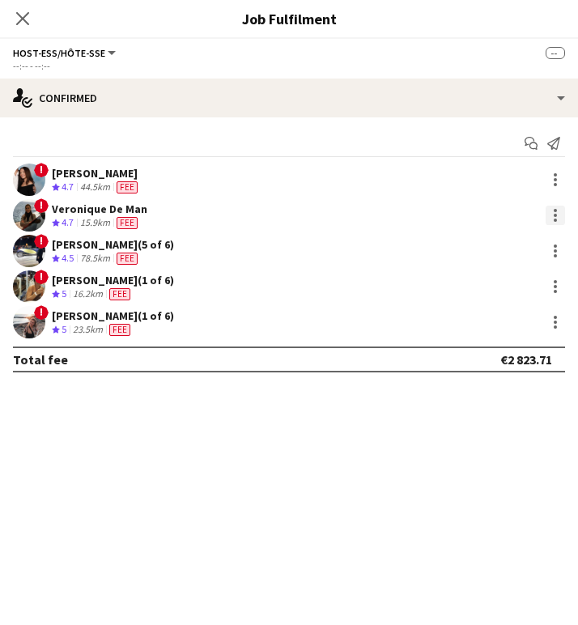
click at [553, 220] on div at bounding box center [555, 215] width 19 height 19
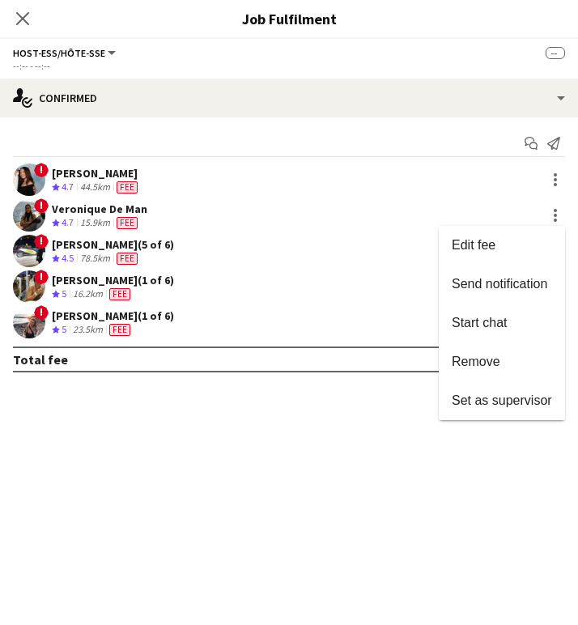
drag, startPoint x: 518, startPoint y: 292, endPoint x: 530, endPoint y: 262, distance: 31.6
click at [518, 307] on div "Edit fee Send notification Start chat Remove Set as supervisor" at bounding box center [502, 323] width 126 height 194
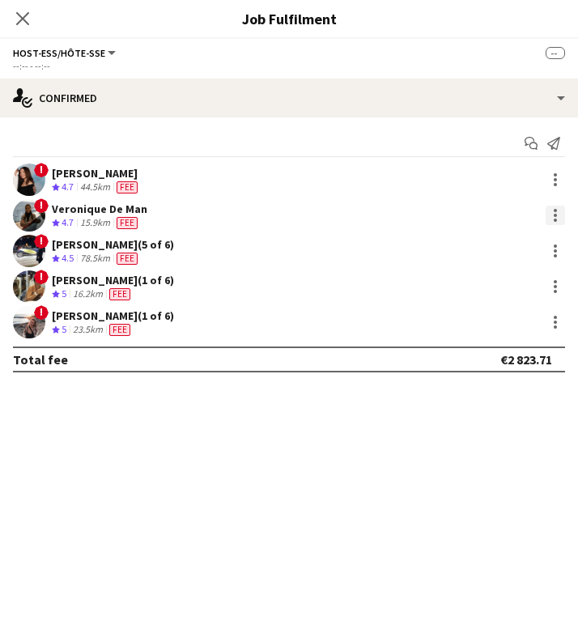
click at [555, 225] on div at bounding box center [555, 215] width 19 height 19
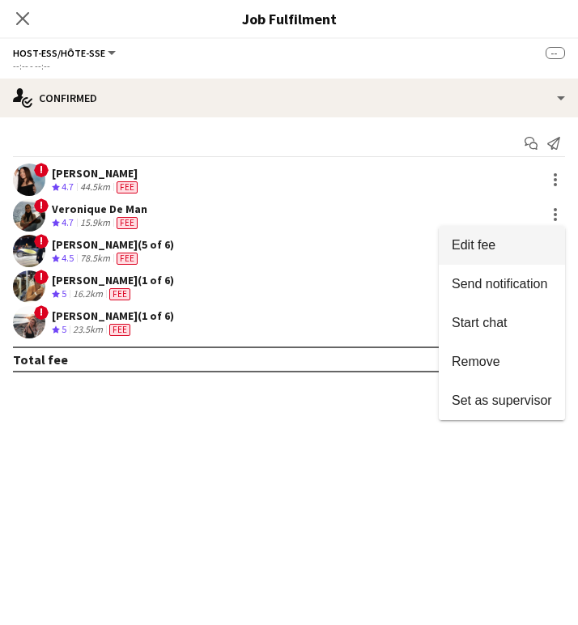
click at [506, 246] on span "Edit fee" at bounding box center [502, 245] width 100 height 15
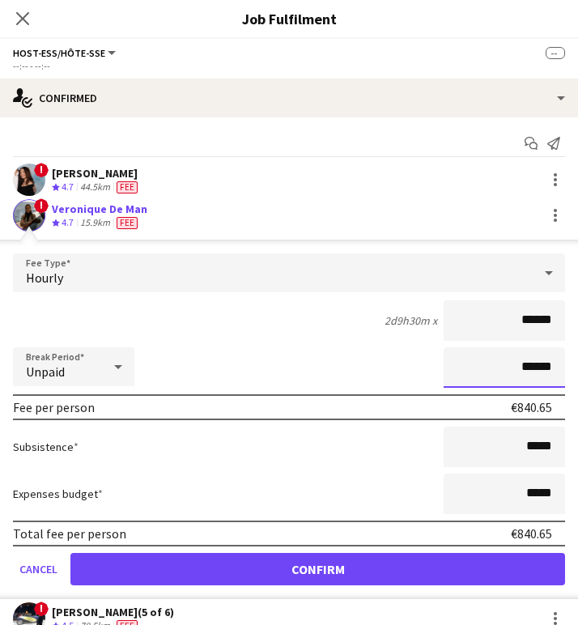
click at [514, 369] on input "******" at bounding box center [505, 368] width 122 height 41
type input "*******"
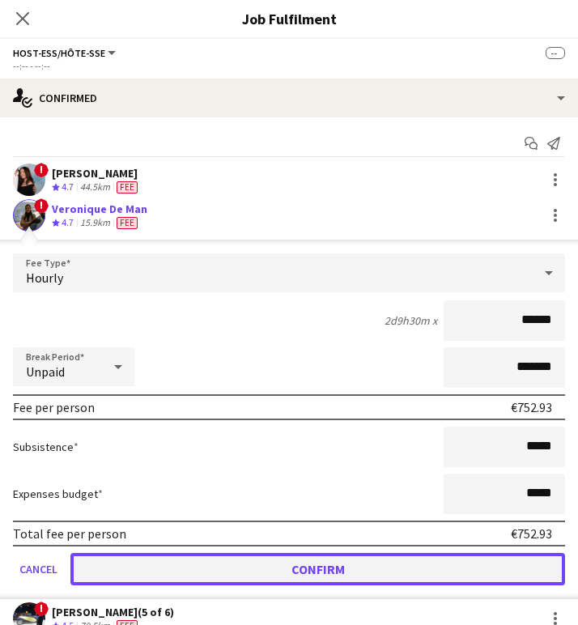
click at [365, 561] on button "Confirm" at bounding box center [317, 569] width 495 height 32
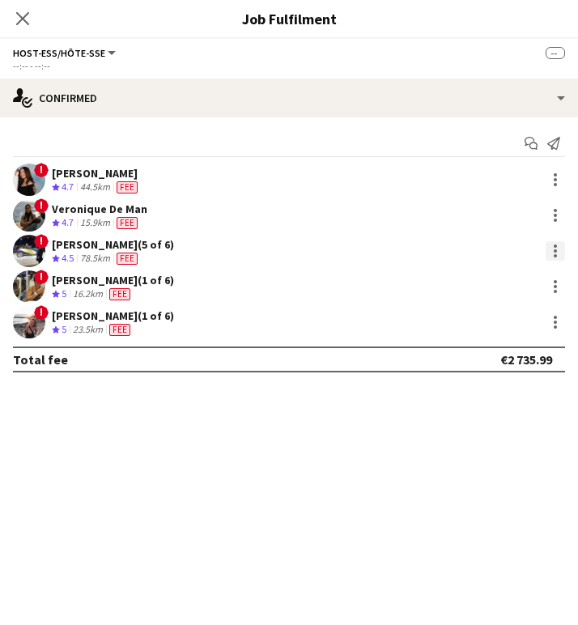
click at [561, 244] on div at bounding box center [555, 250] width 19 height 19
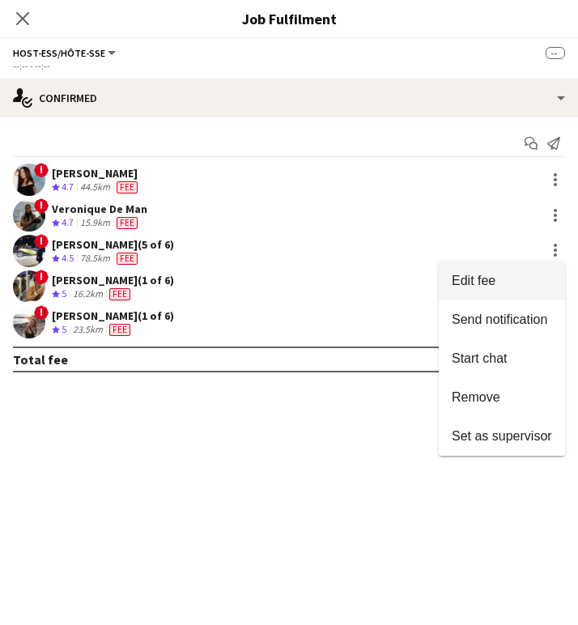
click at [513, 292] on button "Edit fee" at bounding box center [502, 281] width 126 height 39
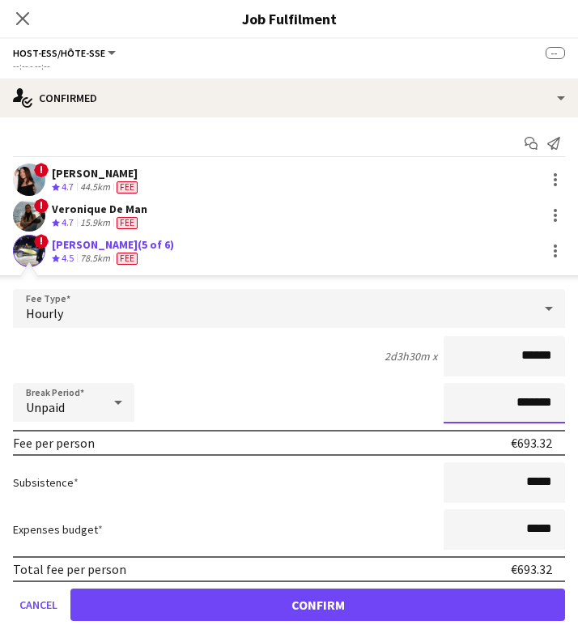
click at [510, 407] on input "*******" at bounding box center [505, 403] width 122 height 41
type input "******"
type input "*******"
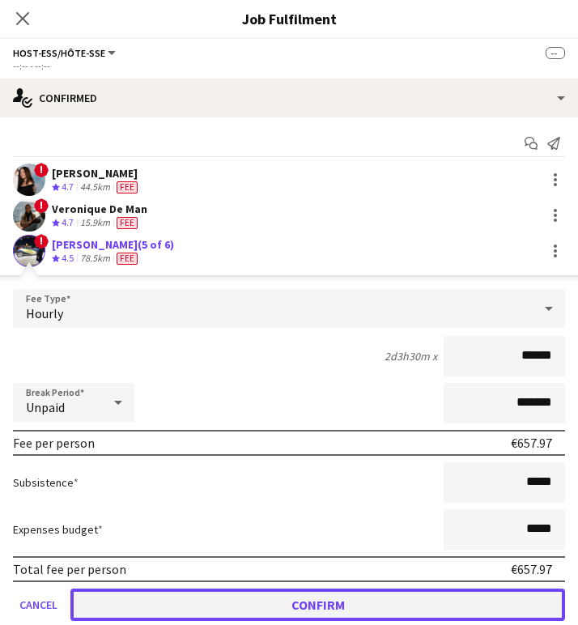
click at [357, 601] on button "Confirm" at bounding box center [317, 605] width 495 height 32
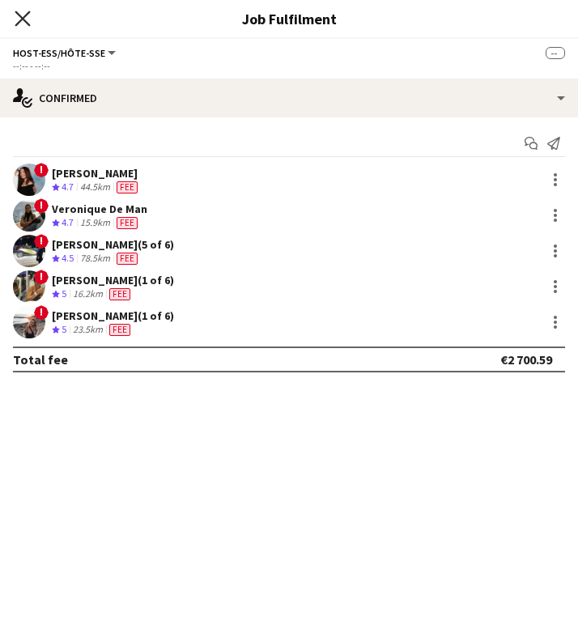
click at [23, 18] on icon at bounding box center [22, 18] width 15 height 15
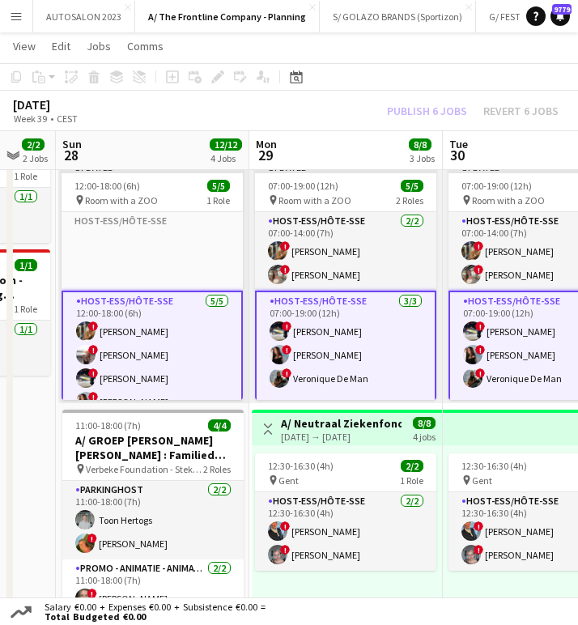
scroll to position [0, 532]
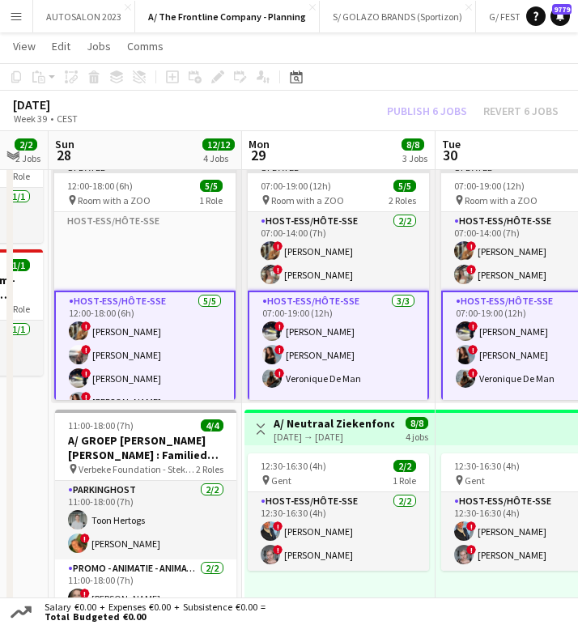
click at [345, 323] on app-card-role "Host-ess/Hôte-sse 3/3 07:00-19:00 (12h) ! Marie Decroix ! Charlotte Goeman ! Ve…" at bounding box center [338, 365] width 181 height 149
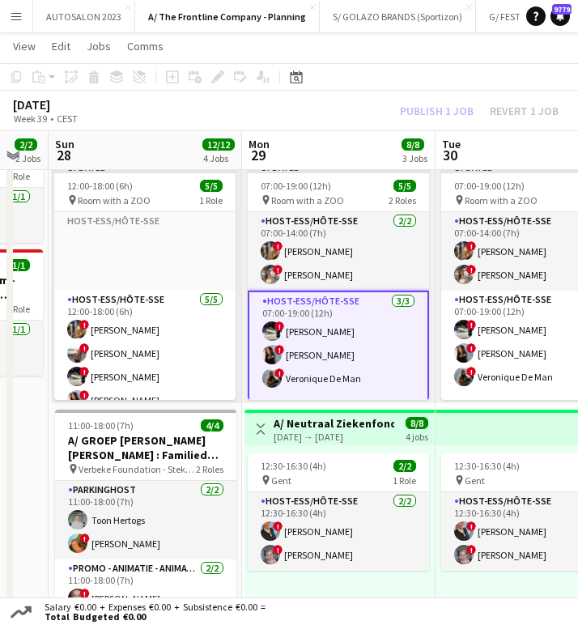
click at [431, 112] on div "Publish 1 job Revert 1 job" at bounding box center [480, 111] width 198 height 18
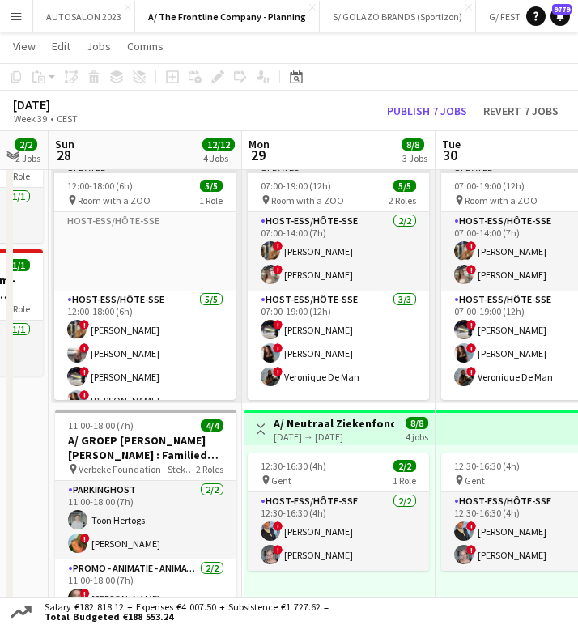
click at [308, 119] on div "September 2025 Week 39 • CEST Publish 7 jobs Revert 7 jobs" at bounding box center [289, 111] width 578 height 41
click at [318, 116] on div "September 2025 Week 39 • CEST Publish 7 jobs Revert 7 jobs" at bounding box center [289, 111] width 578 height 41
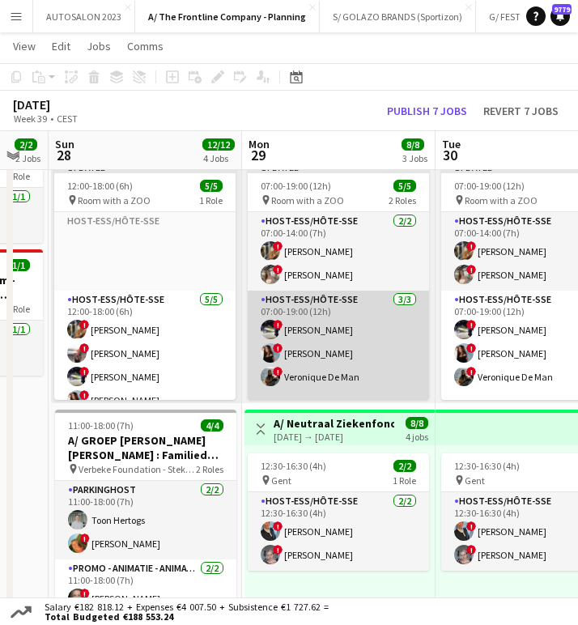
click at [336, 334] on app-card-role "Host-ess/Hôte-sse 3/3 07:00-19:00 (12h) ! Marie Decroix ! Charlotte Goeman ! Ve…" at bounding box center [338, 365] width 181 height 149
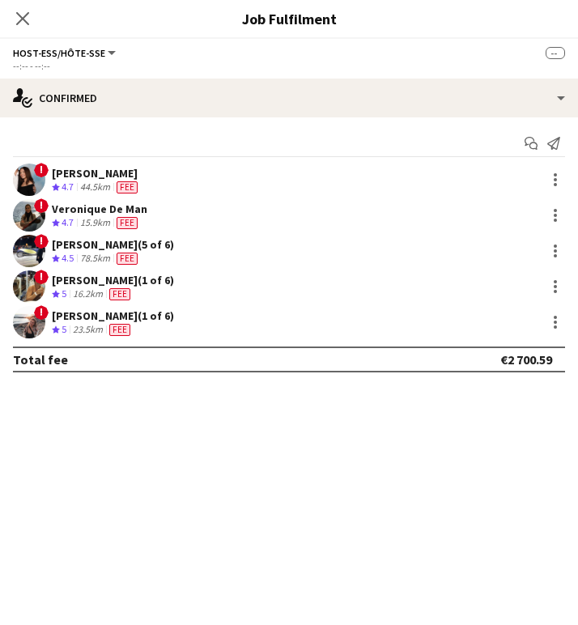
click at [544, 178] on div at bounding box center [554, 179] width 23 height 19
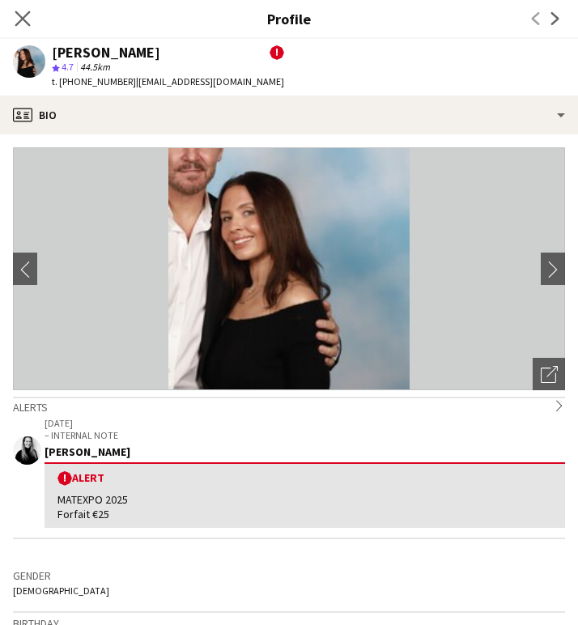
click at [14, 15] on app-icon "Close pop-in" at bounding box center [22, 18] width 23 height 23
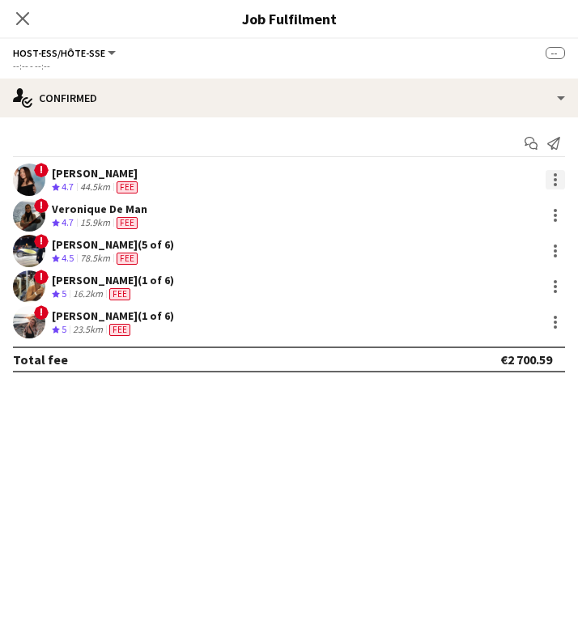
click at [564, 181] on div at bounding box center [555, 179] width 19 height 19
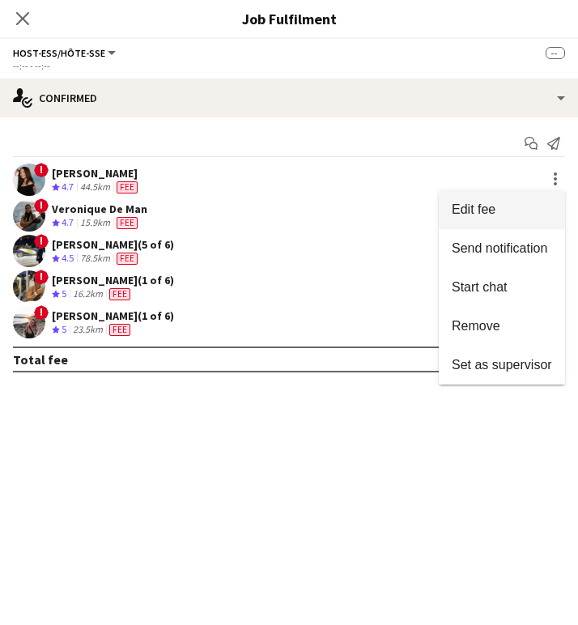
click at [530, 211] on span "Edit fee" at bounding box center [502, 210] width 100 height 15
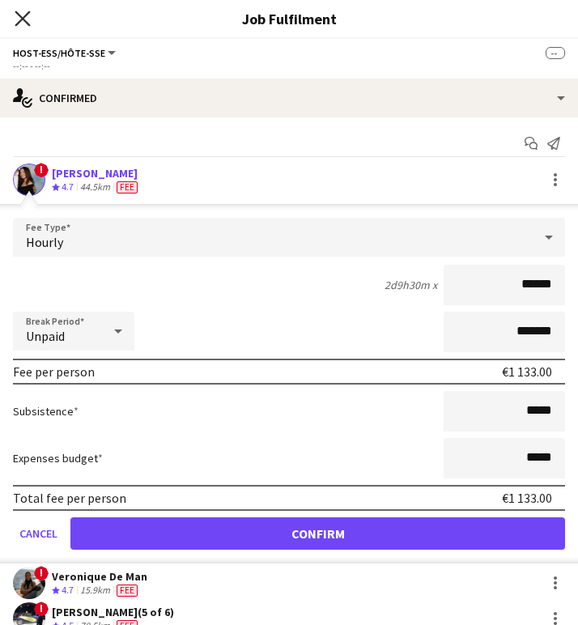
click at [25, 15] on icon at bounding box center [22, 18] width 15 height 15
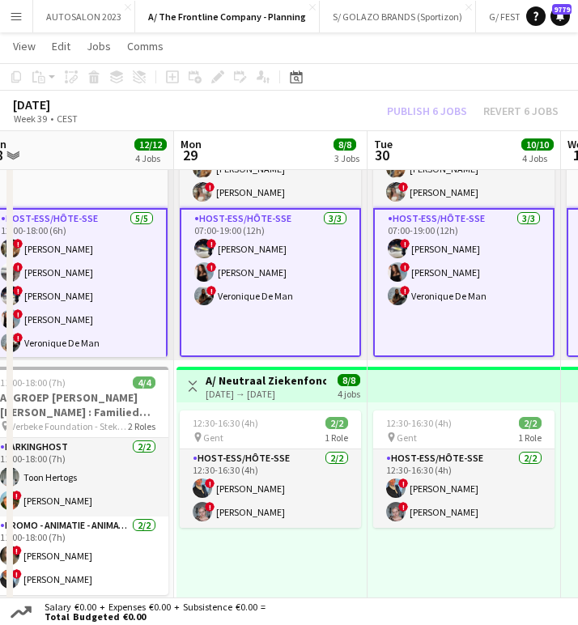
scroll to position [0, 606]
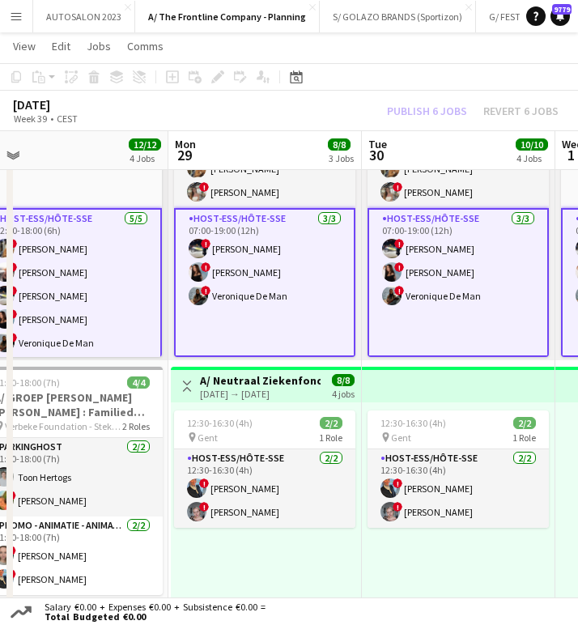
click at [297, 288] on app-card-role "Host-ess/Hôte-sse 3/3 07:00-19:00 (12h) ! Marie Decroix ! Charlotte Goeman ! Ve…" at bounding box center [264, 282] width 181 height 149
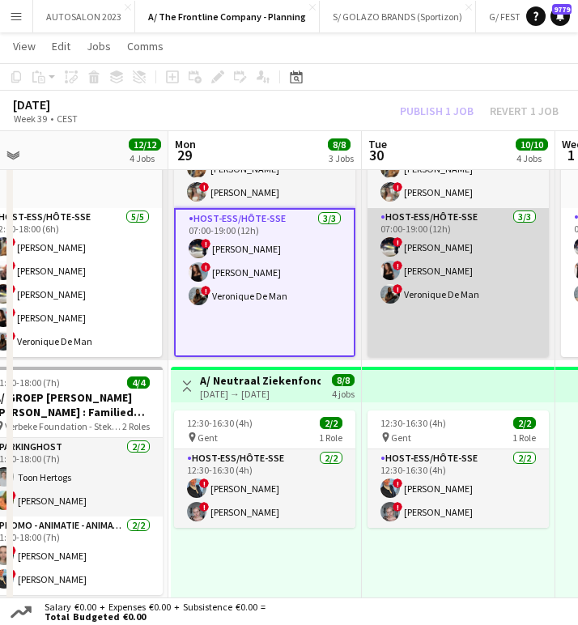
click at [455, 285] on app-card-role "Host-ess/Hôte-sse 3/3 07:00-19:00 (12h) ! Marie Decroix ! Charlotte Goeman ! Ve…" at bounding box center [458, 282] width 181 height 149
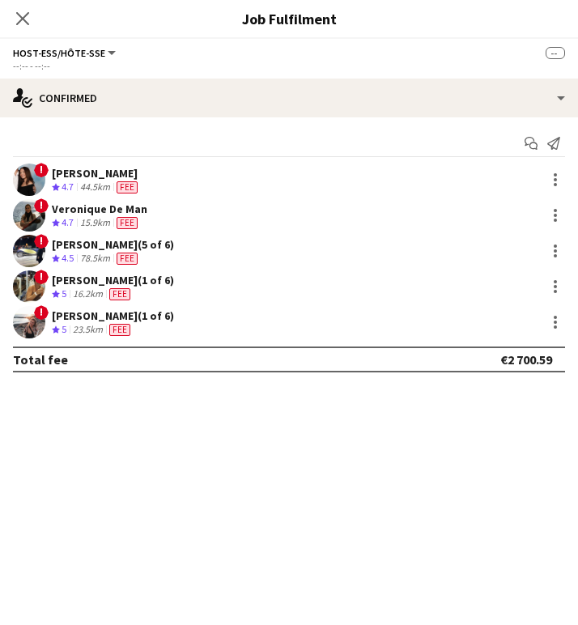
click at [12, 14] on div "Close pop-in" at bounding box center [22, 18] width 45 height 37
click at [19, 14] on icon "Close pop-in" at bounding box center [22, 18] width 15 height 15
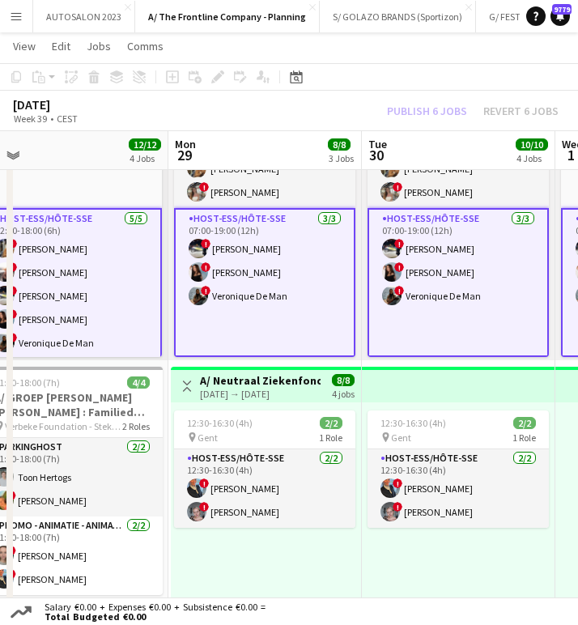
click at [262, 286] on app-card-role "Host-ess/Hôte-sse 3/3 07:00-19:00 (12h) ! Marie Decroix ! Charlotte Goeman ! Ve…" at bounding box center [264, 282] width 181 height 149
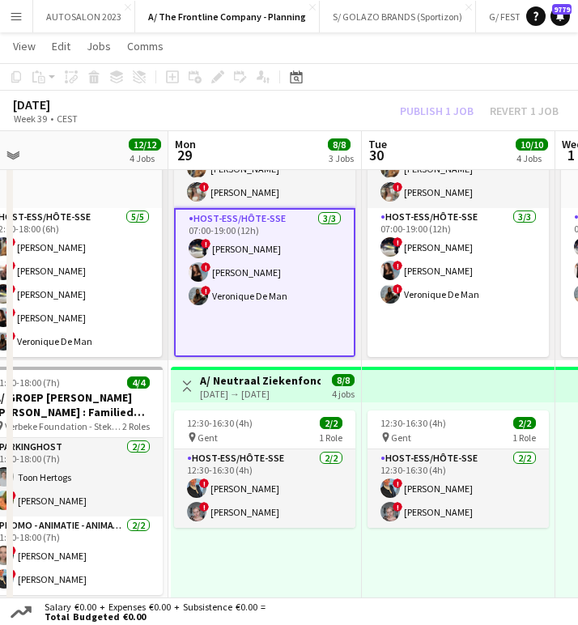
click at [217, 300] on app-card-role "Host-ess/Hôte-sse 3/3 07:00-19:00 (12h) ! Marie Decroix ! Charlotte Goeman ! Ve…" at bounding box center [264, 282] width 181 height 149
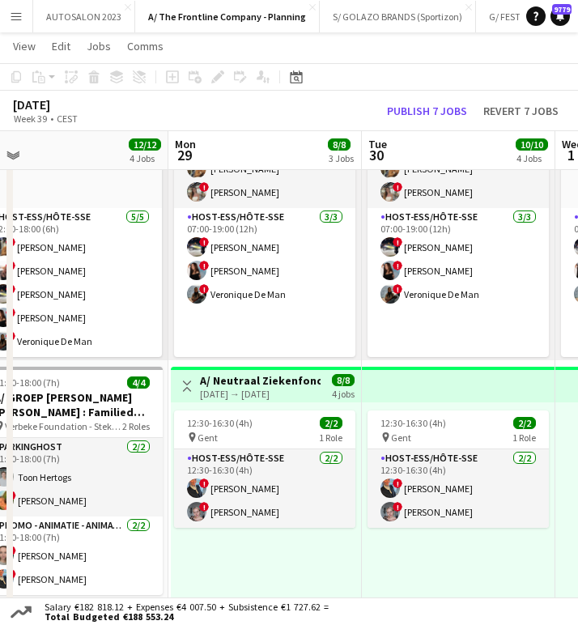
click at [254, 118] on div "September 2025 Week 39 • CEST Publish 7 jobs Revert 7 jobs" at bounding box center [289, 111] width 578 height 41
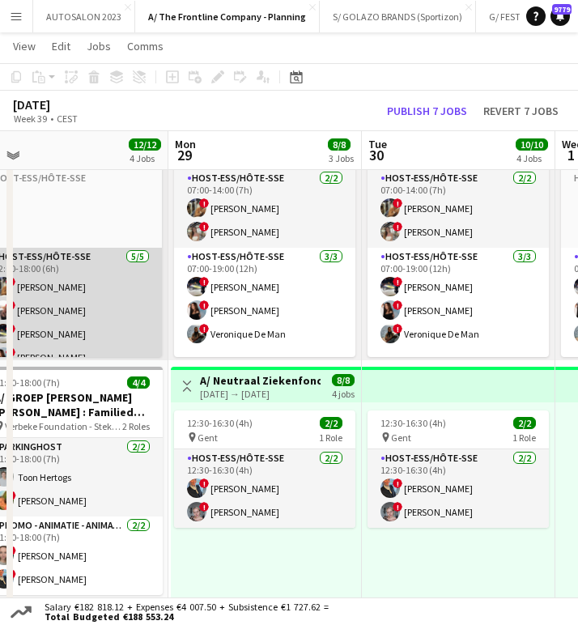
scroll to position [1, 0]
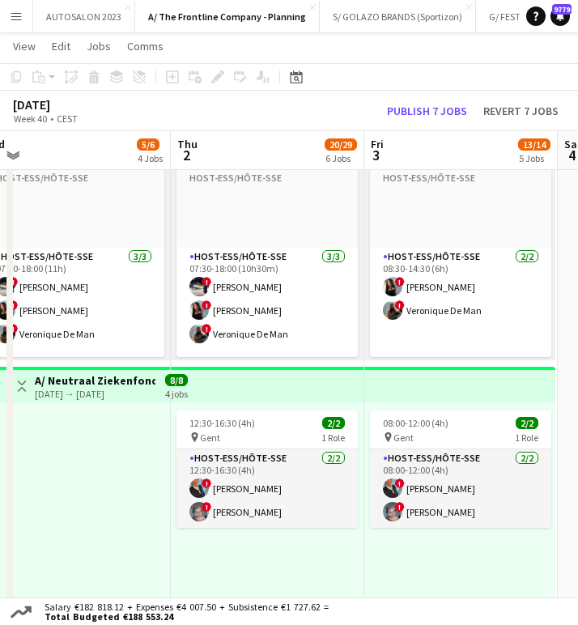
click at [301, 104] on div "October 2025 Week 40 • CEST Publish 7 jobs Revert 7 jobs" at bounding box center [289, 111] width 578 height 41
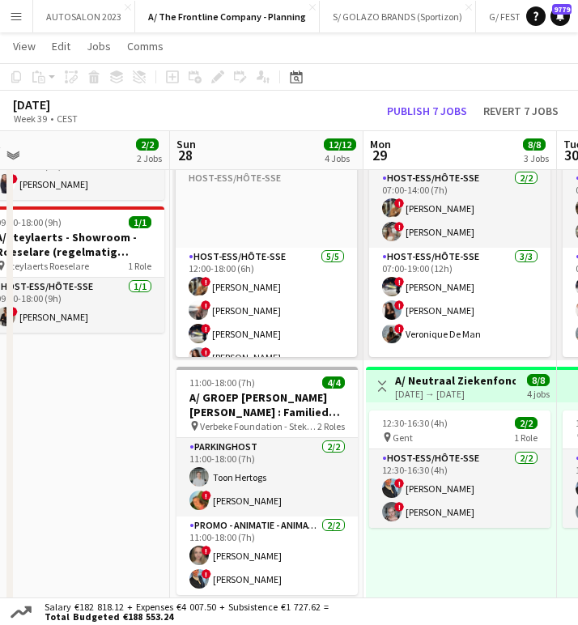
click at [292, 120] on div "September 2025 Week 39 • CEST Publish 7 jobs Revert 7 jobs" at bounding box center [289, 111] width 578 height 41
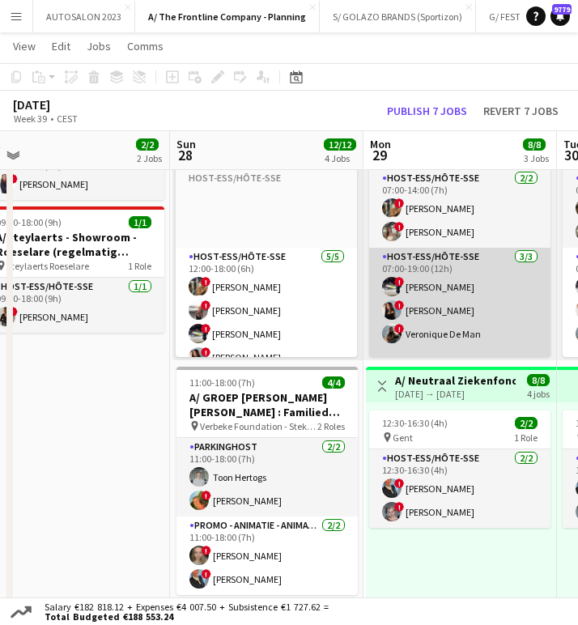
click at [437, 286] on app-card-role "Host-ess/Hôte-sse 3/3 07:00-19:00 (12h) ! Marie Decroix ! Charlotte Goeman ! Ve…" at bounding box center [459, 322] width 181 height 149
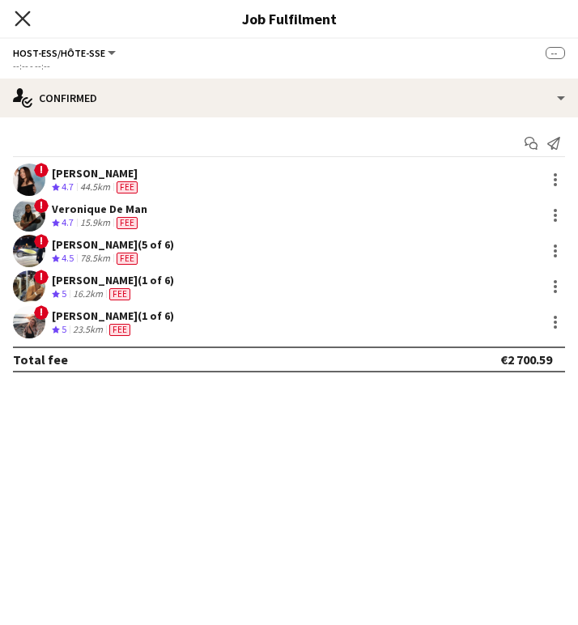
click at [21, 19] on icon "Close pop-in" at bounding box center [22, 18] width 15 height 15
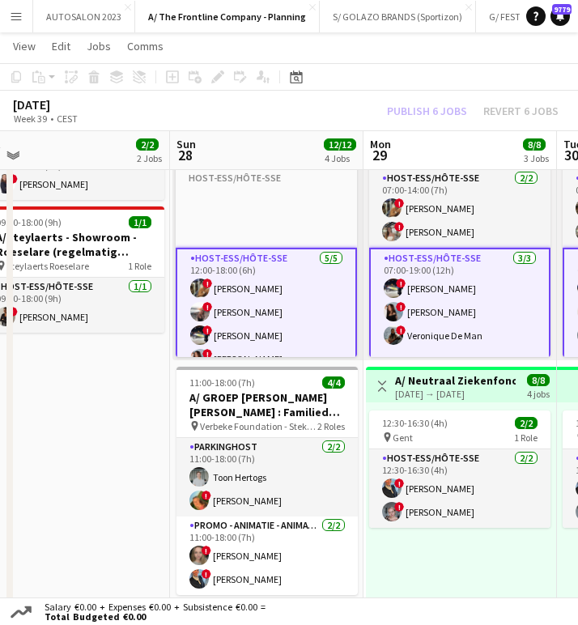
click at [307, 115] on div "September 2025 Week 39 • CEST Publish 6 jobs Revert 6 jobs" at bounding box center [289, 111] width 578 height 41
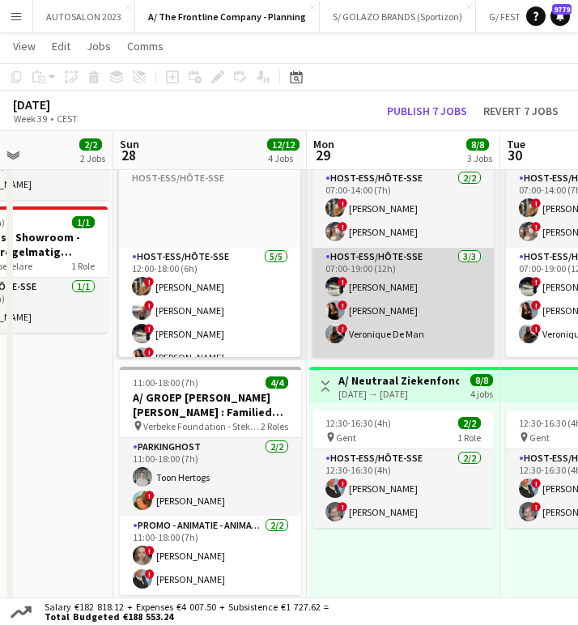
click at [348, 288] on app-card-role "Host-ess/Hôte-sse 3/3 07:00-19:00 (12h) ! Marie Decroix ! Charlotte Goeman ! Ve…" at bounding box center [403, 322] width 181 height 149
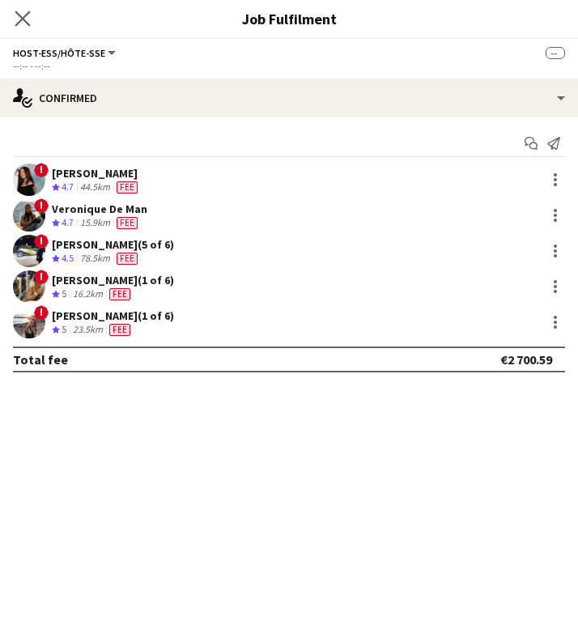
click at [32, 24] on app-icon "Close pop-in" at bounding box center [22, 18] width 23 height 23
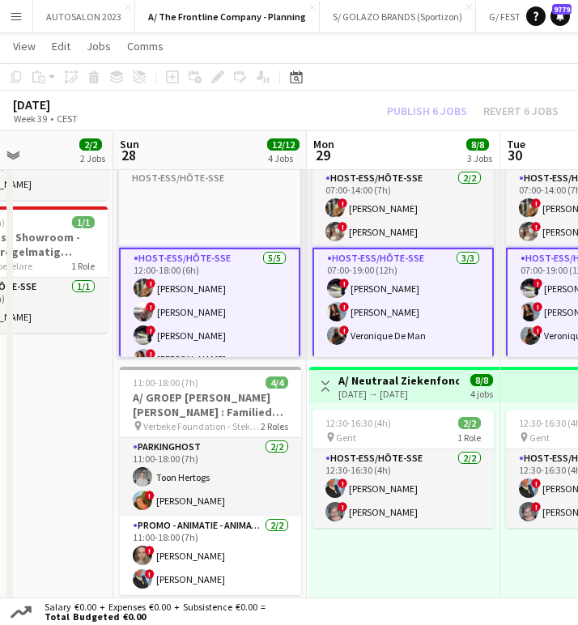
click at [364, 309] on app-card-role "Host-ess/Hôte-sse 3/3 07:00-19:00 (12h) ! Marie Decroix ! Charlotte Goeman ! Ve…" at bounding box center [403, 322] width 181 height 149
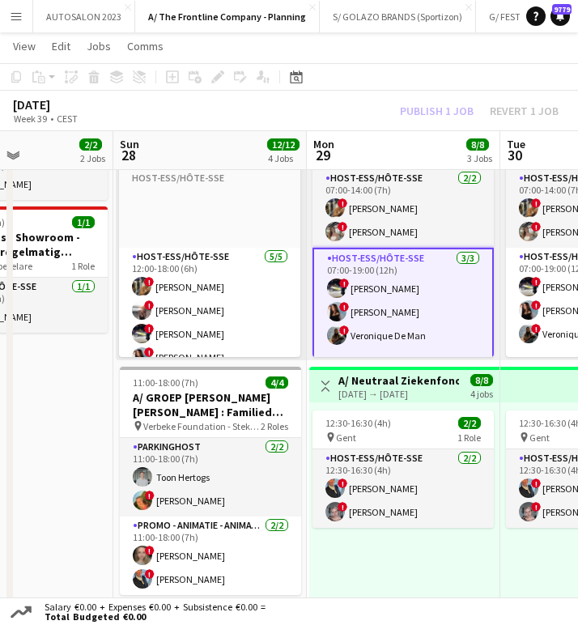
click at [364, 309] on app-card-role "Host-ess/Hôte-sse 3/3 07:00-19:00 (12h) ! Marie Decroix ! Charlotte Goeman ! Ve…" at bounding box center [403, 322] width 181 height 149
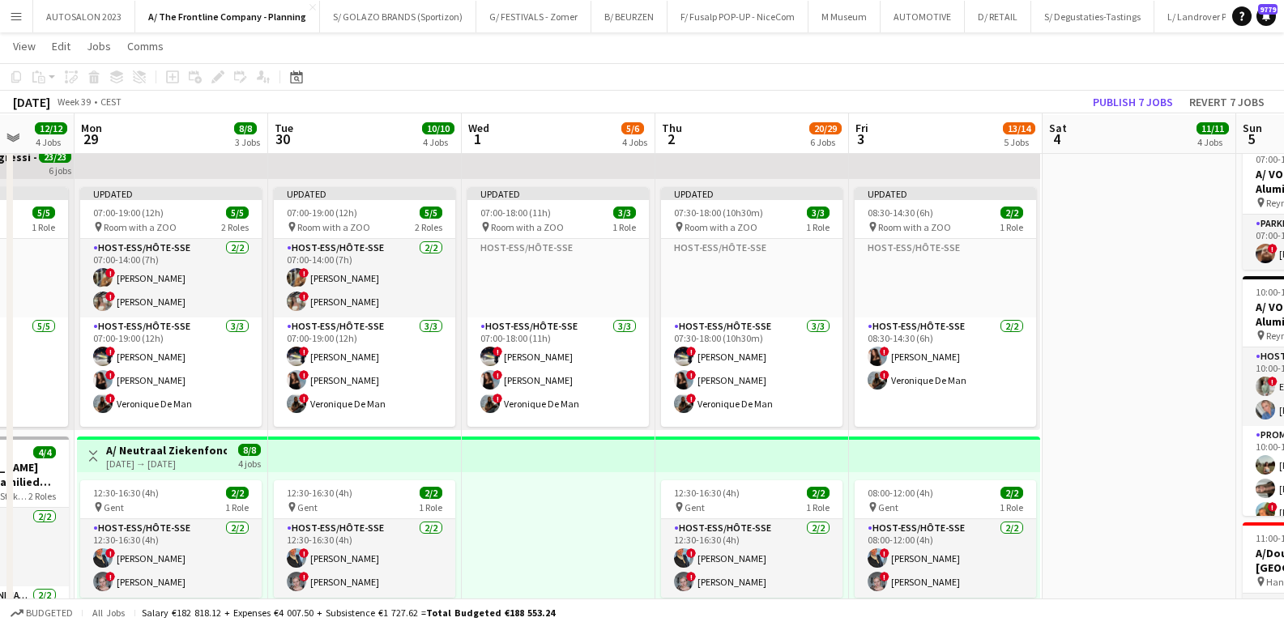
scroll to position [64, 0]
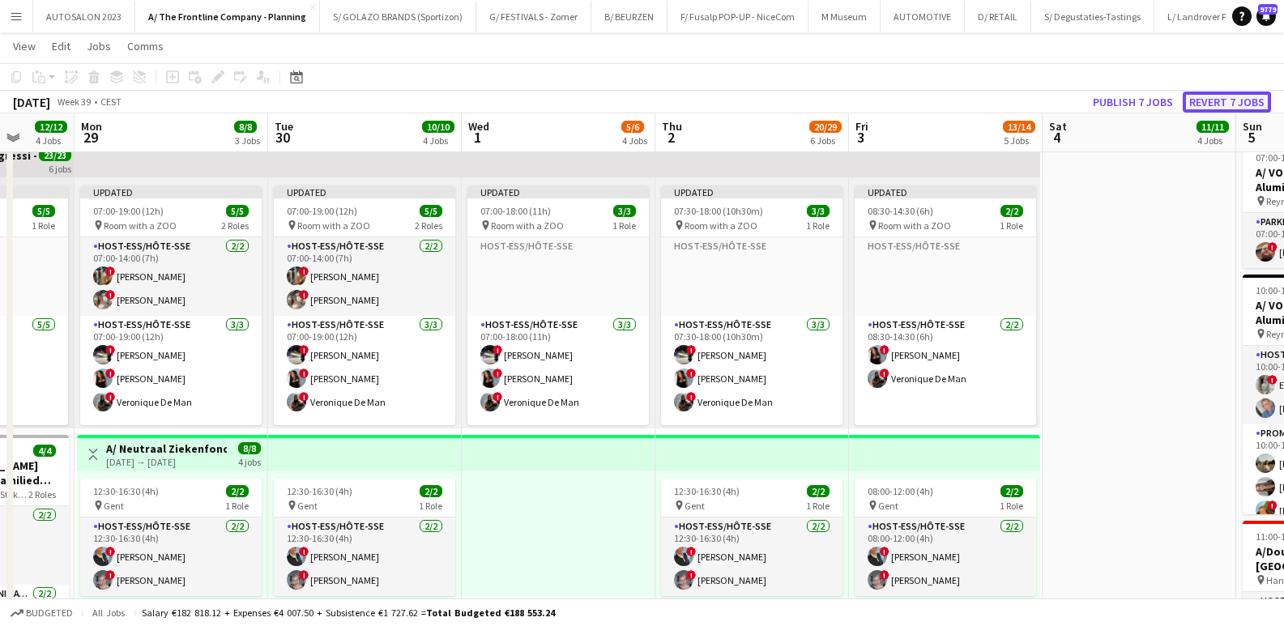
click at [590, 97] on button "Revert 7 jobs" at bounding box center [1227, 102] width 88 height 21
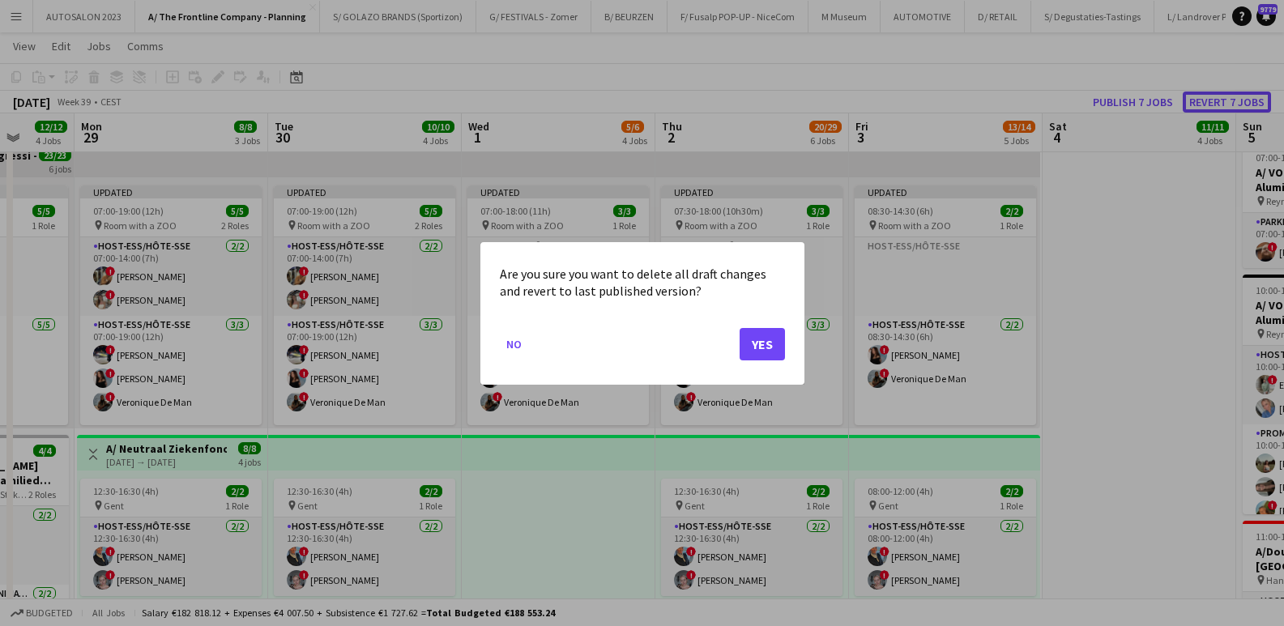
scroll to position [0, 0]
click at [590, 341] on button "Yes" at bounding box center [762, 343] width 45 height 32
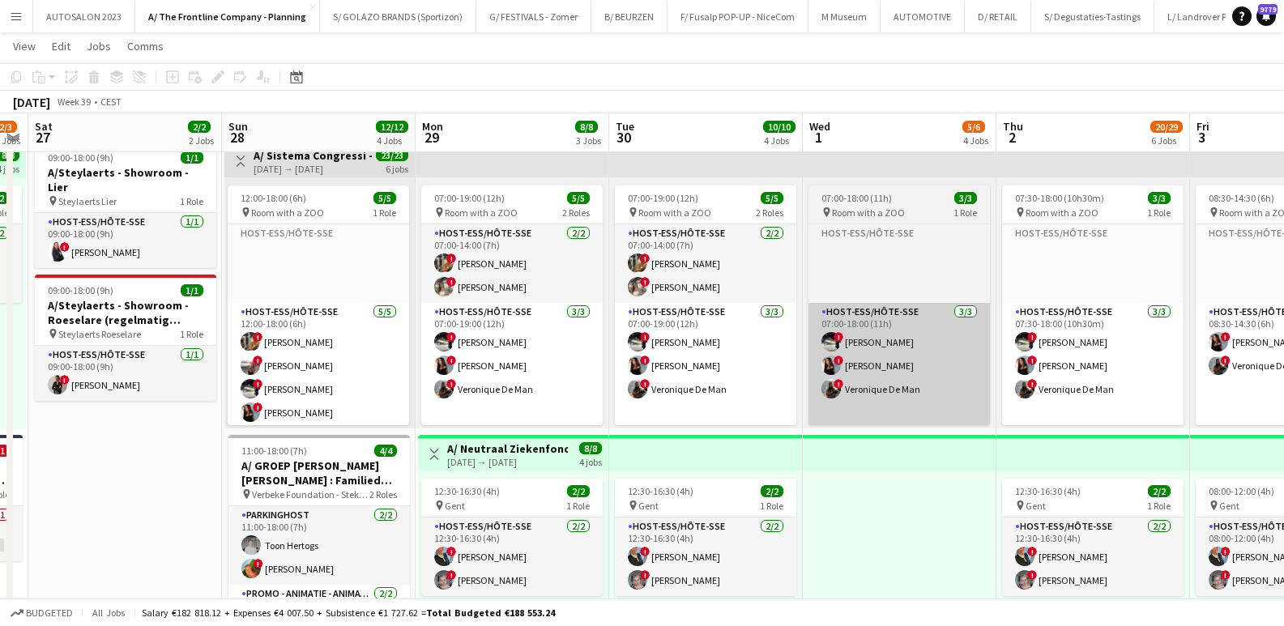
scroll to position [0, 358]
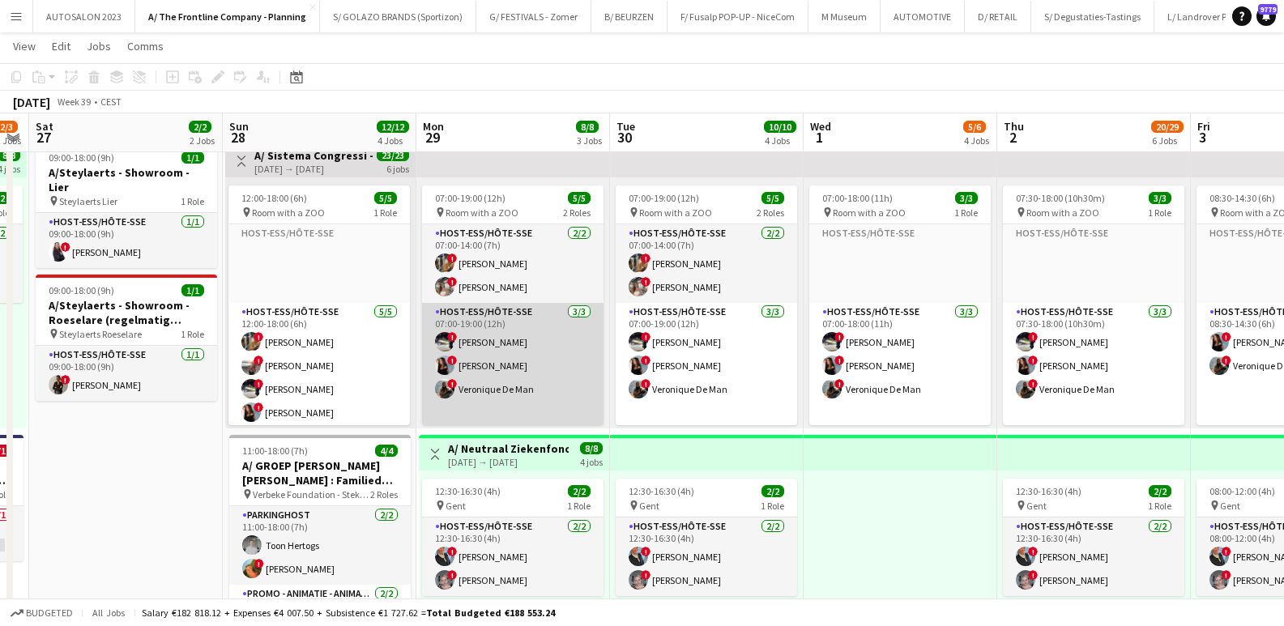
click at [574, 322] on app-card-role "Host-ess/Hôte-sse 3/3 07:00-19:00 (12h) ! Marie Decroix ! Charlotte Goeman ! Ve…" at bounding box center [512, 377] width 181 height 149
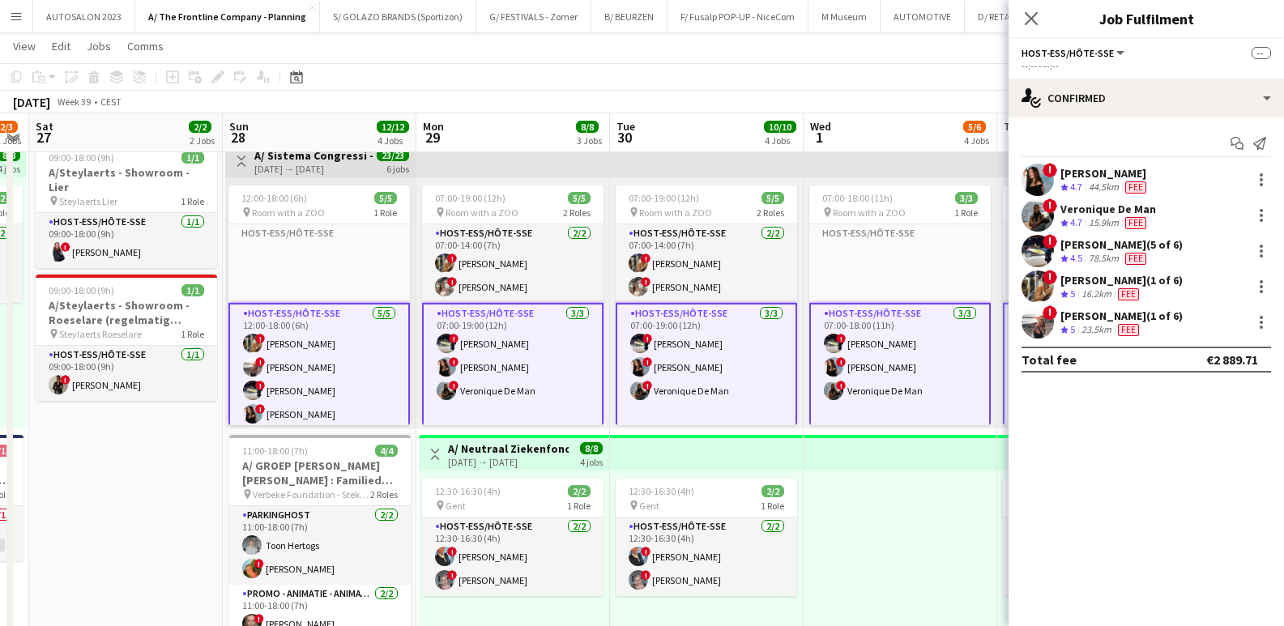
click at [550, 354] on app-card-role "Host-ess/Hôte-sse 3/3 07:00-19:00 (12h) ! Marie Decroix ! Charlotte Goeman ! Ve…" at bounding box center [512, 377] width 181 height 149
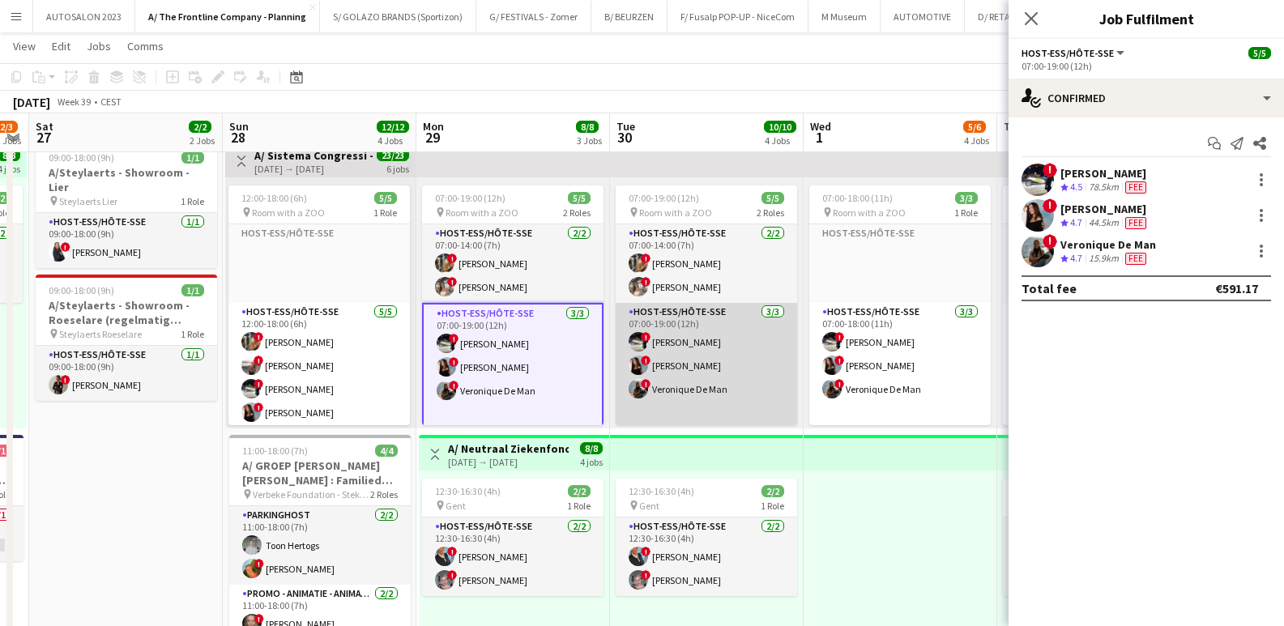
click at [590, 334] on app-card-role "Host-ess/Hôte-sse 3/3 07:00-19:00 (12h) ! Marie Decroix ! Charlotte Goeman ! Ve…" at bounding box center [706, 377] width 181 height 149
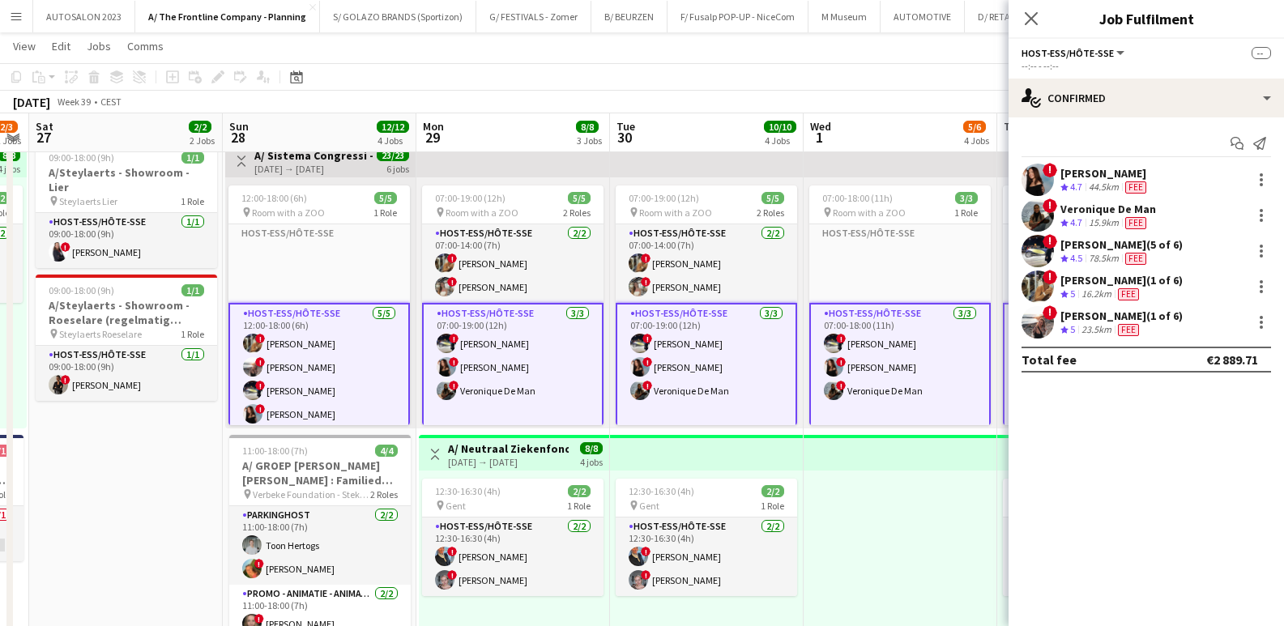
click at [515, 340] on app-card-role "Host-ess/Hôte-sse 3/3 07:00-19:00 (12h) ! Marie Decroix ! Charlotte Goeman ! Ve…" at bounding box center [512, 377] width 181 height 149
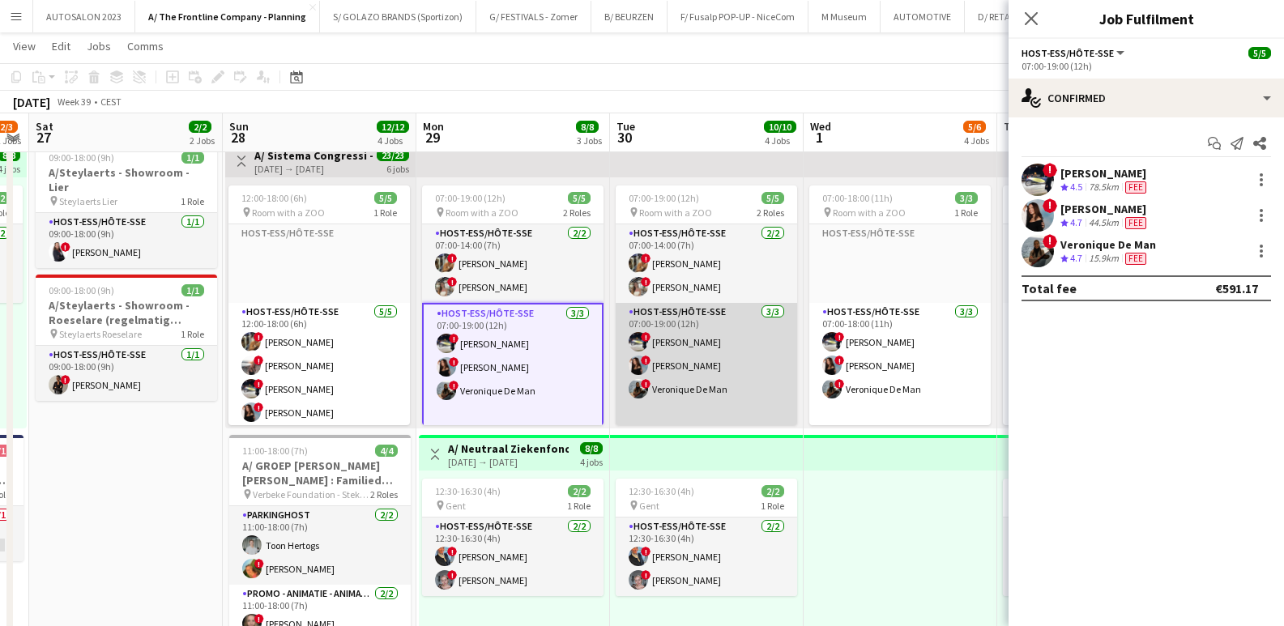
click at [590, 362] on app-card-role "Host-ess/Hôte-sse 3/3 07:00-19:00 (12h) ! Marie Decroix ! Charlotte Goeman ! Ve…" at bounding box center [706, 377] width 181 height 149
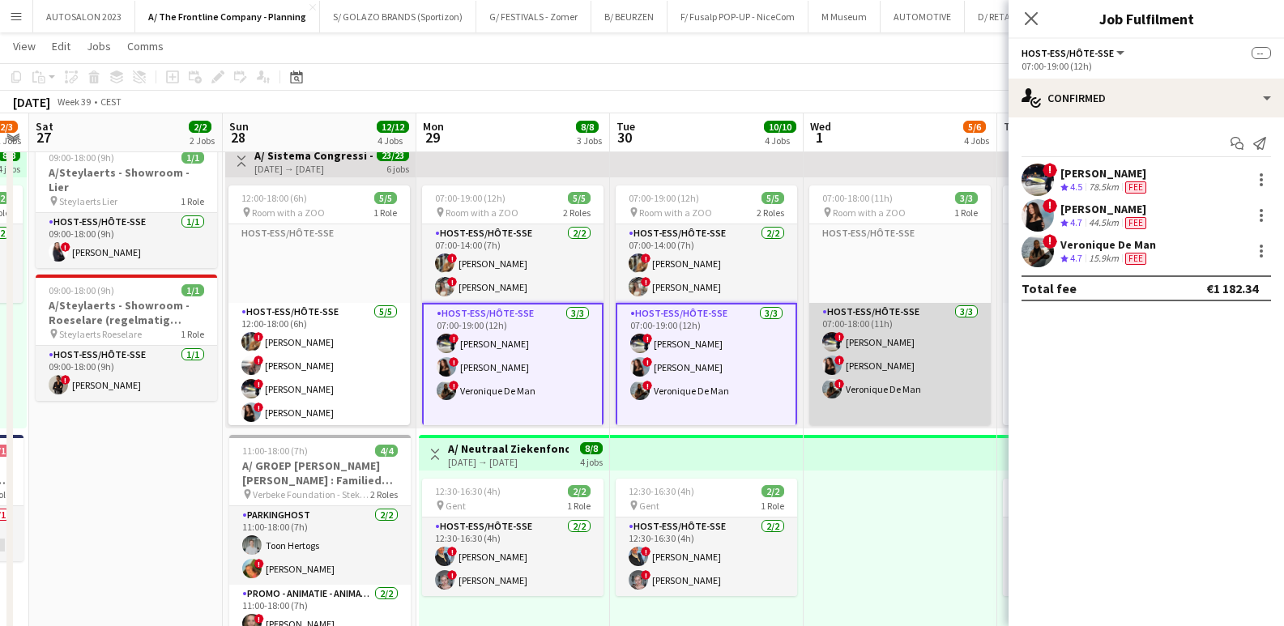
click at [590, 369] on app-card-role "Host-ess/Hôte-sse 3/3 07:00-18:00 (11h) ! Marie Decroix ! Charlotte Goeman ! Ve…" at bounding box center [899, 377] width 181 height 149
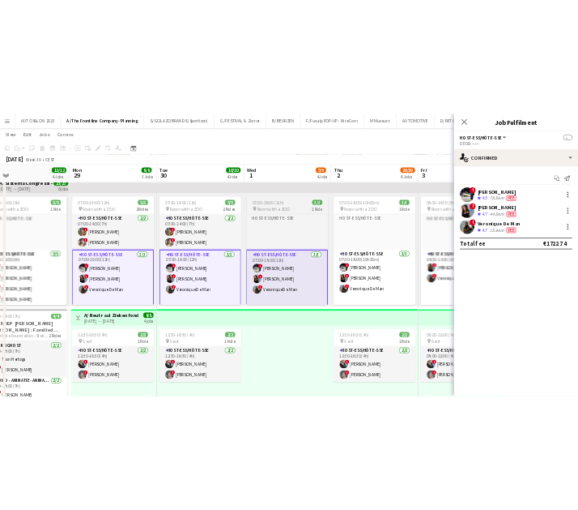
scroll to position [0, 420]
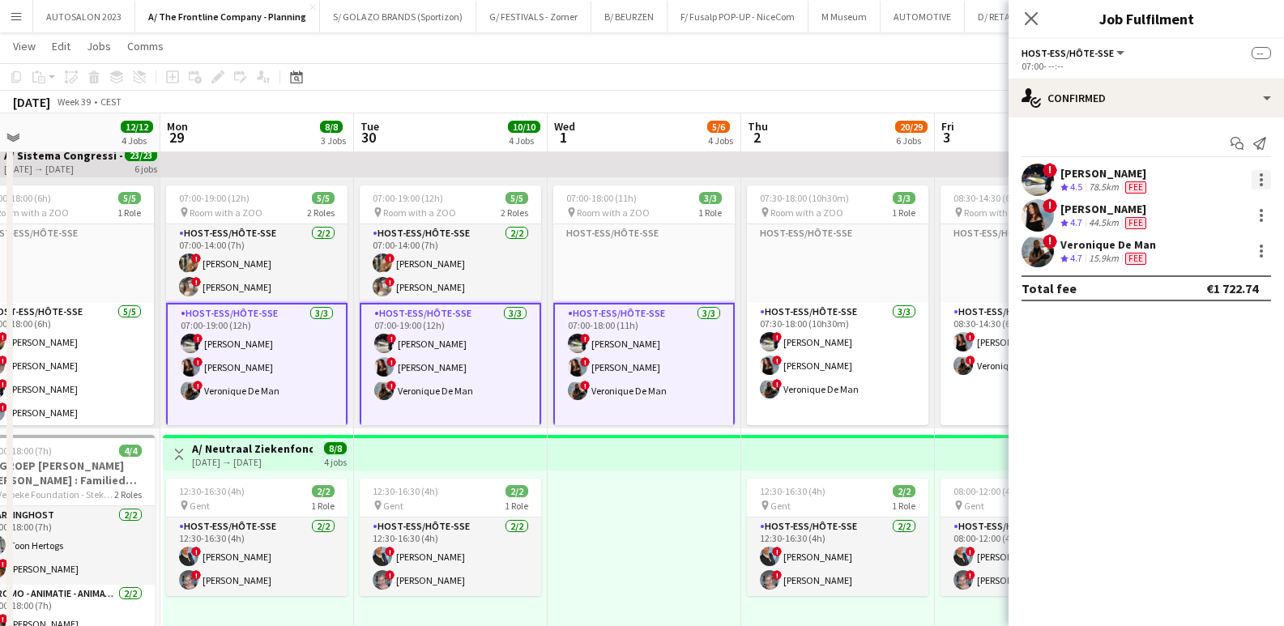
click at [590, 175] on div at bounding box center [1261, 179] width 19 height 19
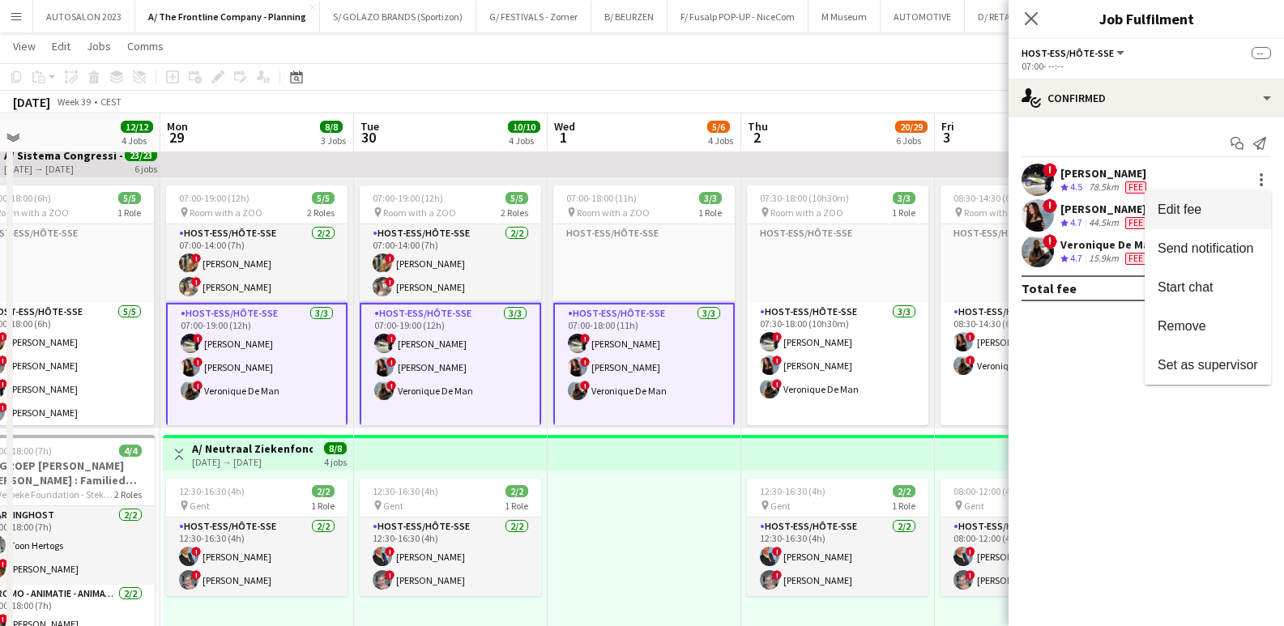
click at [590, 192] on button "Edit fee" at bounding box center [1208, 209] width 126 height 39
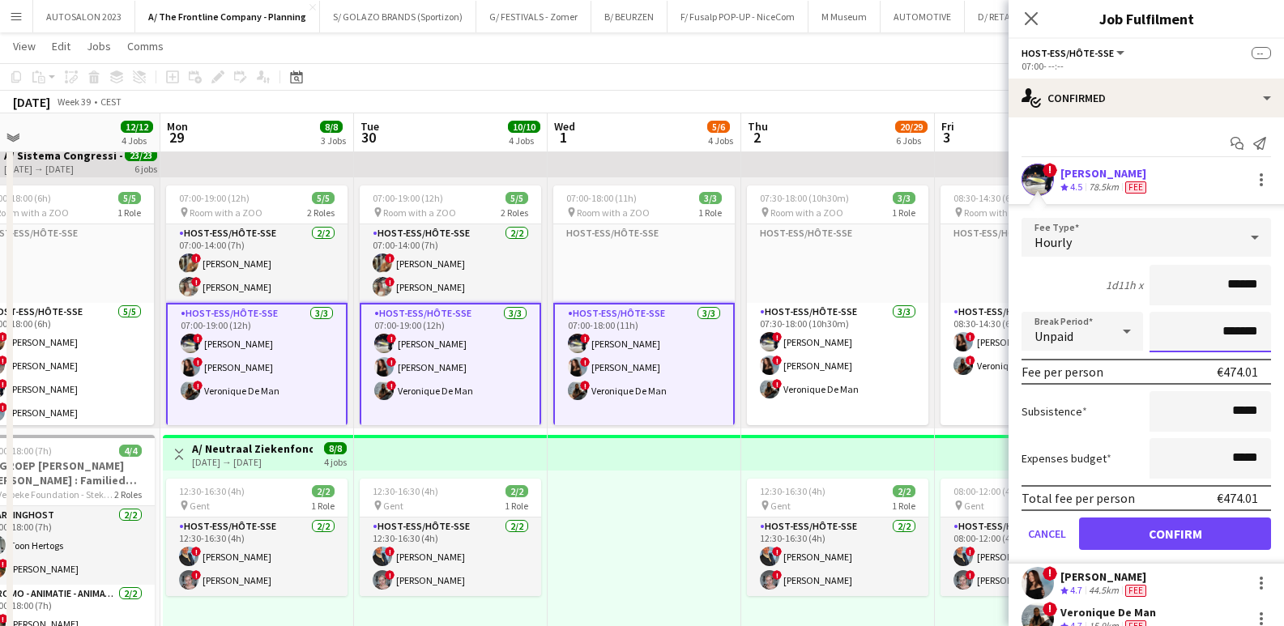
click at [590, 332] on input "*******" at bounding box center [1211, 332] width 122 height 41
type input "******"
type input "*******"
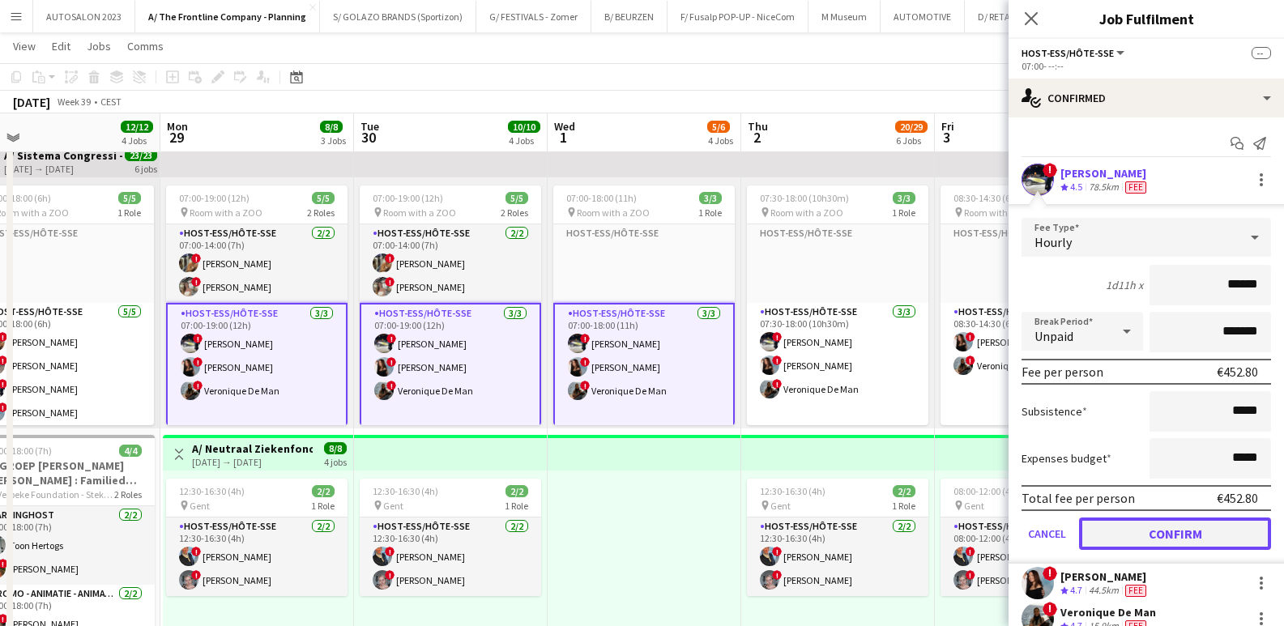
click at [590, 540] on button "Confirm" at bounding box center [1175, 534] width 192 height 32
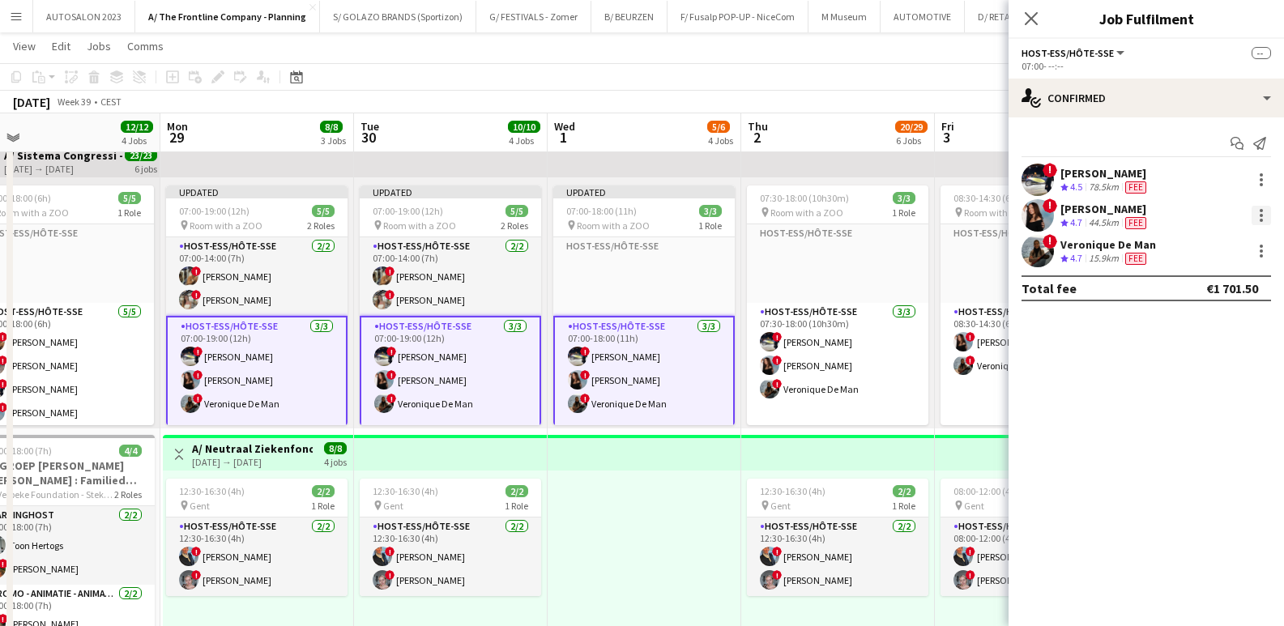
click at [590, 220] on div at bounding box center [1261, 215] width 19 height 19
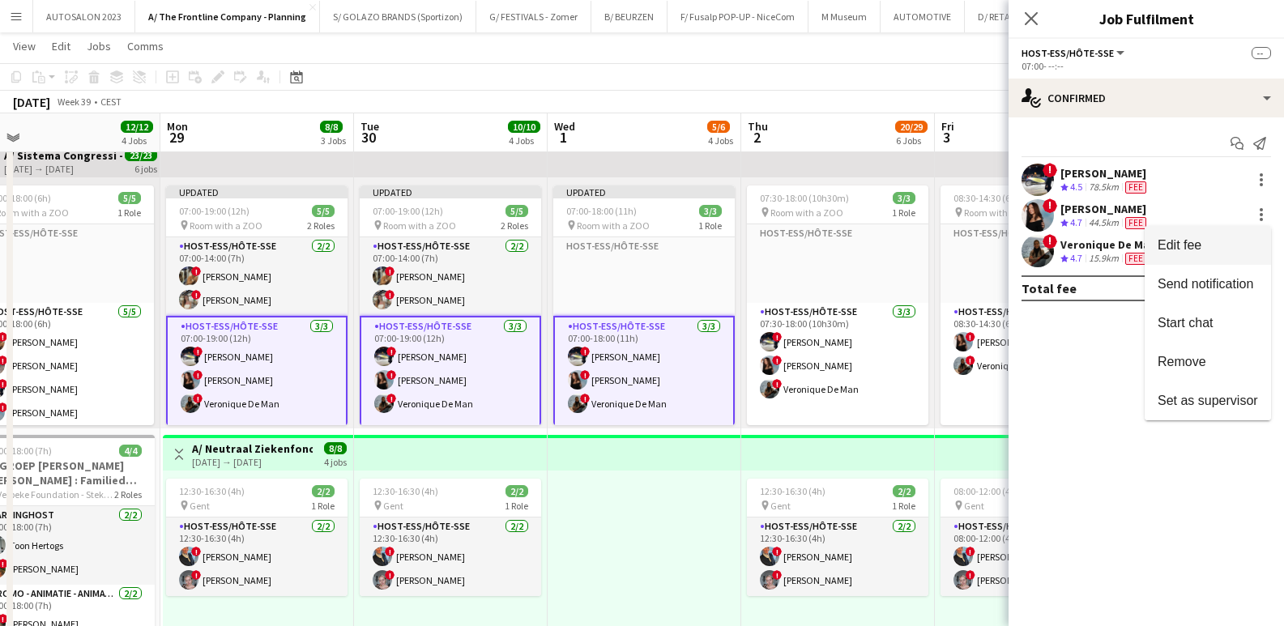
click at [590, 245] on span "Edit fee" at bounding box center [1208, 245] width 100 height 15
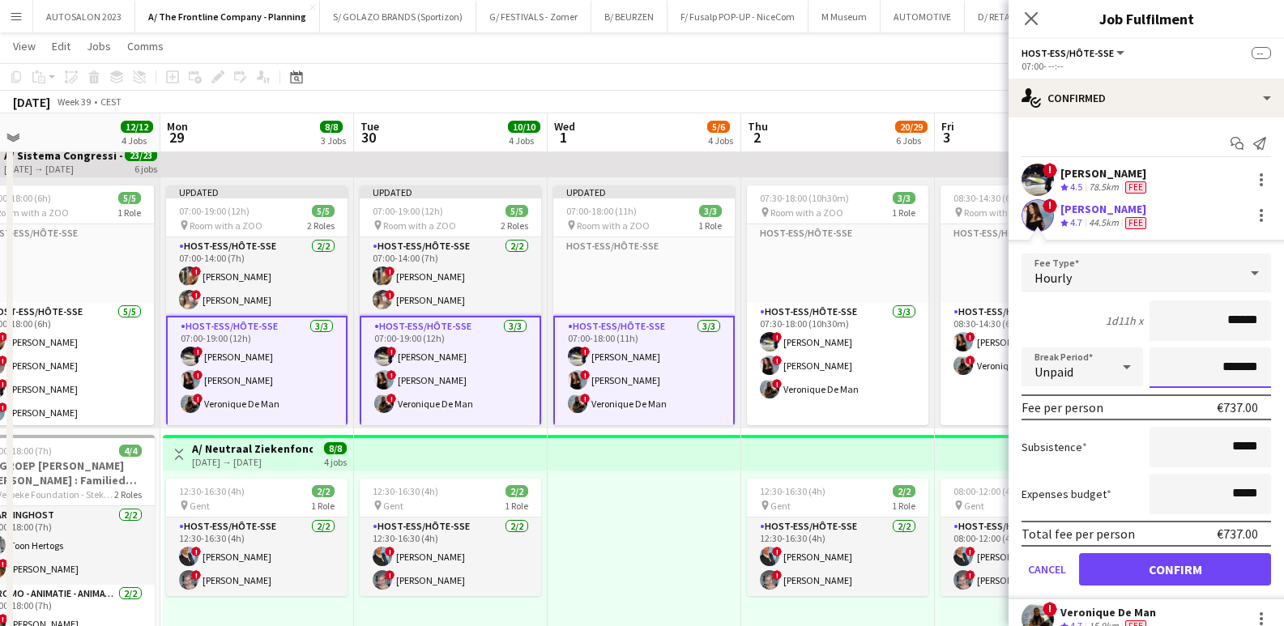
click at [590, 362] on input "*******" at bounding box center [1211, 368] width 122 height 41
type input "*******"
click at [590, 574] on button "Confirm" at bounding box center [1175, 569] width 192 height 32
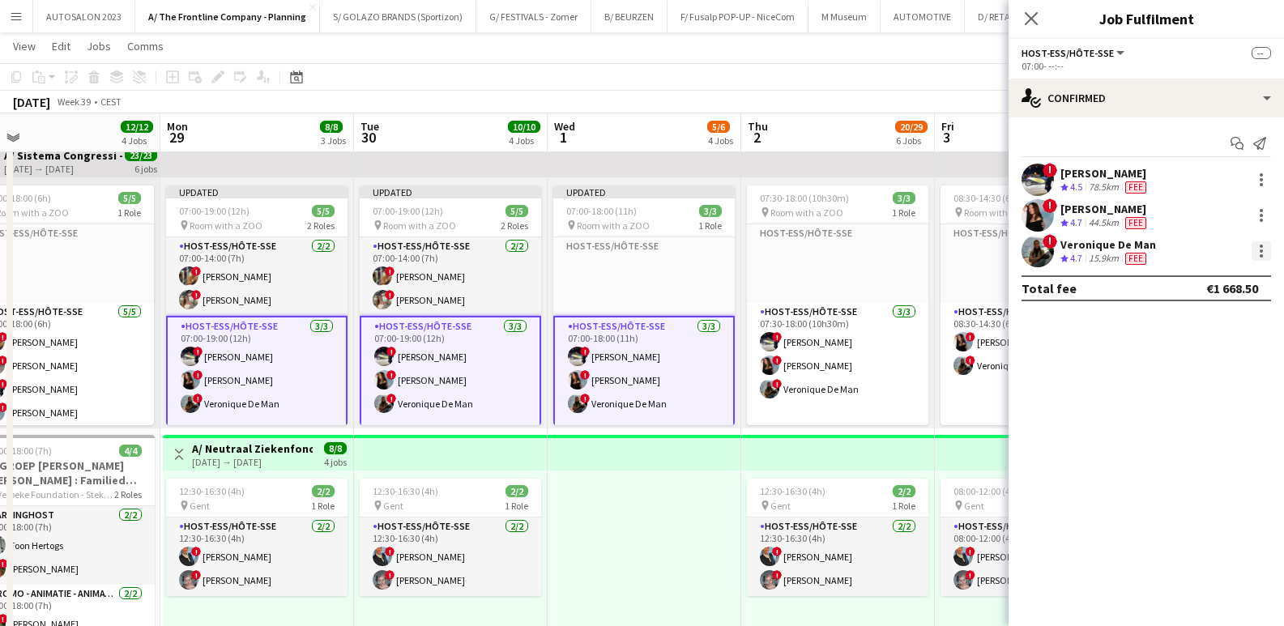
click at [590, 250] on div at bounding box center [1261, 250] width 19 height 19
click at [590, 292] on button "Edit fee" at bounding box center [1208, 281] width 126 height 39
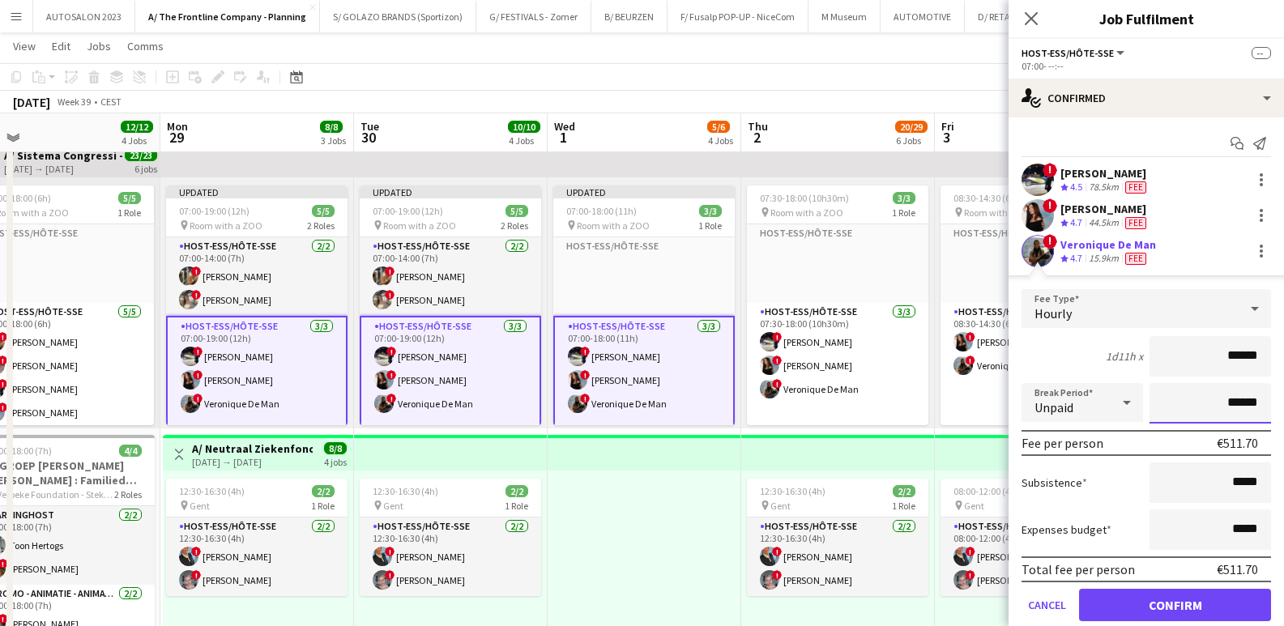
click at [590, 405] on input "******" at bounding box center [1211, 403] width 122 height 41
type input "*******"
click at [590, 602] on button "Confirm" at bounding box center [1175, 605] width 192 height 32
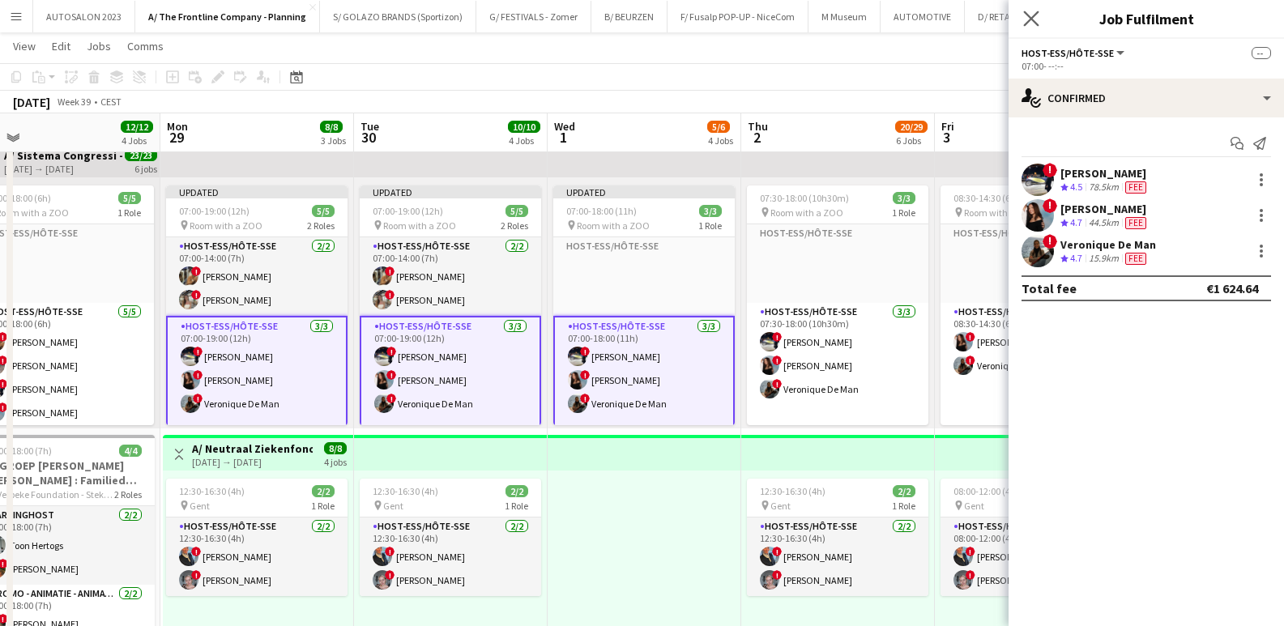
click at [590, 9] on app-icon "Close pop-in" at bounding box center [1031, 18] width 23 height 23
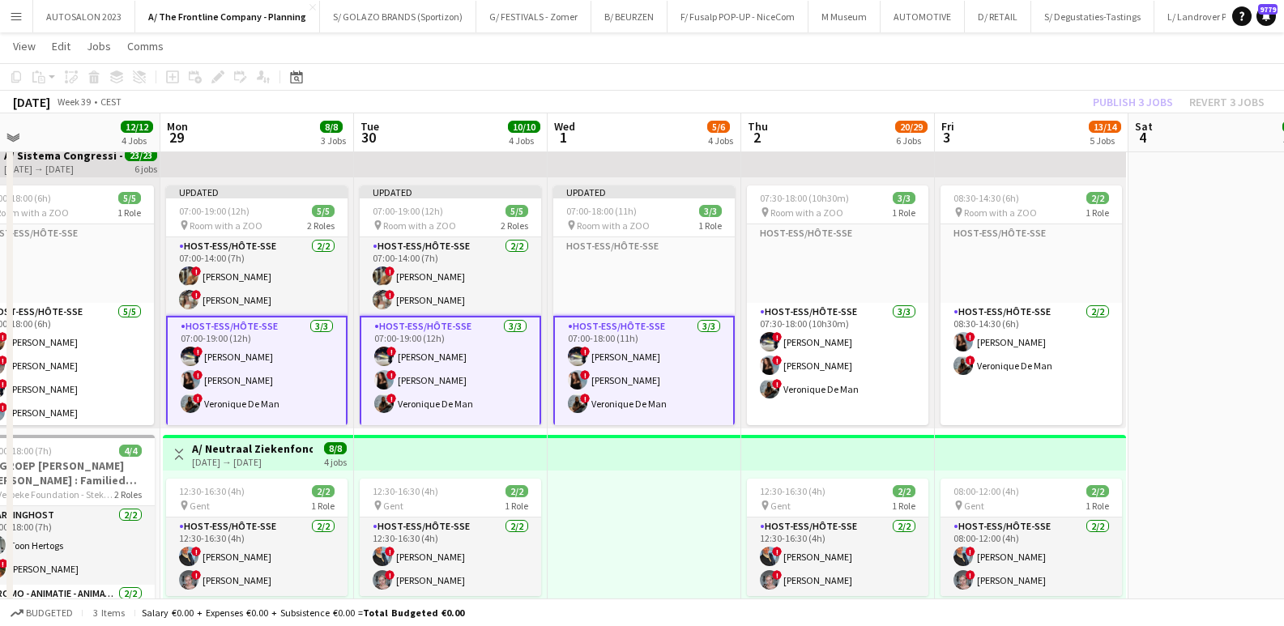
click at [590, 92] on div "Publish 3 jobs Revert 3 jobs" at bounding box center [1178, 102] width 211 height 21
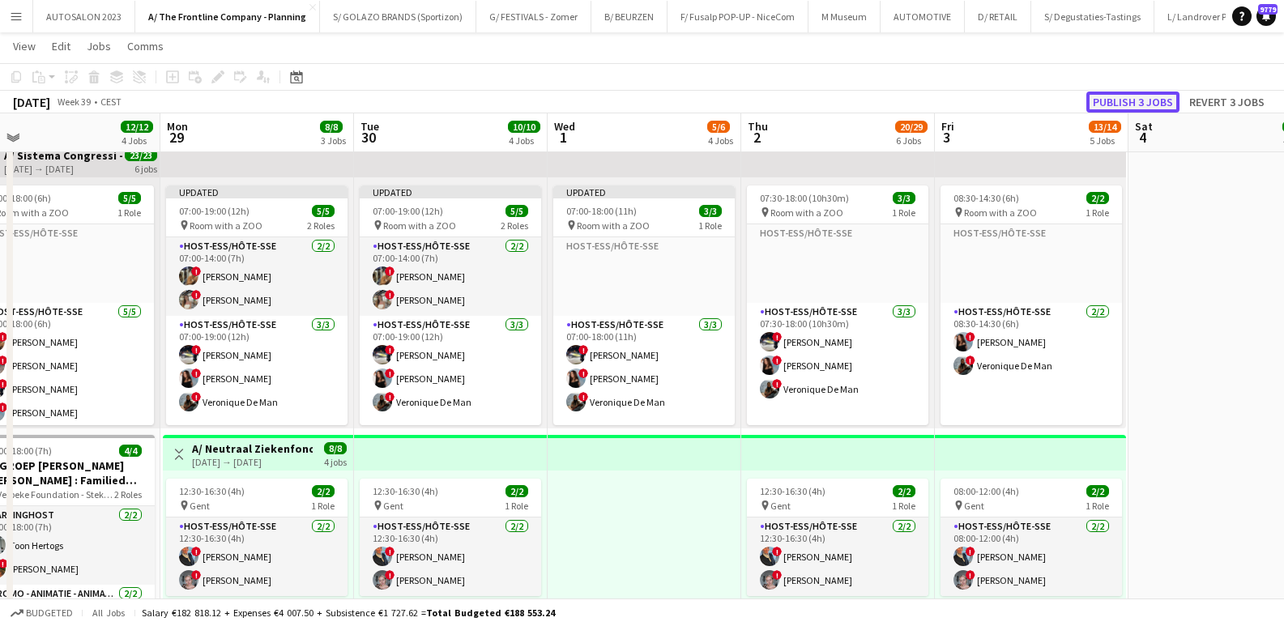
click at [590, 96] on button "Publish 3 jobs" at bounding box center [1132, 102] width 93 height 21
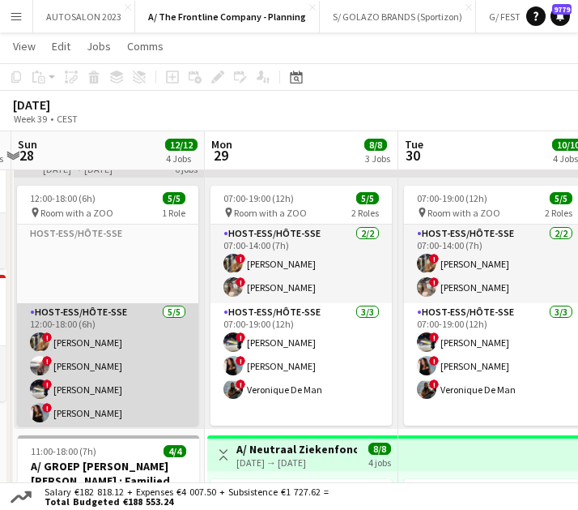
scroll to position [0, 582]
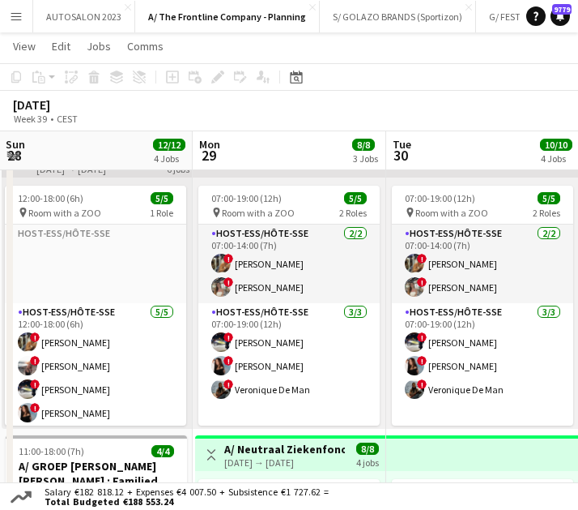
click at [426, 126] on div "September 2025 Week 39 • CEST" at bounding box center [289, 111] width 578 height 41
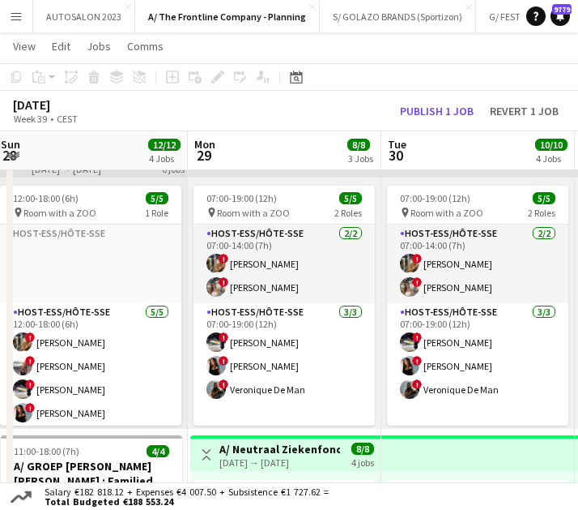
scroll to position [0, 376]
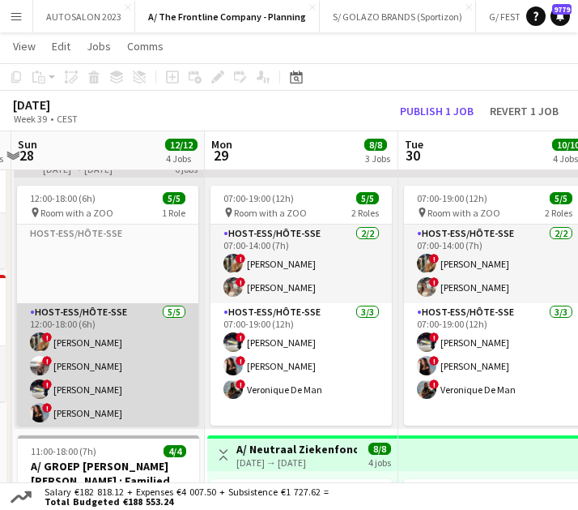
click at [141, 371] on app-card-role "Host-ess/Hôte-sse 5/5 12:00-18:00 (6h) ! Sarah Wautier ! Dorien Poels ! Marie D…" at bounding box center [107, 377] width 181 height 149
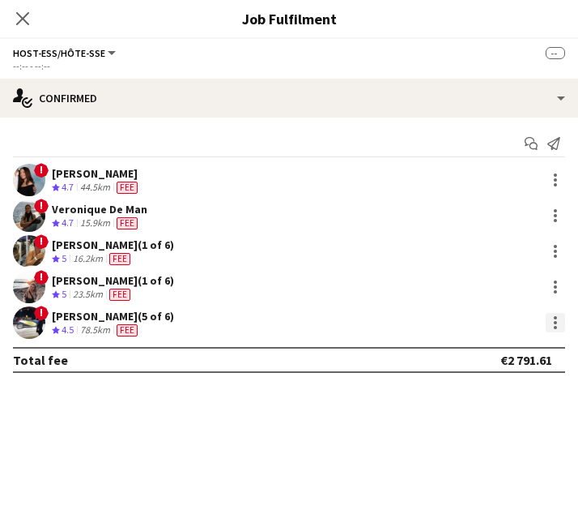
click at [552, 325] on div at bounding box center [555, 322] width 19 height 19
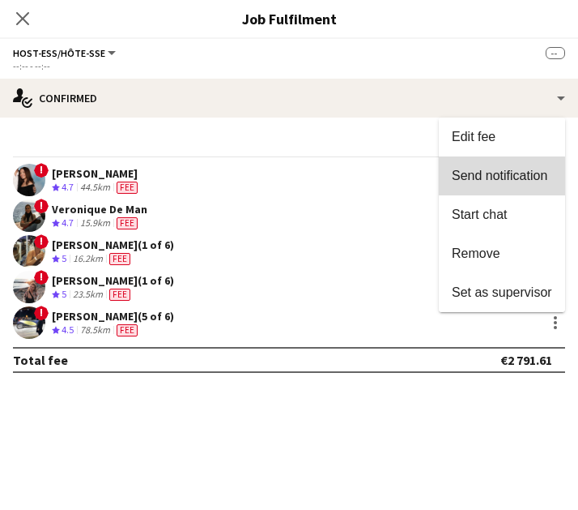
click at [497, 181] on span "Send notification" at bounding box center [500, 176] width 96 height 14
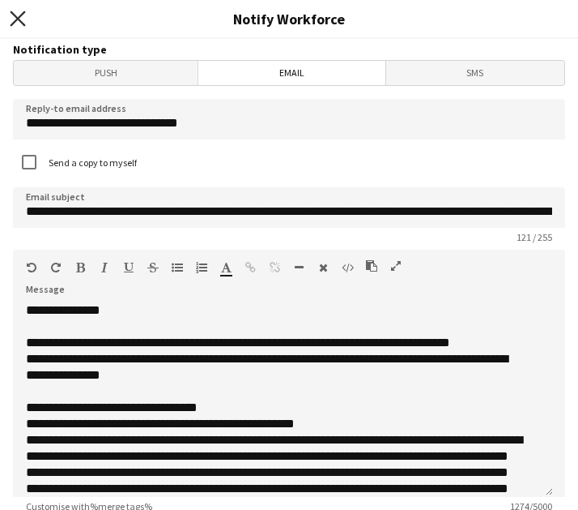
click at [21, 22] on icon at bounding box center [17, 18] width 15 height 15
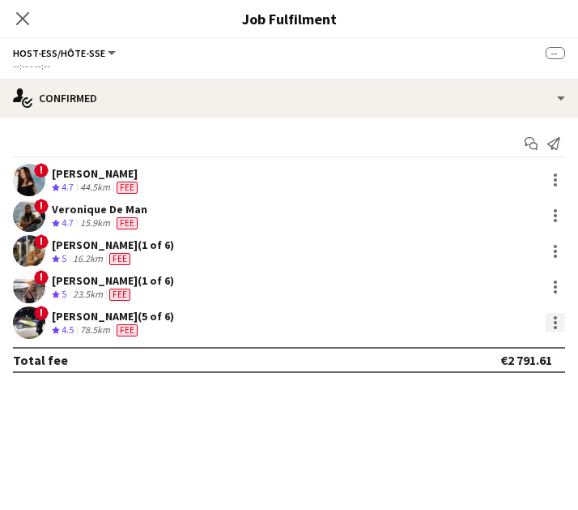
click at [562, 321] on div at bounding box center [555, 322] width 19 height 19
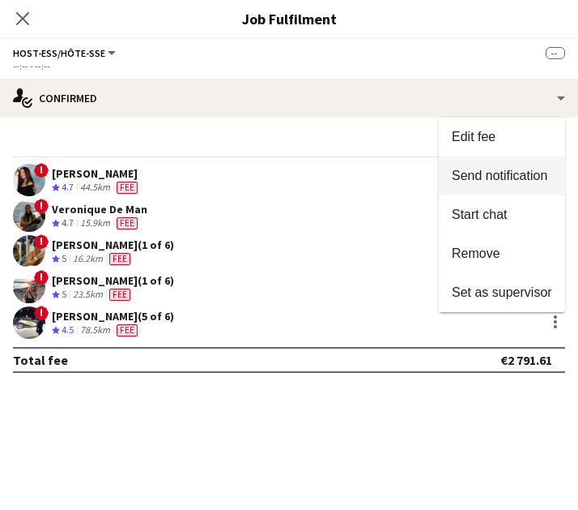
click at [497, 171] on span "Send notification" at bounding box center [500, 176] width 96 height 14
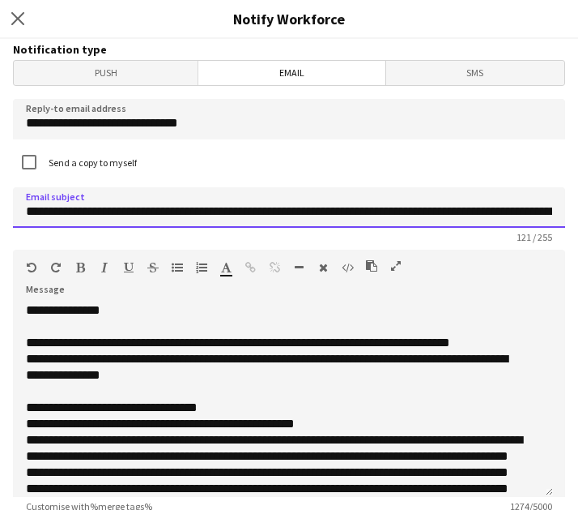
drag, startPoint x: 191, startPoint y: 210, endPoint x: 78, endPoint y: 215, distance: 113.5
click at [78, 215] on input "**********" at bounding box center [289, 207] width 553 height 41
type input "**********"
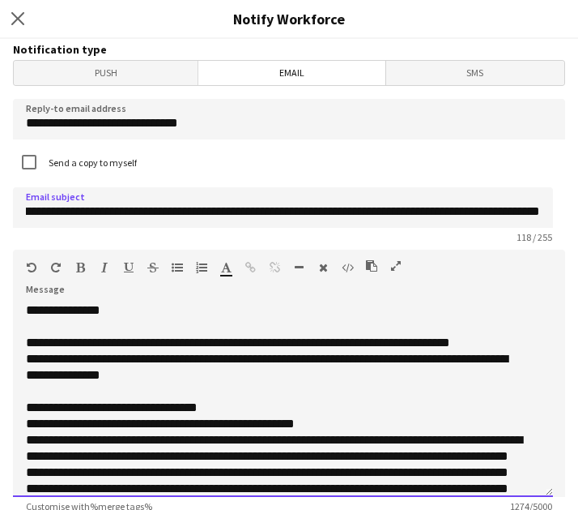
click at [167, 373] on div "**********" at bounding box center [277, 367] width 502 height 32
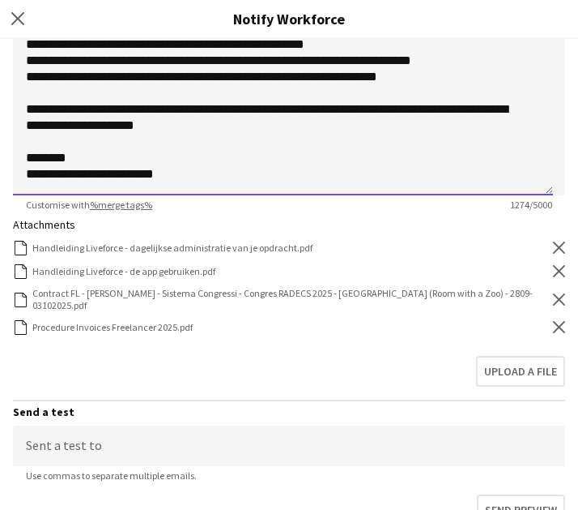
scroll to position [301, 0]
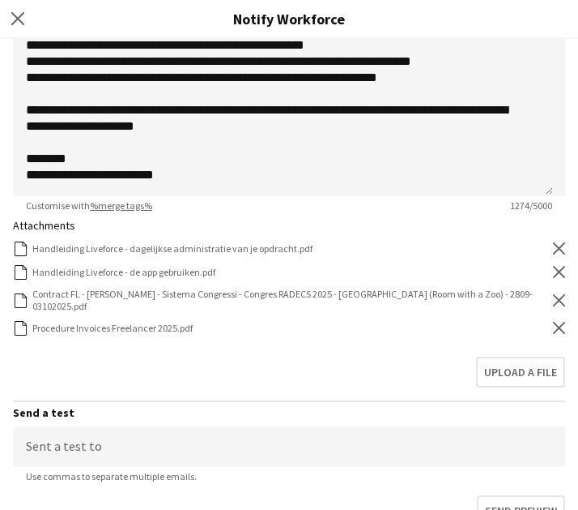
click at [553, 297] on icon "Remove" at bounding box center [559, 300] width 12 height 12
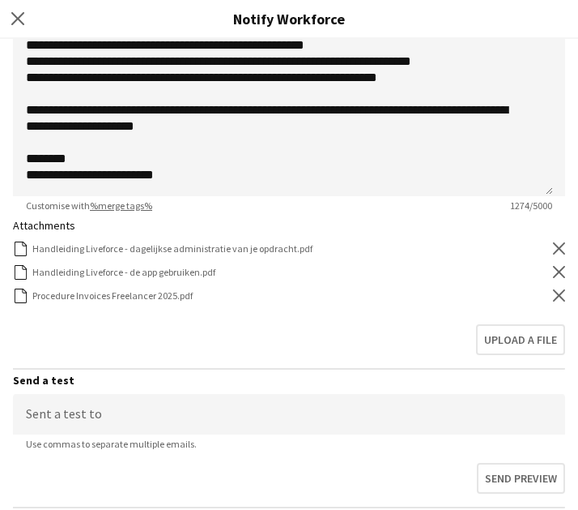
click at [553, 297] on icon "Remove" at bounding box center [559, 295] width 12 height 12
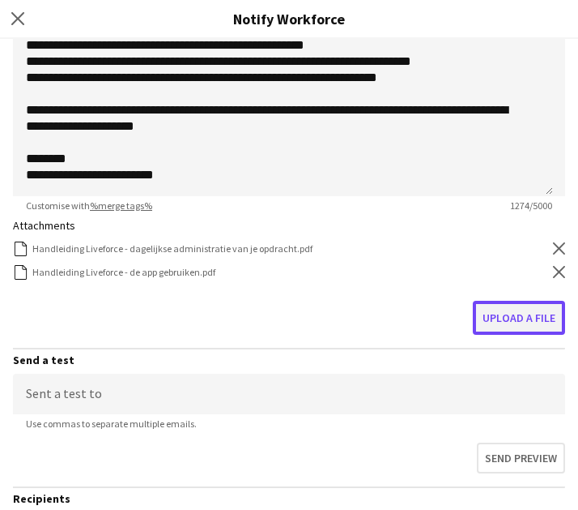
click at [525, 309] on button "Upload a file" at bounding box center [519, 318] width 92 height 34
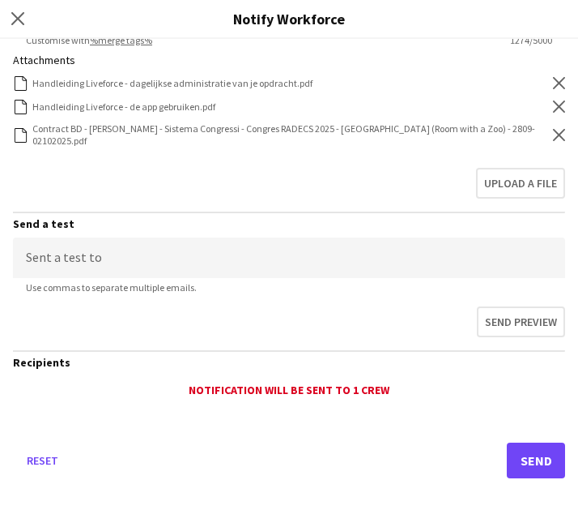
scroll to position [471, 0]
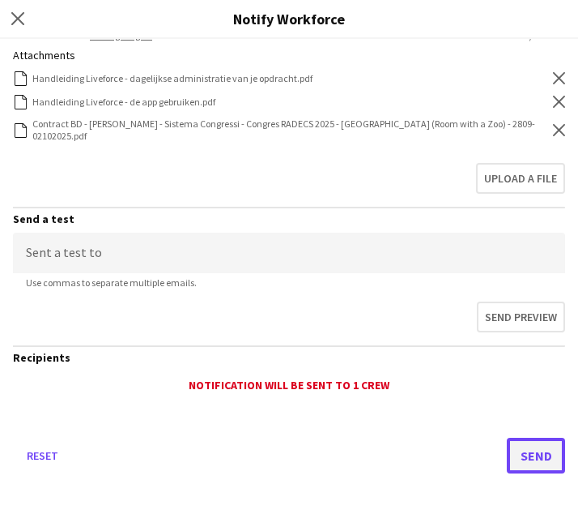
click at [512, 450] on button "Send" at bounding box center [536, 455] width 58 height 36
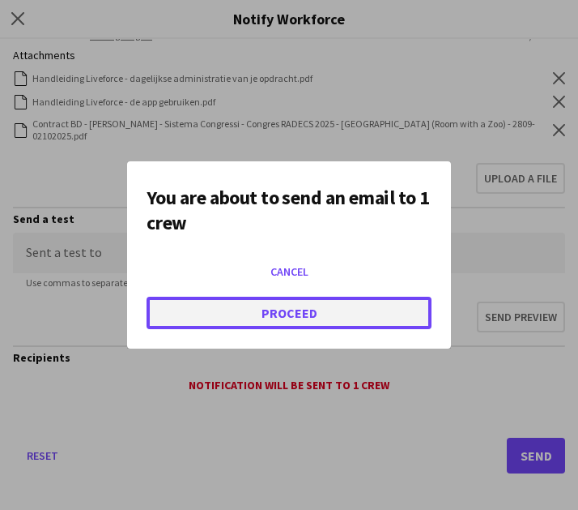
click at [344, 309] on button "Proceed" at bounding box center [289, 313] width 285 height 32
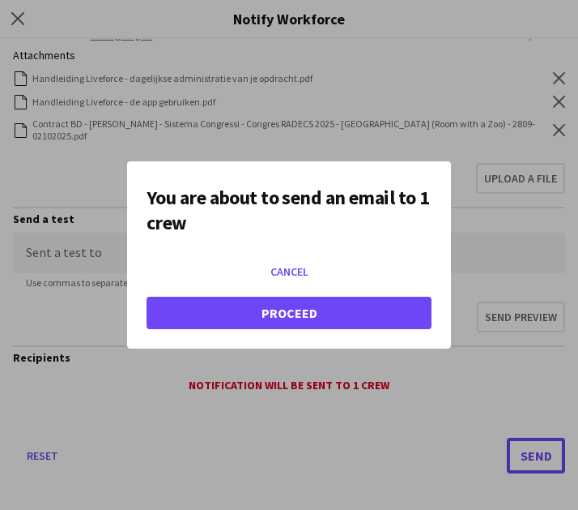
scroll to position [64, 0]
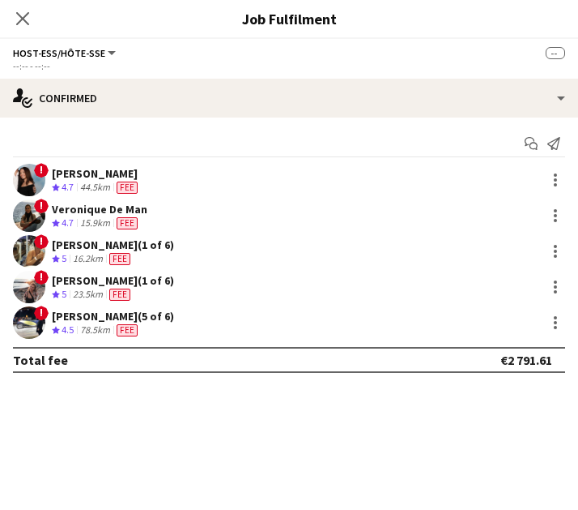
click at [95, 204] on div "Veronique De Man" at bounding box center [100, 209] width 96 height 15
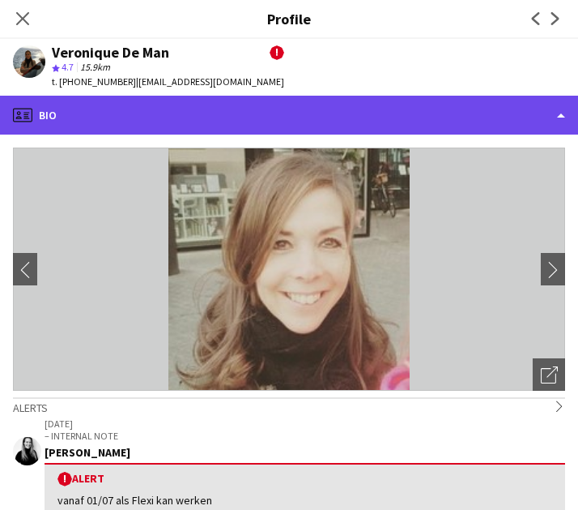
click at [156, 104] on div "profile Bio" at bounding box center [289, 115] width 578 height 39
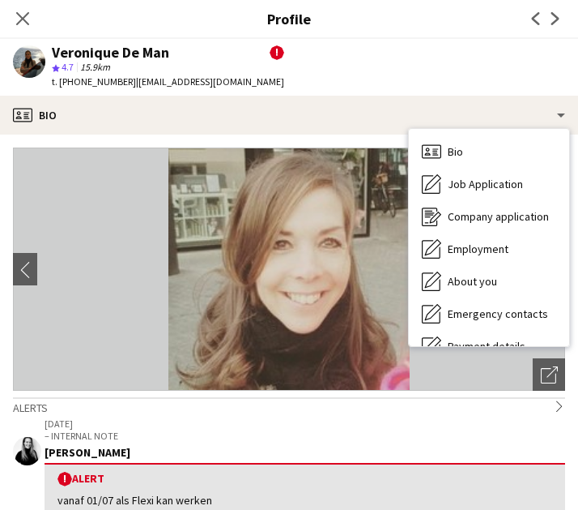
click at [306, 79] on app-profile-header "Veronique De Man ! star 4.7 15.9km t. +32494238771 | veronique_de_man@hotmail.c…" at bounding box center [289, 67] width 578 height 57
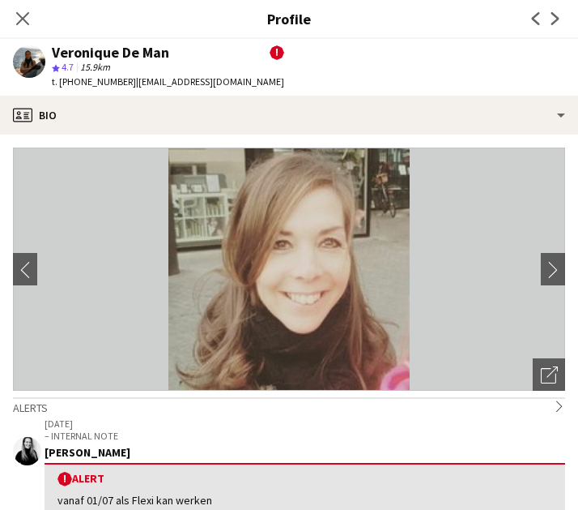
scroll to position [0, 376]
click at [25, 23] on icon "Close pop-in" at bounding box center [22, 18] width 15 height 15
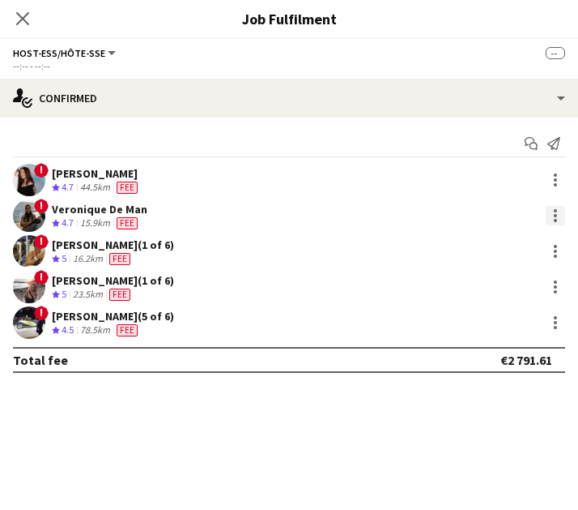
click at [557, 213] on div at bounding box center [555, 215] width 19 height 19
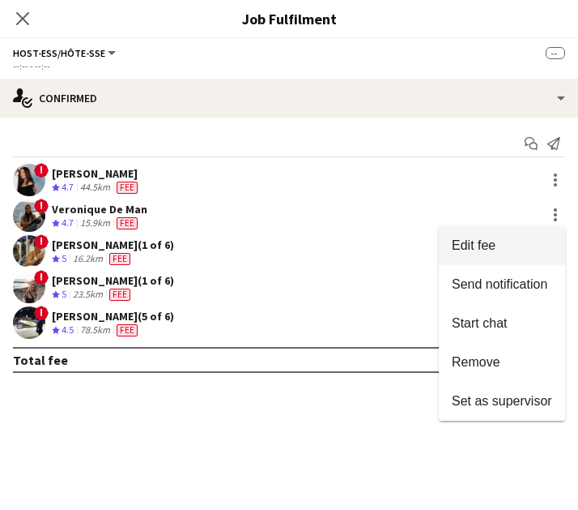
click at [517, 246] on span "Edit fee" at bounding box center [502, 245] width 100 height 15
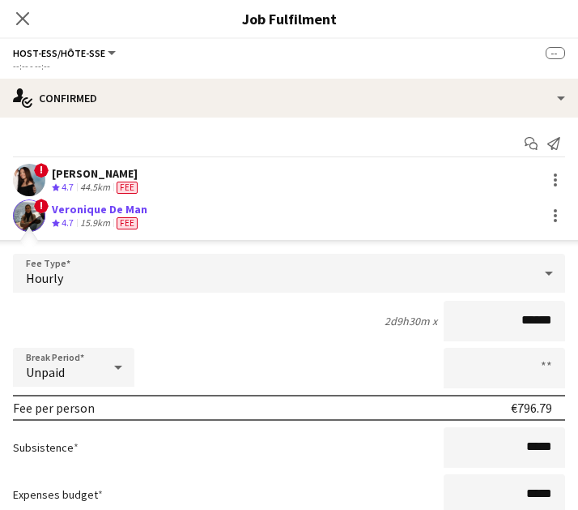
click at [11, 22] on div "Close pop-in" at bounding box center [22, 18] width 45 height 37
click at [16, 21] on icon "Close pop-in" at bounding box center [22, 18] width 15 height 15
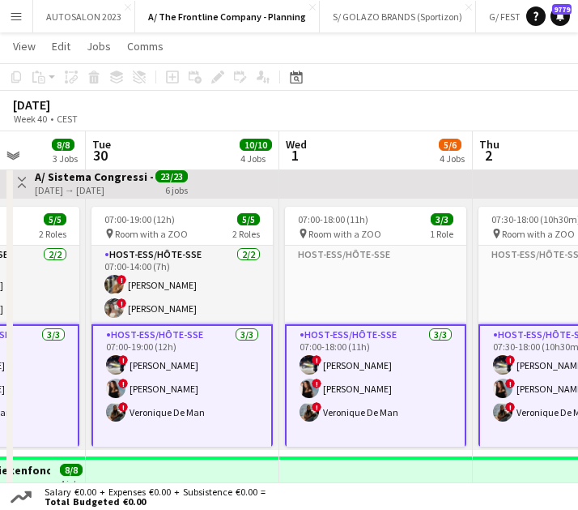
scroll to position [27, 0]
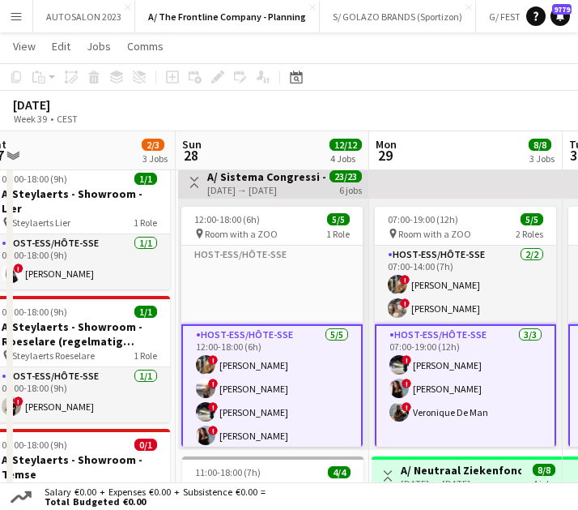
click at [255, 413] on app-card-role "Host-ess/Hôte-sse [DATE] 12:00-18:00 (6h) ! [PERSON_NAME] ! [PERSON_NAME] ! [PE…" at bounding box center [271, 400] width 181 height 152
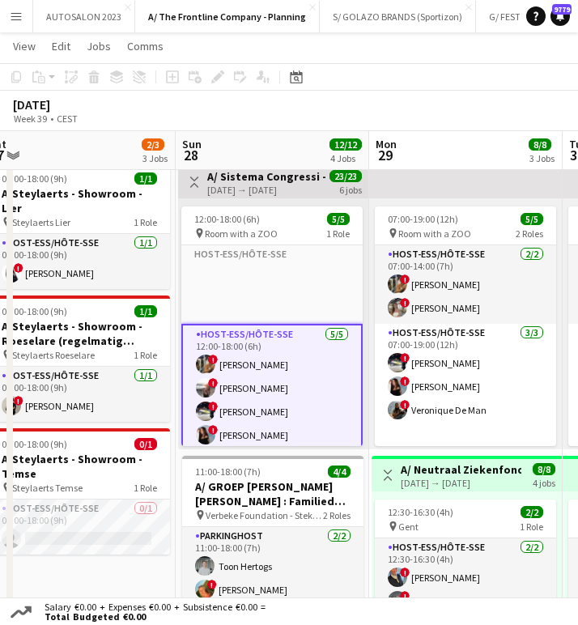
click at [250, 387] on app-card-role "Host-ess/Hôte-sse [DATE] 12:00-18:00 (6h) ! [PERSON_NAME] ! [PERSON_NAME] ! [PE…" at bounding box center [271, 400] width 181 height 152
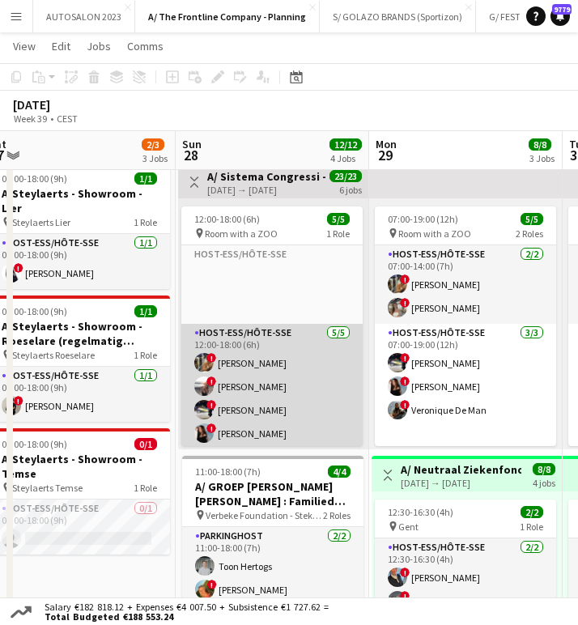
click at [217, 366] on app-card-role "Host-ess/Hôte-sse [DATE] 12:00-18:00 (6h) ! [PERSON_NAME] ! [PERSON_NAME] ! [PE…" at bounding box center [271, 398] width 181 height 149
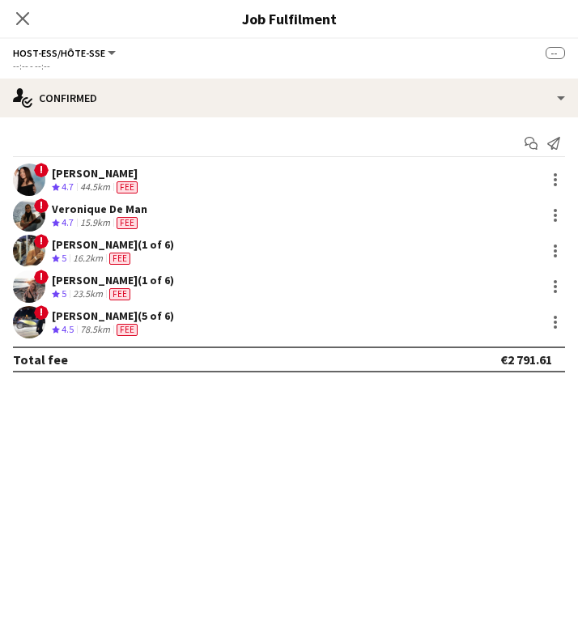
click at [82, 252] on div "16.2km" at bounding box center [88, 259] width 36 height 14
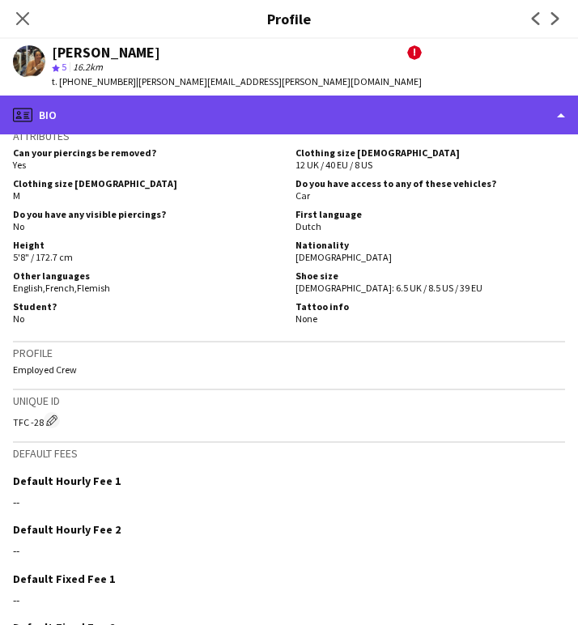
click at [185, 99] on div "profile Bio" at bounding box center [289, 115] width 578 height 39
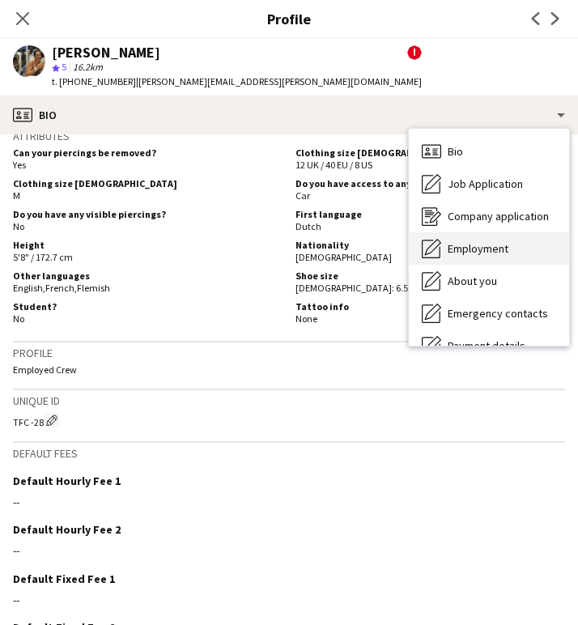
click at [493, 238] on div "Employment Employment" at bounding box center [489, 249] width 160 height 32
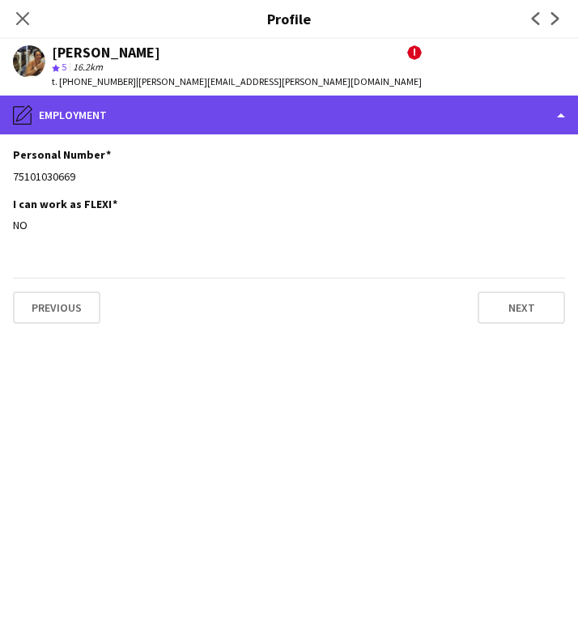
click at [98, 109] on div "pencil4 Employment" at bounding box center [289, 115] width 578 height 39
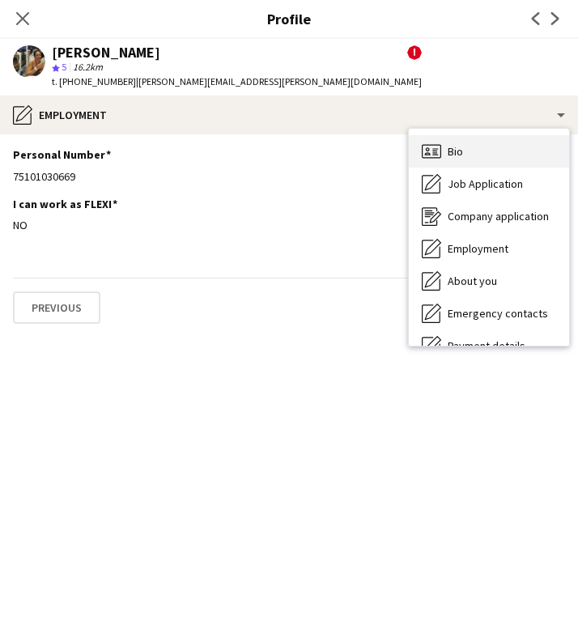
click at [462, 139] on div "Bio Bio" at bounding box center [489, 151] width 160 height 32
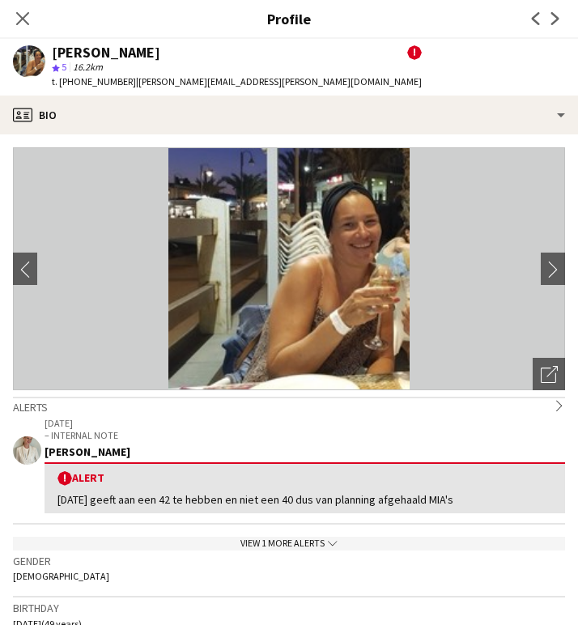
scroll to position [333, 0]
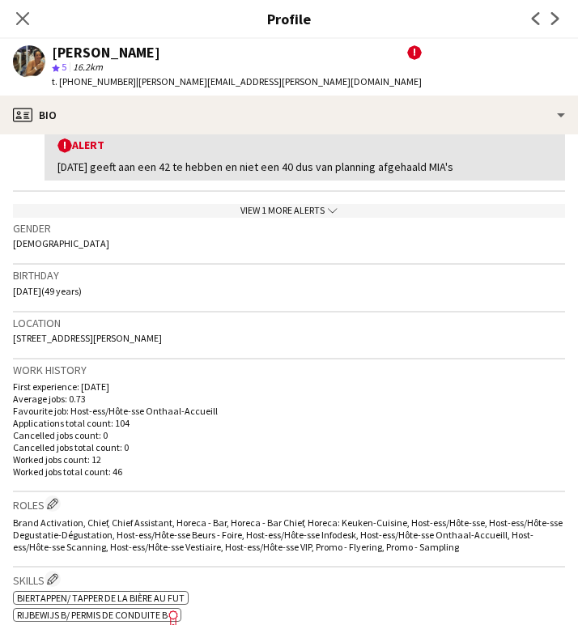
click at [24, 25] on icon "Close pop-in" at bounding box center [22, 18] width 13 height 13
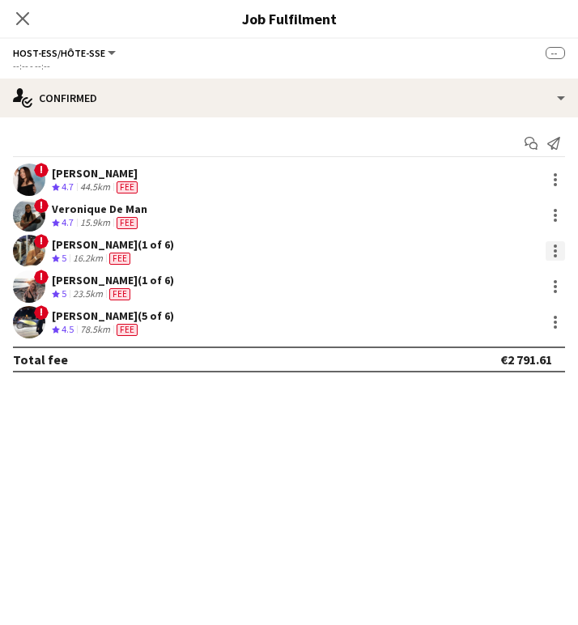
click at [548, 250] on div at bounding box center [555, 250] width 19 height 19
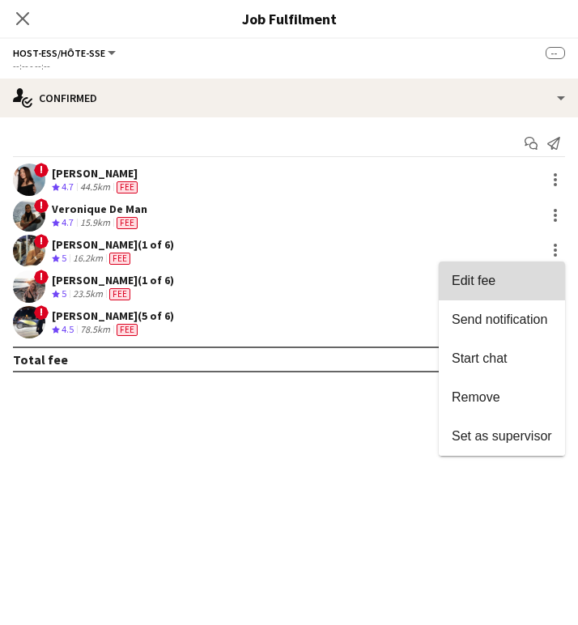
click at [478, 284] on span "Edit fee" at bounding box center [474, 281] width 44 height 14
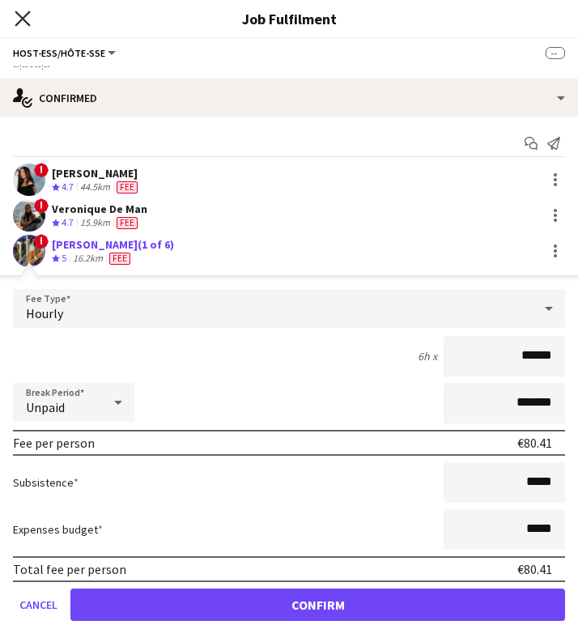
click at [26, 12] on icon "Close pop-in" at bounding box center [22, 18] width 15 height 15
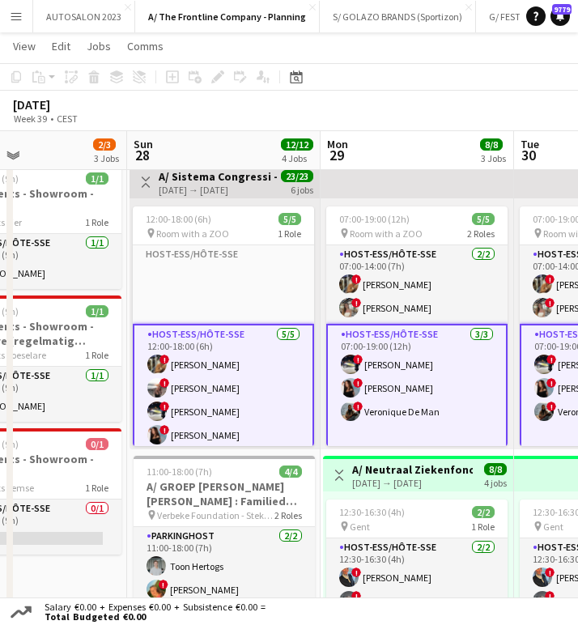
scroll to position [0, 486]
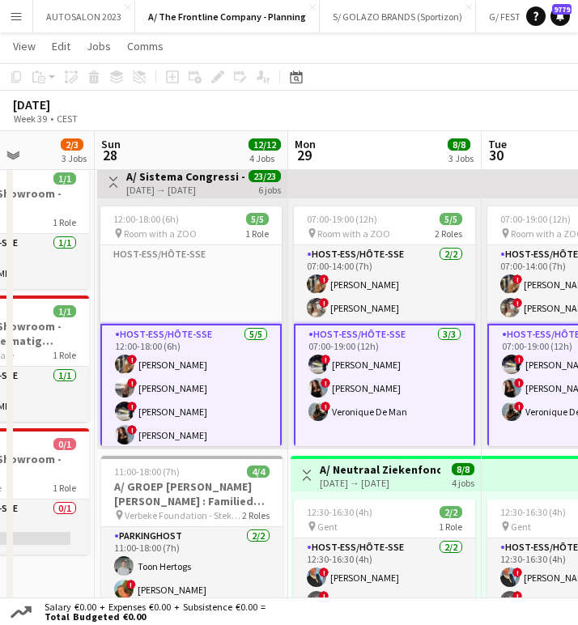
click at [181, 371] on app-card-role "Host-ess/Hôte-sse [DATE] 12:00-18:00 (6h) ! [PERSON_NAME] ! [PERSON_NAME] ! [PE…" at bounding box center [190, 400] width 181 height 152
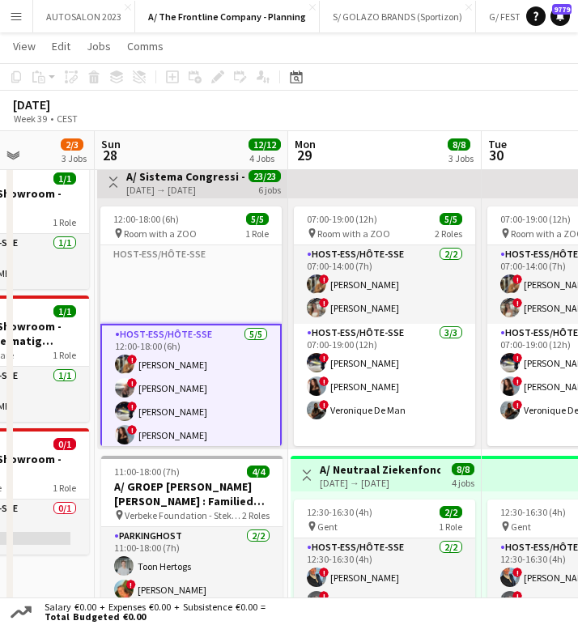
click at [220, 338] on app-card-role "Host-ess/Hôte-sse [DATE] 12:00-18:00 (6h) ! [PERSON_NAME] ! [PERSON_NAME] ! [PE…" at bounding box center [190, 400] width 181 height 152
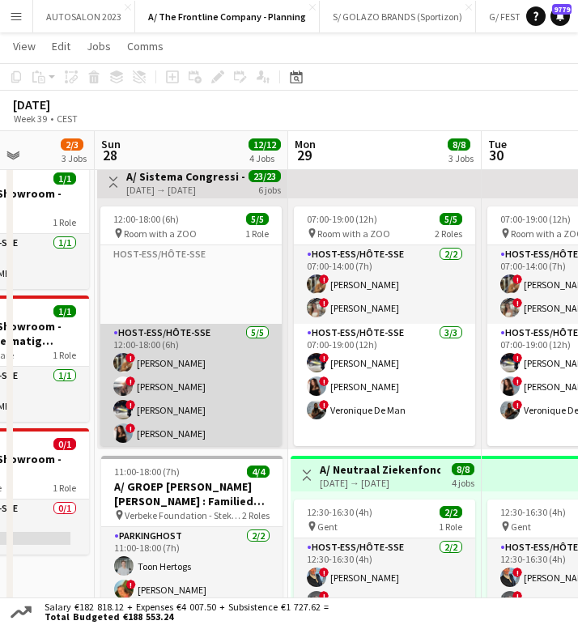
click at [211, 401] on app-card-role "Host-ess/Hôte-sse [DATE] 12:00-18:00 (6h) ! [PERSON_NAME] ! [PERSON_NAME] ! [PE…" at bounding box center [190, 398] width 181 height 149
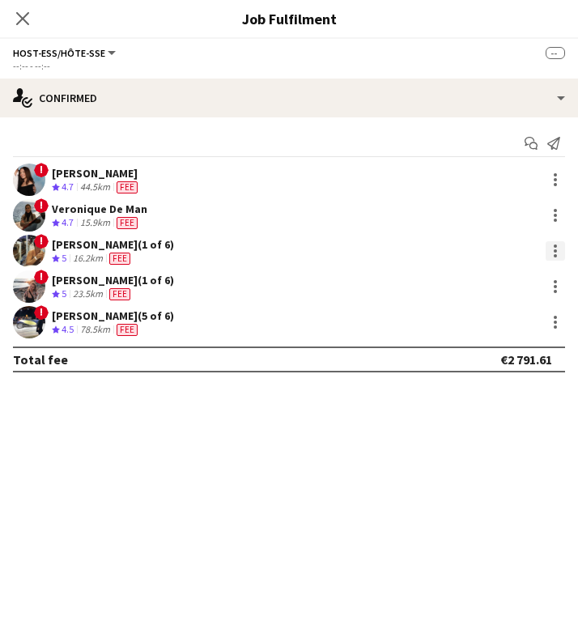
click at [552, 254] on div at bounding box center [555, 250] width 19 height 19
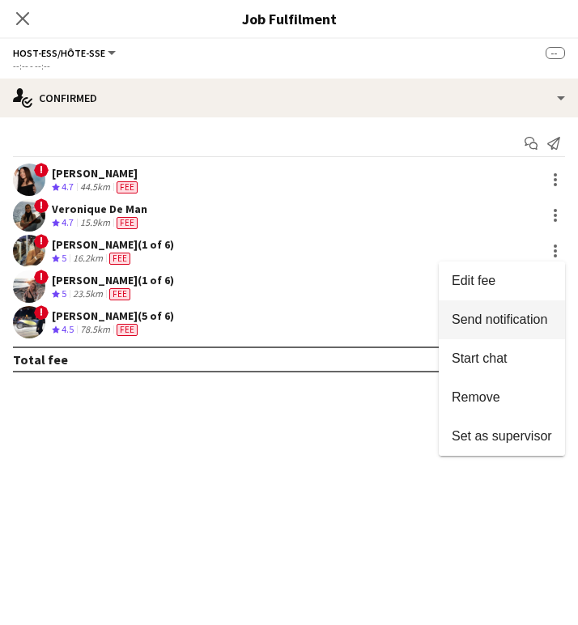
drag, startPoint x: 488, startPoint y: 284, endPoint x: 508, endPoint y: 313, distance: 34.8
click at [508, 313] on div "Edit fee Send notification Start chat Remove Set as supervisor" at bounding box center [502, 359] width 126 height 194
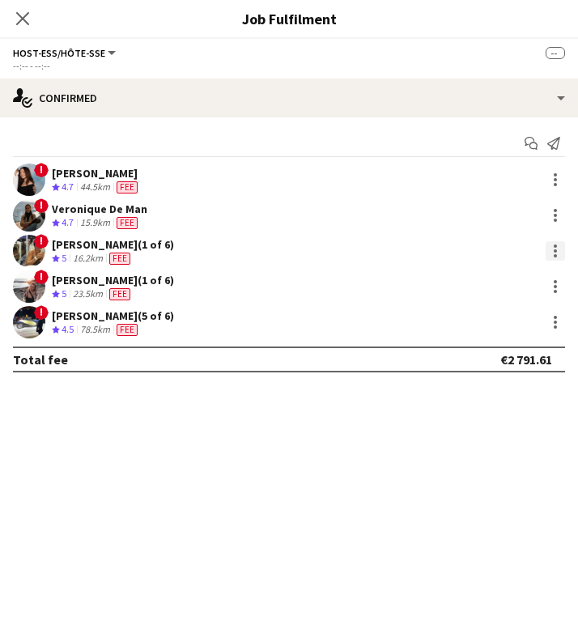
click at [554, 252] on div at bounding box center [555, 251] width 3 height 3
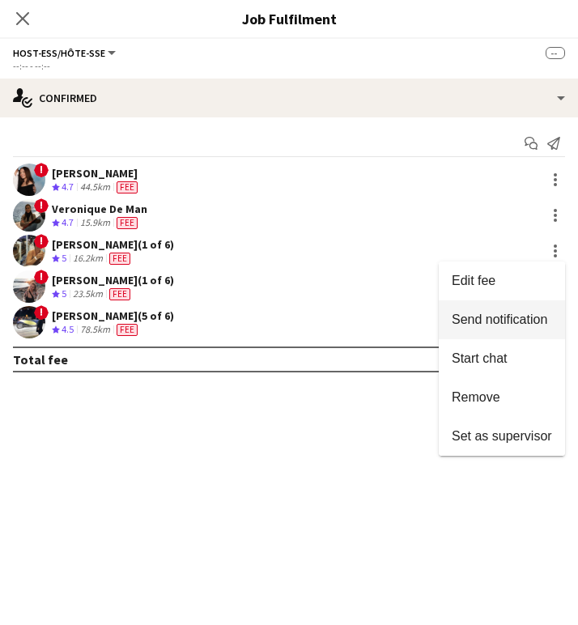
click at [520, 324] on span "Send notification" at bounding box center [500, 320] width 96 height 14
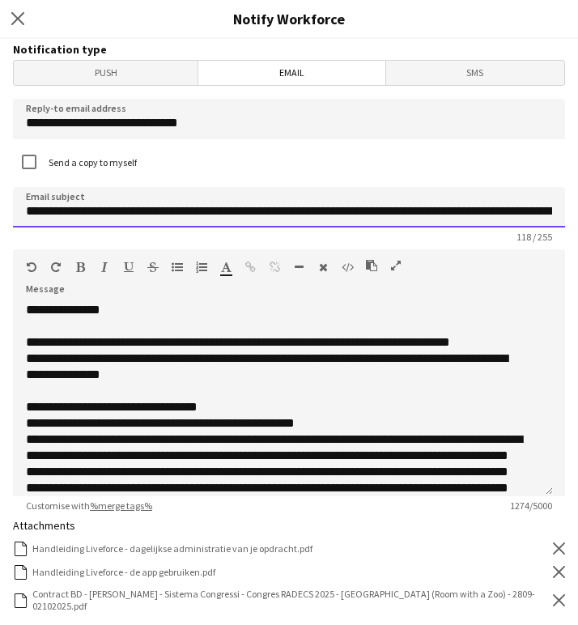
click at [169, 207] on input "**********" at bounding box center [289, 207] width 553 height 41
click at [380, 211] on input "**********" at bounding box center [289, 207] width 553 height 41
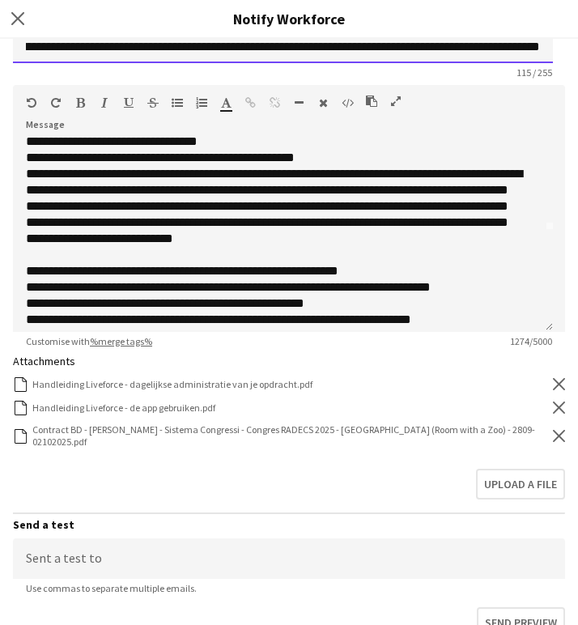
scroll to position [219, 0]
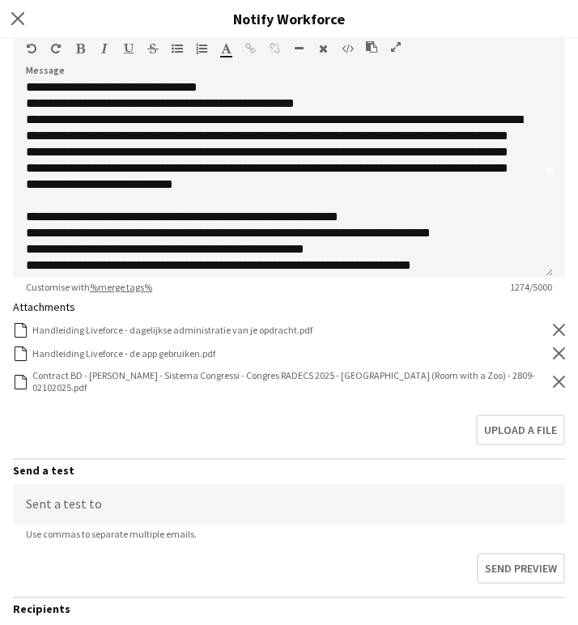
type input "**********"
click at [554, 379] on form "**********" at bounding box center [289, 295] width 578 height 950
click at [553, 379] on icon at bounding box center [559, 382] width 12 height 12
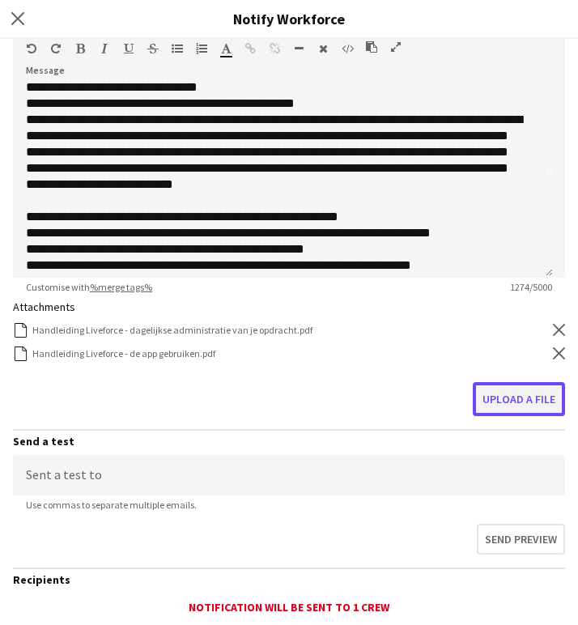
click at [513, 391] on button "Upload a file" at bounding box center [519, 399] width 92 height 34
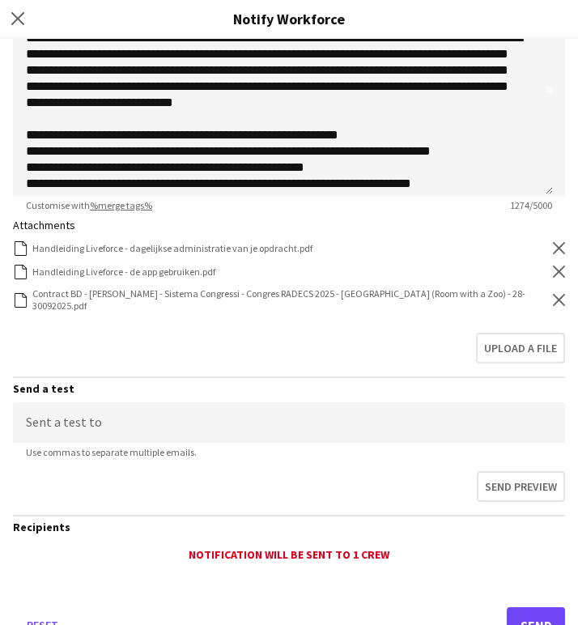
scroll to position [355, 0]
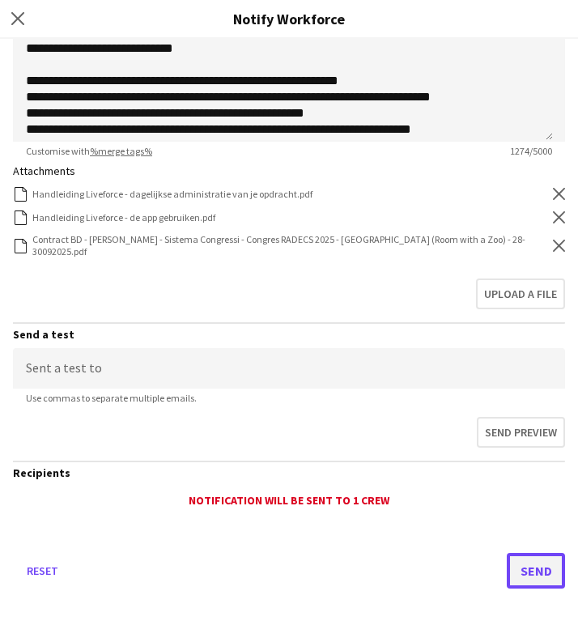
click at [510, 509] on button "Send" at bounding box center [536, 571] width 58 height 36
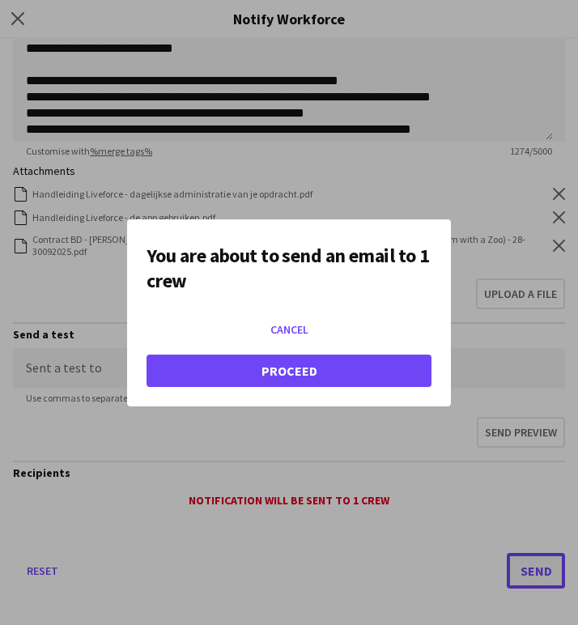
scroll to position [0, 0]
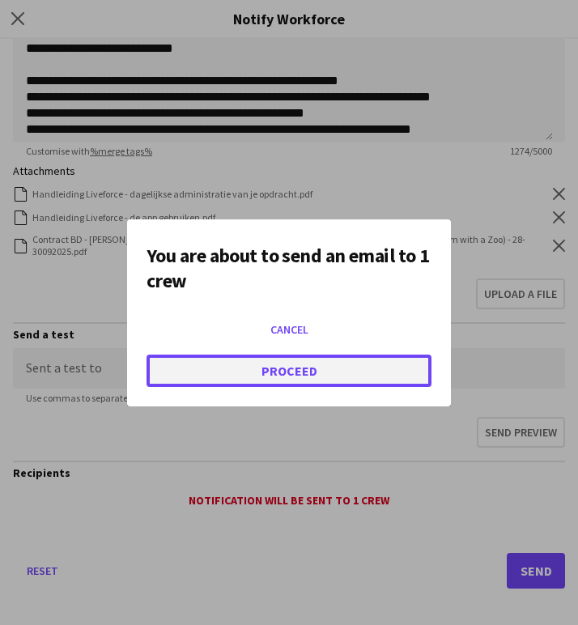
click at [208, 365] on button "Proceed" at bounding box center [289, 371] width 285 height 32
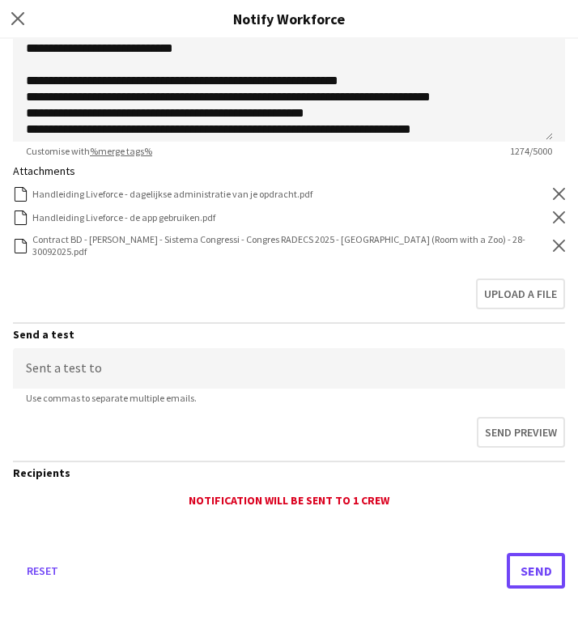
scroll to position [43, 0]
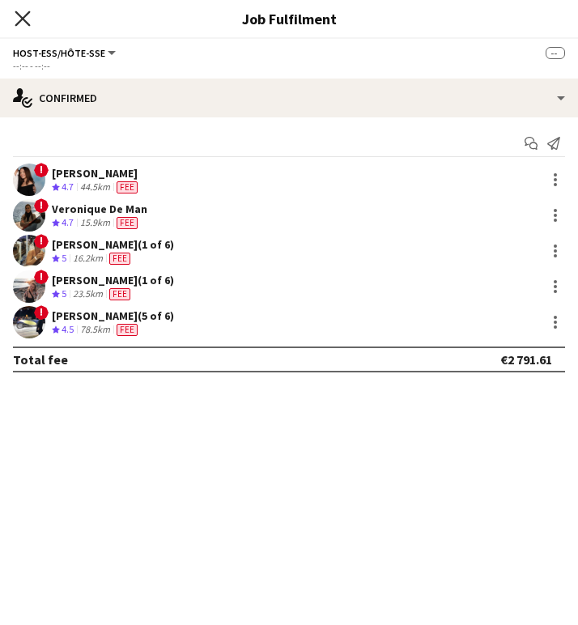
click at [21, 16] on icon at bounding box center [22, 18] width 15 height 15
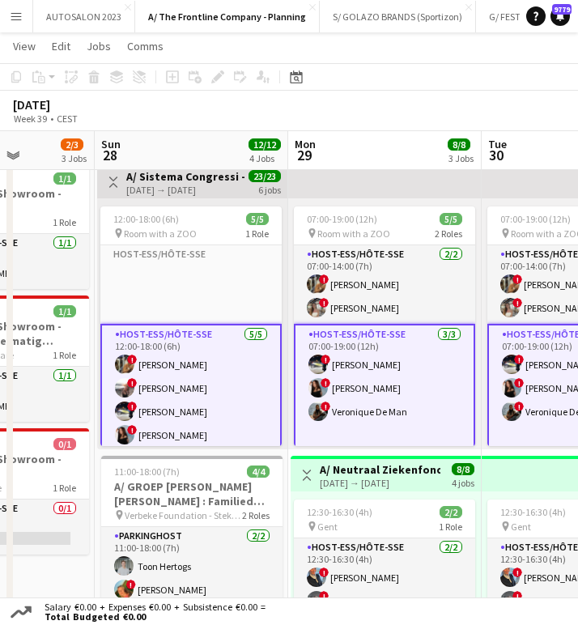
click at [207, 406] on app-card-role "Host-ess/Hôte-sse [DATE] 12:00-18:00 (6h) ! [PERSON_NAME] ! [PERSON_NAME] ! [PE…" at bounding box center [190, 400] width 181 height 152
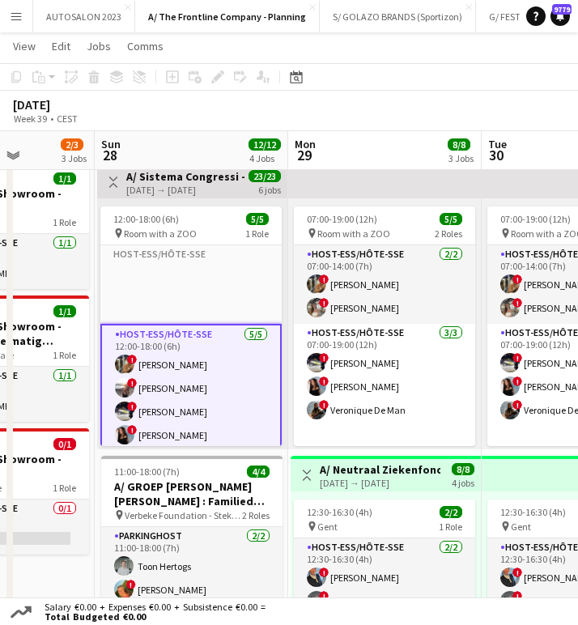
click at [207, 406] on app-card-role "Host-ess/Hôte-sse 5/5 12:00-18:00 (6h) ! Sarah Wautier ! Dorien Poels ! Marie D…" at bounding box center [190, 400] width 181 height 152
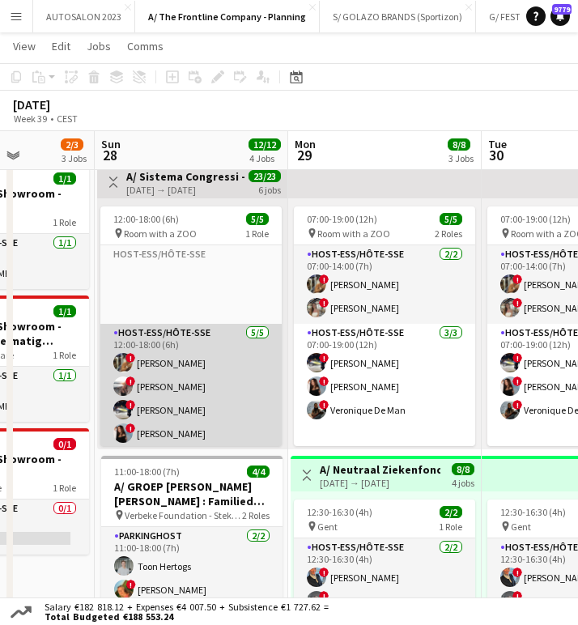
click at [207, 406] on app-card-role "Host-ess/Hôte-sse 5/5 12:00-18:00 (6h) ! Sarah Wautier ! Dorien Poels ! Marie D…" at bounding box center [190, 398] width 181 height 149
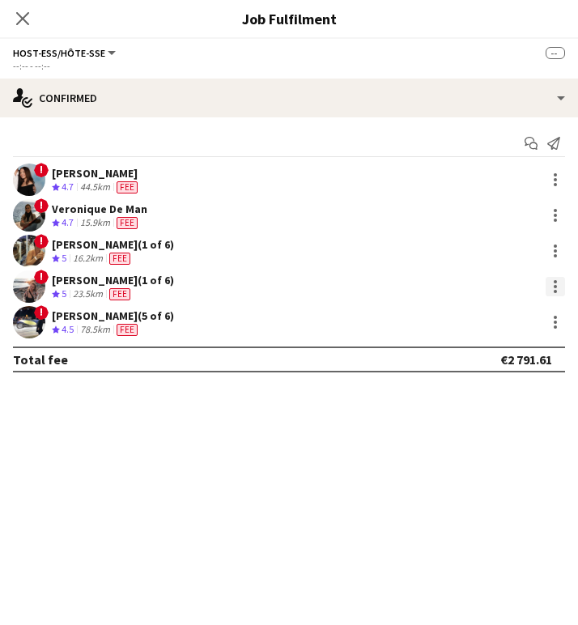
click at [550, 284] on div at bounding box center [555, 286] width 19 height 19
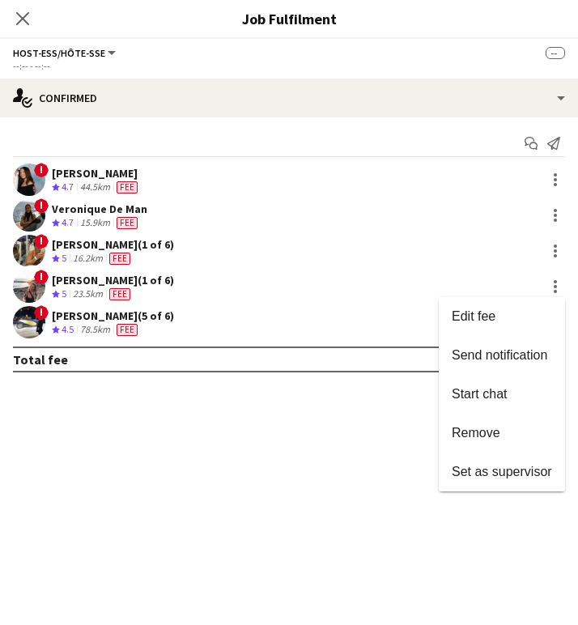
click at [320, 284] on div at bounding box center [289, 312] width 578 height 625
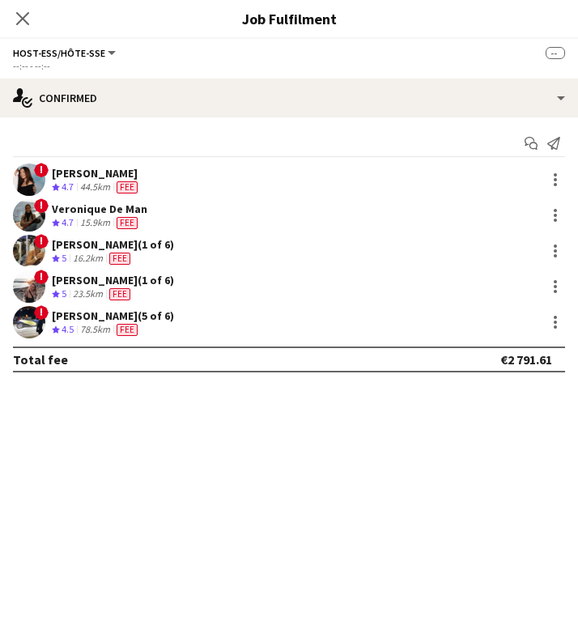
click at [139, 279] on div "Dorien Poels (1 of 6)" at bounding box center [113, 280] width 122 height 15
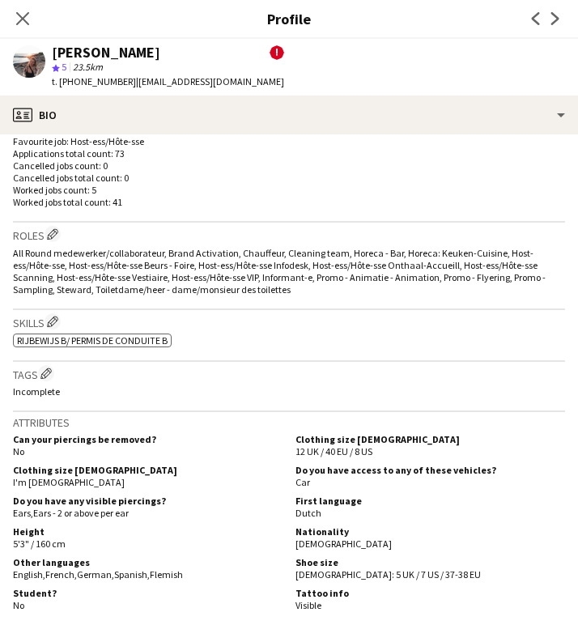
scroll to position [689, 0]
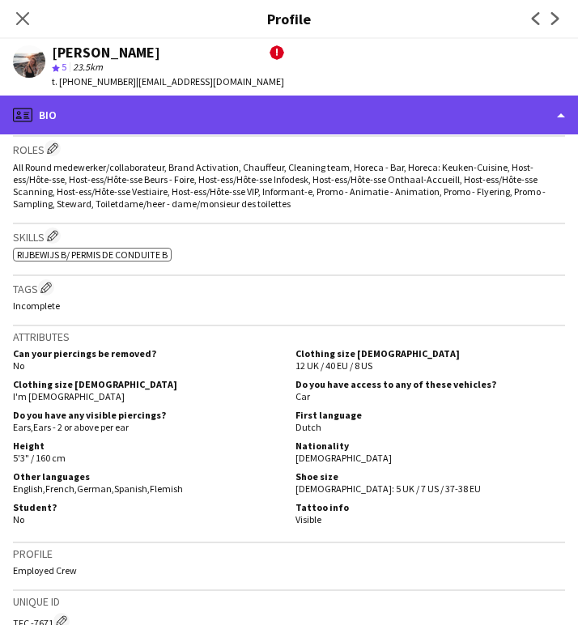
click at [134, 108] on div "profile Bio" at bounding box center [289, 115] width 578 height 39
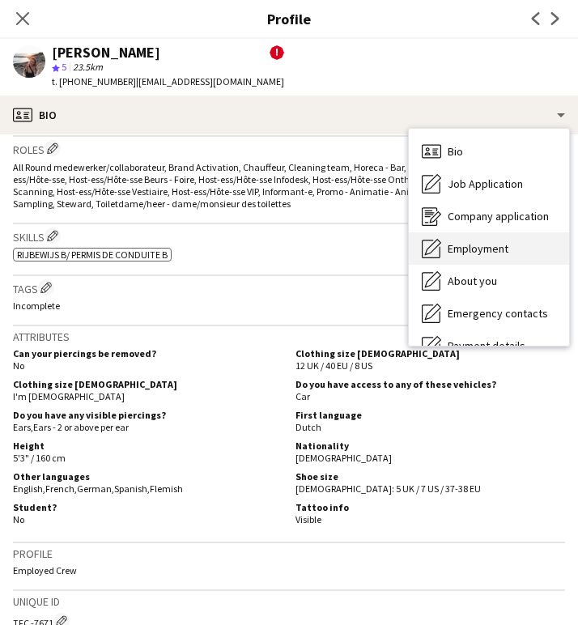
click at [479, 241] on span "Employment" at bounding box center [478, 248] width 61 height 15
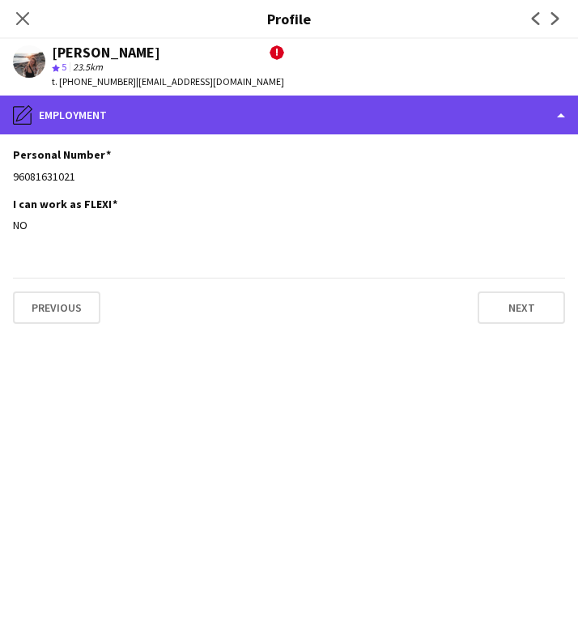
click at [161, 114] on div "pencil4 Employment" at bounding box center [289, 115] width 578 height 39
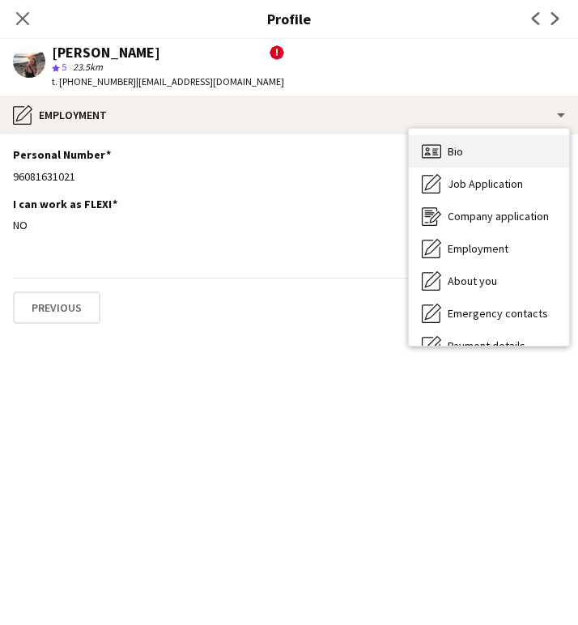
click at [444, 141] on div "Bio Bio" at bounding box center [489, 151] width 160 height 32
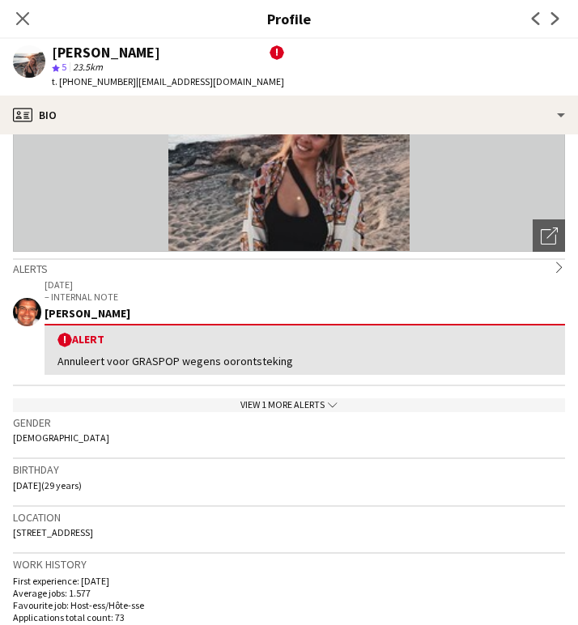
scroll to position [146, 0]
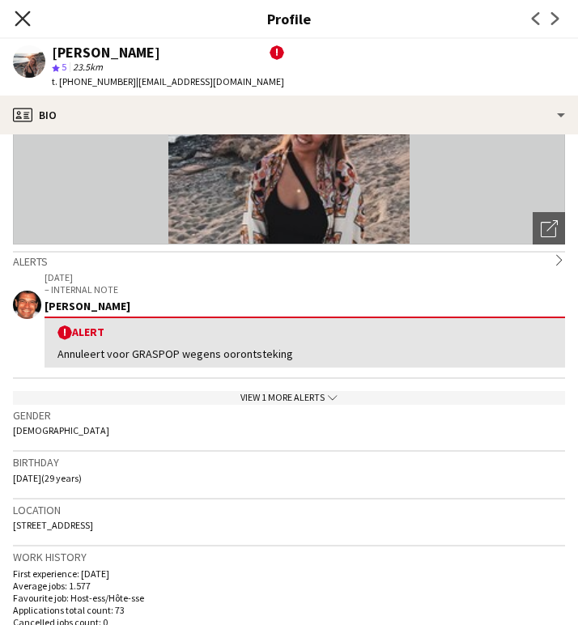
click at [29, 19] on icon "Close pop-in" at bounding box center [22, 18] width 15 height 15
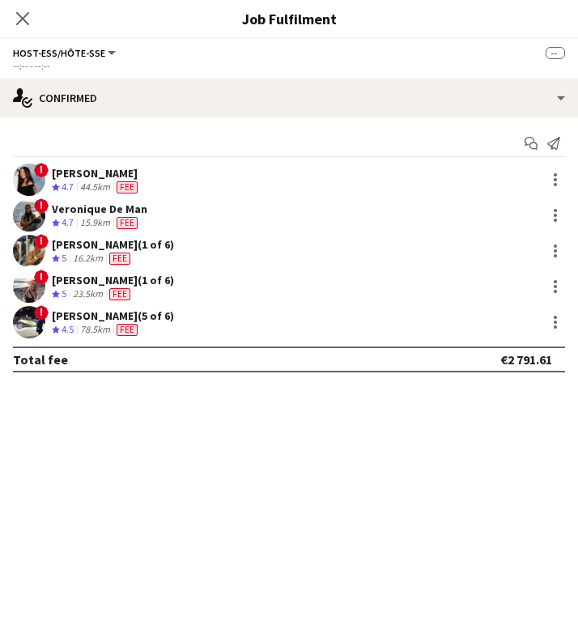
click at [35, 33] on div "Close pop-in" at bounding box center [22, 18] width 45 height 37
click at [28, 24] on icon at bounding box center [22, 18] width 15 height 15
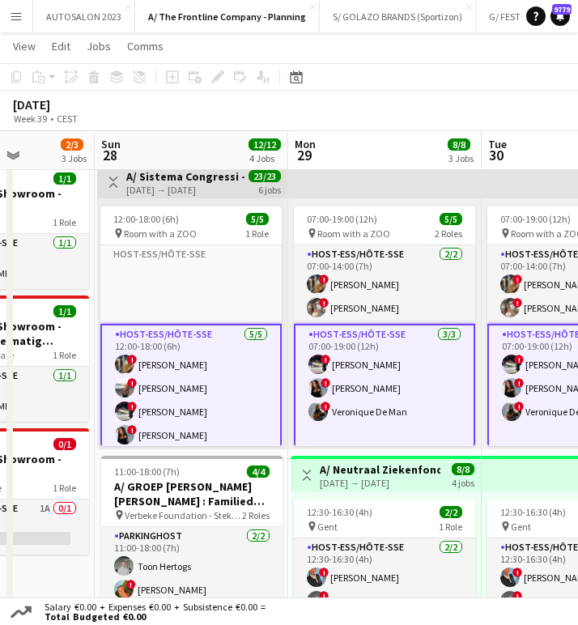
click at [201, 354] on app-card-role "Host-ess/Hôte-sse 5/5 12:00-18:00 (6h) ! Sarah Wautier ! Dorien Poels ! Marie D…" at bounding box center [190, 400] width 181 height 152
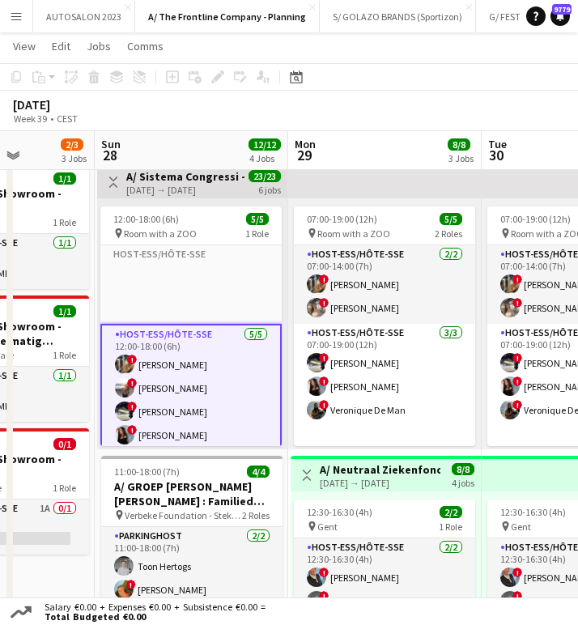
click at [196, 376] on app-card-role "Host-ess/Hôte-sse 5/5 12:00-18:00 (6h) ! Sarah Wautier ! Dorien Poels ! Marie D…" at bounding box center [190, 400] width 181 height 152
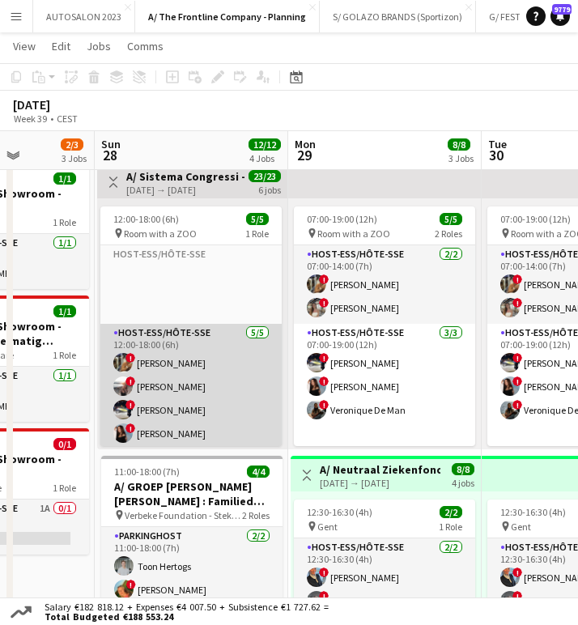
click at [204, 370] on app-card-role "Host-ess/Hôte-sse 5/5 12:00-18:00 (6h) ! Sarah Wautier ! Dorien Poels ! Marie D…" at bounding box center [190, 398] width 181 height 149
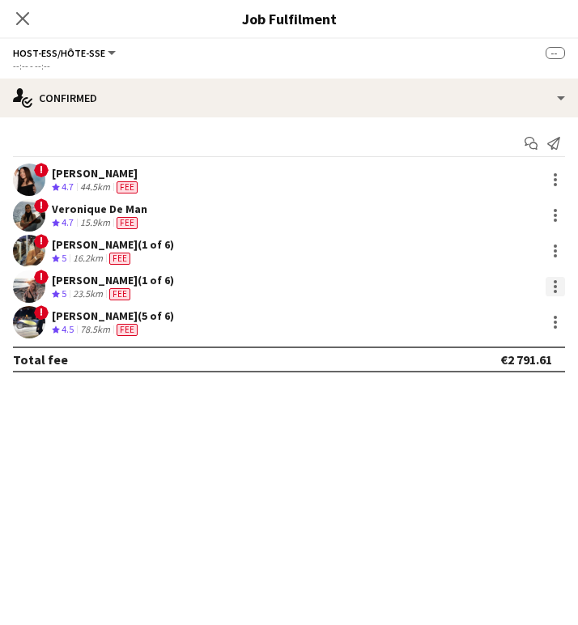
click at [558, 284] on div at bounding box center [555, 286] width 19 height 19
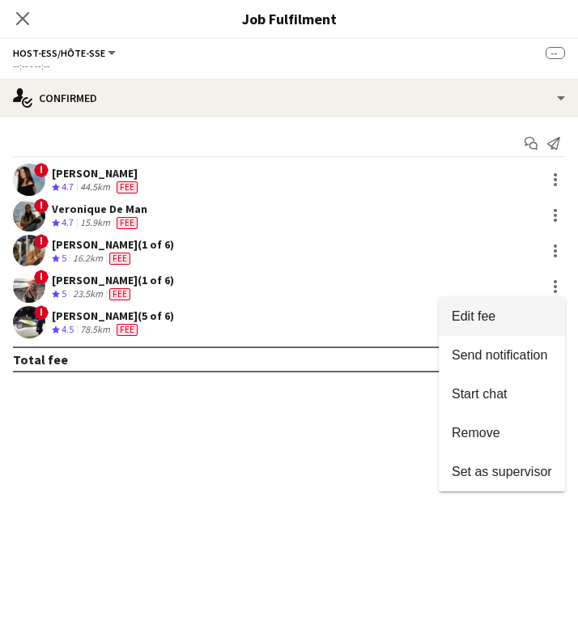
click at [501, 326] on button "Edit fee" at bounding box center [502, 316] width 126 height 39
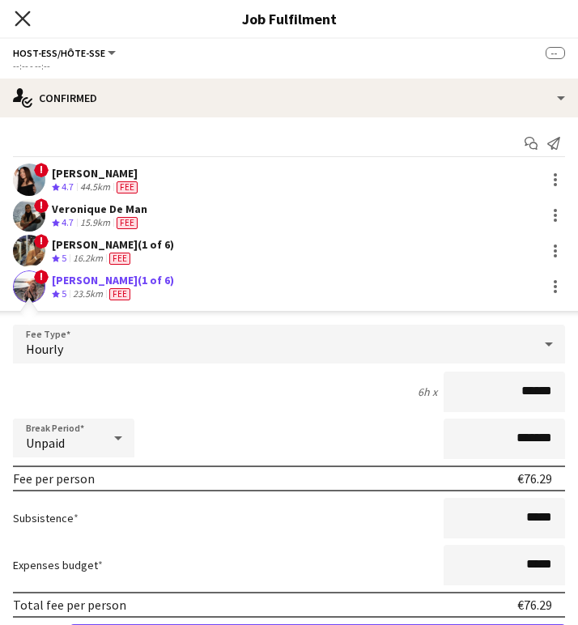
click at [21, 21] on icon at bounding box center [22, 18] width 15 height 15
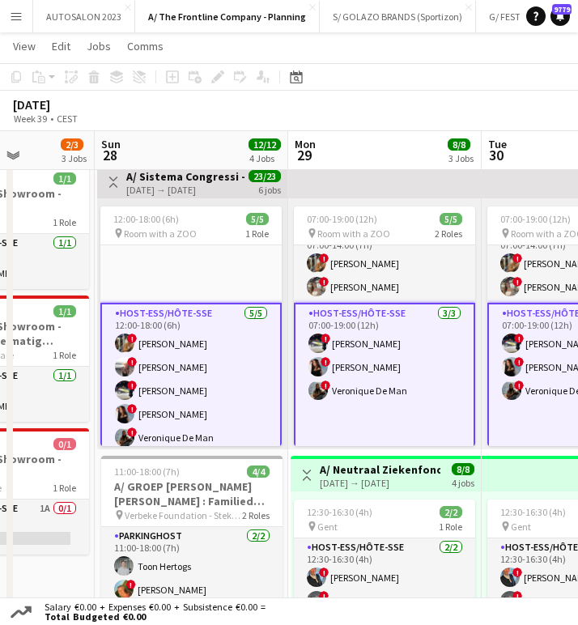
scroll to position [27, 0]
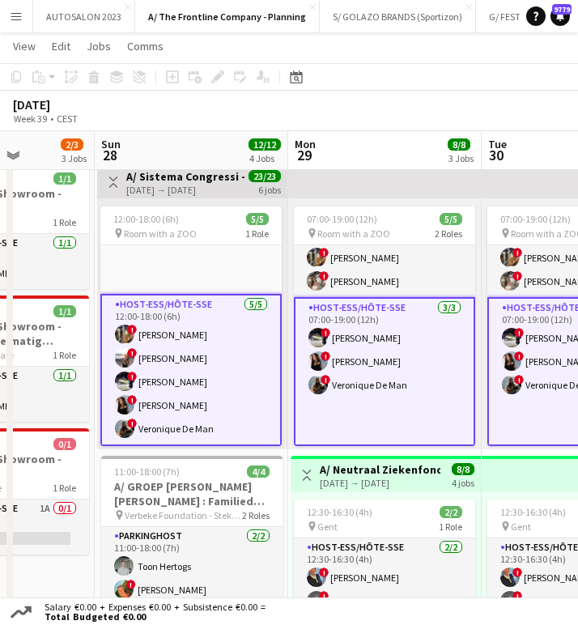
click at [252, 382] on app-card-role "Host-ess/Hôte-sse 5/5 12:00-18:00 (6h) ! Sarah Wautier ! Dorien Poels ! Marie D…" at bounding box center [190, 370] width 181 height 152
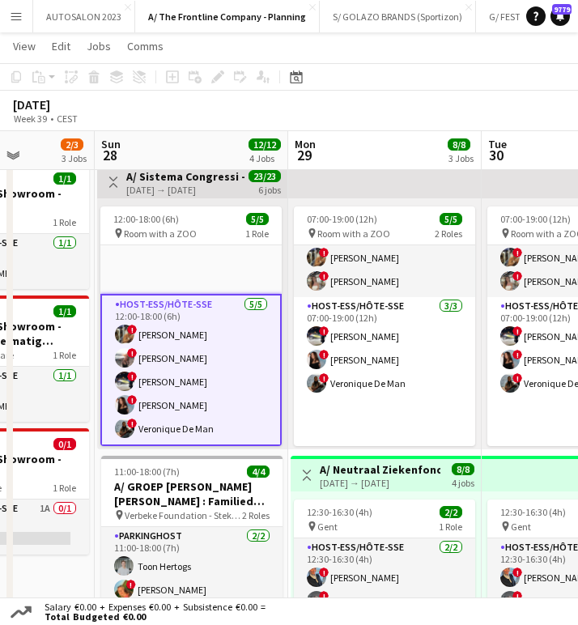
click at [139, 416] on app-card-role "Host-ess/Hôte-sse 5/5 12:00-18:00 (6h) ! Sarah Wautier ! Dorien Poels ! Marie D…" at bounding box center [190, 370] width 181 height 152
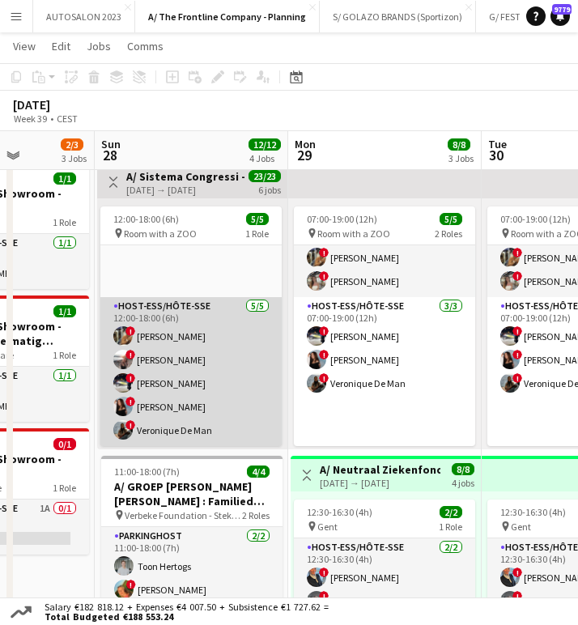
click at [175, 371] on app-card-role "Host-ess/Hôte-sse 5/5 12:00-18:00 (6h) ! Sarah Wautier ! Dorien Poels ! Marie D…" at bounding box center [190, 371] width 181 height 149
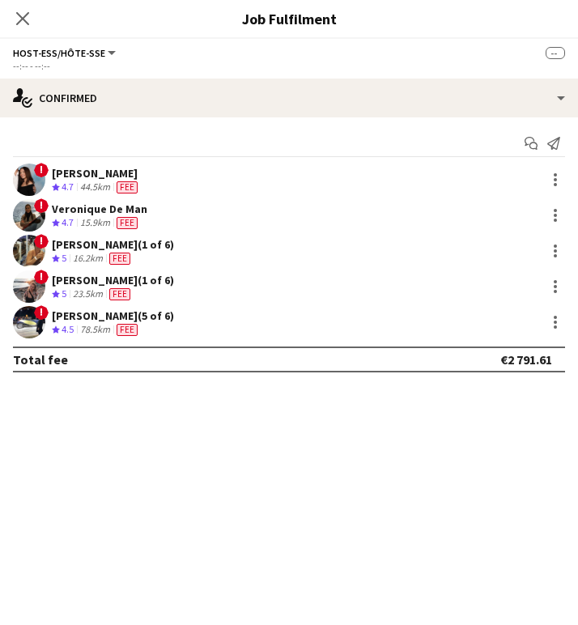
scroll to position [30, 0]
click at [548, 281] on div at bounding box center [555, 286] width 19 height 19
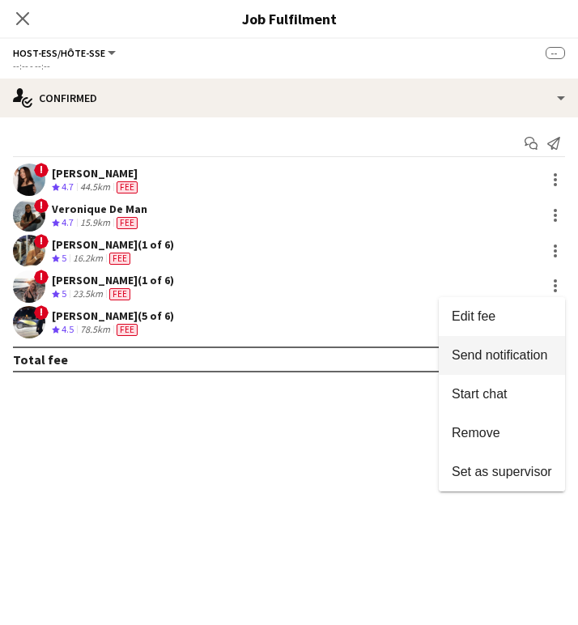
click at [510, 365] on button "Send notification" at bounding box center [502, 355] width 126 height 39
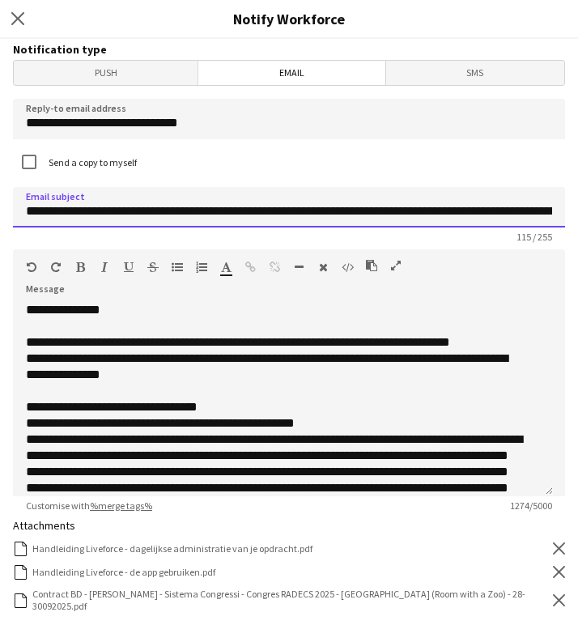
drag, startPoint x: 173, startPoint y: 211, endPoint x: 100, endPoint y: 210, distance: 72.1
click at [100, 210] on input "**********" at bounding box center [289, 207] width 553 height 41
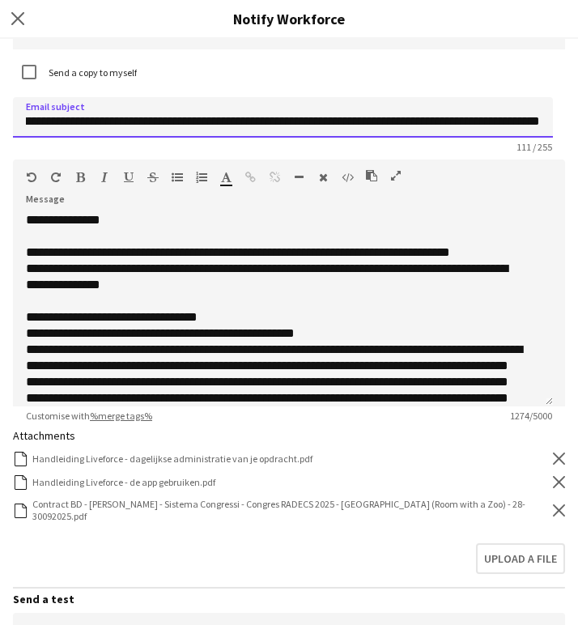
scroll to position [164, 0]
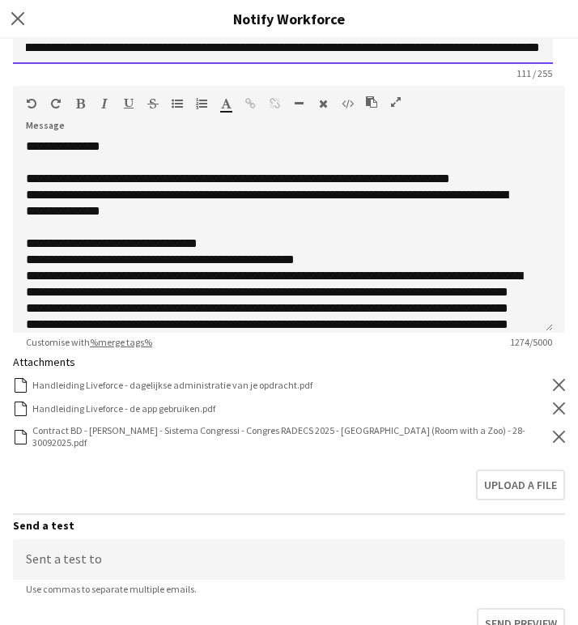
type input "**********"
click at [553, 437] on icon "Remove" at bounding box center [559, 437] width 12 height 12
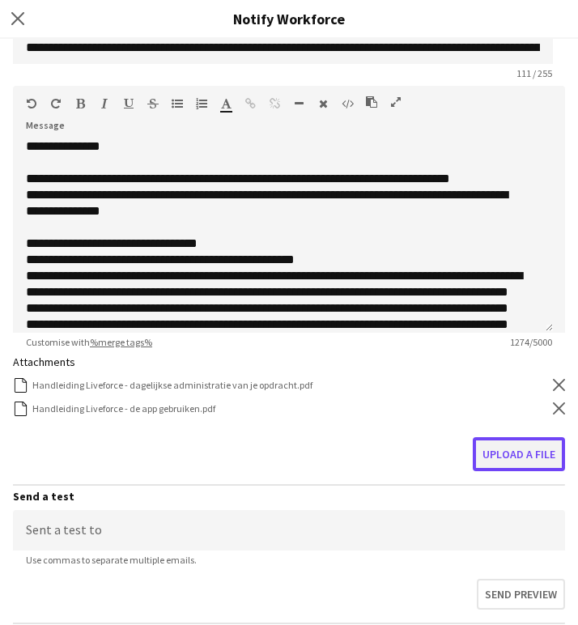
click at [526, 439] on button "Upload a file" at bounding box center [519, 454] width 92 height 34
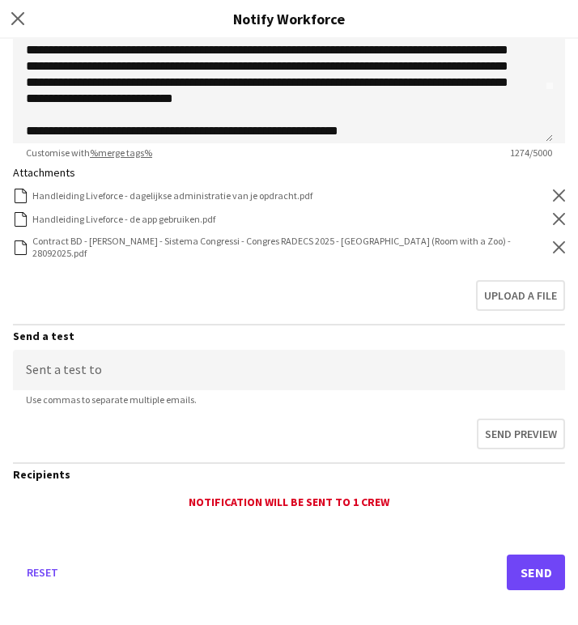
scroll to position [355, 0]
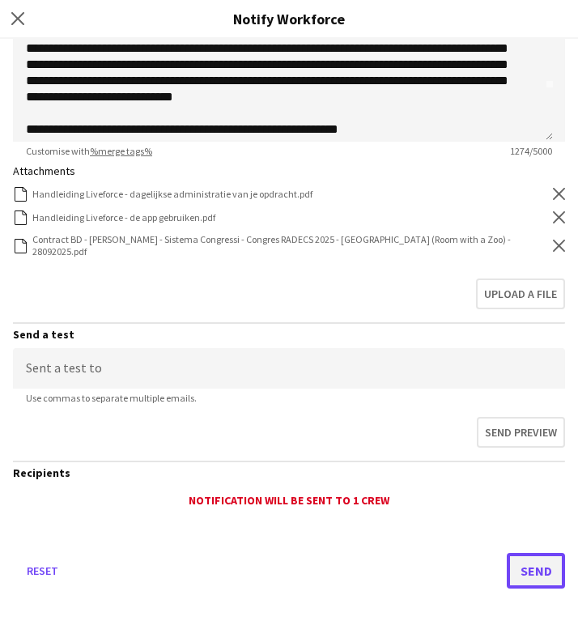
click at [526, 509] on button "Send" at bounding box center [536, 571] width 58 height 36
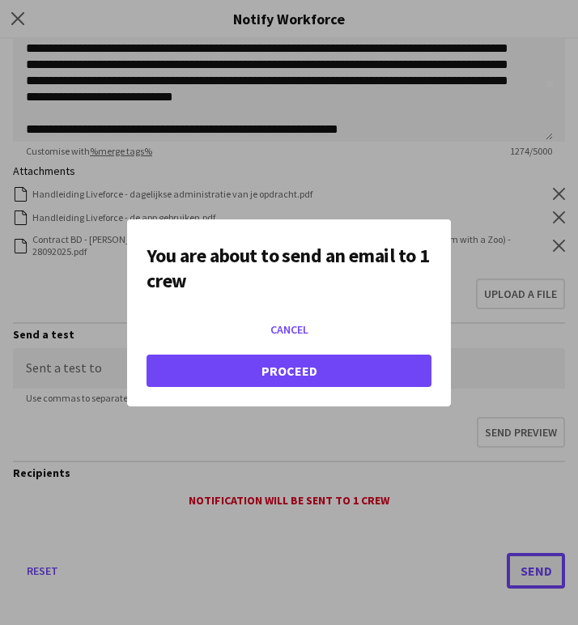
scroll to position [0, 0]
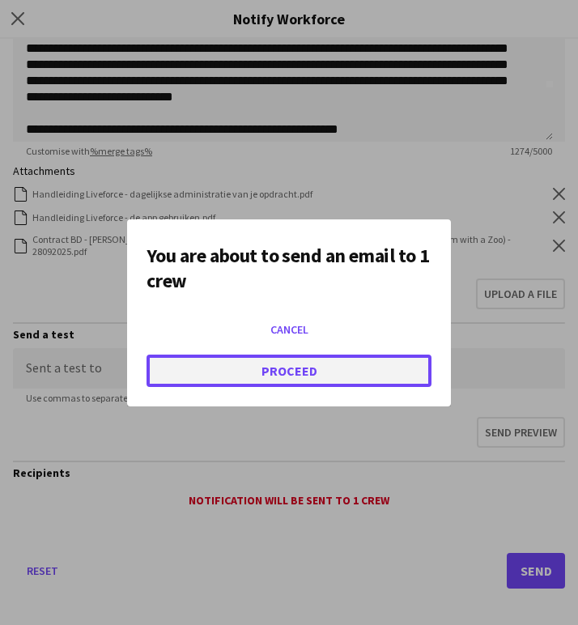
click at [268, 367] on button "Proceed" at bounding box center [289, 371] width 285 height 32
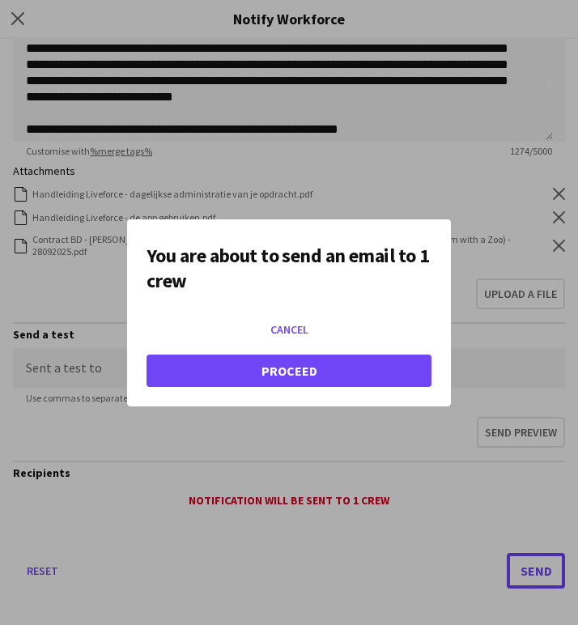
scroll to position [43, 0]
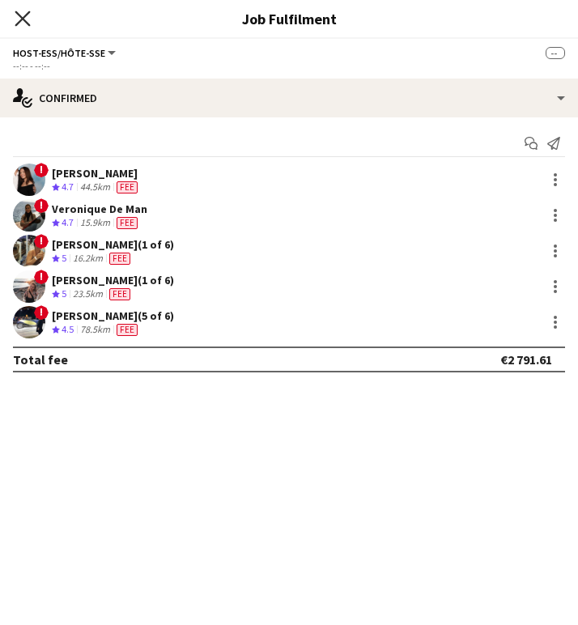
click at [22, 13] on icon "Close pop-in" at bounding box center [22, 18] width 15 height 15
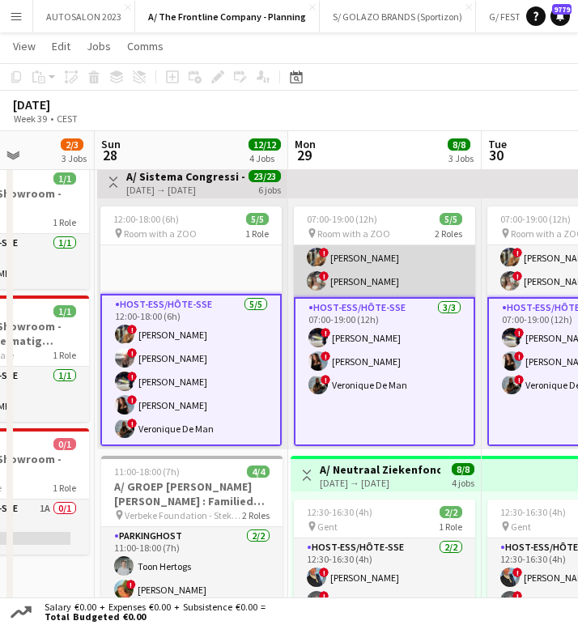
click at [373, 267] on app-card-role "Host-ess/Hôte-sse 2/2 07:00-14:00 (7h) ! Sarah Wautier ! juna zaman" at bounding box center [384, 258] width 181 height 79
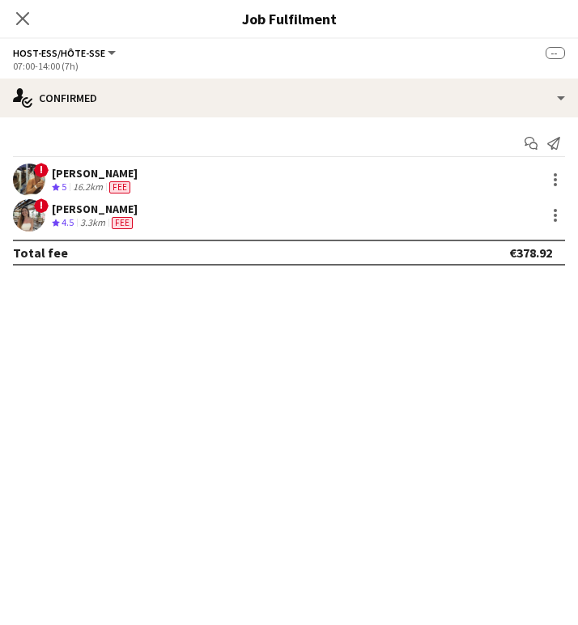
scroll to position [27, 0]
click at [76, 208] on div "[PERSON_NAME]" at bounding box center [95, 209] width 86 height 15
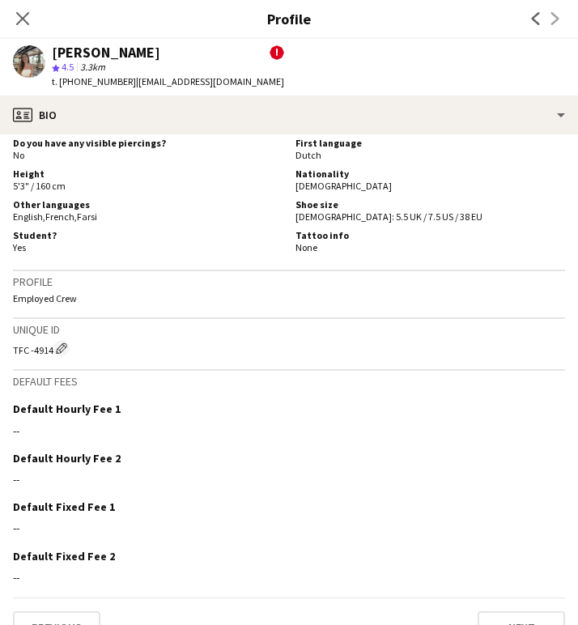
scroll to position [1037, 0]
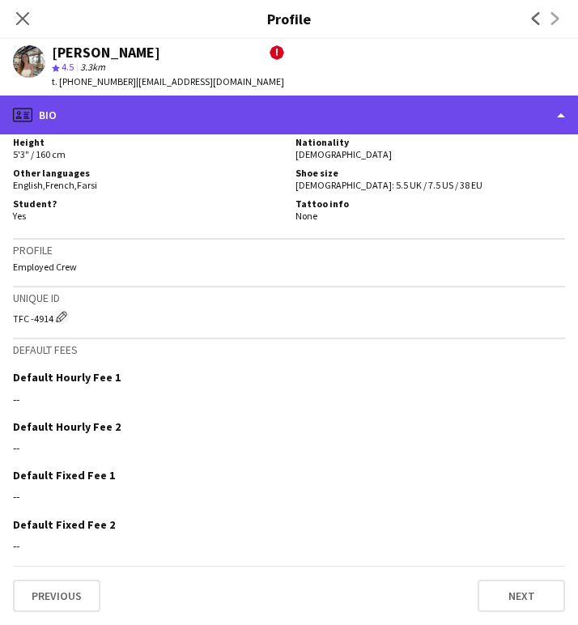
click at [179, 119] on div "profile Bio" at bounding box center [289, 115] width 578 height 39
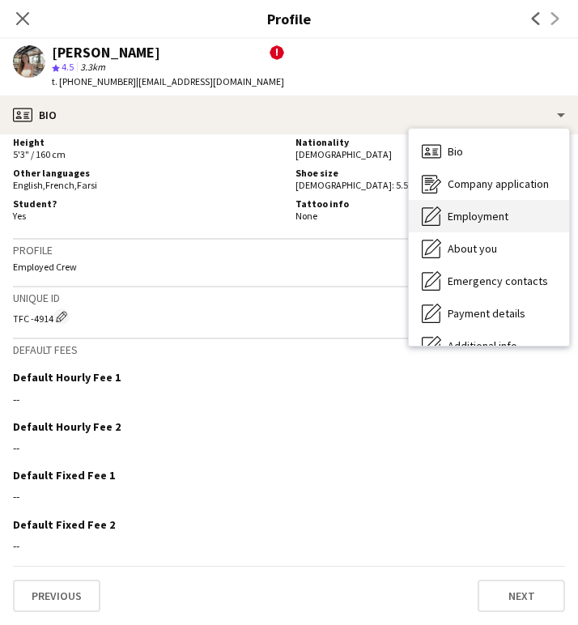
click at [501, 221] on span "Employment" at bounding box center [478, 216] width 61 height 15
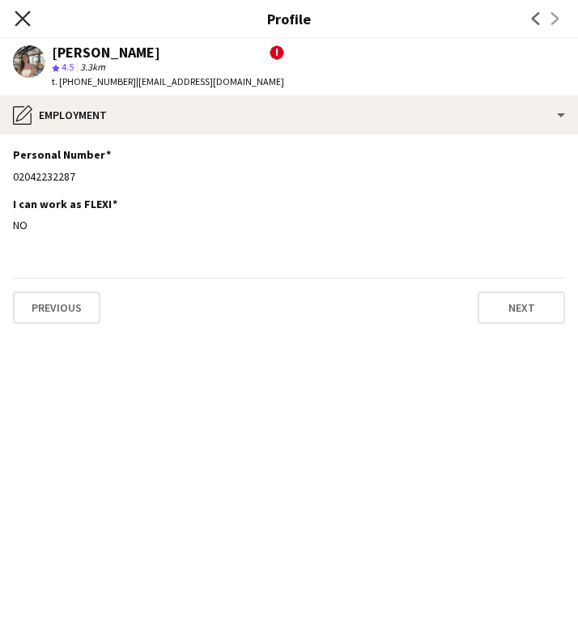
click at [20, 20] on icon at bounding box center [22, 18] width 15 height 15
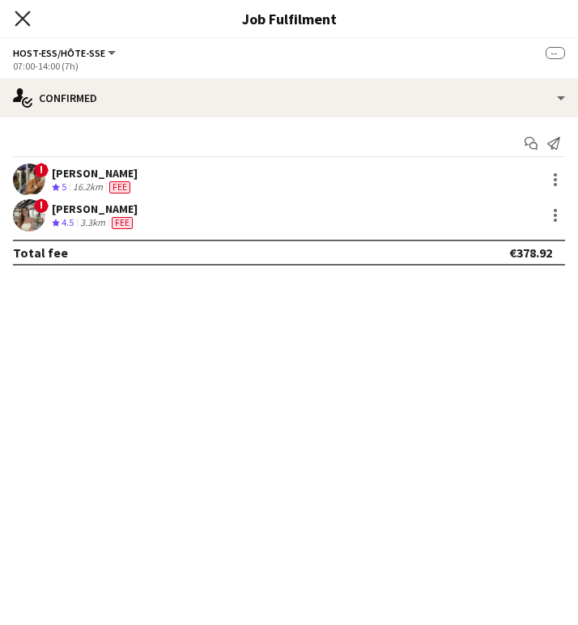
click at [29, 12] on icon at bounding box center [22, 18] width 15 height 15
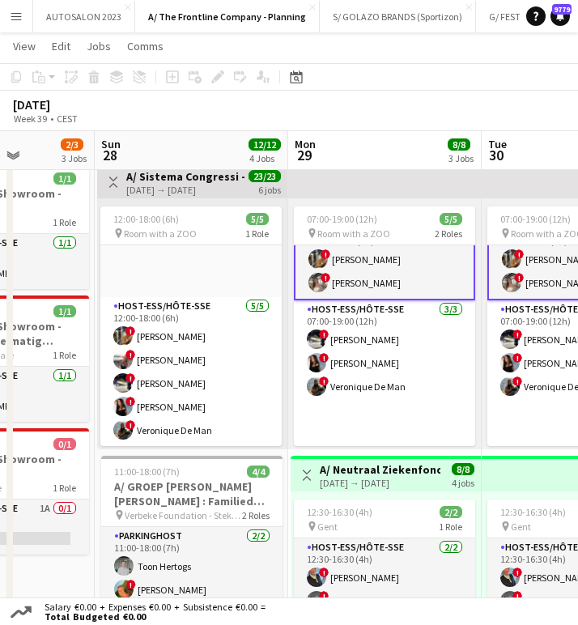
click at [382, 280] on app-card-role "Host-ess/Hôte-sse 2/2 07:00-14:00 (7h) ! Sarah Wautier ! juna zaman" at bounding box center [384, 260] width 181 height 82
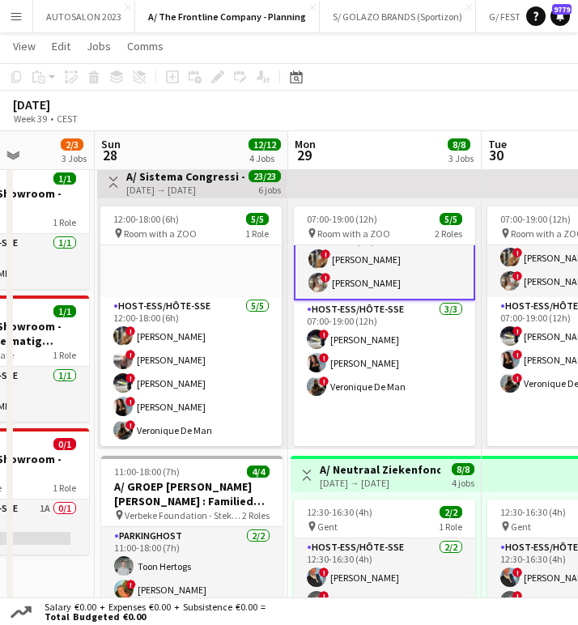
scroll to position [25, 0]
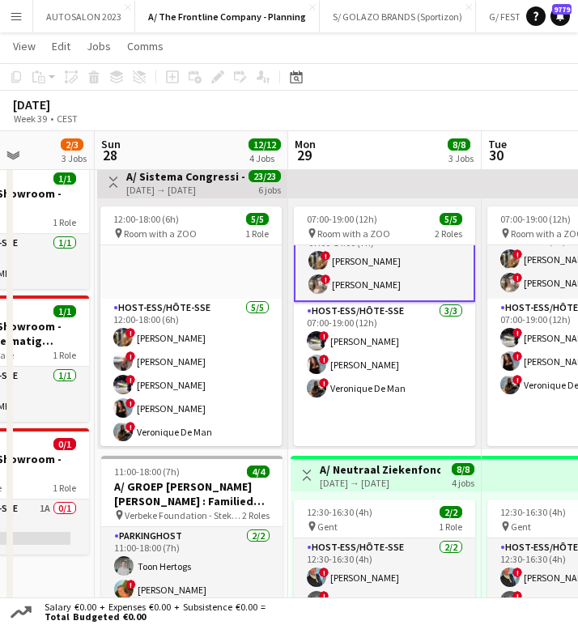
click at [382, 280] on app-card-role "Host-ess/Hôte-sse 2/2 07:00-14:00 (7h) ! Sarah Wautier ! juna zaman" at bounding box center [384, 261] width 181 height 82
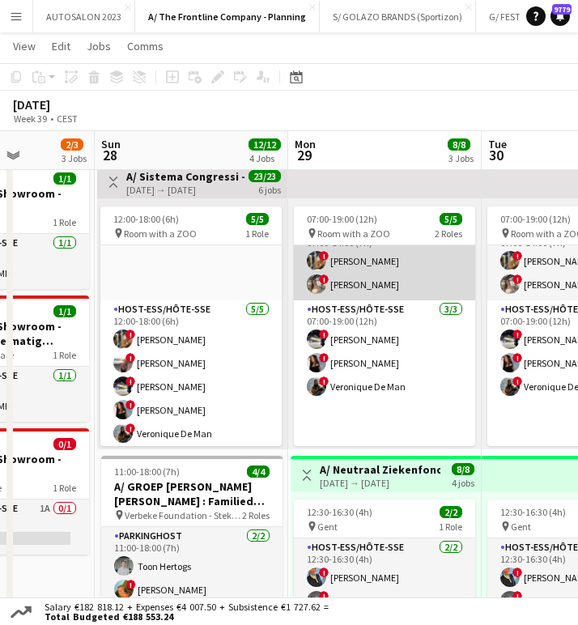
click at [382, 280] on app-card-role "Host-ess/Hôte-sse 2/2 07:00-14:00 (7h) ! Sarah Wautier ! juna zaman" at bounding box center [384, 261] width 181 height 79
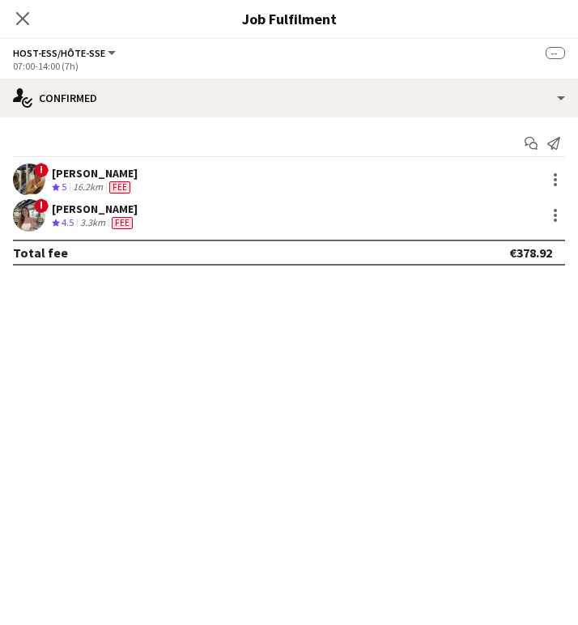
scroll to position [25, 0]
click at [71, 222] on span "4.5" at bounding box center [68, 222] width 12 height 12
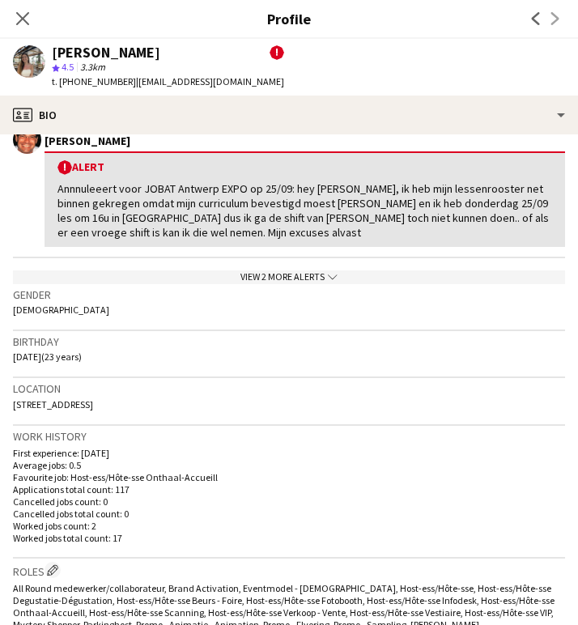
scroll to position [312, 0]
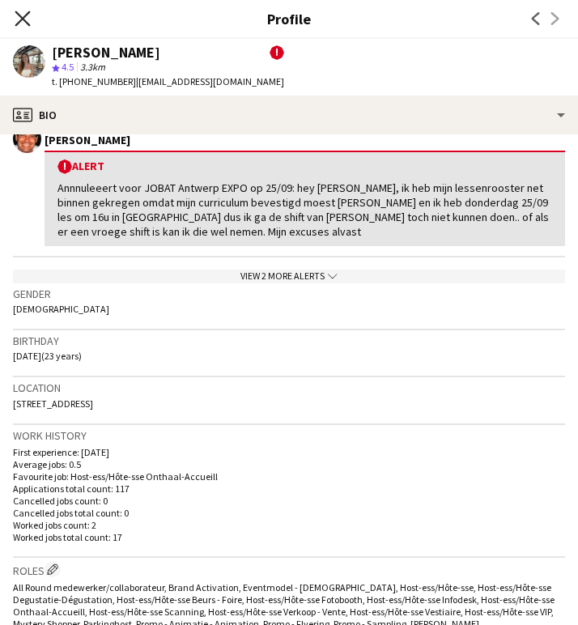
click at [29, 18] on icon "Close pop-in" at bounding box center [22, 18] width 15 height 15
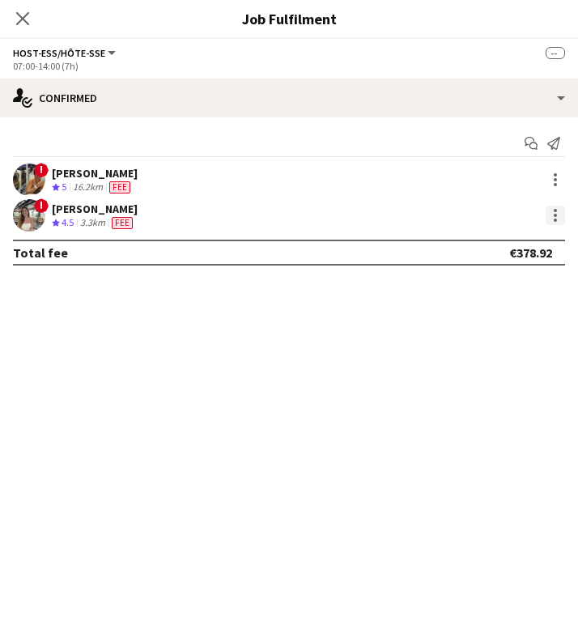
click at [552, 215] on div at bounding box center [555, 215] width 19 height 19
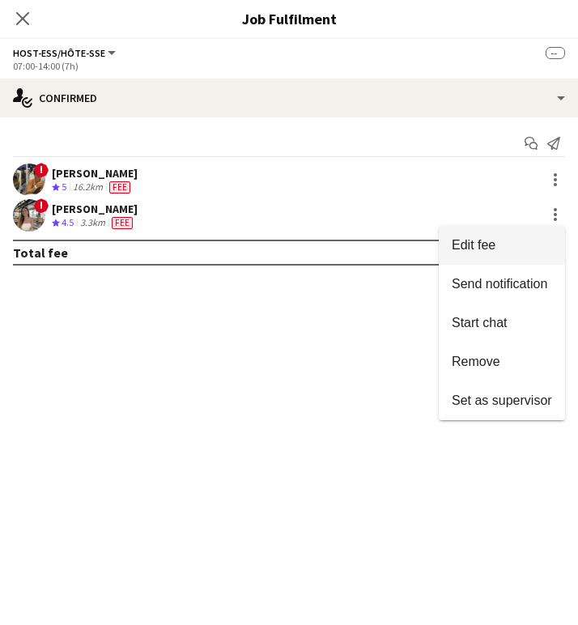
click at [510, 242] on span "Edit fee" at bounding box center [502, 245] width 100 height 15
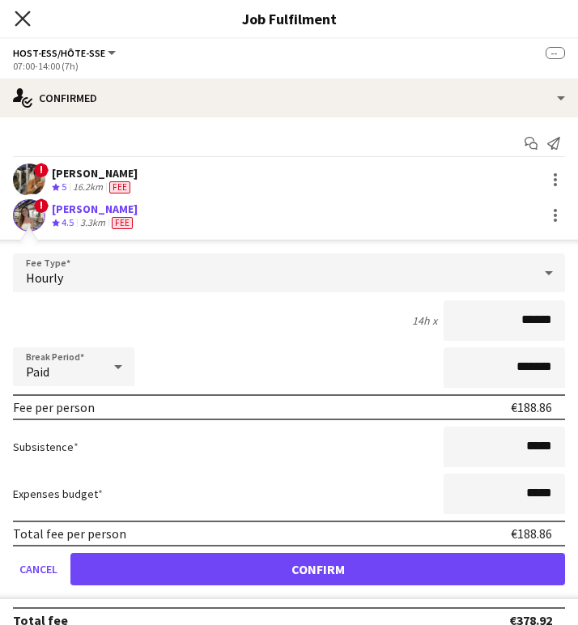
click at [22, 22] on icon "Close pop-in" at bounding box center [22, 18] width 15 height 15
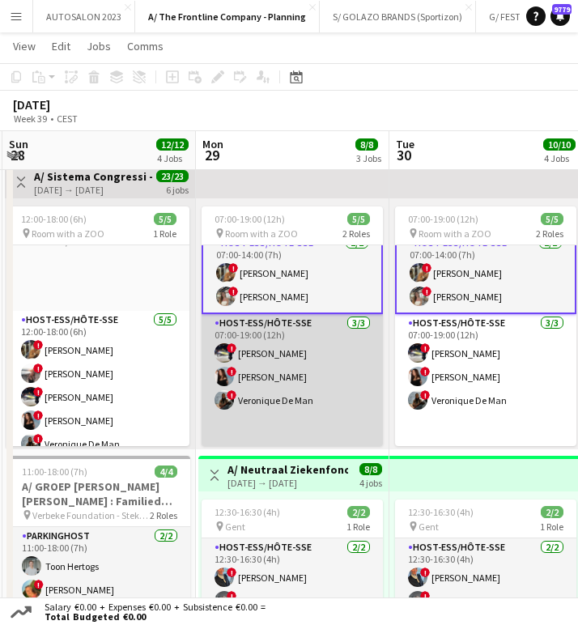
scroll to position [19, 0]
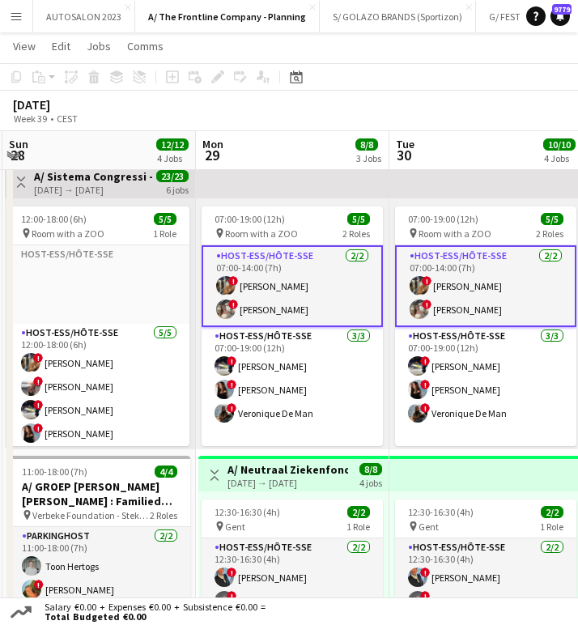
click at [274, 302] on app-card-role "Host-ess/Hôte-sse 2/2 07:00-14:00 (7h) ! Sarah Wautier ! juna zaman" at bounding box center [292, 286] width 181 height 82
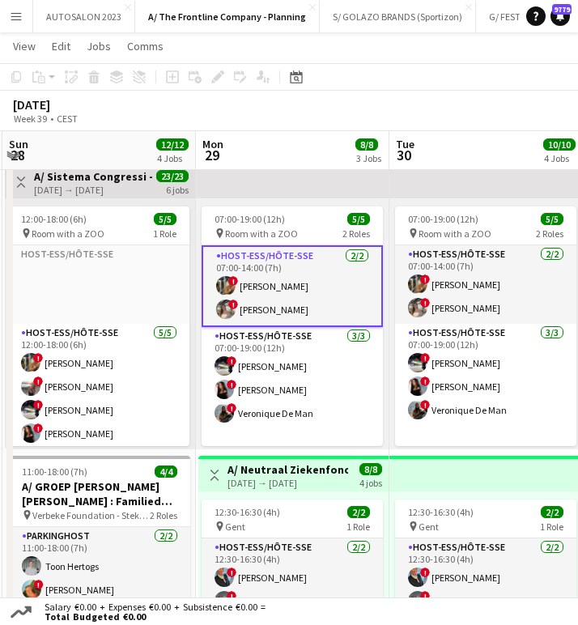
click at [274, 302] on app-card-role "Host-ess/Hôte-sse 2/2 07:00-14:00 (7h) ! Sarah Wautier ! juna zaman" at bounding box center [292, 286] width 181 height 82
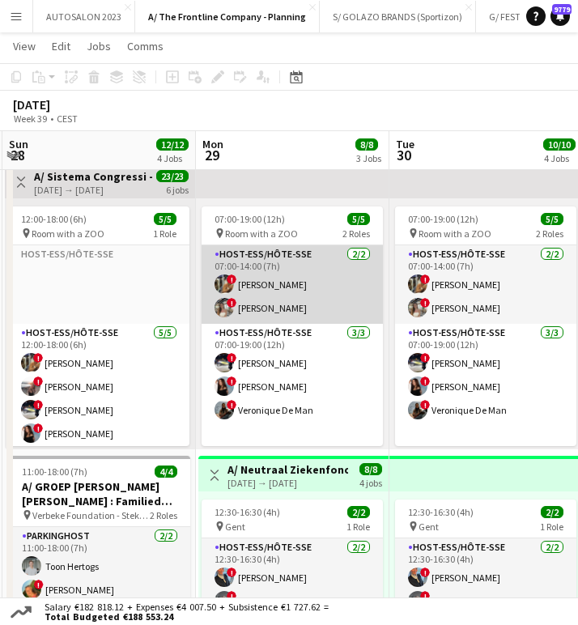
click at [274, 302] on app-card-role "Host-ess/Hôte-sse 2/2 07:00-14:00 (7h) ! Sarah Wautier ! juna zaman" at bounding box center [292, 284] width 181 height 79
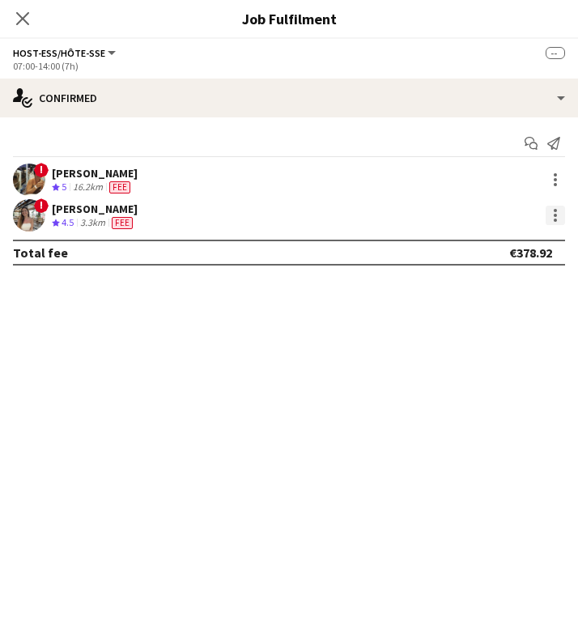
click at [548, 216] on div at bounding box center [555, 215] width 19 height 19
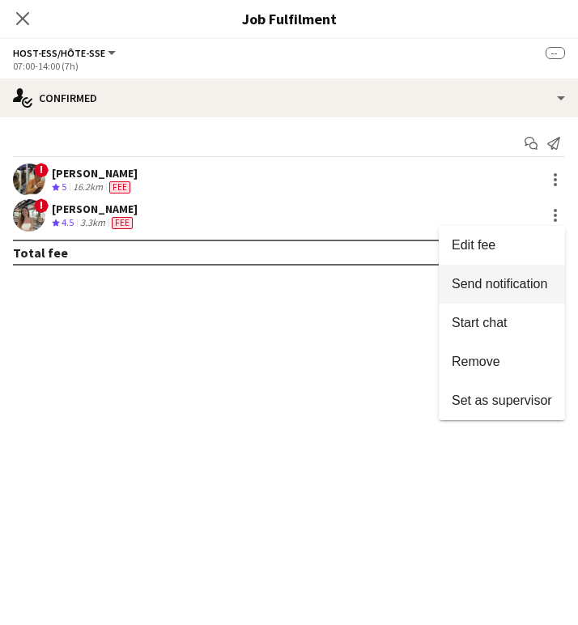
click at [528, 290] on span "Send notification" at bounding box center [500, 284] width 96 height 14
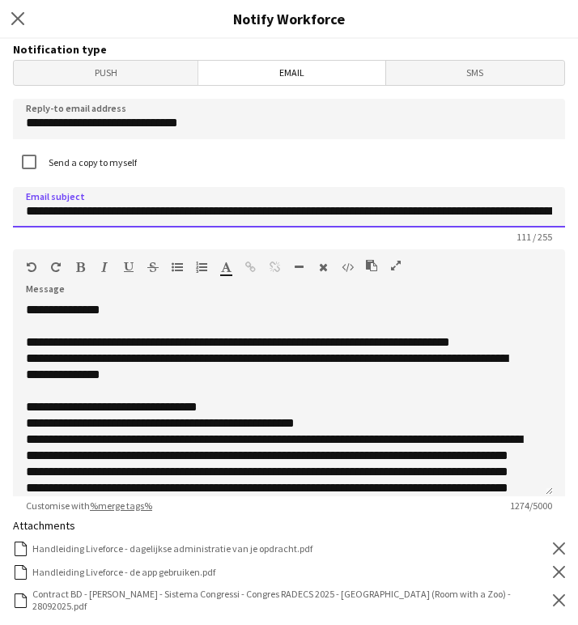
click at [165, 211] on input "**********" at bounding box center [289, 207] width 553 height 41
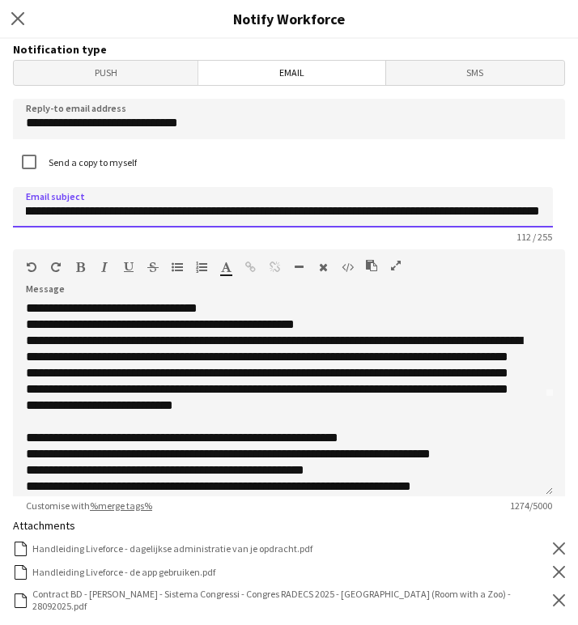
scroll to position [100, 0]
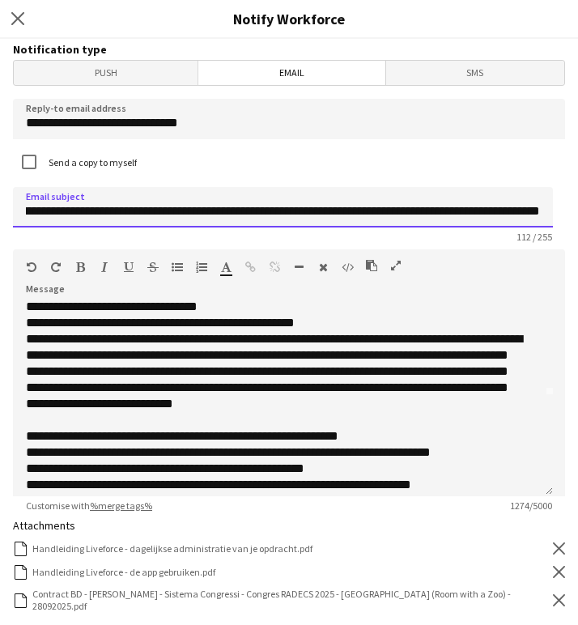
type input "**********"
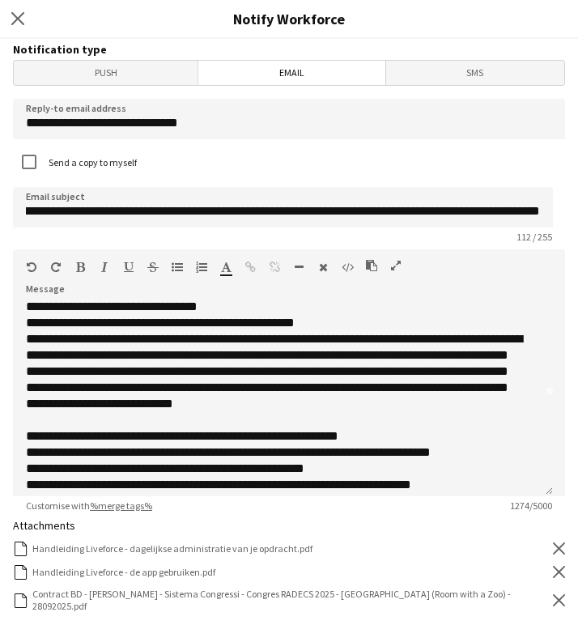
scroll to position [0, 0]
click at [553, 509] on icon "Remove" at bounding box center [559, 601] width 12 height 12
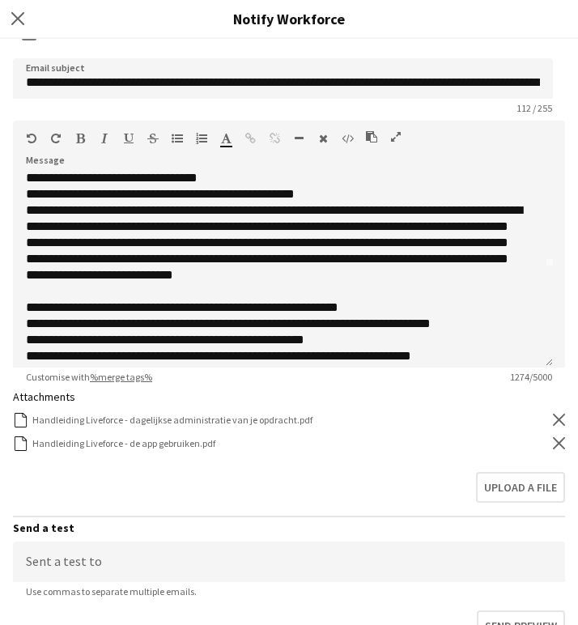
scroll to position [140, 0]
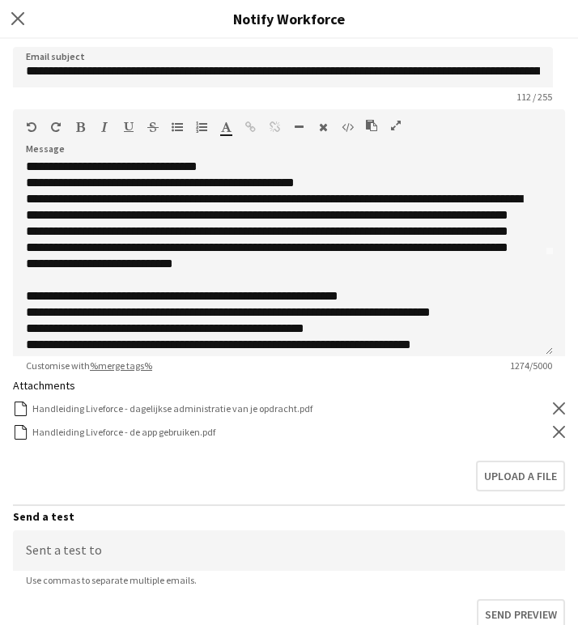
click at [497, 505] on hr at bounding box center [289, 506] width 553 height 2
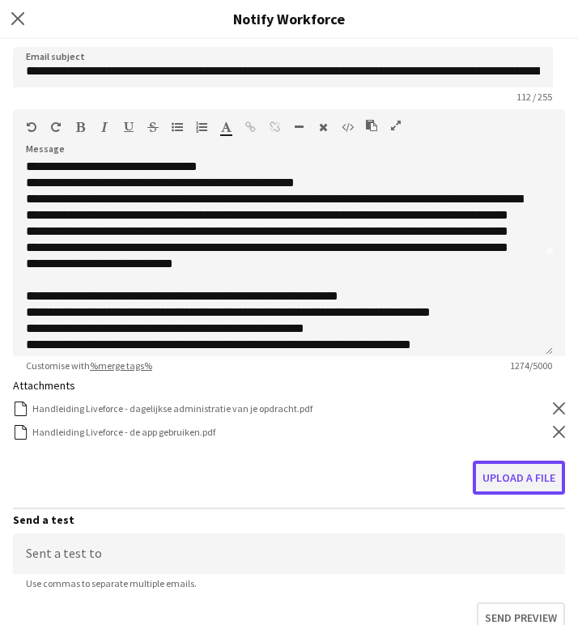
click at [507, 489] on button "Upload a file" at bounding box center [519, 478] width 92 height 34
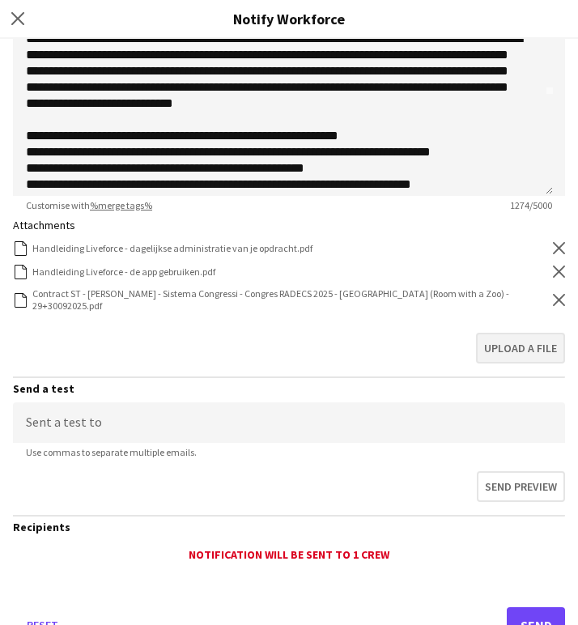
scroll to position [355, 0]
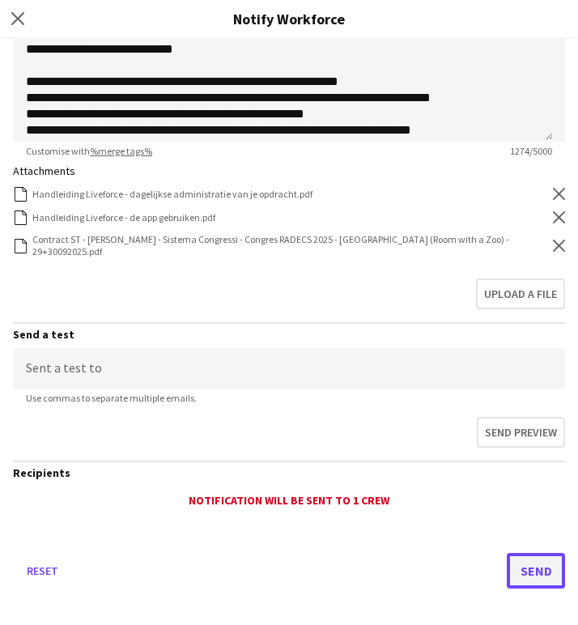
click at [514, 509] on button "Send" at bounding box center [536, 571] width 58 height 36
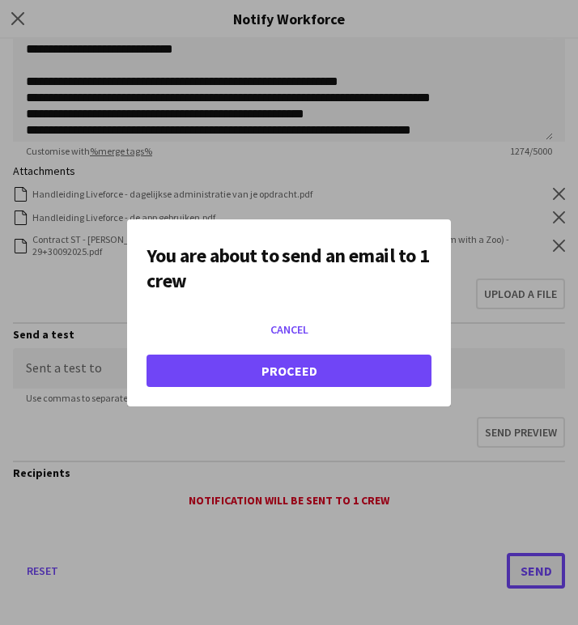
scroll to position [0, 0]
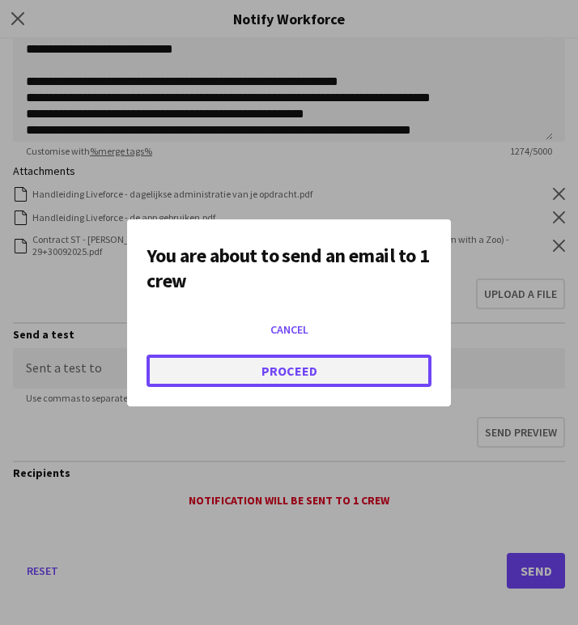
click at [281, 358] on button "Proceed" at bounding box center [289, 371] width 285 height 32
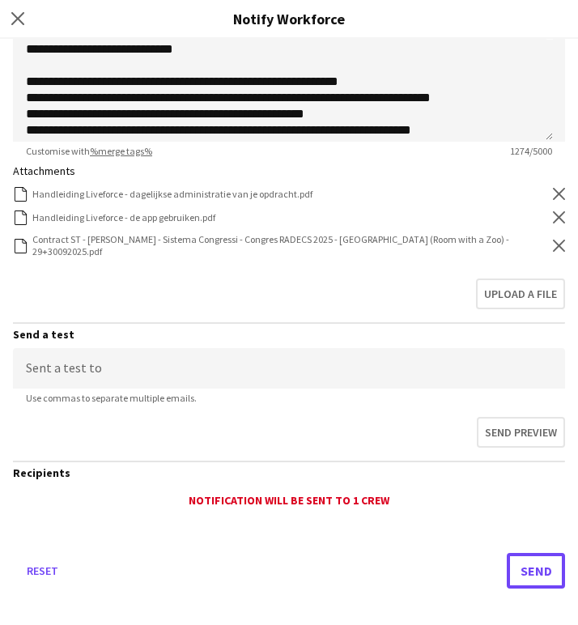
scroll to position [43, 0]
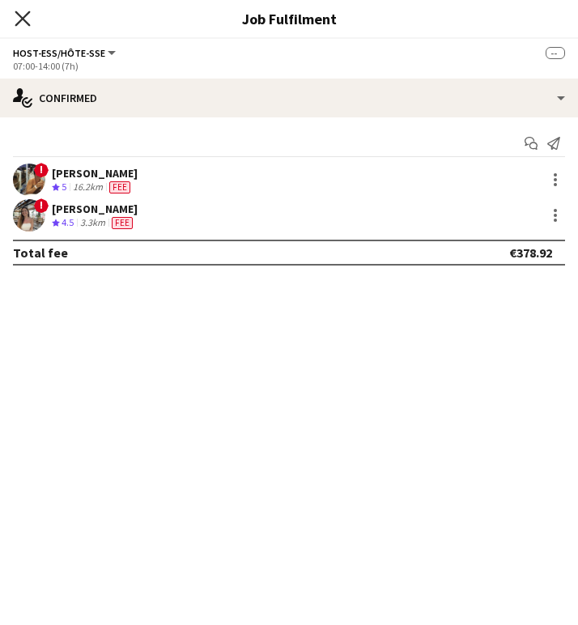
click at [25, 23] on icon "Close pop-in" at bounding box center [22, 18] width 15 height 15
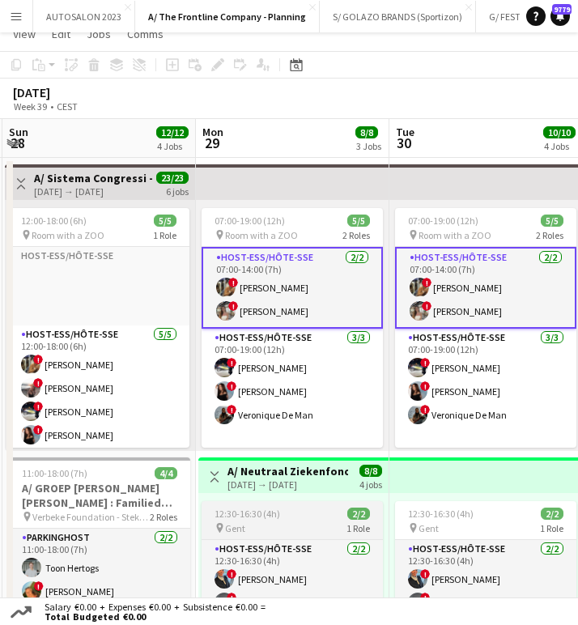
scroll to position [0, 0]
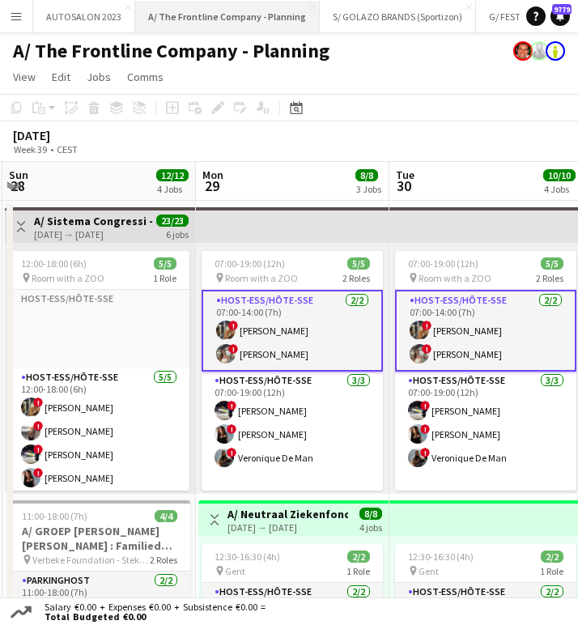
click at [181, 20] on button "A/ The Frontline Company - Planning Close" at bounding box center [227, 17] width 185 height 32
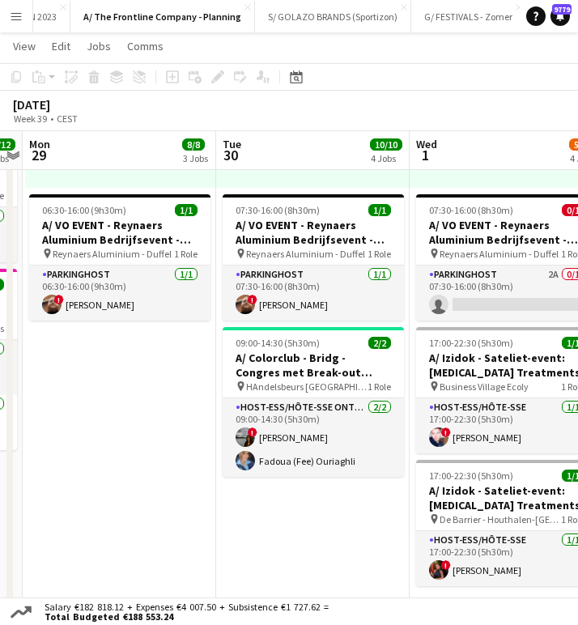
scroll to position [0, 553]
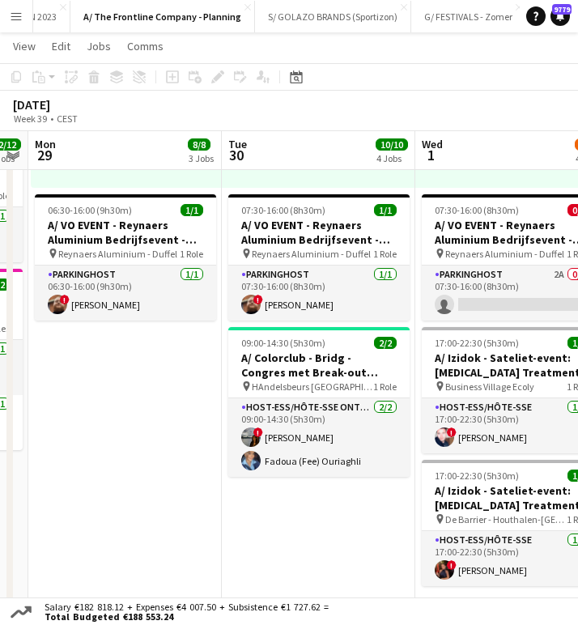
drag, startPoint x: 84, startPoint y: 308, endPoint x: 94, endPoint y: 307, distance: 9.8
click at [94, 307] on app-calendar-viewport "Fri 26 2/3 2 Jobs Sat 27 2/3 3 Jobs Sun 28 12/12 4 Jobs Mon 29 8/8 3 Jobs Tue 3…" at bounding box center [289, 321] width 578 height 1712
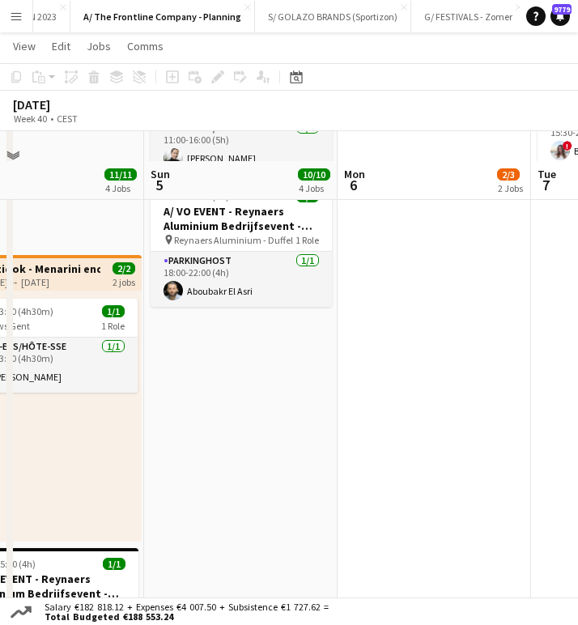
scroll to position [570, 0]
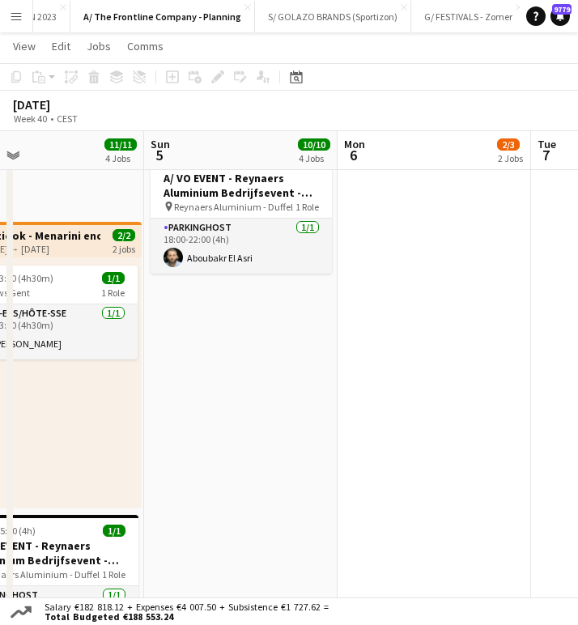
click at [156, 403] on app-date-cell "07:00-11:00 (4h) 1/1 A/ VO EVENT - Reynaers Aluminium Bedrijfsevent - PARKING L…" at bounding box center [241, 342] width 194 height 1427
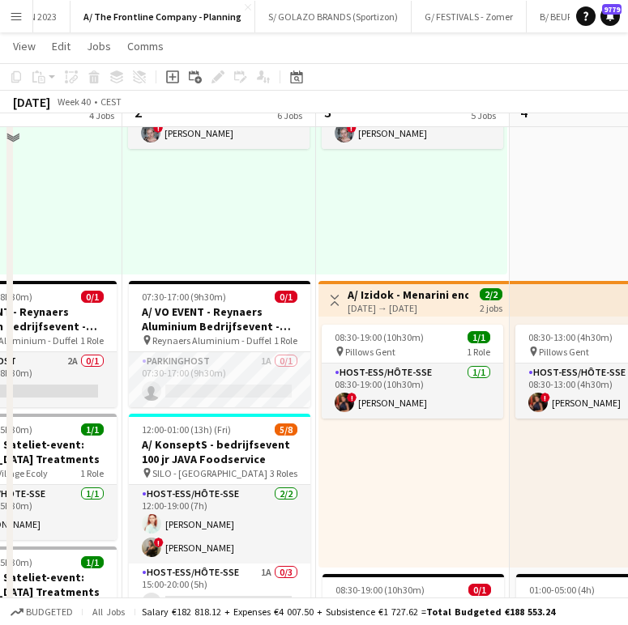
scroll to position [500, 0]
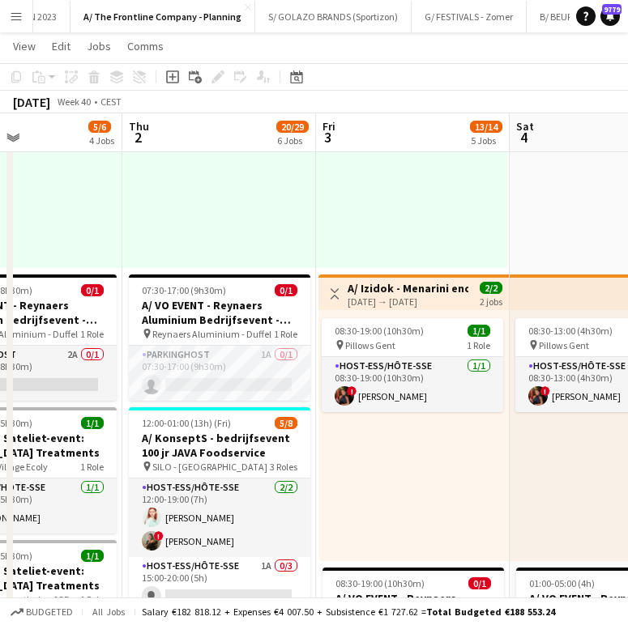
click at [297, 241] on div "12:30-16:30 (4h) 2/2 pin Gent 1 Role Host-ess/Hôte-sse 2/2 12:30-16:30 (4h) ! E…" at bounding box center [219, 142] width 194 height 251
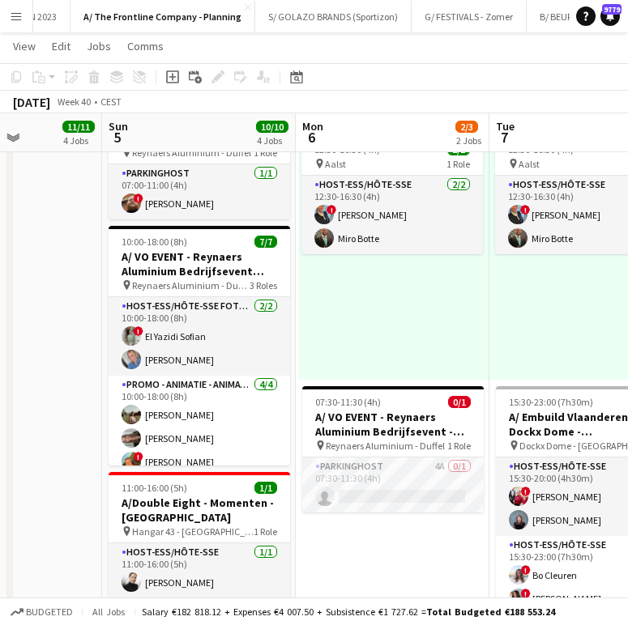
scroll to position [27, 0]
click at [449, 286] on div "12:30-16:30 (4h) 2/2 pin Aalst 1 Role Host-ess/Hôte-sse 2/2 12:30-16:30 (4h) ! …" at bounding box center [393, 254] width 190 height 251
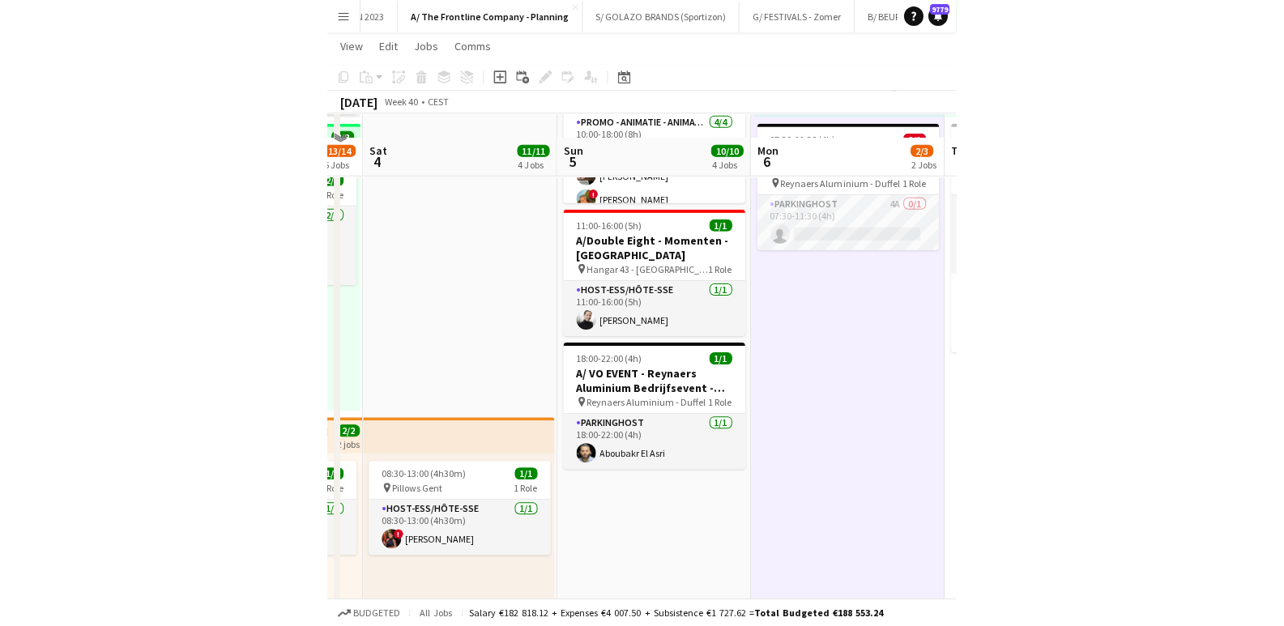
scroll to position [334, 0]
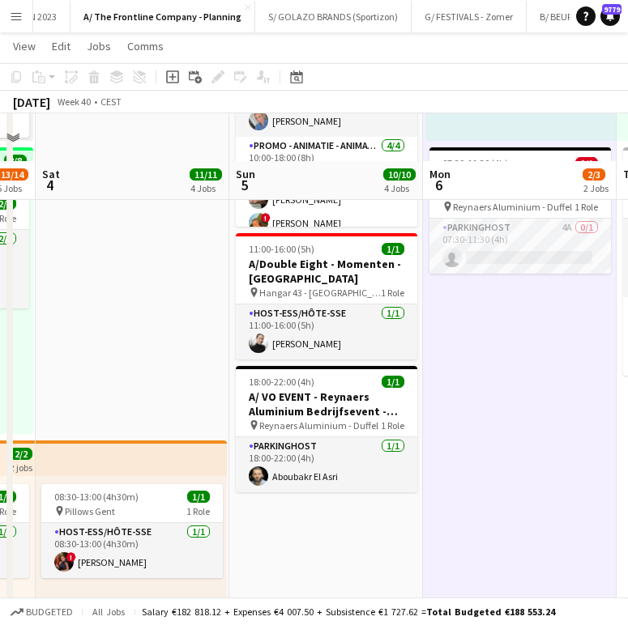
drag, startPoint x: 359, startPoint y: 489, endPoint x: 484, endPoint y: 55, distance: 451.2
click at [359, 488] on app-card-role "Parkinghost 1/1 18:00-22:00 (4h) Aboubakr El Asri" at bounding box center [326, 464] width 181 height 55
click at [359, 482] on app-card-role "Parkinghost 1/1 18:00-22:00 (4h) Aboubakr El Asri" at bounding box center [326, 464] width 181 height 55
click at [359, 477] on app-card-role "Parkinghost 1/1 18:00-22:00 (4h) Aboubakr El Asri" at bounding box center [326, 464] width 181 height 55
click at [359, 471] on app-card-role "Parkinghost 1/1 18:00-22:00 (4h) Aboubakr El Asri" at bounding box center [326, 464] width 181 height 55
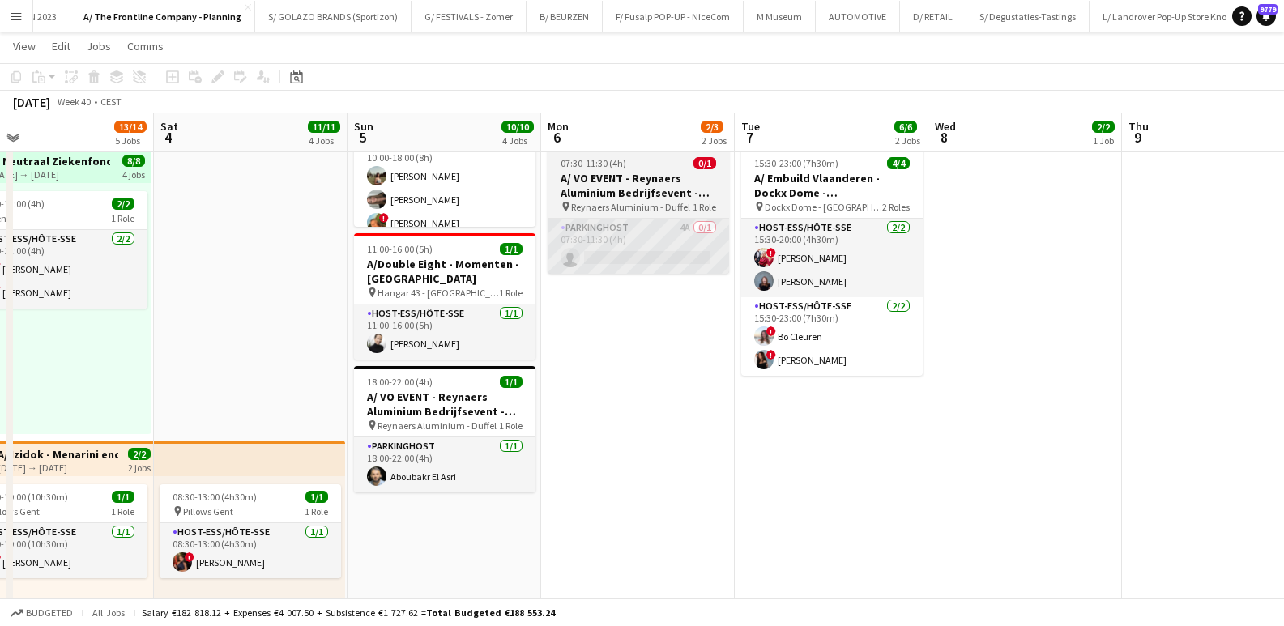
scroll to position [0, 425]
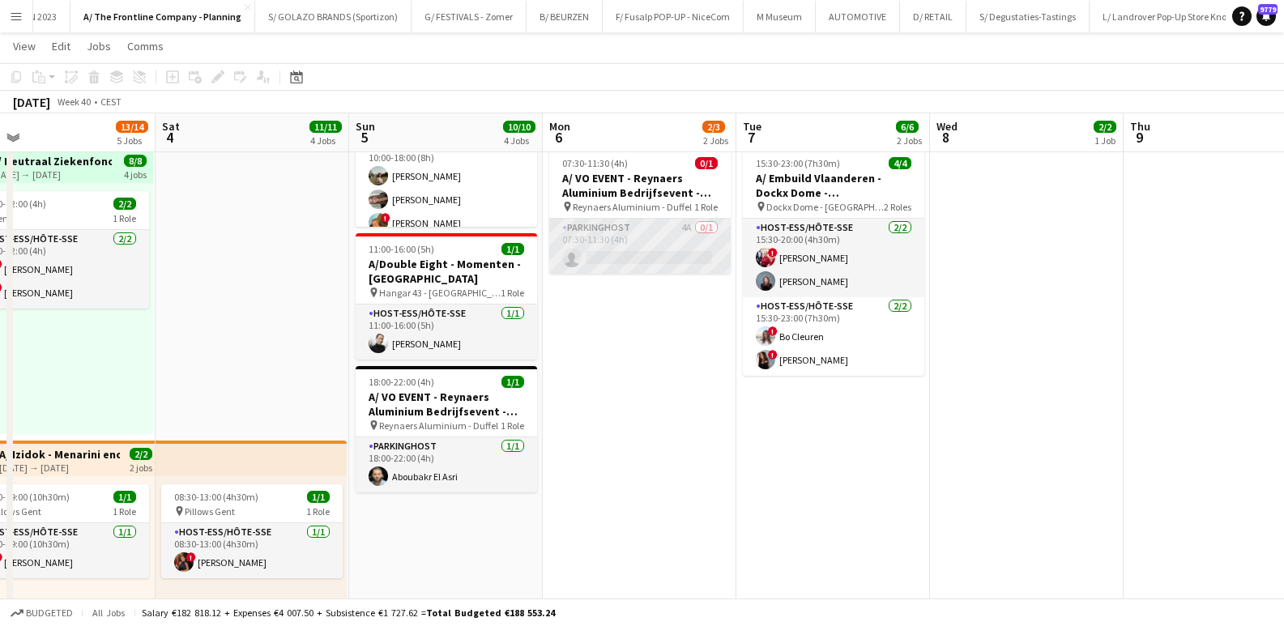
click at [578, 233] on app-card-role "Parkinghost 4A 0/1 07:30-11:30 (4h) single-neutral-actions" at bounding box center [639, 246] width 181 height 55
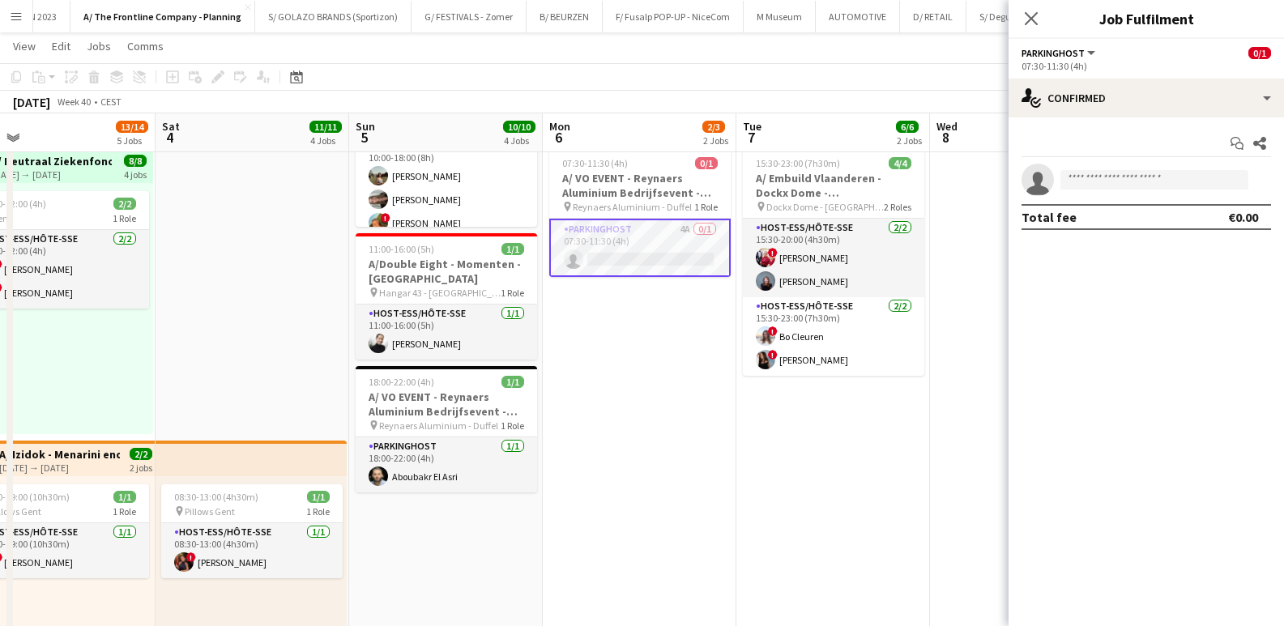
click at [578, 25] on div "Close pop-in" at bounding box center [1031, 18] width 45 height 37
click at [578, 22] on icon at bounding box center [1030, 18] width 15 height 15
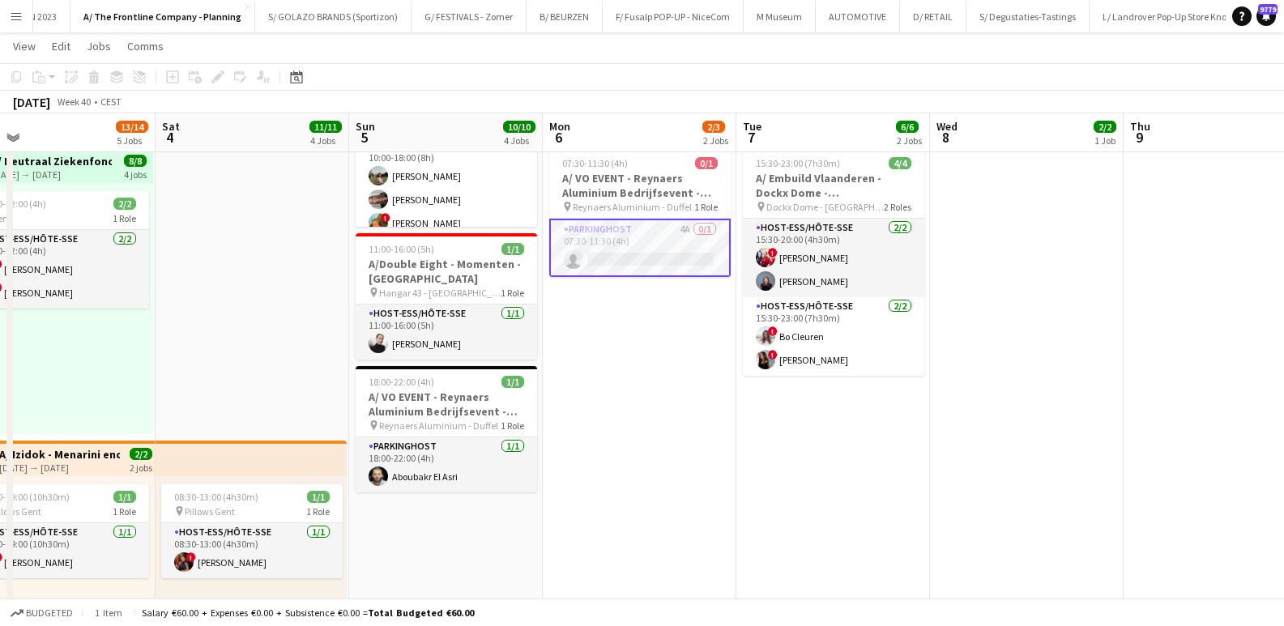
click at [578, 425] on app-date-cell "12:30-16:30 (4h) 2/2 pin Aalst 1 Role Host-ess/Hôte-sse 2/2 12:30-16:30 (4h) ! …" at bounding box center [833, 561] width 194 height 1427
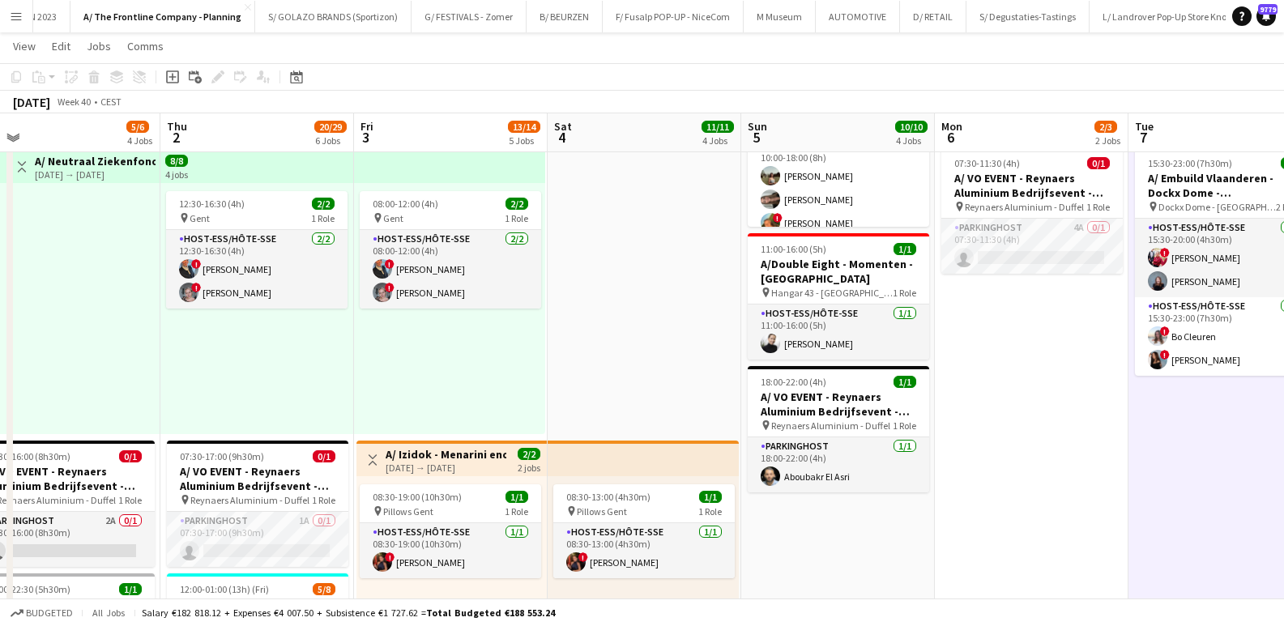
scroll to position [0, 380]
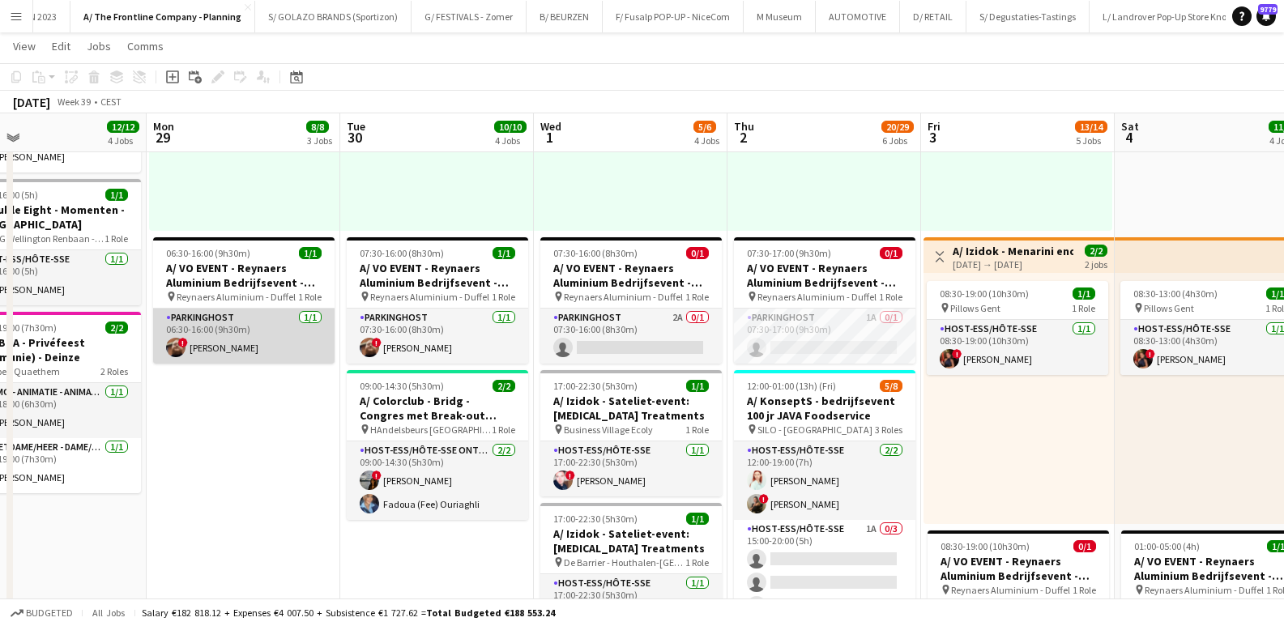
click at [237, 332] on app-card-role "Parkinghost 1/1 06:30-16:00 (9h30m) ! Driss Linsingh" at bounding box center [243, 336] width 181 height 55
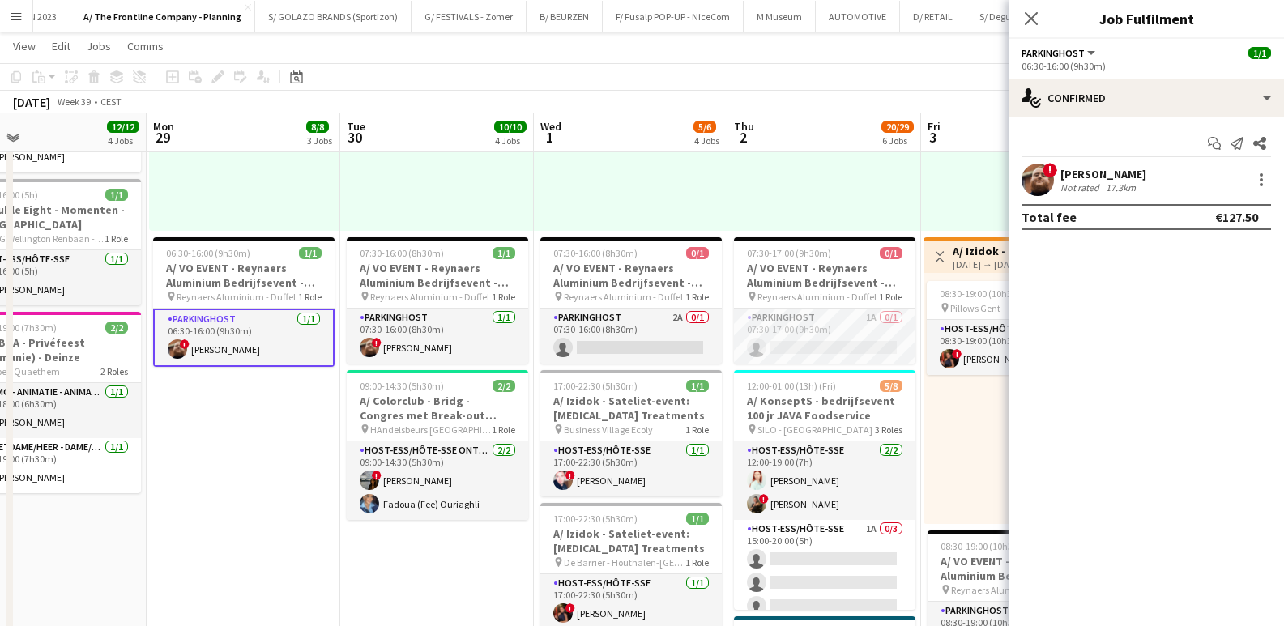
click at [578, 188] on div "Not rated" at bounding box center [1081, 187] width 42 height 12
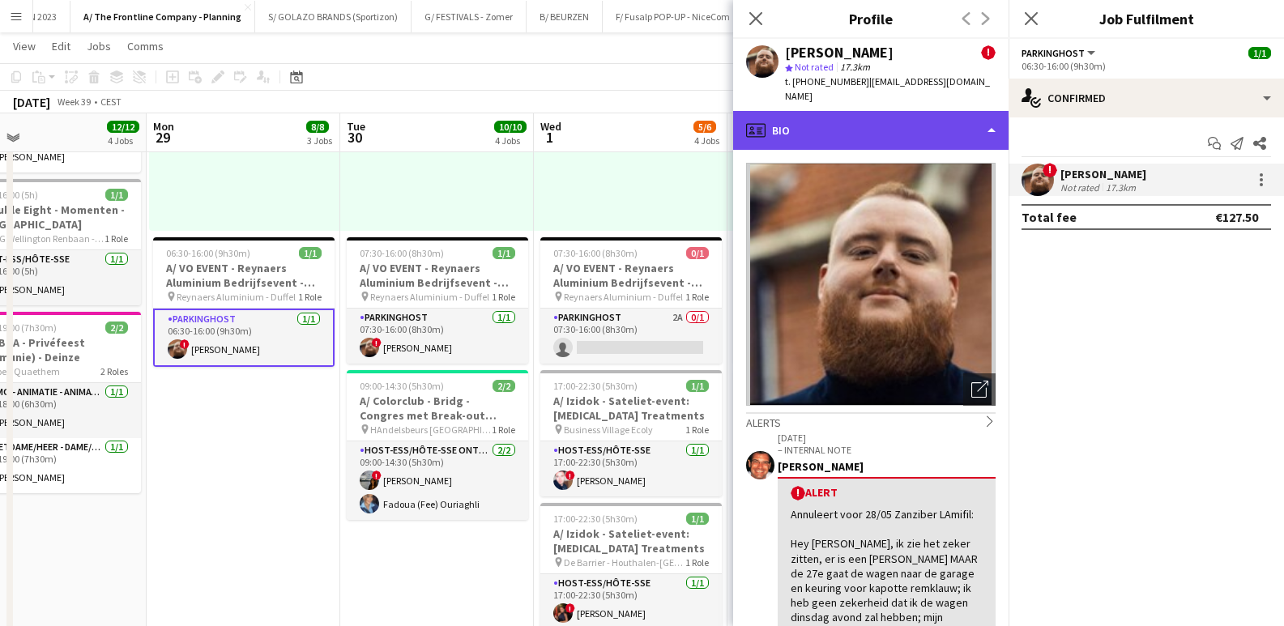
click at [578, 116] on div "profile Bio" at bounding box center [870, 130] width 275 height 39
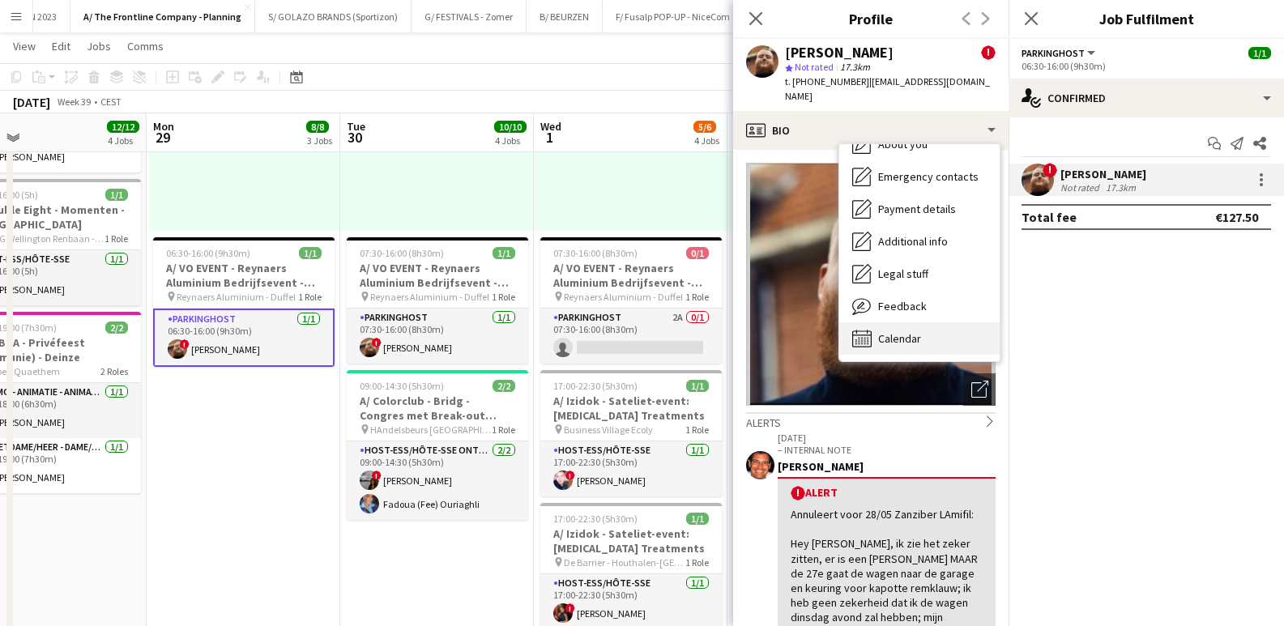
click at [578, 331] on span "Calendar" at bounding box center [899, 338] width 43 height 15
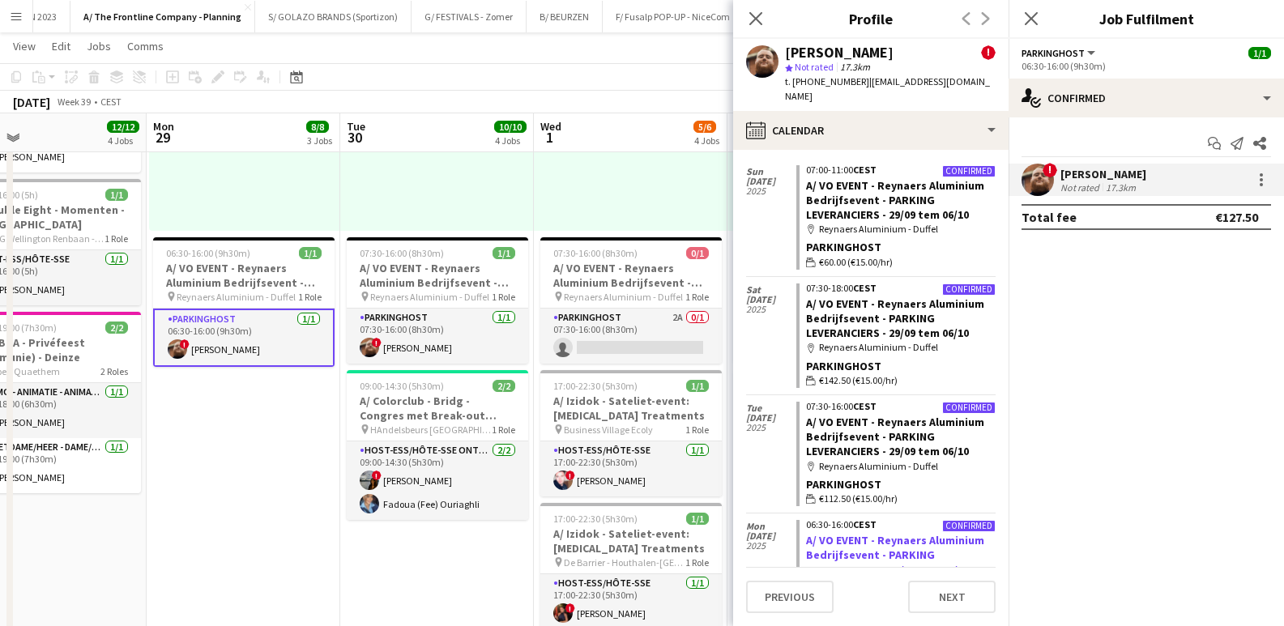
scroll to position [0, 0]
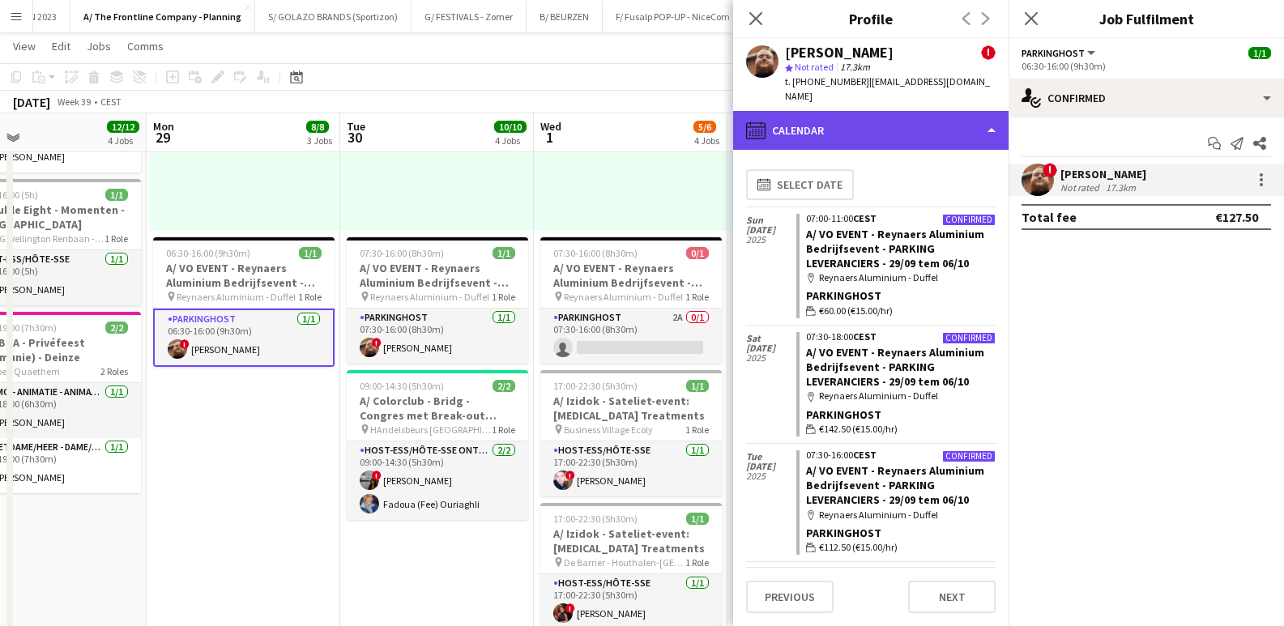
click at [578, 111] on div "calendar-full Calendar" at bounding box center [870, 130] width 275 height 39
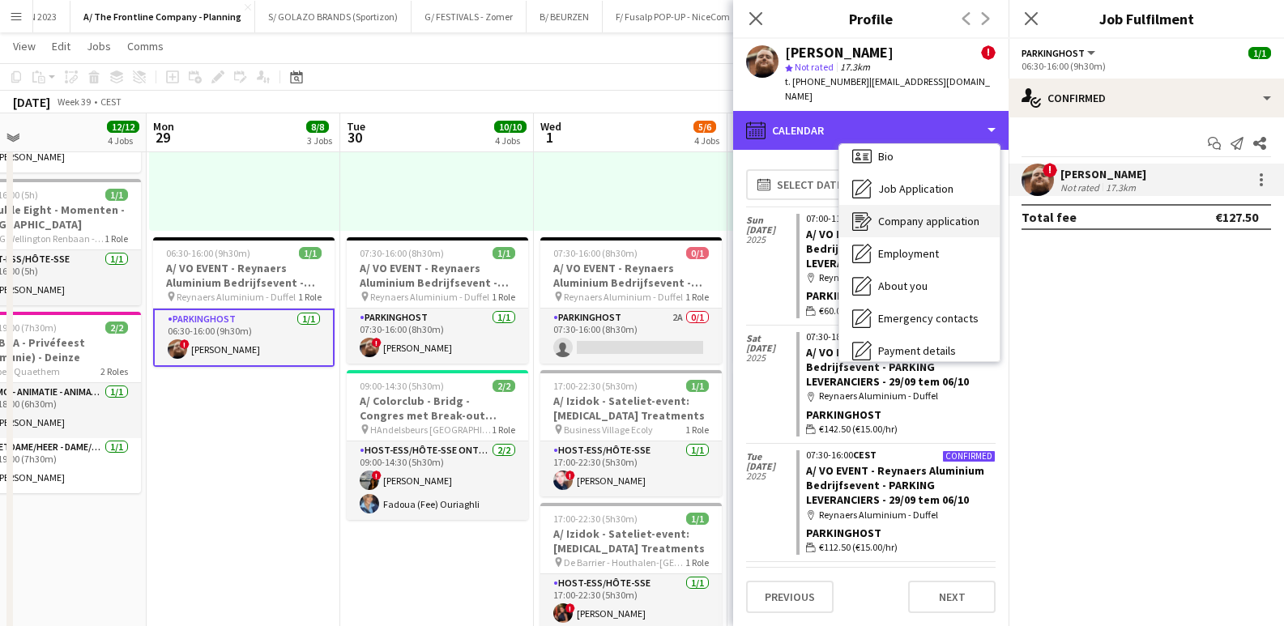
scroll to position [7, 0]
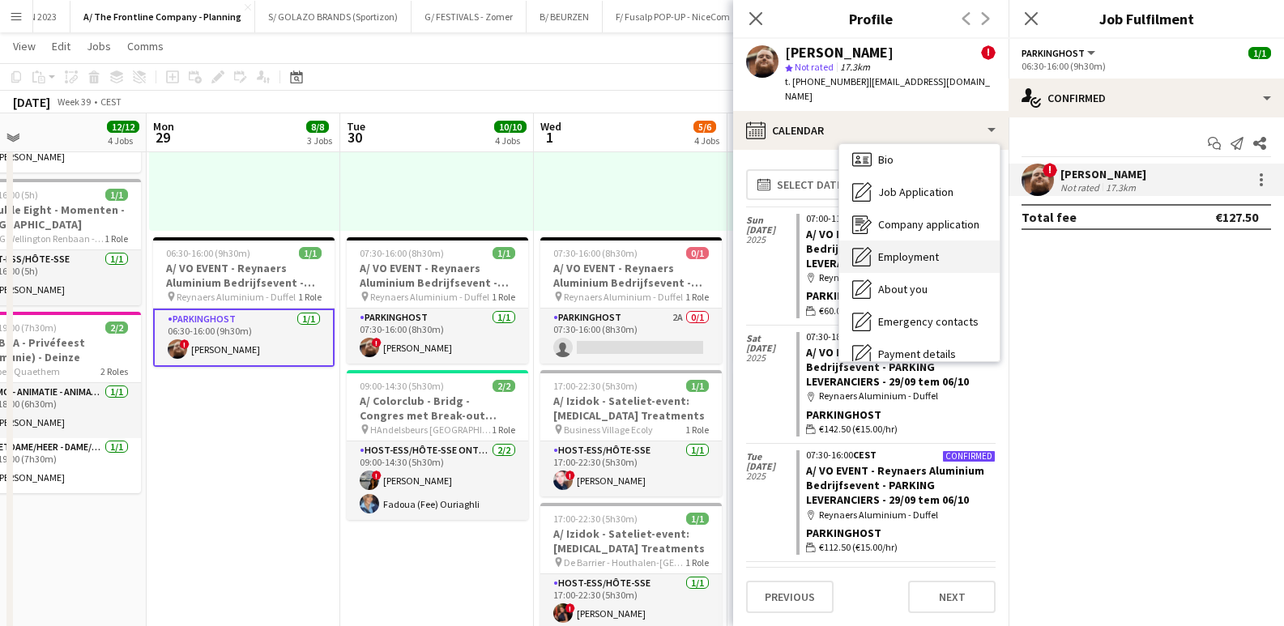
click at [578, 250] on span "Employment" at bounding box center [908, 257] width 61 height 15
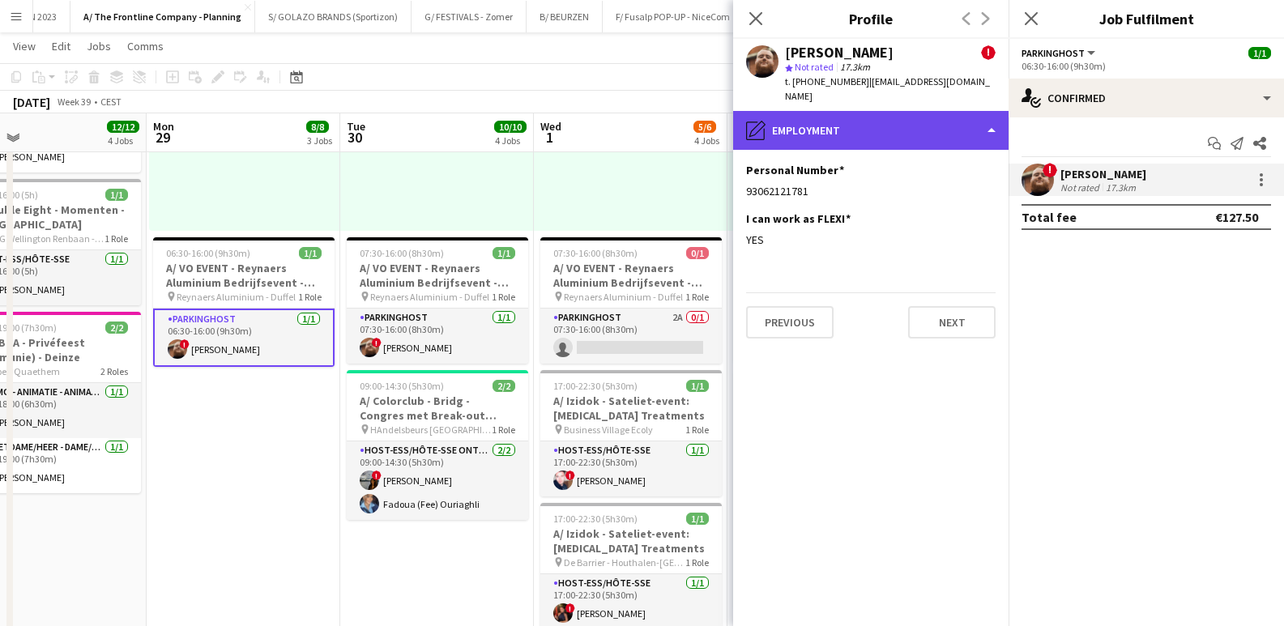
click at [578, 111] on div "pencil4 Employment" at bounding box center [870, 130] width 275 height 39
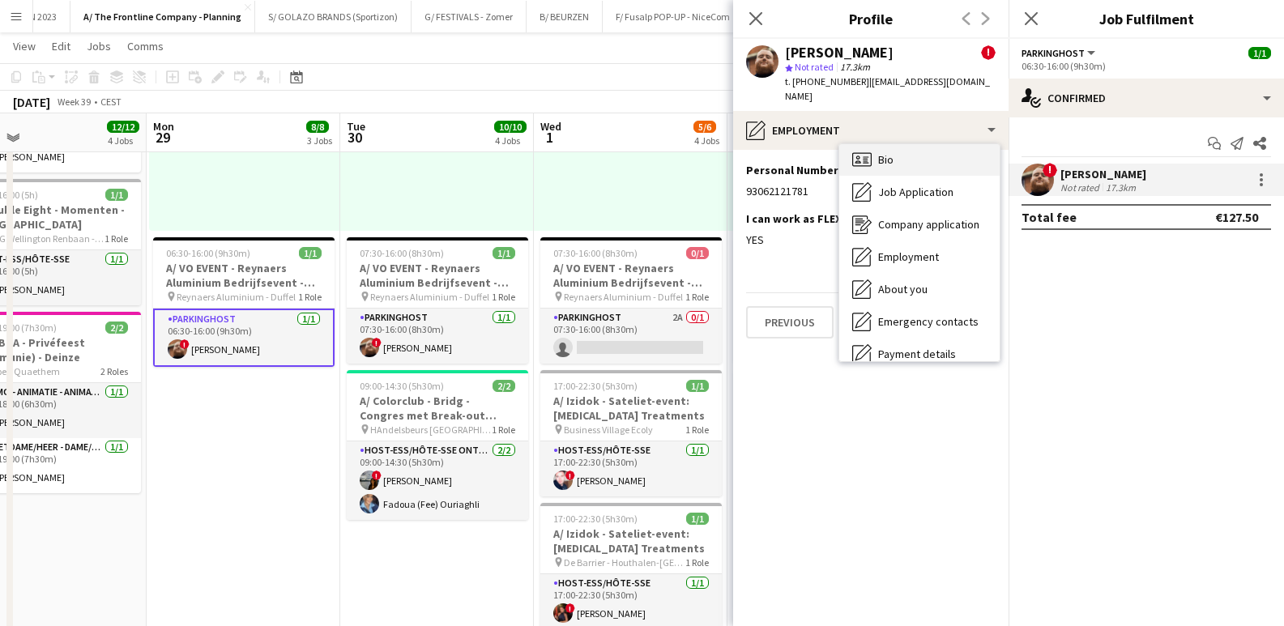
click at [578, 150] on div "Bio Bio" at bounding box center [919, 159] width 160 height 32
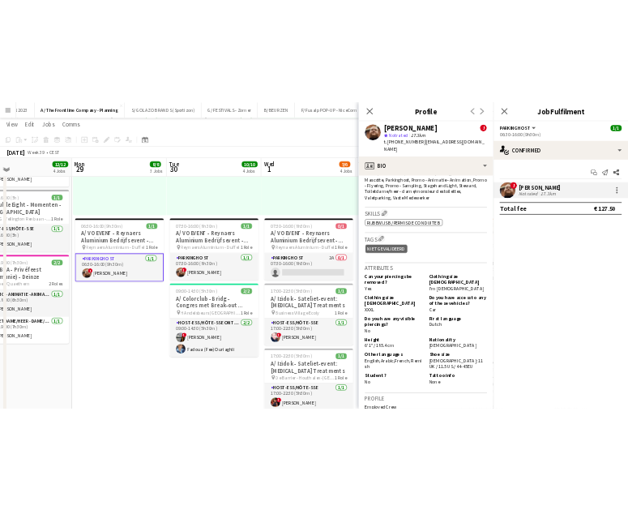
scroll to position [1119, 0]
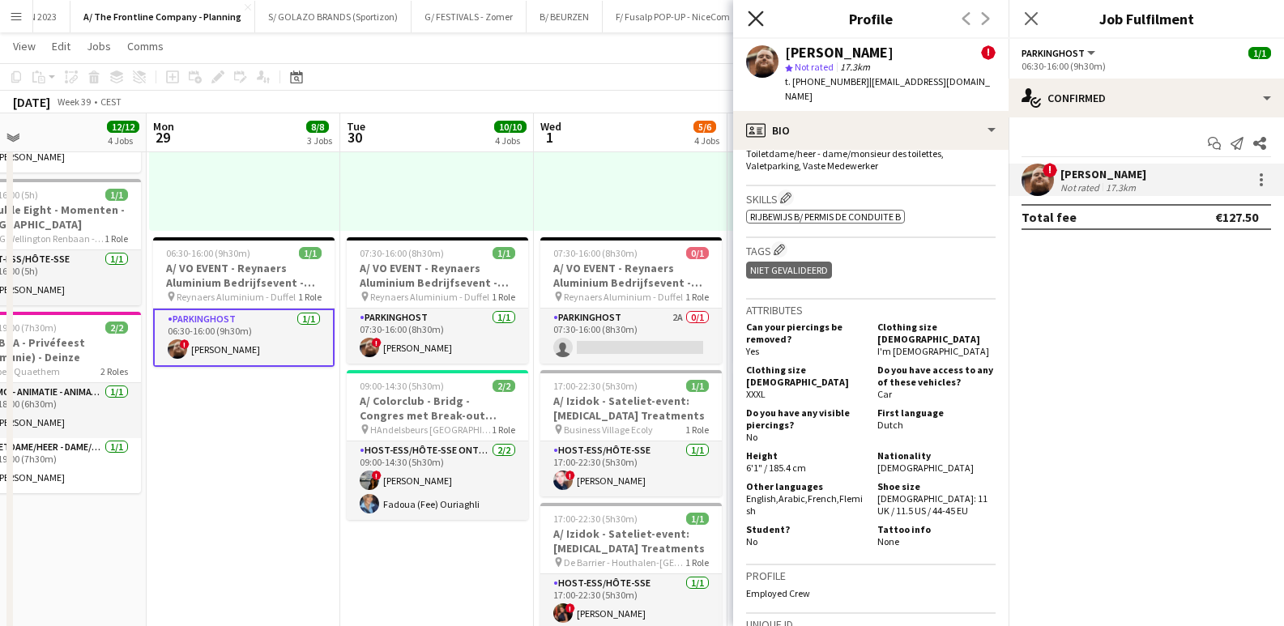
click at [578, 15] on icon at bounding box center [755, 18] width 15 height 15
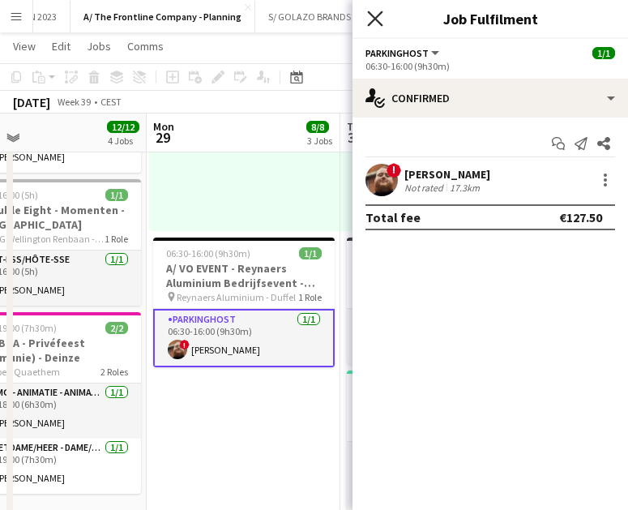
click at [380, 19] on icon "Close pop-in" at bounding box center [374, 18] width 15 height 15
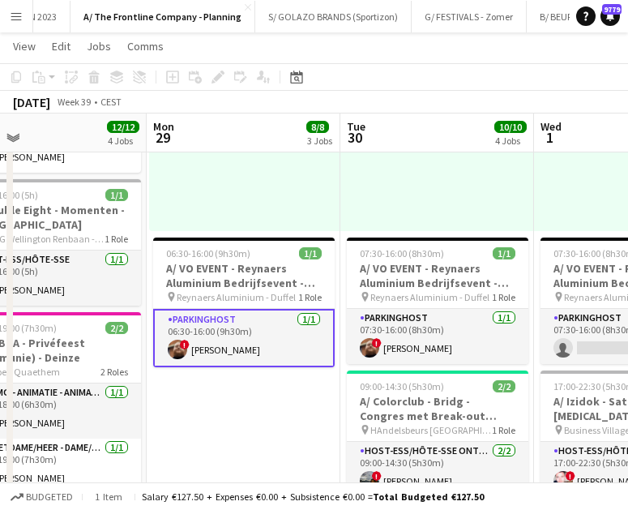
click at [278, 342] on app-card-role "Parkinghost 1/1 06:30-16:00 (9h30m) ! Driss Linsingh" at bounding box center [243, 338] width 181 height 58
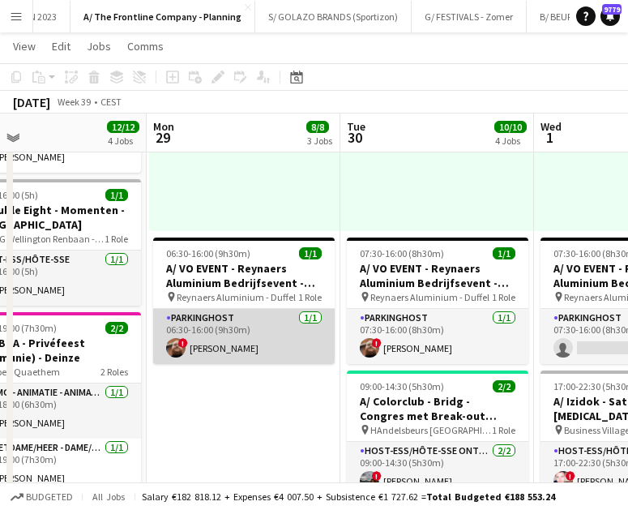
click at [258, 337] on app-card-role "Parkinghost 1/1 06:30-16:00 (9h30m) ! Driss Linsingh" at bounding box center [243, 336] width 181 height 55
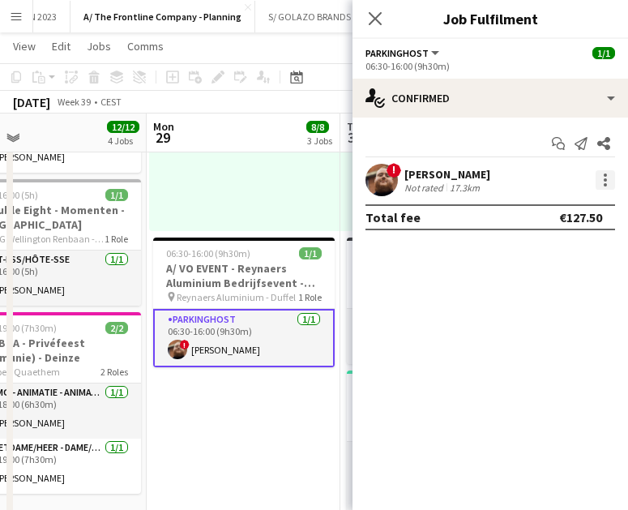
click at [578, 181] on div at bounding box center [604, 179] width 19 height 19
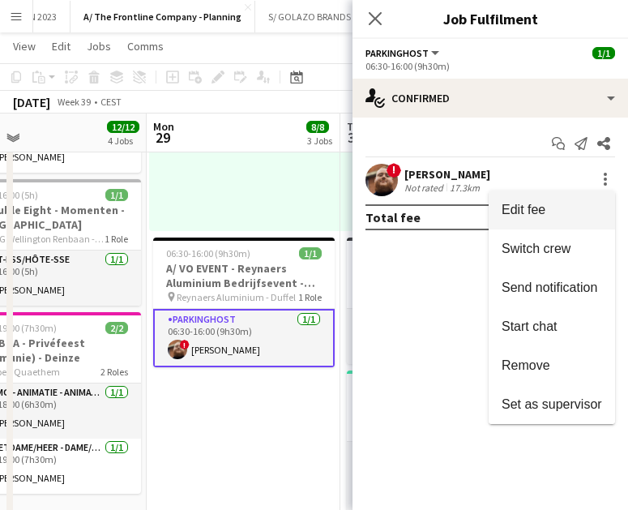
click at [571, 215] on span "Edit fee" at bounding box center [551, 210] width 100 height 15
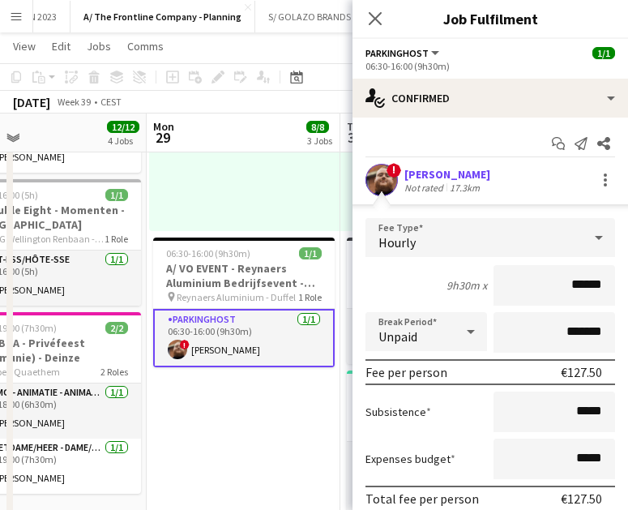
click at [444, 177] on div "[PERSON_NAME]" at bounding box center [447, 174] width 86 height 15
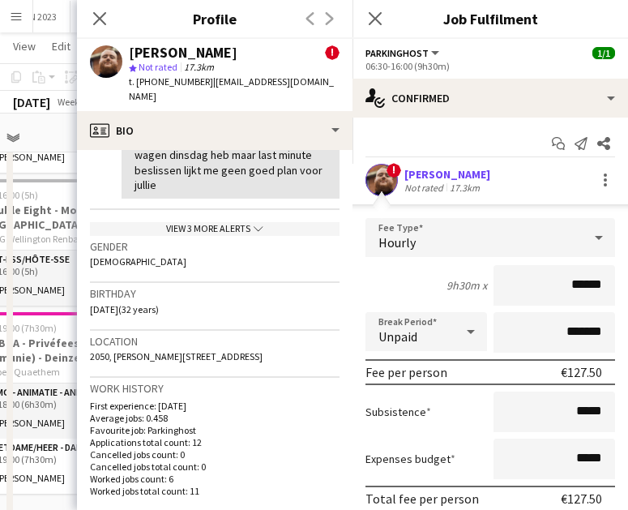
scroll to position [651, 0]
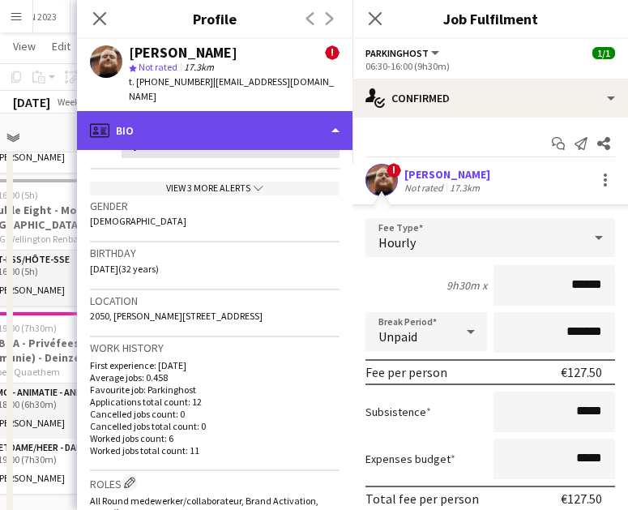
click at [254, 113] on div "profile Bio" at bounding box center [214, 130] width 275 height 39
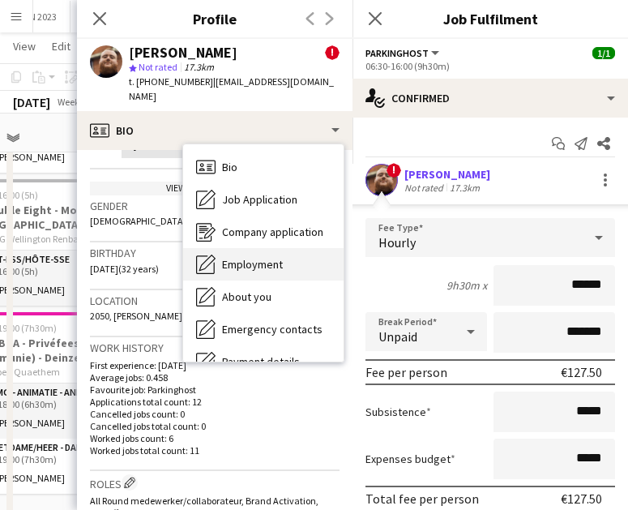
click at [241, 259] on div "Employment Employment" at bounding box center [263, 264] width 160 height 32
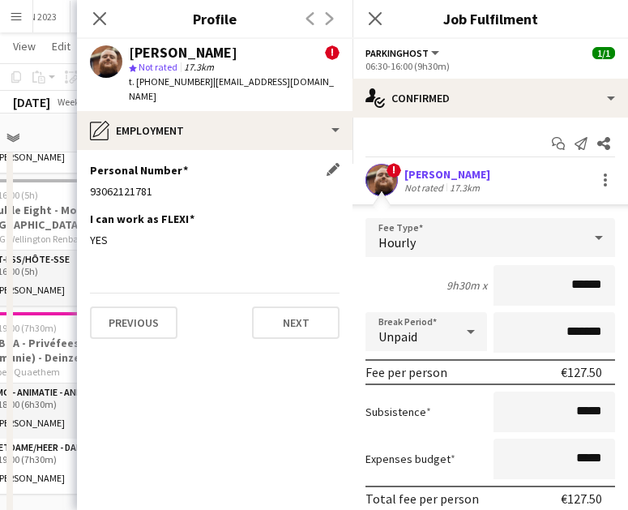
click at [135, 184] on div "93062121781" at bounding box center [215, 191] width 250 height 15
copy div "93062121781"
click at [72, 224] on h3 "A/Double Eight - Momenten - [GEOGRAPHIC_DATA]" at bounding box center [49, 217] width 181 height 29
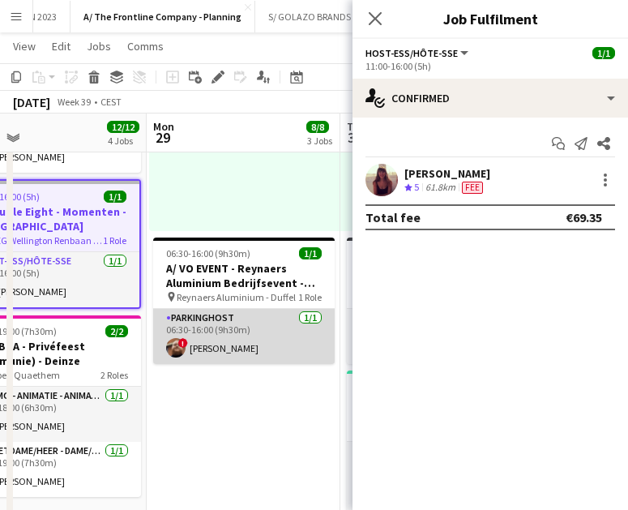
click at [230, 332] on app-card-role "Parkinghost 1/1 06:30-16:00 (9h30m) ! Driss Linsingh" at bounding box center [243, 336] width 181 height 55
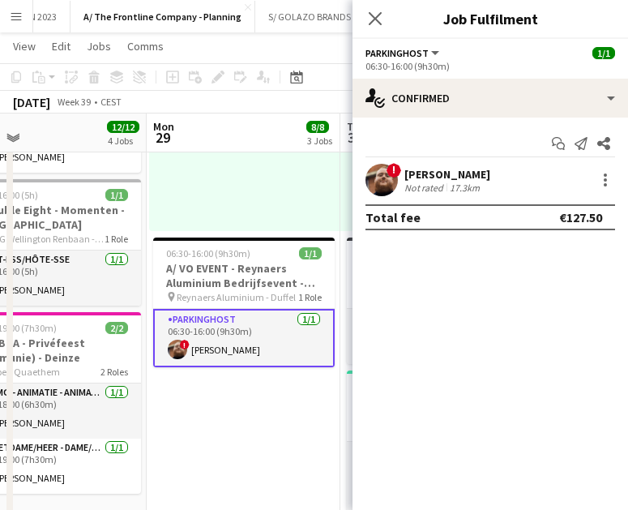
click at [467, 174] on div "[PERSON_NAME]" at bounding box center [447, 174] width 86 height 15
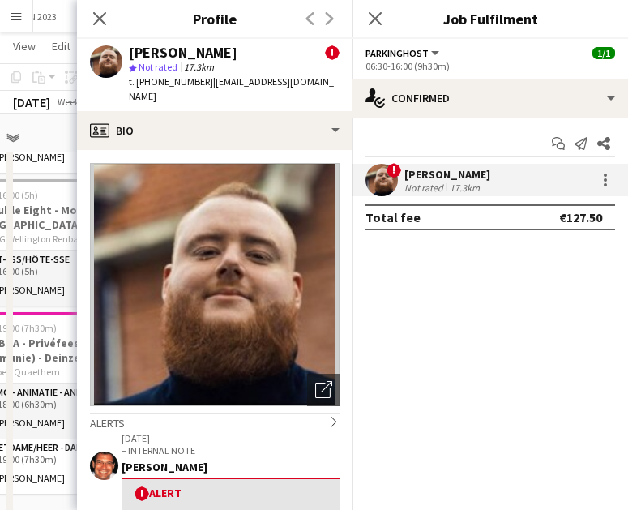
click at [273, 94] on div "Driss Linsingh ! star Not rated 17.3km t. +32479800030 | drilin@outlook.be" at bounding box center [214, 75] width 275 height 72
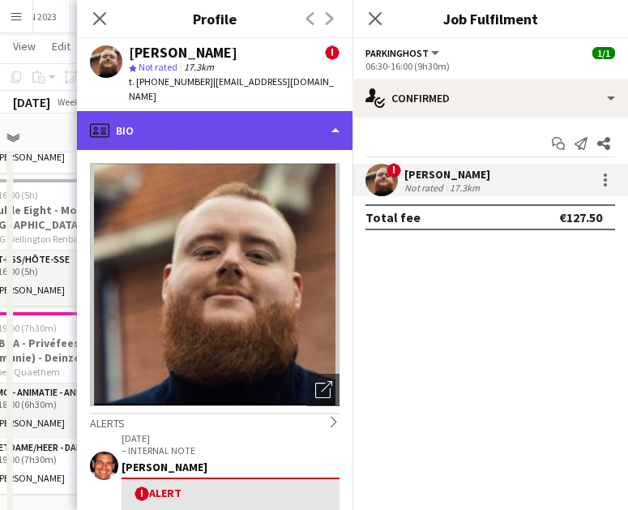
click at [274, 122] on div "profile Bio" at bounding box center [214, 130] width 275 height 39
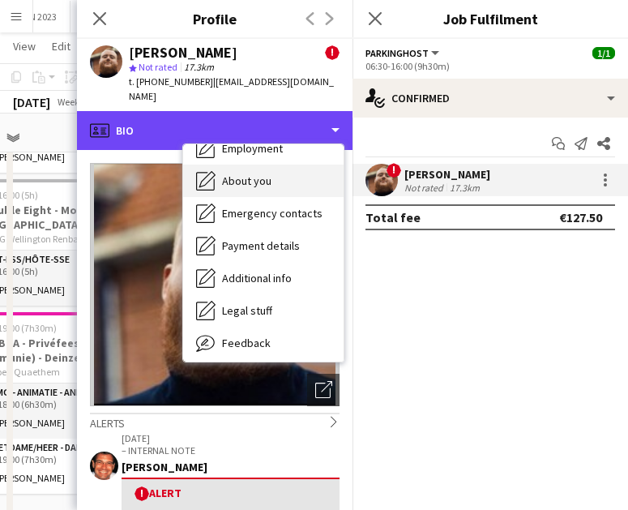
scroll to position [152, 0]
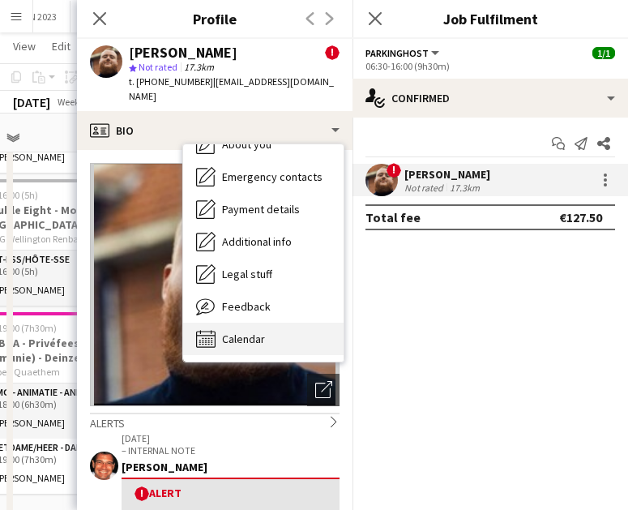
click at [246, 331] on span "Calendar" at bounding box center [243, 338] width 43 height 15
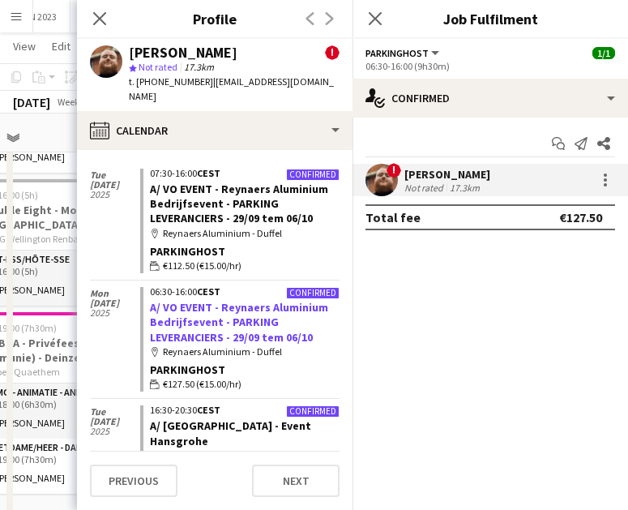
scroll to position [289, 0]
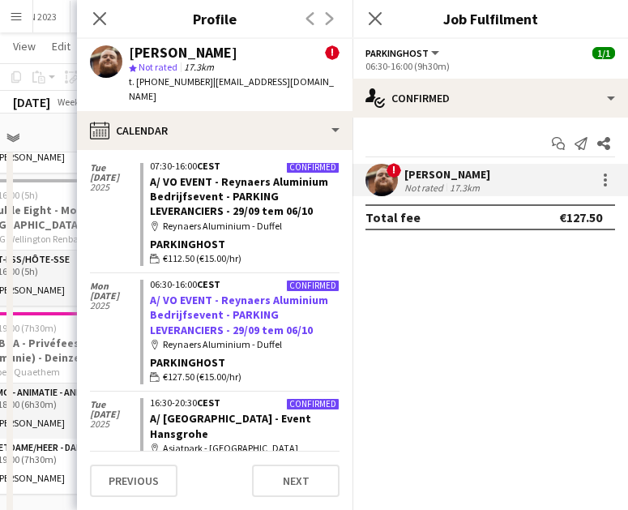
click at [167, 369] on span "€127.50 (€15.00/hr)" at bounding box center [202, 376] width 79 height 15
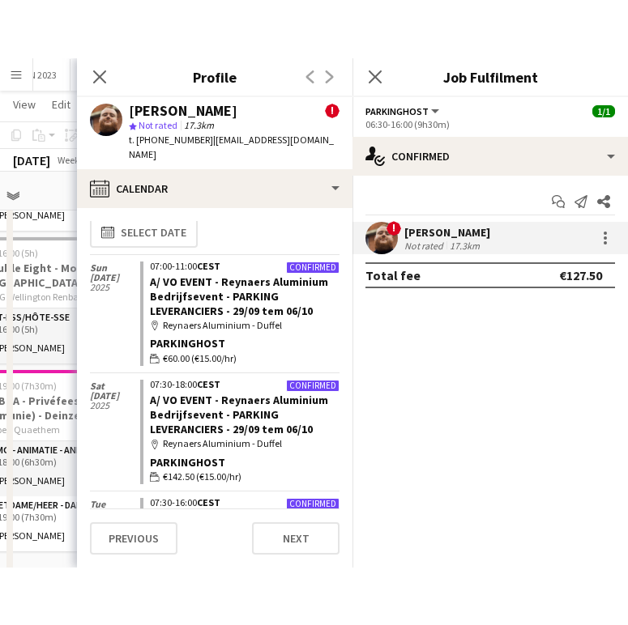
scroll to position [0, 0]
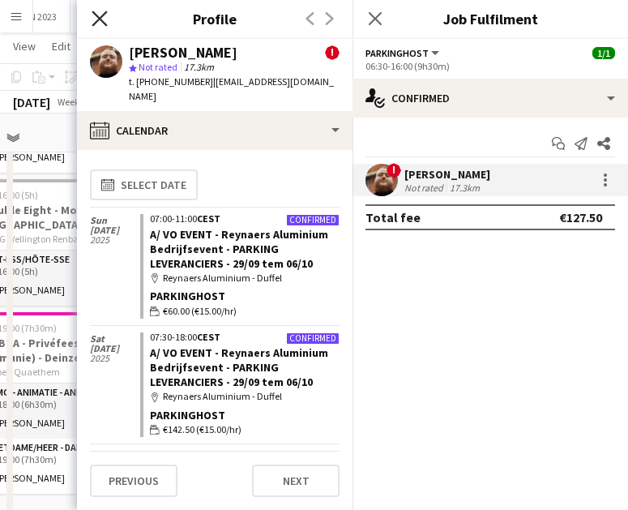
click at [100, 11] on icon "Close pop-in" at bounding box center [99, 18] width 15 height 15
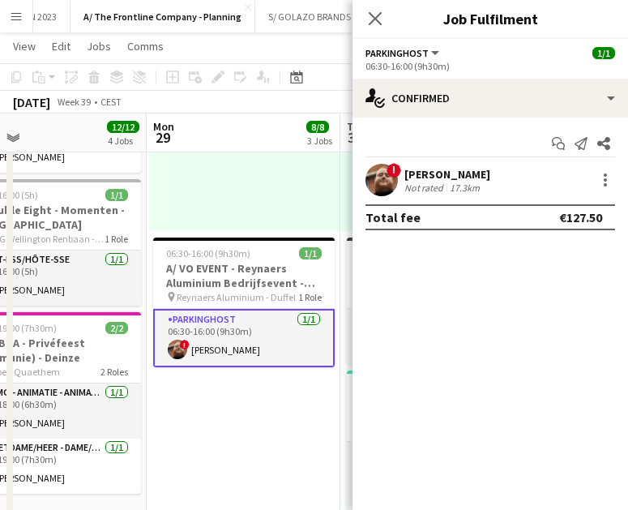
click at [371, 5] on div "Close pop-in" at bounding box center [374, 18] width 45 height 37
click at [378, 21] on icon at bounding box center [374, 18] width 15 height 15
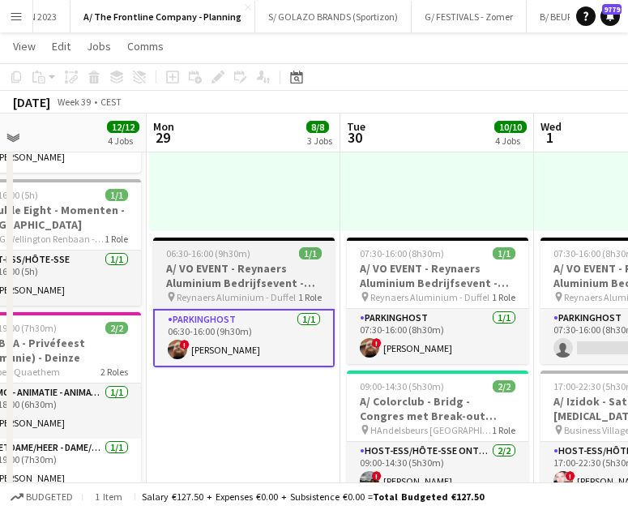
click at [241, 272] on h3 "A/ VO EVENT - Reynaers Aluminium Bedrijfsevent - PARKING LEVERANCIERS - 29/09 t…" at bounding box center [243, 275] width 181 height 29
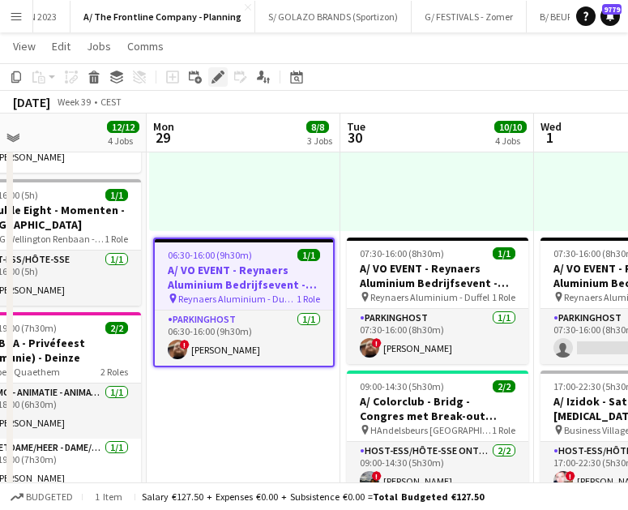
click at [216, 79] on icon at bounding box center [217, 77] width 9 height 9
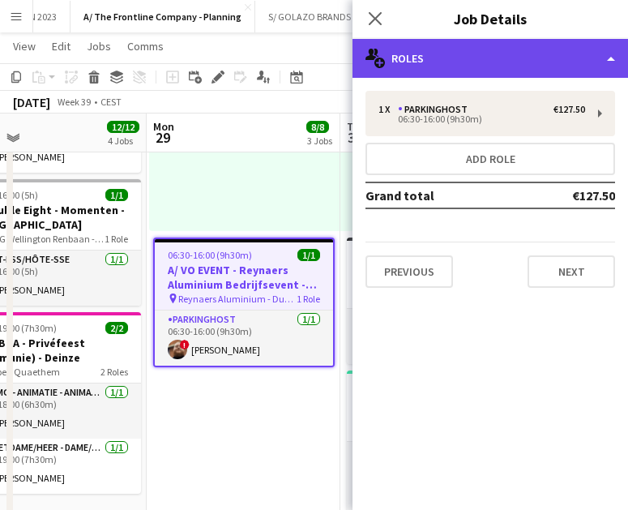
click at [544, 71] on div "multiple-users-add Roles" at bounding box center [489, 58] width 275 height 39
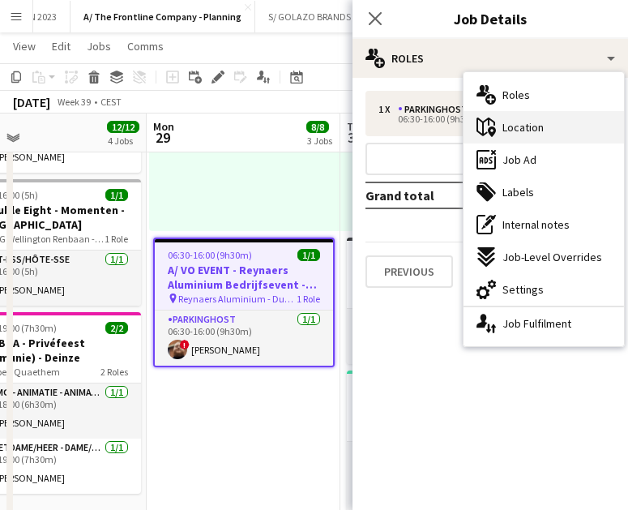
click at [549, 139] on div "maps-pin-1 Location" at bounding box center [543, 127] width 160 height 32
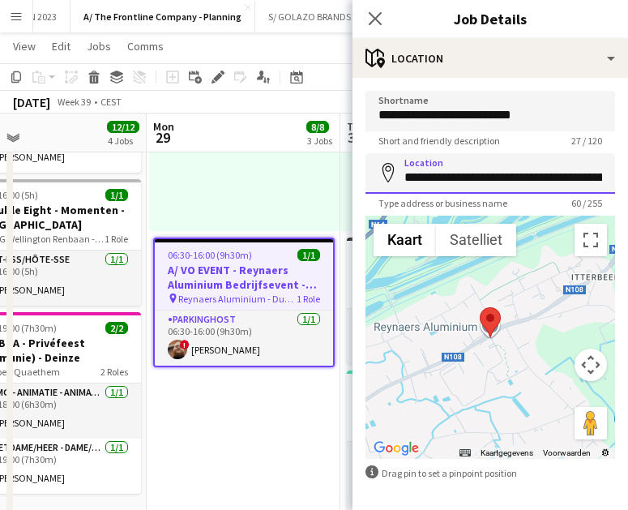
click at [488, 176] on input "**********" at bounding box center [490, 173] width 250 height 41
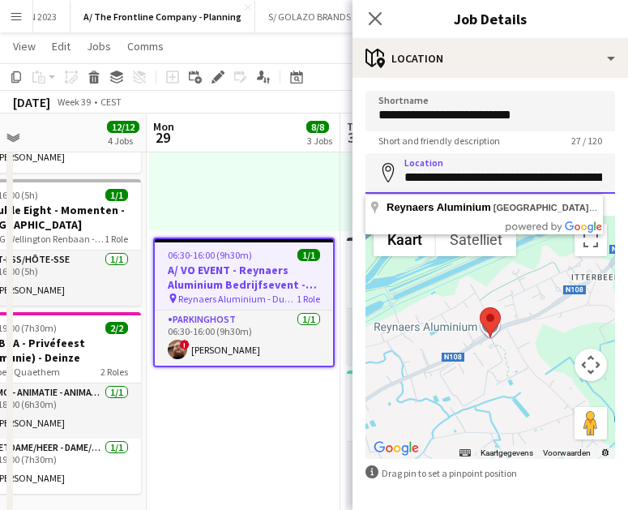
click at [488, 176] on input "**********" at bounding box center [490, 173] width 250 height 41
click at [372, 22] on icon at bounding box center [374, 18] width 15 height 15
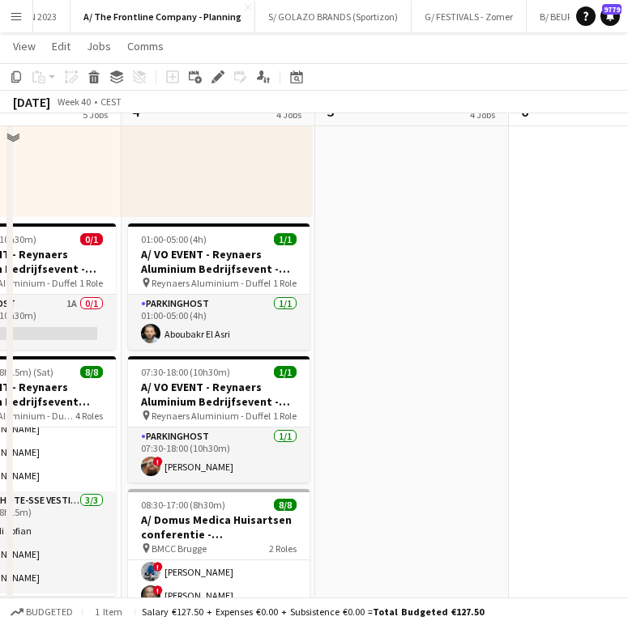
scroll to position [791, 0]
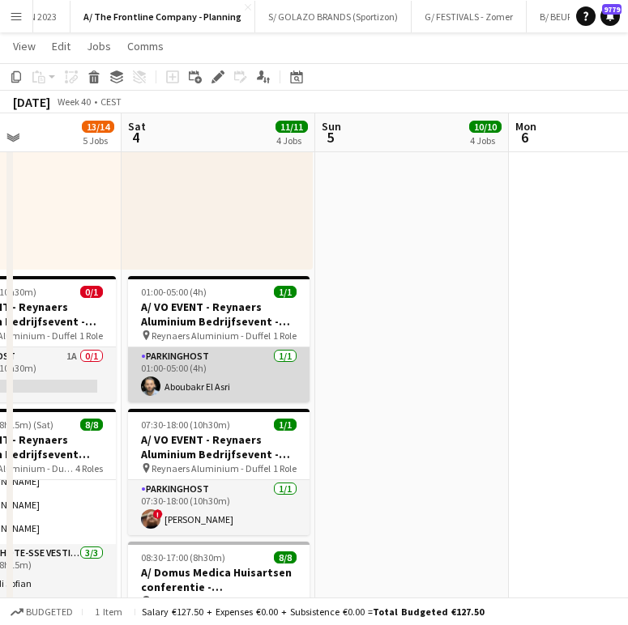
click at [216, 379] on app-card-role "Parkinghost 1/1 01:00-05:00 (4h) Aboubakr El Asri" at bounding box center [218, 375] width 181 height 55
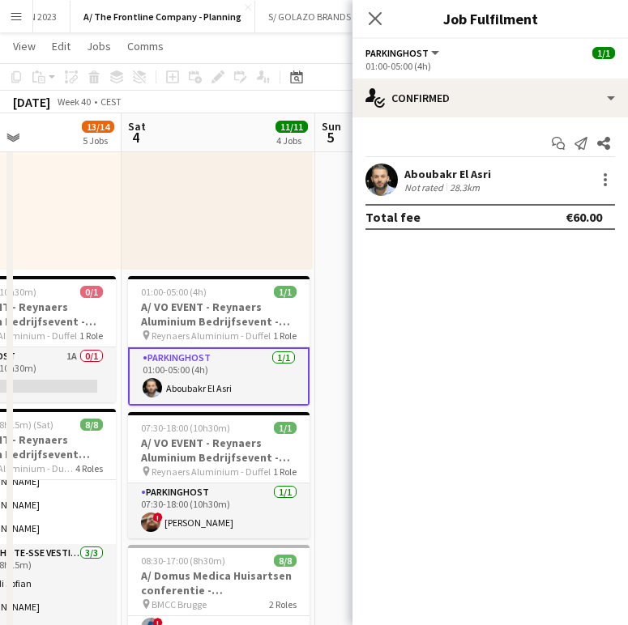
click at [447, 177] on div "Aboubakr El Asri" at bounding box center [447, 174] width 87 height 15
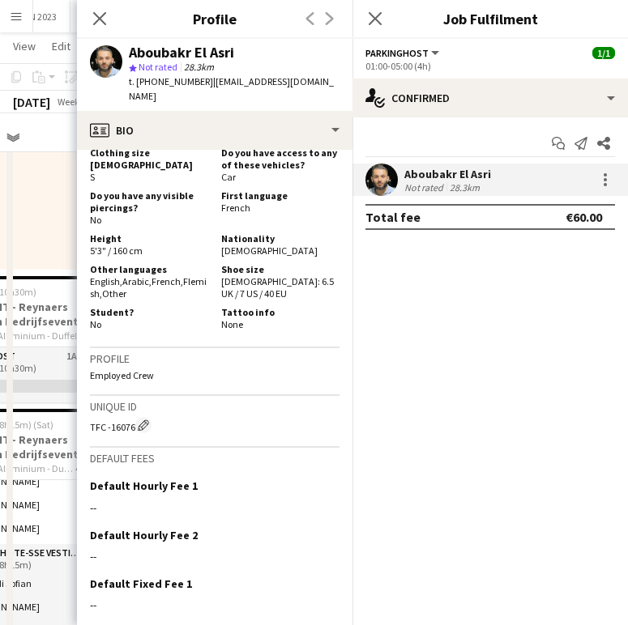
scroll to position [980, 0]
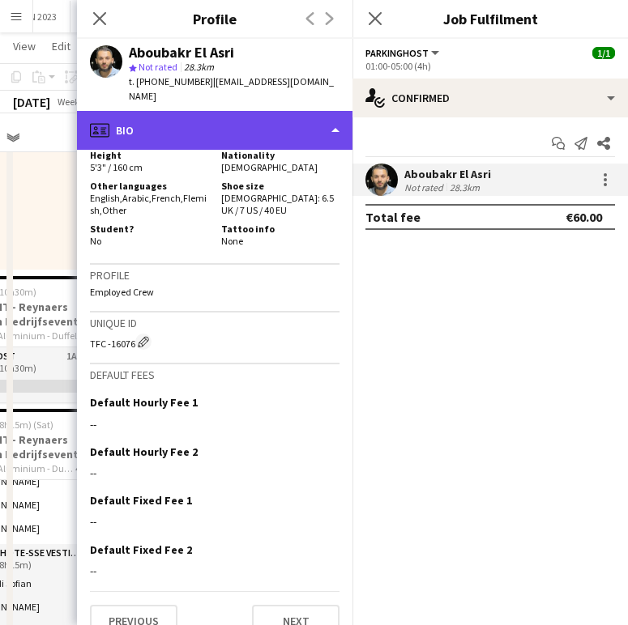
click at [221, 127] on div "profile Bio" at bounding box center [214, 130] width 275 height 39
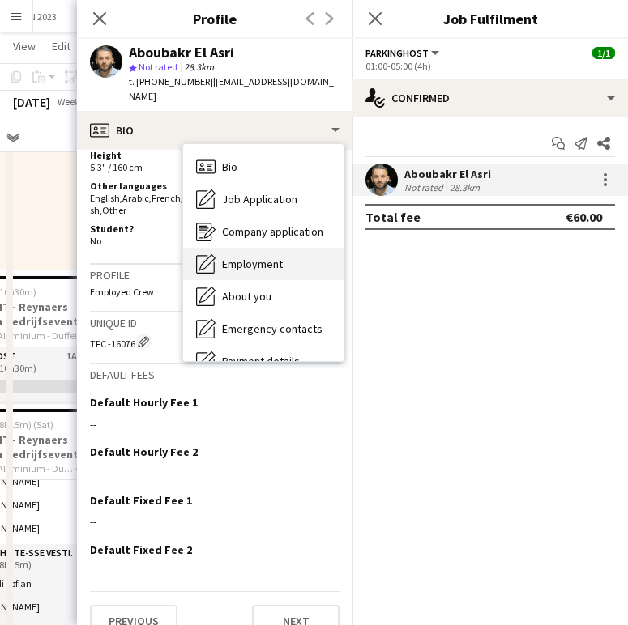
click at [259, 257] on span "Employment" at bounding box center [252, 264] width 61 height 15
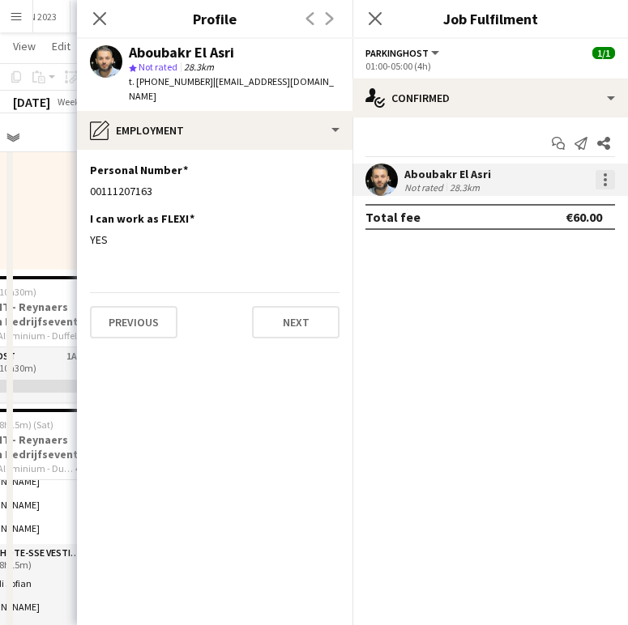
click at [578, 175] on div at bounding box center [604, 179] width 19 height 19
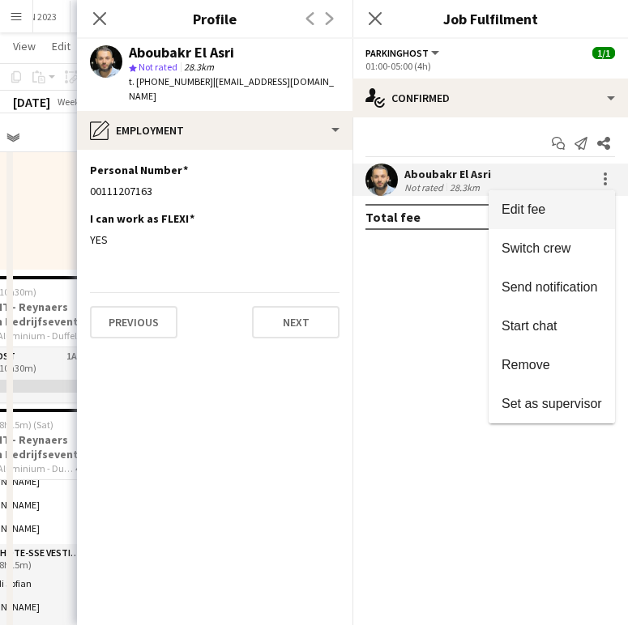
click at [574, 203] on span "Edit fee" at bounding box center [551, 210] width 100 height 15
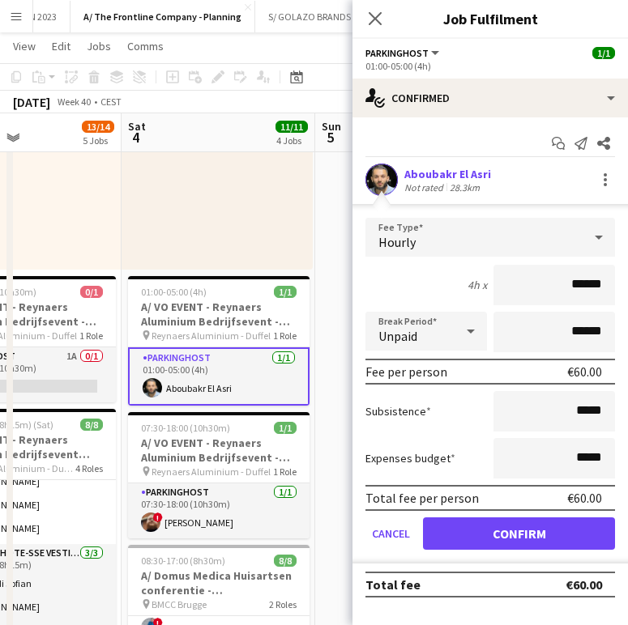
click at [403, 183] on div "Aboubakr El Asri Not rated 28.3km" at bounding box center [489, 180] width 275 height 32
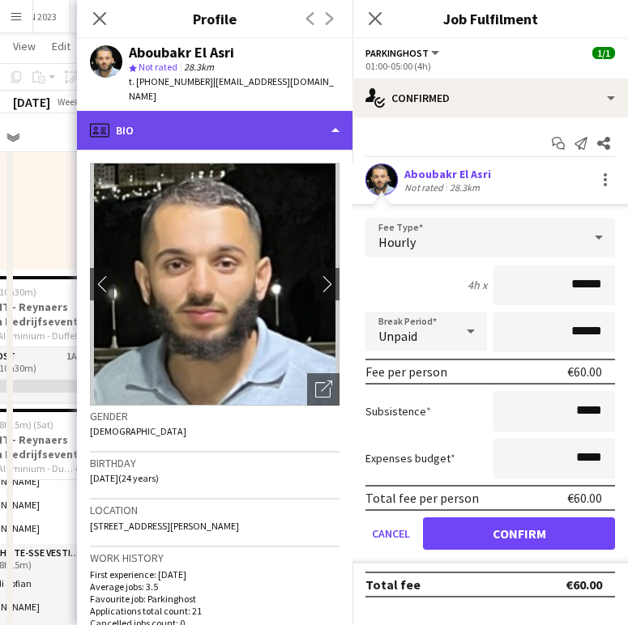
click at [280, 111] on div "profile Bio" at bounding box center [214, 130] width 275 height 39
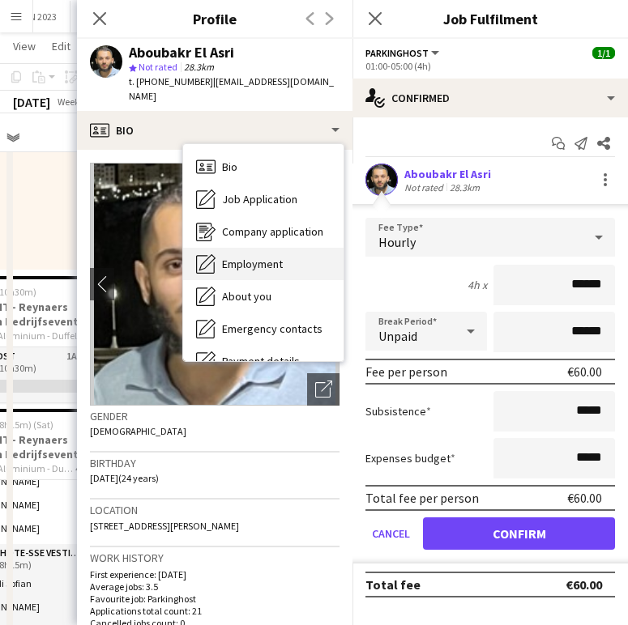
click at [250, 257] on span "Employment" at bounding box center [252, 264] width 61 height 15
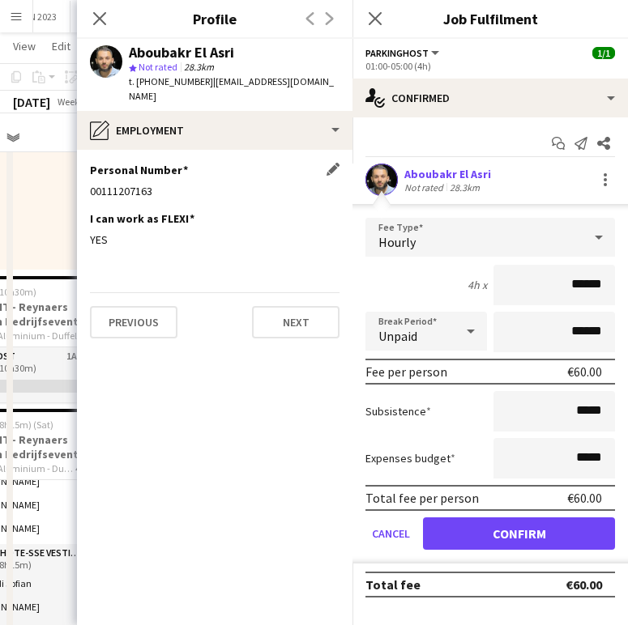
click at [126, 184] on div "00111207163" at bounding box center [215, 191] width 250 height 15
copy div "00111207163"
click at [188, 150] on app-section-data-types "Personal Number Edit this field 00111207163 I can work as FLEXI Edit this field…" at bounding box center [214, 388] width 275 height 476
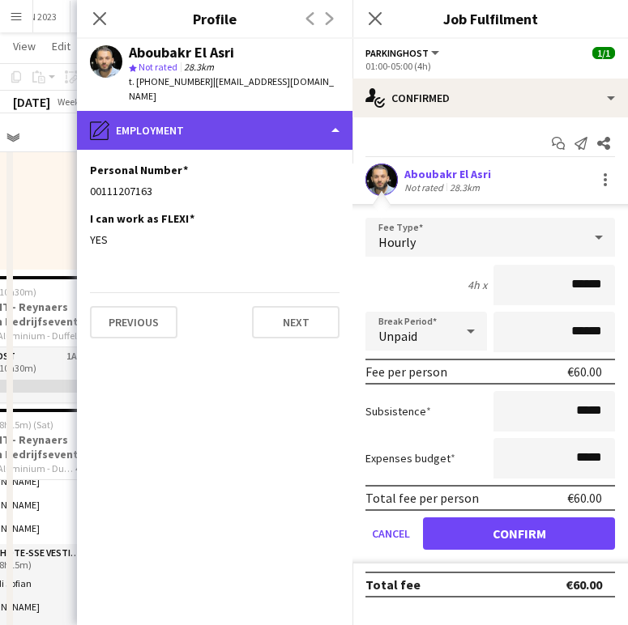
click at [188, 121] on div "pencil4 Employment" at bounding box center [214, 130] width 275 height 39
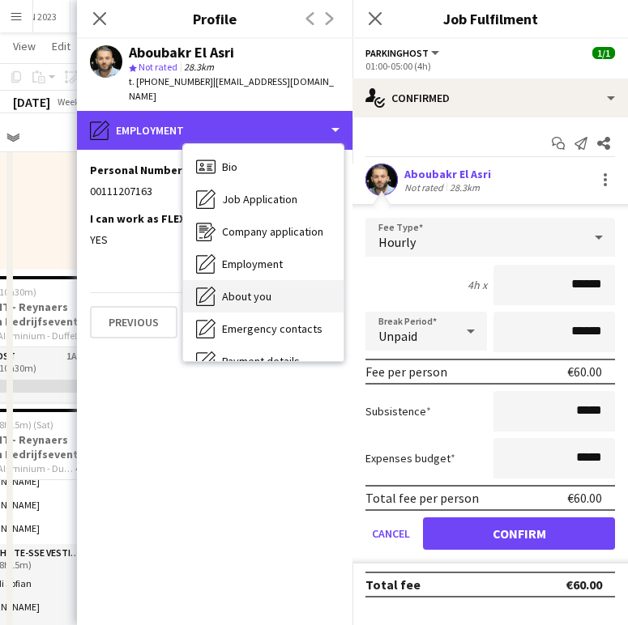
scroll to position [152, 0]
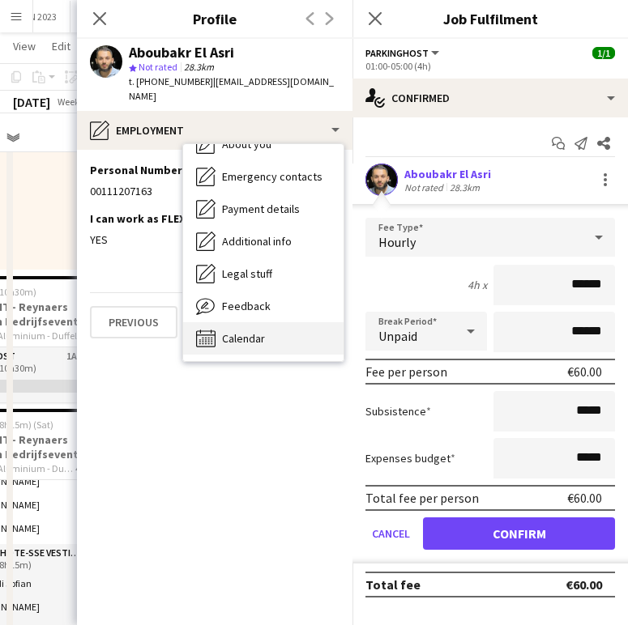
click at [243, 331] on span "Calendar" at bounding box center [243, 338] width 43 height 15
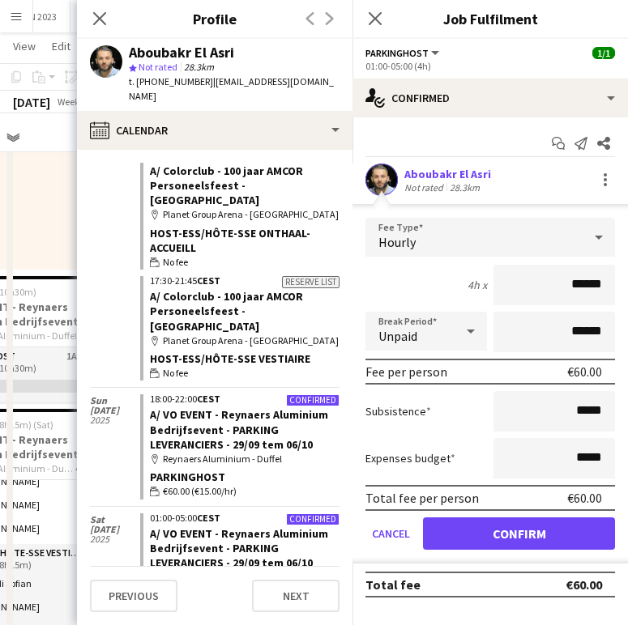
scroll to position [844, 0]
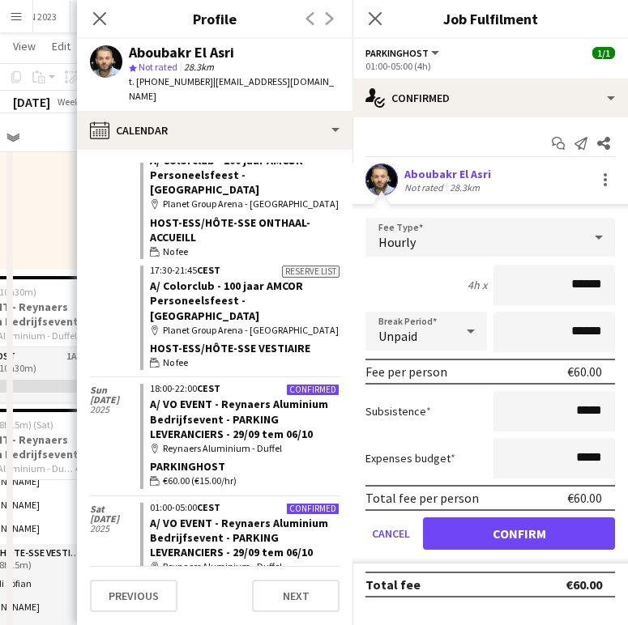
click at [100, 29] on div "Close pop-in" at bounding box center [99, 18] width 45 height 37
click at [100, 20] on icon "Close pop-in" at bounding box center [99, 18] width 15 height 15
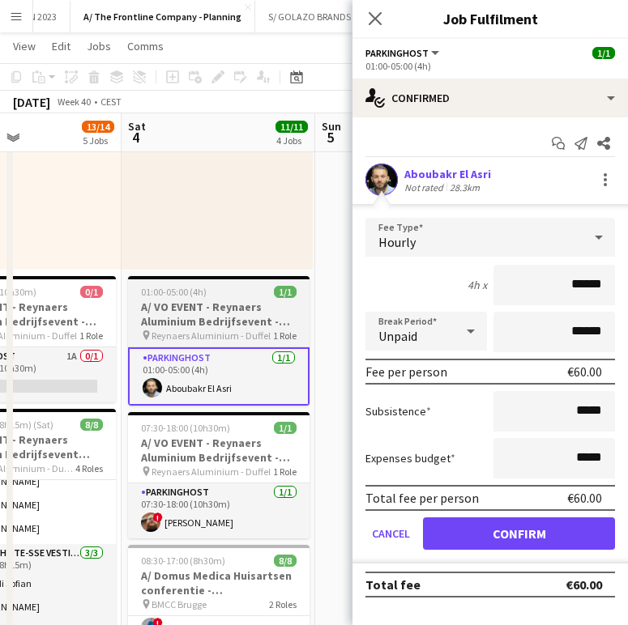
click at [224, 331] on span "Reynaers Aluminium - Duffel" at bounding box center [210, 336] width 119 height 12
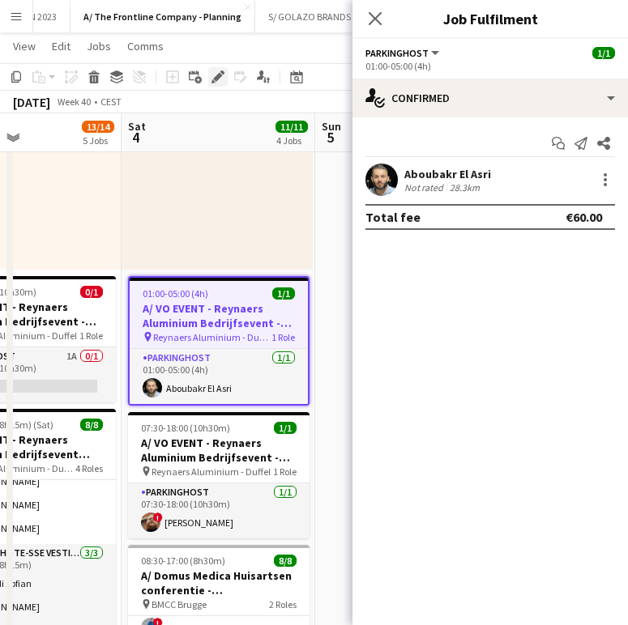
click at [221, 67] on div "Edit" at bounding box center [217, 76] width 19 height 19
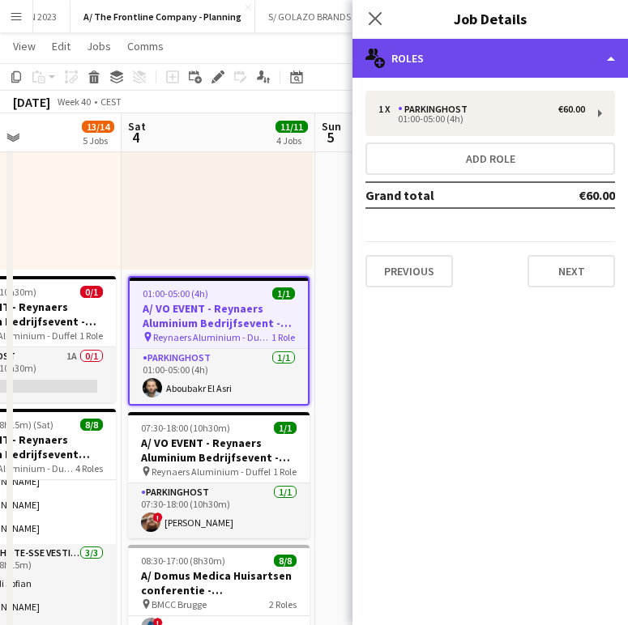
click at [503, 70] on div "multiple-users-add Roles" at bounding box center [489, 58] width 275 height 39
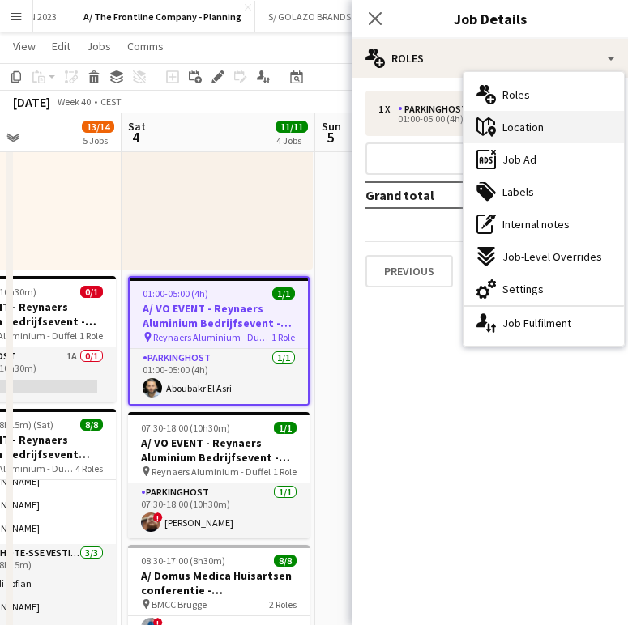
click at [563, 132] on div "maps-pin-1 Location" at bounding box center [543, 127] width 160 height 32
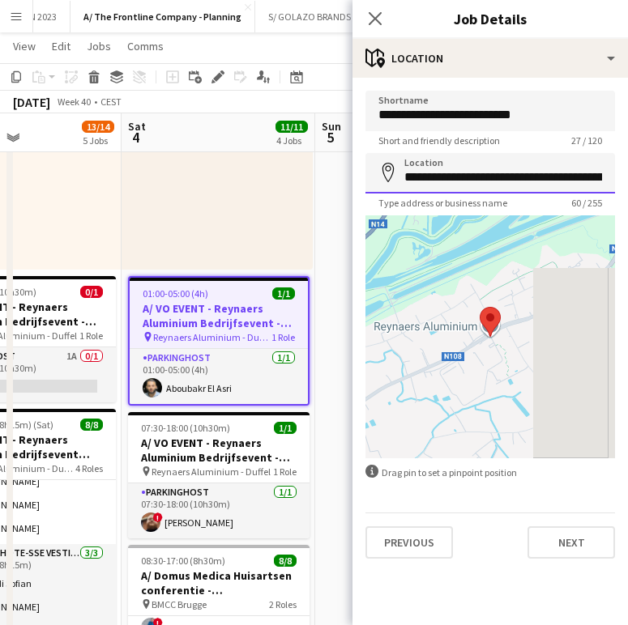
click at [472, 162] on input "**********" at bounding box center [490, 173] width 250 height 41
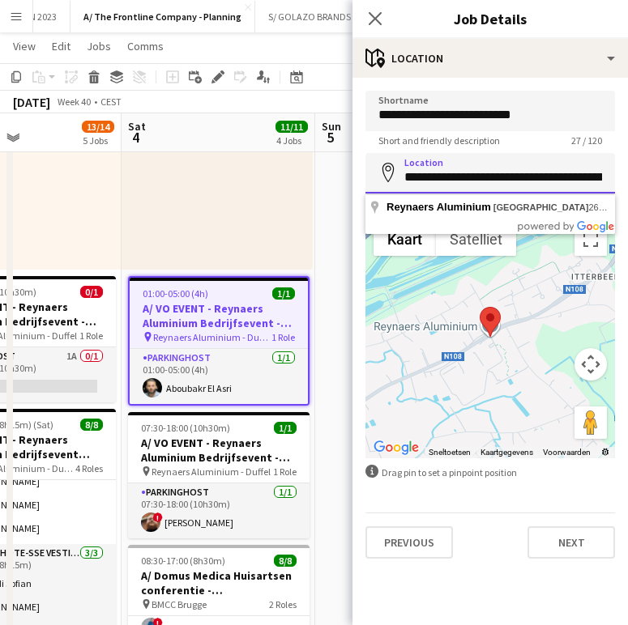
click at [479, 169] on input "**********" at bounding box center [490, 173] width 250 height 41
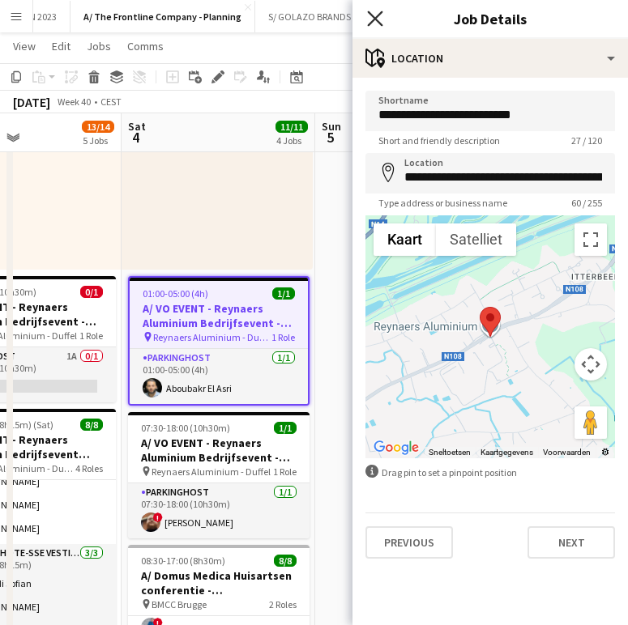
click at [369, 22] on icon "Close pop-in" at bounding box center [374, 18] width 15 height 15
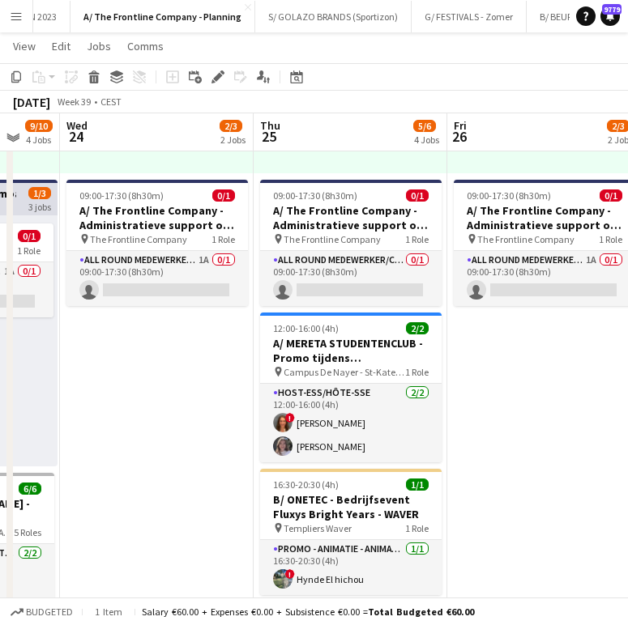
scroll to position [301, 0]
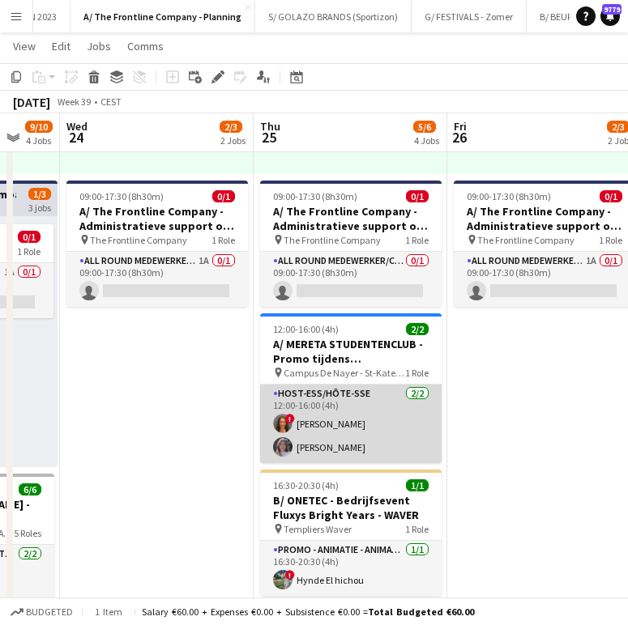
click at [336, 420] on app-card-role "Host-ess/Hôte-sse 2/2 12:00-16:00 (4h) ! Evi Boeren Winke De Feyter" at bounding box center [350, 424] width 181 height 79
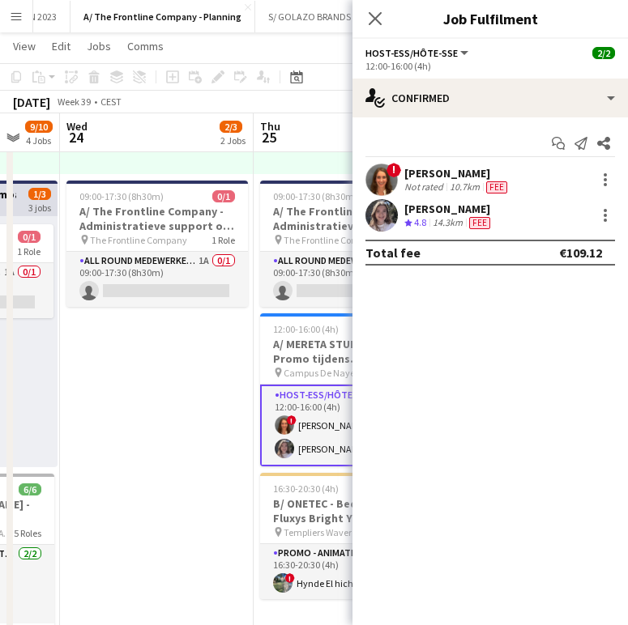
click at [453, 220] on div "14.3km" at bounding box center [447, 223] width 36 height 14
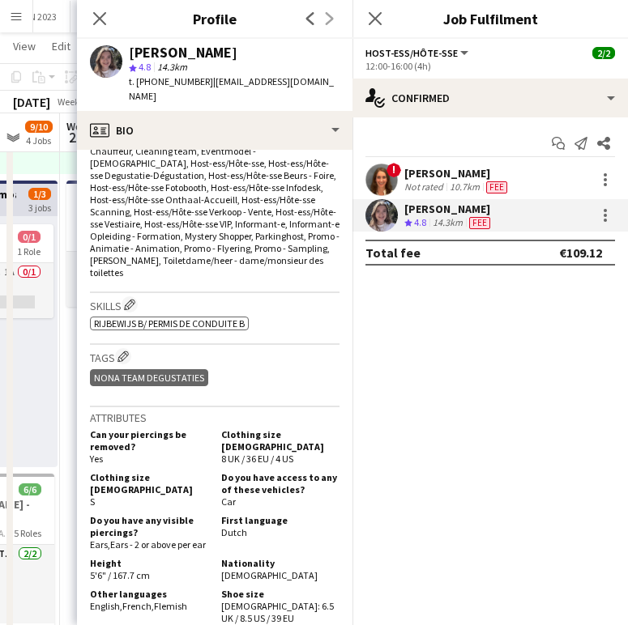
scroll to position [650, 0]
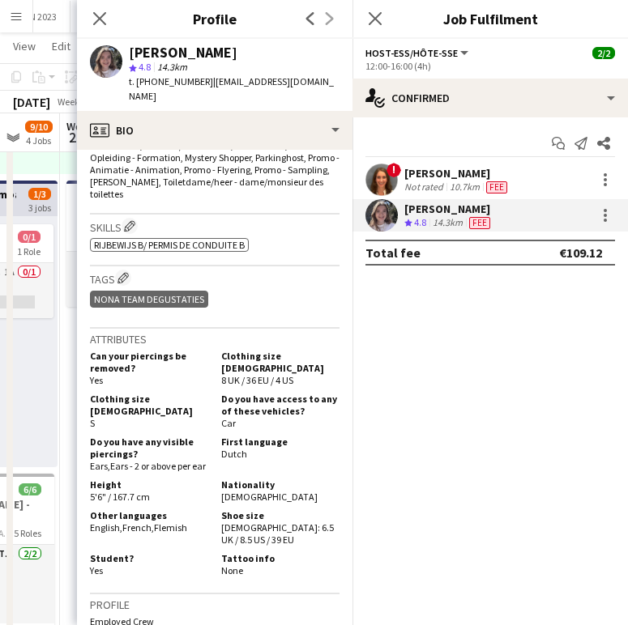
click at [238, 137] on span "All Round medewerker/collaborateur, Brand Activation, Chauffeur, Cleaning team,…" at bounding box center [215, 127] width 250 height 146
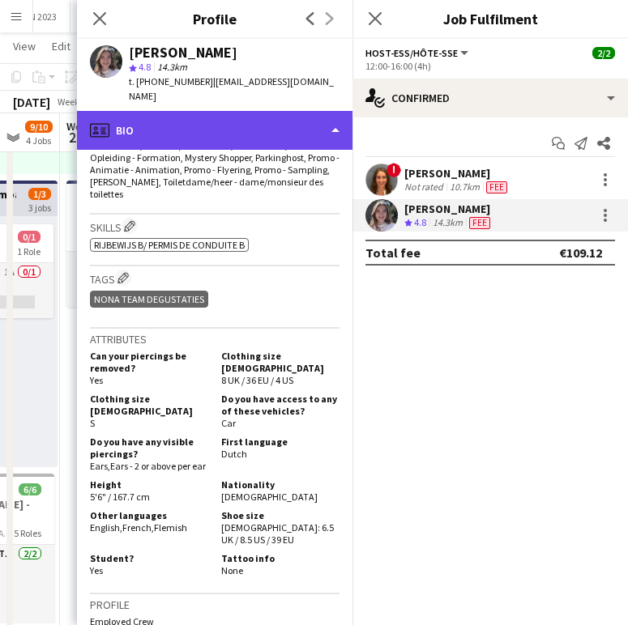
click at [226, 111] on div "profile Bio" at bounding box center [214, 130] width 275 height 39
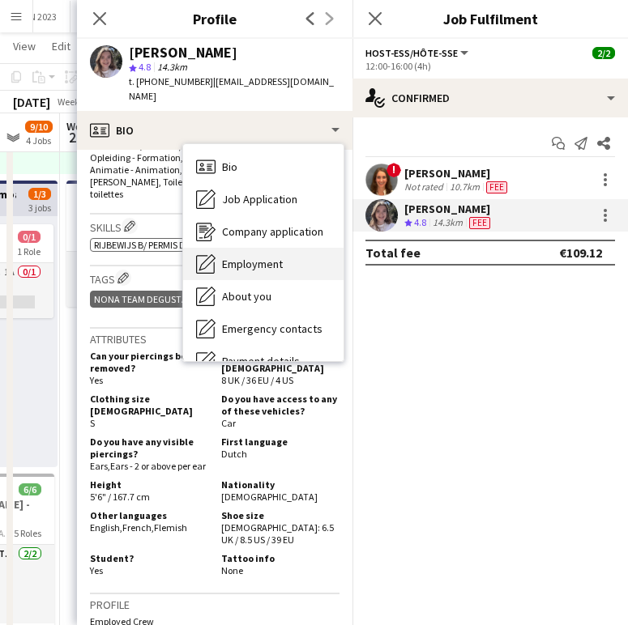
click at [281, 257] on span "Employment" at bounding box center [252, 264] width 61 height 15
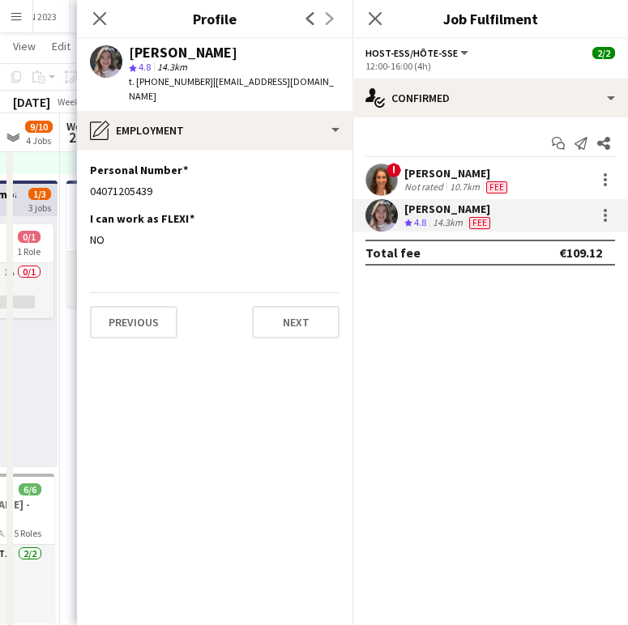
click at [195, 92] on div "Winke De Feyter star 4.8 14.3km t. +32477500225 | winkedf@gmail.com" at bounding box center [214, 75] width 275 height 72
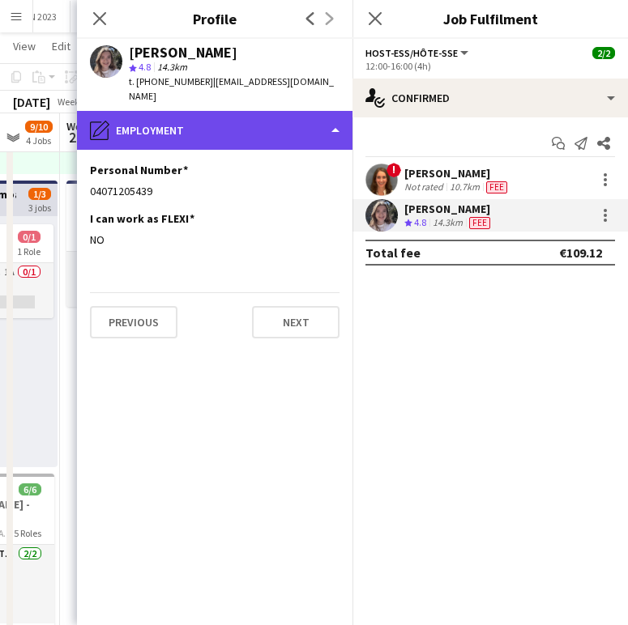
click at [193, 115] on div "pencil4 Employment" at bounding box center [214, 130] width 275 height 39
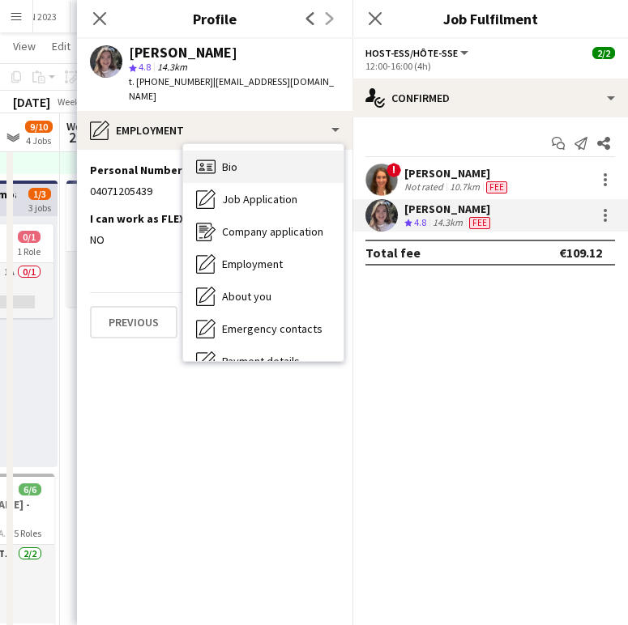
click at [214, 151] on div "Bio Bio" at bounding box center [263, 167] width 160 height 32
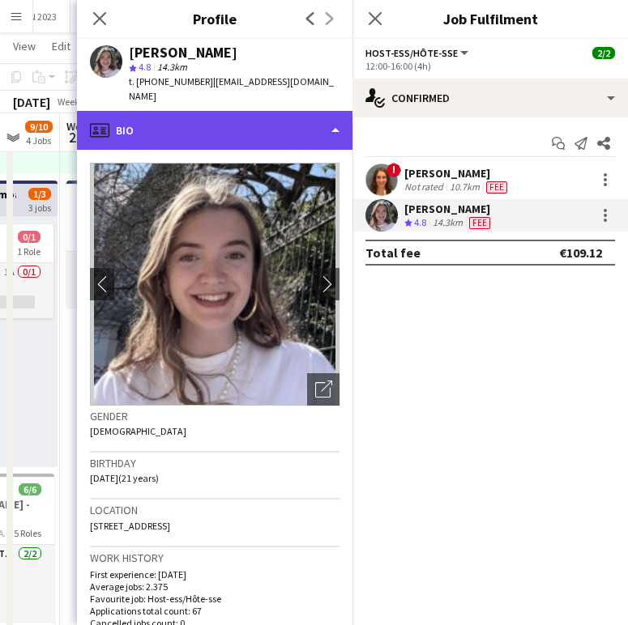
click at [243, 128] on div "profile Bio" at bounding box center [214, 130] width 275 height 39
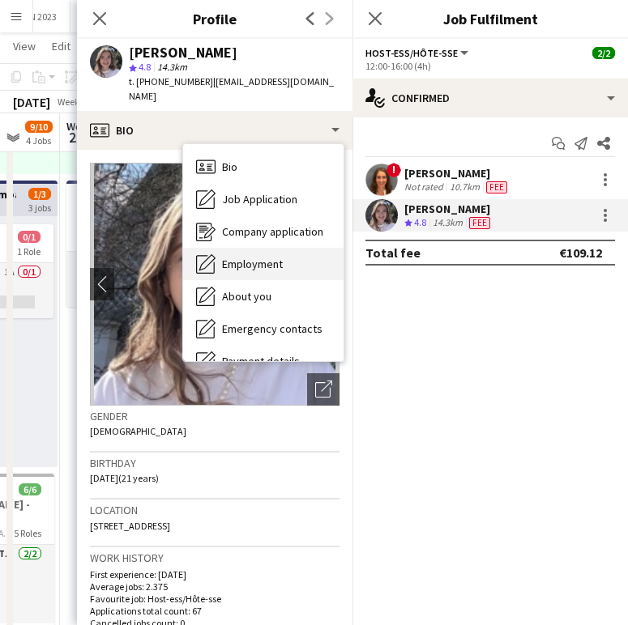
click at [248, 248] on div "Employment Employment" at bounding box center [263, 264] width 160 height 32
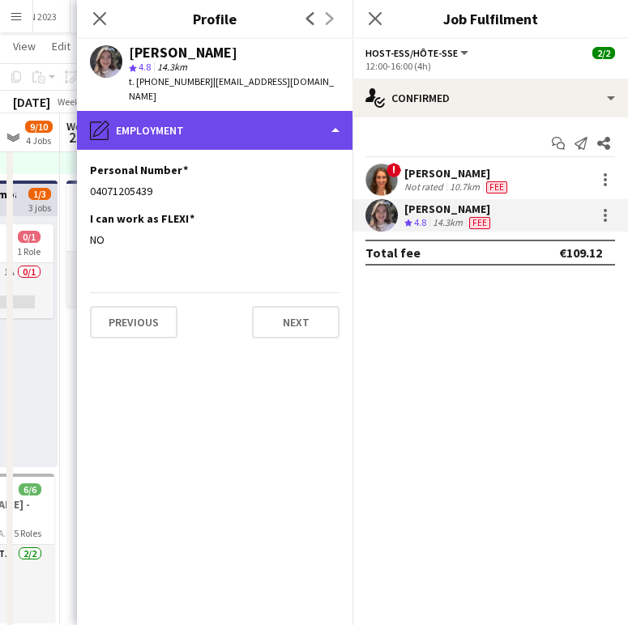
click at [145, 111] on div "pencil4 Employment" at bounding box center [214, 130] width 275 height 39
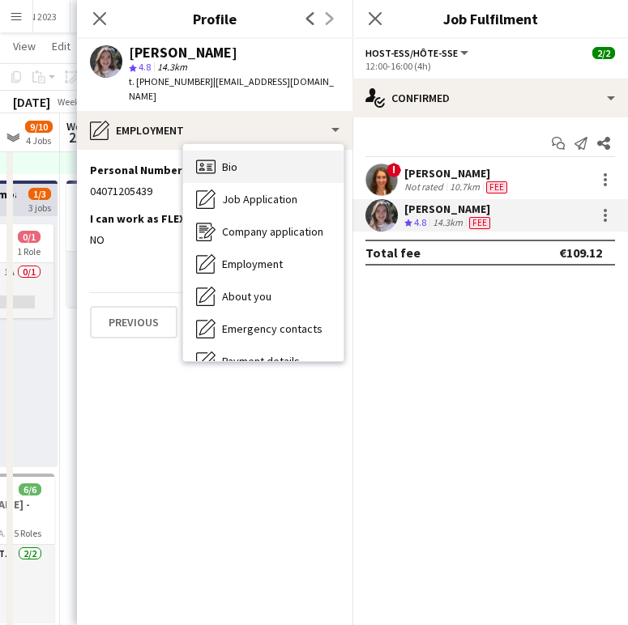
click at [250, 151] on div "Bio Bio" at bounding box center [263, 167] width 160 height 32
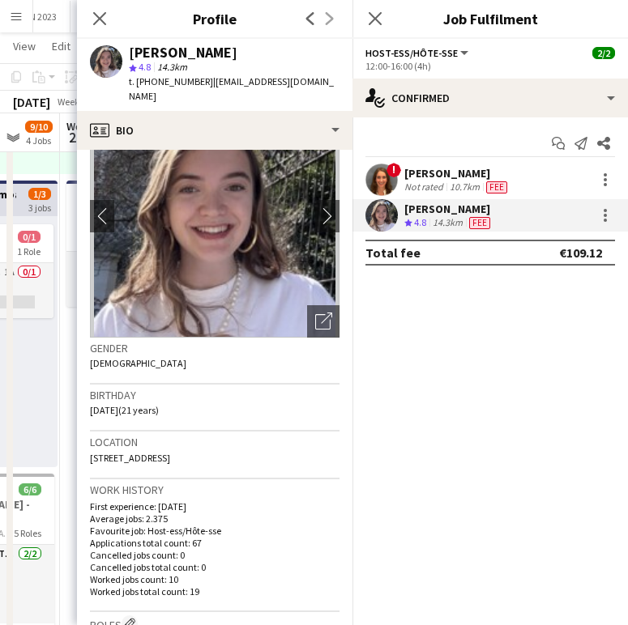
scroll to position [92, 0]
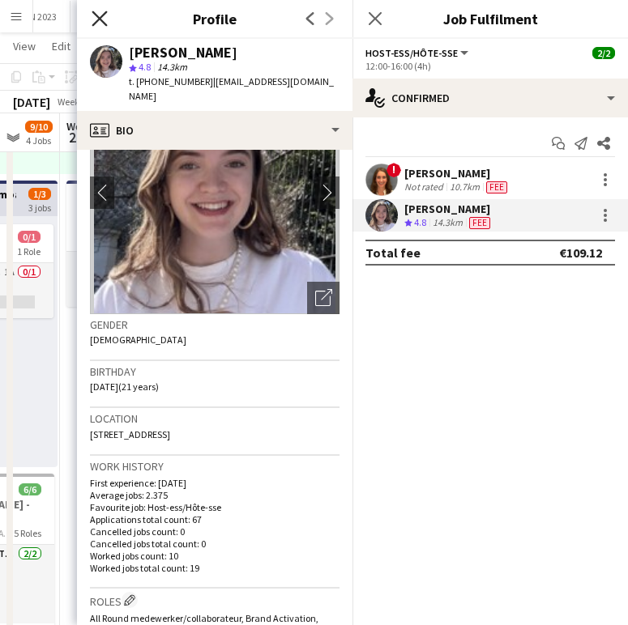
click at [98, 13] on icon "Close pop-in" at bounding box center [99, 18] width 15 height 15
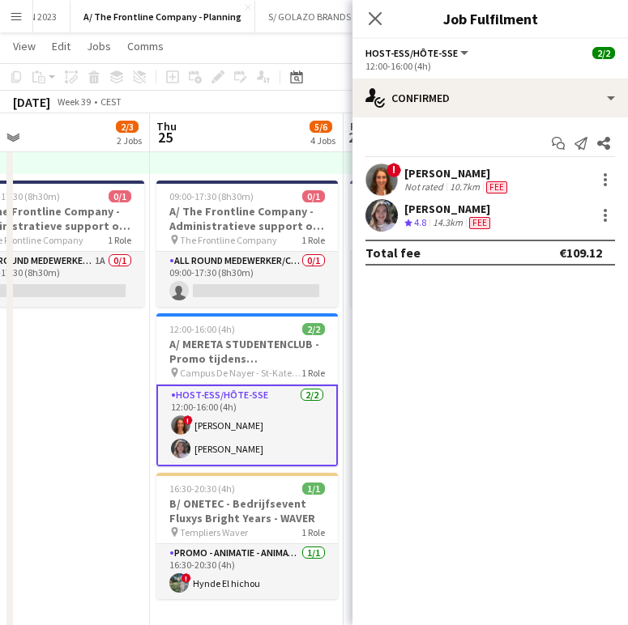
scroll to position [0, 433]
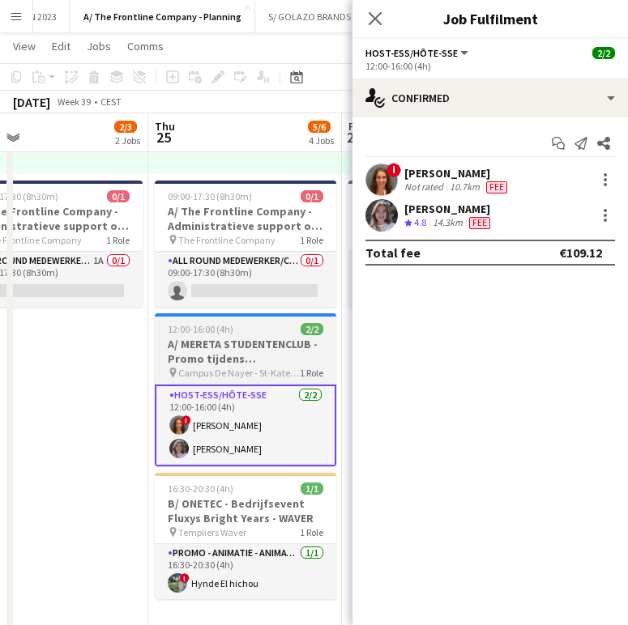
click at [240, 351] on h3 "A/ MERETA STUDENTENCLUB - Promo tijdens wervingsnamiddag - Campus de Nayer" at bounding box center [245, 351] width 181 height 29
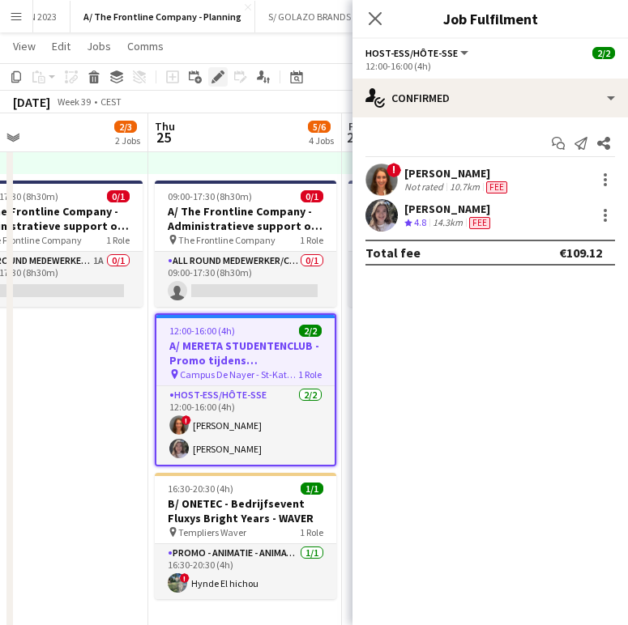
click at [214, 72] on icon "Edit" at bounding box center [217, 76] width 13 height 13
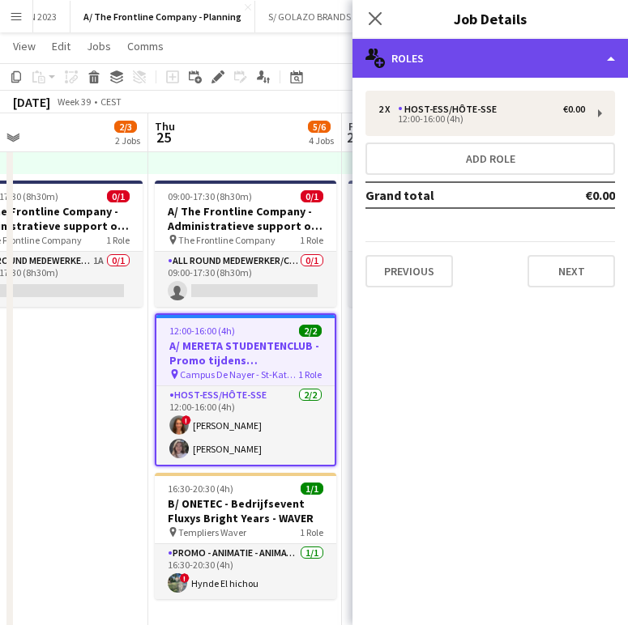
click at [462, 68] on div "multiple-users-add Roles" at bounding box center [489, 58] width 275 height 39
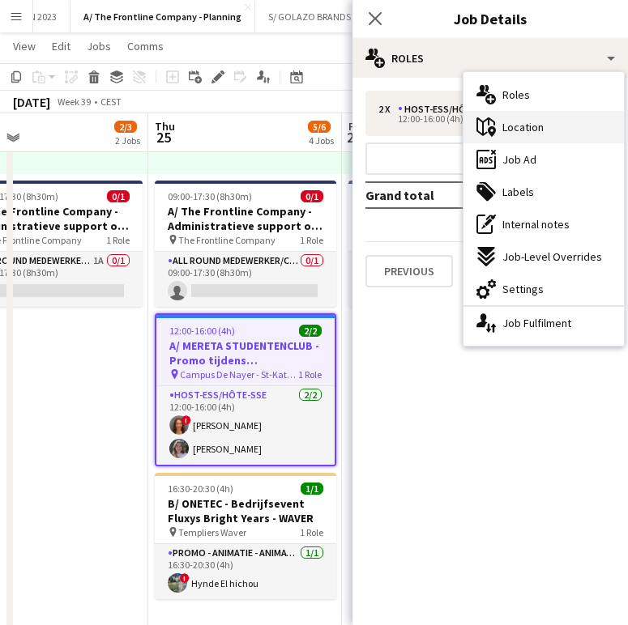
click at [565, 113] on div "maps-pin-1 Location" at bounding box center [543, 127] width 160 height 32
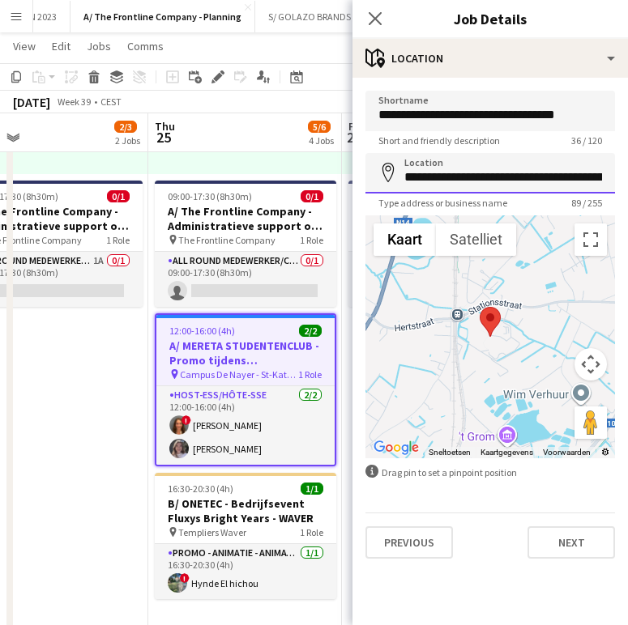
click at [496, 174] on input "**********" at bounding box center [490, 173] width 250 height 41
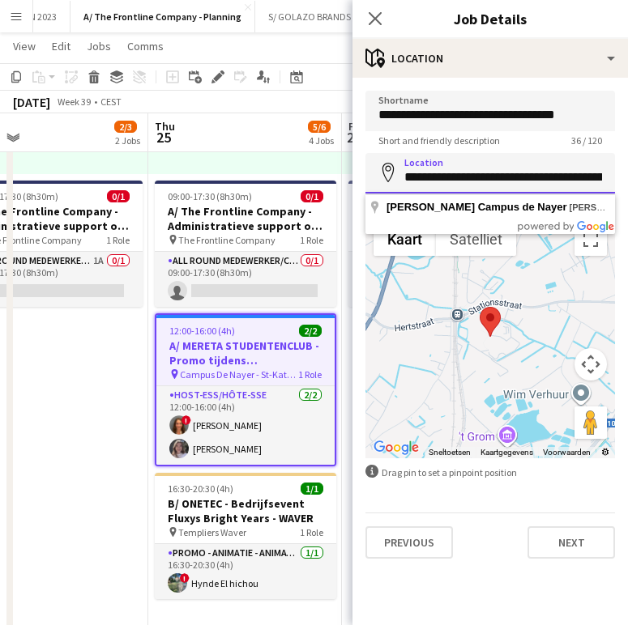
click at [496, 174] on input "**********" at bounding box center [490, 173] width 250 height 41
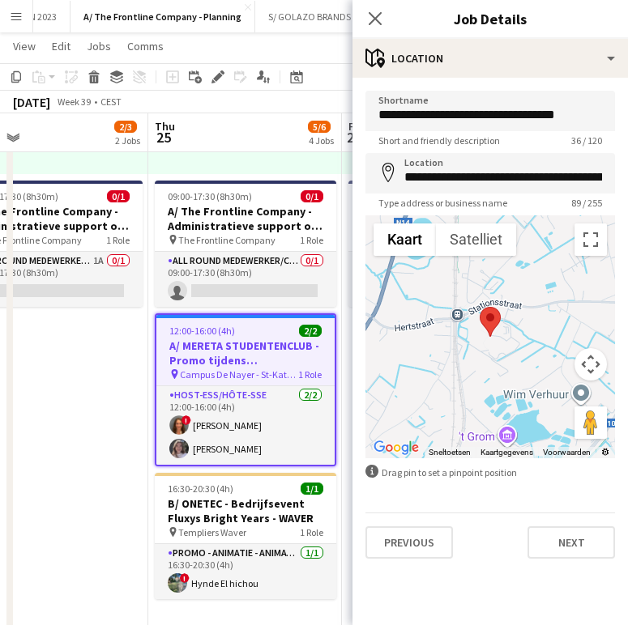
drag, startPoint x: 272, startPoint y: 416, endPoint x: 362, endPoint y: 285, distance: 158.4
click at [272, 416] on app-card-role "Host-ess/Hôte-sse 2/2 12:00-16:00 (4h) ! Evi Boeren Winke De Feyter" at bounding box center [245, 425] width 178 height 79
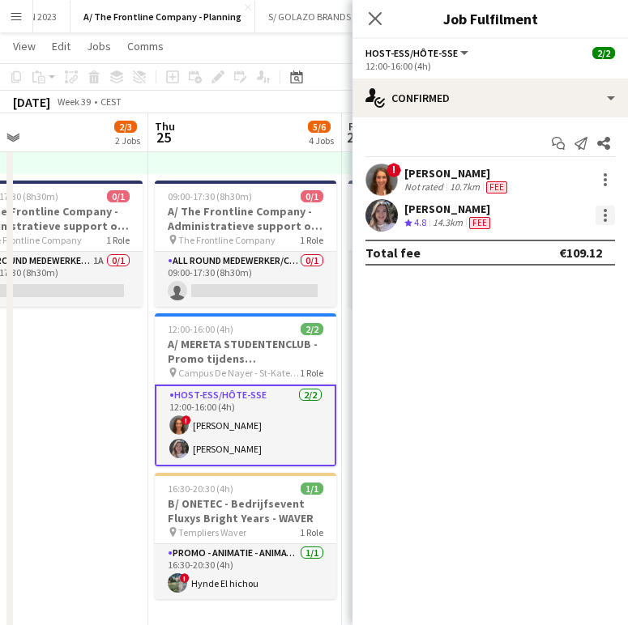
click at [578, 213] on div at bounding box center [604, 215] width 19 height 19
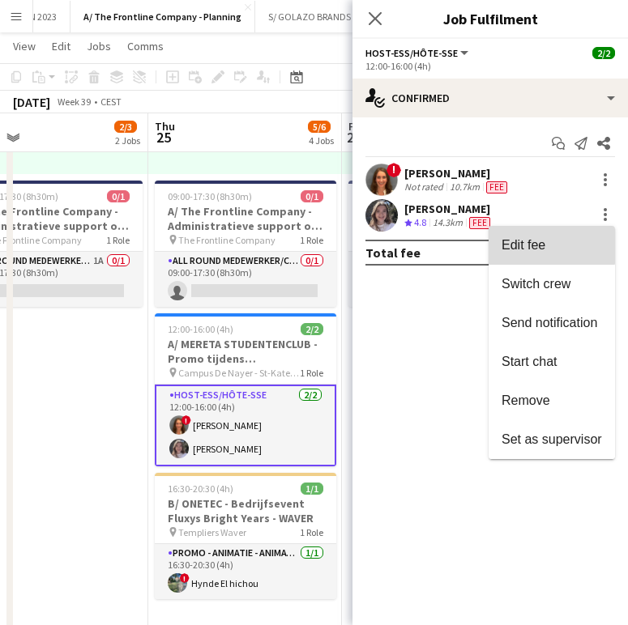
click at [547, 245] on span "Edit fee" at bounding box center [551, 245] width 100 height 15
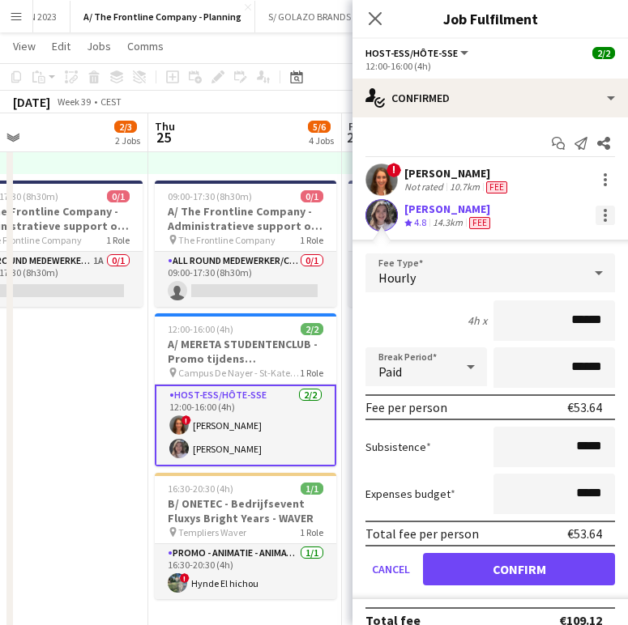
click at [578, 208] on div at bounding box center [604, 215] width 19 height 19
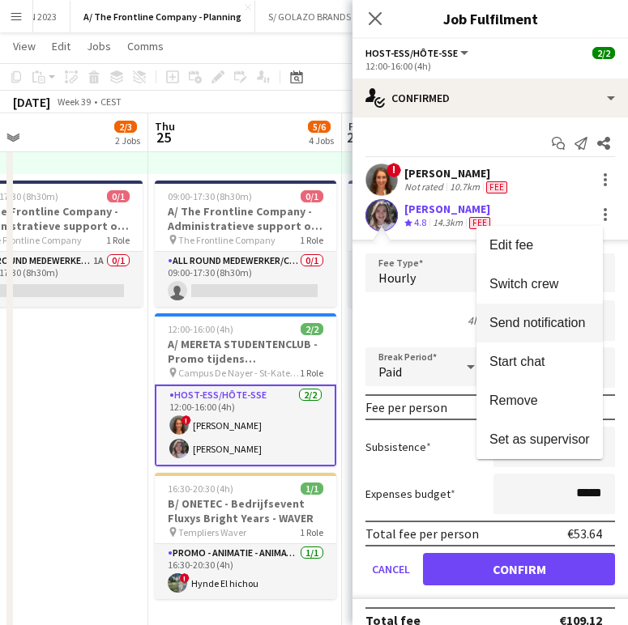
click at [541, 332] on button "Send notification" at bounding box center [539, 323] width 126 height 39
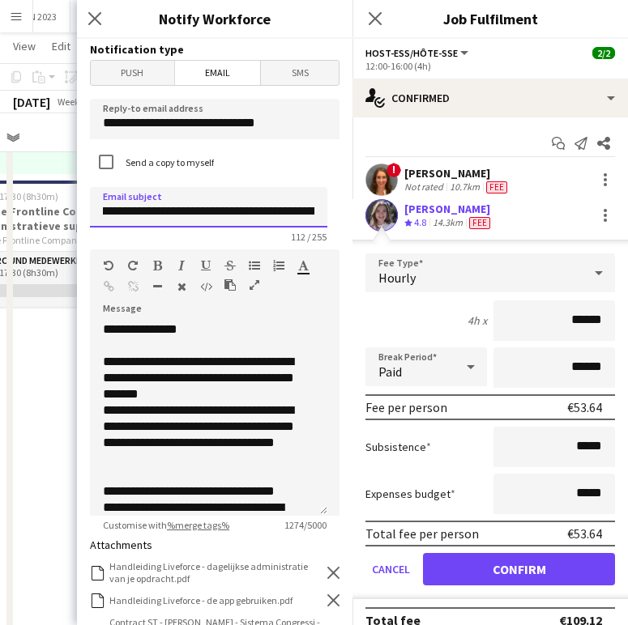
scroll to position [0, 421]
drag, startPoint x: 167, startPoint y: 213, endPoint x: 349, endPoint y: 223, distance: 182.5
click at [349, 223] on div "**********" at bounding box center [214, 332] width 275 height 587
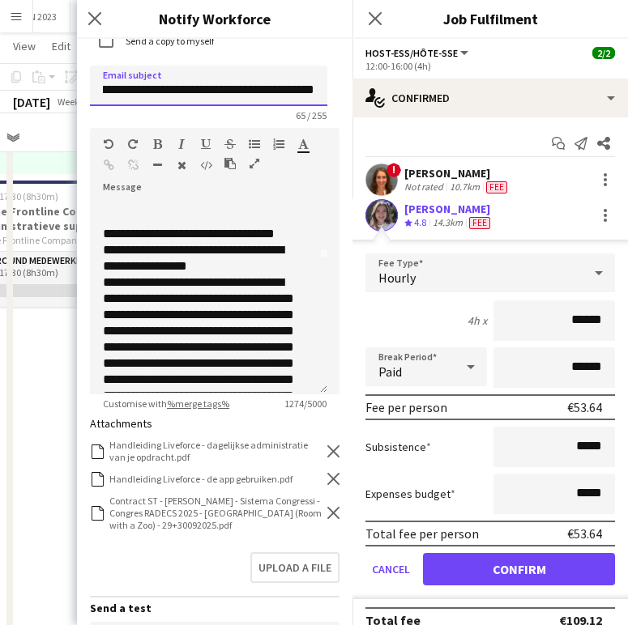
scroll to position [138, 0]
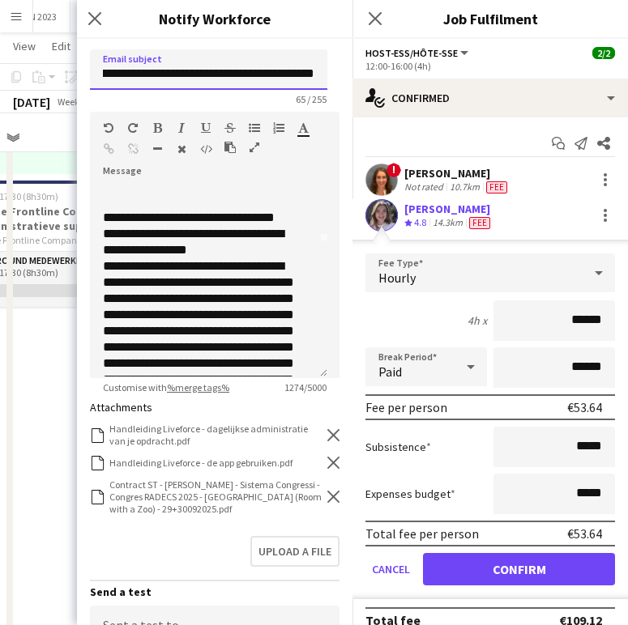
type input "**********"
click at [322, 490] on div "Contract ST - Juna Zaman - Sistema Congressi - Congres RADECS 2025 - Antwerpen …" at bounding box center [215, 497] width 250 height 36
click at [327, 503] on icon "Remove" at bounding box center [333, 497] width 12 height 12
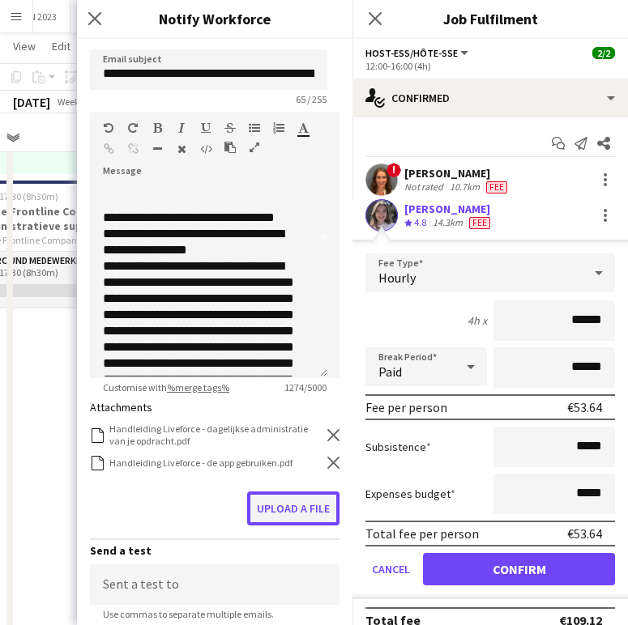
click at [310, 508] on button "Upload a file" at bounding box center [293, 509] width 92 height 34
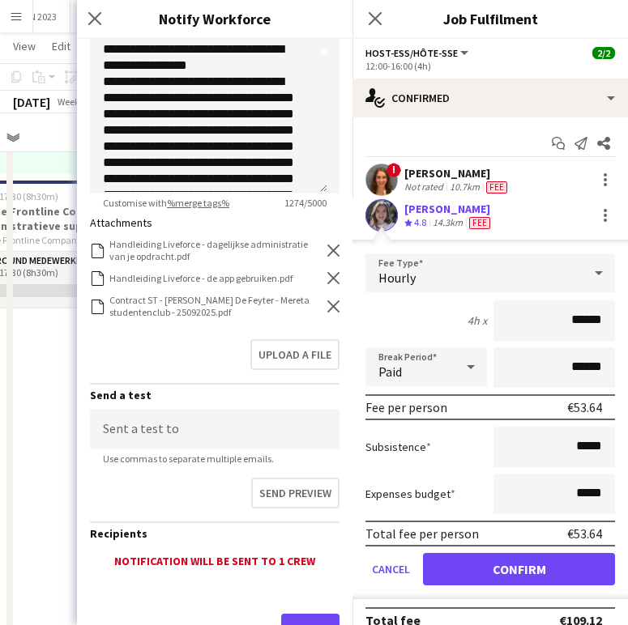
scroll to position [392, 0]
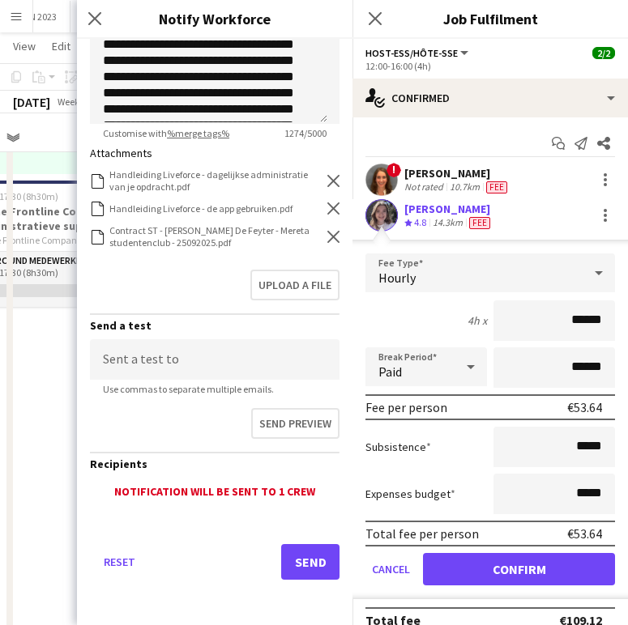
click at [294, 509] on div "Reset Send" at bounding box center [215, 568] width 250 height 113
click at [300, 509] on button "Send" at bounding box center [310, 562] width 58 height 36
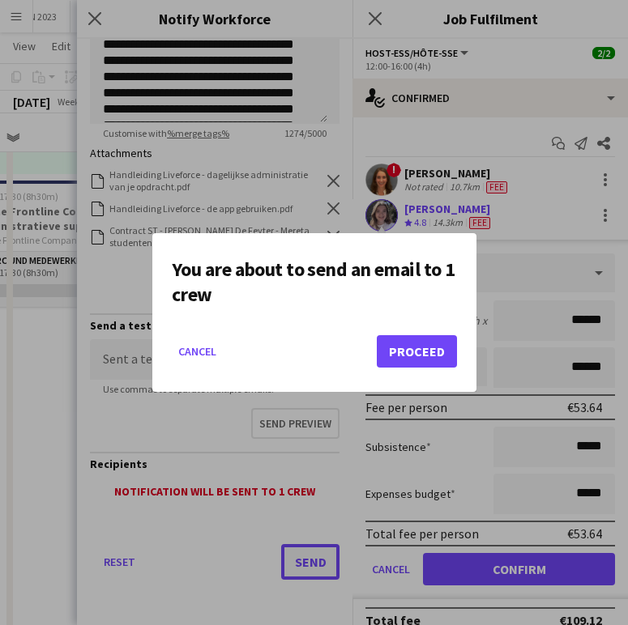
scroll to position [0, 0]
click at [384, 345] on button "Proceed" at bounding box center [417, 351] width 80 height 32
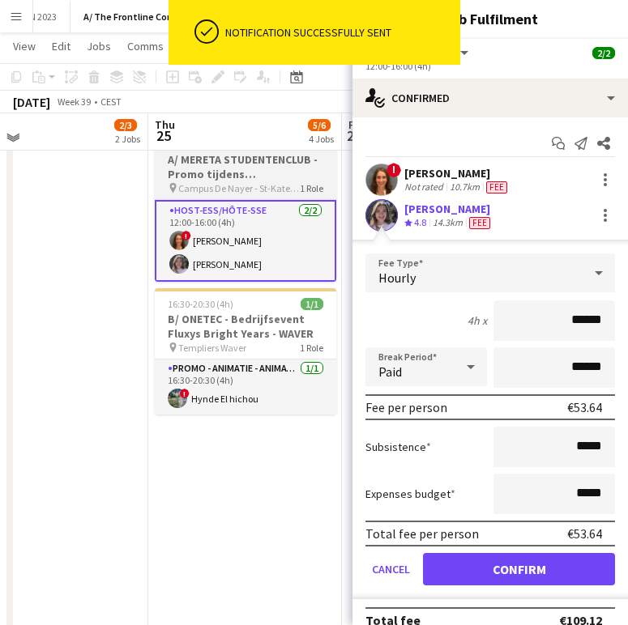
scroll to position [484, 0]
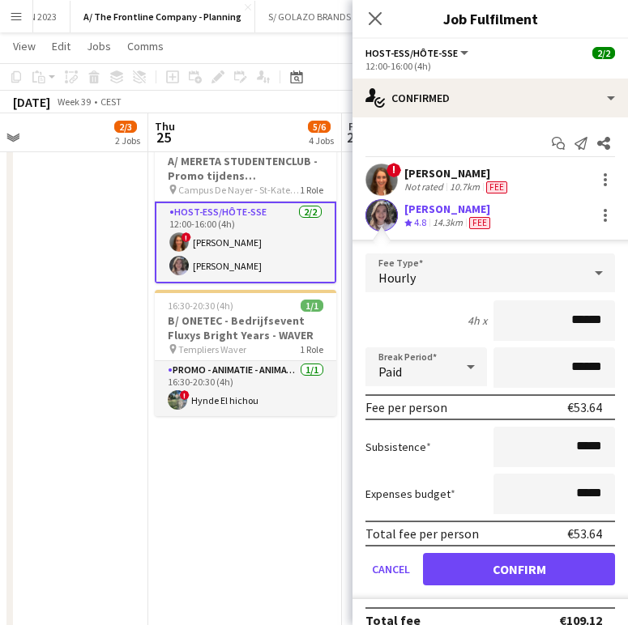
click at [452, 170] on div "Evi Boeren" at bounding box center [457, 173] width 106 height 15
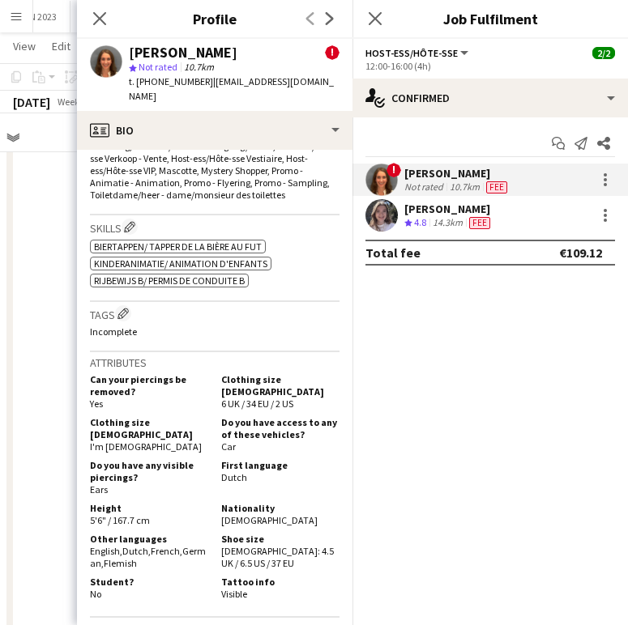
scroll to position [1210, 0]
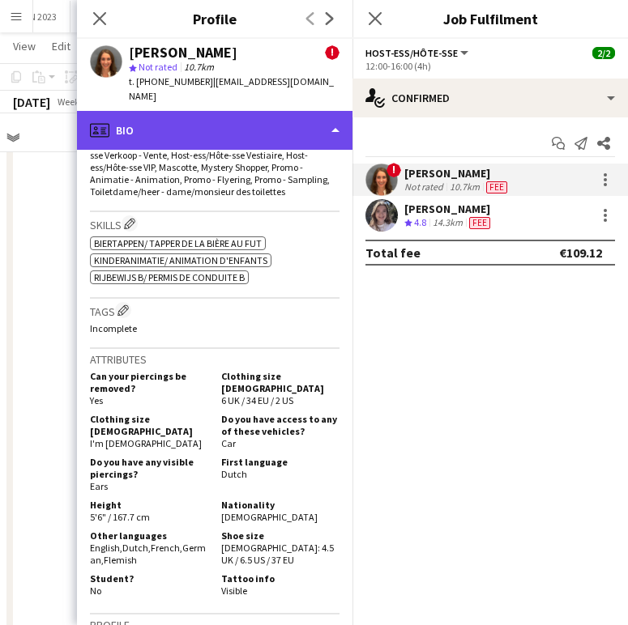
click at [255, 111] on div "profile Bio" at bounding box center [214, 130] width 275 height 39
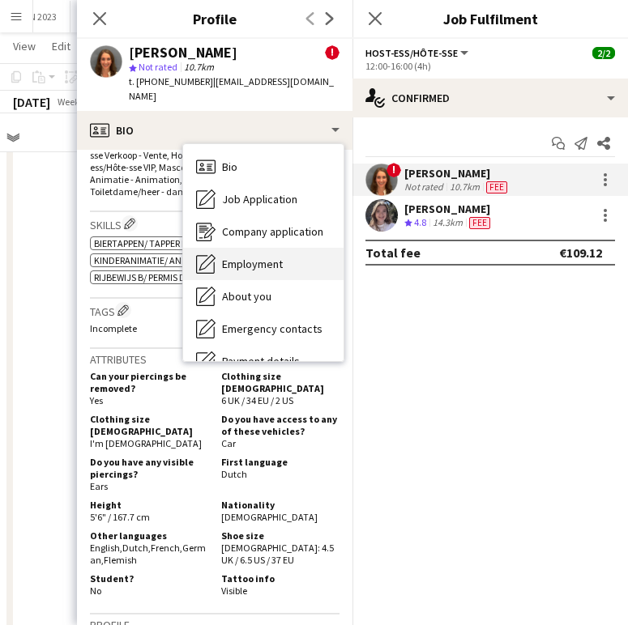
click at [252, 257] on span "Employment" at bounding box center [252, 264] width 61 height 15
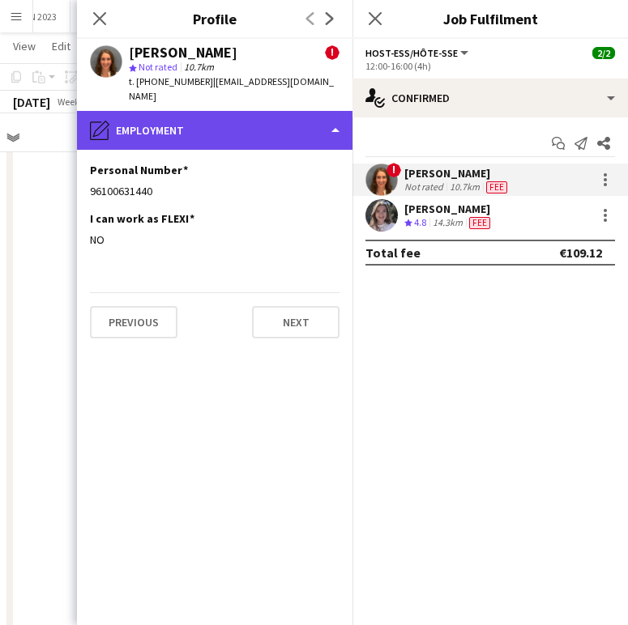
click at [211, 126] on div "pencil4 Employment" at bounding box center [214, 130] width 275 height 39
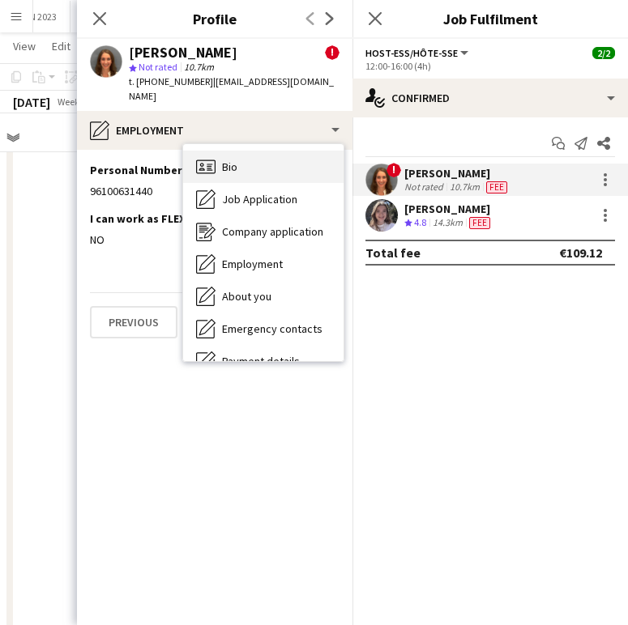
click at [213, 157] on icon "Bio" at bounding box center [205, 166] width 19 height 19
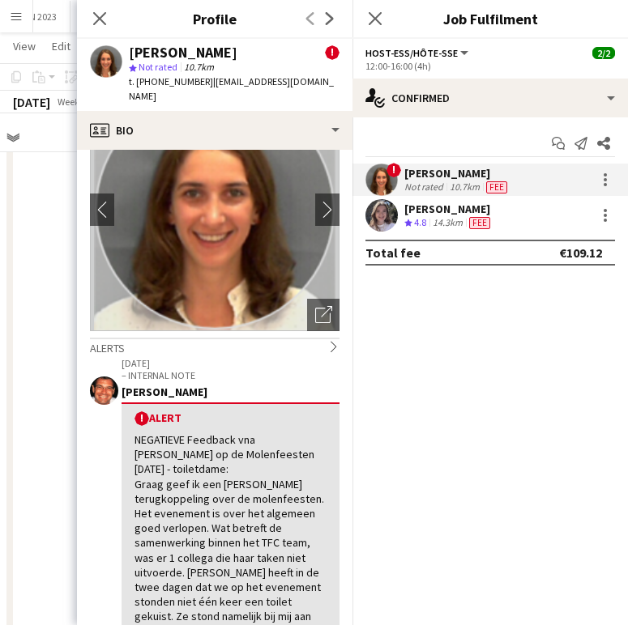
scroll to position [86, 0]
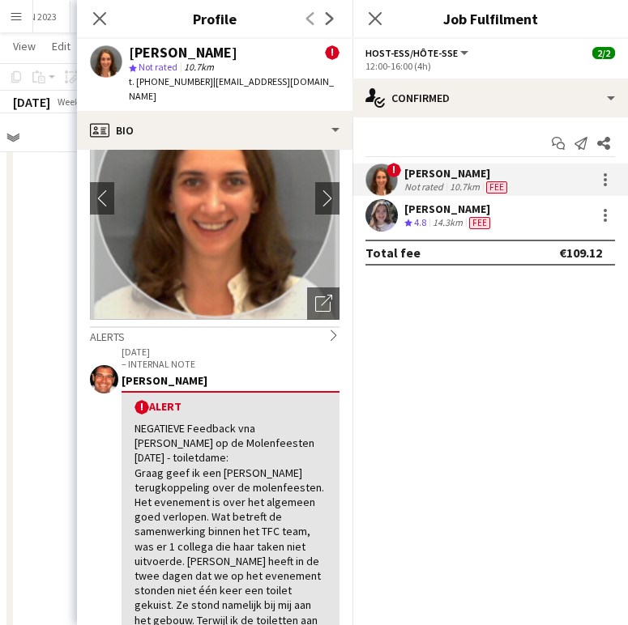
click at [314, 326] on div "Alerts chevron-right" at bounding box center [215, 335] width 250 height 18
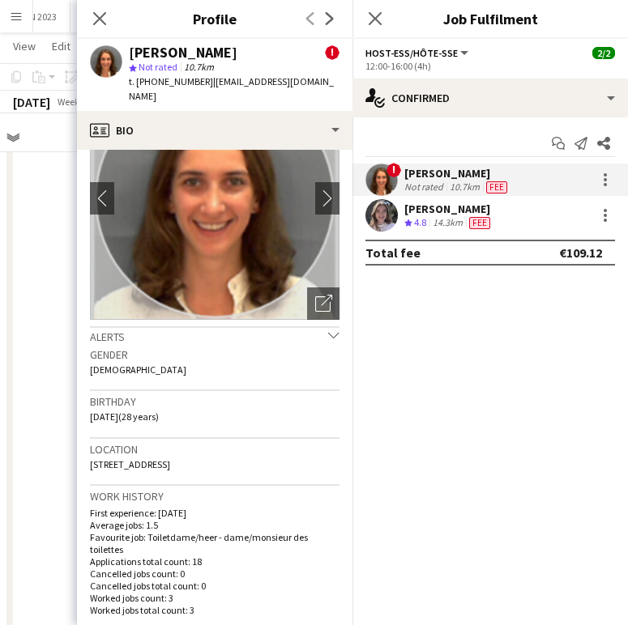
click at [331, 306] on app-crew-profile-bio "chevron-left chevron-right Open photos pop-in Alerts chevron-down 29-08-2025 – …" at bounding box center [214, 388] width 275 height 476
click at [328, 330] on app-icon "chevron-down" at bounding box center [333, 337] width 11 height 15
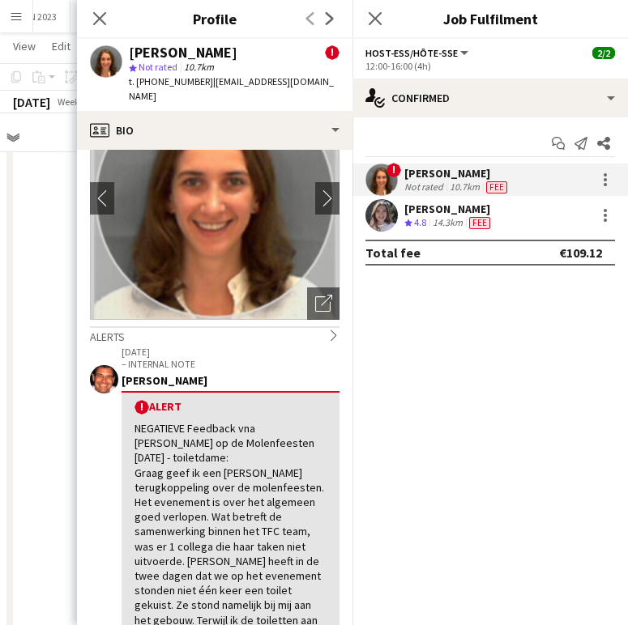
click at [252, 90] on div "Evi Boeren ! star Not rated 10.7km t. +32474516335 | evi-boeren@hotmail.com" at bounding box center [214, 75] width 275 height 72
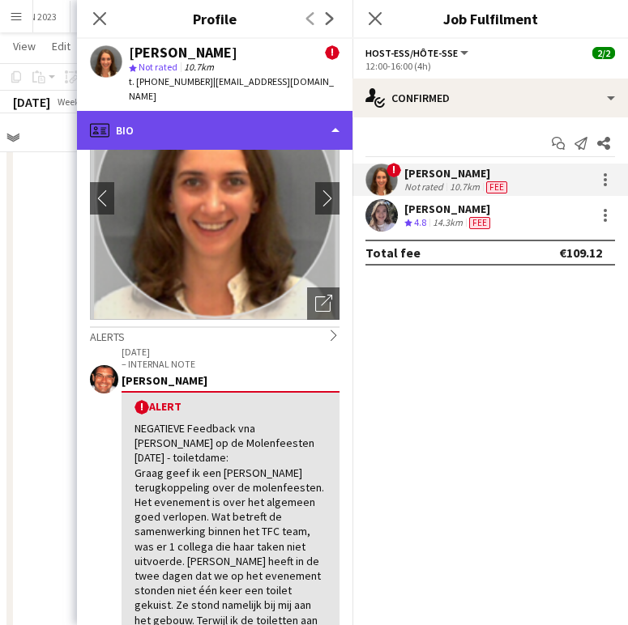
click at [251, 111] on div "profile Bio" at bounding box center [214, 130] width 275 height 39
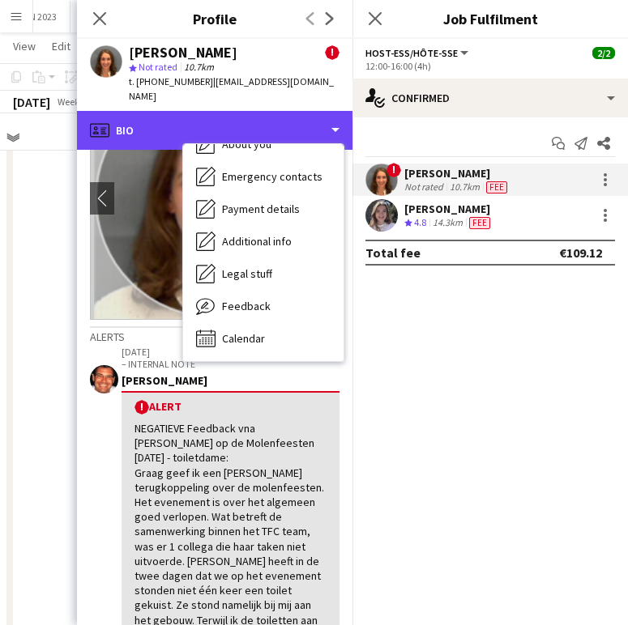
scroll to position [499, 0]
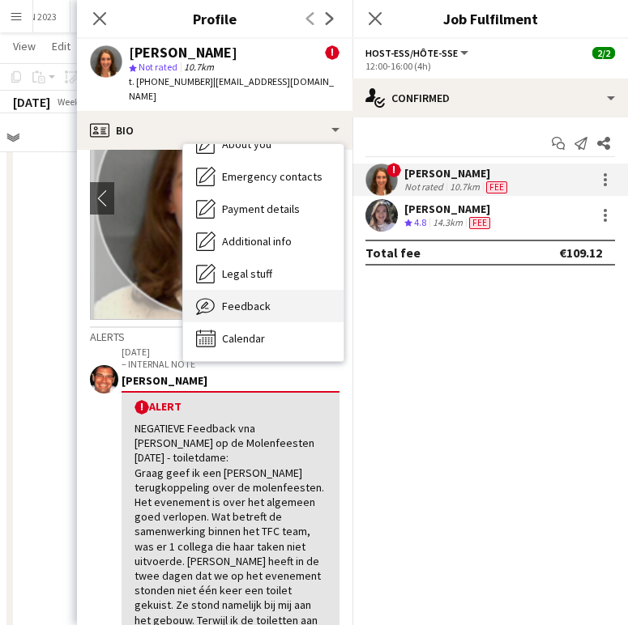
click at [260, 290] on div "Feedback Feedback" at bounding box center [263, 306] width 160 height 32
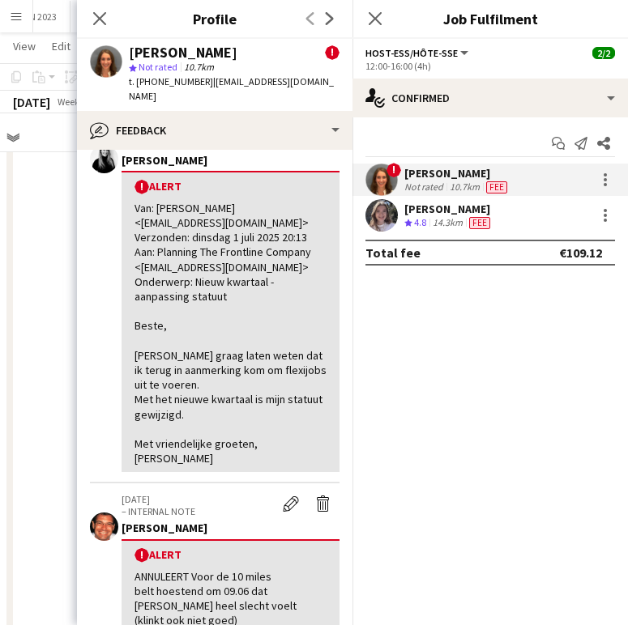
scroll to position [648, 0]
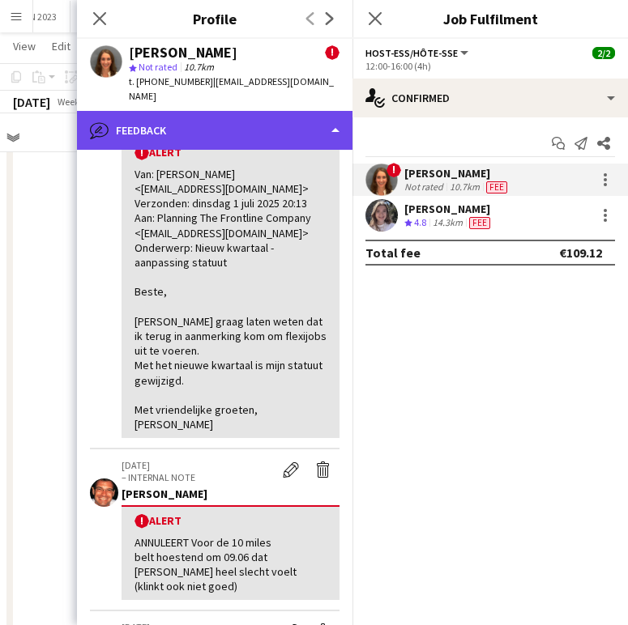
click at [218, 121] on div "bubble-pencil Feedback" at bounding box center [214, 130] width 275 height 39
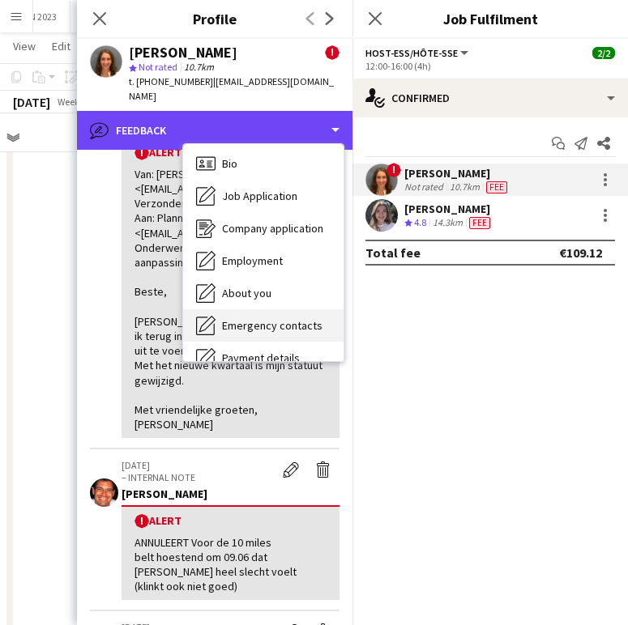
scroll to position [0, 0]
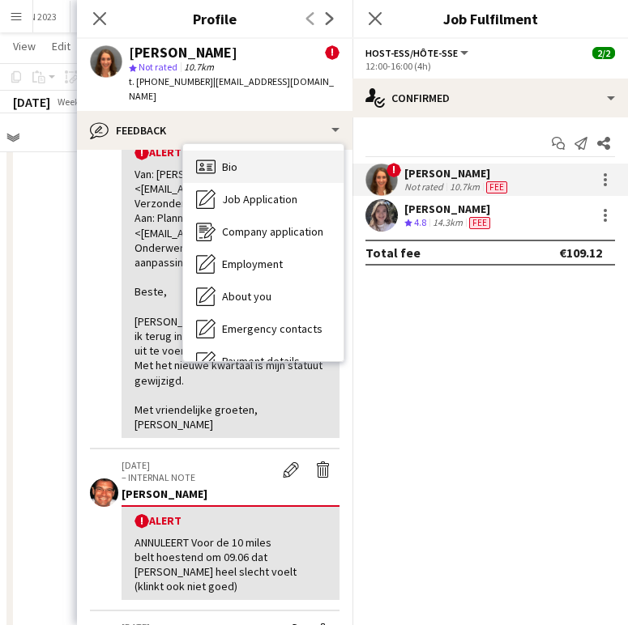
click at [249, 155] on div "Bio Bio" at bounding box center [263, 167] width 160 height 32
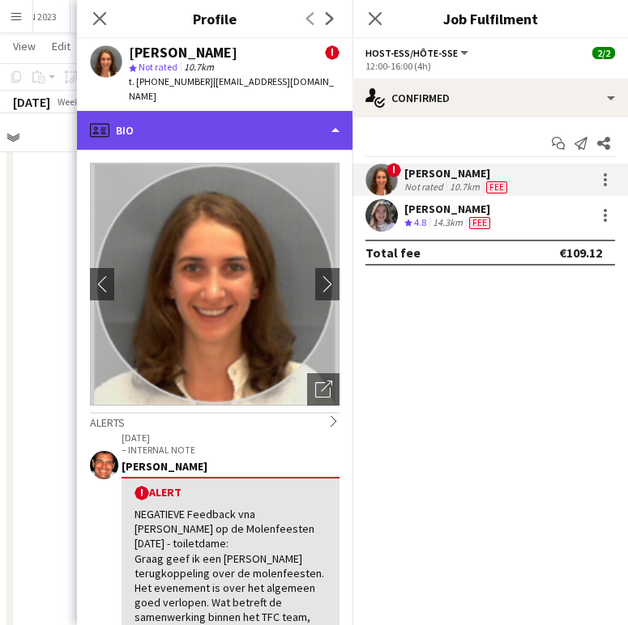
click at [196, 111] on div "profile Bio" at bounding box center [214, 130] width 275 height 39
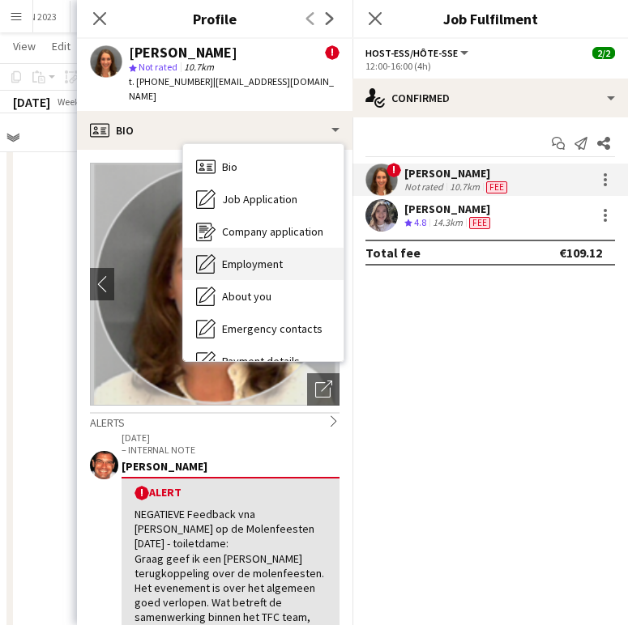
click at [240, 257] on span "Employment" at bounding box center [252, 264] width 61 height 15
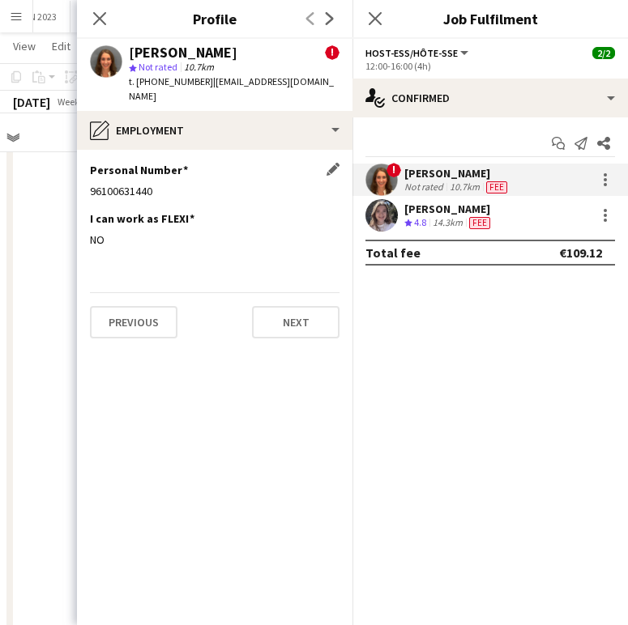
click at [126, 184] on div "96100631440" at bounding box center [215, 191] width 250 height 15
copy div "96100631440"
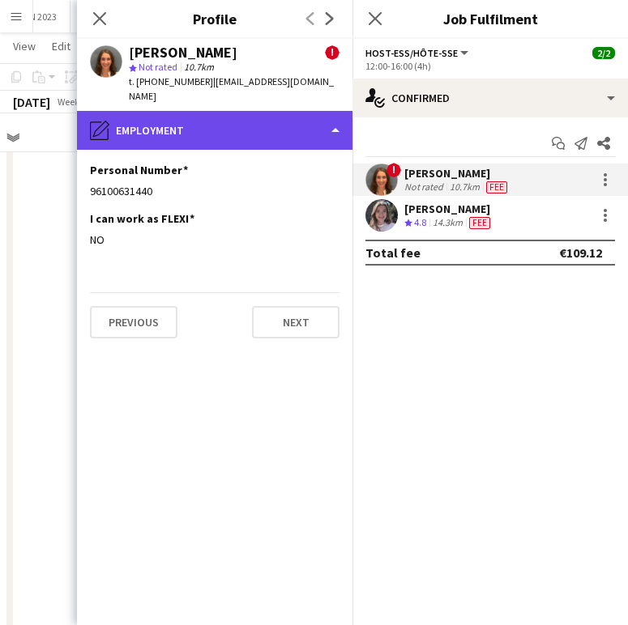
click at [182, 117] on div "pencil4 Employment" at bounding box center [214, 130] width 275 height 39
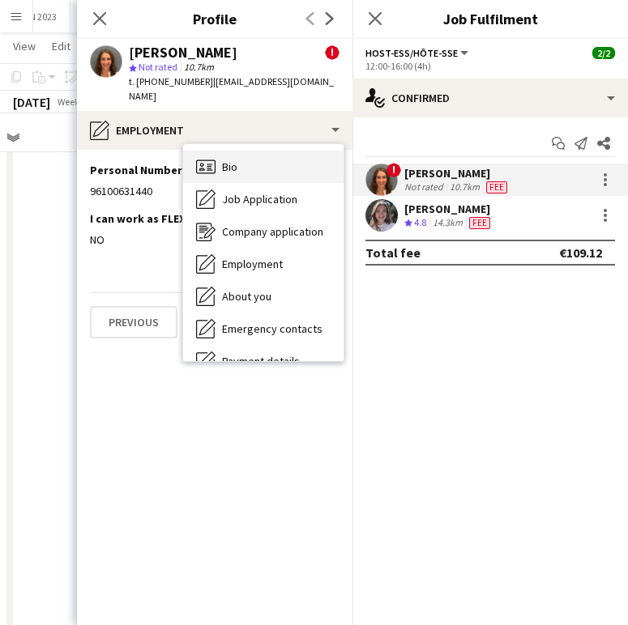
click at [220, 151] on div "Bio Bio" at bounding box center [263, 167] width 160 height 32
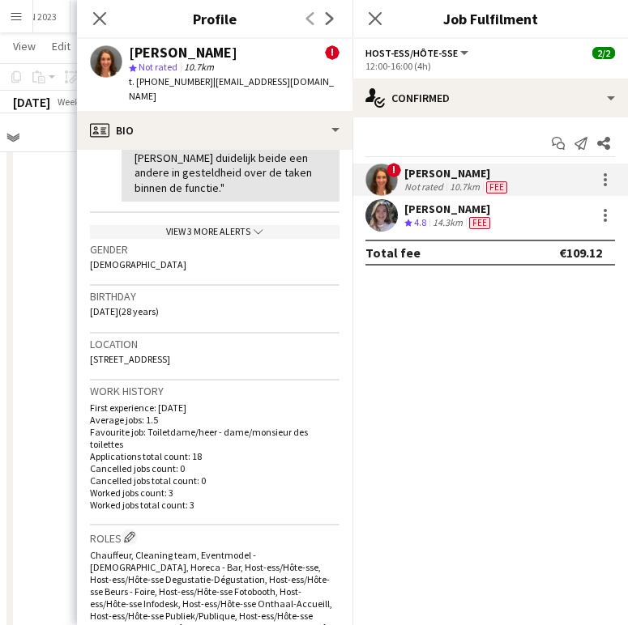
scroll to position [726, 0]
click at [139, 352] on span "18 Acht Eeuwenlaan, Edegem, 2650" at bounding box center [130, 358] width 80 height 12
copy span "18 Acht Eeuwenlaan, Edegem, 2650"
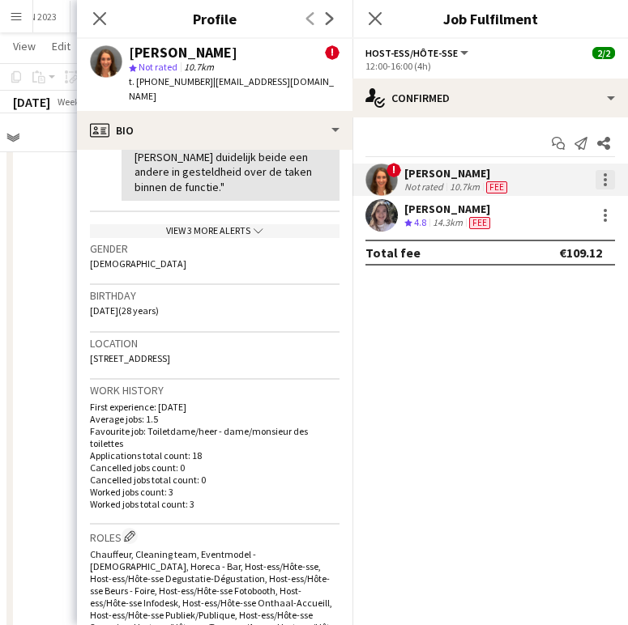
click at [578, 178] on div at bounding box center [604, 179] width 19 height 19
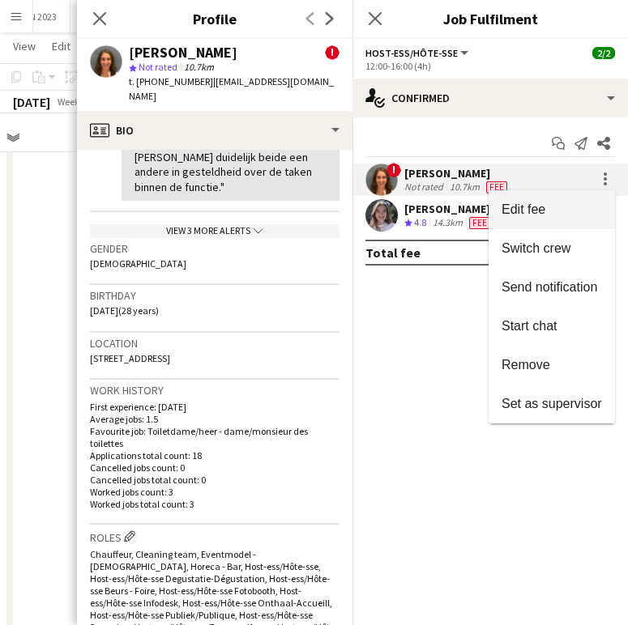
click at [561, 203] on span "Edit fee" at bounding box center [551, 210] width 100 height 15
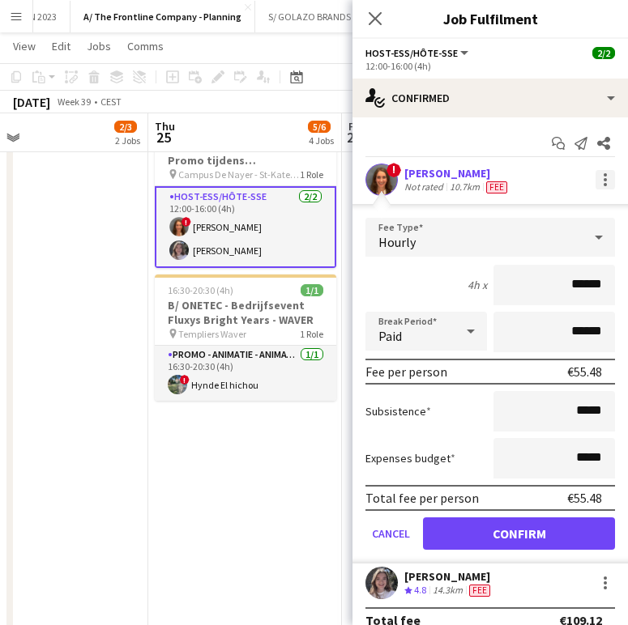
click at [578, 175] on div at bounding box center [604, 179] width 19 height 19
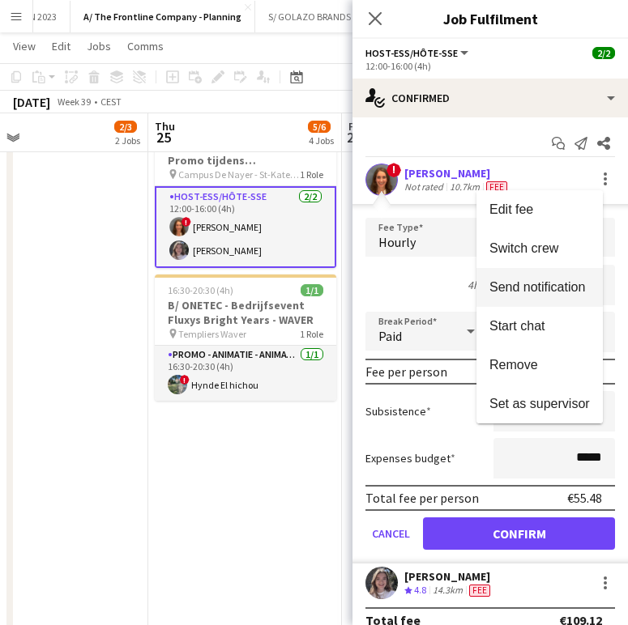
click at [524, 281] on span "Send notification" at bounding box center [537, 287] width 96 height 14
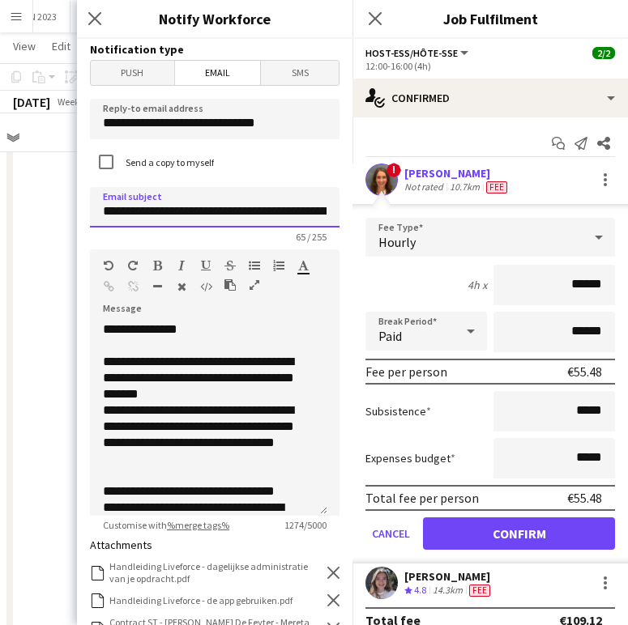
drag, startPoint x: 149, startPoint y: 214, endPoint x: 259, endPoint y: 210, distance: 110.3
click at [259, 210] on input "**********" at bounding box center [215, 207] width 250 height 41
type input "**********"
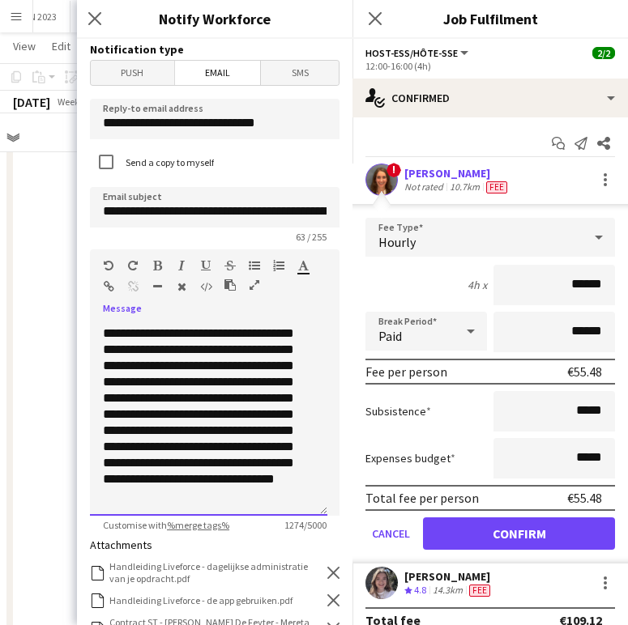
scroll to position [596, 0]
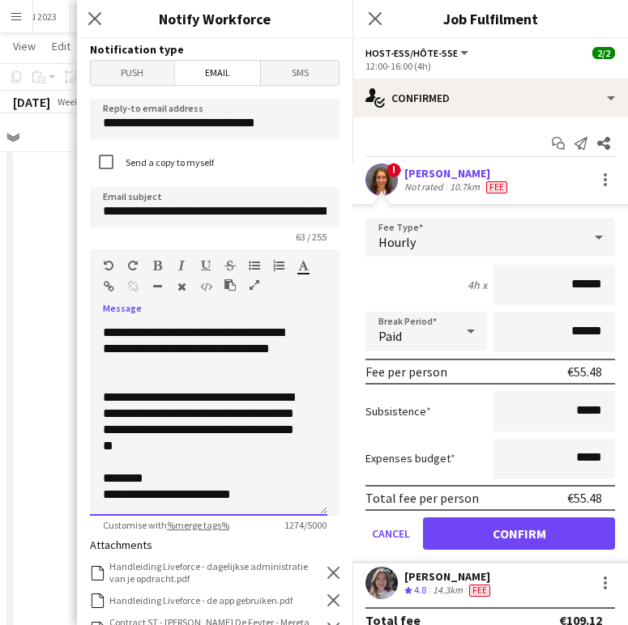
drag, startPoint x: 106, startPoint y: 367, endPoint x: 250, endPoint y: 557, distance: 238.8
click at [250, 509] on form "**********" at bounding box center [214, 528] width 275 height 979
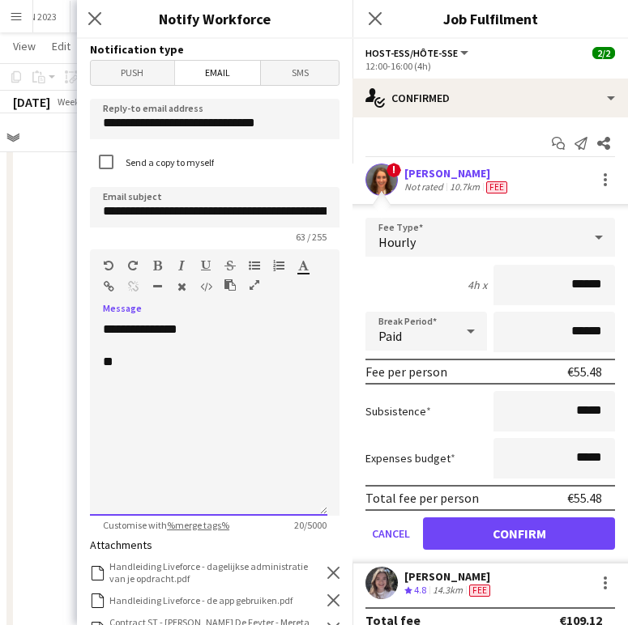
scroll to position [0, 0]
click at [189, 360] on div "**" at bounding box center [208, 362] width 211 height 16
click at [299, 49] on h3 "Notification type" at bounding box center [215, 49] width 250 height 15
click at [156, 385] on div "**********" at bounding box center [208, 419] width 237 height 194
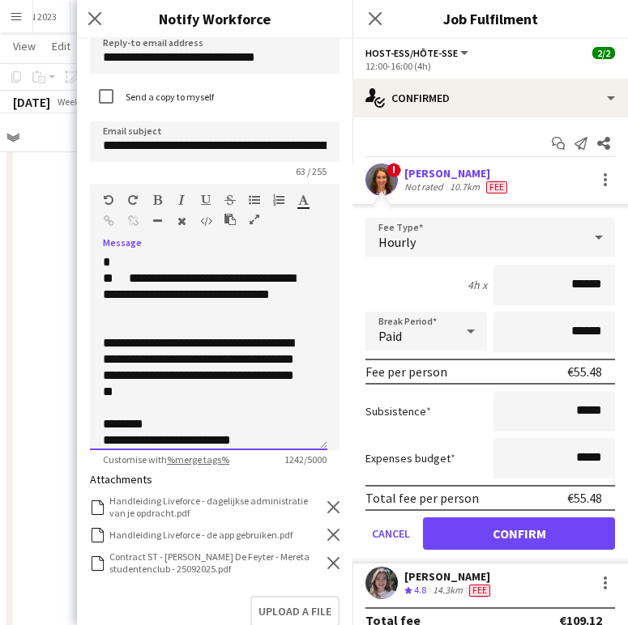
scroll to position [72, 0]
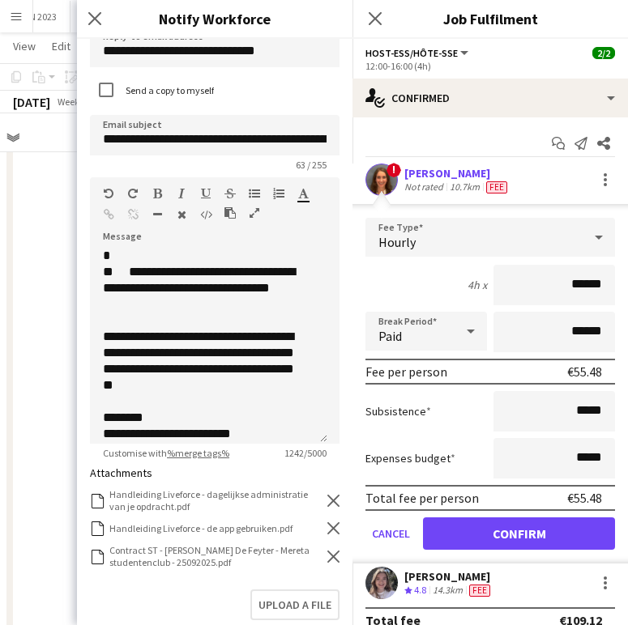
click at [327, 509] on icon "Remove" at bounding box center [333, 557] width 12 height 12
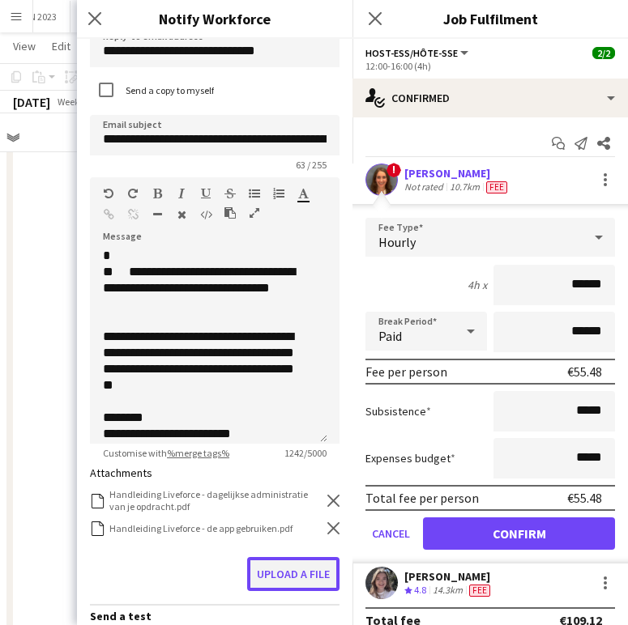
click at [290, 509] on button "Upload a file" at bounding box center [293, 574] width 92 height 34
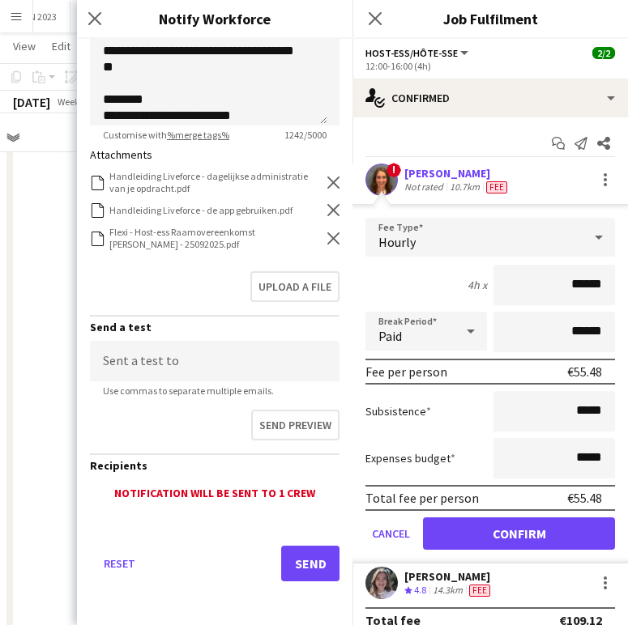
scroll to position [392, 0]
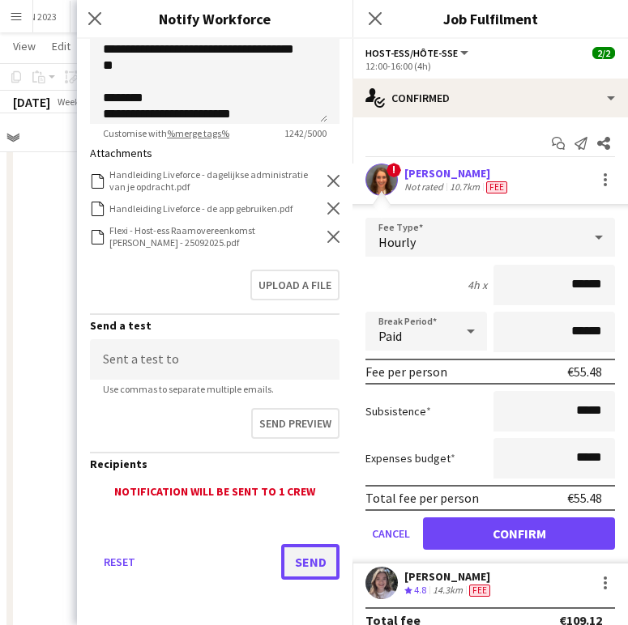
click at [293, 509] on button "Send" at bounding box center [310, 562] width 58 height 36
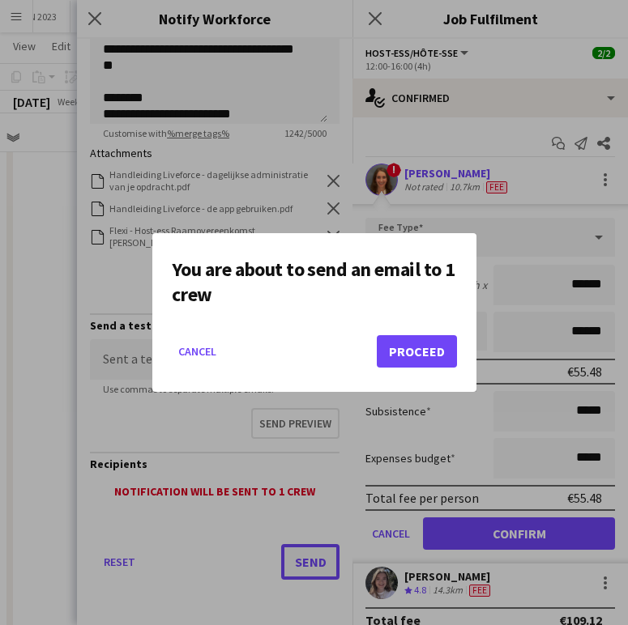
scroll to position [0, 0]
click at [406, 352] on button "Proceed" at bounding box center [417, 351] width 80 height 32
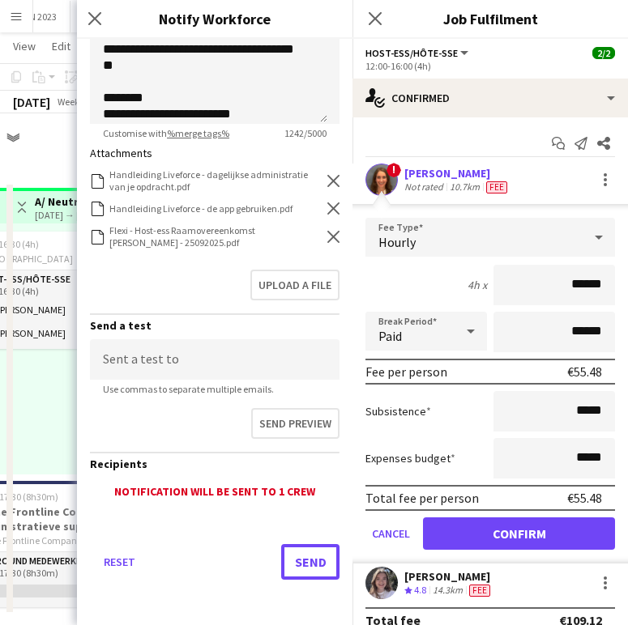
scroll to position [499, 0]
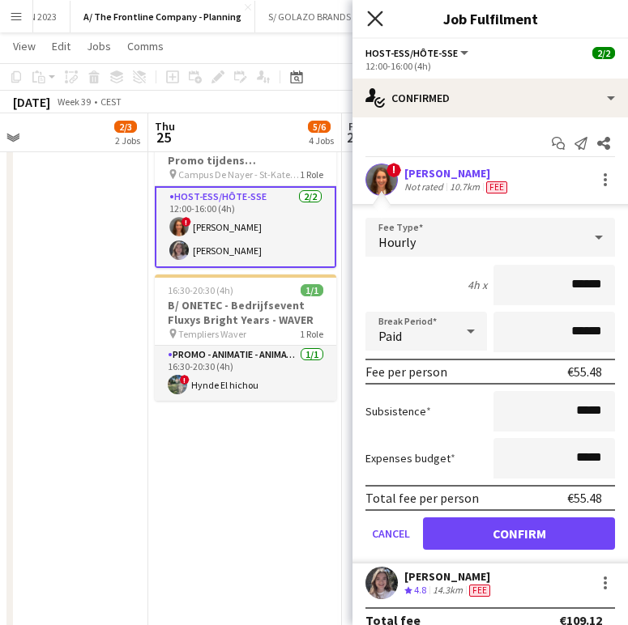
click at [373, 14] on icon "Close pop-in" at bounding box center [374, 18] width 15 height 15
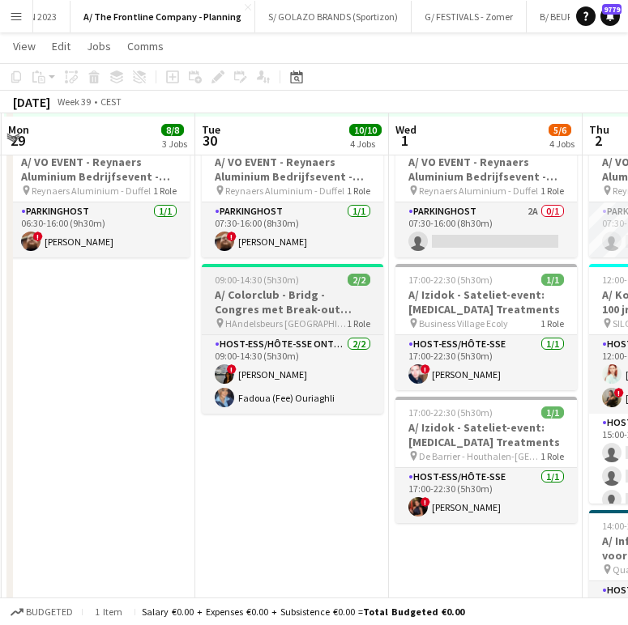
scroll to position [647, 0]
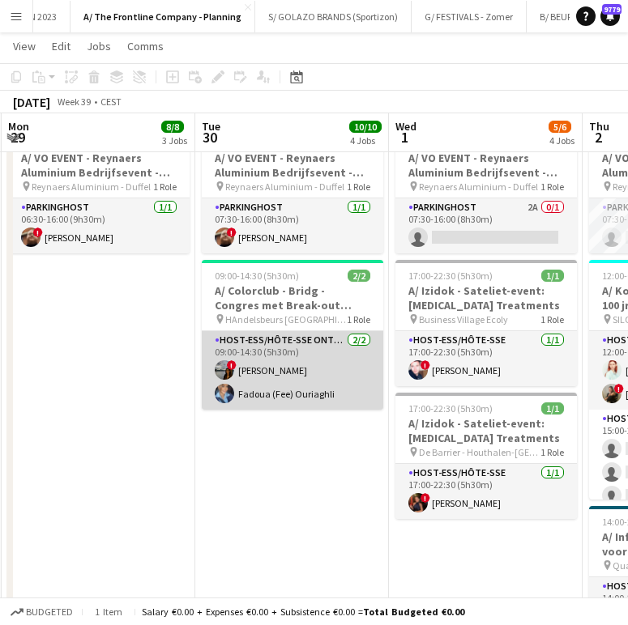
click at [307, 391] on app-card-role "Host-ess/Hôte-sse Onthaal-Accueill 2/2 09:00-14:30 (5h30m) ! Sarah Theijs Fadou…" at bounding box center [292, 370] width 181 height 79
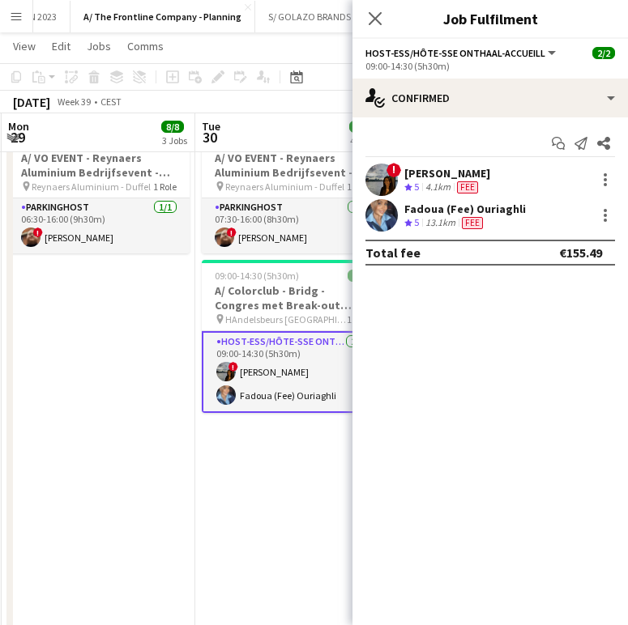
click at [421, 177] on div "[PERSON_NAME]" at bounding box center [447, 173] width 86 height 15
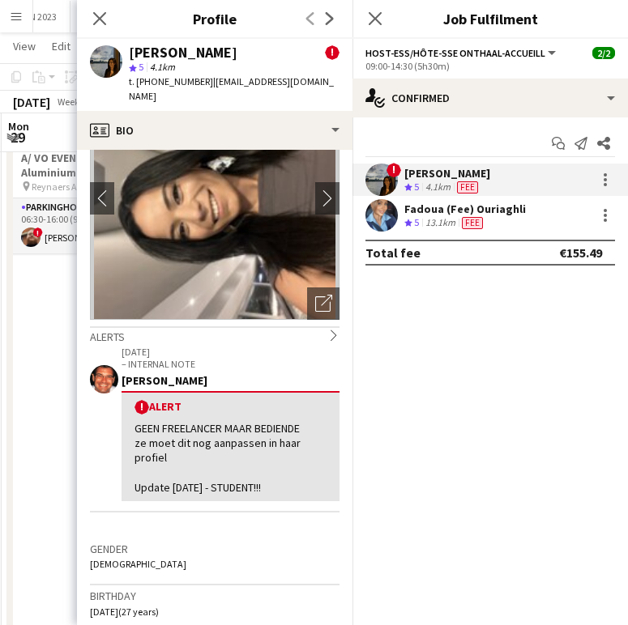
scroll to position [0, 0]
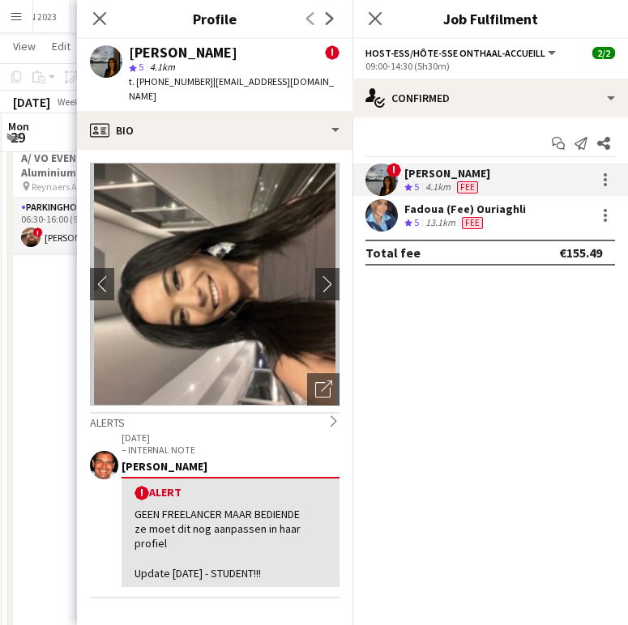
click at [57, 305] on app-date-cell "07:00-19:00 (12h) 5/5 pin Room with a ZOO 2 Roles Host-ess/Hôte-sse 2/2 07:00-1…" at bounding box center [99, 247] width 194 height 1427
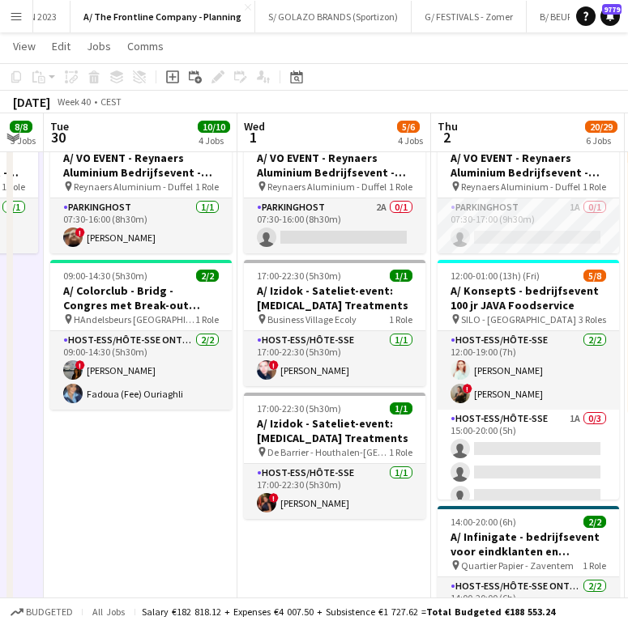
scroll to position [0, 735]
drag, startPoint x: 124, startPoint y: 394, endPoint x: 303, endPoint y: 322, distance: 193.0
click at [303, 322] on app-calendar-viewport "Fri 26 2/3 2 Jobs Sat 27 2/3 3 Jobs Sun 28 12/12 4 Jobs Mon 29 8/8 3 Jobs Tue 3…" at bounding box center [314, 263] width 628 height 1694
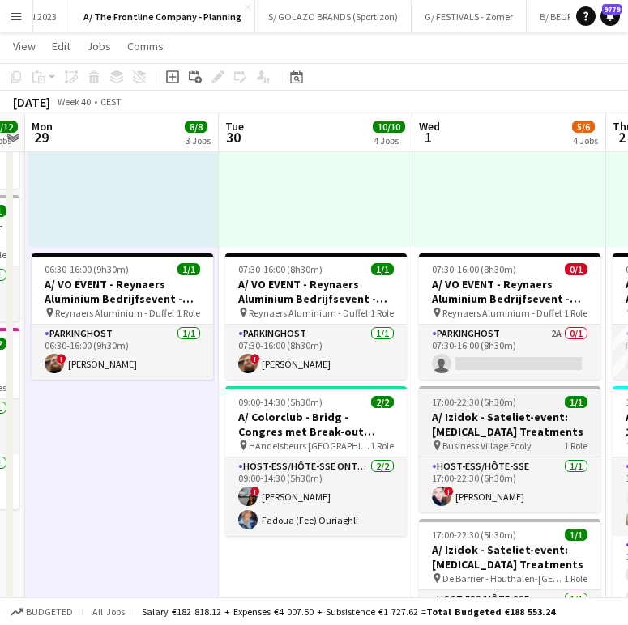
scroll to position [0, 464]
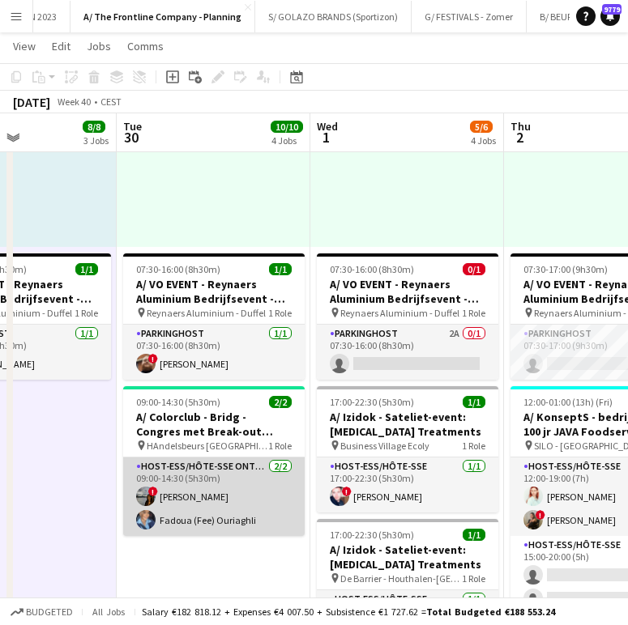
click at [237, 489] on app-card-role "Host-ess/Hôte-sse Onthaal-Accueill 2/2 09:00-14:30 (5h30m) ! Sarah Theijs Fadou…" at bounding box center [213, 497] width 181 height 79
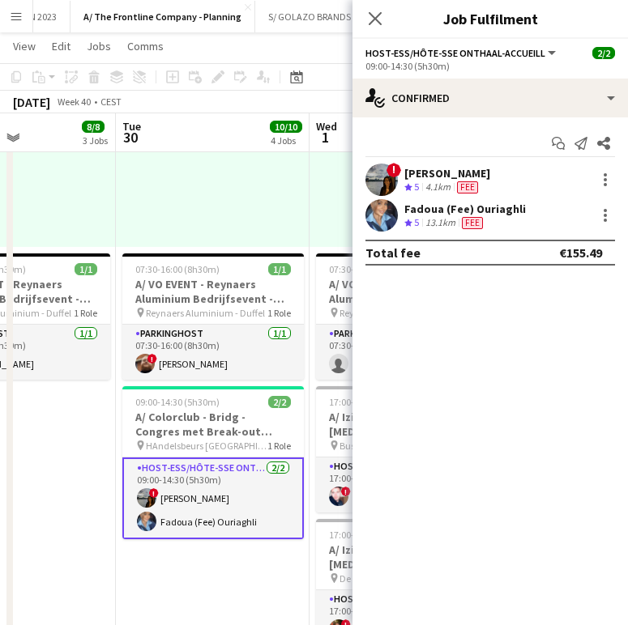
click at [445, 187] on div "4.1km" at bounding box center [438, 188] width 32 height 14
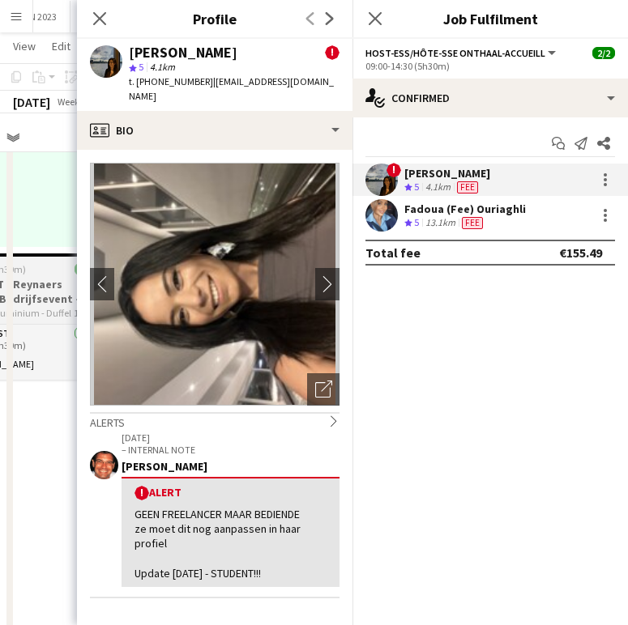
click at [32, 308] on span "Reynaers Aluminium - Duffel" at bounding box center [11, 313] width 119 height 12
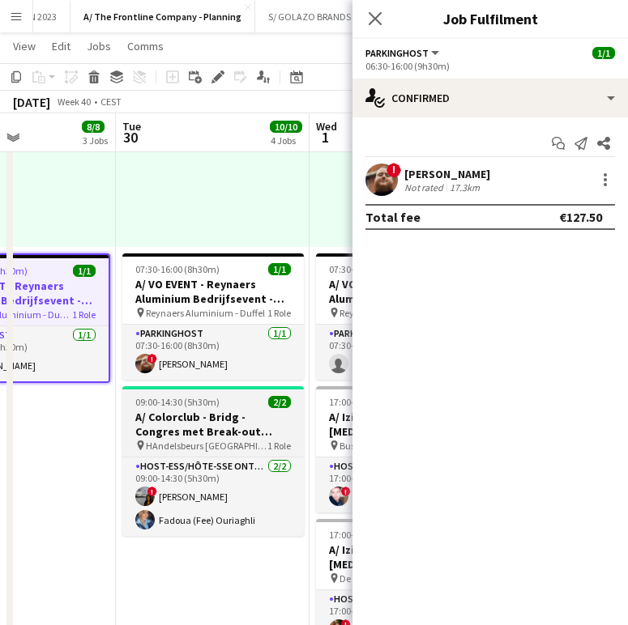
click at [207, 428] on h3 "A/ Colorclub - Bridg - Congres met Break-out sessies" at bounding box center [212, 424] width 181 height 29
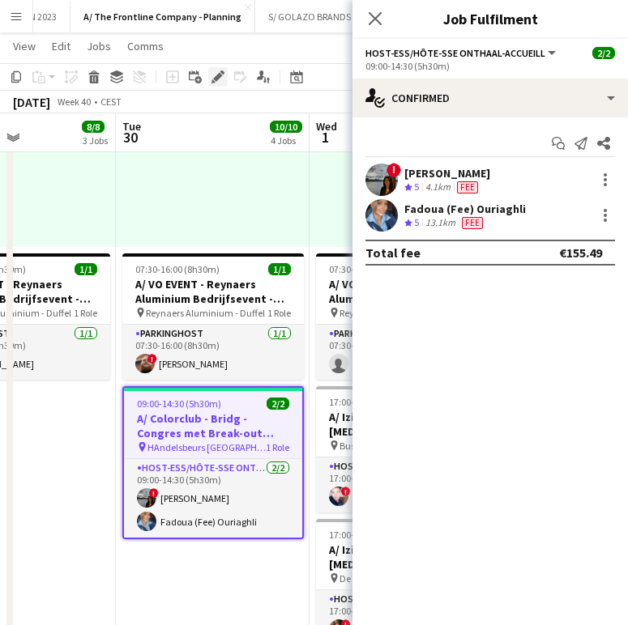
click at [212, 83] on icon at bounding box center [213, 81] width 4 height 4
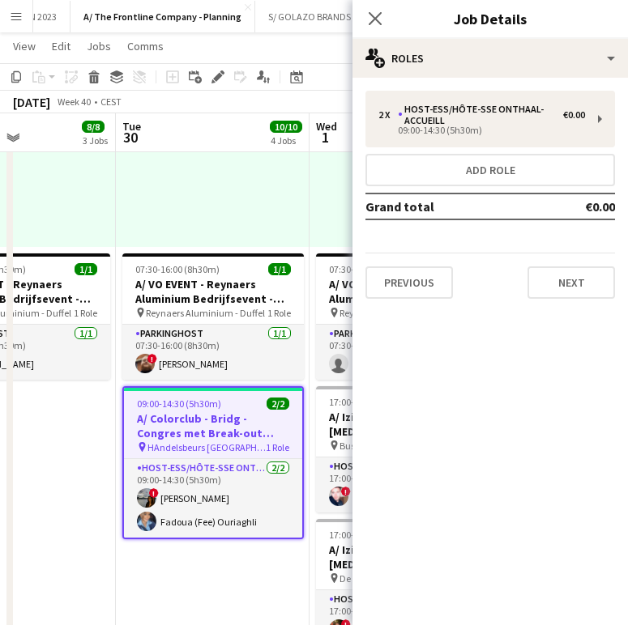
click at [438, 79] on div "2 x Host-ess/Hôte-sse Onthaal-Accueill €0.00 09:00-14:30 (5h30m) Add role Grand…" at bounding box center [489, 195] width 275 height 234
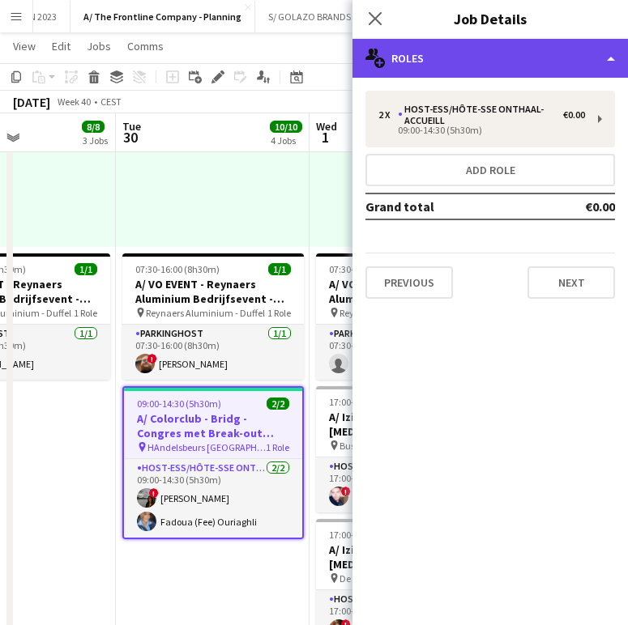
click at [473, 45] on div "multiple-users-add Roles" at bounding box center [489, 58] width 275 height 39
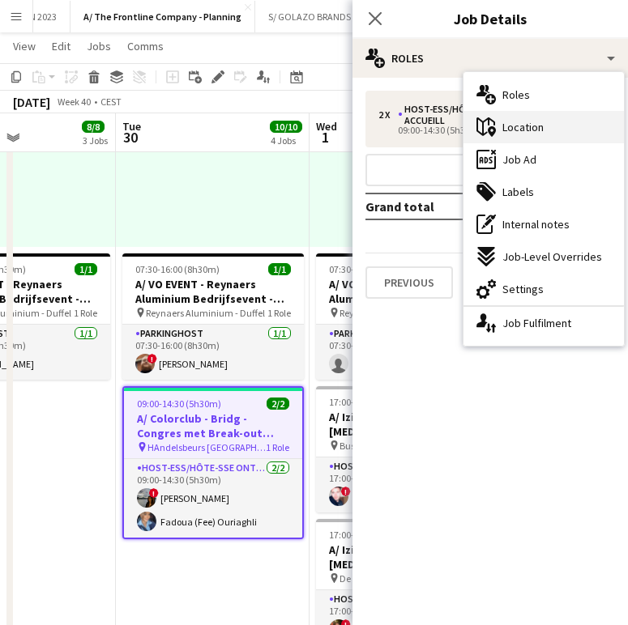
click at [570, 123] on div "maps-pin-1 Location" at bounding box center [543, 127] width 160 height 32
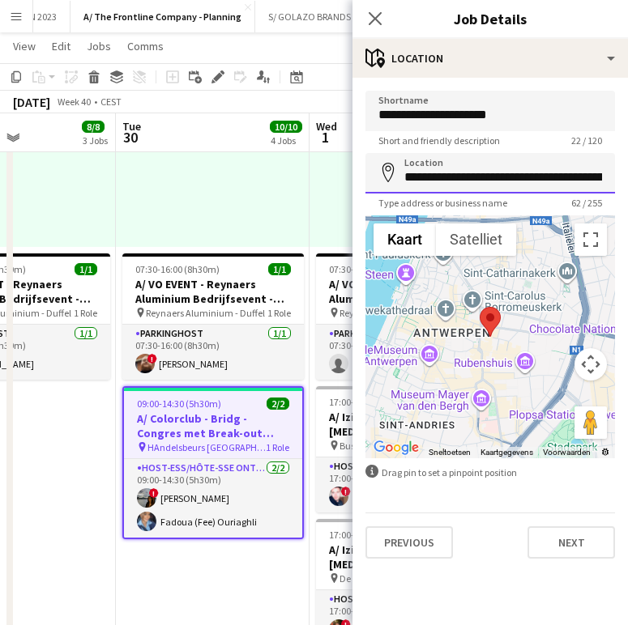
click at [479, 173] on input "**********" at bounding box center [490, 173] width 250 height 41
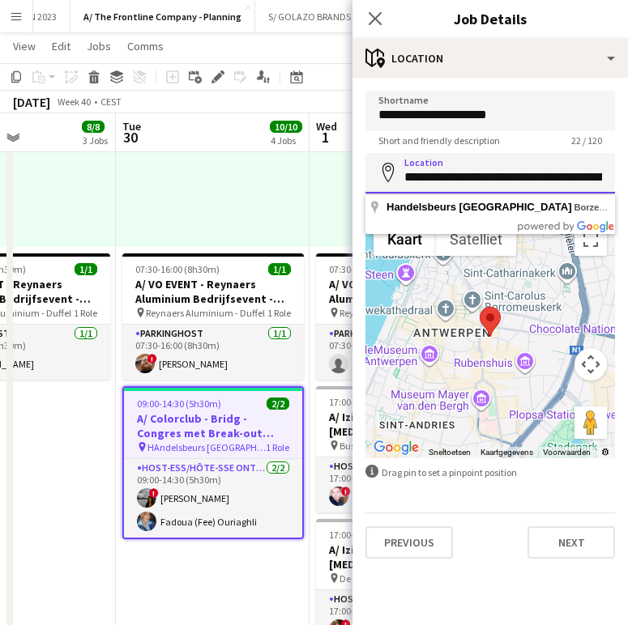
click at [479, 173] on input "**********" at bounding box center [490, 173] width 250 height 41
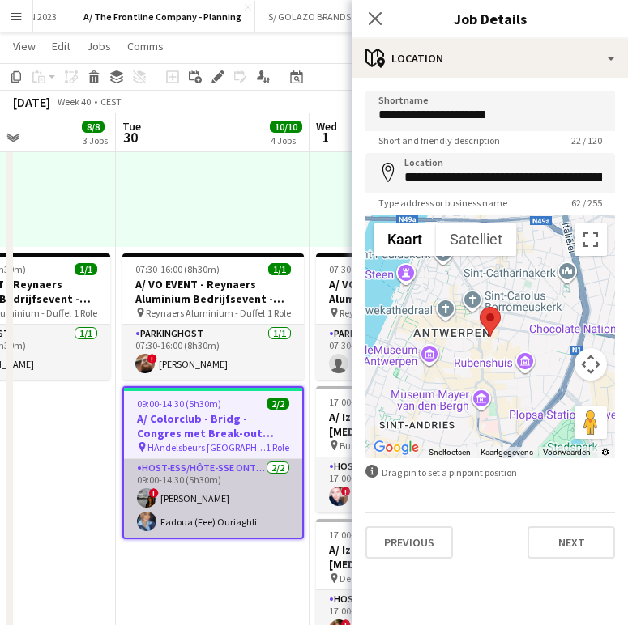
click at [184, 509] on app-card-role "Host-ess/Hôte-sse Onthaal-Accueill 2/2 09:00-14:30 (5h30m) ! Sarah Theijs Fadou…" at bounding box center [213, 498] width 178 height 79
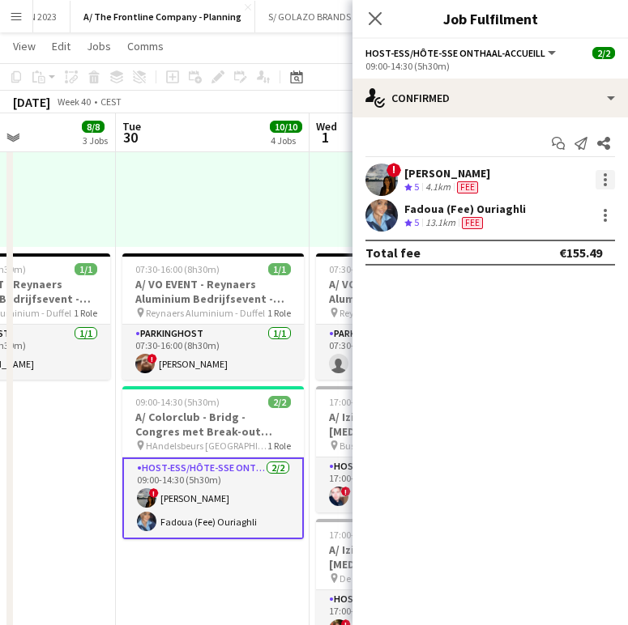
click at [578, 177] on div at bounding box center [604, 179] width 19 height 19
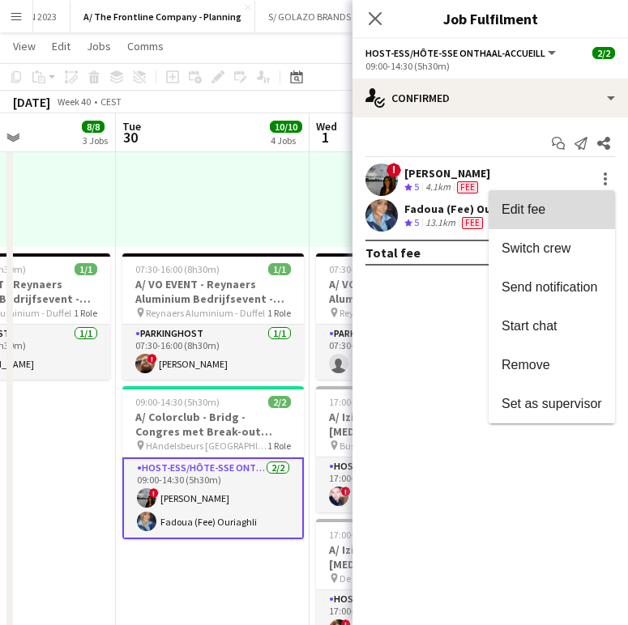
click at [565, 195] on button "Edit fee" at bounding box center [552, 209] width 126 height 39
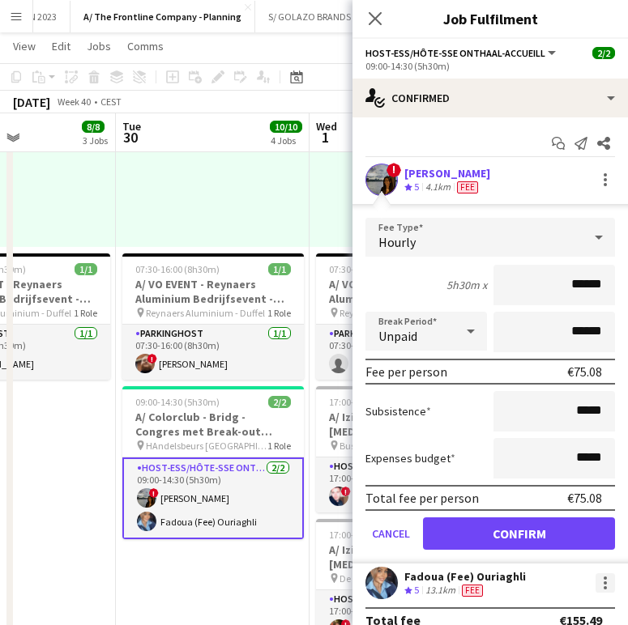
click at [578, 509] on div at bounding box center [604, 583] width 19 height 19
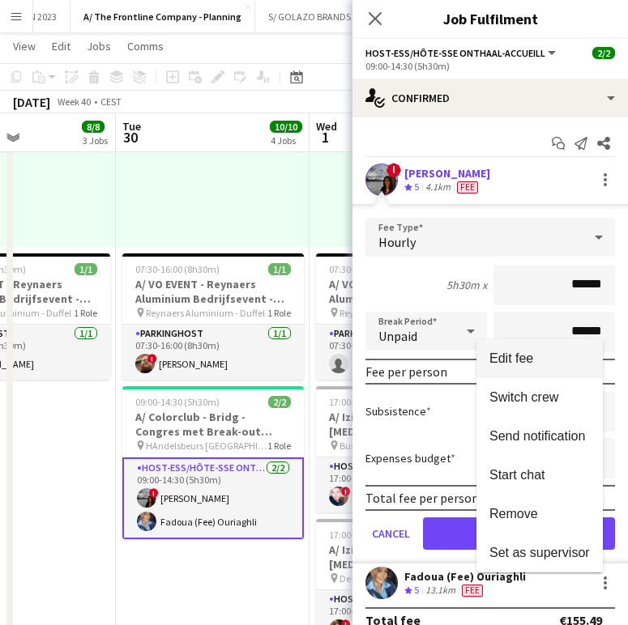
click at [531, 365] on span "Edit fee" at bounding box center [511, 359] width 44 height 14
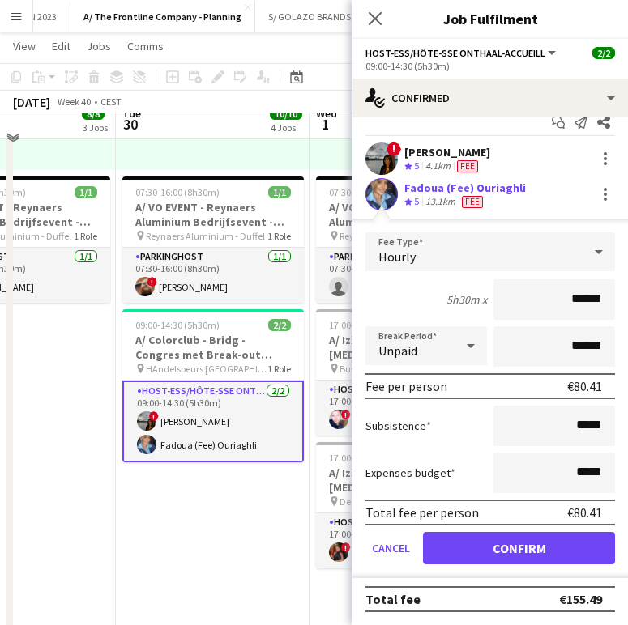
scroll to position [551, 0]
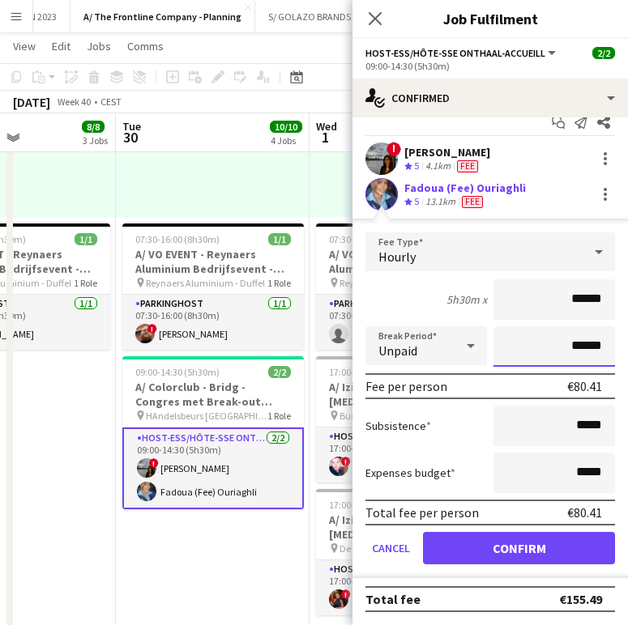
click at [561, 346] on input "******" at bounding box center [554, 346] width 122 height 41
type input "*******"
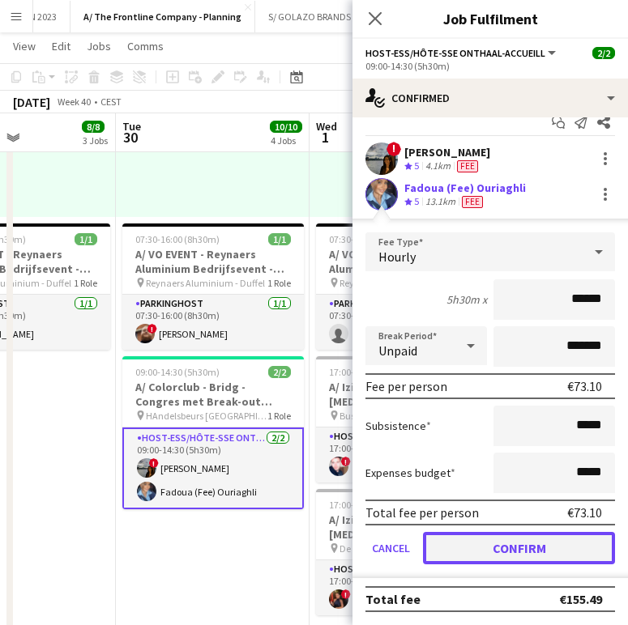
click at [502, 509] on button "Confirm" at bounding box center [519, 548] width 192 height 32
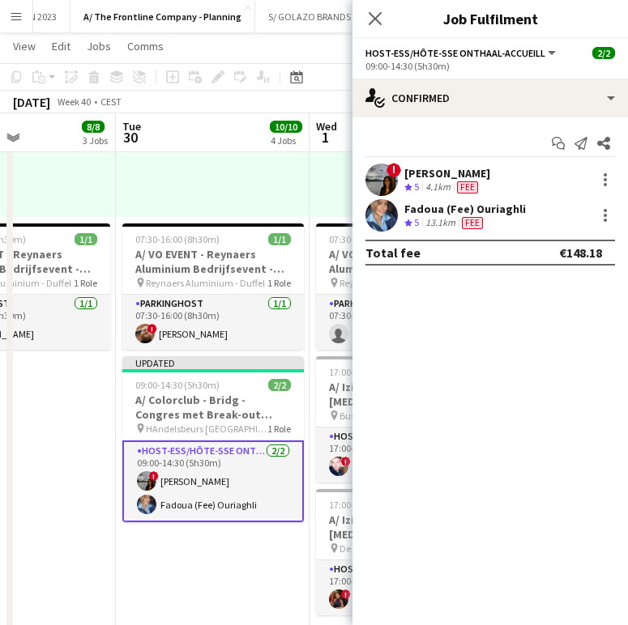
scroll to position [0, 0]
click at [578, 179] on div at bounding box center [604, 179] width 19 height 19
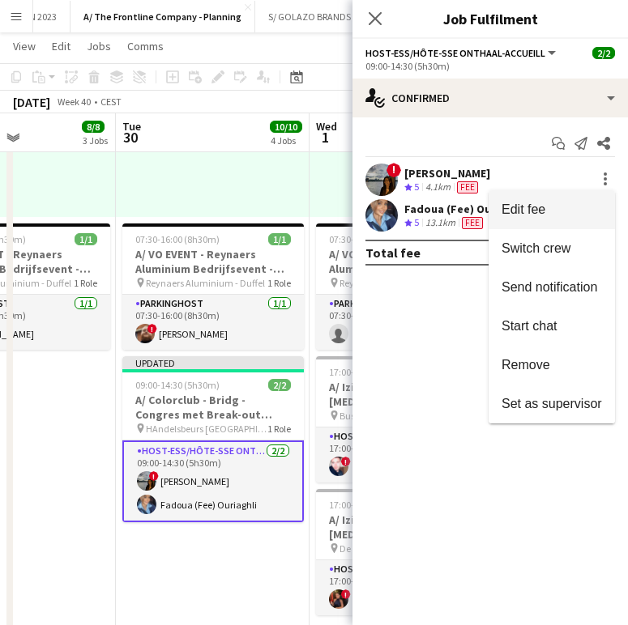
click at [578, 201] on button "Edit fee" at bounding box center [552, 209] width 126 height 39
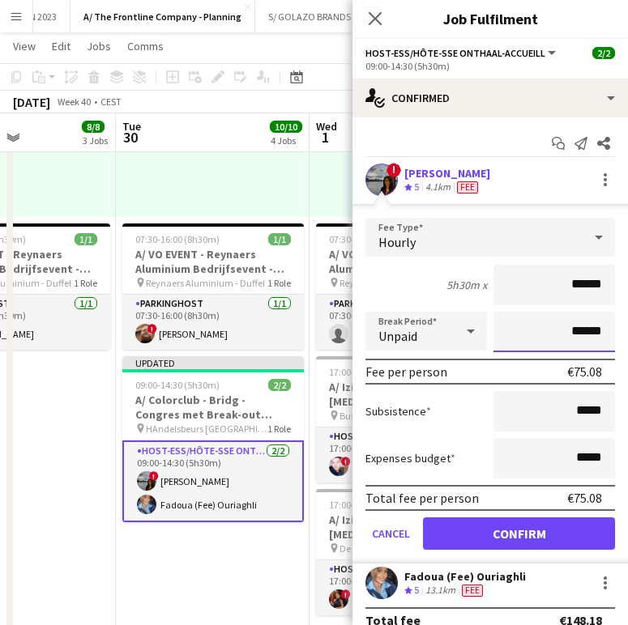
click at [561, 341] on input "******" at bounding box center [554, 332] width 122 height 41
type input "*******"
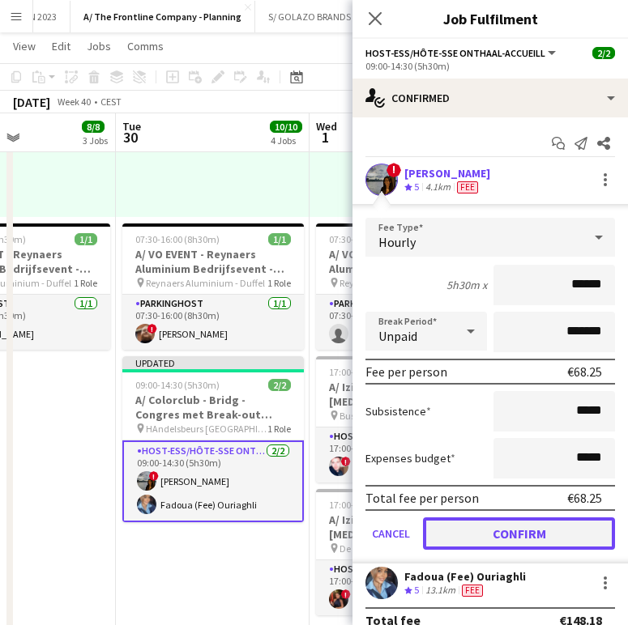
click at [514, 509] on button "Confirm" at bounding box center [519, 534] width 192 height 32
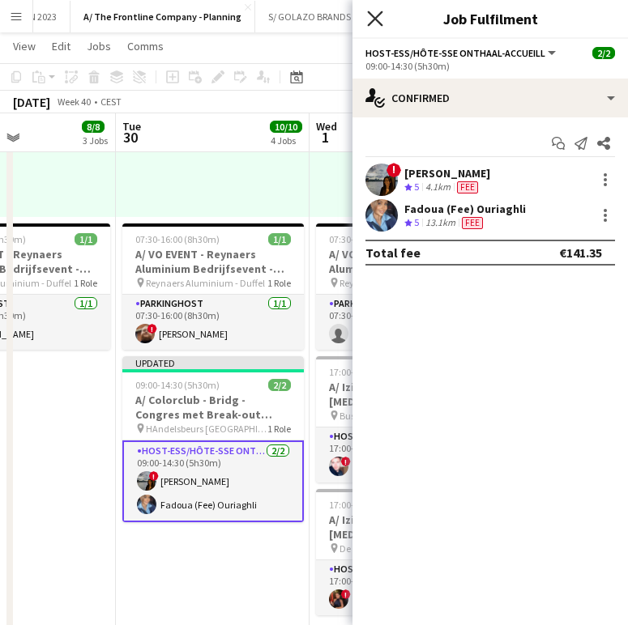
click at [379, 15] on icon at bounding box center [374, 18] width 15 height 15
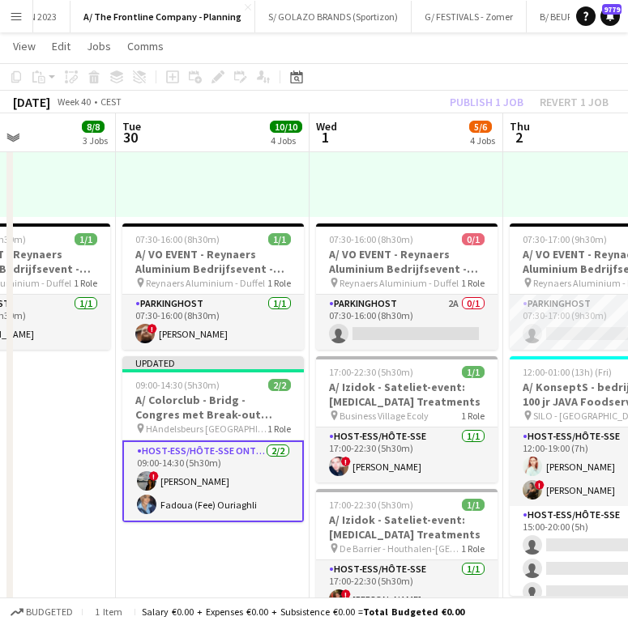
click at [490, 110] on div "Publish 1 job Revert 1 job" at bounding box center [529, 102] width 198 height 21
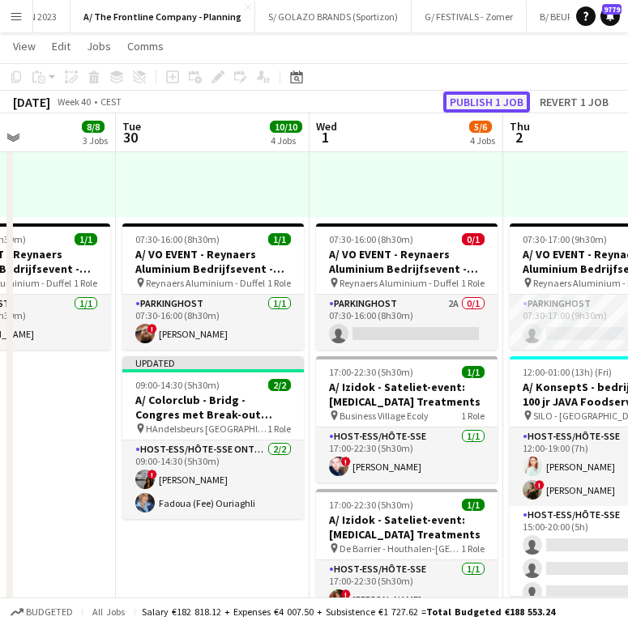
click at [491, 102] on button "Publish 1 job" at bounding box center [486, 102] width 87 height 21
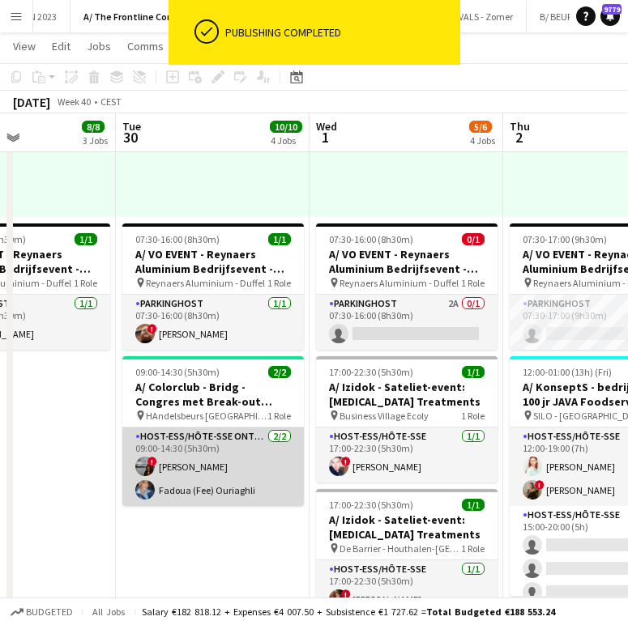
click at [216, 454] on app-card-role "Host-ess/Hôte-sse Onthaal-Accueill 2/2 09:00-14:30 (5h30m) ! Sarah Theijs Fadou…" at bounding box center [212, 467] width 181 height 79
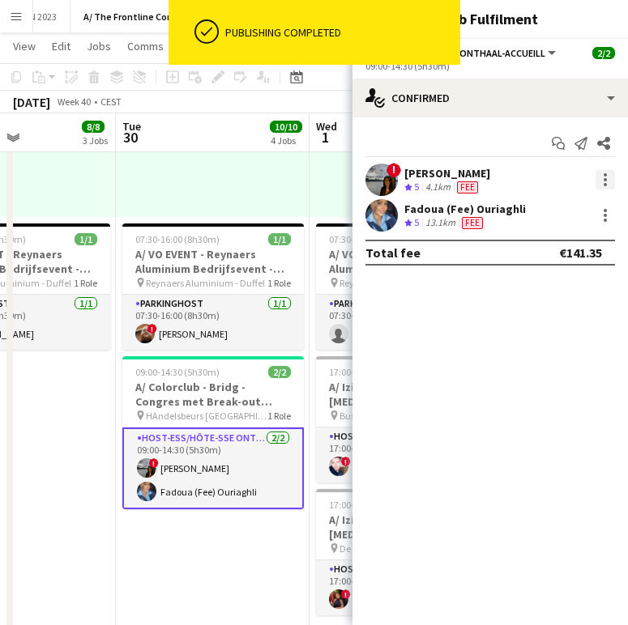
click at [578, 179] on div at bounding box center [604, 179] width 19 height 19
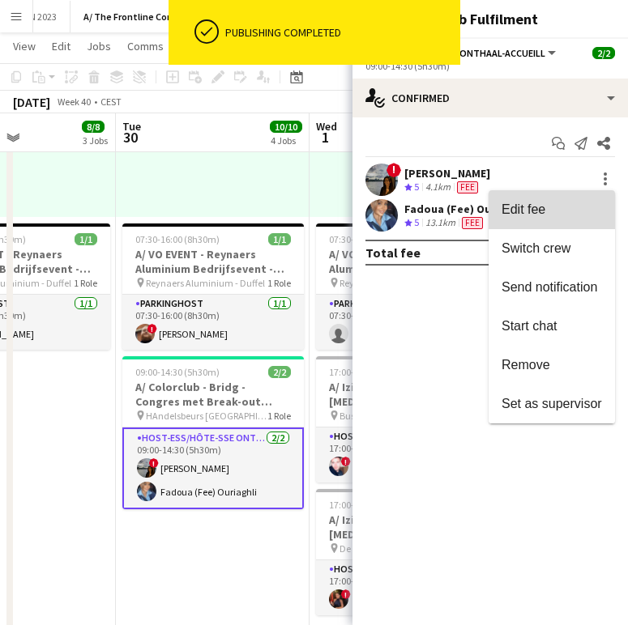
click at [563, 208] on span "Edit fee" at bounding box center [551, 210] width 100 height 15
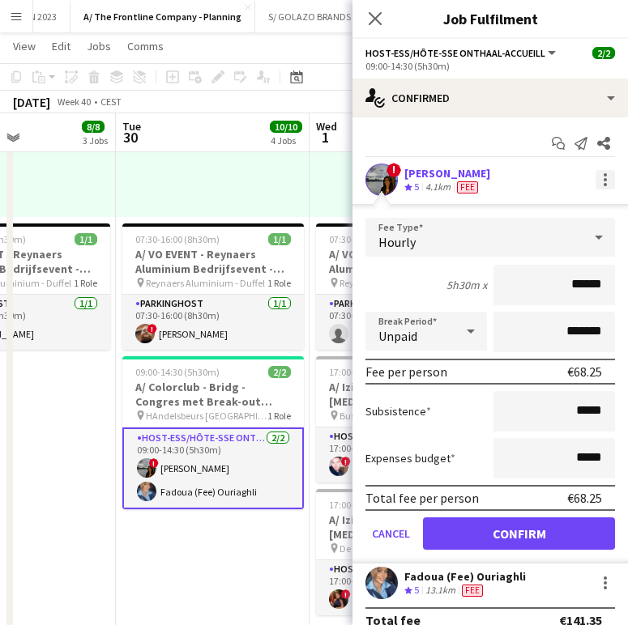
click at [578, 183] on div at bounding box center [604, 179] width 19 height 19
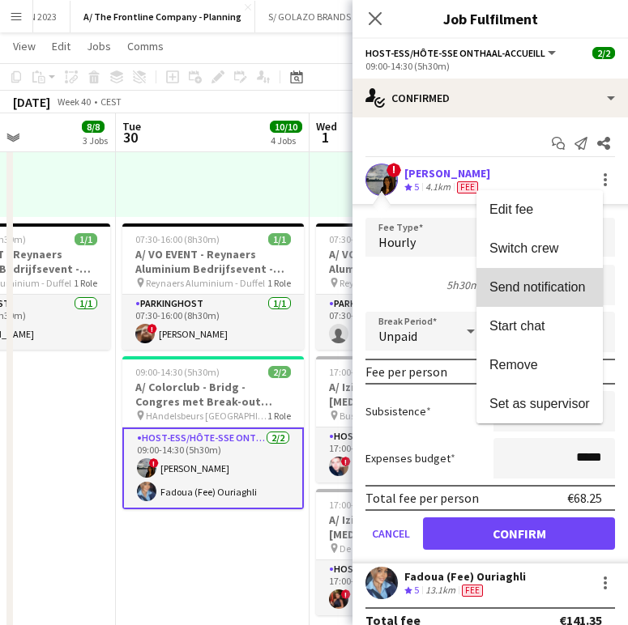
click at [551, 292] on span "Send notification" at bounding box center [537, 287] width 96 height 14
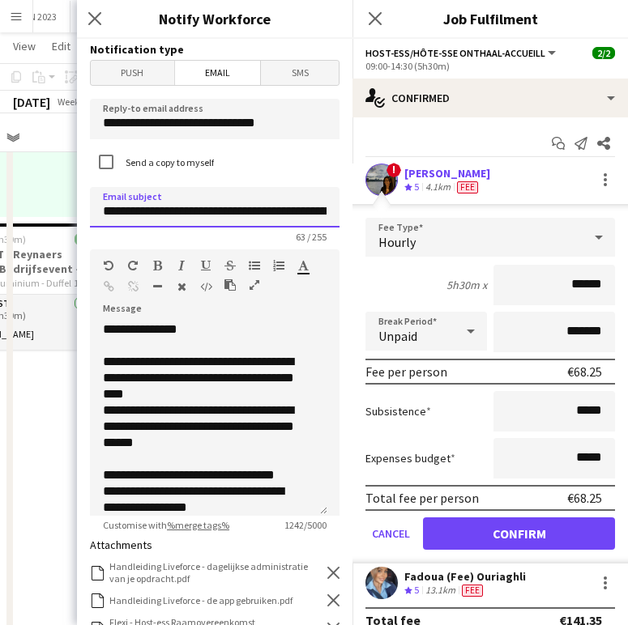
scroll to position [0, 122]
drag, startPoint x: 151, startPoint y: 211, endPoint x: 352, endPoint y: 220, distance: 200.3
click at [352, 220] on div "**********" at bounding box center [214, 332] width 275 height 587
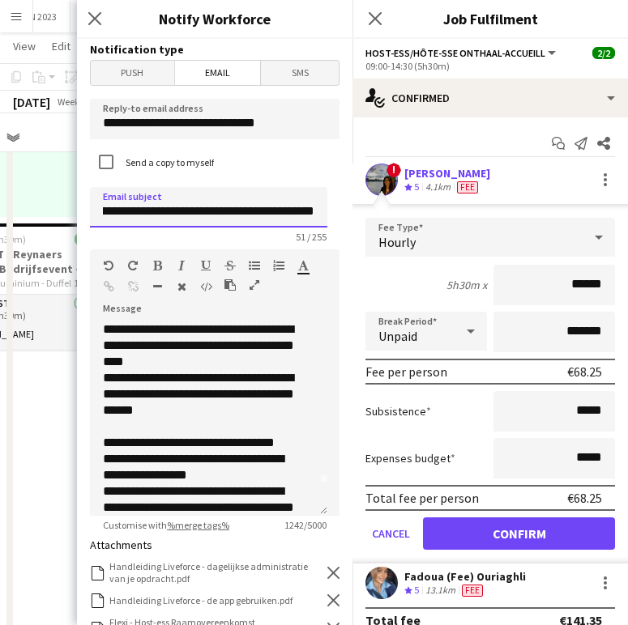
scroll to position [33, 0]
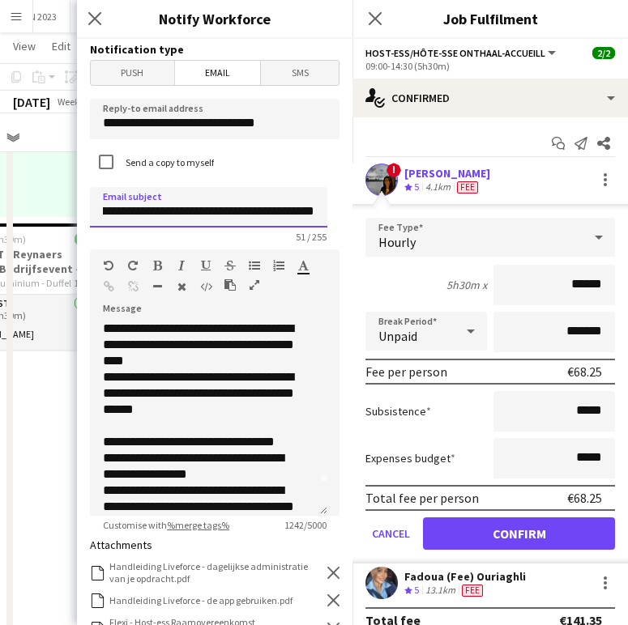
type input "**********"
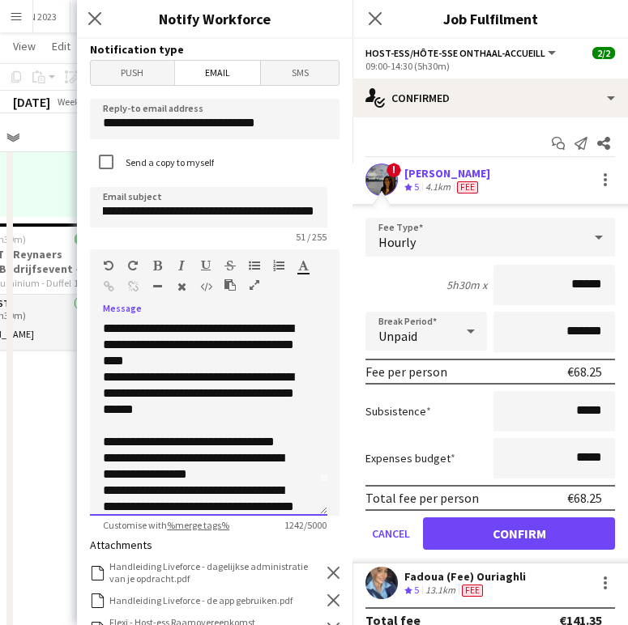
click at [184, 383] on div "**********" at bounding box center [202, 393] width 199 height 49
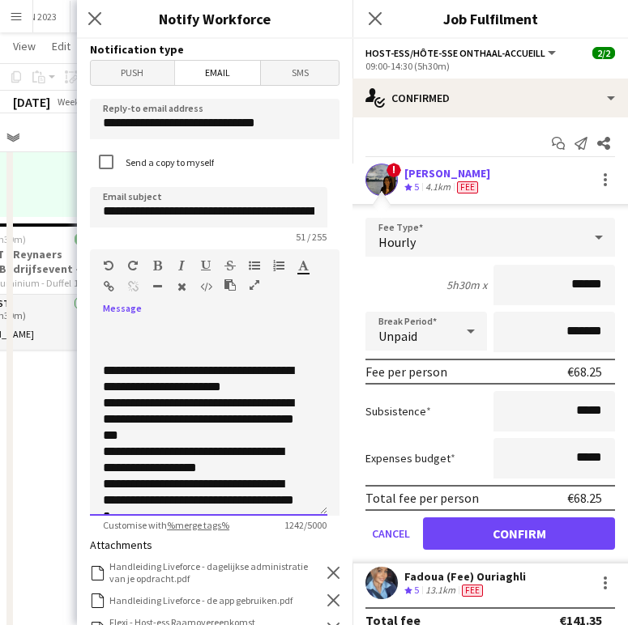
scroll to position [580, 0]
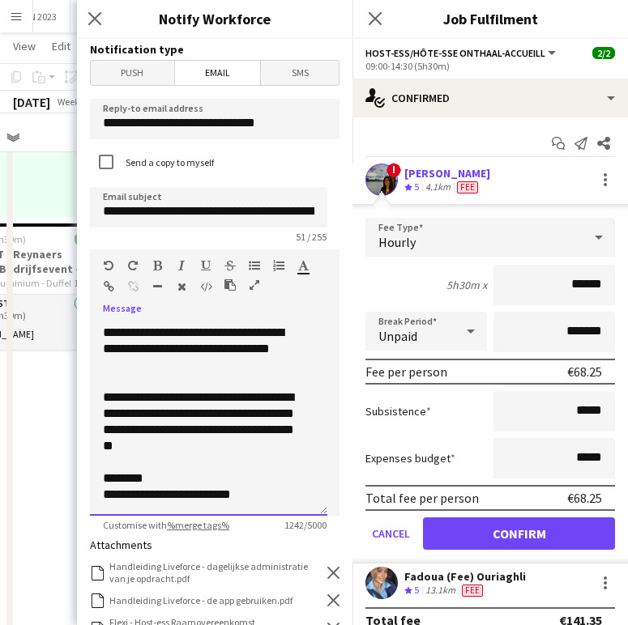
drag, startPoint x: 105, startPoint y: 328, endPoint x: 302, endPoint y: 540, distance: 289.5
click at [302, 509] on form "**********" at bounding box center [214, 528] width 275 height 979
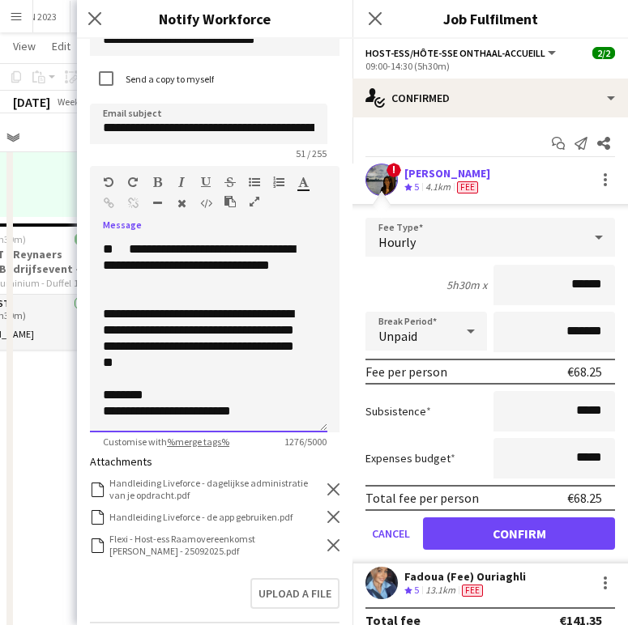
scroll to position [101, 0]
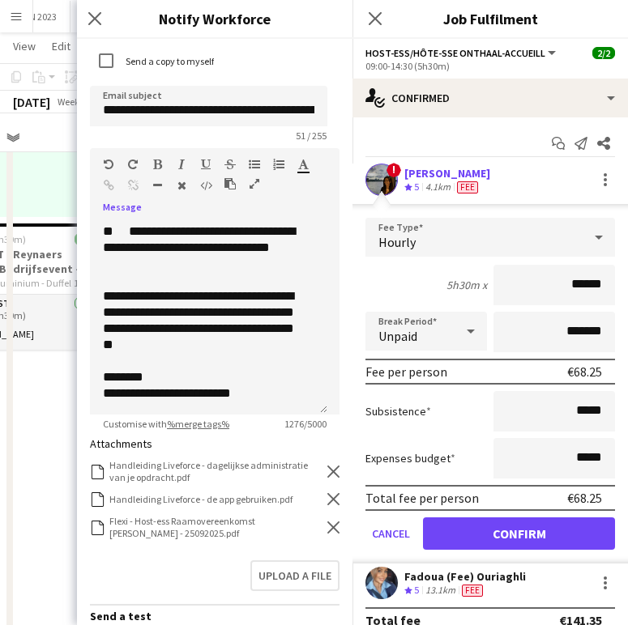
click at [327, 509] on icon at bounding box center [333, 528] width 12 height 12
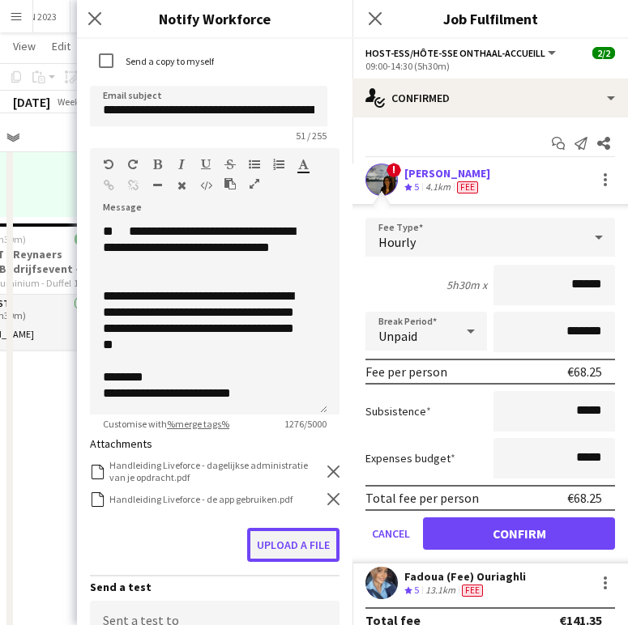
click at [296, 509] on button "Upload a file" at bounding box center [293, 545] width 92 height 34
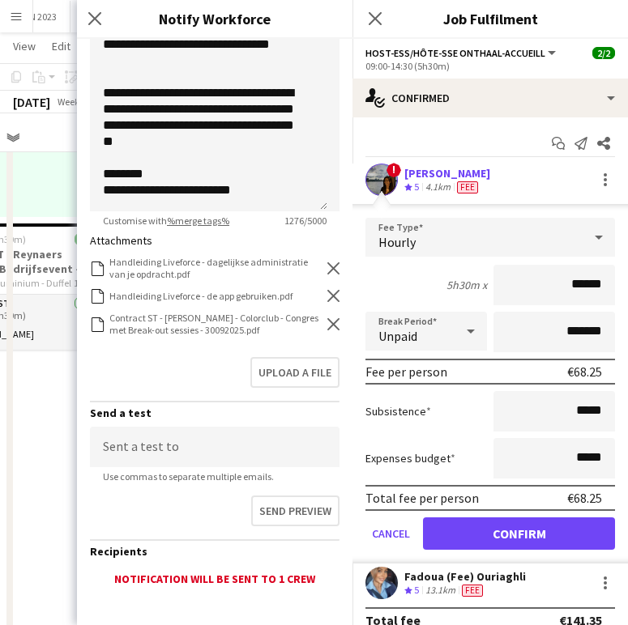
scroll to position [392, 0]
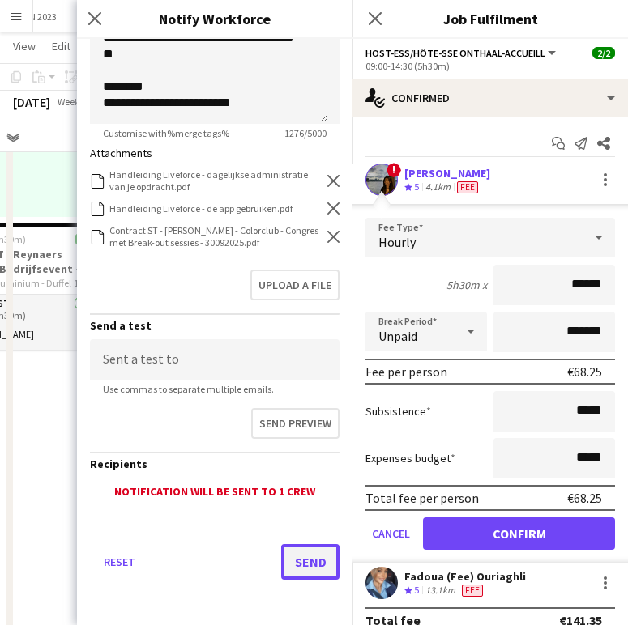
click at [303, 509] on button "Send" at bounding box center [310, 562] width 58 height 36
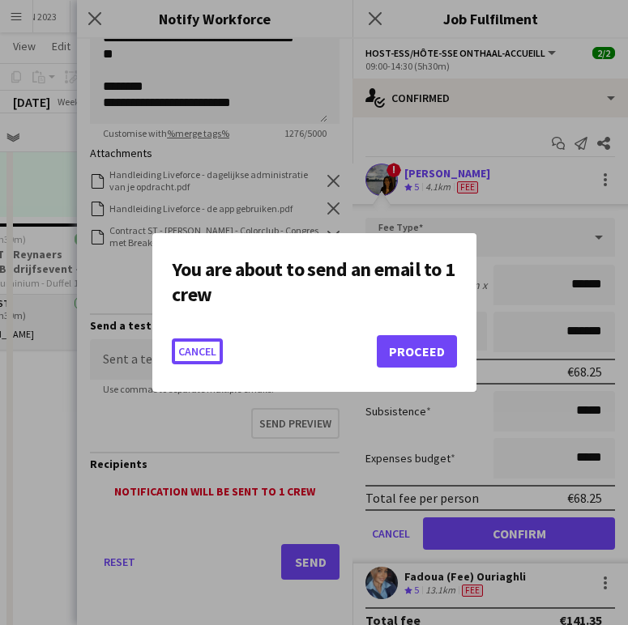
scroll to position [0, 0]
click at [434, 358] on button "Proceed" at bounding box center [417, 351] width 80 height 32
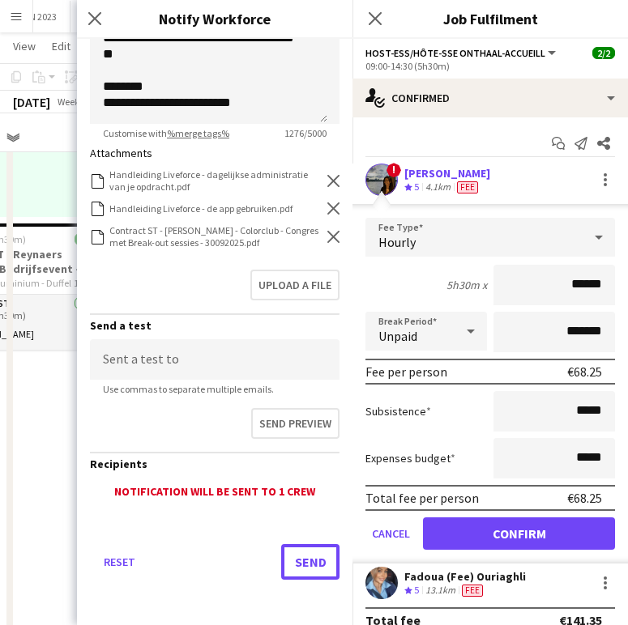
scroll to position [551, 0]
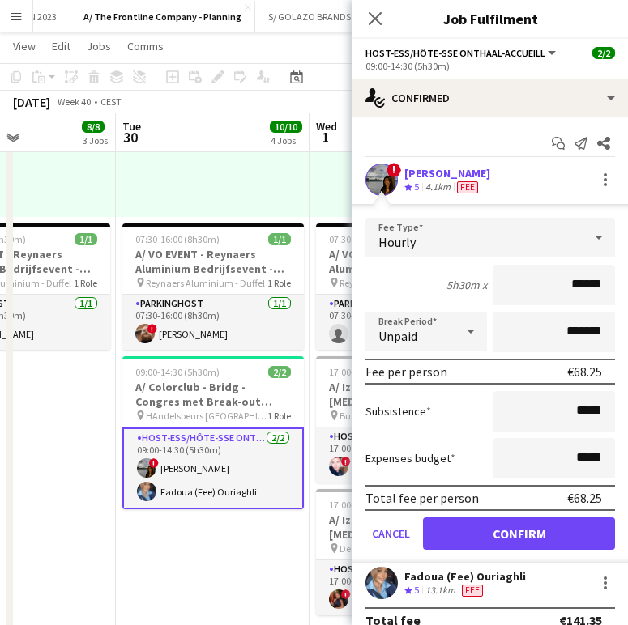
click at [459, 509] on div "Fadoua (Fee) Ouriaghli" at bounding box center [465, 577] width 122 height 15
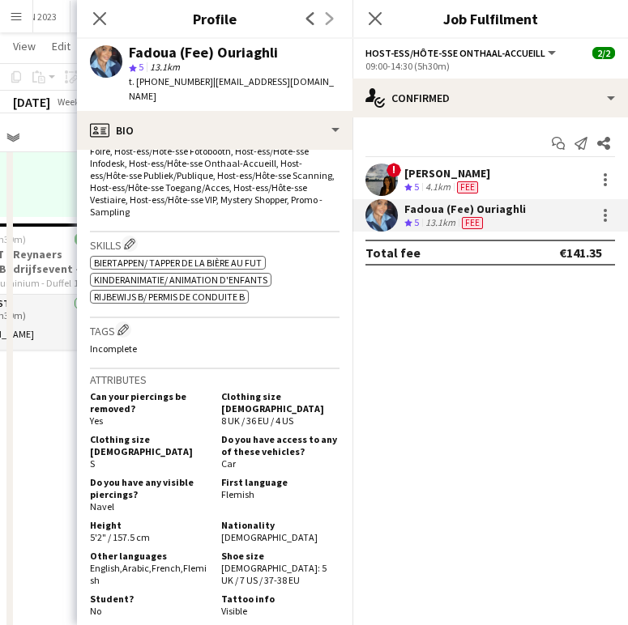
scroll to position [627, 0]
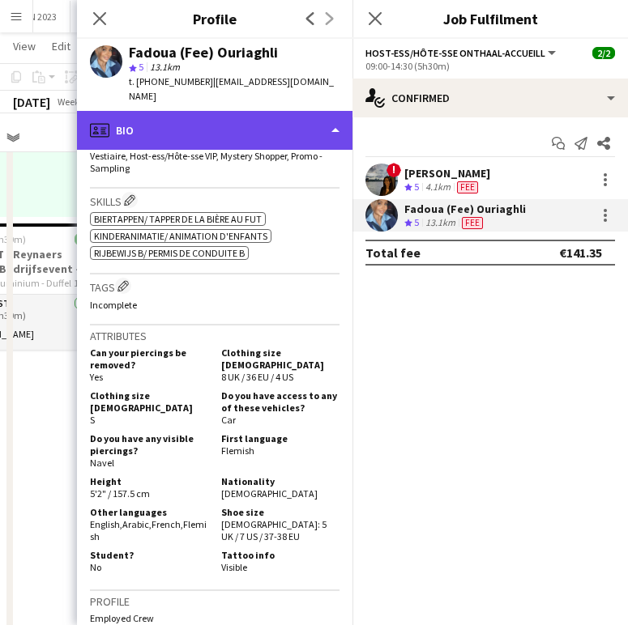
click at [227, 118] on div "profile Bio" at bounding box center [214, 130] width 275 height 39
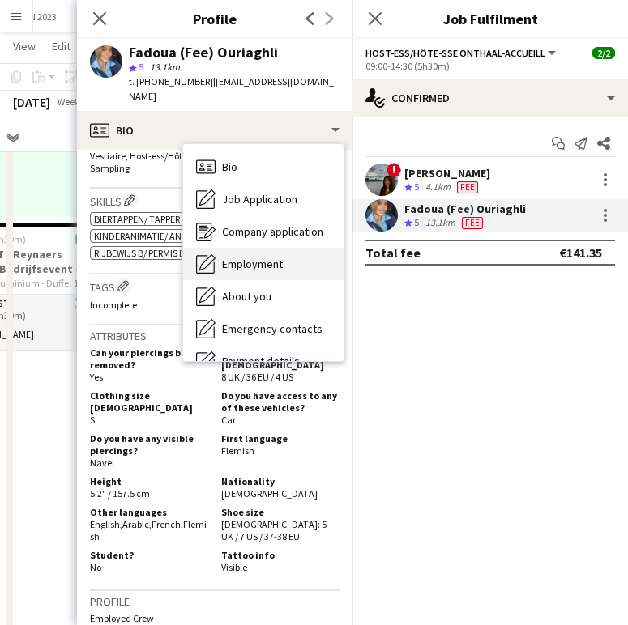
click at [257, 257] on span "Employment" at bounding box center [252, 264] width 61 height 15
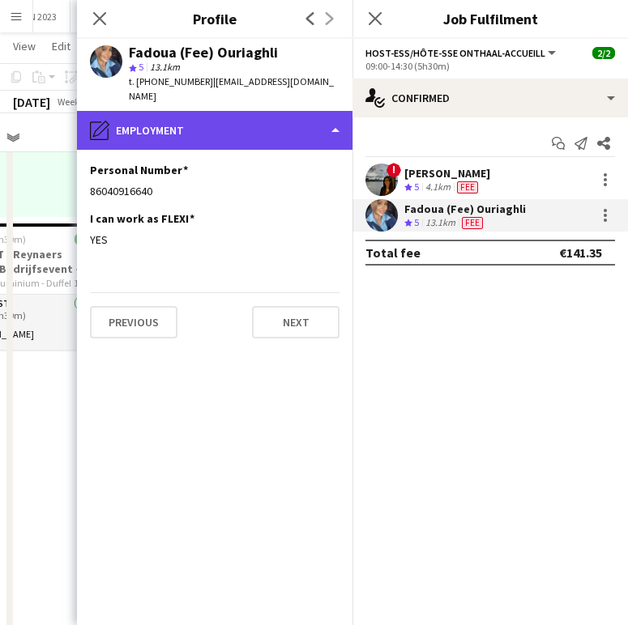
click at [149, 121] on div "pencil4 Employment" at bounding box center [214, 130] width 275 height 39
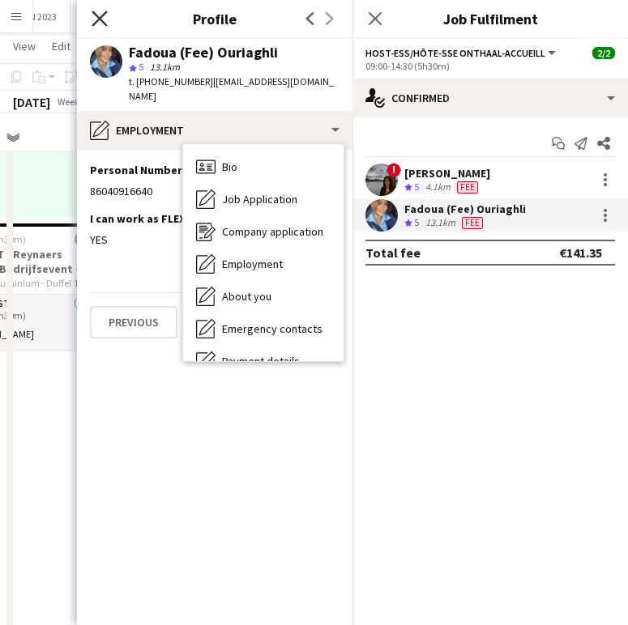
click at [105, 11] on icon "Close pop-in" at bounding box center [99, 18] width 15 height 15
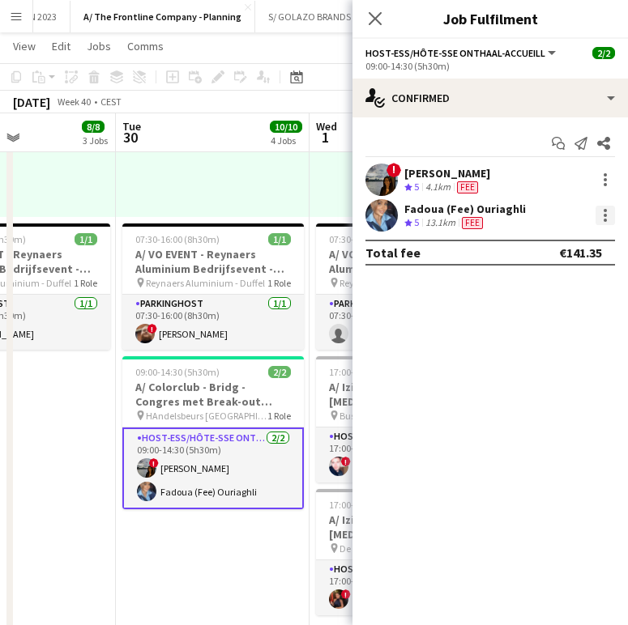
click at [578, 216] on div at bounding box center [605, 215] width 3 height 3
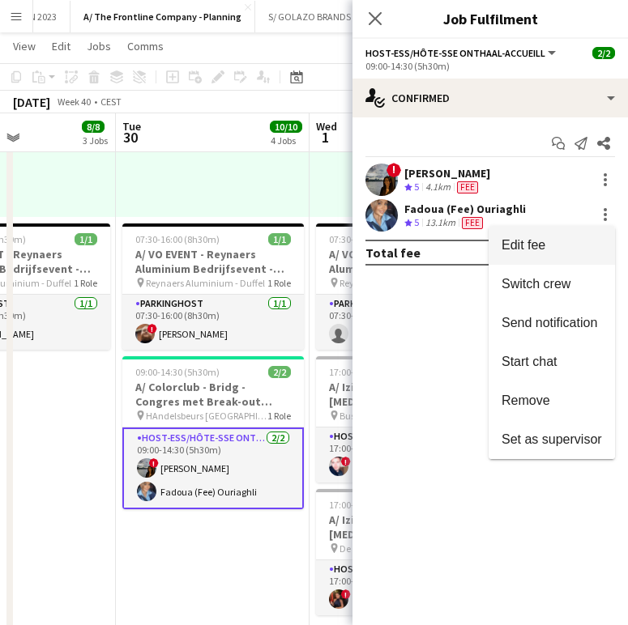
click at [547, 242] on span "Edit fee" at bounding box center [551, 245] width 100 height 15
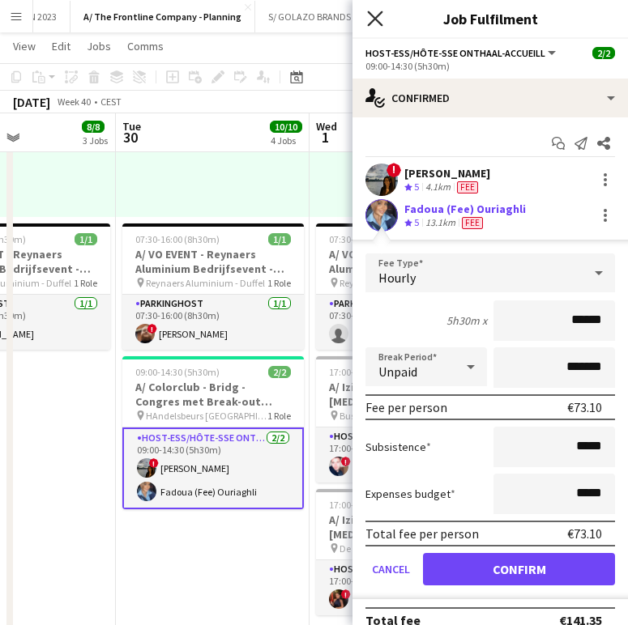
click at [374, 23] on icon "Close pop-in" at bounding box center [374, 18] width 15 height 15
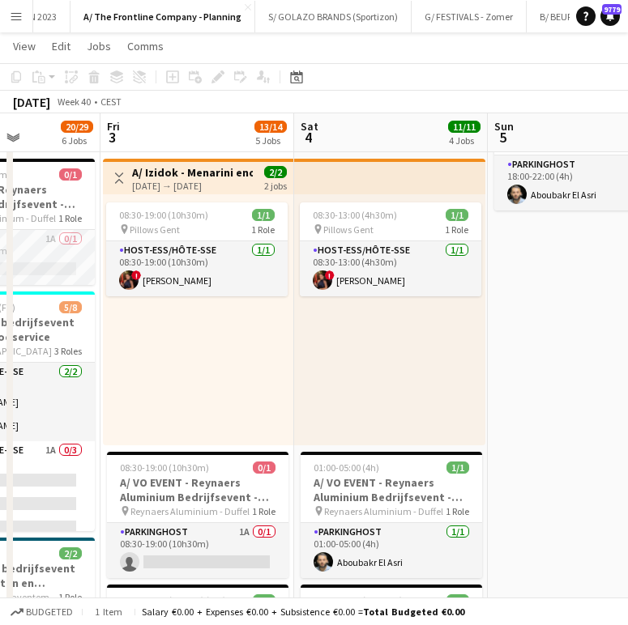
scroll to position [0, 677]
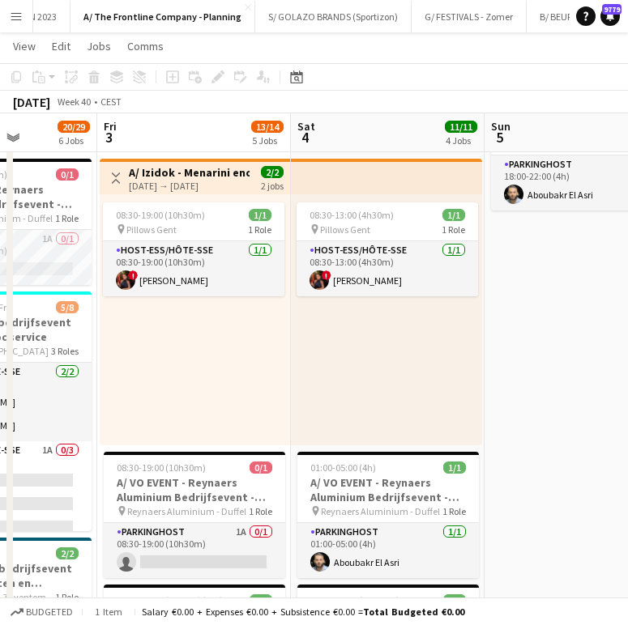
click at [195, 181] on div "[DATE] → [DATE]" at bounding box center [189, 186] width 121 height 12
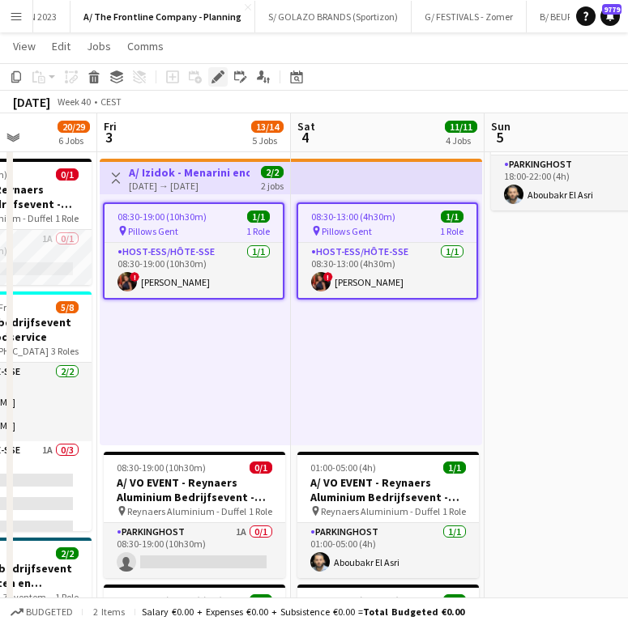
click at [220, 74] on icon at bounding box center [217, 77] width 9 height 9
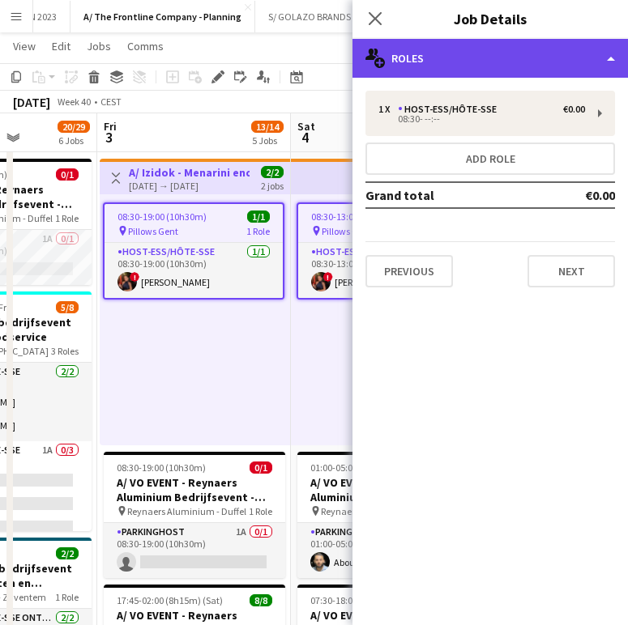
click at [476, 75] on div "multiple-users-add Roles" at bounding box center [489, 58] width 275 height 39
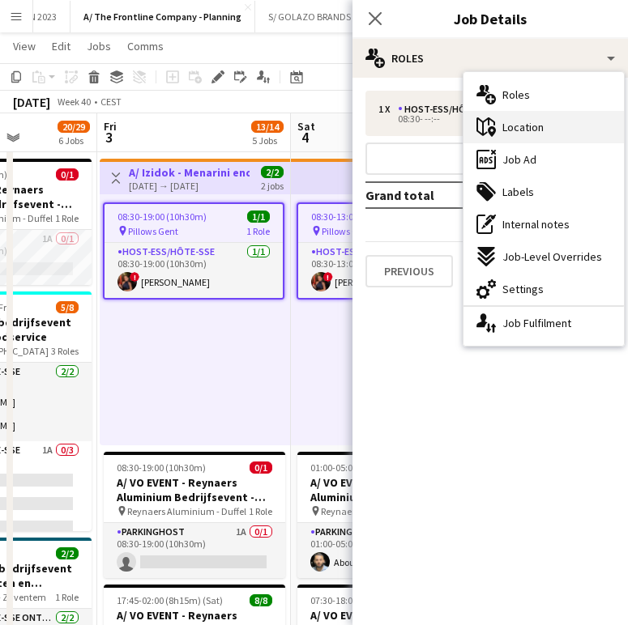
click at [510, 132] on span "Location" at bounding box center [522, 127] width 41 height 15
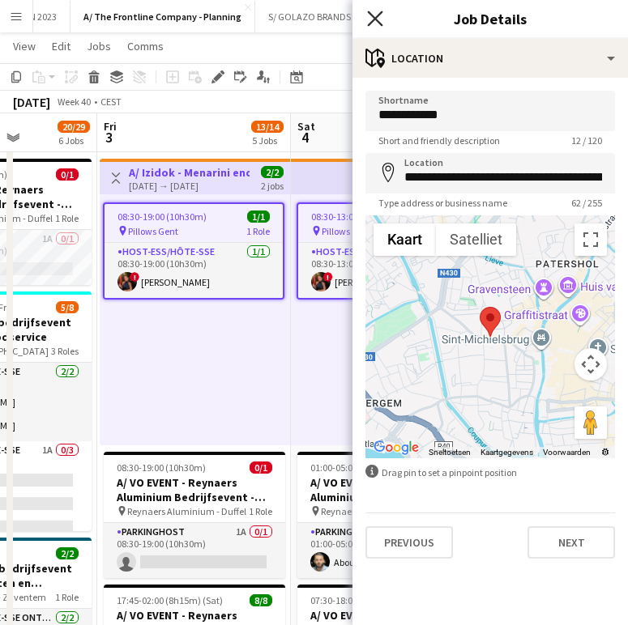
click at [372, 24] on icon "Close pop-in" at bounding box center [374, 18] width 15 height 15
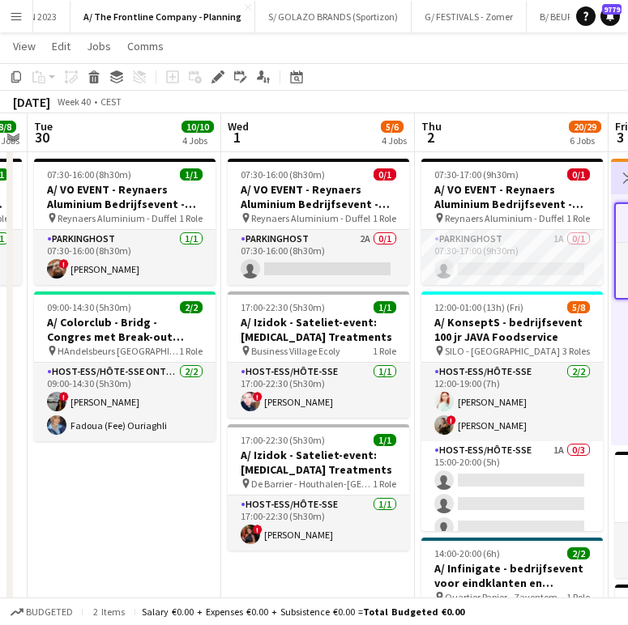
scroll to position [0, 453]
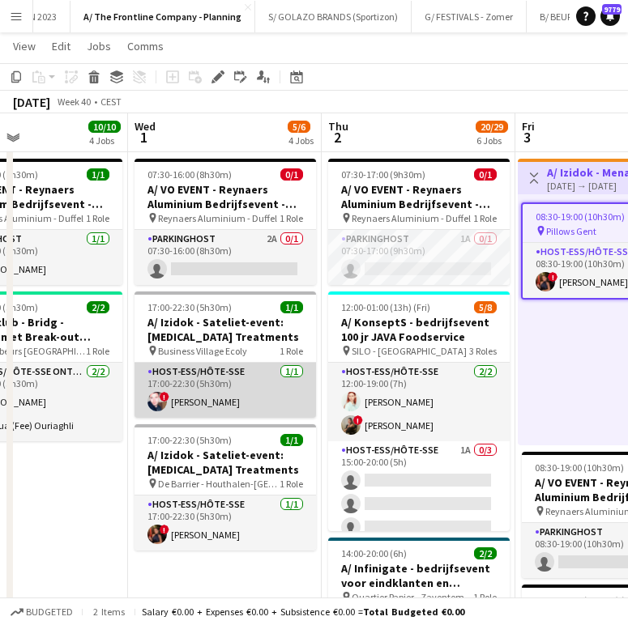
click at [220, 385] on app-card-role "Host-ess/Hôte-sse 1/1 17:00-22:30 (5h30m) ! Amaury Van Geem" at bounding box center [224, 390] width 181 height 55
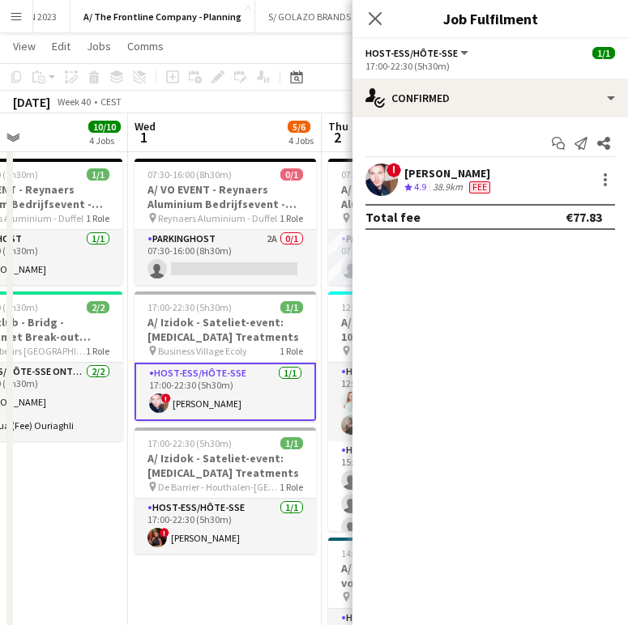
click at [454, 179] on div "[PERSON_NAME]" at bounding box center [448, 173] width 89 height 15
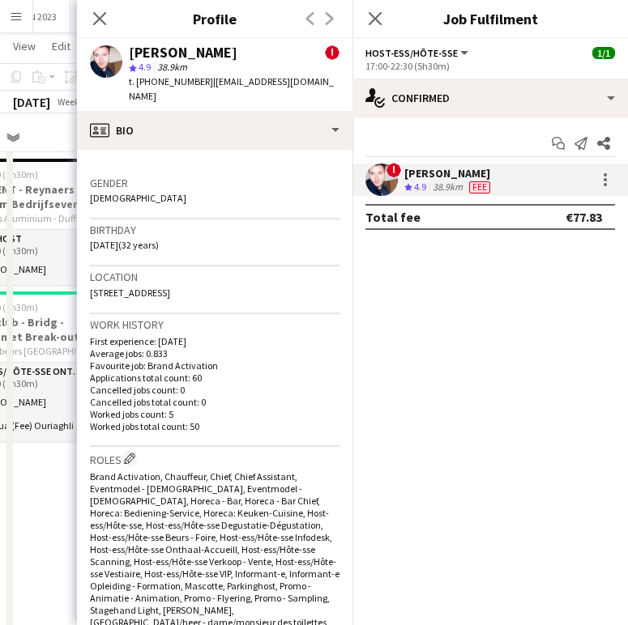
scroll to position [485, 0]
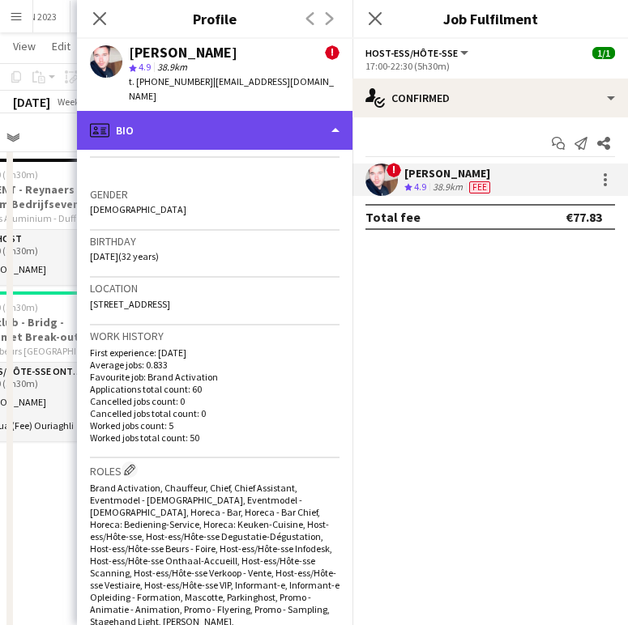
click at [260, 111] on div "profile Bio" at bounding box center [214, 130] width 275 height 39
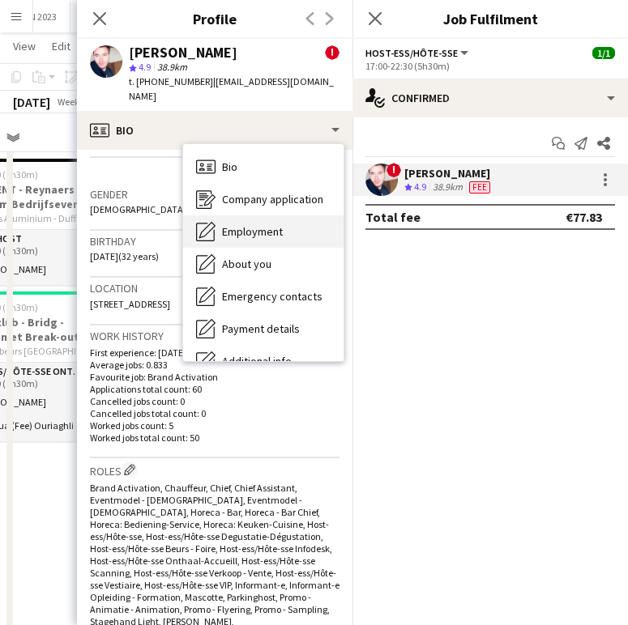
click at [275, 224] on span "Employment" at bounding box center [252, 231] width 61 height 15
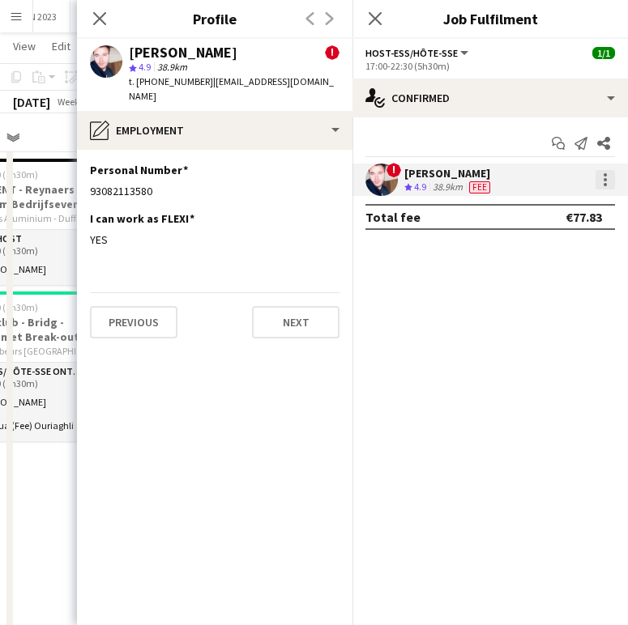
click at [578, 183] on div at bounding box center [604, 179] width 19 height 19
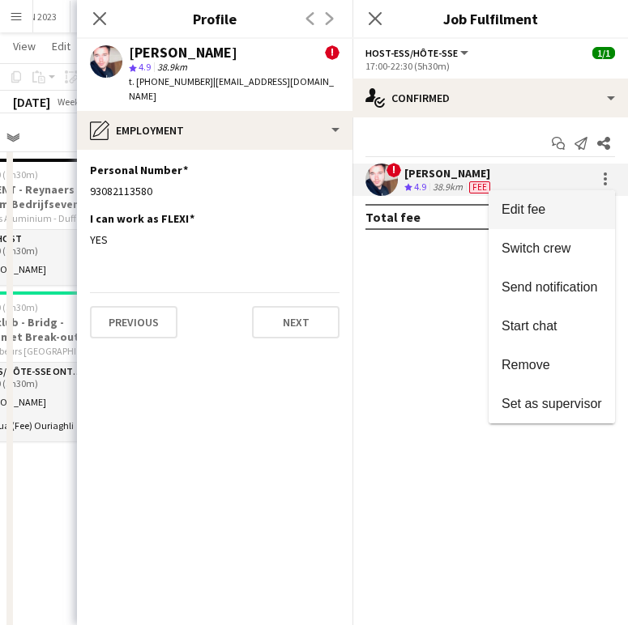
click at [546, 205] on span "Edit fee" at bounding box center [551, 210] width 100 height 15
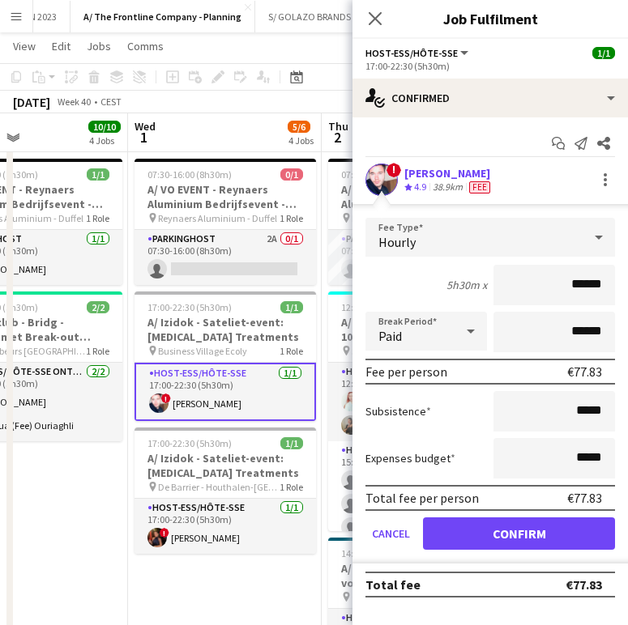
click at [454, 189] on div "38.9km" at bounding box center [447, 188] width 36 height 14
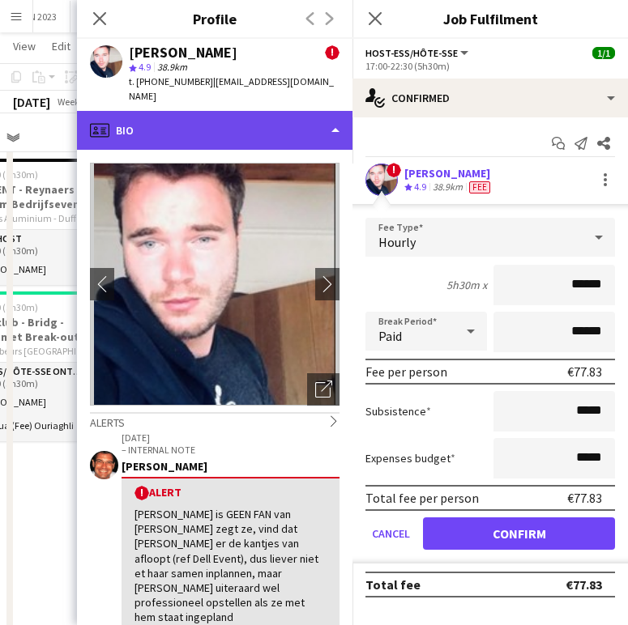
click at [218, 128] on div "profile Bio" at bounding box center [214, 130] width 275 height 39
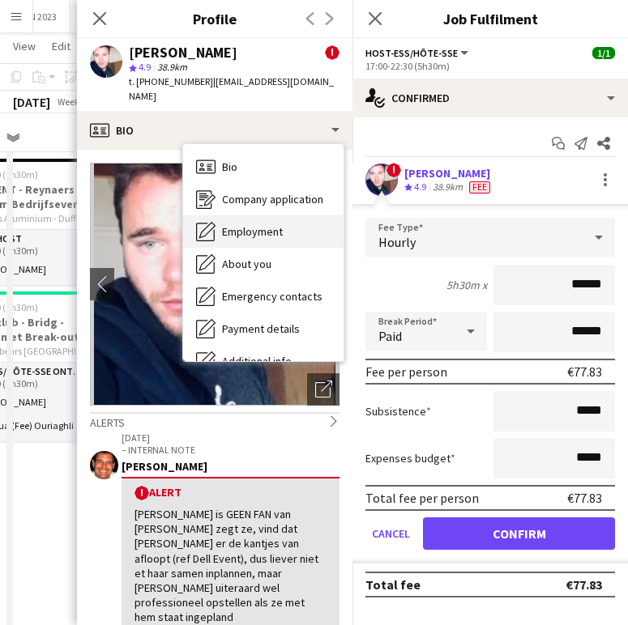
click at [243, 215] on div "Employment Employment" at bounding box center [263, 231] width 160 height 32
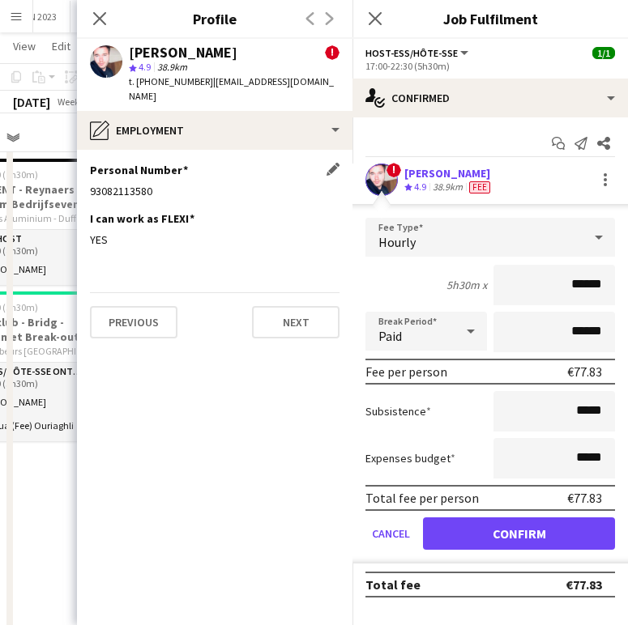
click at [119, 184] on div "93082113580" at bounding box center [215, 191] width 250 height 15
click at [117, 184] on div "93082113580" at bounding box center [215, 191] width 250 height 15
copy div "93082113580"
click at [110, 13] on div "Close pop-in" at bounding box center [99, 18] width 45 height 37
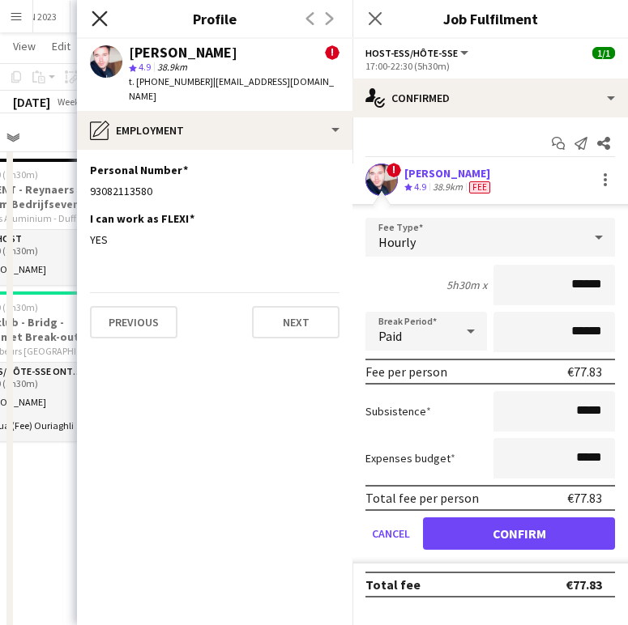
click at [100, 15] on icon "Close pop-in" at bounding box center [99, 18] width 15 height 15
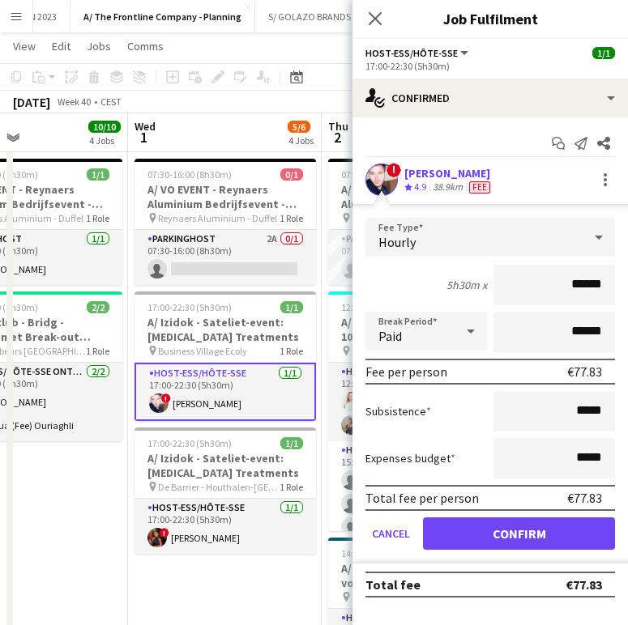
click at [428, 172] on div "[PERSON_NAME]" at bounding box center [448, 173] width 89 height 15
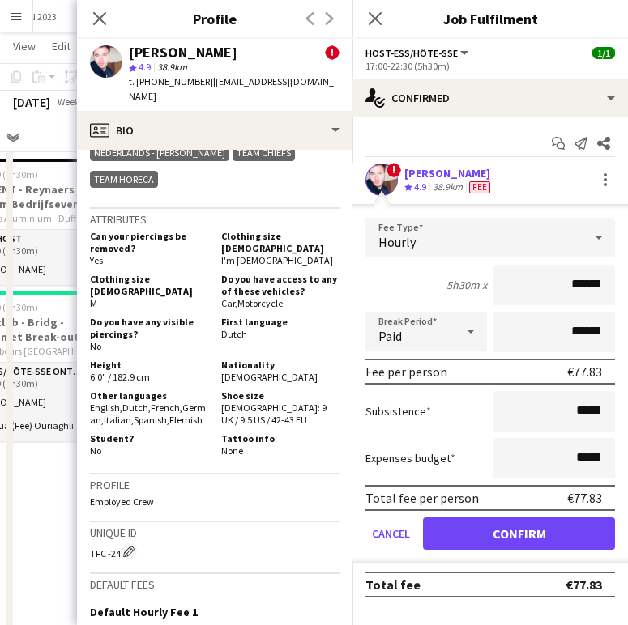
scroll to position [1231, 0]
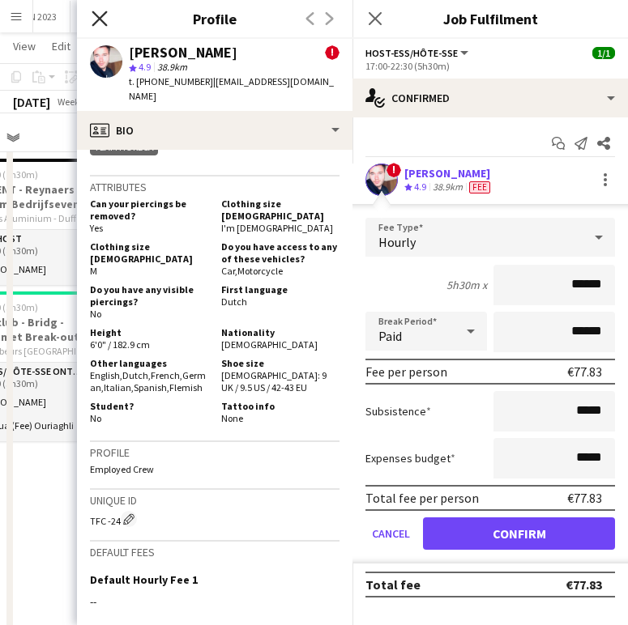
click at [103, 15] on icon at bounding box center [99, 18] width 15 height 15
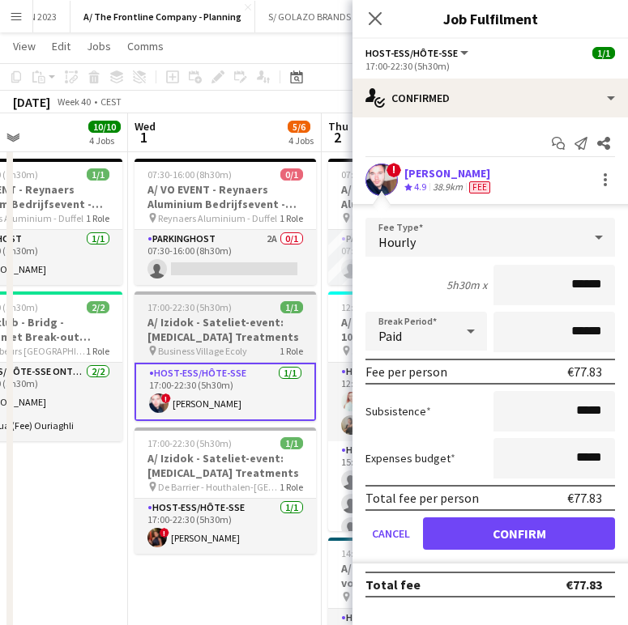
click at [203, 336] on h3 "A/ Izidok - Sateliet-event: [MEDICAL_DATA] Treatments" at bounding box center [224, 329] width 181 height 29
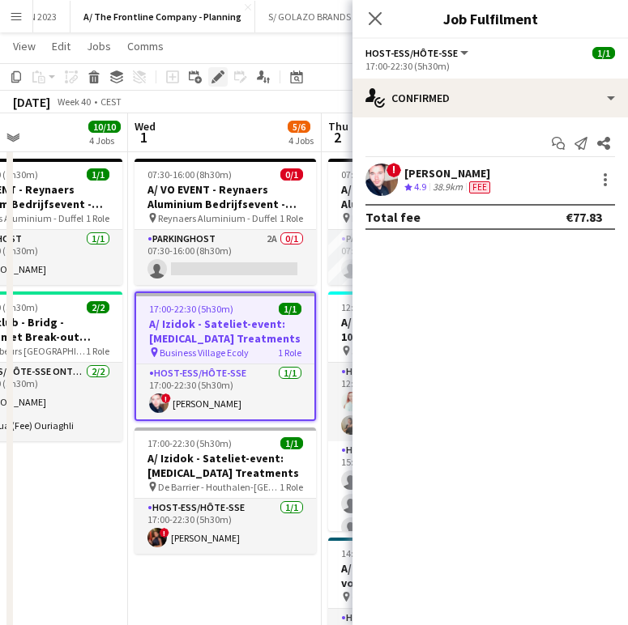
click at [209, 73] on div "Edit" at bounding box center [217, 76] width 19 height 19
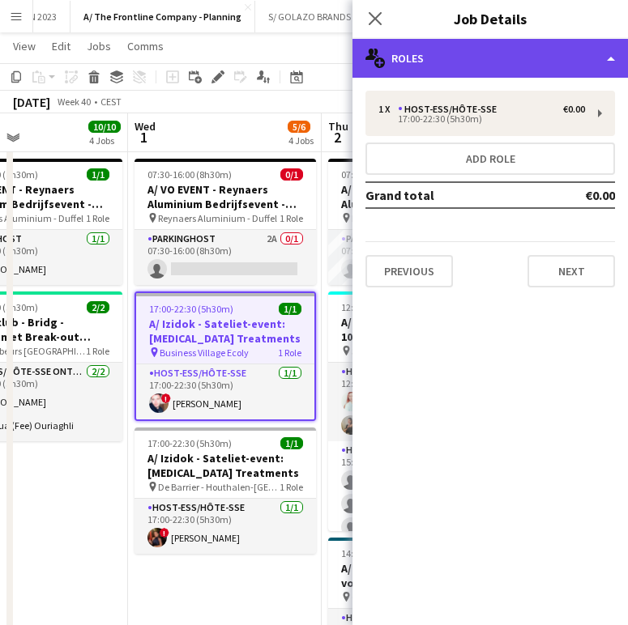
click at [435, 67] on div "multiple-users-add Roles" at bounding box center [489, 58] width 275 height 39
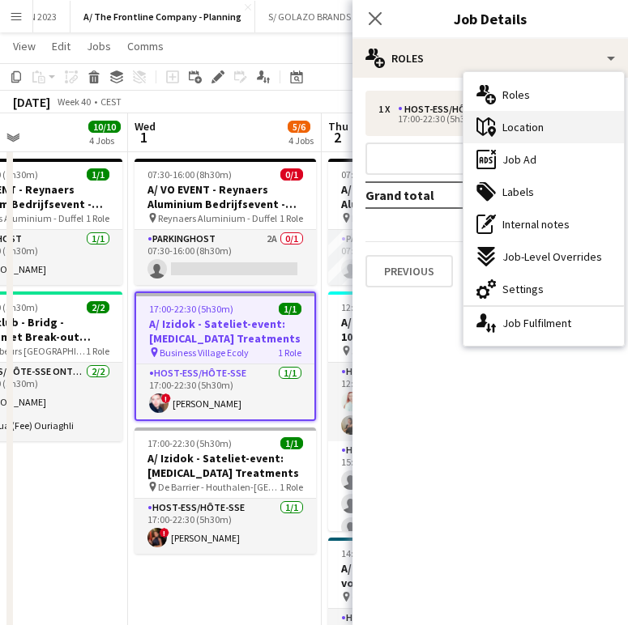
click at [550, 132] on div "maps-pin-1 Location" at bounding box center [543, 127] width 160 height 32
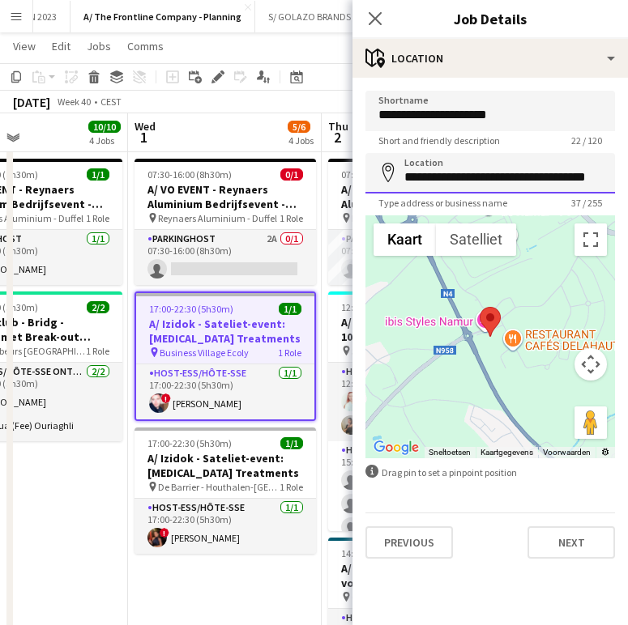
click at [508, 174] on input "**********" at bounding box center [490, 173] width 250 height 41
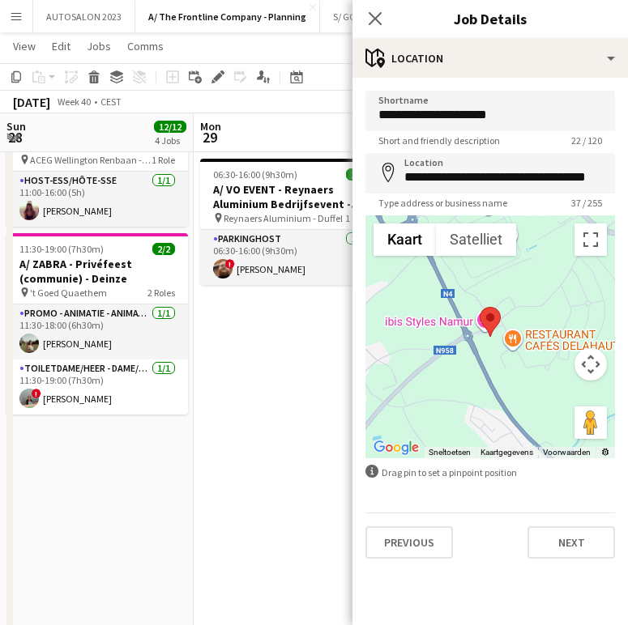
scroll to position [0, 453]
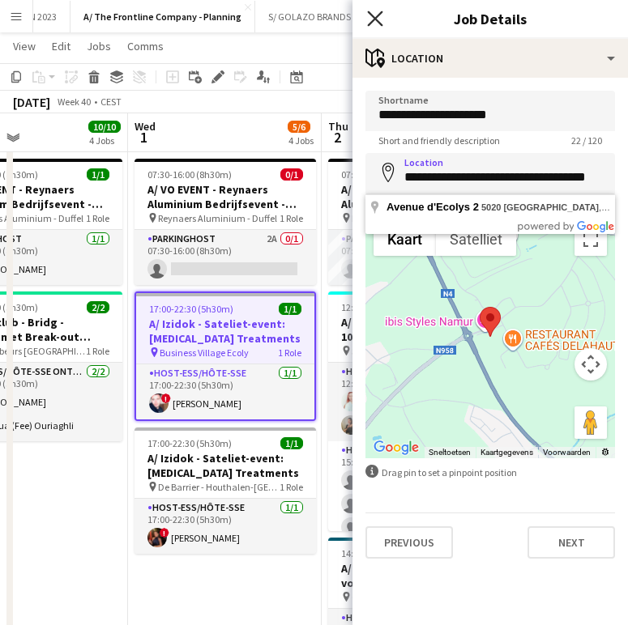
click at [373, 15] on icon "Close pop-in" at bounding box center [374, 18] width 15 height 15
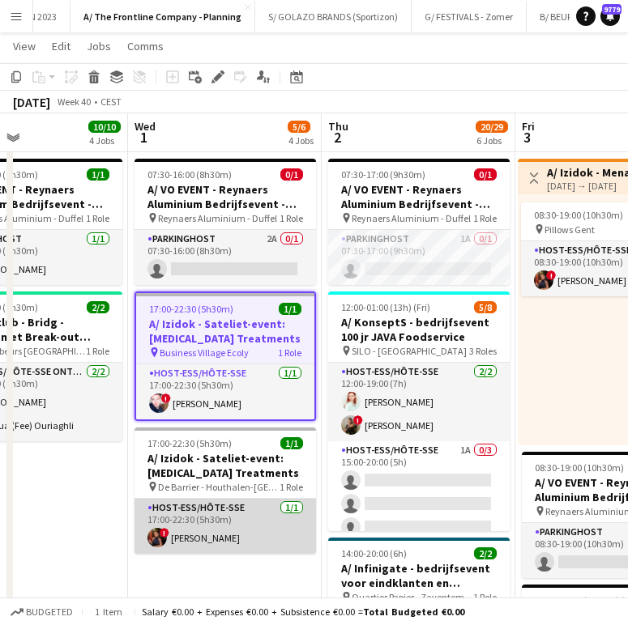
click at [195, 552] on app-card-role "Host-ess/Hôte-sse [DATE] 17:00-22:30 (5h30m) ! [PERSON_NAME]" at bounding box center [224, 526] width 181 height 55
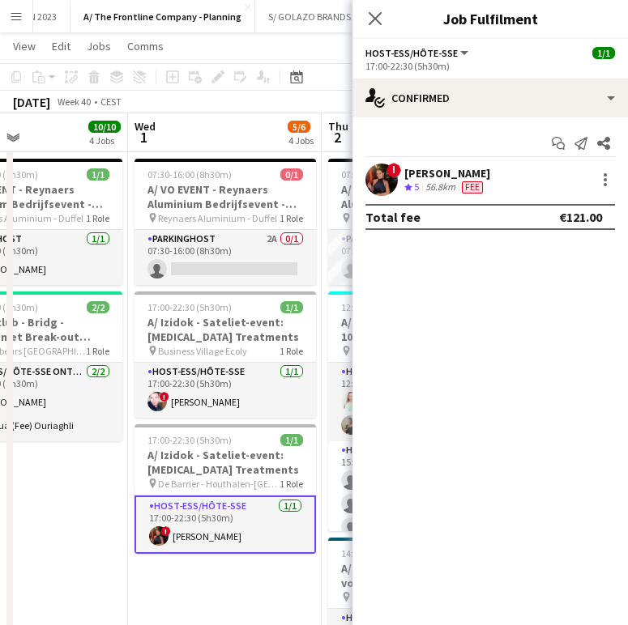
click at [433, 167] on div "[PERSON_NAME]" at bounding box center [447, 173] width 86 height 15
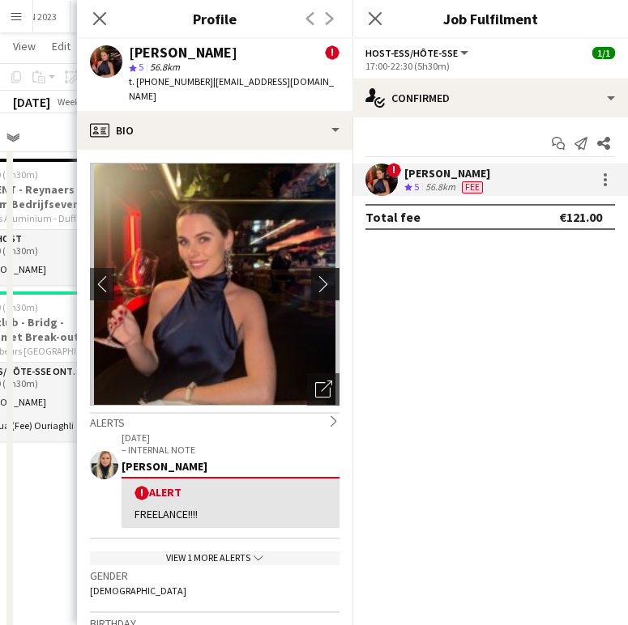
click at [315, 277] on app-icon "chevron-right" at bounding box center [327, 283] width 25 height 17
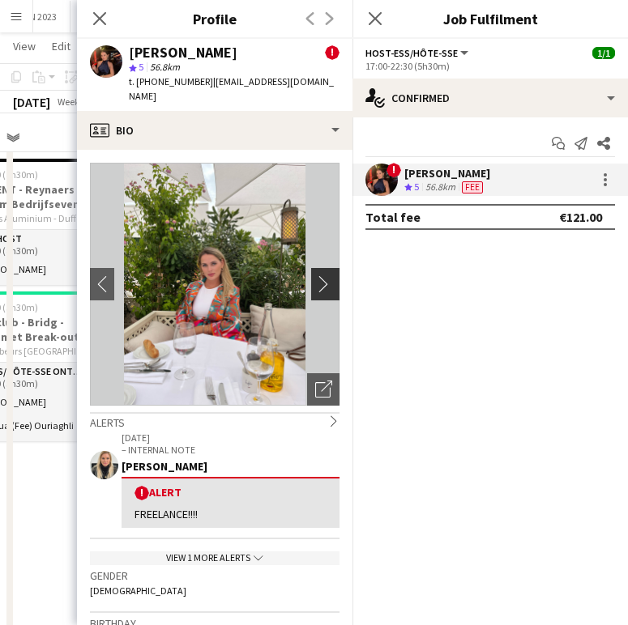
click at [315, 277] on app-icon "chevron-right" at bounding box center [327, 283] width 25 height 17
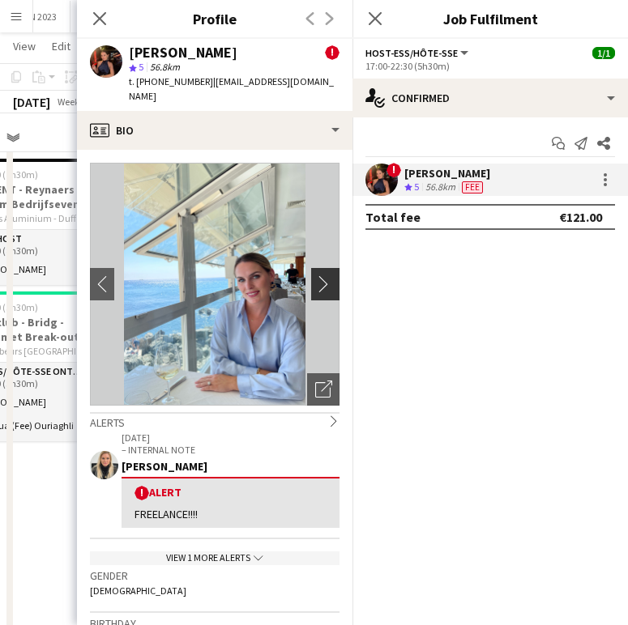
click at [315, 277] on app-icon "chevron-right" at bounding box center [327, 283] width 25 height 17
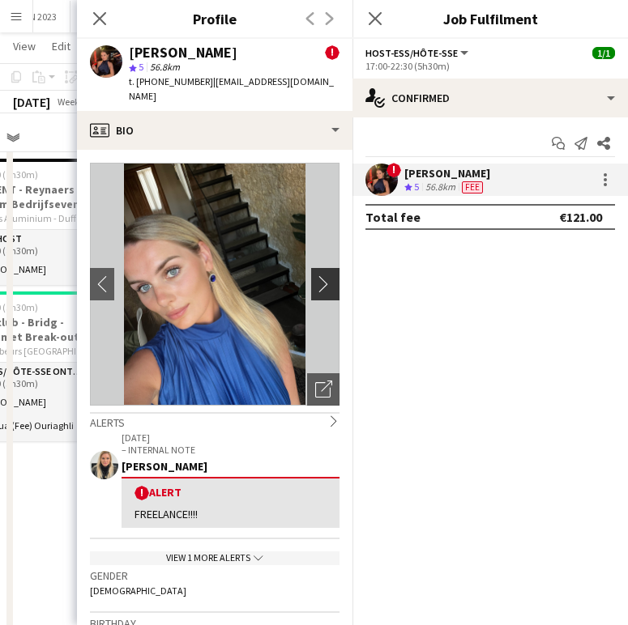
click at [315, 277] on app-icon "chevron-right" at bounding box center [327, 283] width 25 height 17
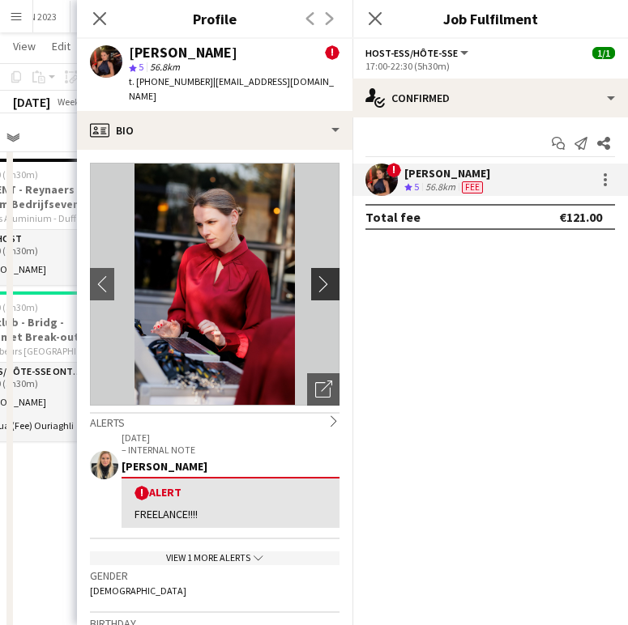
click at [315, 277] on app-icon "chevron-right" at bounding box center [327, 283] width 25 height 17
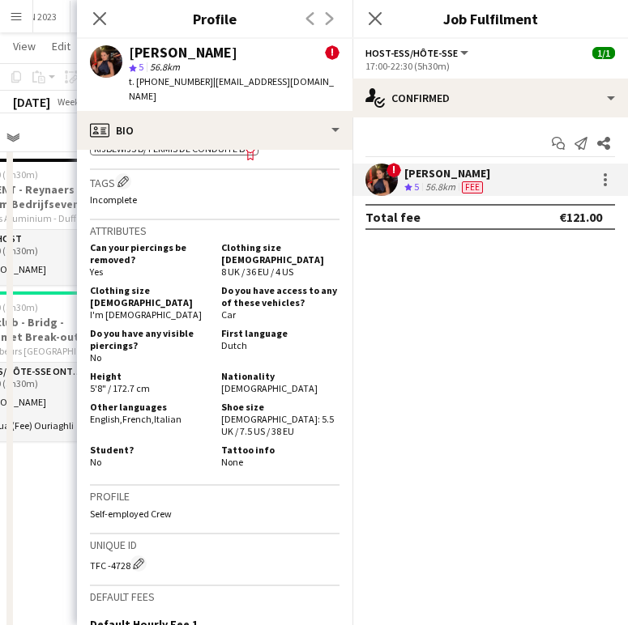
scroll to position [875, 0]
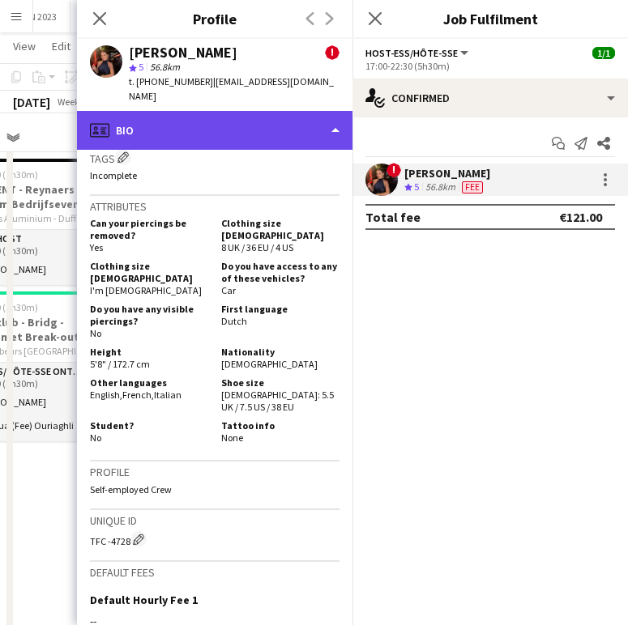
click at [203, 130] on div "profile Bio" at bounding box center [214, 130] width 275 height 39
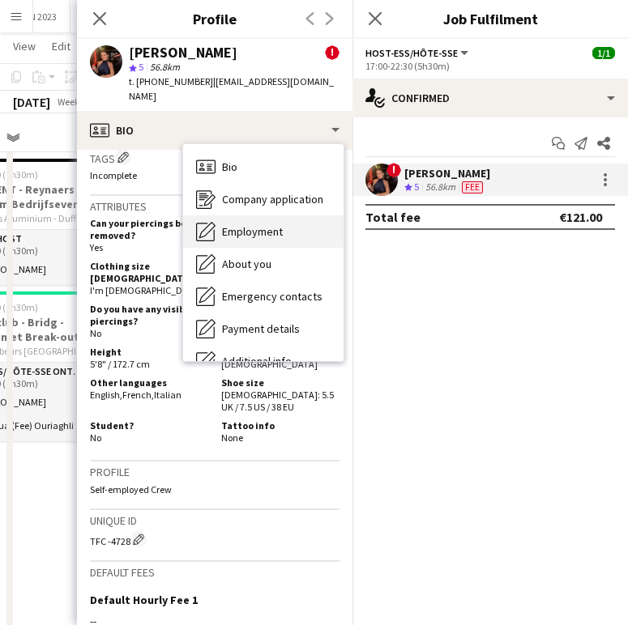
click at [253, 224] on span "Employment" at bounding box center [252, 231] width 61 height 15
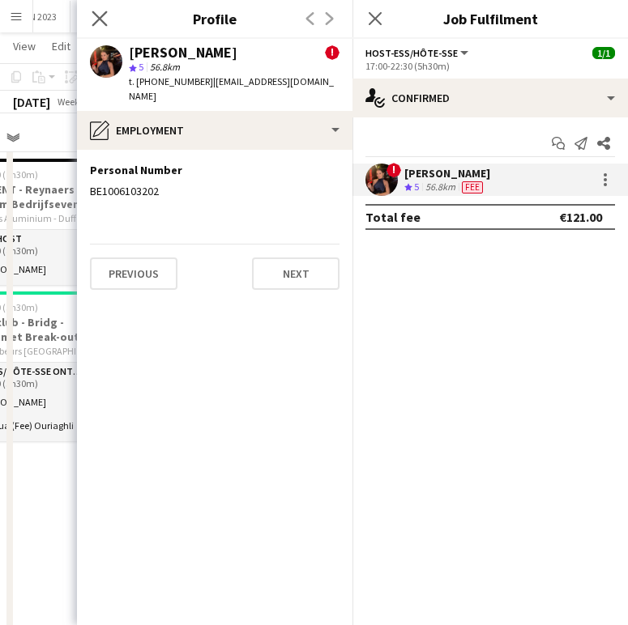
click at [98, 27] on app-icon "Close pop-in" at bounding box center [99, 18] width 23 height 23
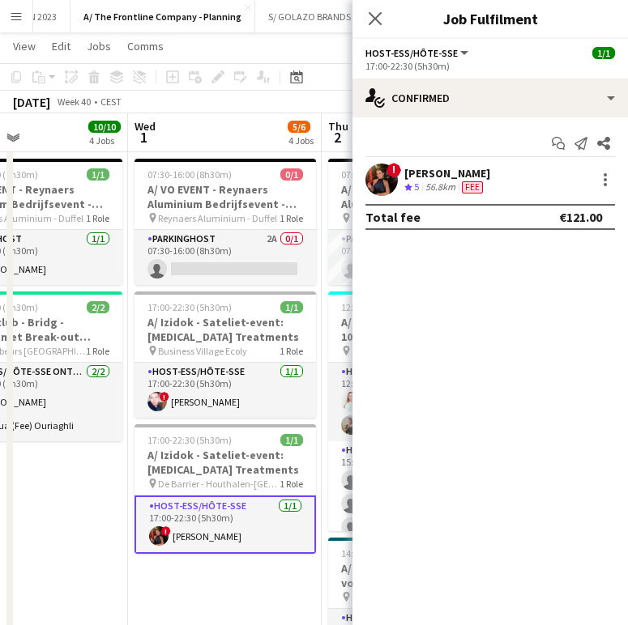
click at [437, 194] on div "56.8km" at bounding box center [440, 188] width 36 height 14
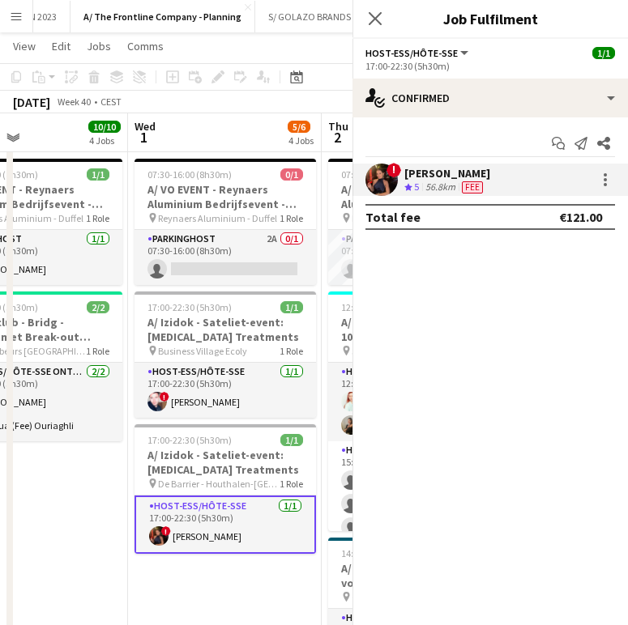
click at [437, 194] on div "56.8km" at bounding box center [440, 188] width 36 height 14
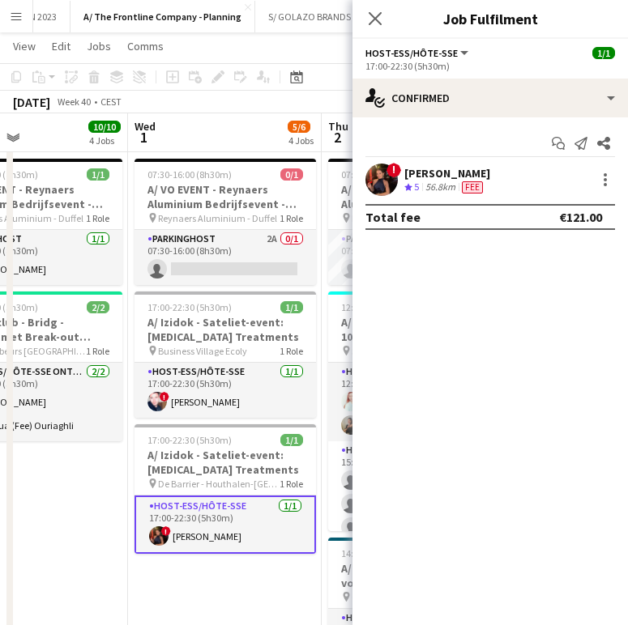
click at [437, 194] on div "56.8km" at bounding box center [440, 188] width 36 height 14
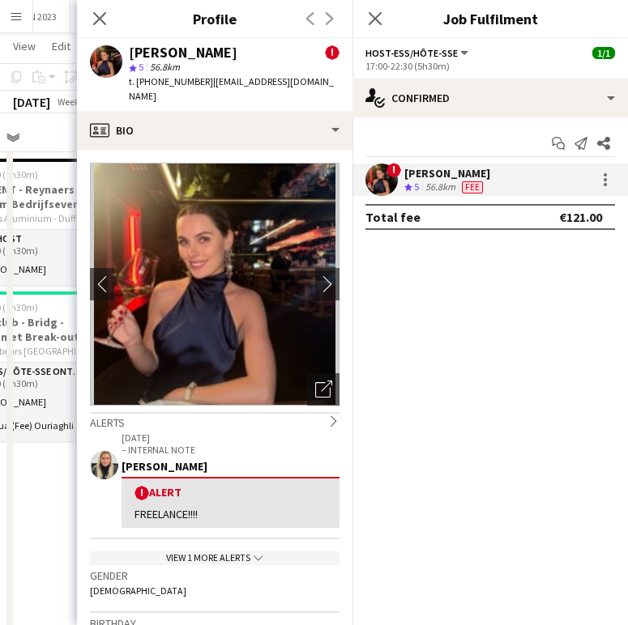
scroll to position [237, 0]
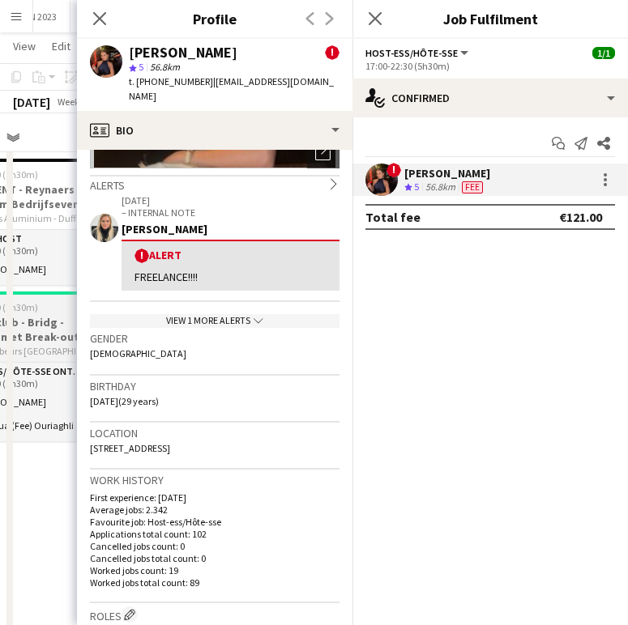
click at [62, 331] on h3 "A/ Colorclub - Bridg - Congres met Break-out sessies" at bounding box center [31, 329] width 181 height 29
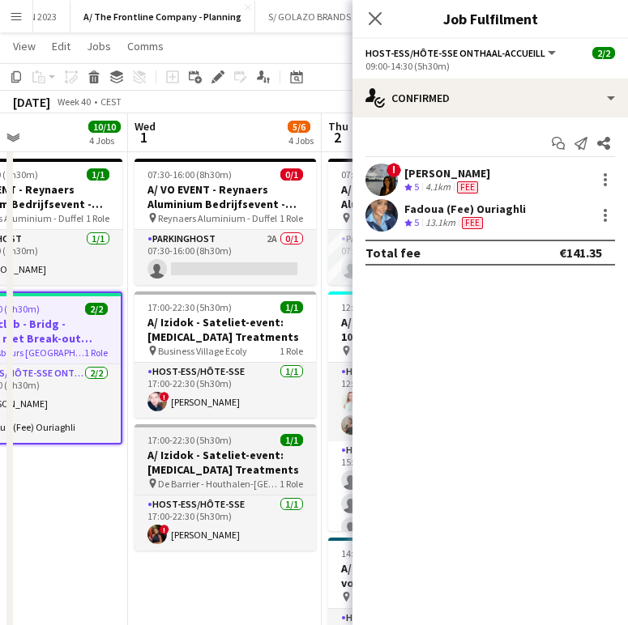
click at [215, 445] on span "17:00-22:30 (5h30m)" at bounding box center [189, 440] width 84 height 12
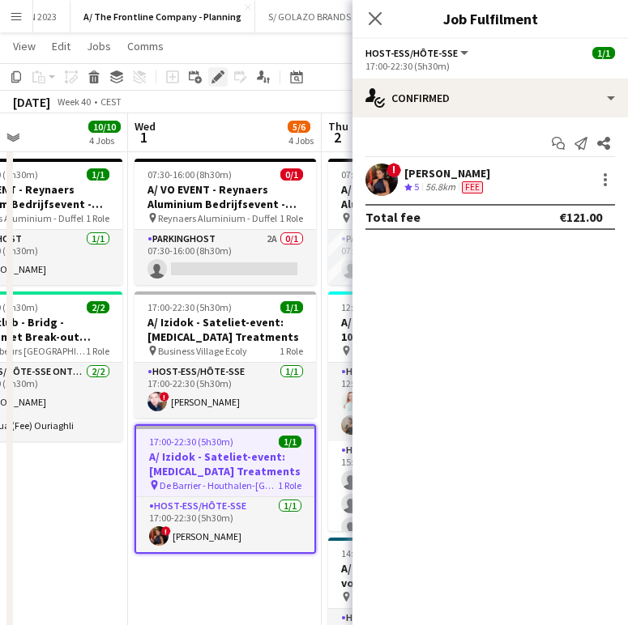
click at [213, 84] on div "Edit" at bounding box center [217, 76] width 19 height 19
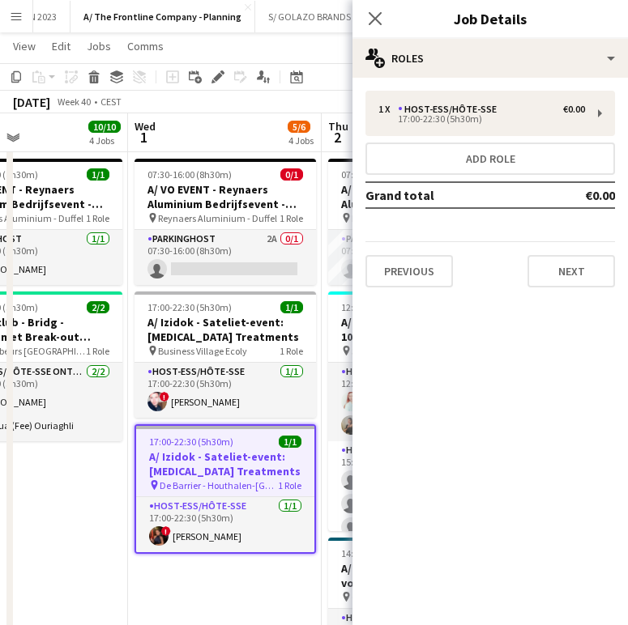
click at [464, 35] on div "Close pop-in Job Details" at bounding box center [489, 19] width 275 height 39
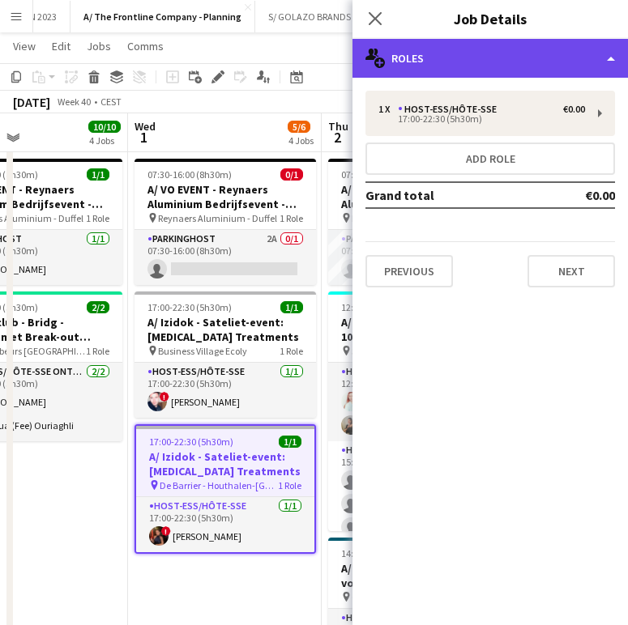
click at [456, 62] on div "multiple-users-add Roles" at bounding box center [489, 58] width 275 height 39
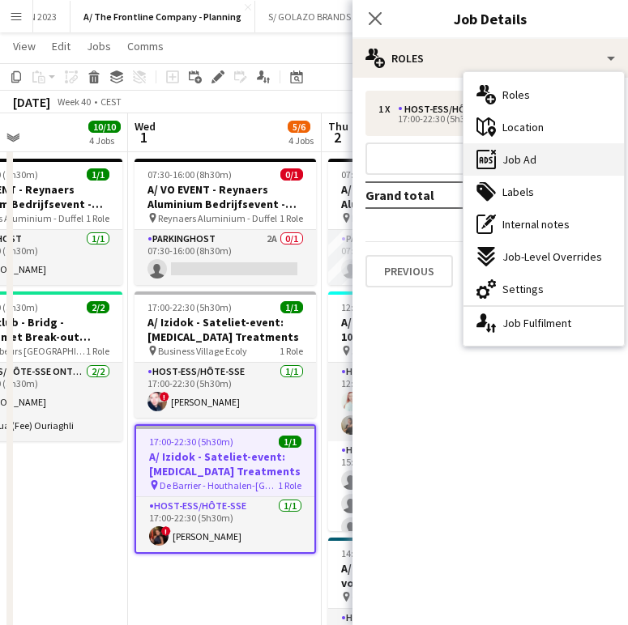
click at [535, 168] on div "ads-window Job Ad" at bounding box center [543, 159] width 160 height 32
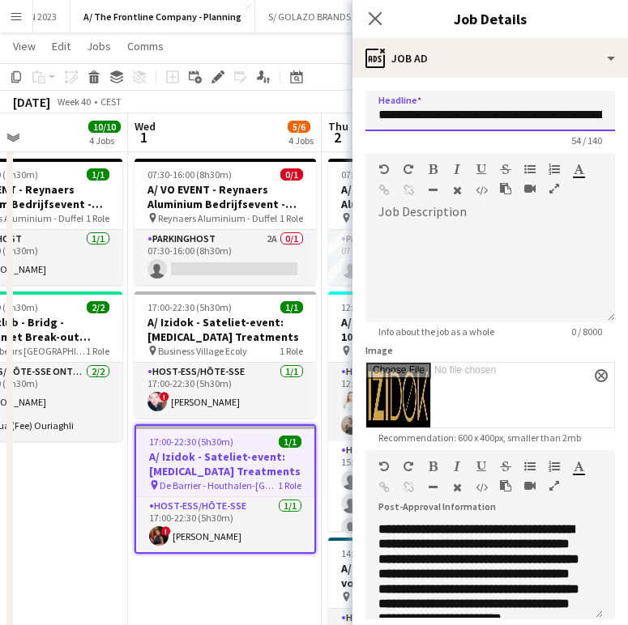
click at [475, 122] on input "**********" at bounding box center [490, 111] width 250 height 41
click at [382, 15] on icon "Close pop-in" at bounding box center [374, 18] width 15 height 15
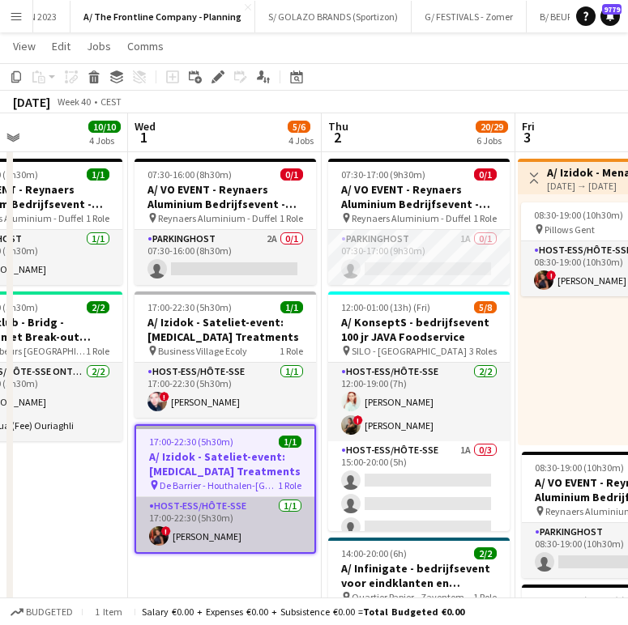
click at [241, 527] on app-card-role "Host-ess/Hôte-sse [DATE] 17:00-22:30 (5h30m) ! [PERSON_NAME]" at bounding box center [225, 524] width 178 height 55
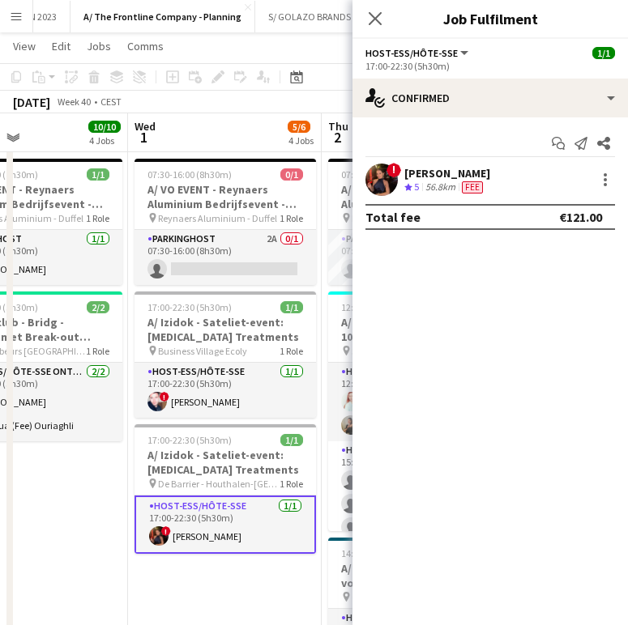
click at [603, 190] on div "! [PERSON_NAME] Crew rating 5 56.8km Fee" at bounding box center [489, 180] width 275 height 32
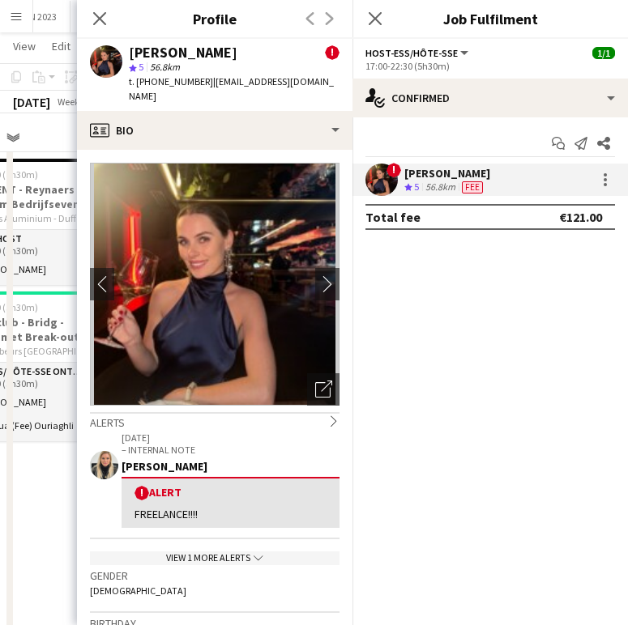
click at [595, 189] on div at bounding box center [603, 179] width 23 height 19
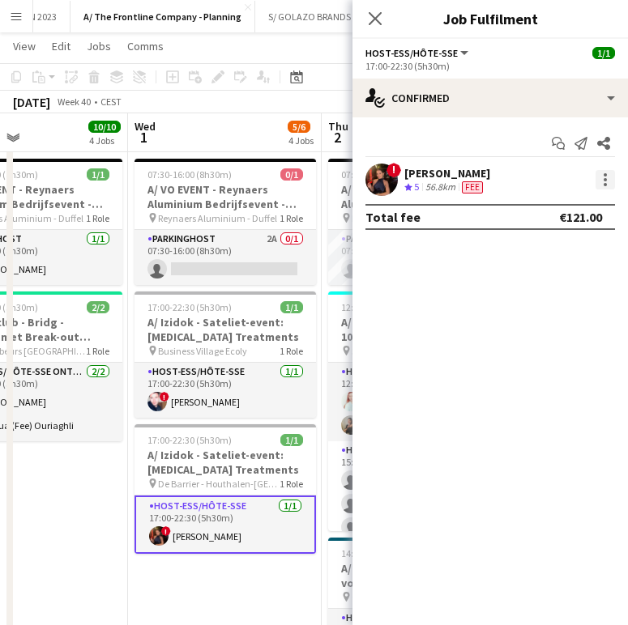
click at [607, 173] on div at bounding box center [604, 179] width 19 height 19
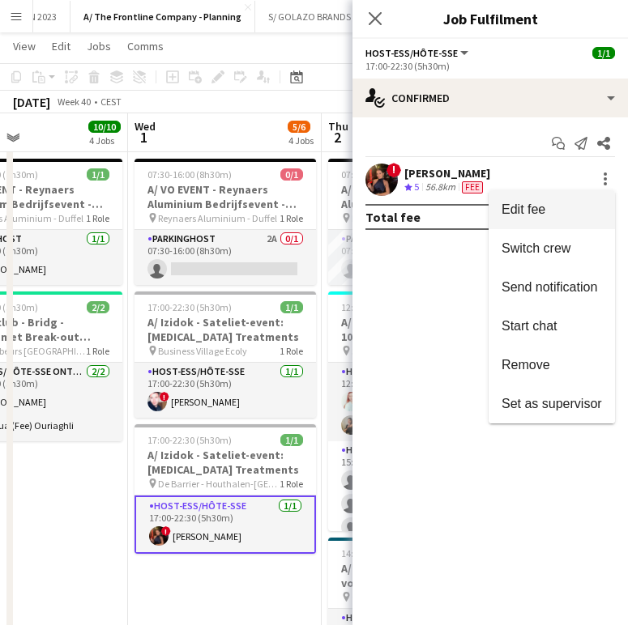
click at [532, 210] on span "Edit fee" at bounding box center [523, 210] width 44 height 14
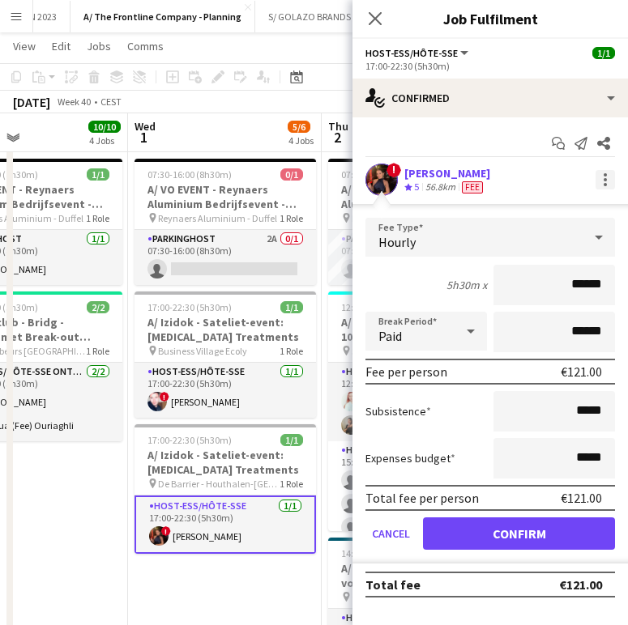
click at [598, 179] on div at bounding box center [604, 179] width 19 height 19
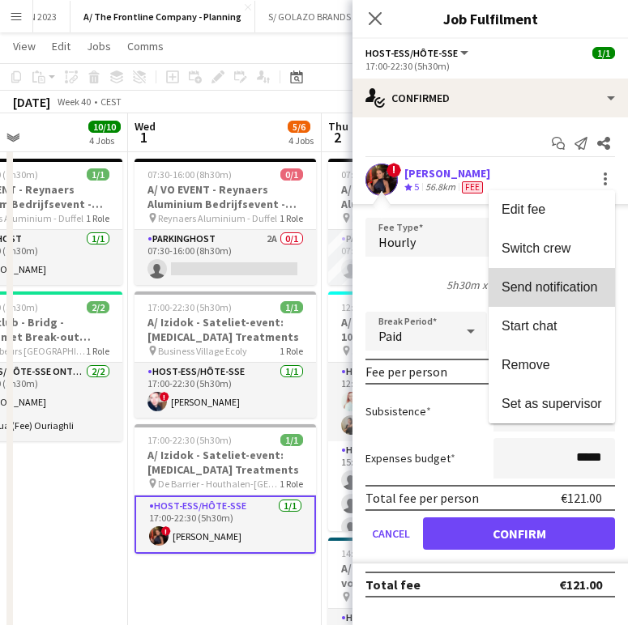
click at [551, 297] on button "Send notification" at bounding box center [552, 287] width 126 height 39
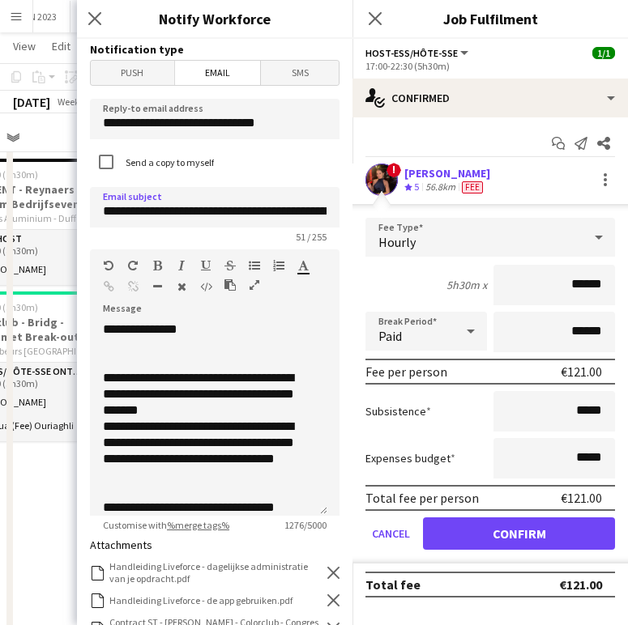
drag, startPoint x: 237, startPoint y: 211, endPoint x: 160, endPoint y: 211, distance: 77.0
click at [160, 211] on input "**********" at bounding box center [215, 207] width 250 height 41
drag, startPoint x: 151, startPoint y: 211, endPoint x: 242, endPoint y: 212, distance: 90.7
click at [242, 212] on input "**********" at bounding box center [208, 207] width 237 height 41
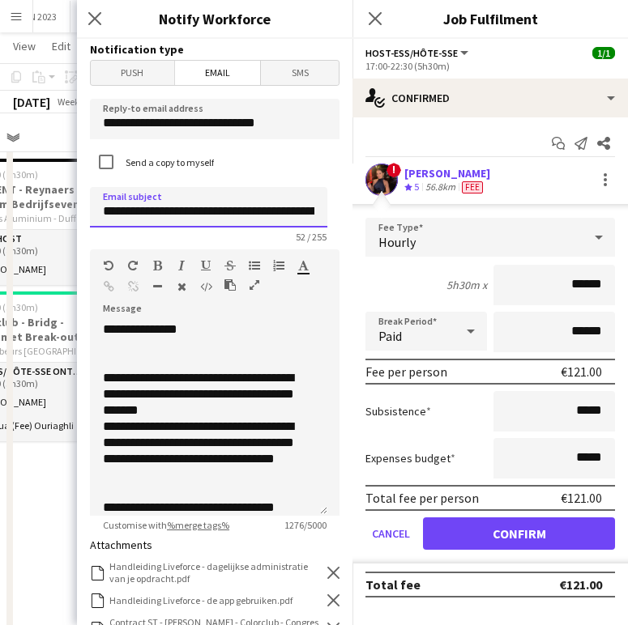
scroll to position [104, 0]
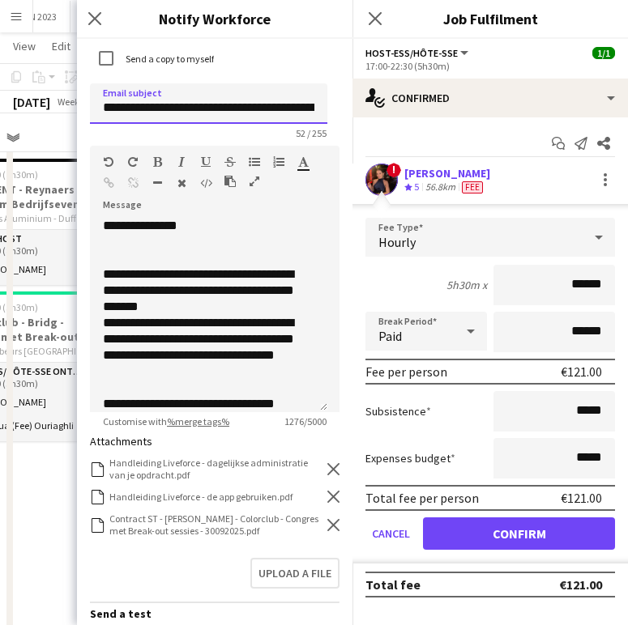
type input "**********"
click at [327, 519] on icon "Remove" at bounding box center [333, 525] width 12 height 12
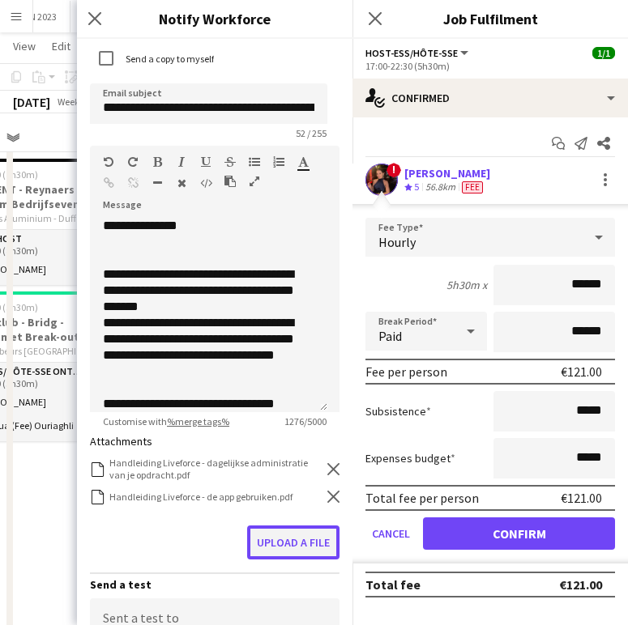
click at [288, 553] on button "Upload a file" at bounding box center [293, 543] width 92 height 34
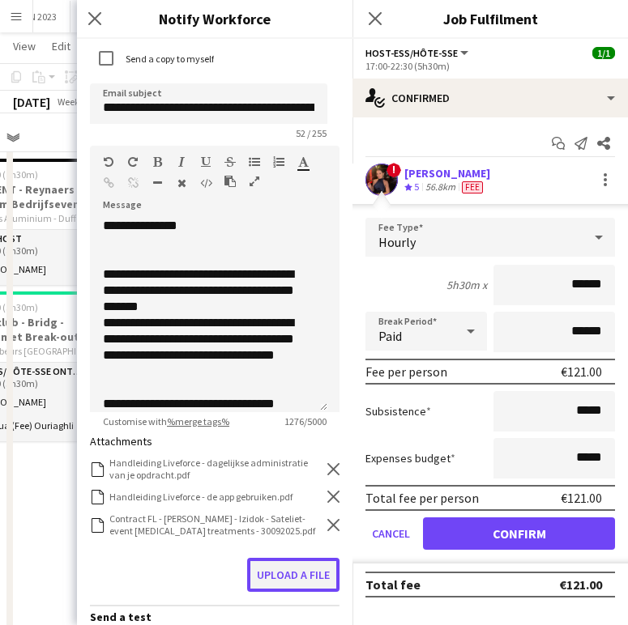
click at [258, 565] on button "Upload a file" at bounding box center [293, 575] width 92 height 34
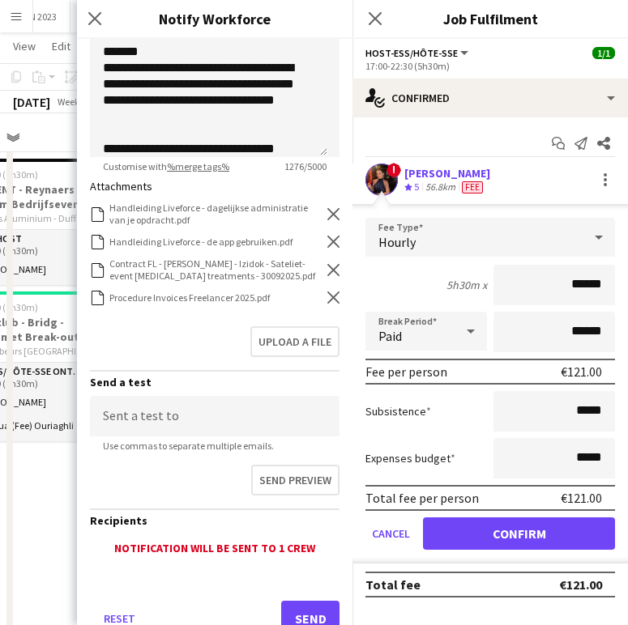
scroll to position [416, 0]
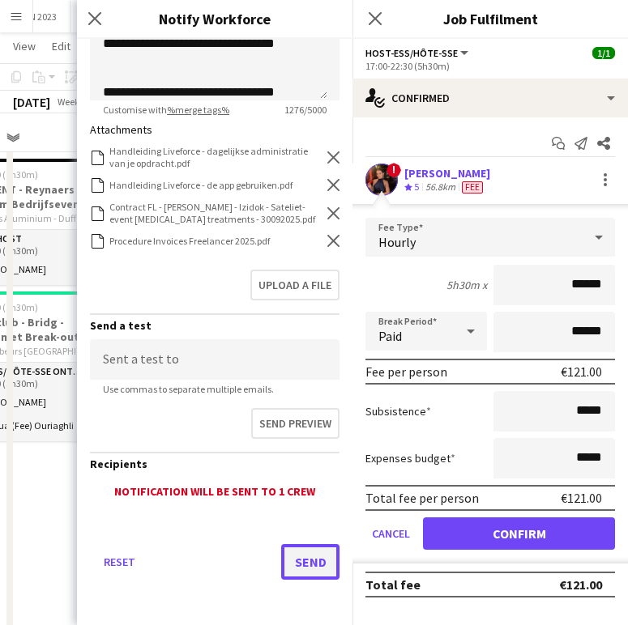
click at [285, 544] on button "Send" at bounding box center [310, 562] width 58 height 36
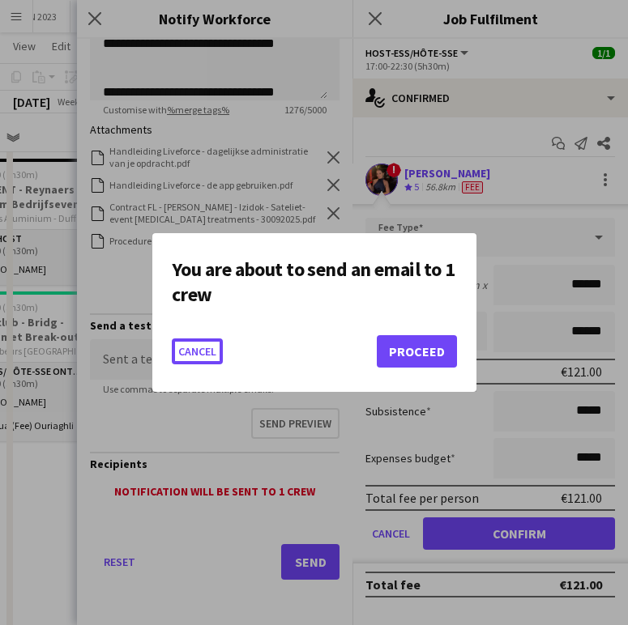
scroll to position [0, 0]
click at [425, 348] on button "Proceed" at bounding box center [417, 351] width 80 height 32
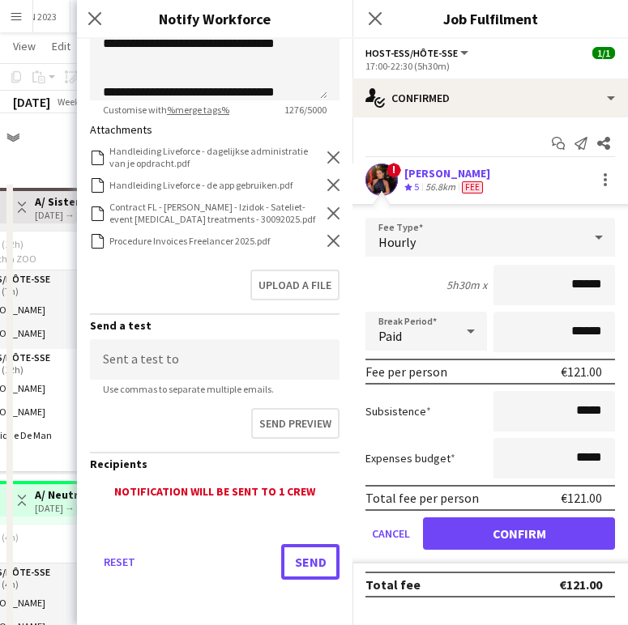
scroll to position [616, 0]
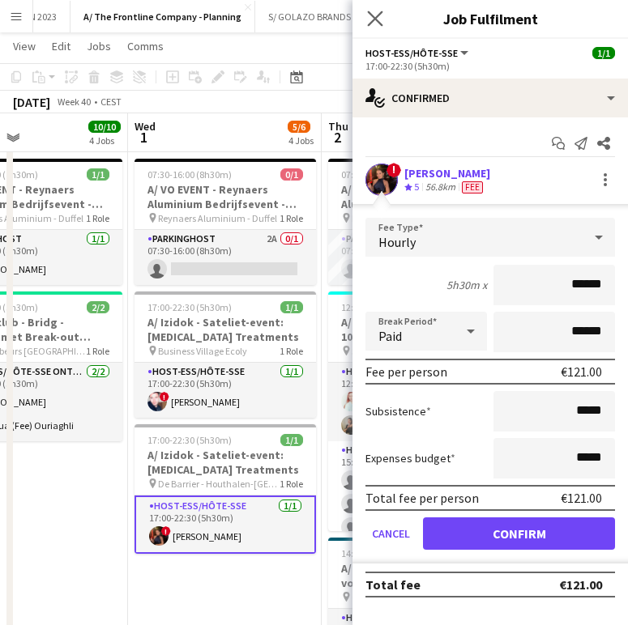
click at [365, 23] on app-icon "Close pop-in" at bounding box center [375, 18] width 23 height 23
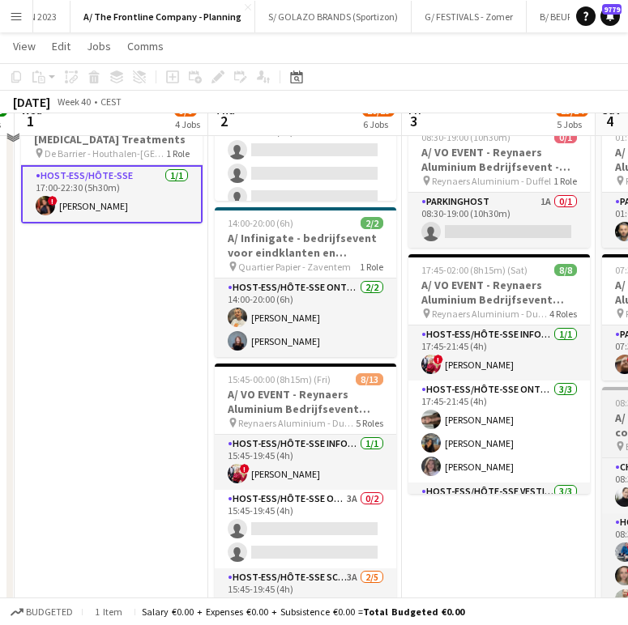
scroll to position [930, 0]
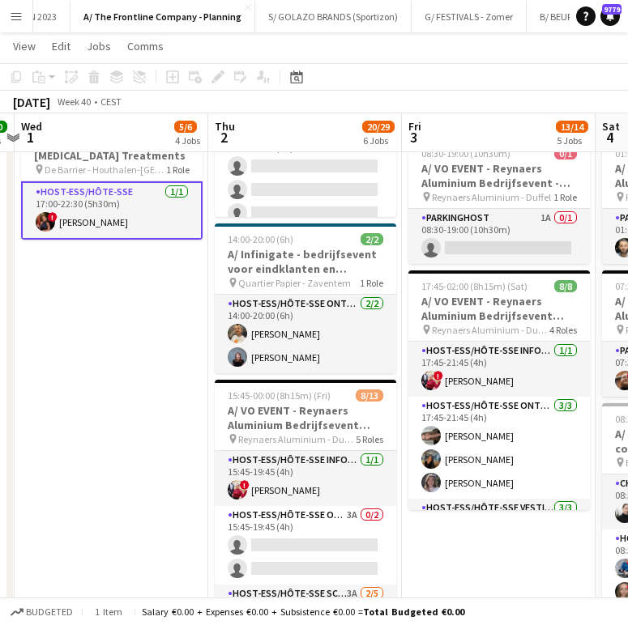
drag, startPoint x: 625, startPoint y: 416, endPoint x: 625, endPoint y: 399, distance: 17.8
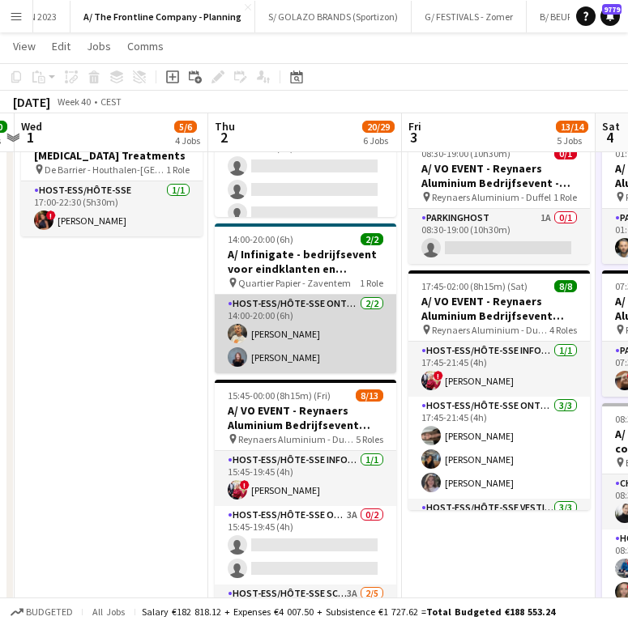
click at [274, 366] on app-card-role "Host-ess/Hôte-sse Onthaal-Accueill [DATE] 14:00-20:00 (6h) [PERSON_NAME] [PERSO…" at bounding box center [305, 334] width 181 height 79
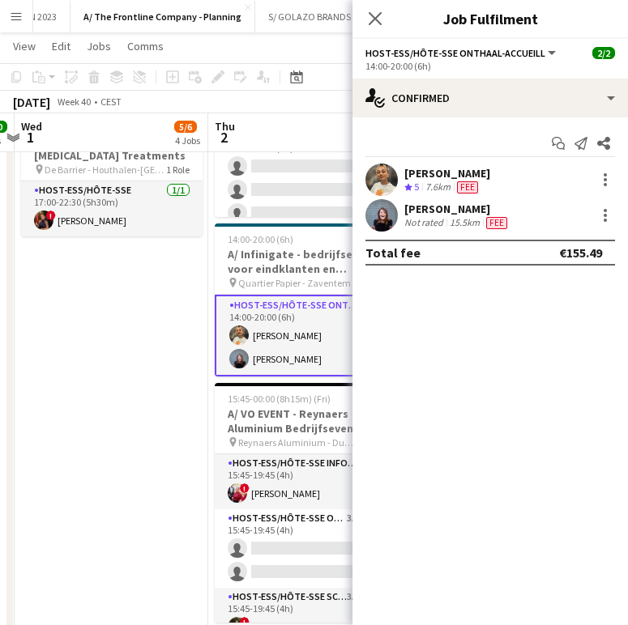
click at [433, 177] on div "[PERSON_NAME]" at bounding box center [447, 173] width 86 height 15
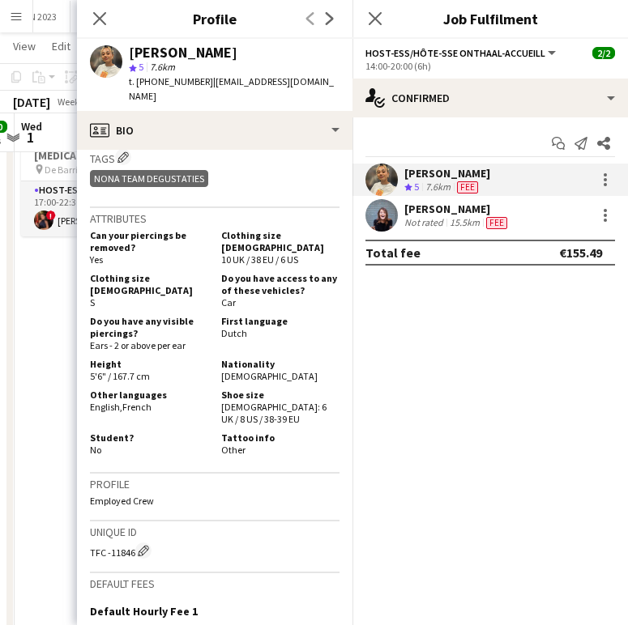
scroll to position [681, 0]
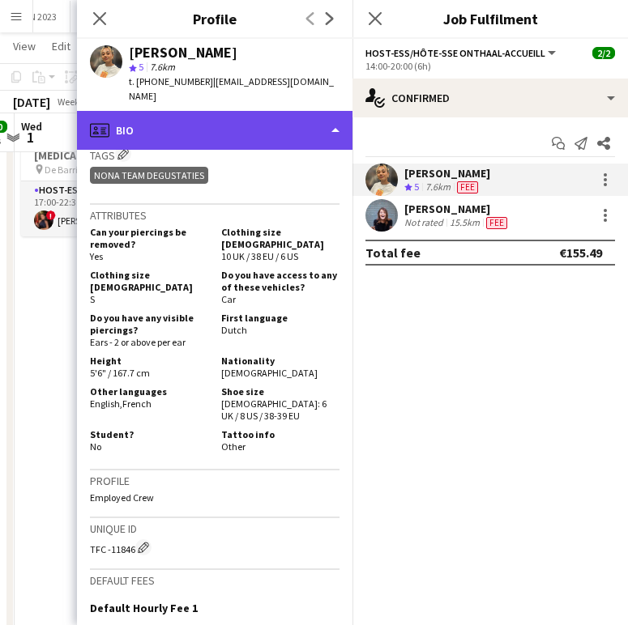
click at [207, 111] on div "profile Bio" at bounding box center [214, 130] width 275 height 39
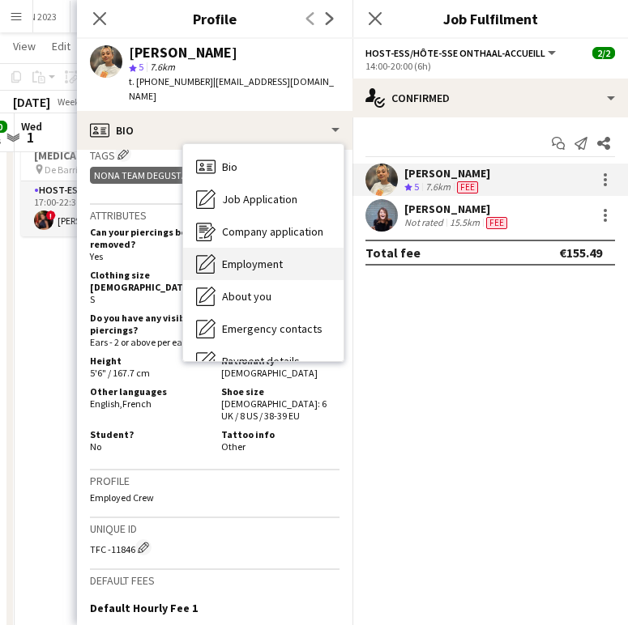
click at [267, 257] on span "Employment" at bounding box center [252, 264] width 61 height 15
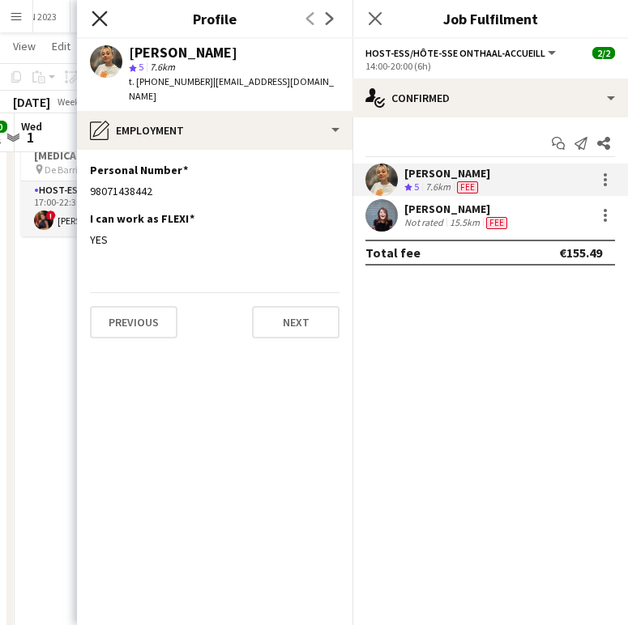
click at [105, 19] on icon "Close pop-in" at bounding box center [99, 18] width 15 height 15
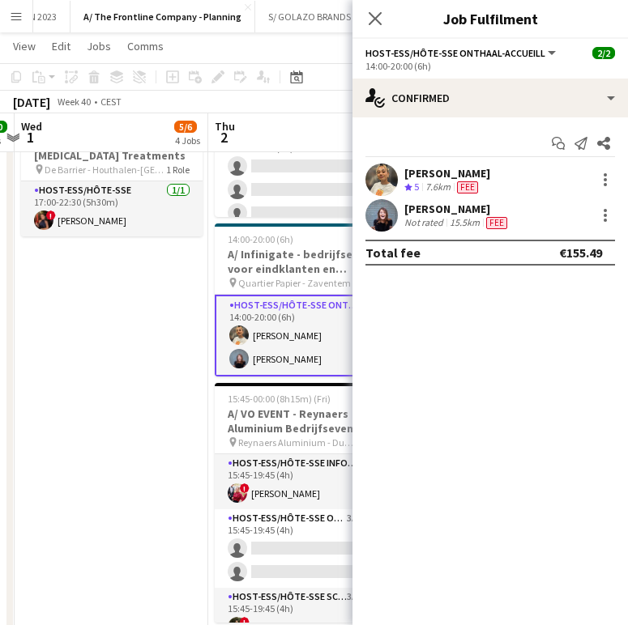
click at [420, 162] on div "Start chat Send notification Share [PERSON_NAME] Crew rating 5 7.6km Fee [PERSO…" at bounding box center [489, 197] width 275 height 161
click at [424, 175] on div "[PERSON_NAME]" at bounding box center [447, 173] width 86 height 15
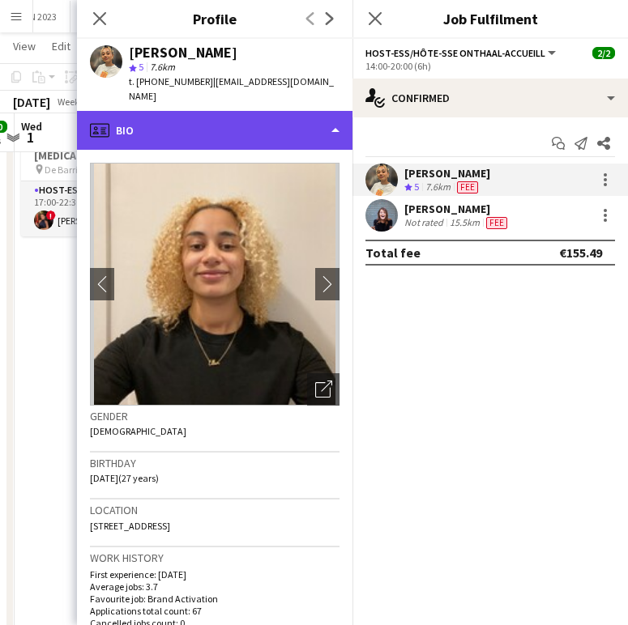
click at [276, 119] on div "profile Bio" at bounding box center [214, 130] width 275 height 39
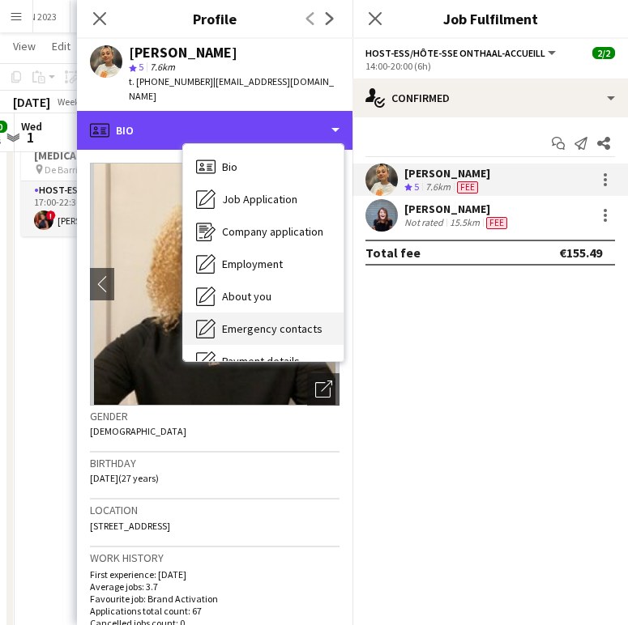
scroll to position [152, 0]
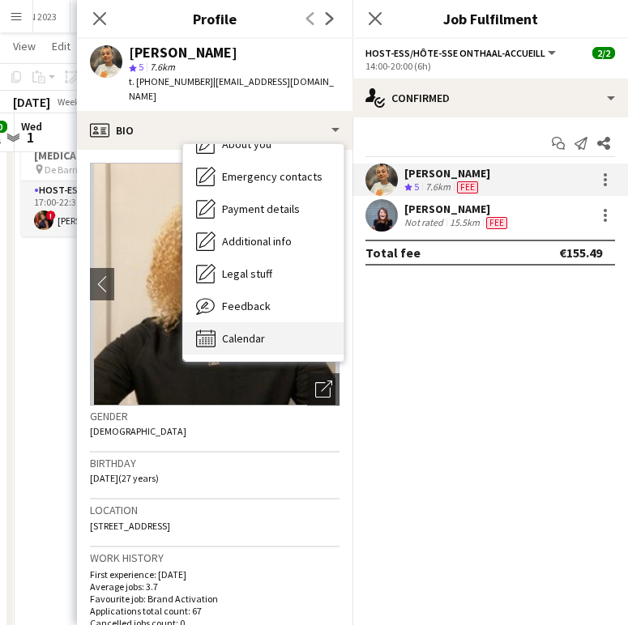
click at [253, 322] on div "Calendar Calendar" at bounding box center [263, 338] width 160 height 32
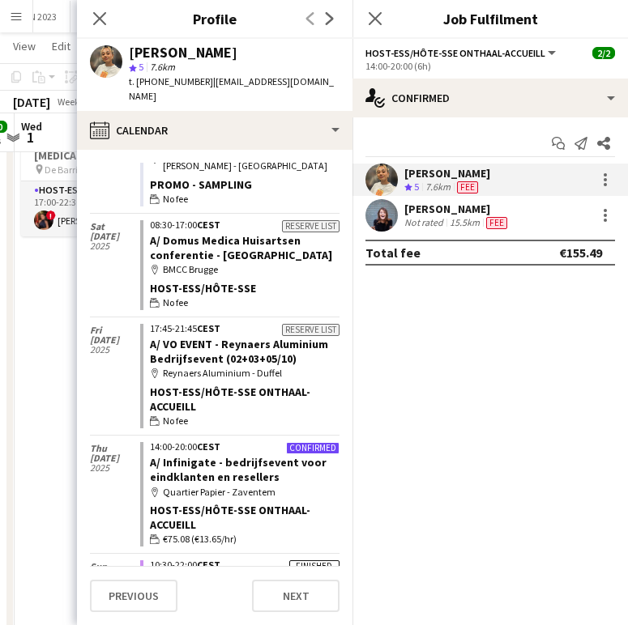
scroll to position [588, 0]
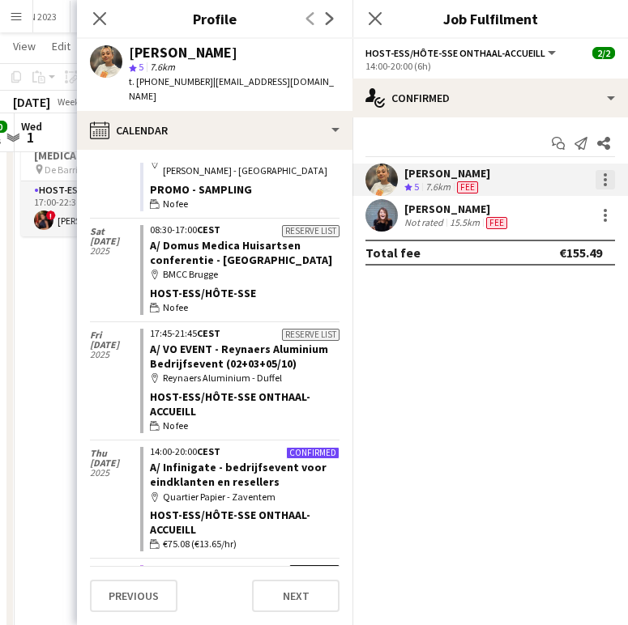
click at [605, 179] on div at bounding box center [604, 179] width 19 height 19
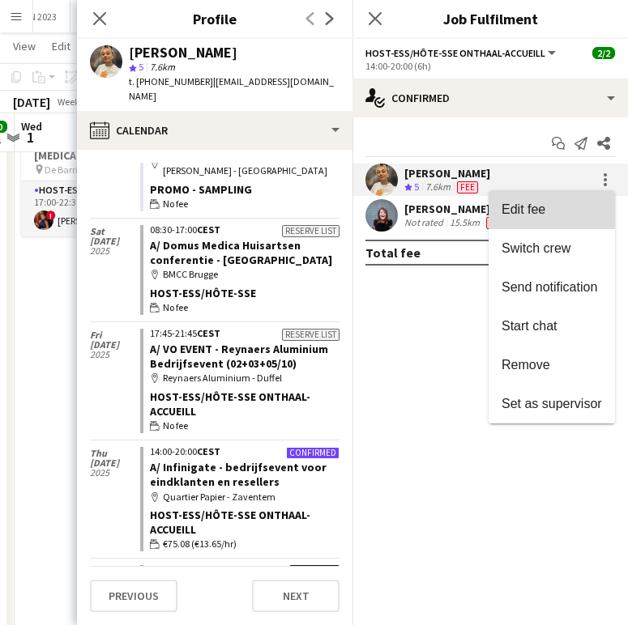
click at [561, 221] on button "Edit fee" at bounding box center [552, 209] width 126 height 39
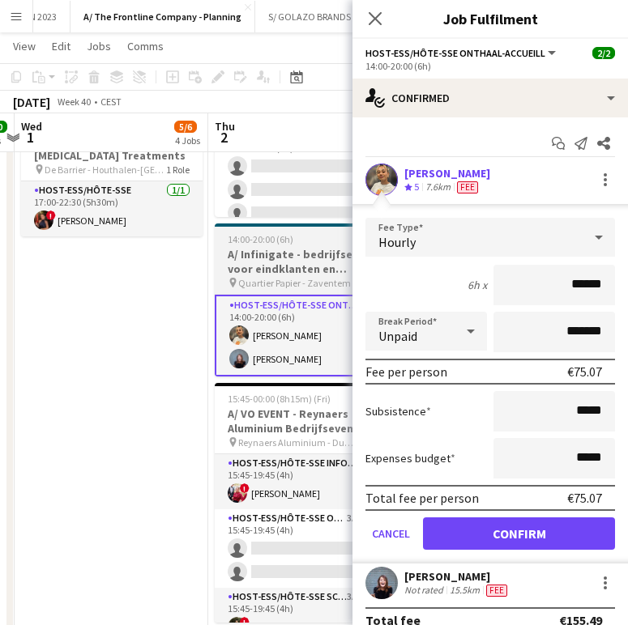
click at [244, 262] on h3 "A/ Infinigate - bedrijfsevent voor eindklanten en resellers" at bounding box center [305, 261] width 181 height 29
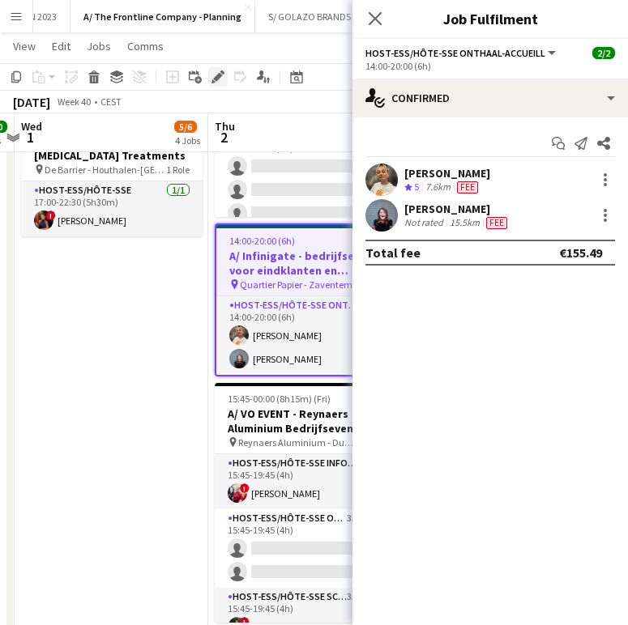
click at [213, 78] on icon "Edit" at bounding box center [217, 76] width 13 height 13
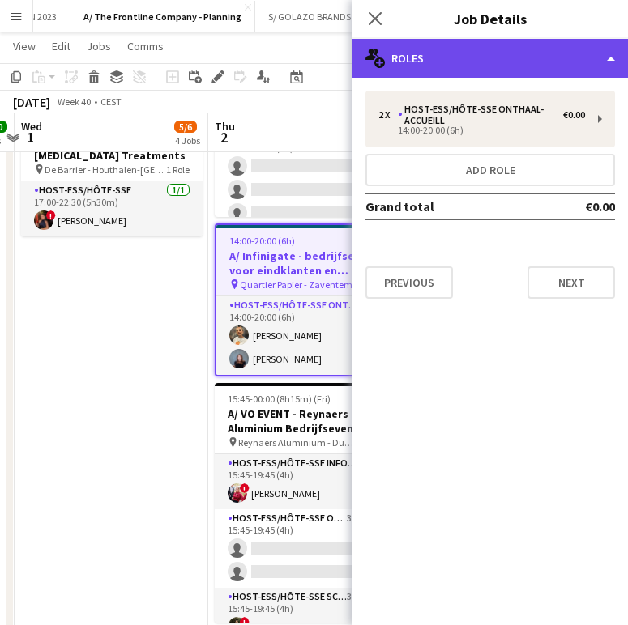
click at [467, 66] on div "multiple-users-add Roles" at bounding box center [489, 58] width 275 height 39
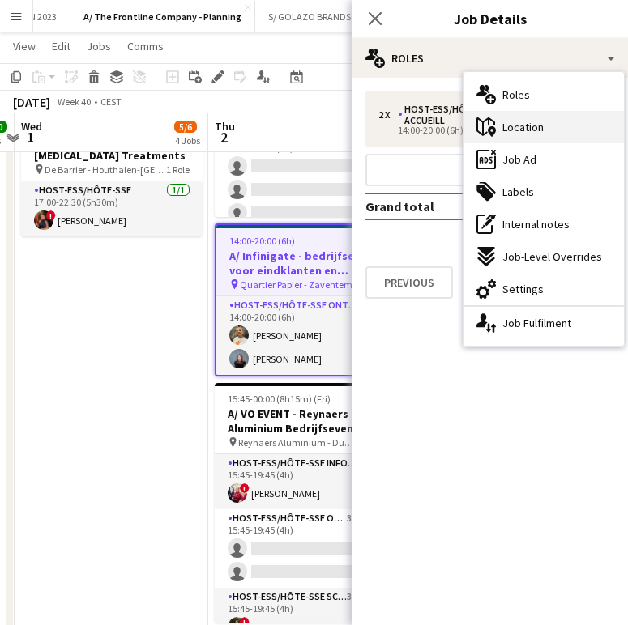
click at [517, 115] on div "maps-pin-1 Location" at bounding box center [543, 127] width 160 height 32
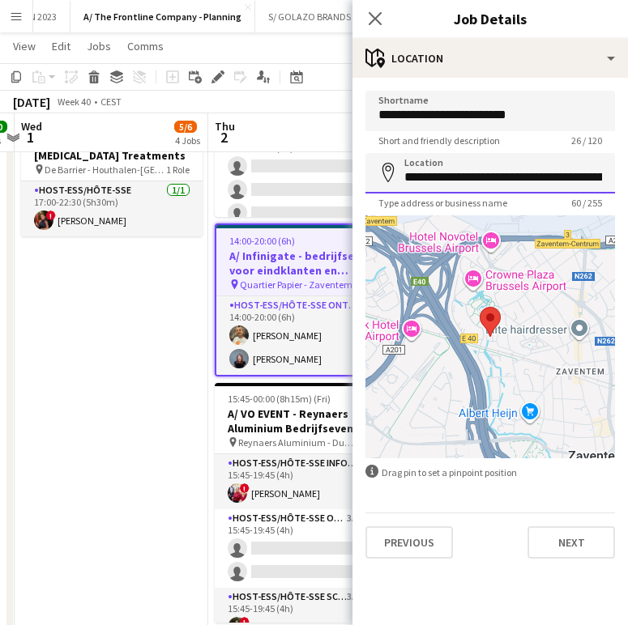
click at [469, 182] on input "**********" at bounding box center [490, 173] width 250 height 41
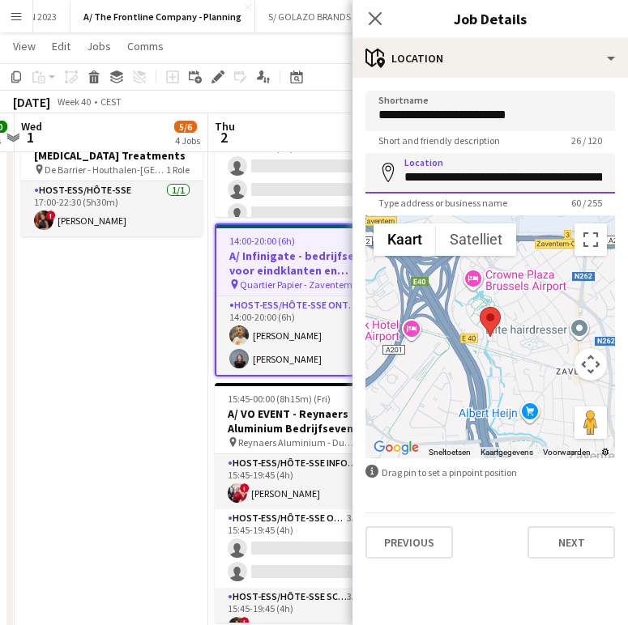
click at [469, 182] on input "**********" at bounding box center [490, 173] width 250 height 41
click at [371, 24] on icon "Close pop-in" at bounding box center [374, 18] width 15 height 15
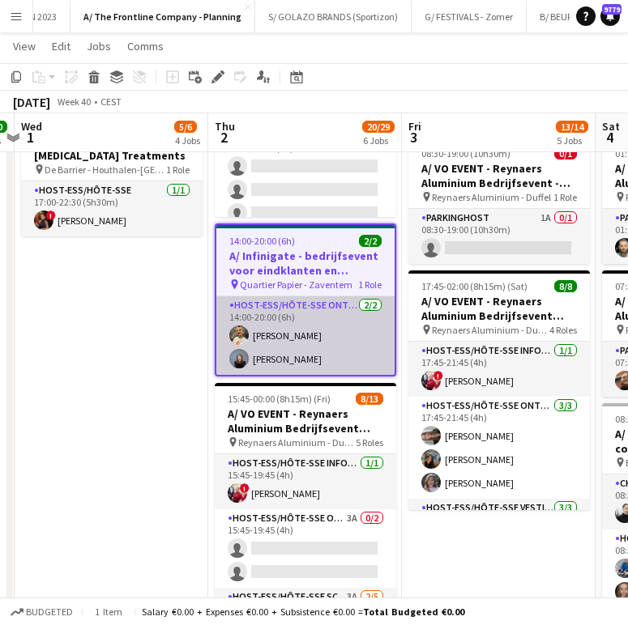
click at [298, 314] on app-card-role "Host-ess/Hôte-sse Onthaal-Accueill [DATE] 14:00-20:00 (6h) [PERSON_NAME] [PERSO…" at bounding box center [305, 336] width 178 height 79
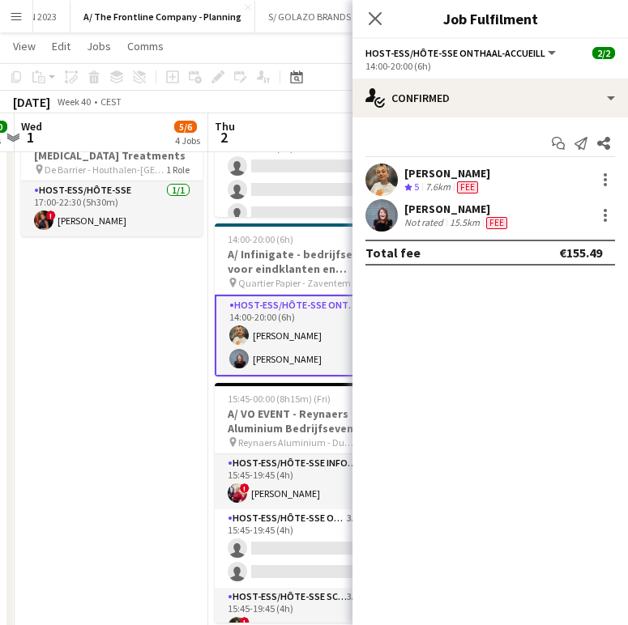
click at [433, 227] on div "Not rated" at bounding box center [425, 222] width 42 height 13
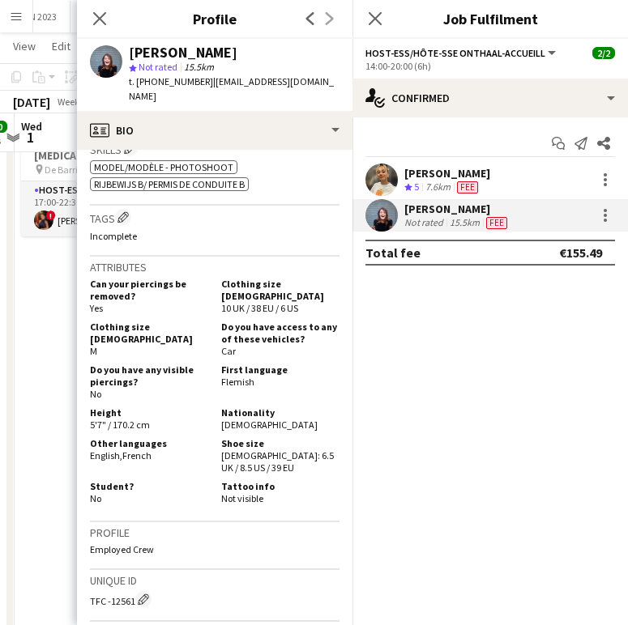
scroll to position [655, 0]
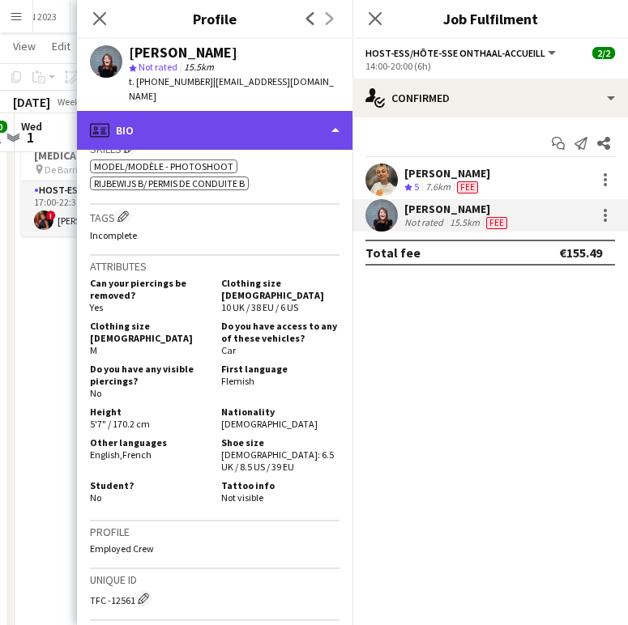
click at [190, 111] on div "profile Bio" at bounding box center [214, 130] width 275 height 39
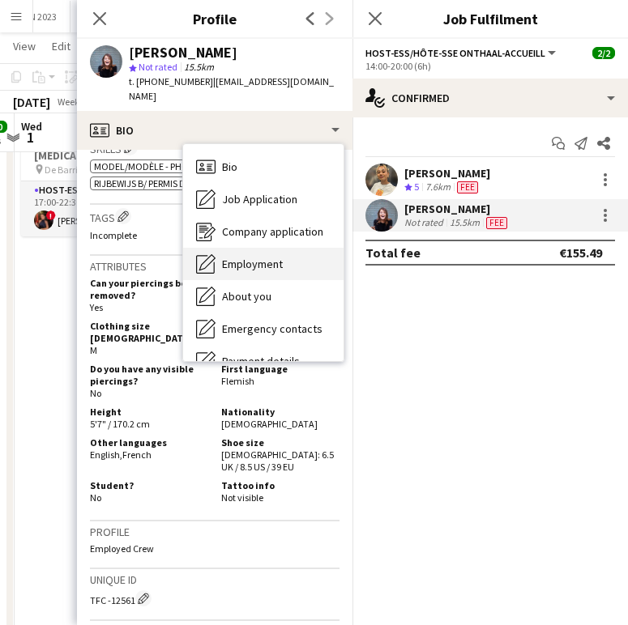
click at [281, 248] on div "Employment Employment" at bounding box center [263, 264] width 160 height 32
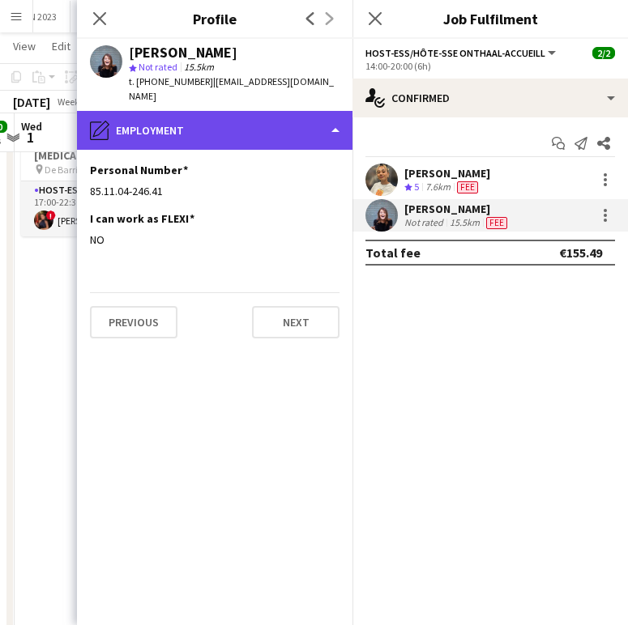
click at [221, 111] on div "pencil4 Employment" at bounding box center [214, 130] width 275 height 39
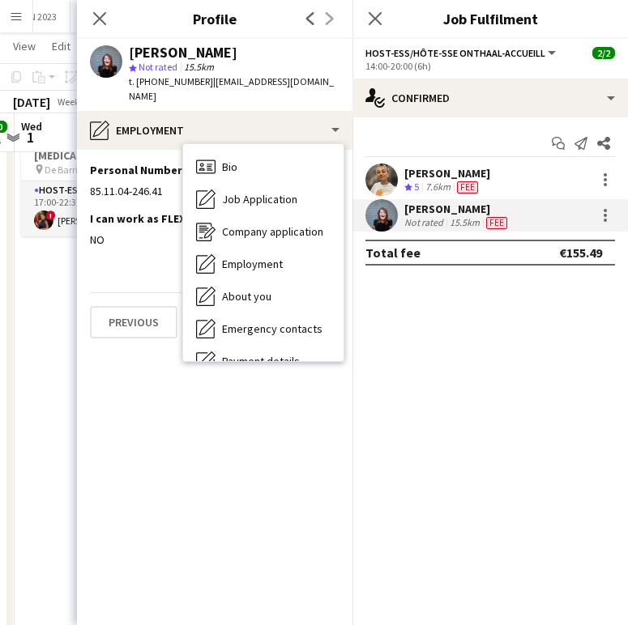
click at [225, 144] on div "Bio Bio Job Application Job Application Company application Company application…" at bounding box center [263, 252] width 160 height 217
click at [226, 160] on span "Bio" at bounding box center [229, 167] width 15 height 15
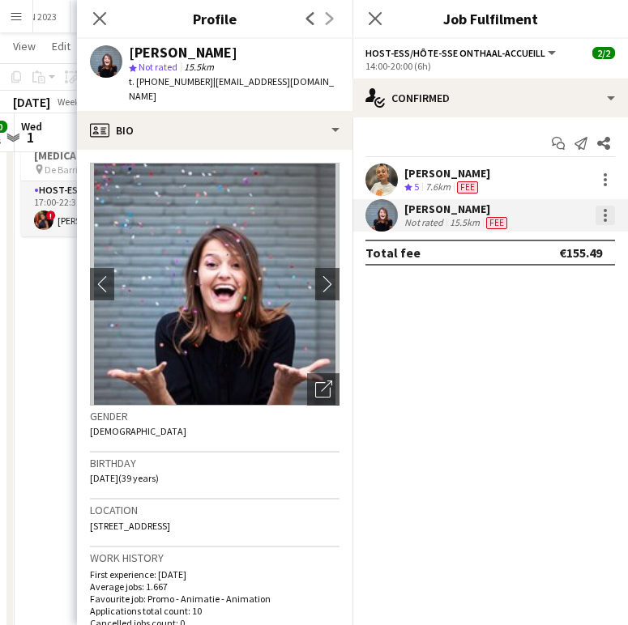
click at [600, 211] on div at bounding box center [604, 215] width 19 height 19
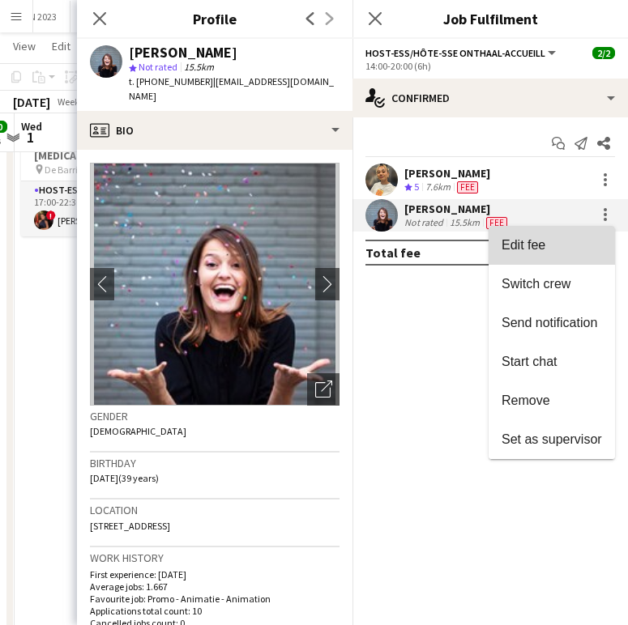
click at [570, 235] on button "Edit fee" at bounding box center [552, 245] width 126 height 39
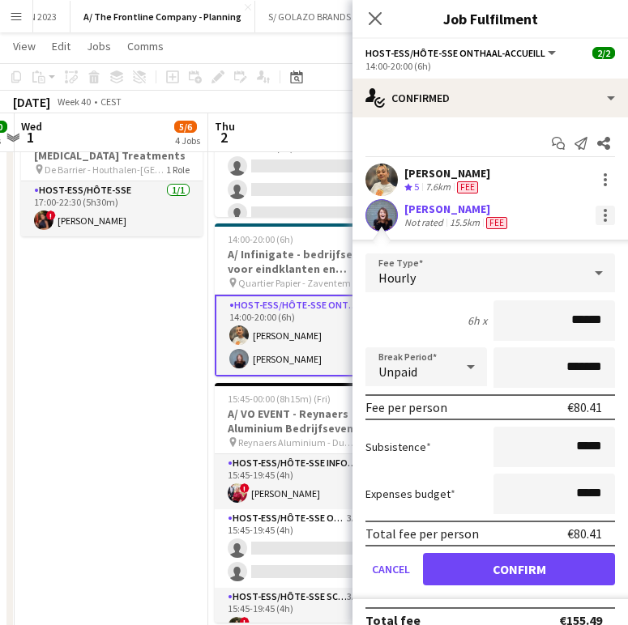
click at [604, 211] on div at bounding box center [605, 210] width 3 height 3
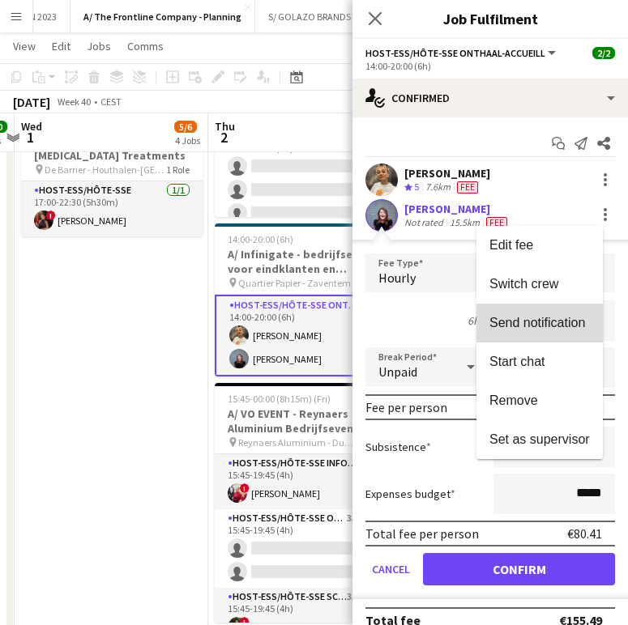
click at [548, 328] on span "Send notification" at bounding box center [537, 323] width 96 height 14
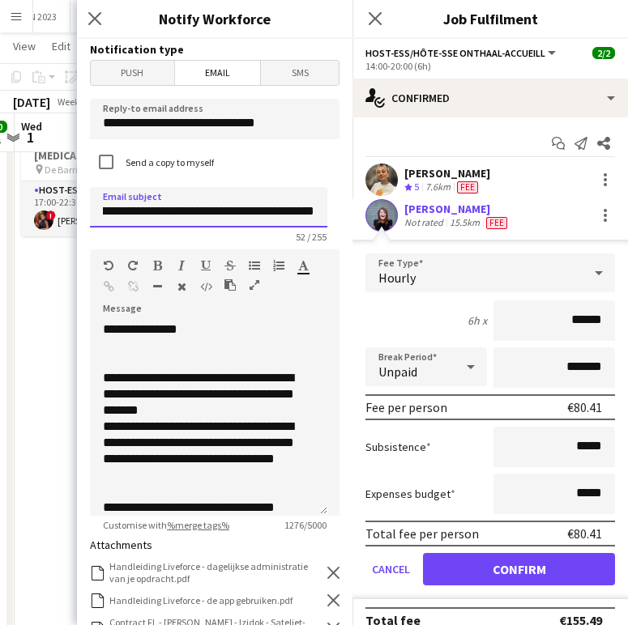
scroll to position [0, 65]
drag, startPoint x: 154, startPoint y: 212, endPoint x: 320, endPoint y: 197, distance: 166.8
click at [320, 197] on input "**********" at bounding box center [208, 207] width 237 height 41
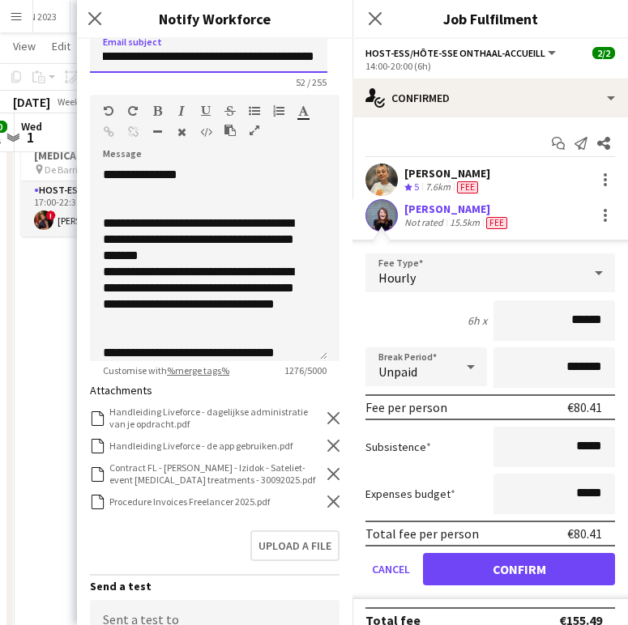
scroll to position [158, 0]
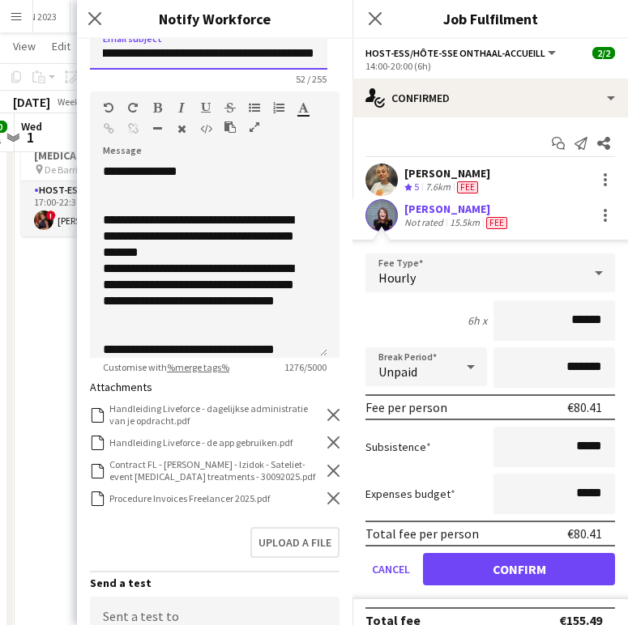
type input "**********"
click at [314, 497] on div "Procedure Invoices Freelancer 2025.pdf Procedure Invoices Freelancer 2025.pdf R…" at bounding box center [215, 498] width 250 height 15
click at [327, 497] on icon "Remove" at bounding box center [333, 499] width 12 height 12
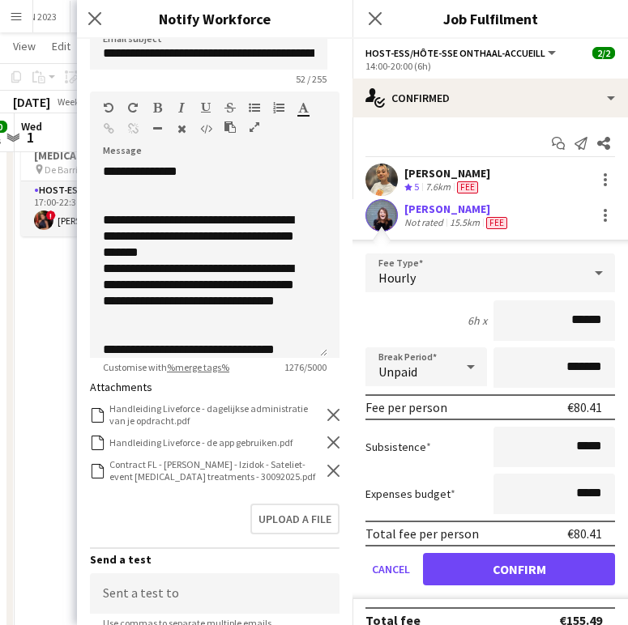
click at [327, 475] on icon "Remove" at bounding box center [333, 471] width 12 height 12
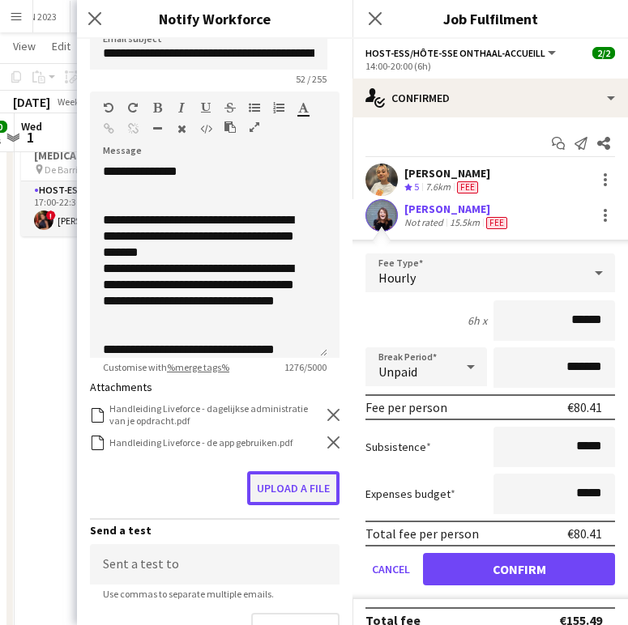
click at [295, 501] on button "Upload a file" at bounding box center [293, 488] width 92 height 34
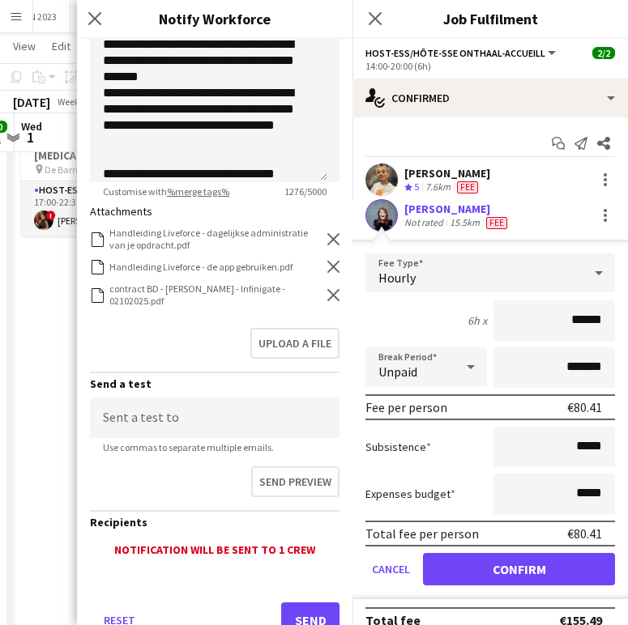
scroll to position [392, 0]
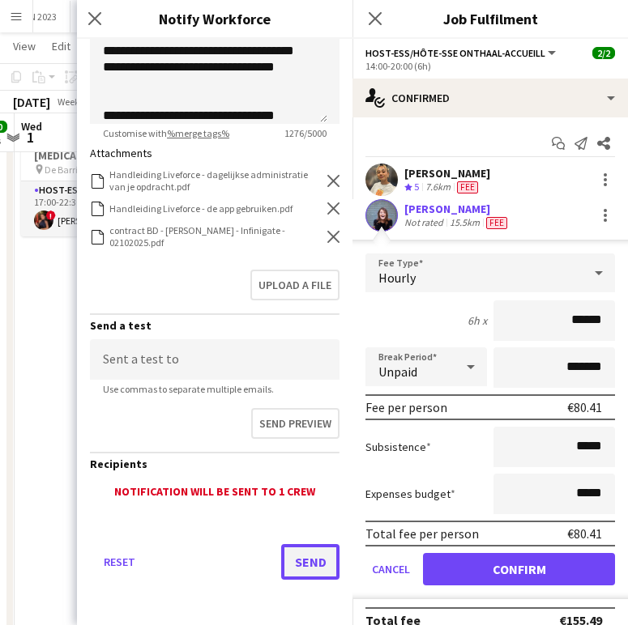
click at [292, 556] on button "Send" at bounding box center [310, 562] width 58 height 36
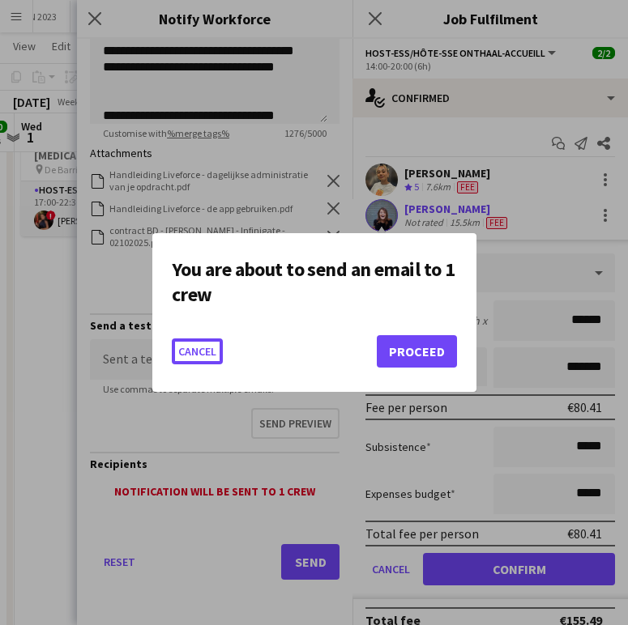
scroll to position [0, 0]
click at [407, 348] on button "Proceed" at bounding box center [417, 351] width 80 height 32
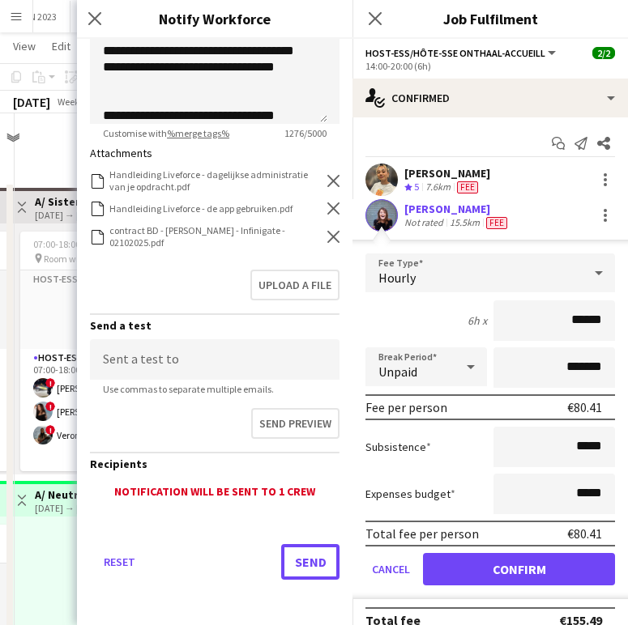
scroll to position [930, 0]
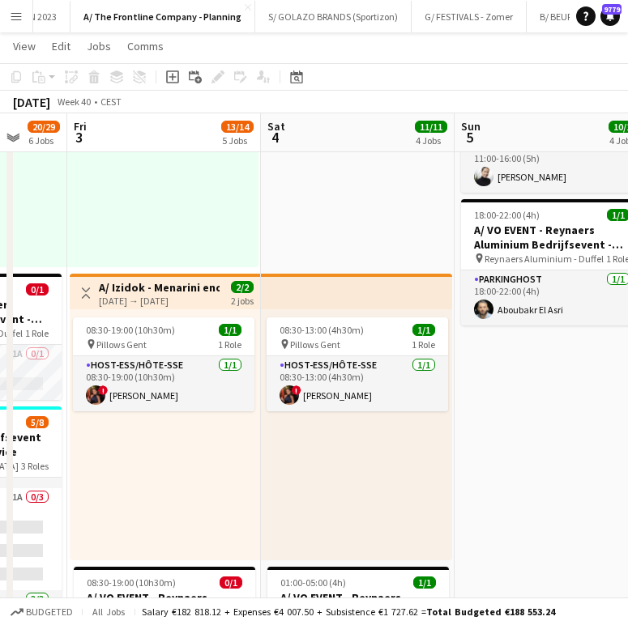
scroll to position [0, 517]
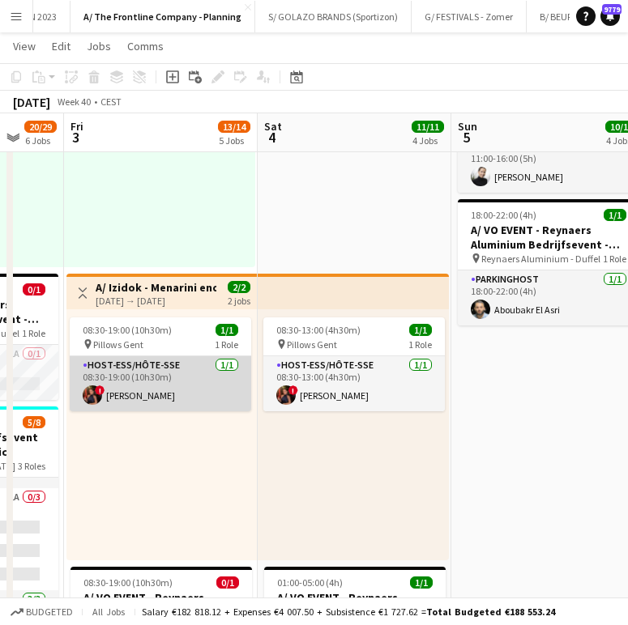
click at [173, 382] on app-card-role "Host-ess/Hôte-sse [DATE] 08:30-19:00 (10h30m) ! [PERSON_NAME]" at bounding box center [160, 383] width 181 height 55
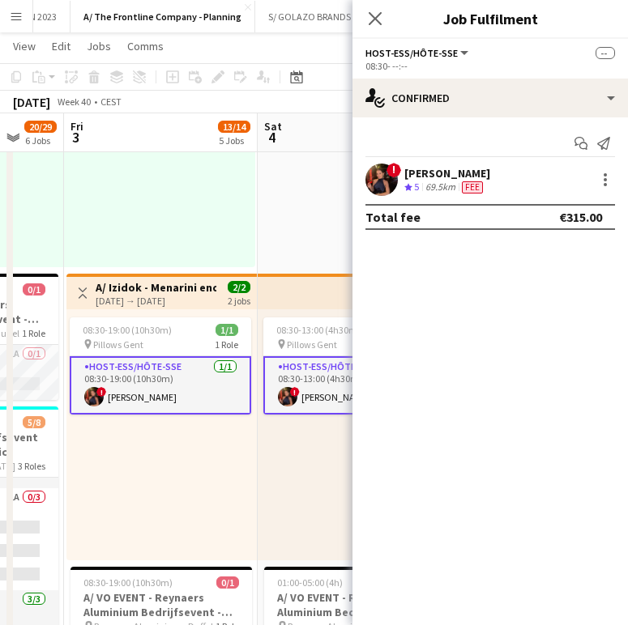
click at [432, 191] on div "69.5km" at bounding box center [440, 188] width 36 height 14
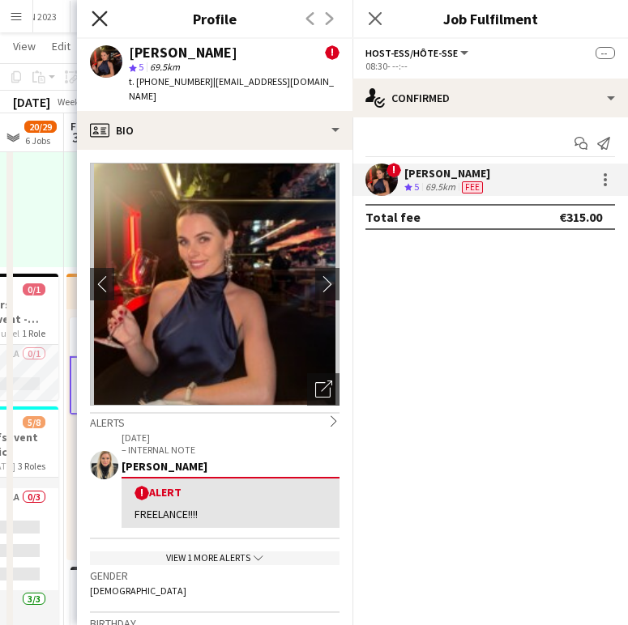
click at [105, 25] on icon at bounding box center [99, 18] width 15 height 15
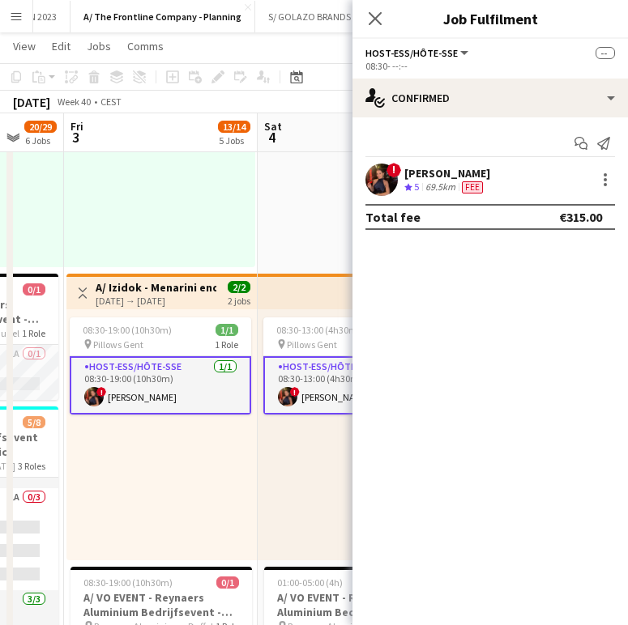
click at [141, 292] on h3 "A/ Izidok - Menarini endocrinologie - 03+04/10/2025" at bounding box center [156, 287] width 121 height 15
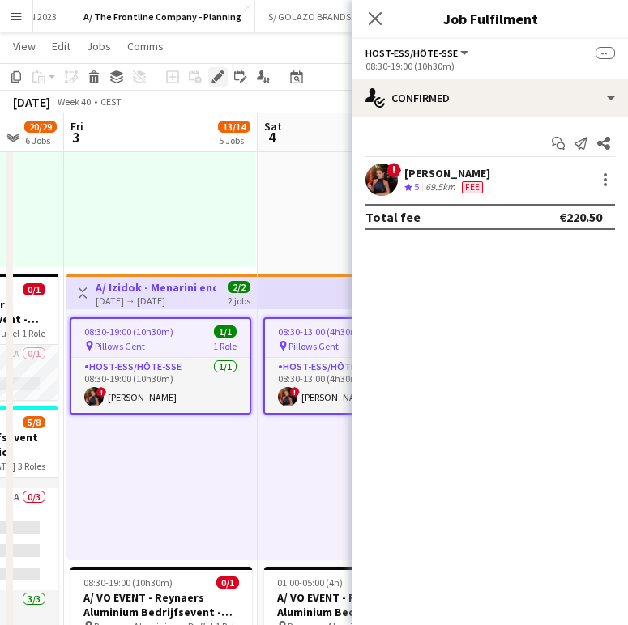
click at [226, 77] on div "Edit" at bounding box center [217, 76] width 19 height 19
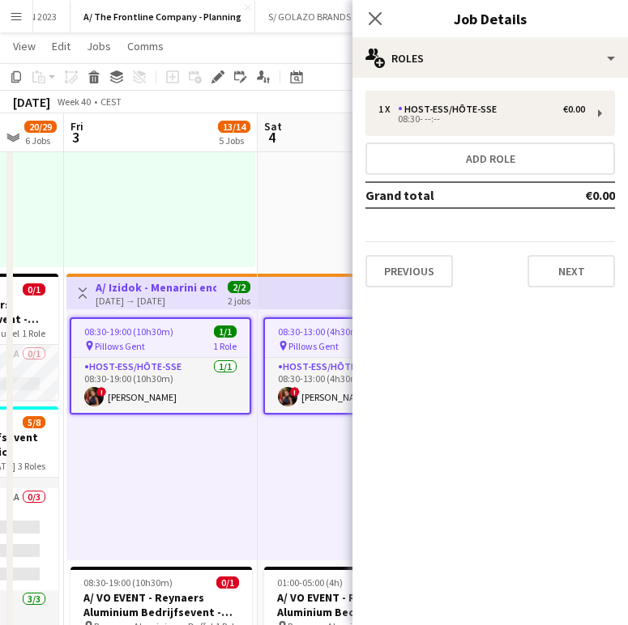
click at [504, 82] on div "1 x Host-ess/Hôte-sse €0.00 08:30- --:-- Add role Grand total €0.00 Previous Ne…" at bounding box center [489, 189] width 275 height 223
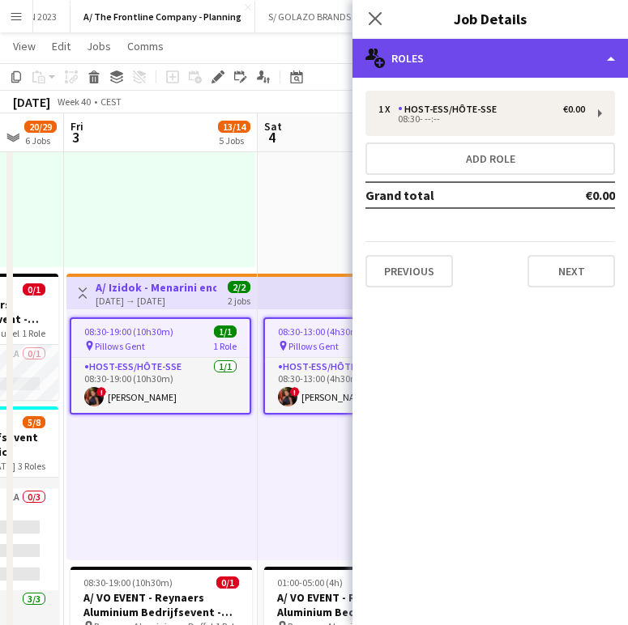
click at [505, 71] on div "multiple-users-add Roles" at bounding box center [489, 58] width 275 height 39
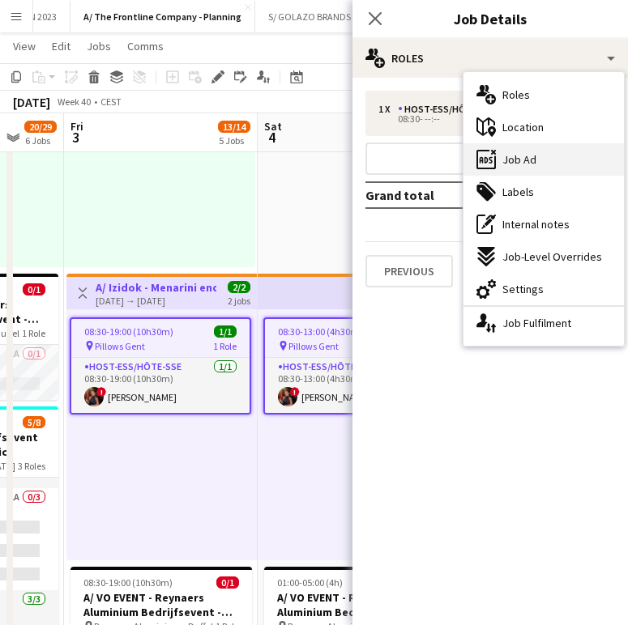
click at [543, 162] on div "ads-window Job Ad" at bounding box center [543, 159] width 160 height 32
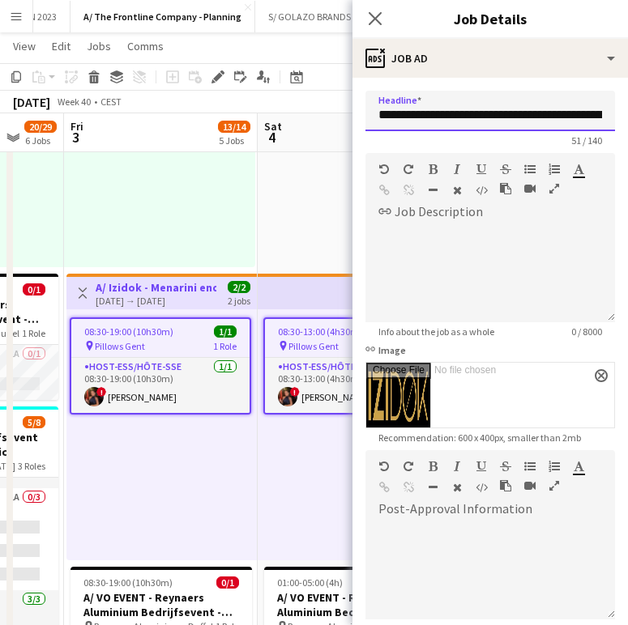
click at [537, 117] on input "**********" at bounding box center [490, 111] width 250 height 41
click at [370, 27] on app-icon "Close pop-in" at bounding box center [375, 18] width 23 height 23
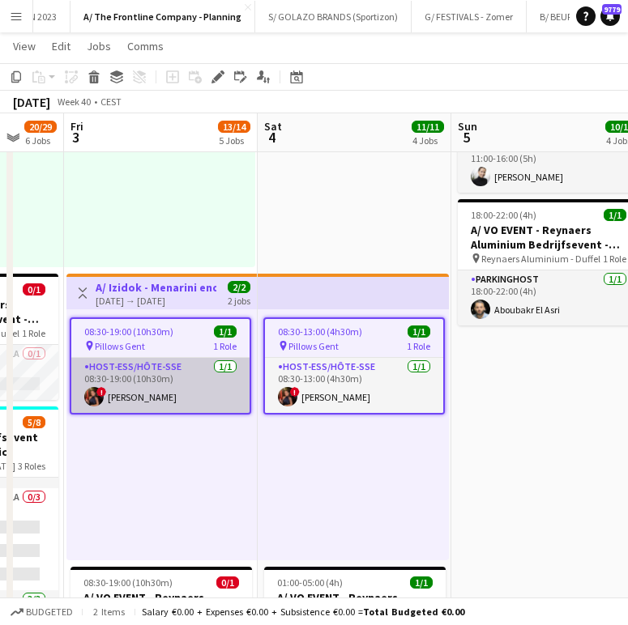
click at [135, 378] on app-card-role "Host-ess/Hôte-sse [DATE] 08:30-19:00 (10h30m) ! [PERSON_NAME]" at bounding box center [160, 385] width 178 height 55
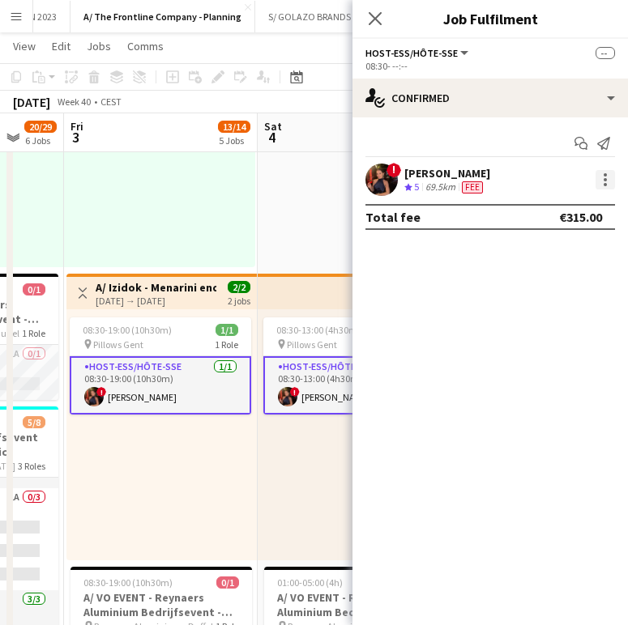
click at [604, 175] on div at bounding box center [605, 174] width 3 height 3
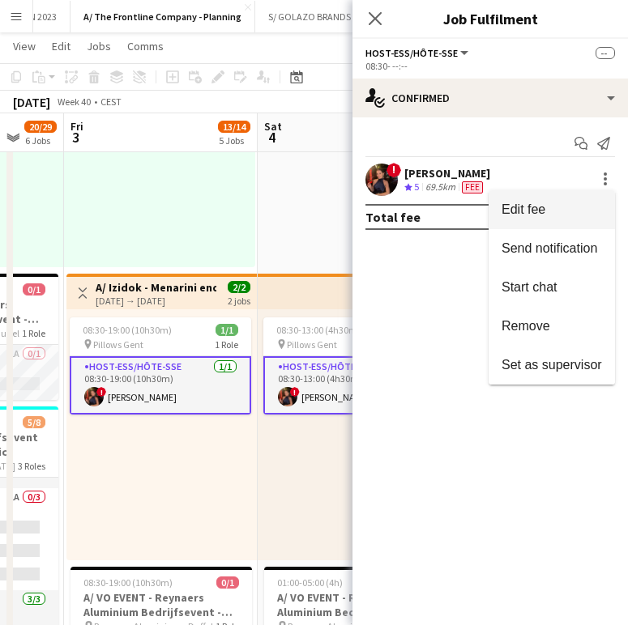
click at [555, 208] on span "Edit fee" at bounding box center [551, 210] width 100 height 15
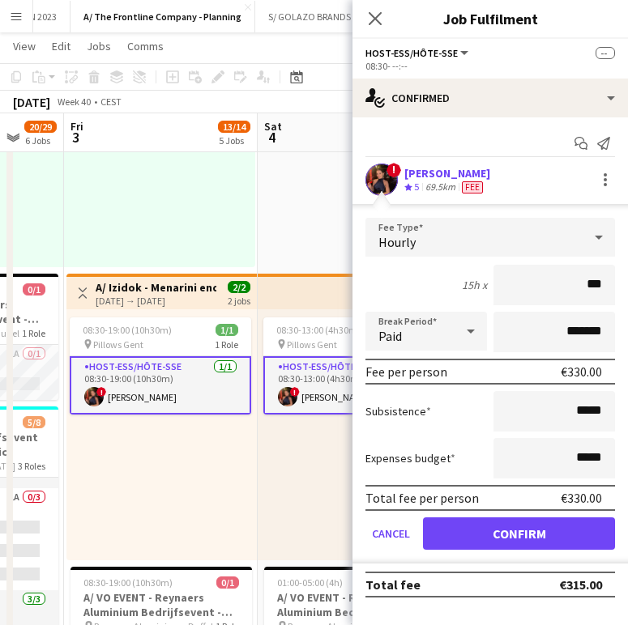
type input "***"
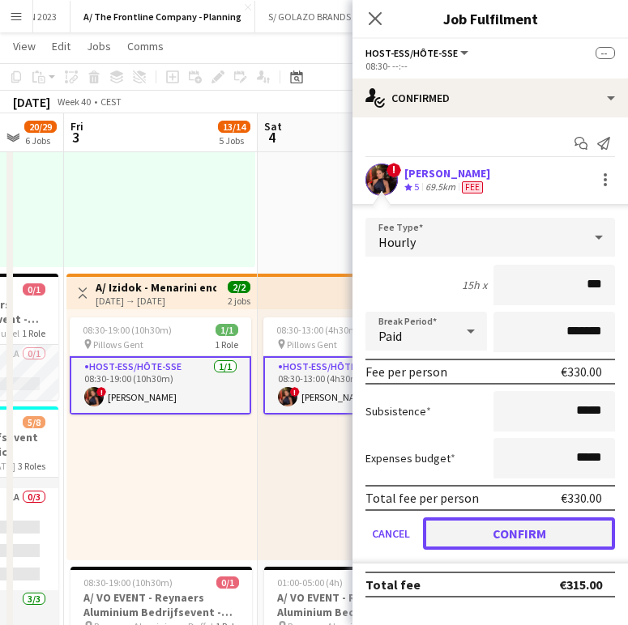
click at [502, 532] on button "Confirm" at bounding box center [519, 534] width 192 height 32
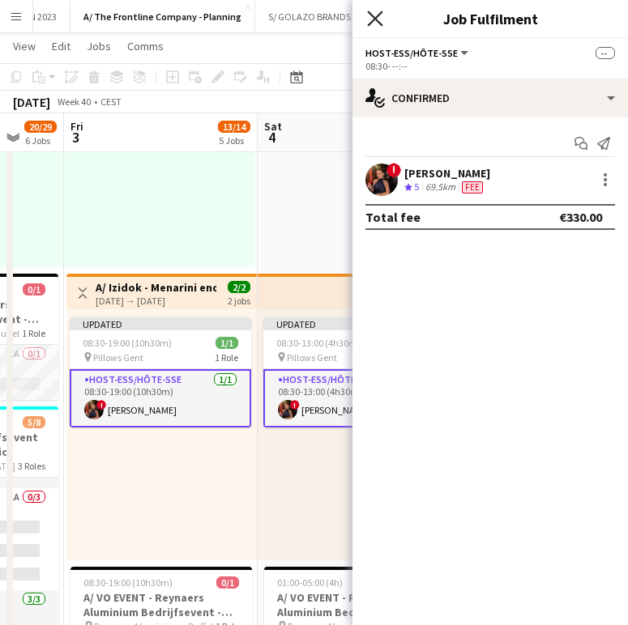
click at [369, 23] on icon at bounding box center [374, 18] width 15 height 15
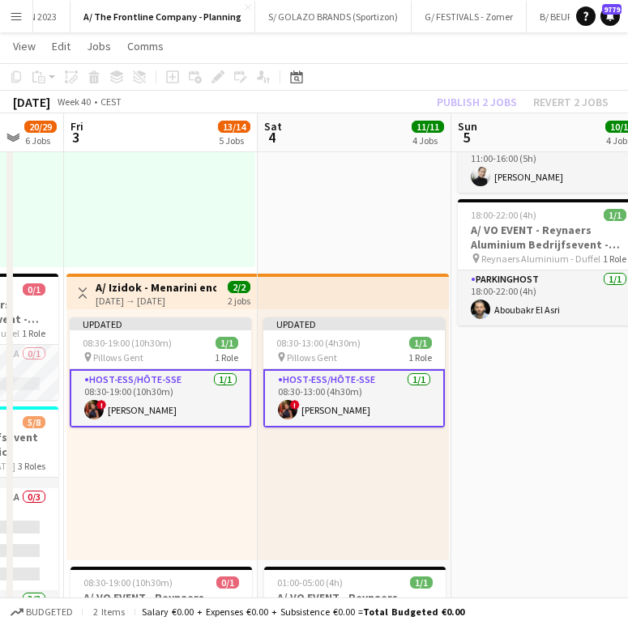
click at [471, 105] on div "Publish 2 jobs Revert 2 jobs" at bounding box center [522, 102] width 211 height 21
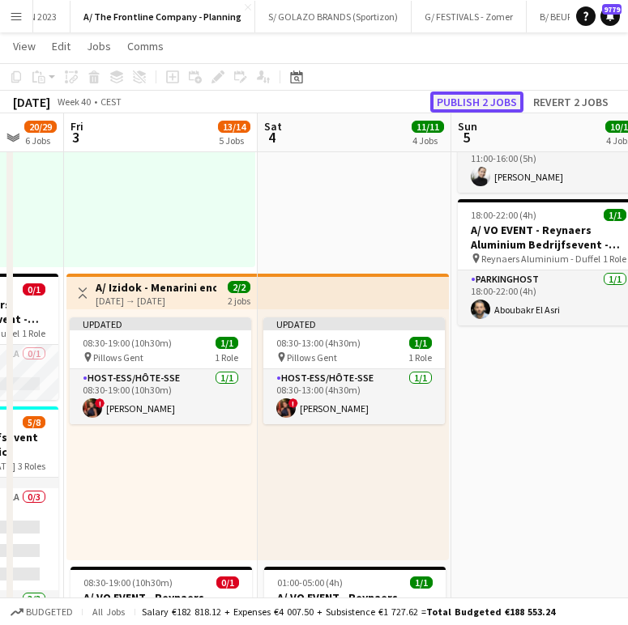
click at [471, 105] on button "Publish 2 jobs" at bounding box center [476, 102] width 93 height 21
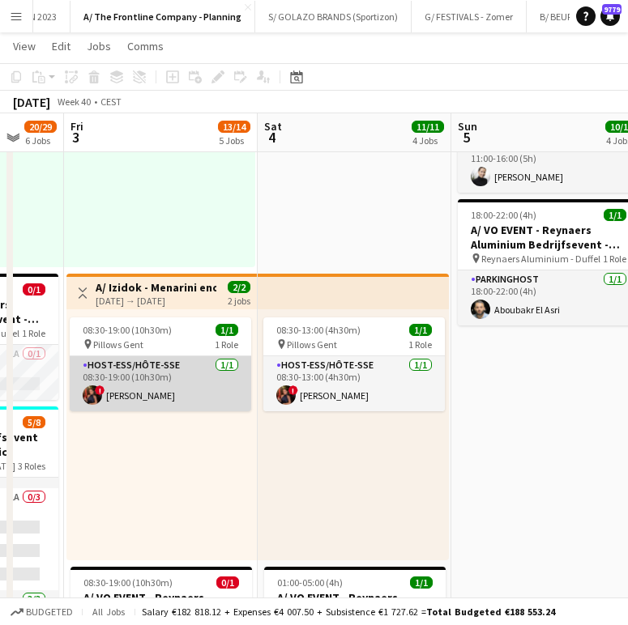
click at [174, 376] on app-card-role "Host-ess/Hôte-sse [DATE] 08:30-19:00 (10h30m) ! [PERSON_NAME]" at bounding box center [160, 383] width 181 height 55
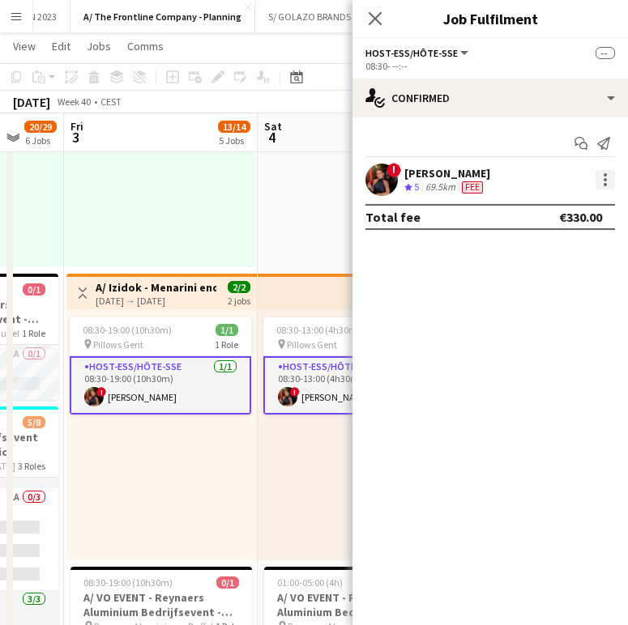
click at [601, 177] on div at bounding box center [604, 179] width 19 height 19
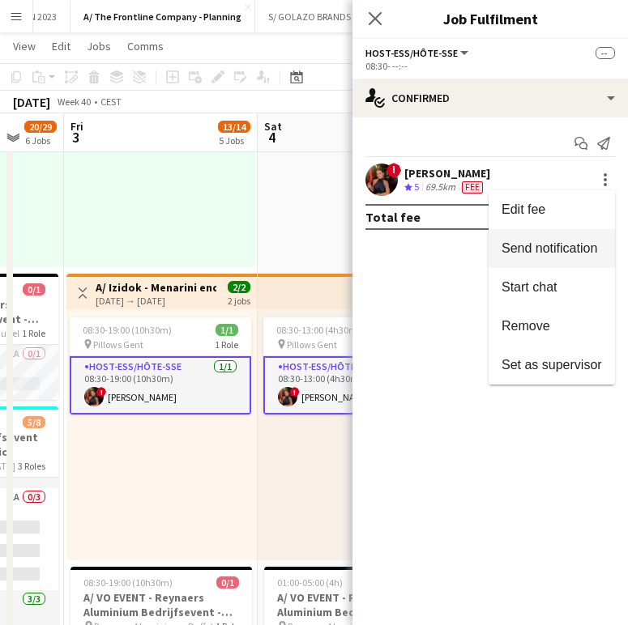
click at [574, 242] on span "Send notification" at bounding box center [549, 248] width 96 height 14
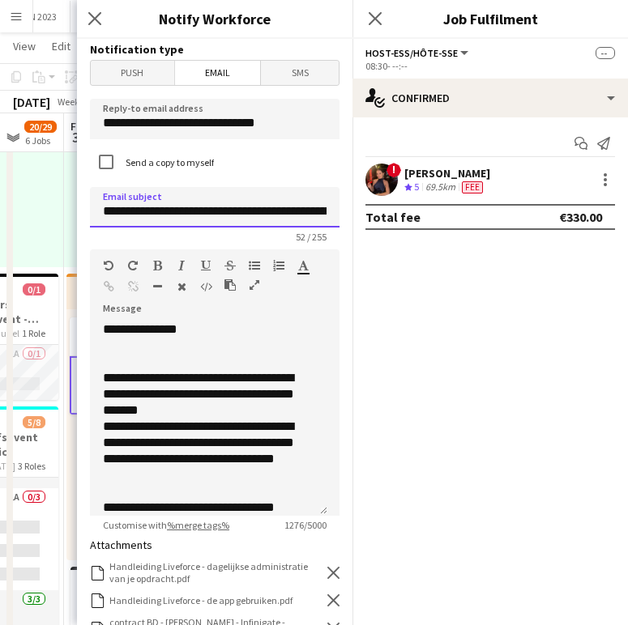
scroll to position [0, 55]
drag, startPoint x: 151, startPoint y: 212, endPoint x: 356, endPoint y: 205, distance: 205.9
click at [356, 205] on body "Menu Boards Boards Boards All jobs Status Workforce Workforce My Workforce Recr…" at bounding box center [314, 391] width 628 height 1785
drag, startPoint x: 356, startPoint y: 205, endPoint x: 309, endPoint y: 211, distance: 47.4
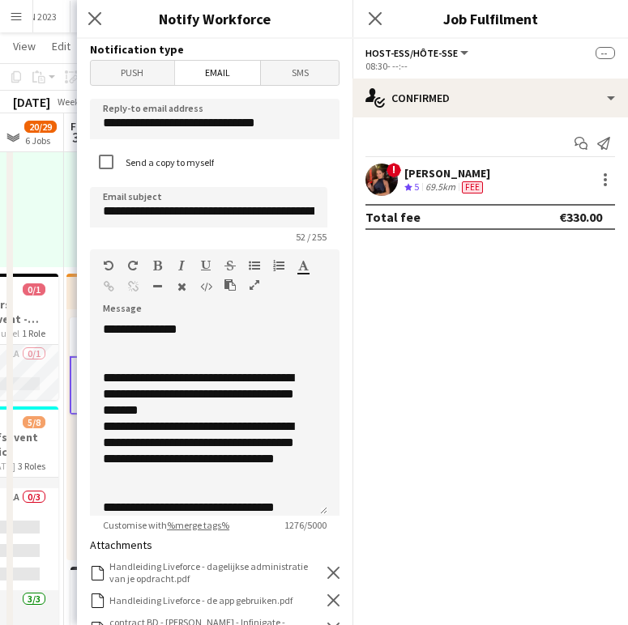
click at [309, 211] on body "Menu Boards Boards Boards All jobs Status Workforce Workforce My Workforce Recr…" at bounding box center [314, 391] width 628 height 1785
click at [228, 215] on input "**********" at bounding box center [208, 207] width 237 height 41
drag, startPoint x: 154, startPoint y: 211, endPoint x: 310, endPoint y: 211, distance: 156.4
click at [310, 211] on input "**********" at bounding box center [208, 207] width 237 height 41
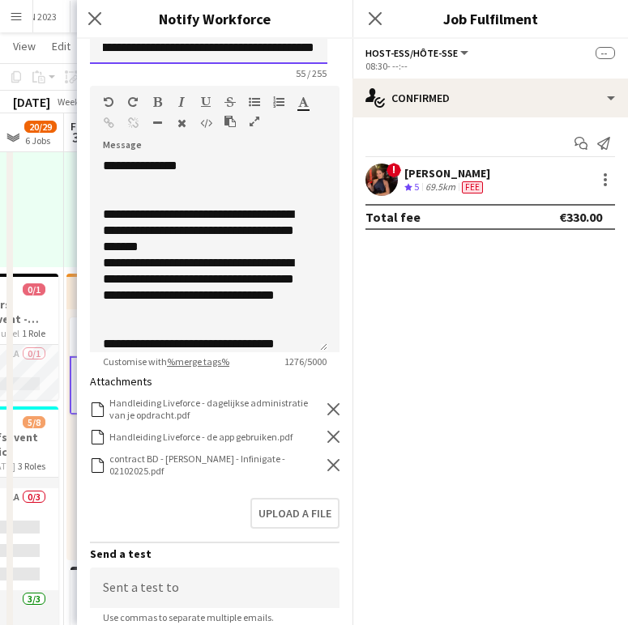
scroll to position [187, 0]
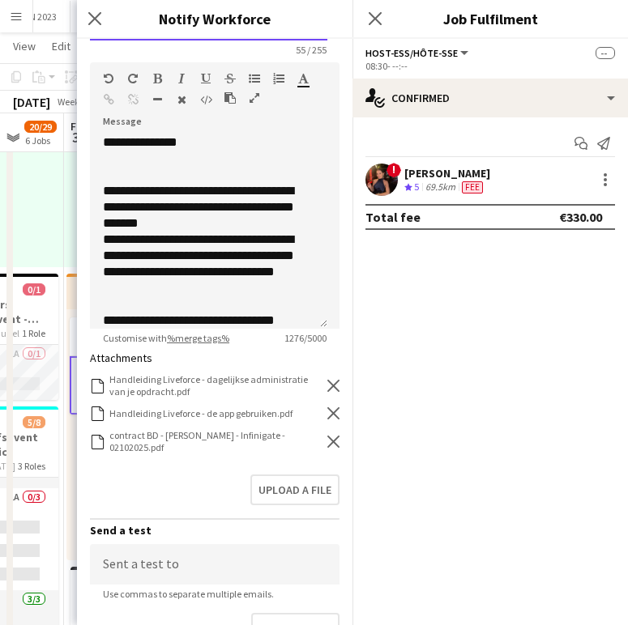
type input "**********"
click at [327, 437] on icon "Remove" at bounding box center [333, 442] width 12 height 12
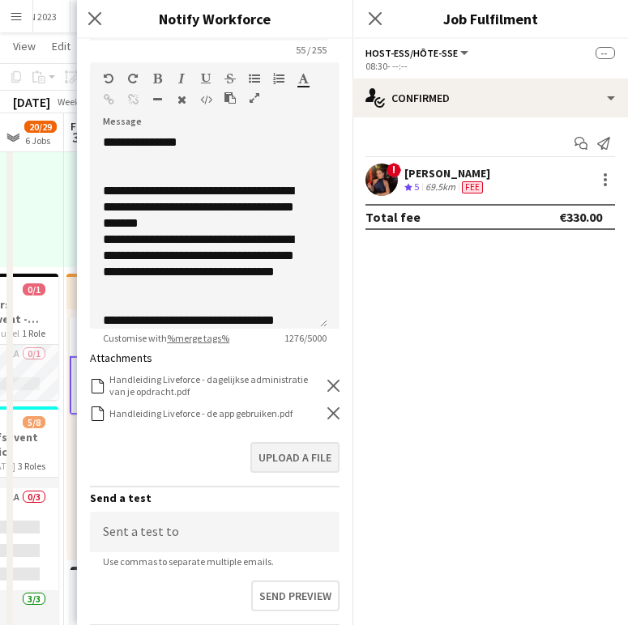
click at [285, 475] on div "Upload a file" at bounding box center [215, 461] width 250 height 50
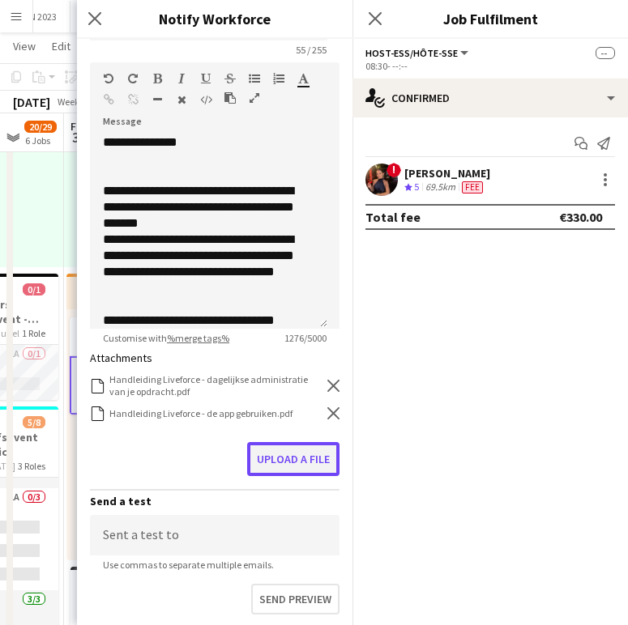
click at [297, 459] on button "Upload a file" at bounding box center [293, 459] width 92 height 34
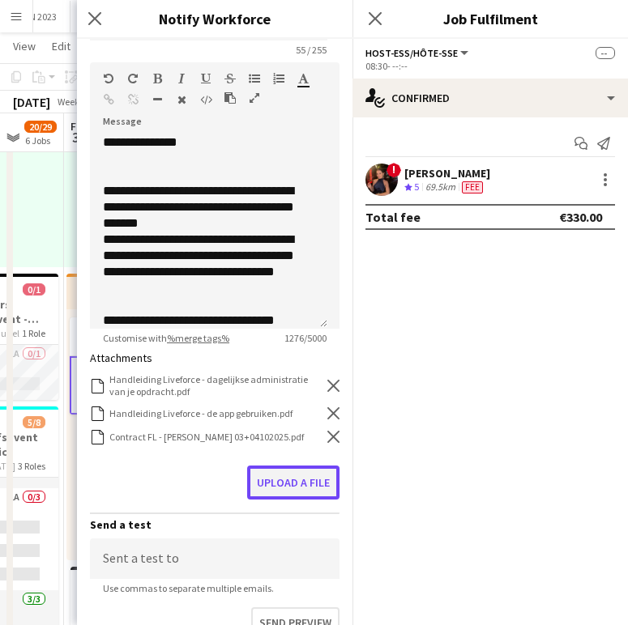
click at [293, 480] on button "Upload a file" at bounding box center [293, 483] width 92 height 34
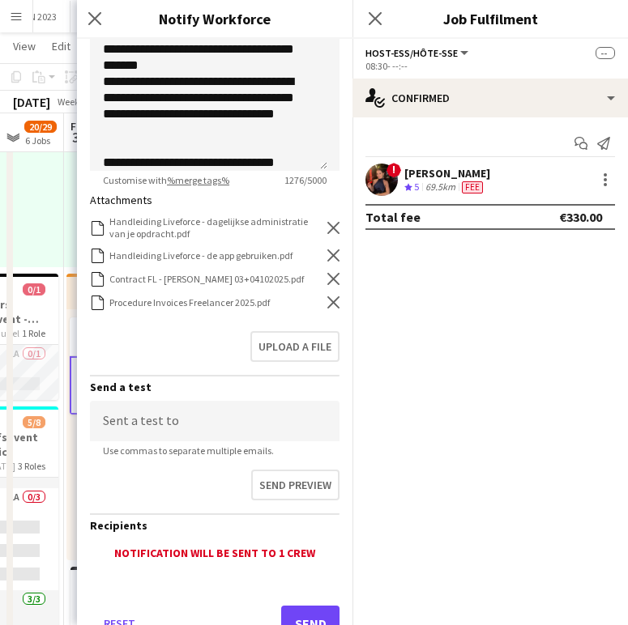
scroll to position [416, 0]
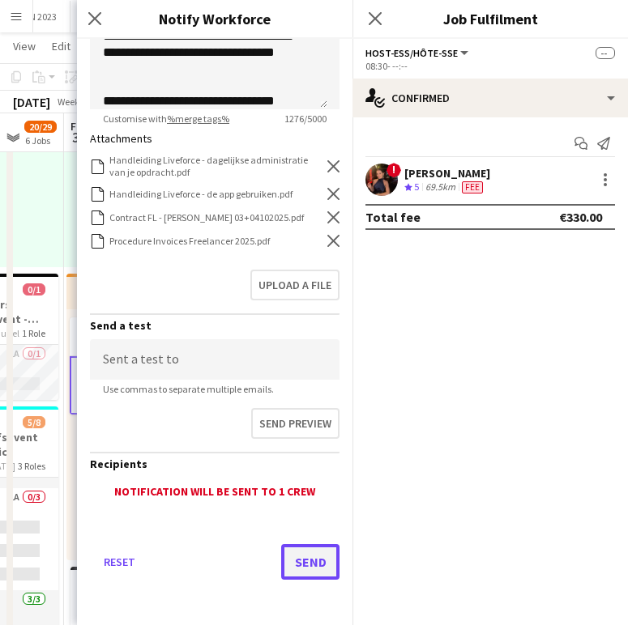
click at [286, 557] on button "Send" at bounding box center [310, 562] width 58 height 36
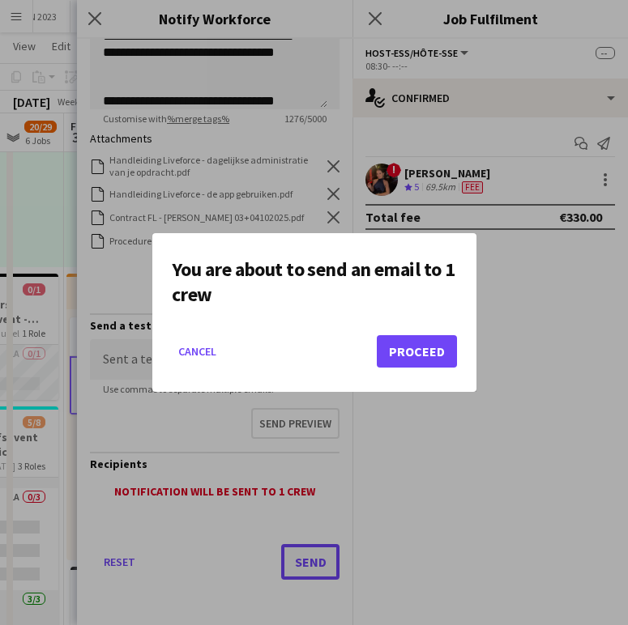
scroll to position [0, 0]
click at [433, 360] on button "Proceed" at bounding box center [417, 351] width 80 height 32
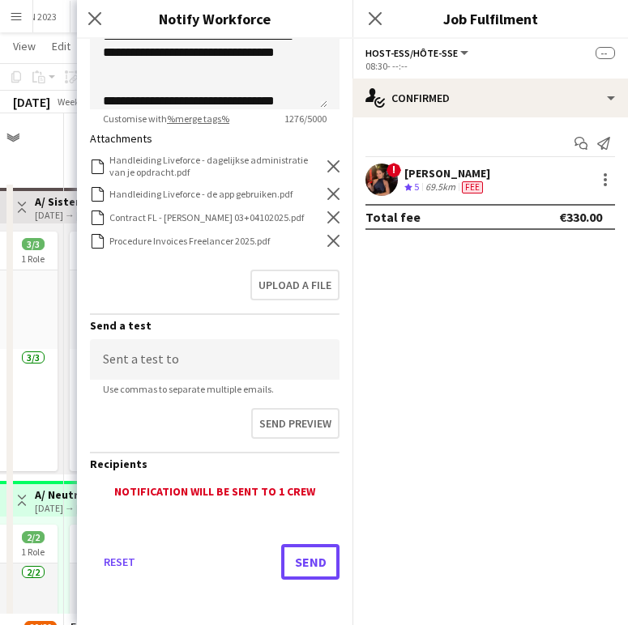
scroll to position [501, 0]
